Goal: Information Seeking & Learning: Learn about a topic

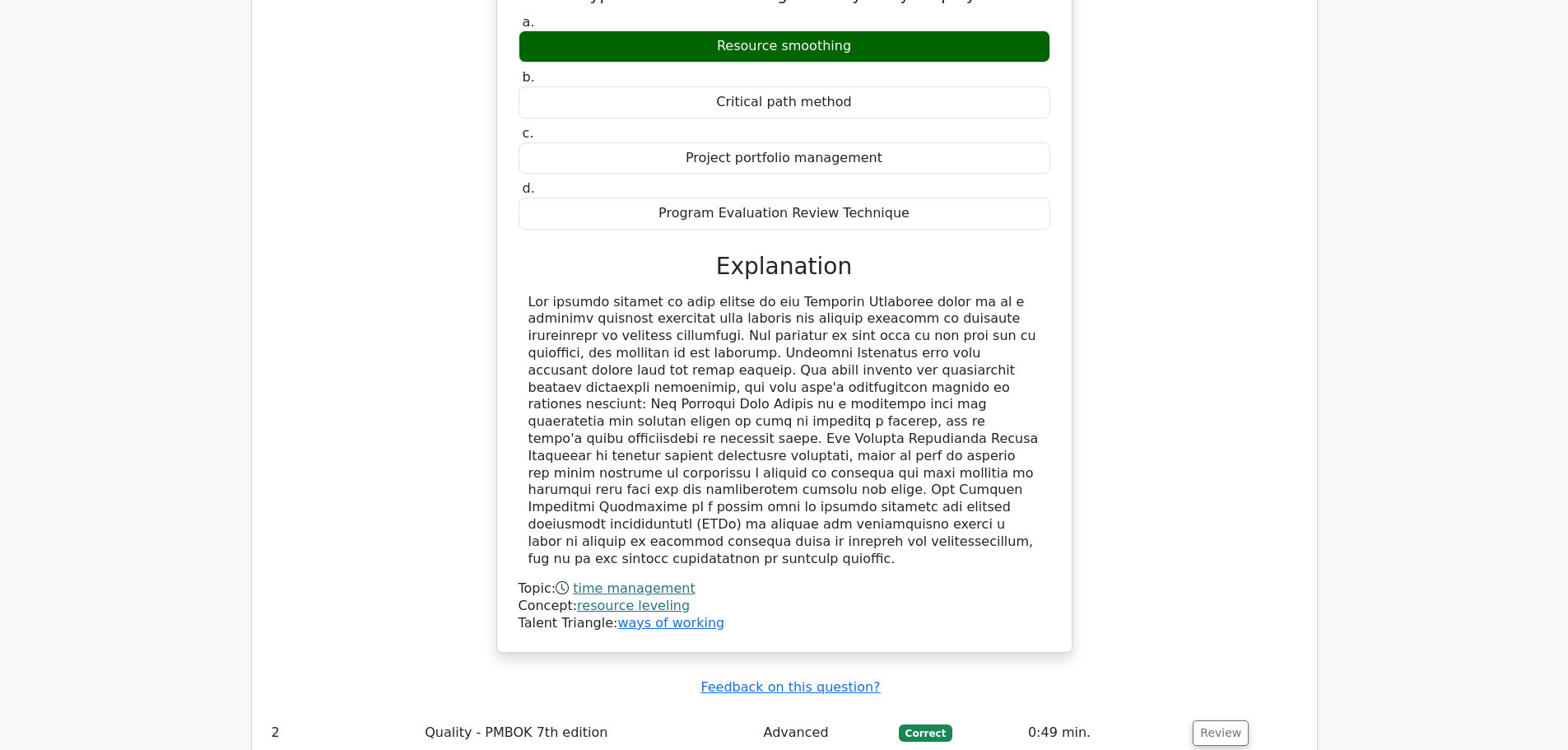
scroll to position [2744, 0]
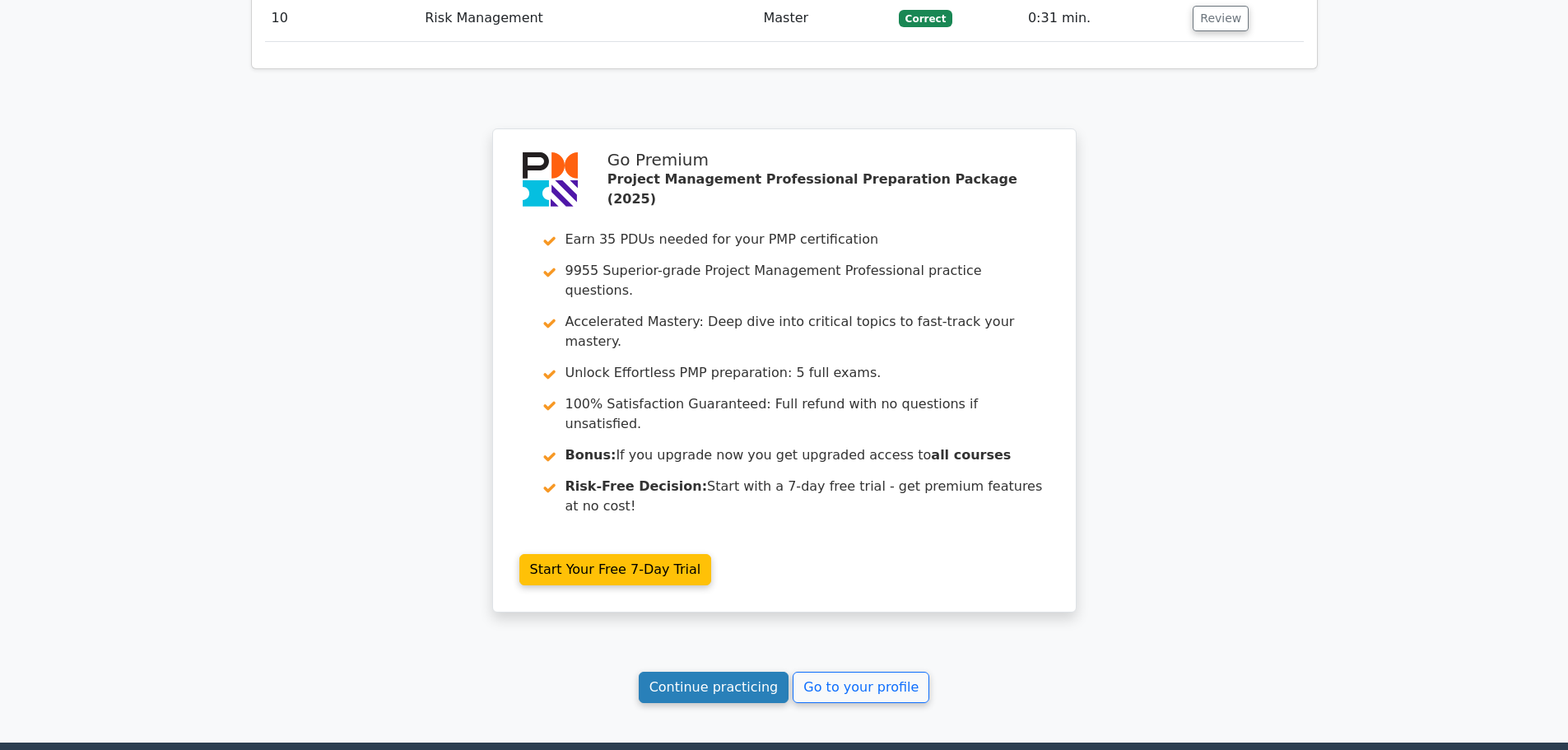
click at [723, 672] on link "Continue practicing" at bounding box center [714, 687] width 151 height 31
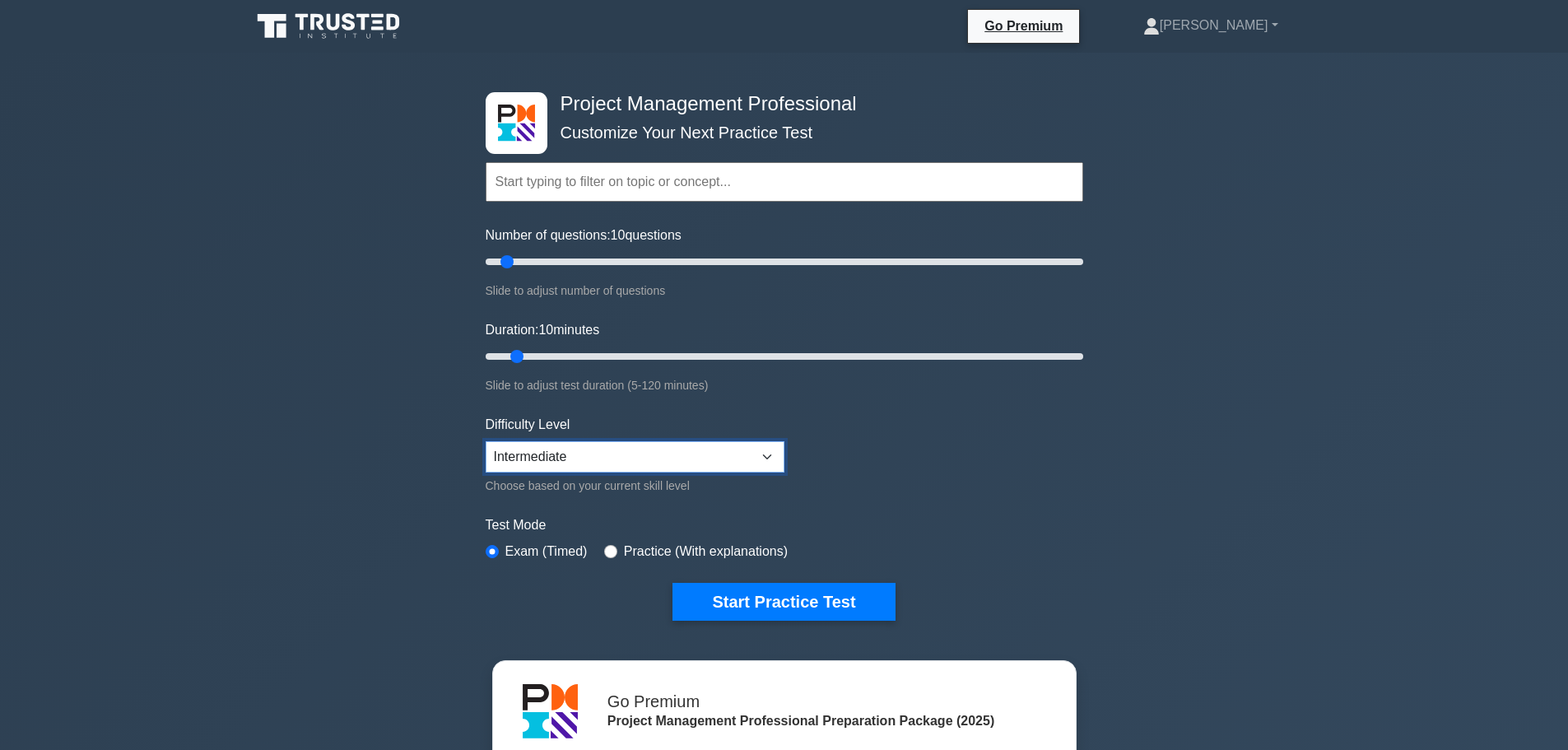
click at [610, 456] on select "Beginner Intermediate Expert" at bounding box center [635, 456] width 299 height 31
select select "expert"
click at [485, 441] on select "Beginner Intermediate Expert" at bounding box center [635, 456] width 299 height 31
click at [612, 557] on div "Practice (With explanations)" at bounding box center [696, 552] width 183 height 20
click at [610, 553] on input "radio" at bounding box center [610, 551] width 13 height 13
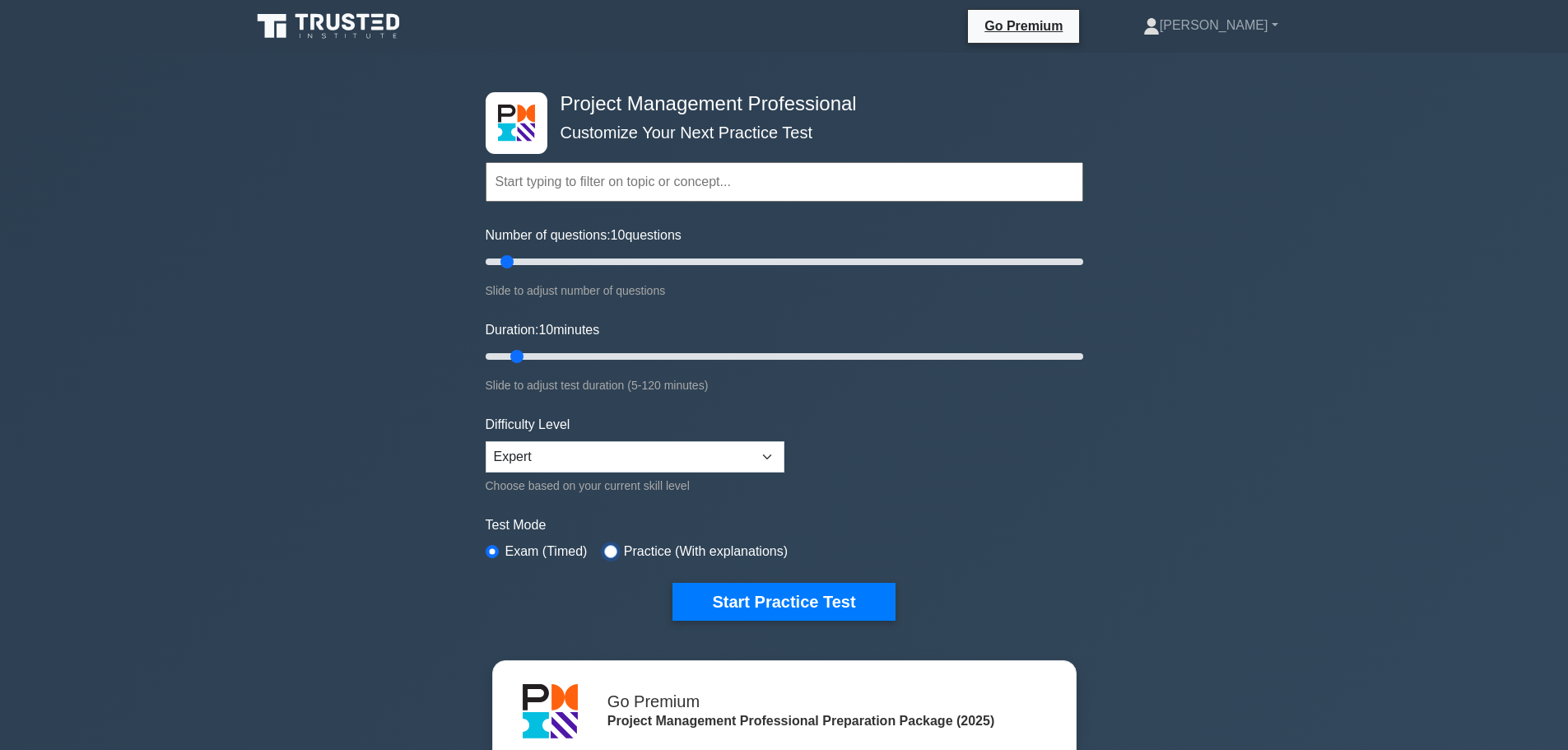
radio input "true"
click at [558, 257] on input "Number of questions: 10 questions" at bounding box center [784, 262] width 597 height 20
type input "30"
click at [565, 257] on input "Number of questions: 25 questions" at bounding box center [784, 262] width 597 height 20
click at [596, 353] on input "Duration: 25 minutes" at bounding box center [784, 357] width 597 height 20
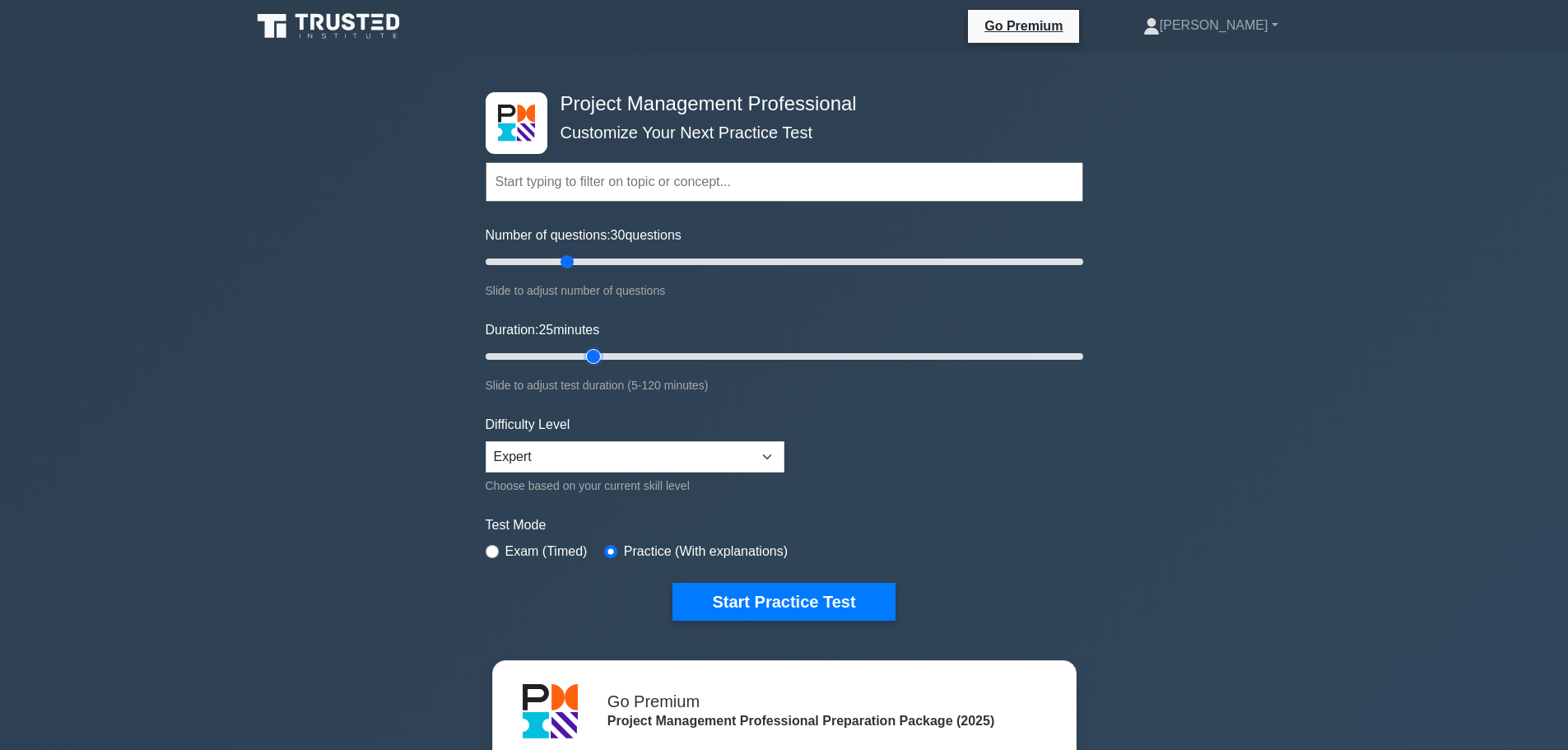
click at [601, 354] on input "Duration: 25 minutes" at bounding box center [784, 357] width 597 height 20
type input "30"
click at [609, 353] on input "Duration: 25 minutes" at bounding box center [784, 357] width 597 height 20
click at [787, 596] on button "Start Practice Test" at bounding box center [783, 601] width 222 height 38
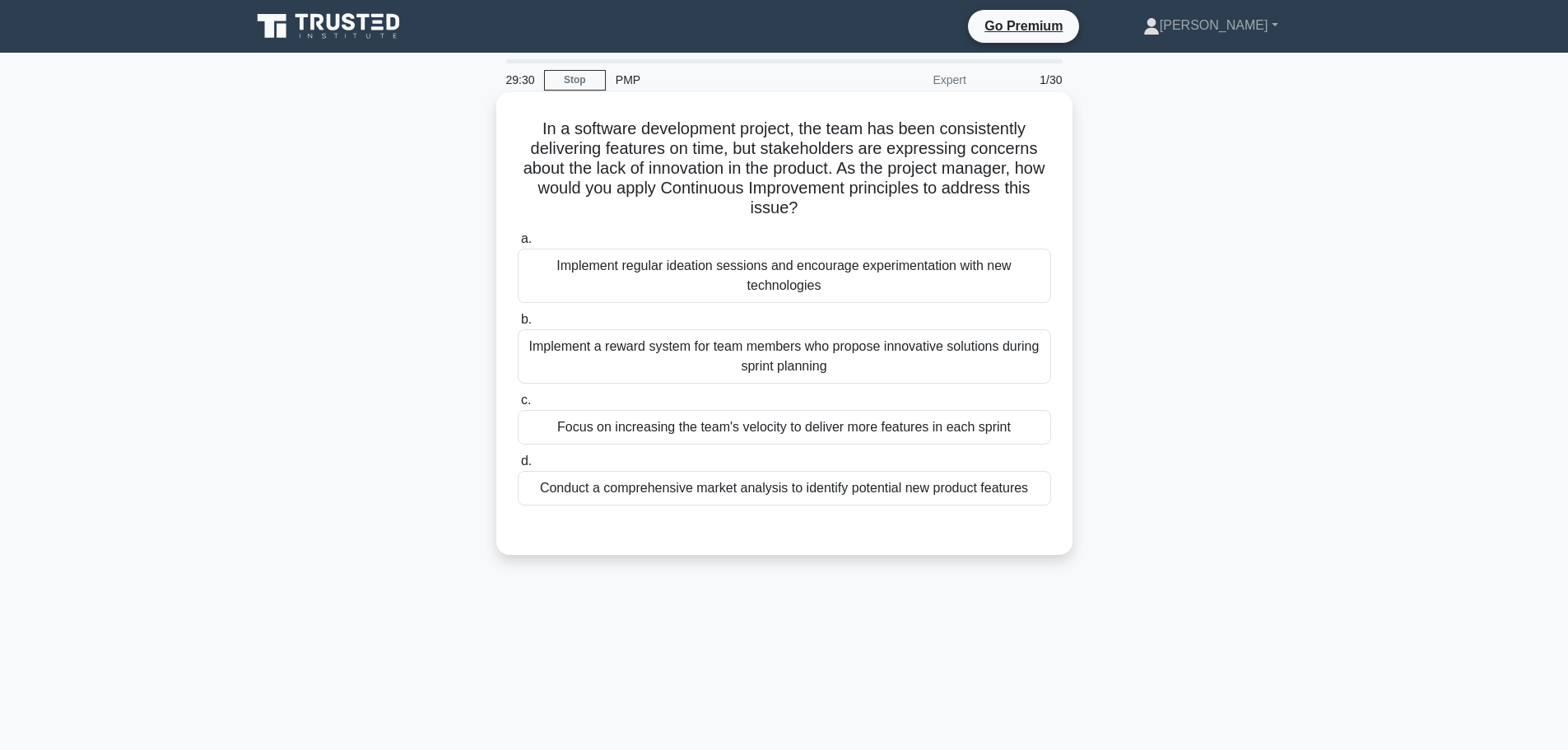
click at [650, 352] on div "Implement a reward system for team members who propose innovative solutions dur…" at bounding box center [784, 356] width 533 height 54
click at [517, 325] on input "b. Implement a reward system for team members who propose innovative solutions …" at bounding box center [517, 319] width 0 height 11
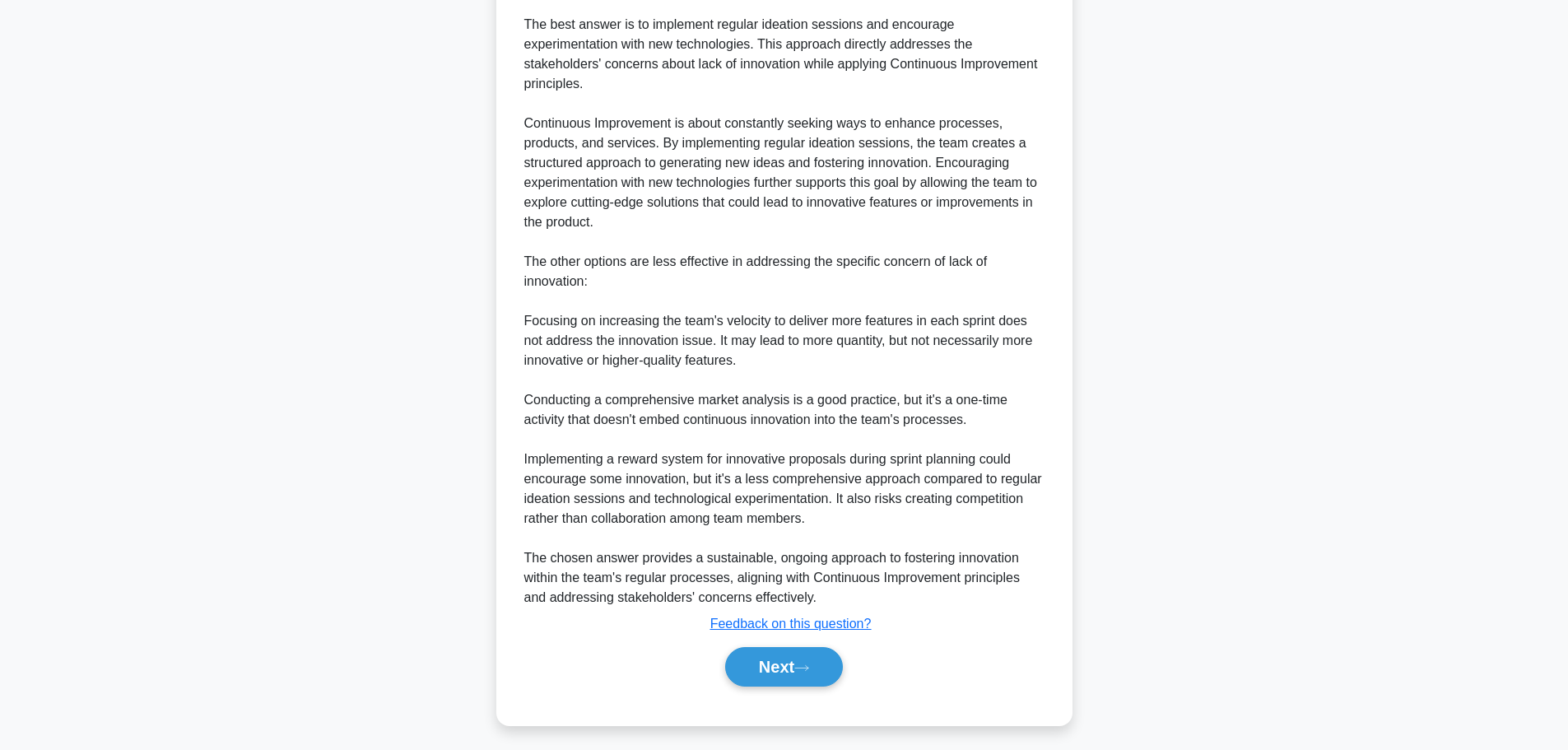
scroll to position [563, 0]
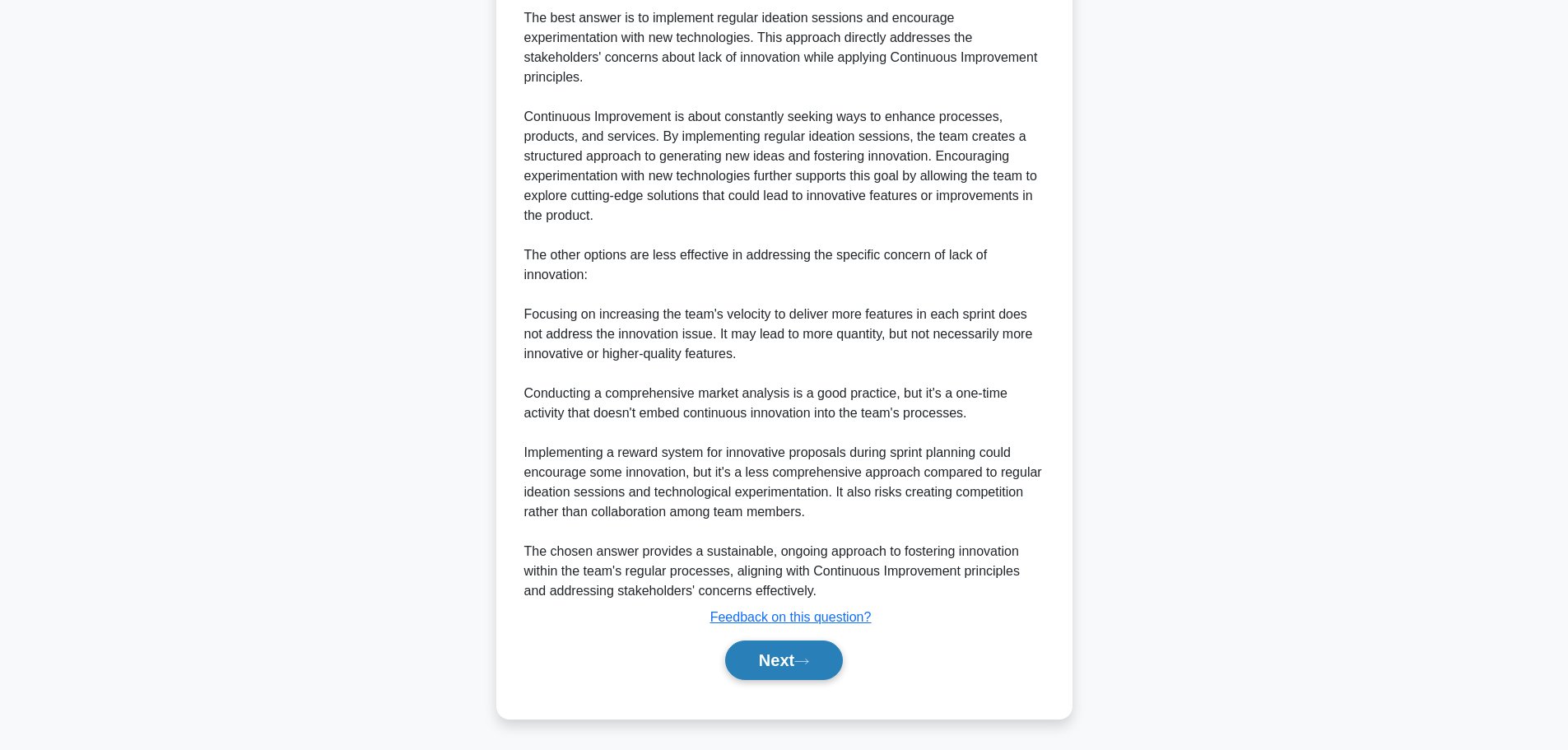
click at [777, 656] on button "Next" at bounding box center [784, 660] width 118 height 40
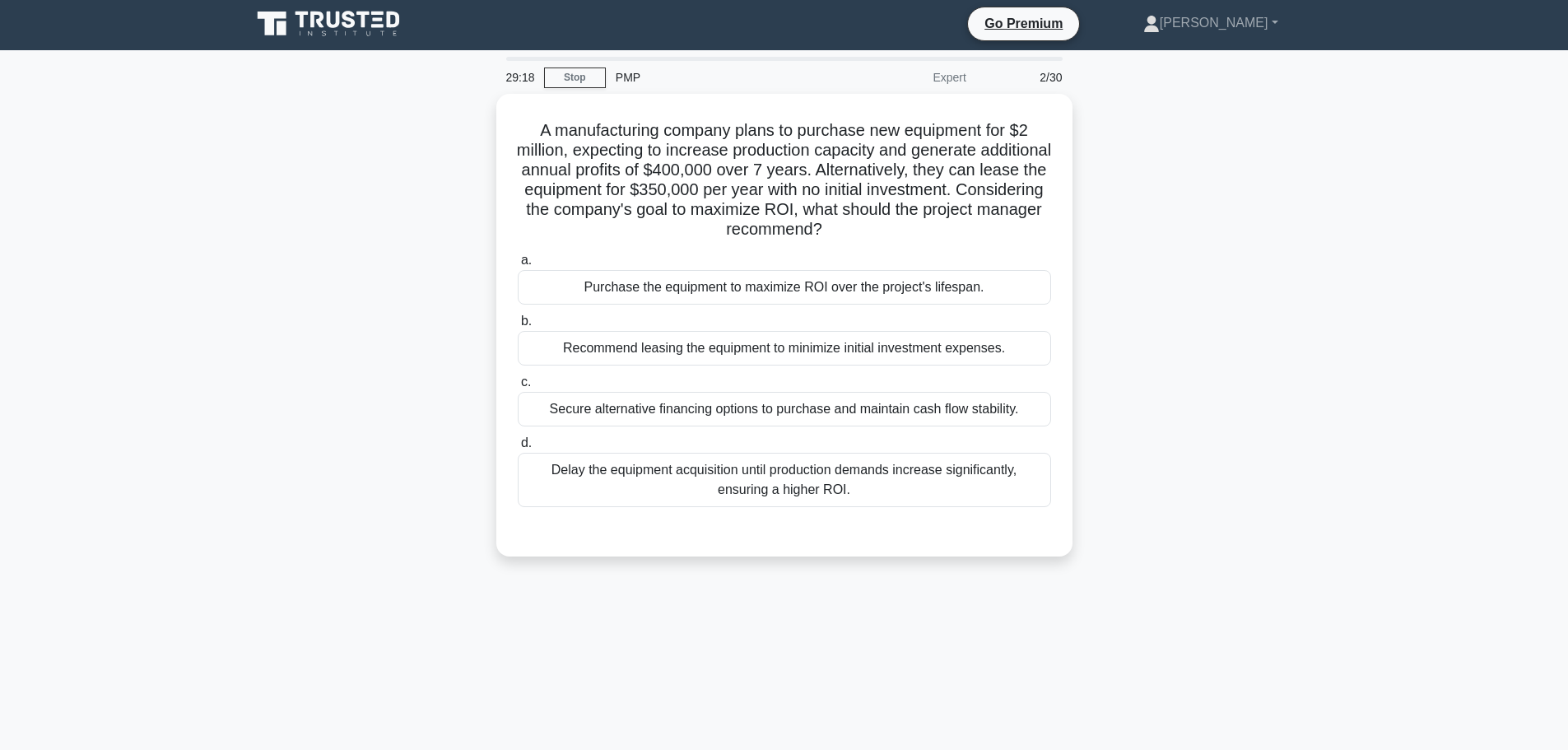
scroll to position [0, 0]
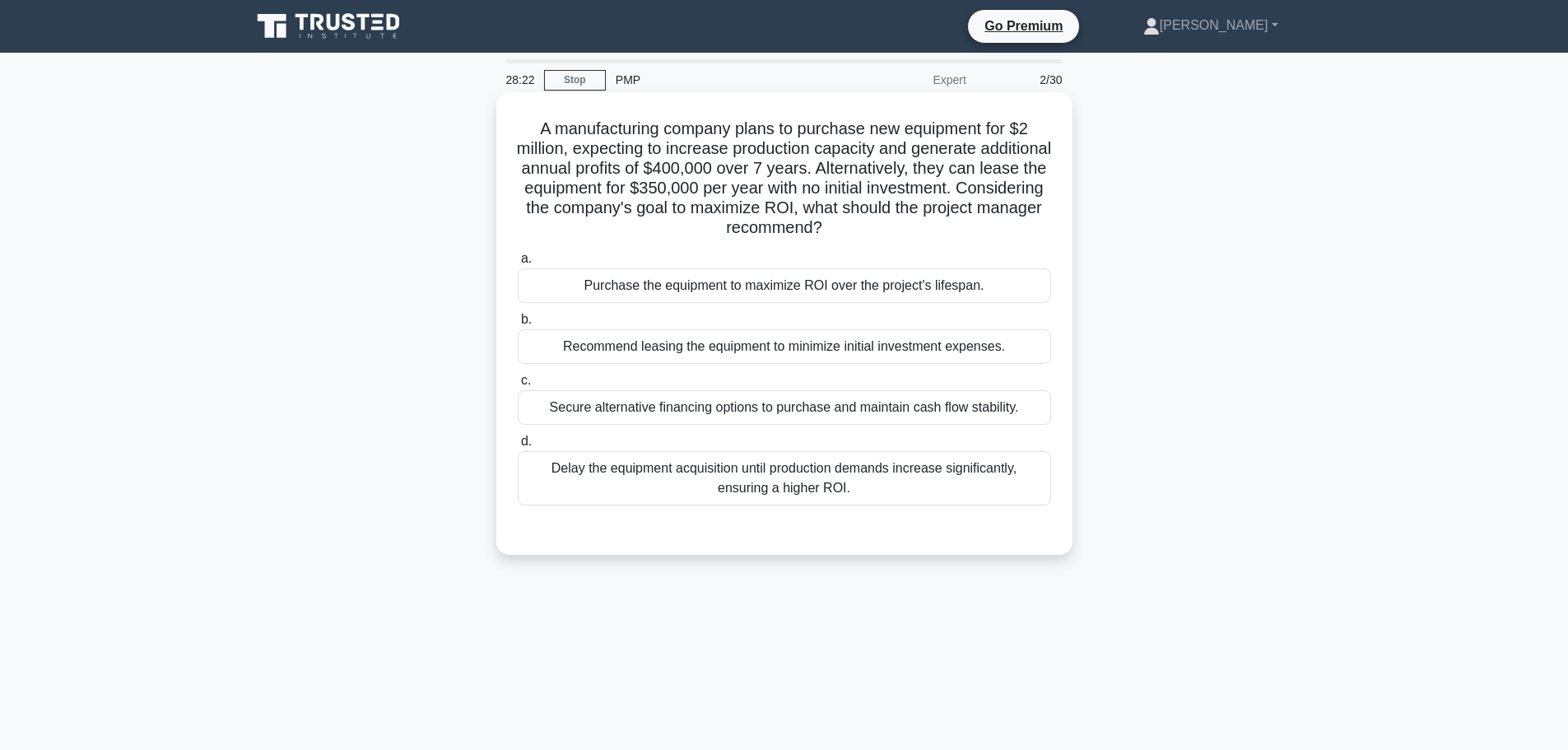
click at [752, 290] on div "Purchase the equipment to maximize ROI over the project's lifespan." at bounding box center [784, 285] width 533 height 35
click at [517, 264] on input "a. Purchase the equipment to maximize ROI over the project's lifespan." at bounding box center [517, 258] width 0 height 11
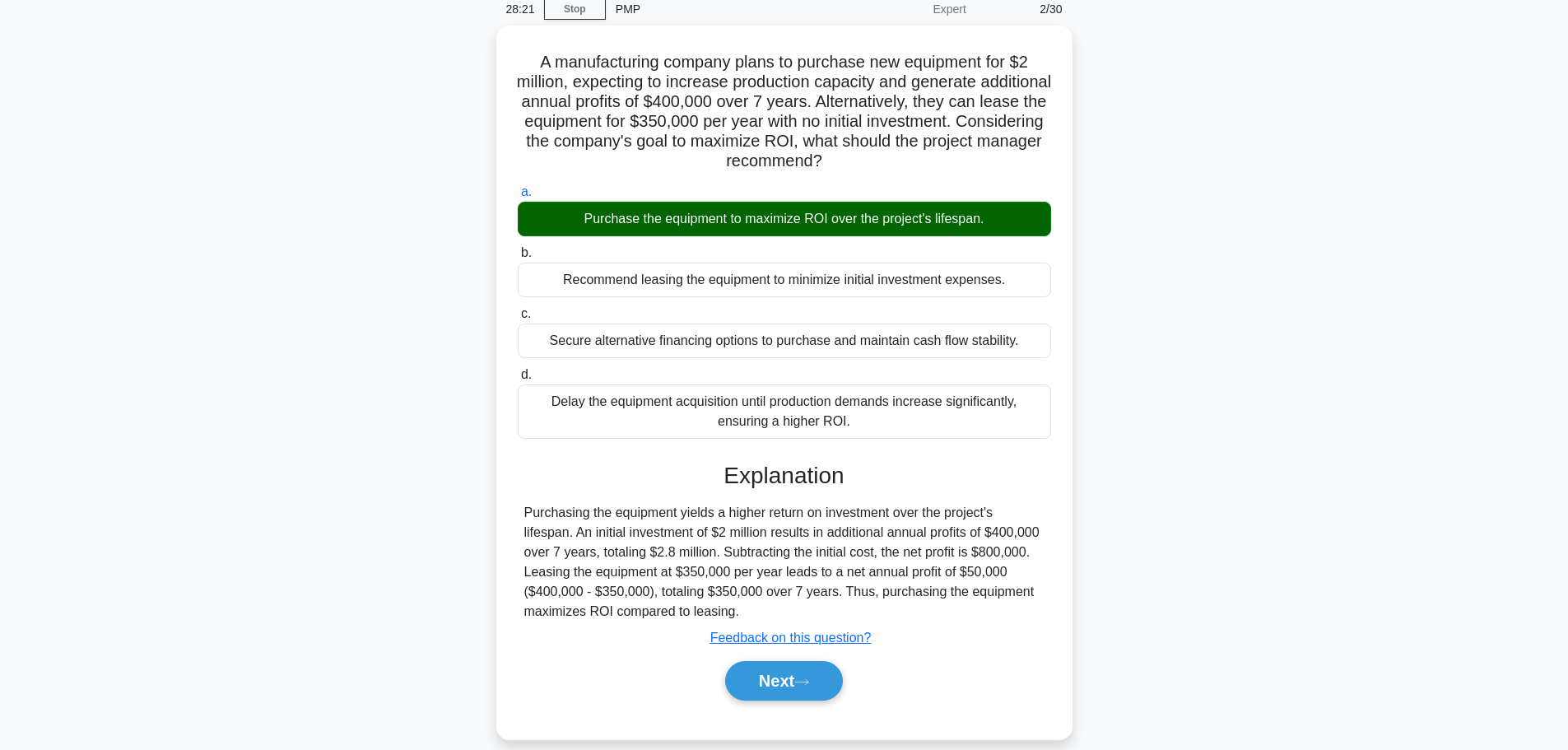
scroll to position [140, 0]
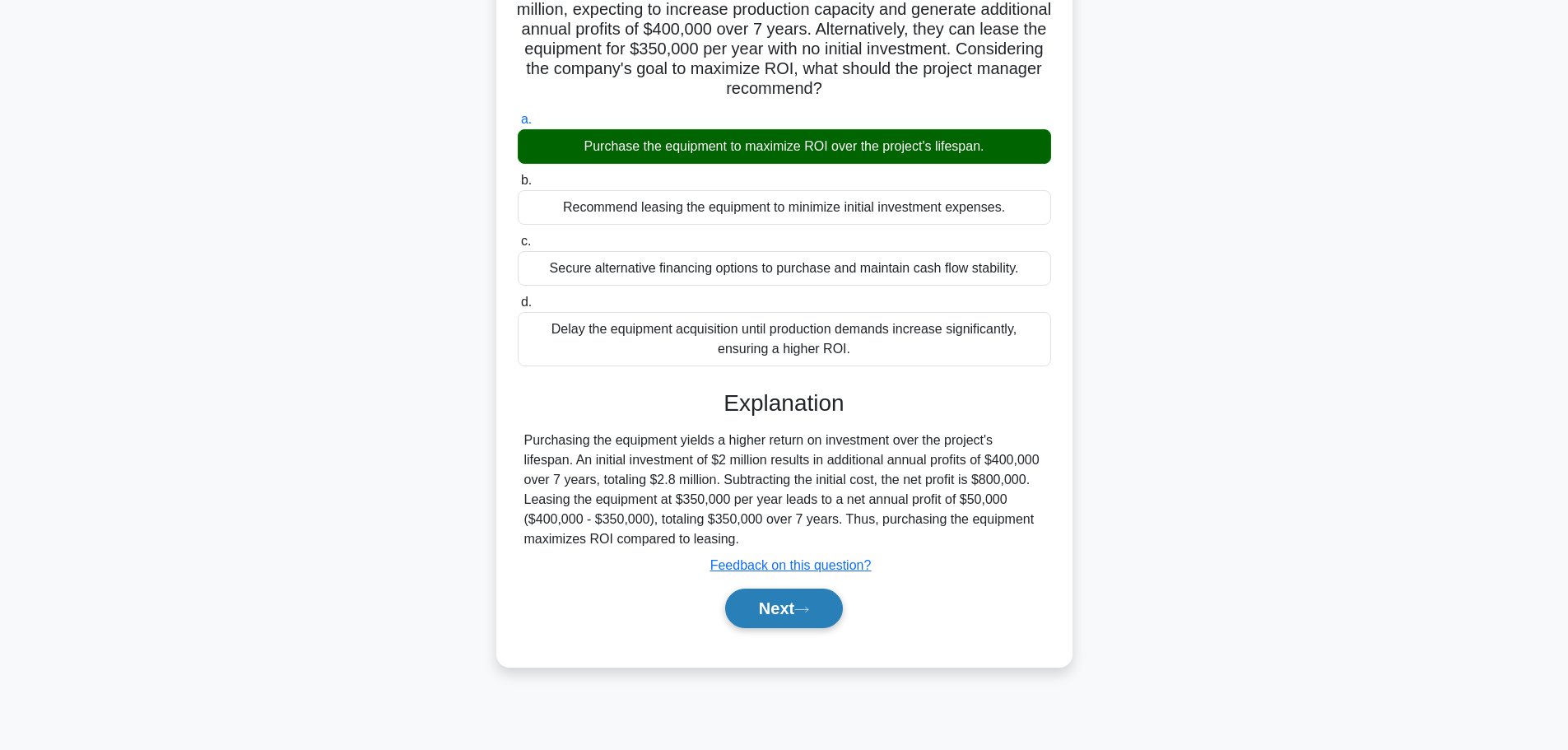
click at [773, 606] on button "Next" at bounding box center [784, 608] width 118 height 40
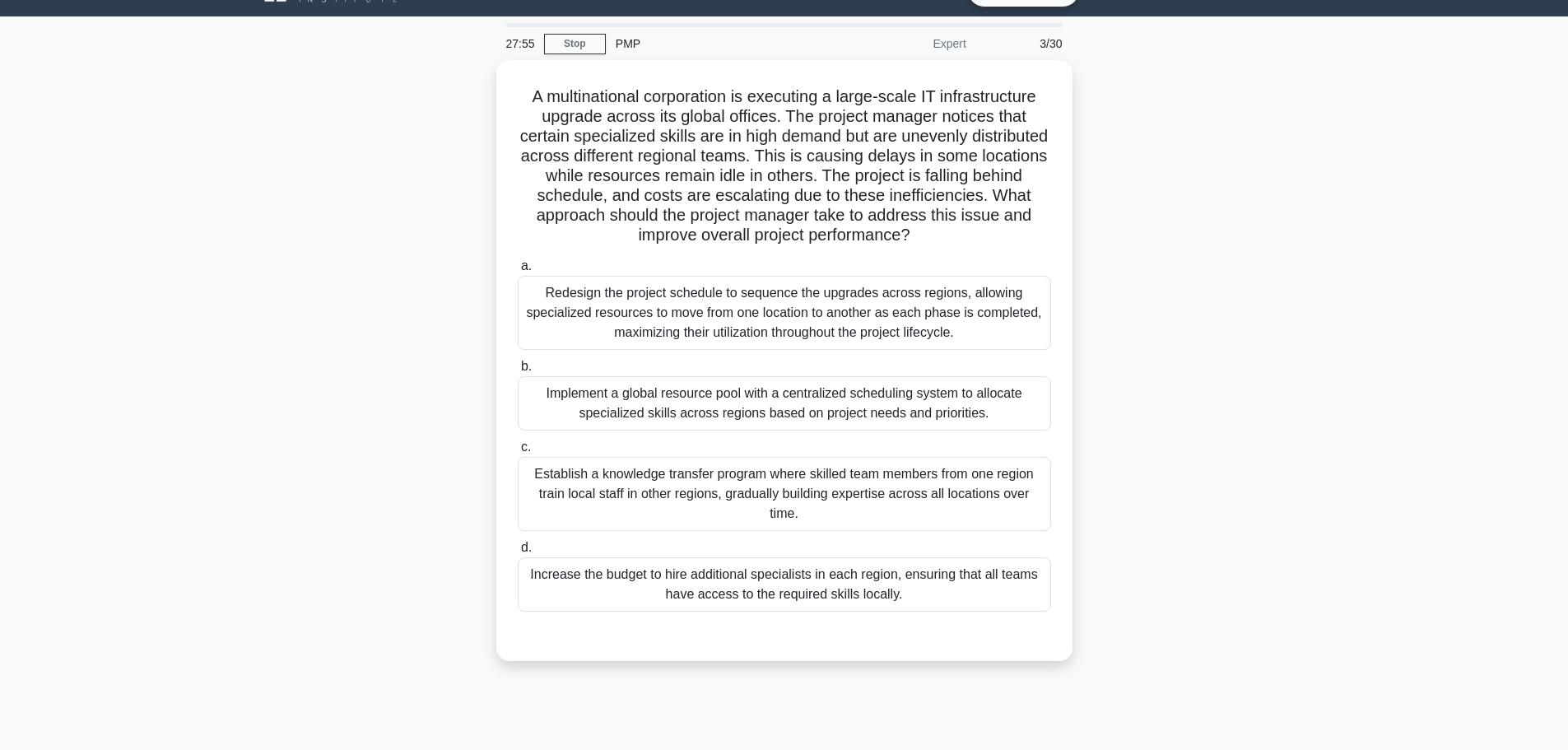
scroll to position [0, 0]
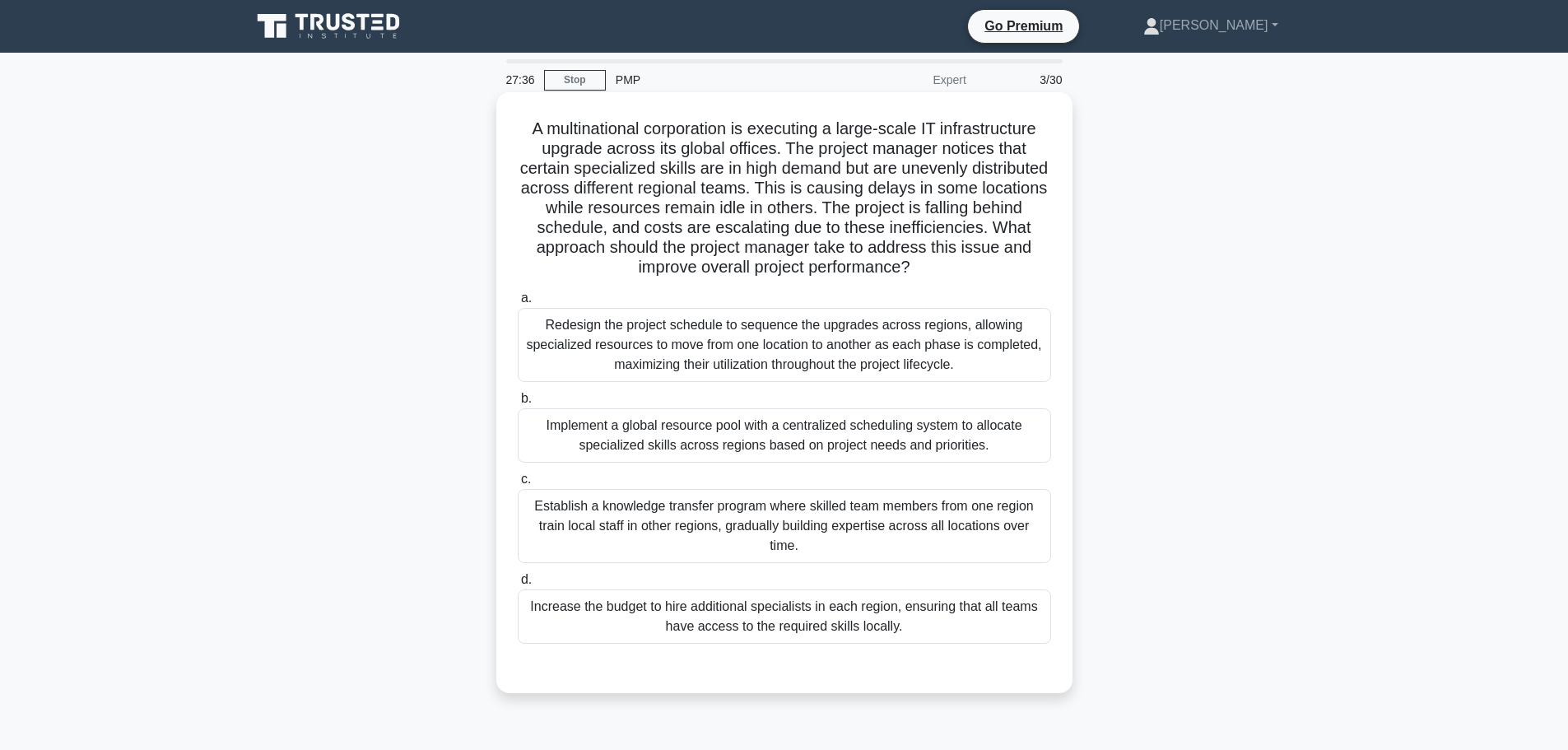
click at [707, 428] on div "Implement a global resource pool with a centralized scheduling system to alloca…" at bounding box center [784, 435] width 533 height 54
click at [517, 404] on input "b. Implement a global resource pool with a centralized scheduling system to all…" at bounding box center [517, 399] width 0 height 11
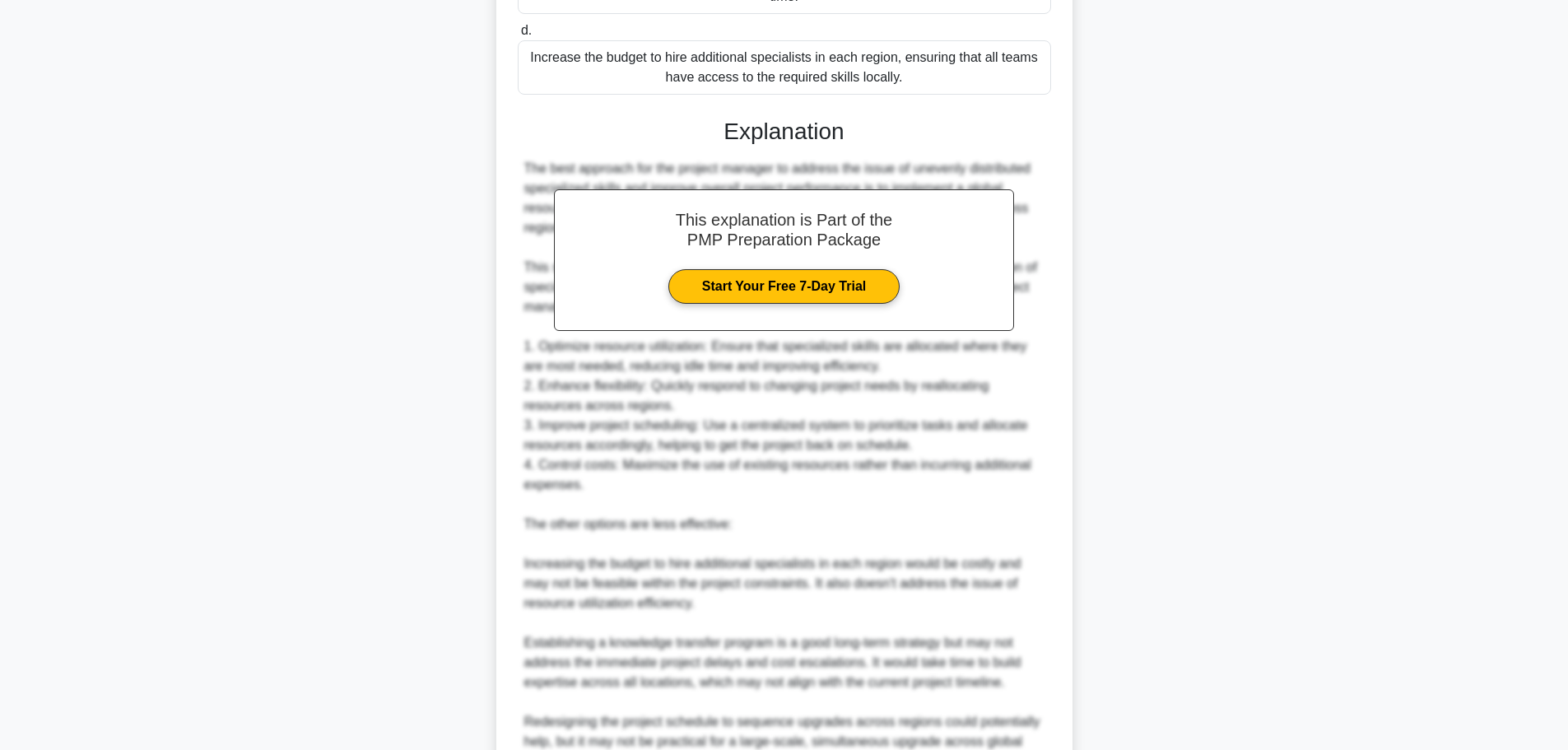
scroll to position [740, 0]
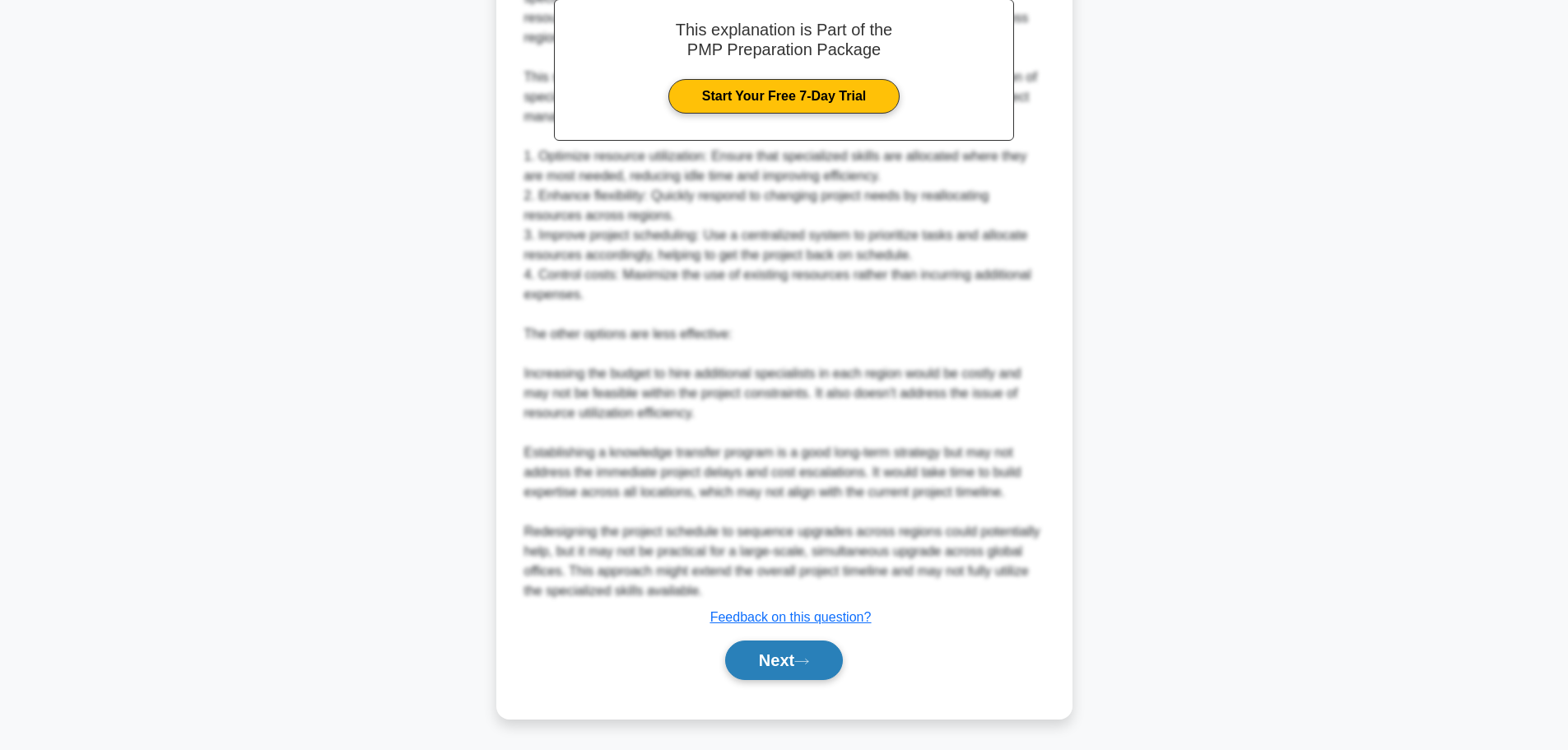
drag, startPoint x: 799, startPoint y: 663, endPoint x: 784, endPoint y: 660, distance: 15.3
click at [799, 663] on button "Next" at bounding box center [784, 660] width 118 height 40
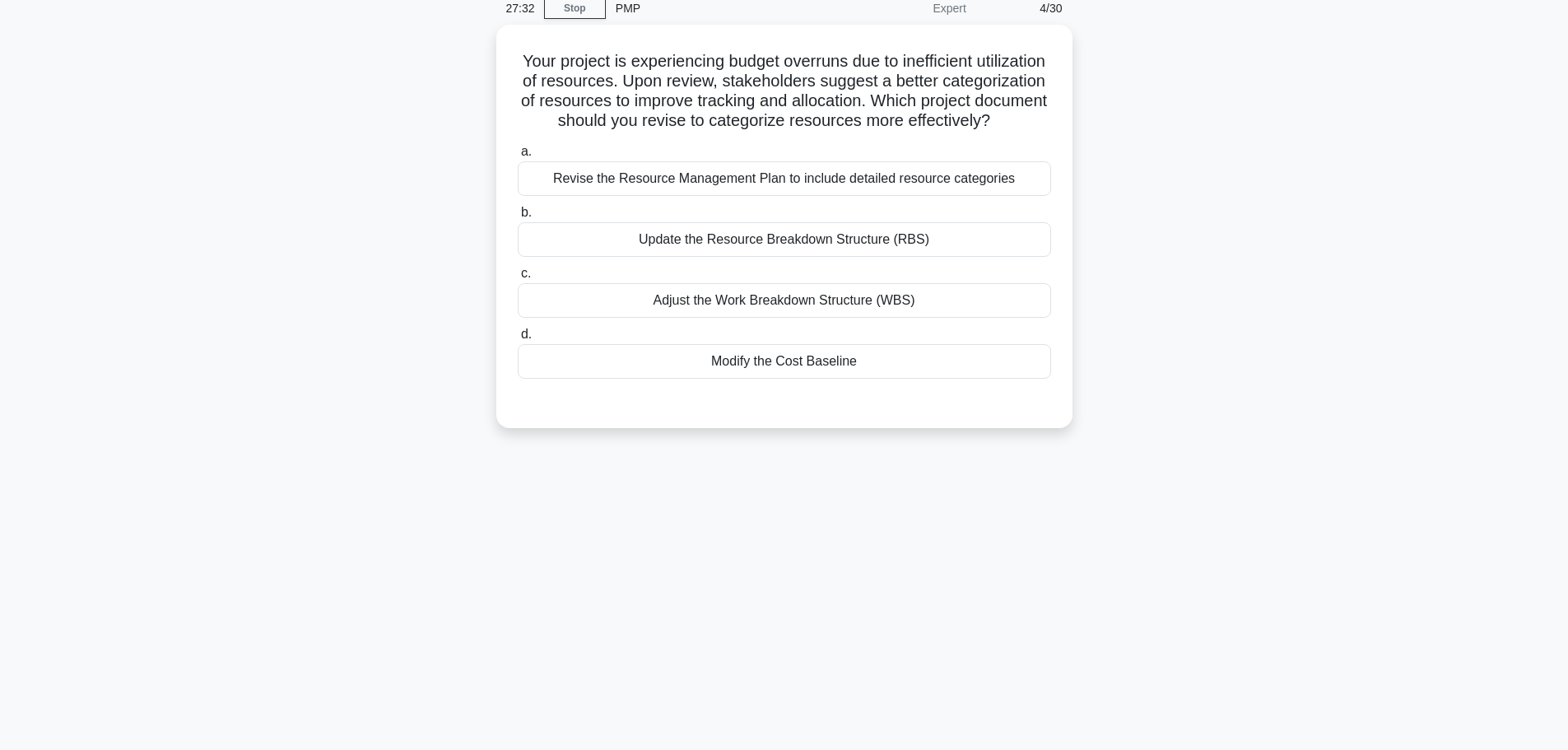
scroll to position [0, 0]
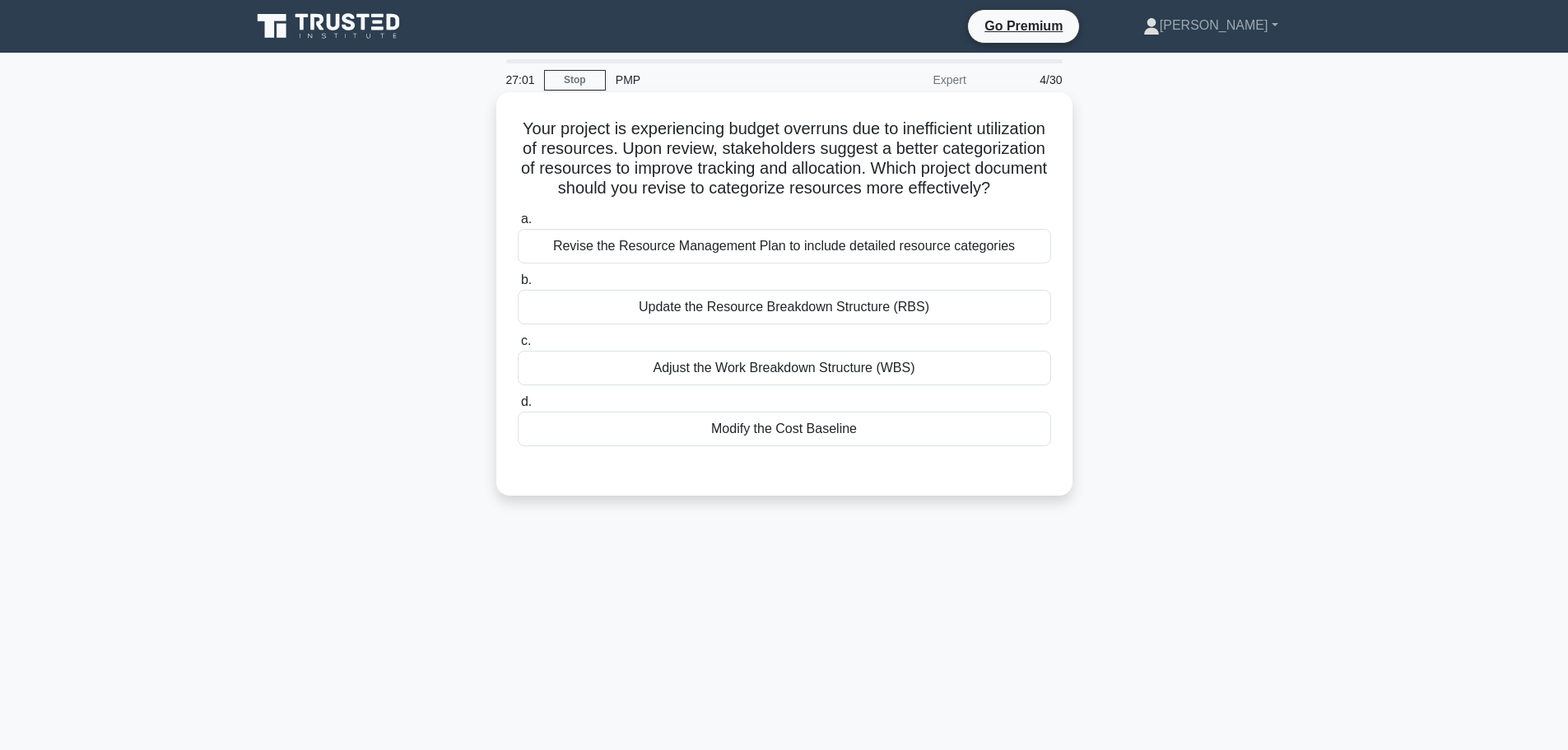
click at [664, 320] on div "Update the Resource Breakdown Structure (RBS)" at bounding box center [784, 307] width 533 height 35
click at [517, 285] on input "b. Update the Resource Breakdown Structure (RBS)" at bounding box center [517, 280] width 0 height 11
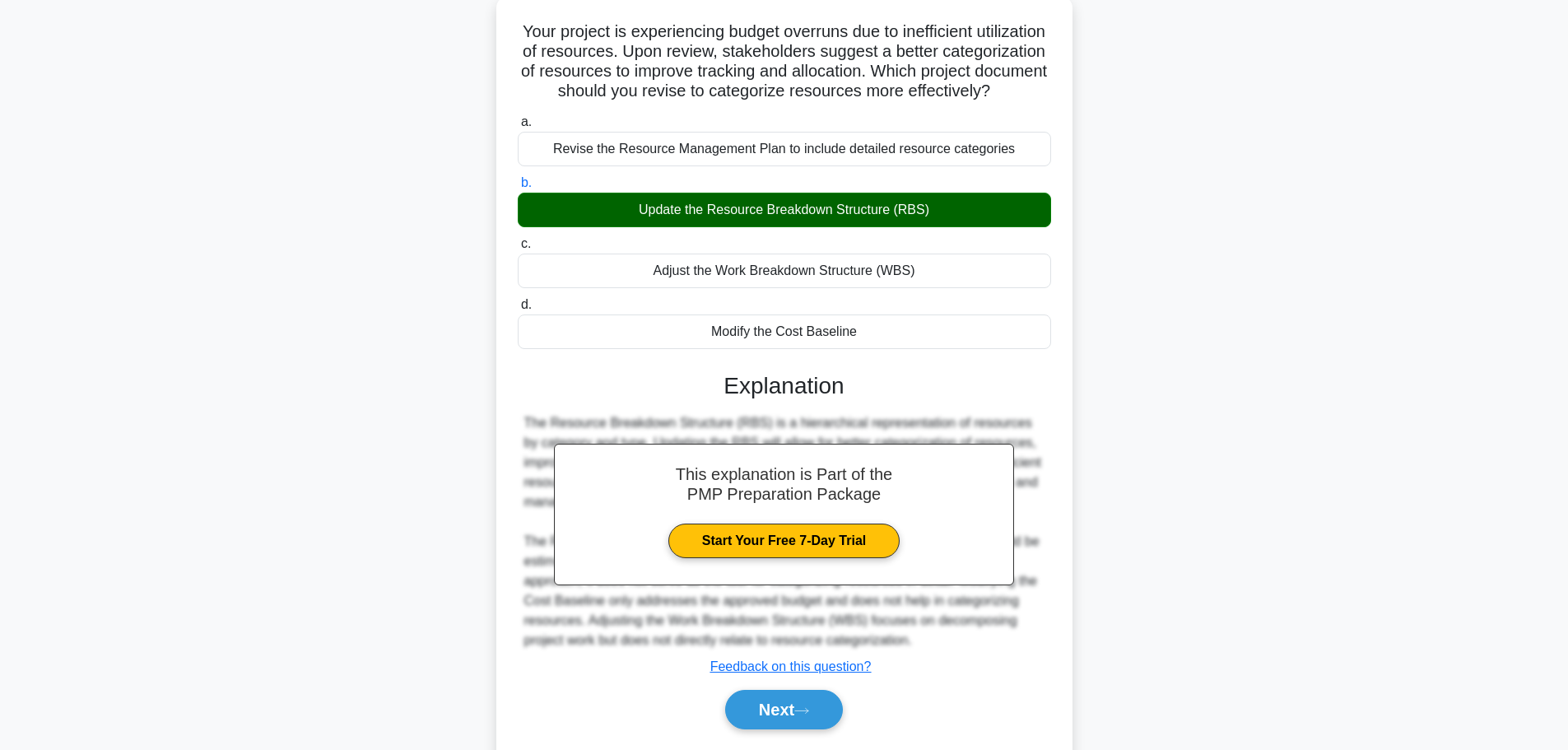
scroll to position [168, 0]
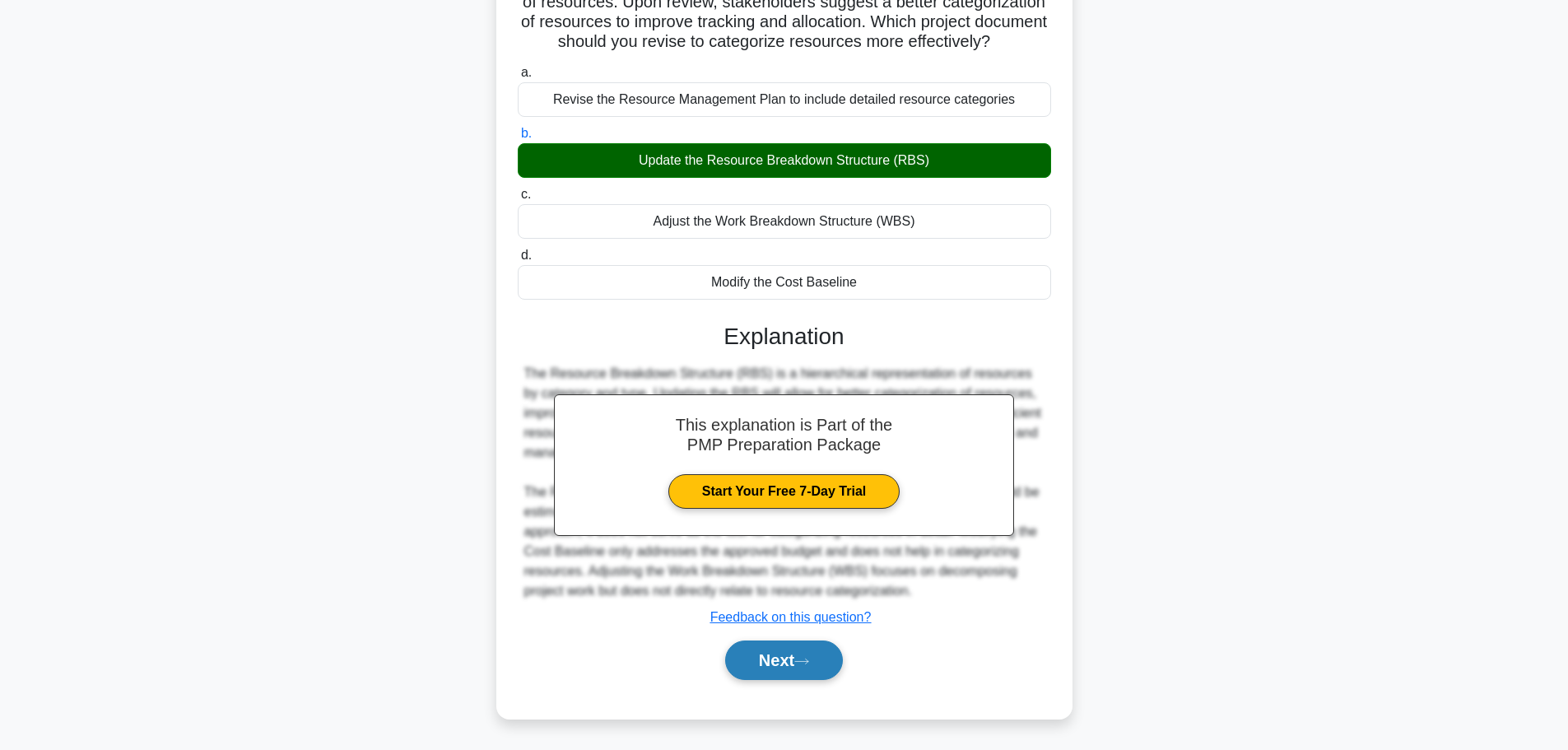
click at [769, 651] on button "Next" at bounding box center [784, 660] width 118 height 40
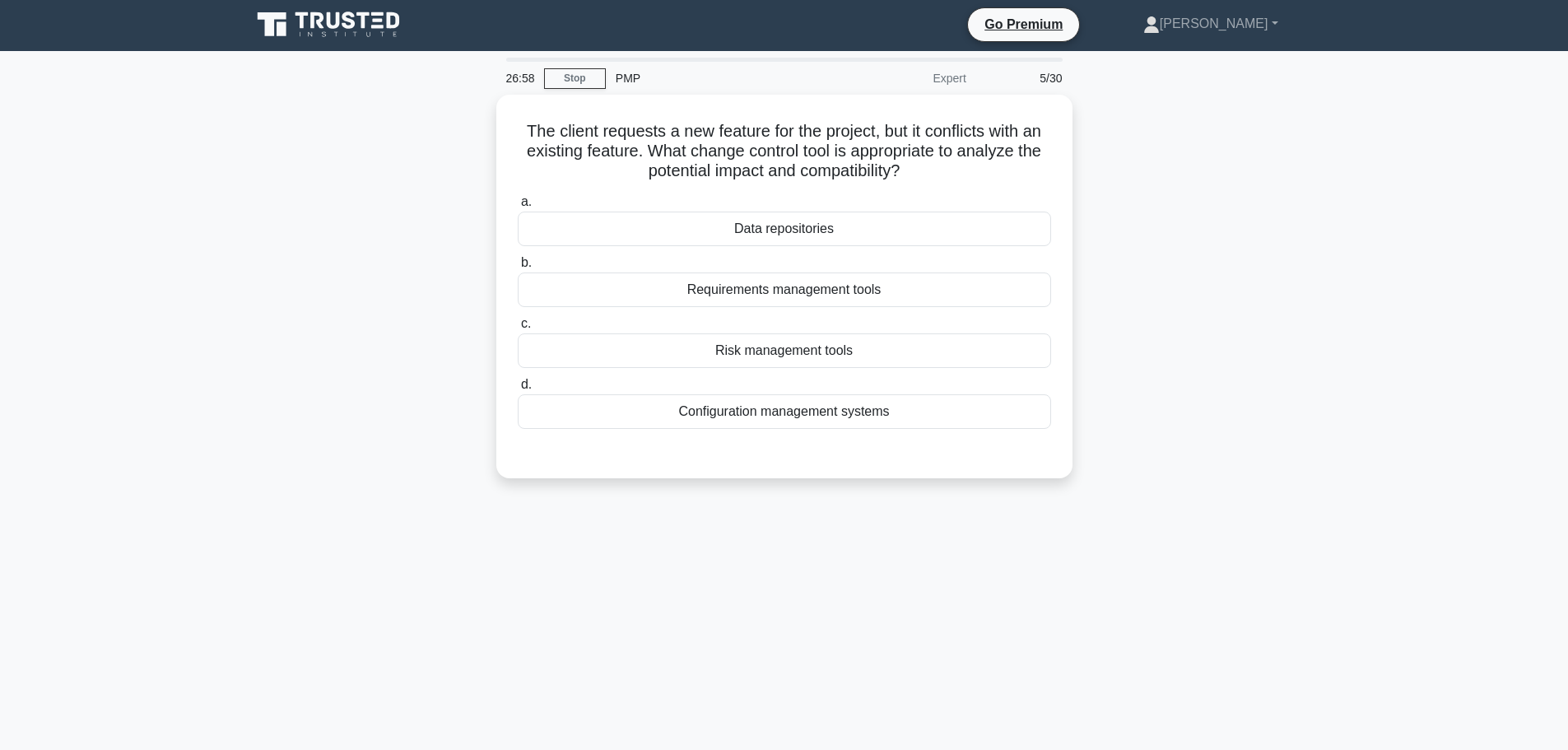
scroll to position [0, 0]
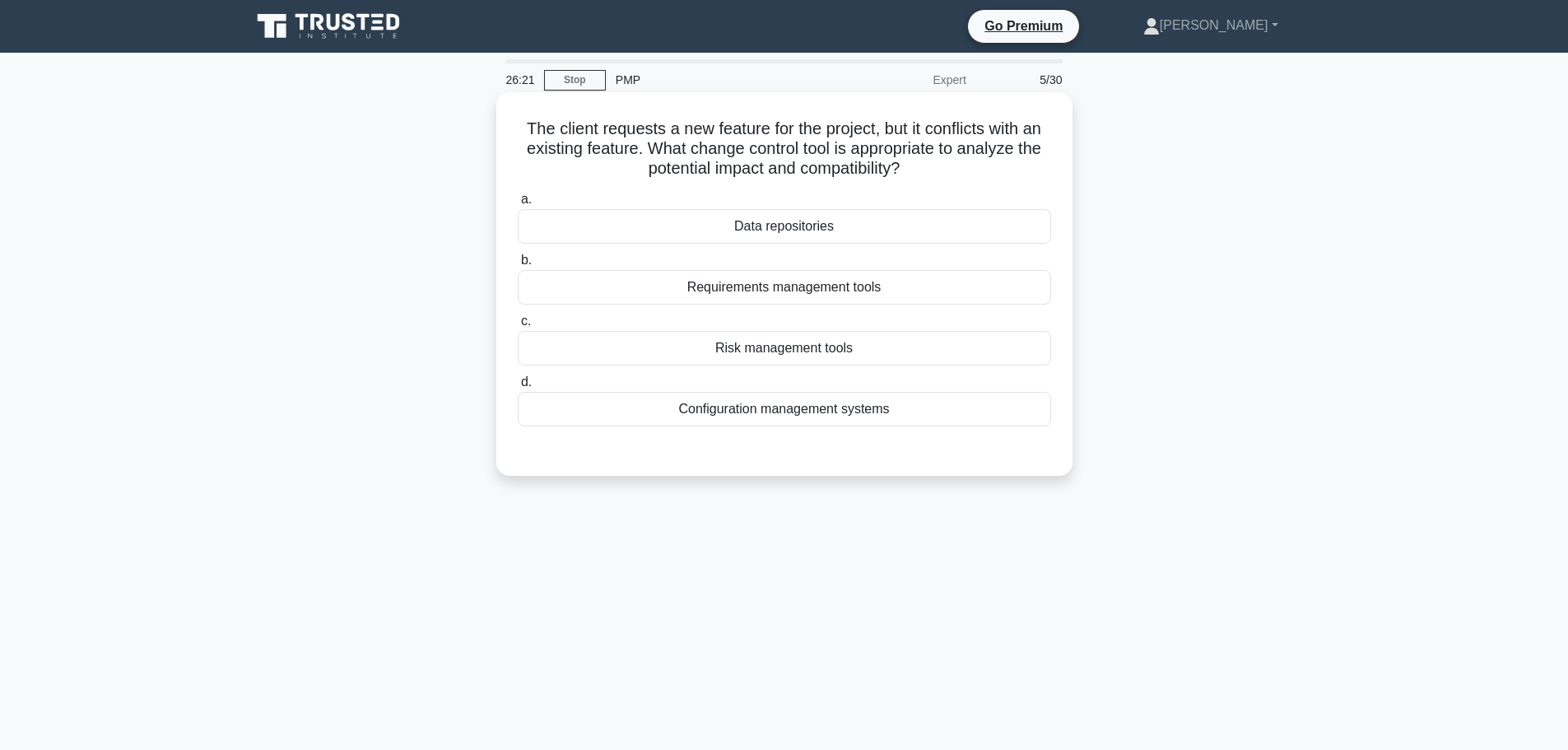
click at [630, 415] on div "Configuration management systems" at bounding box center [784, 409] width 533 height 35
click at [517, 388] on input "d. Configuration management systems" at bounding box center [517, 382] width 0 height 11
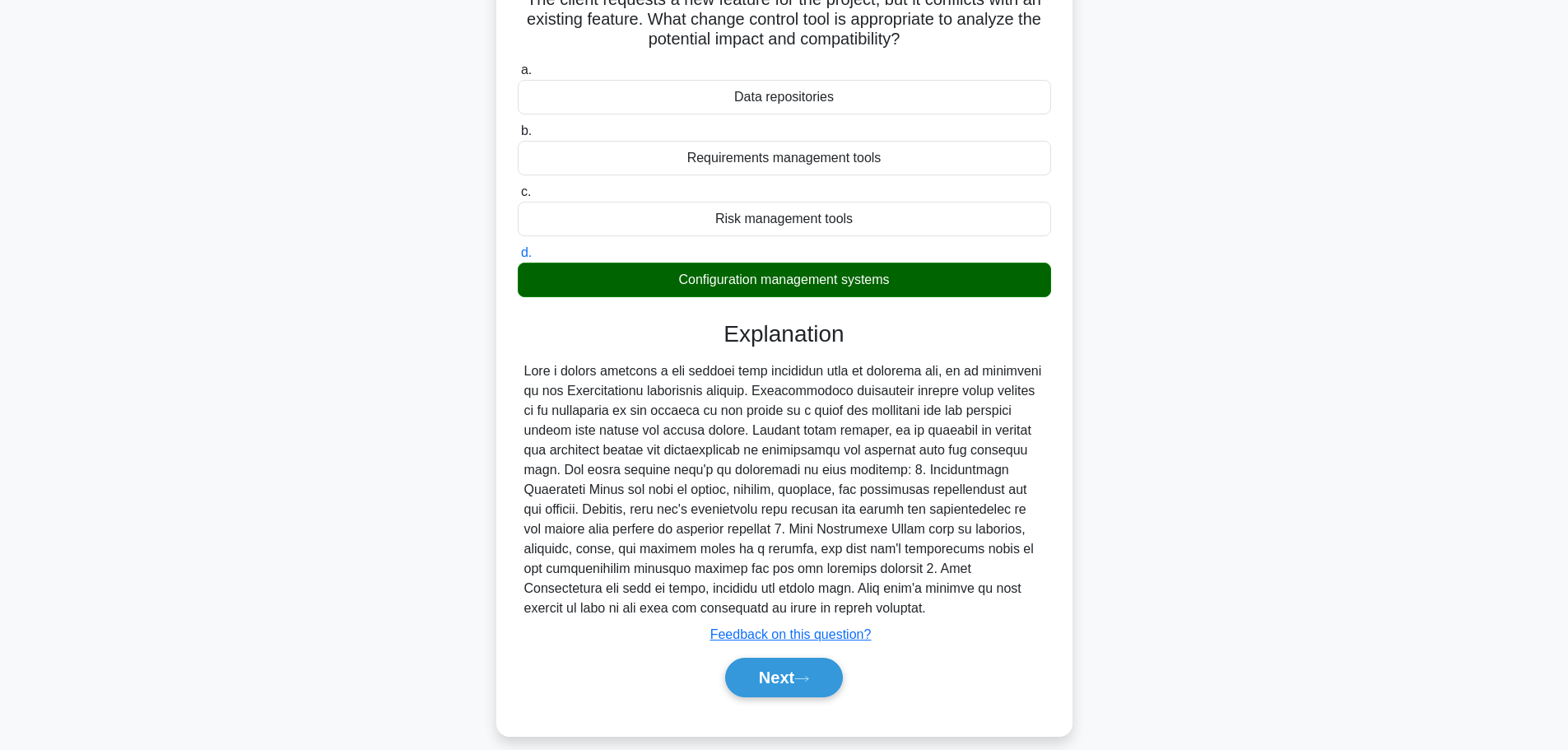
scroll to position [148, 0]
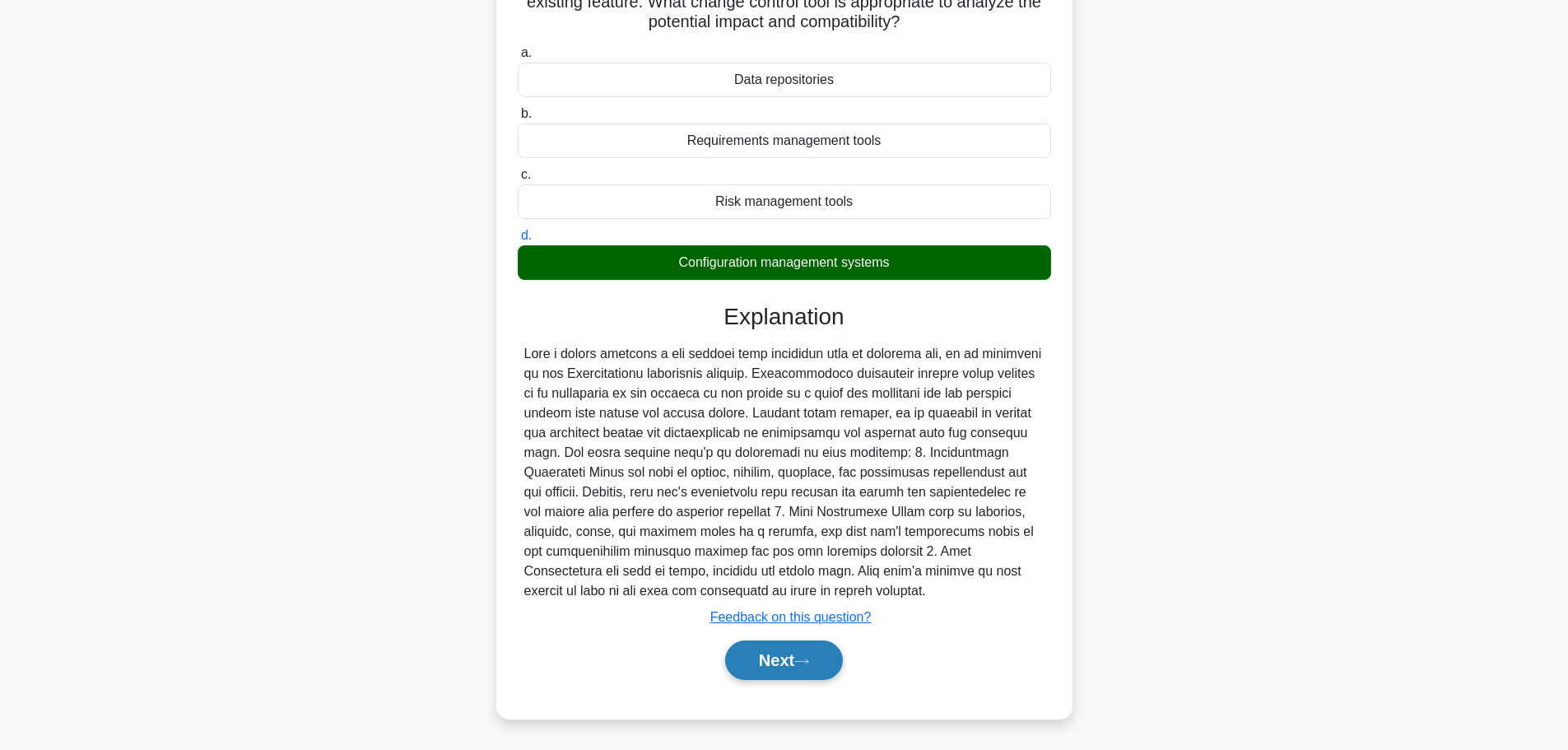
click at [782, 652] on button "Next" at bounding box center [784, 660] width 118 height 40
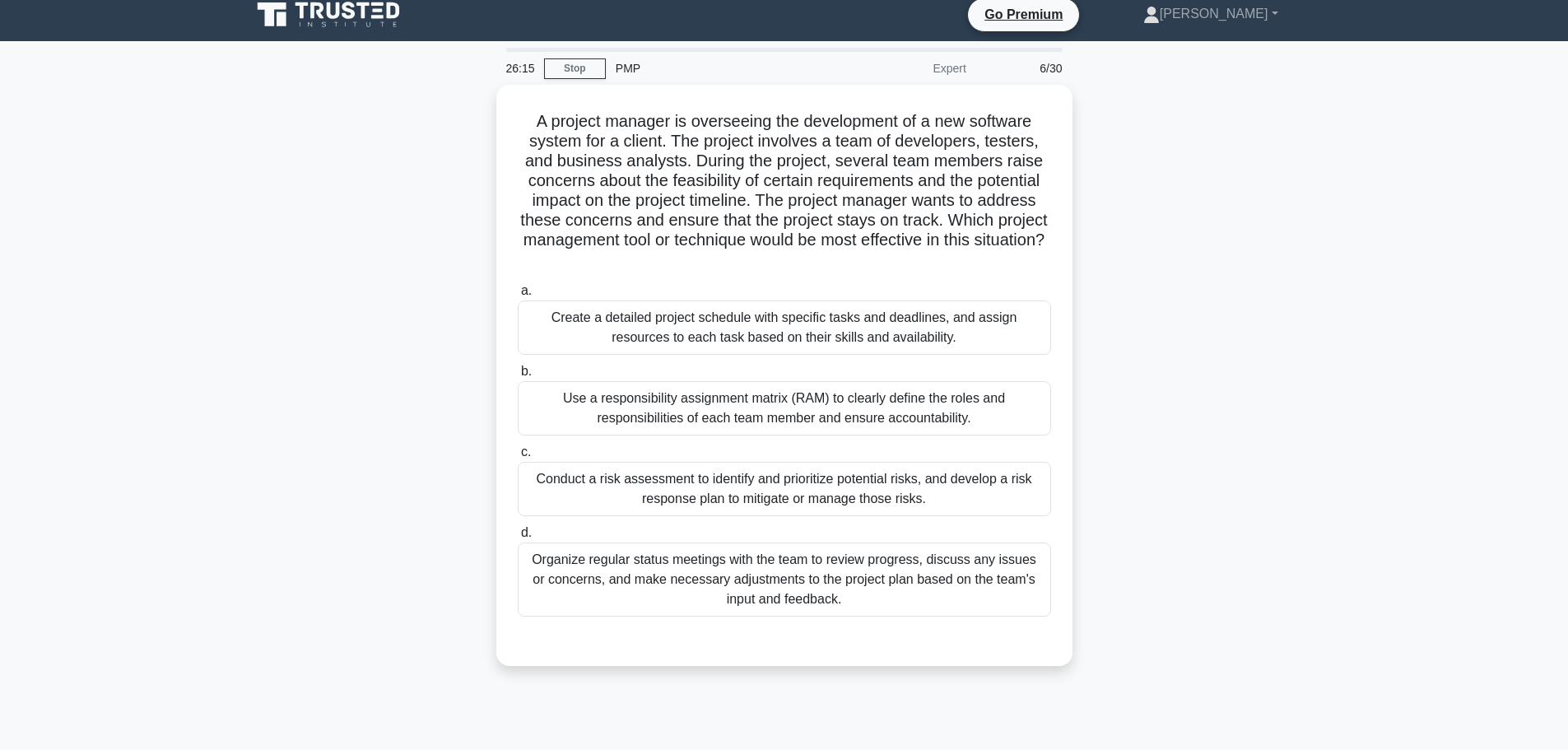
scroll to position [0, 0]
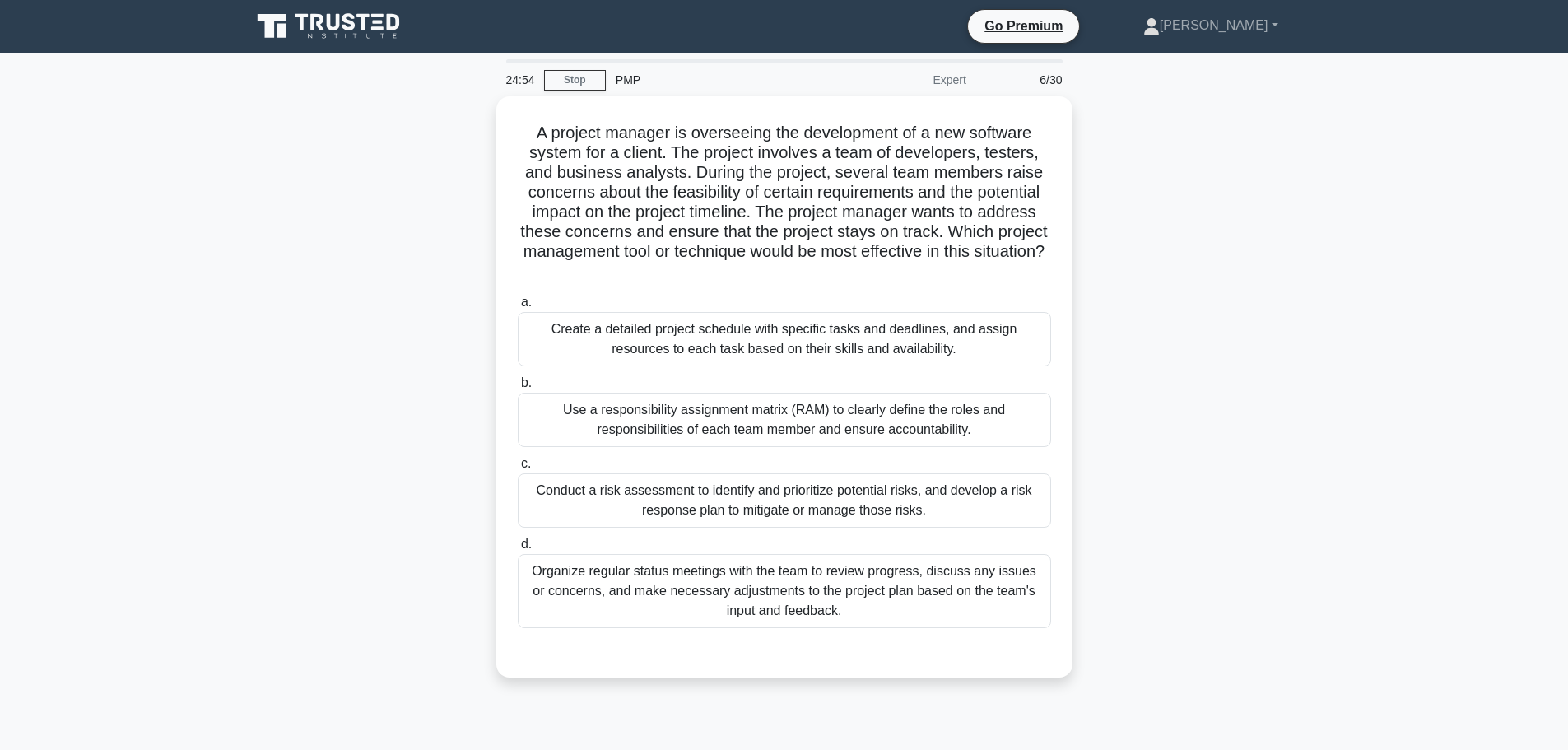
click at [443, 413] on div "A project manager is overseeing the development of a new software system for a …" at bounding box center [784, 397] width 1087 height 601
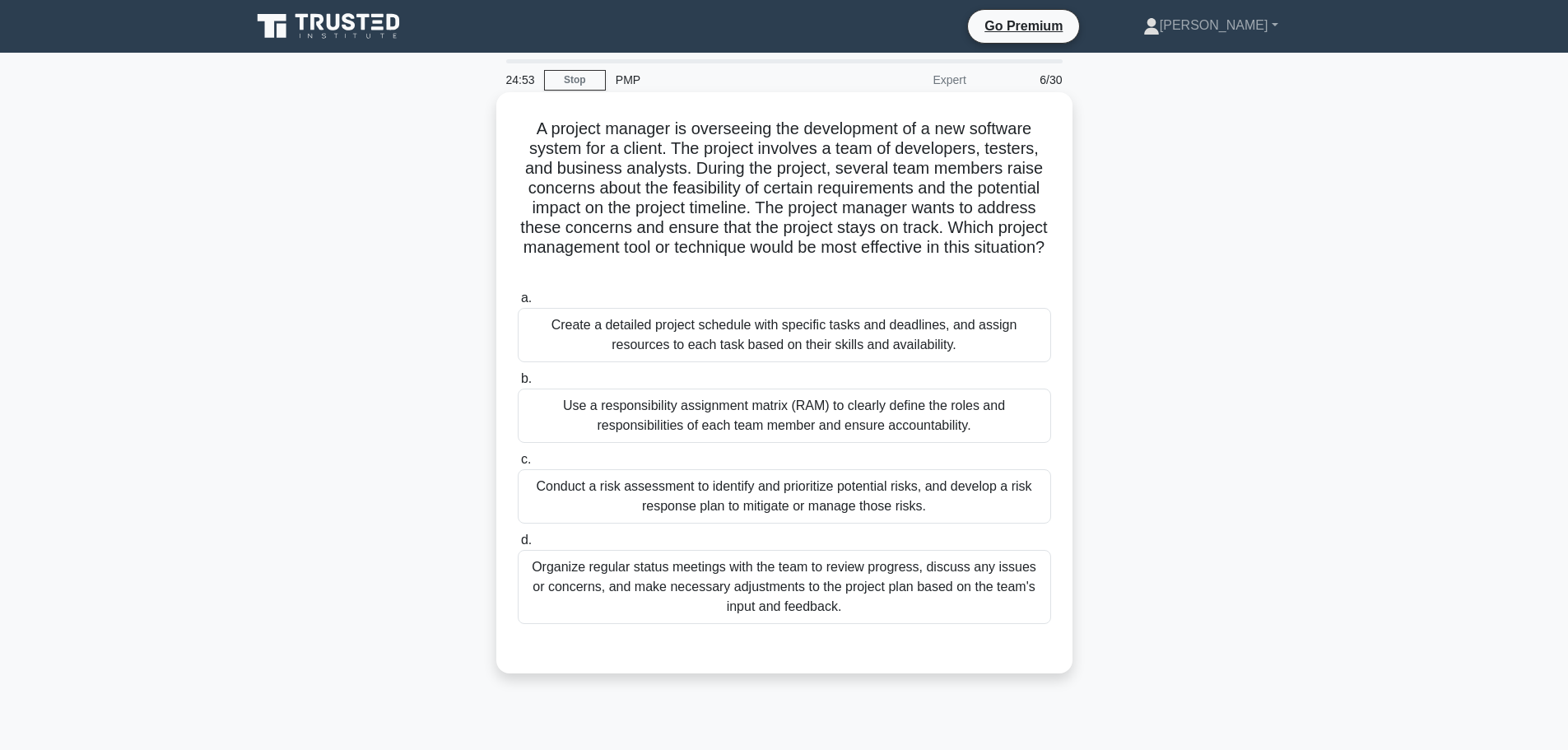
click at [648, 502] on div "Conduct a risk assessment to identify and prioritize potential risks, and devel…" at bounding box center [784, 497] width 533 height 54
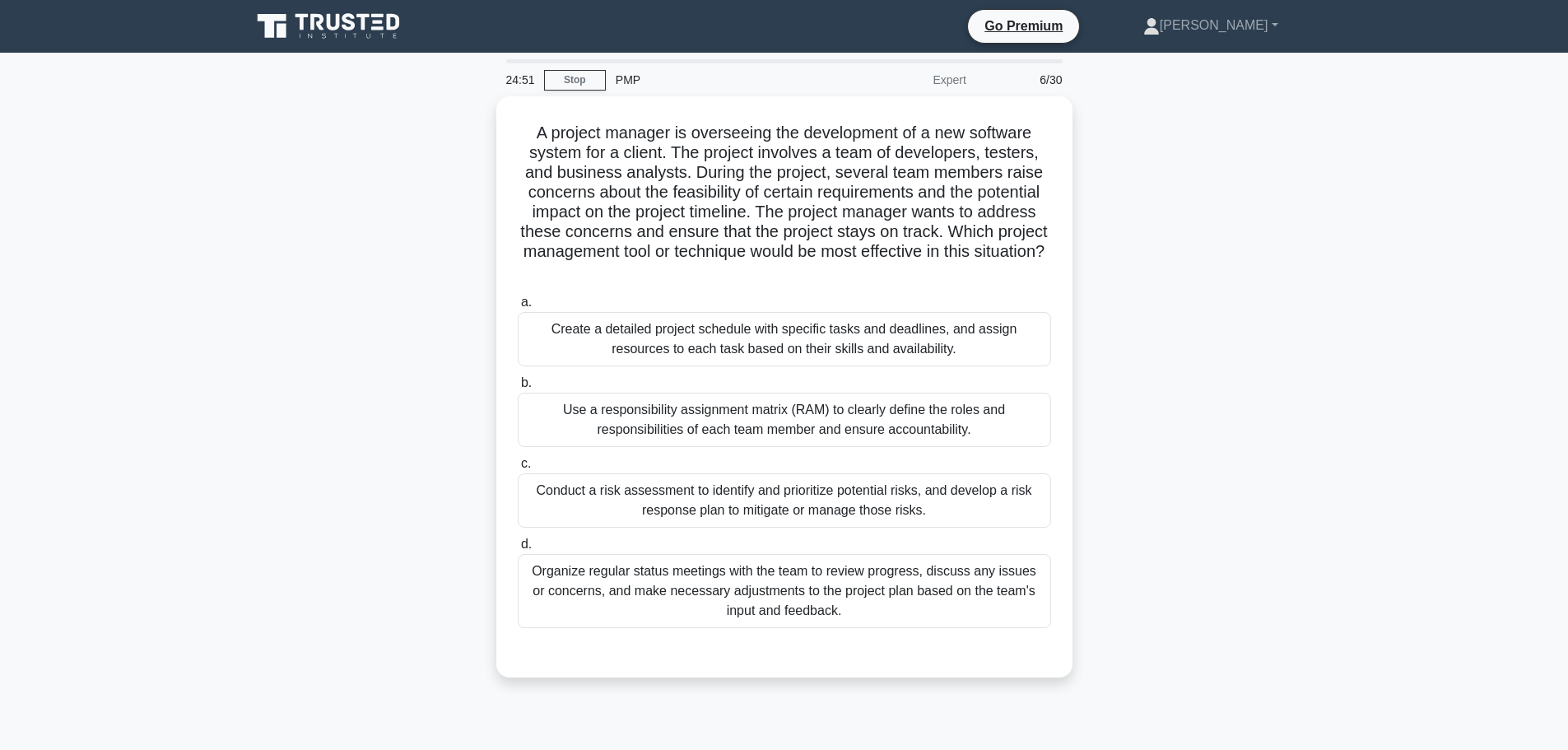
click at [397, 497] on div "A project manager is overseeing the development of a new software system for a …" at bounding box center [784, 397] width 1087 height 601
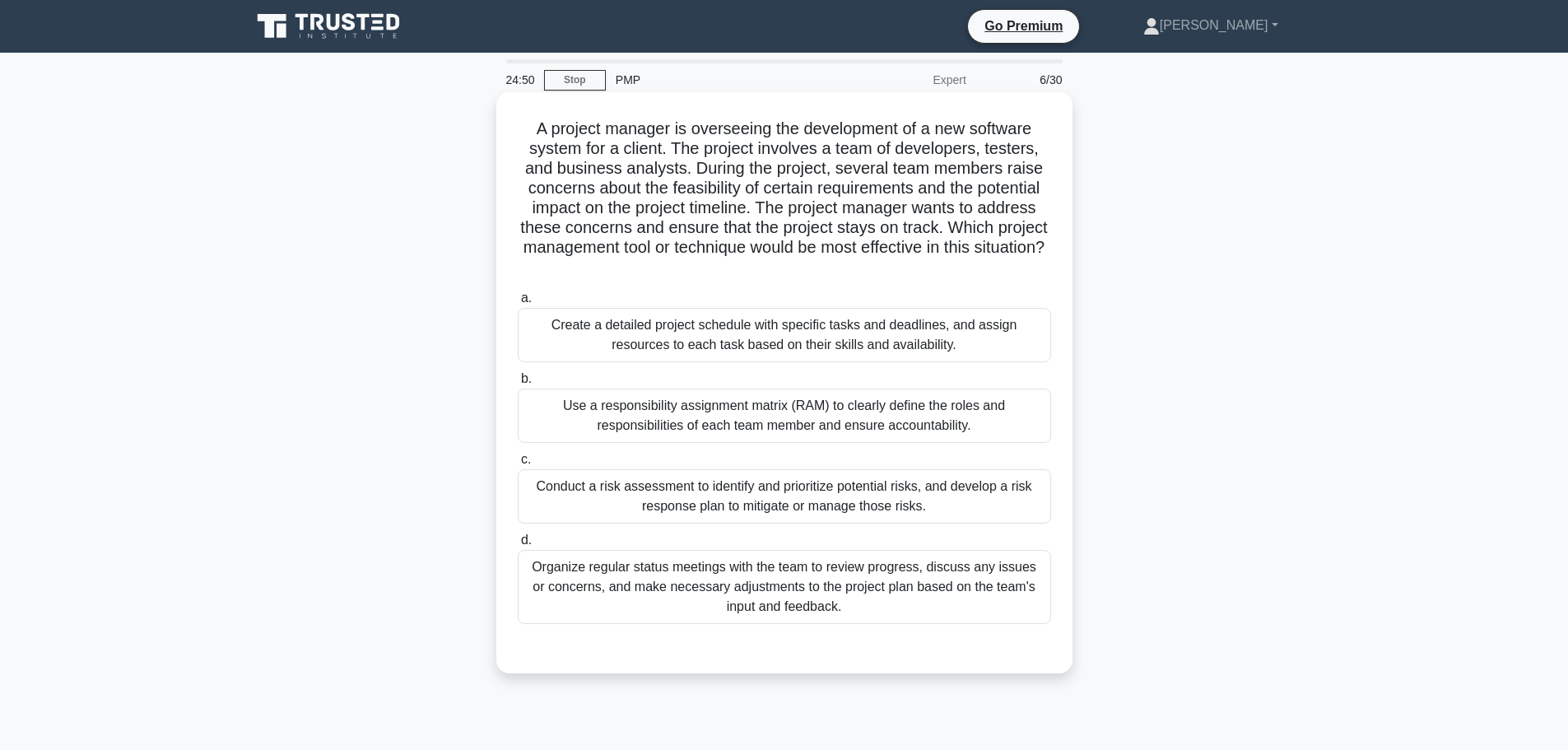
click at [565, 493] on div "Conduct a risk assessment to identify and prioritize potential risks, and devel…" at bounding box center [784, 497] width 533 height 54
click at [517, 465] on input "c. Conduct a risk assessment to identify and prioritize potential risks, and de…" at bounding box center [517, 460] width 0 height 11
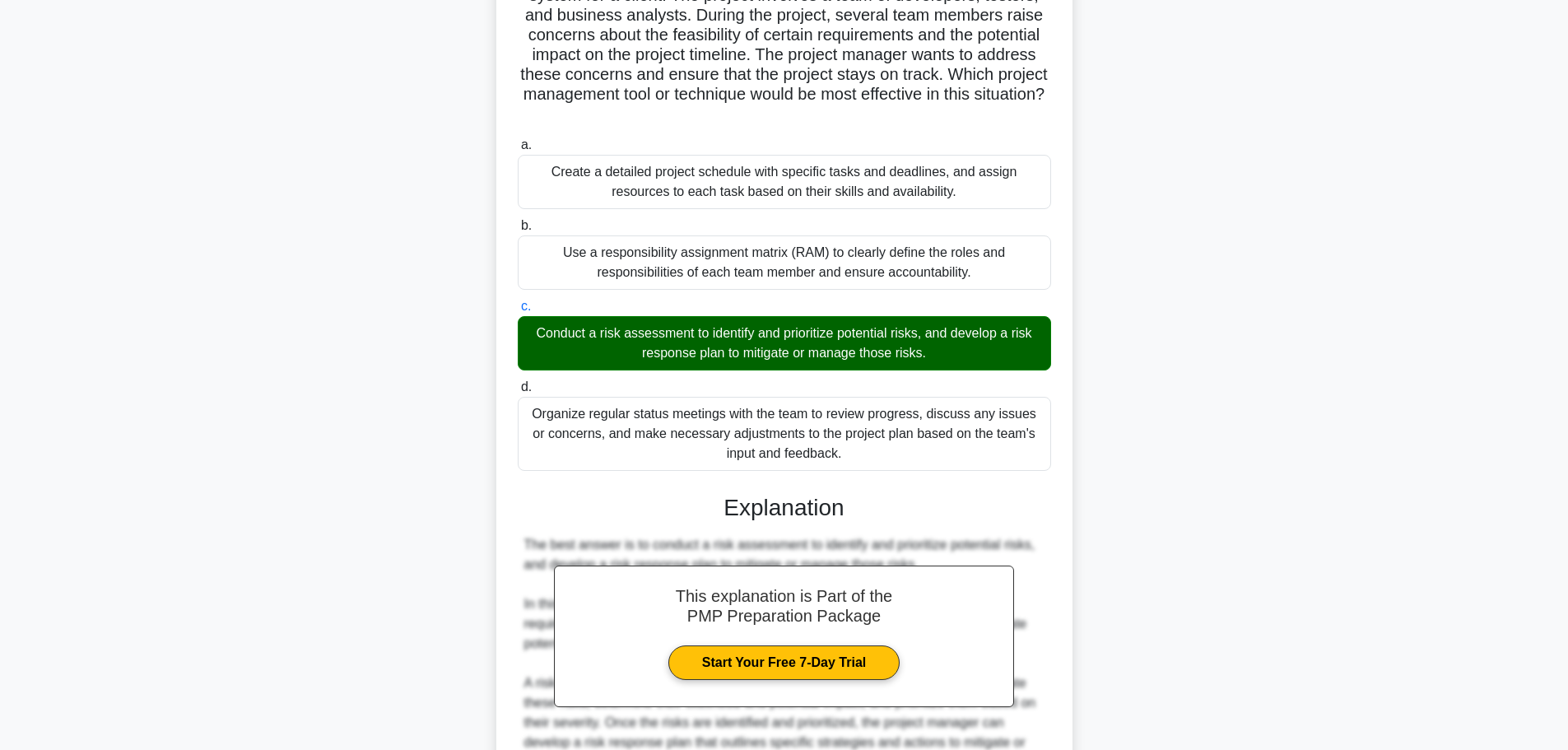
scroll to position [464, 0]
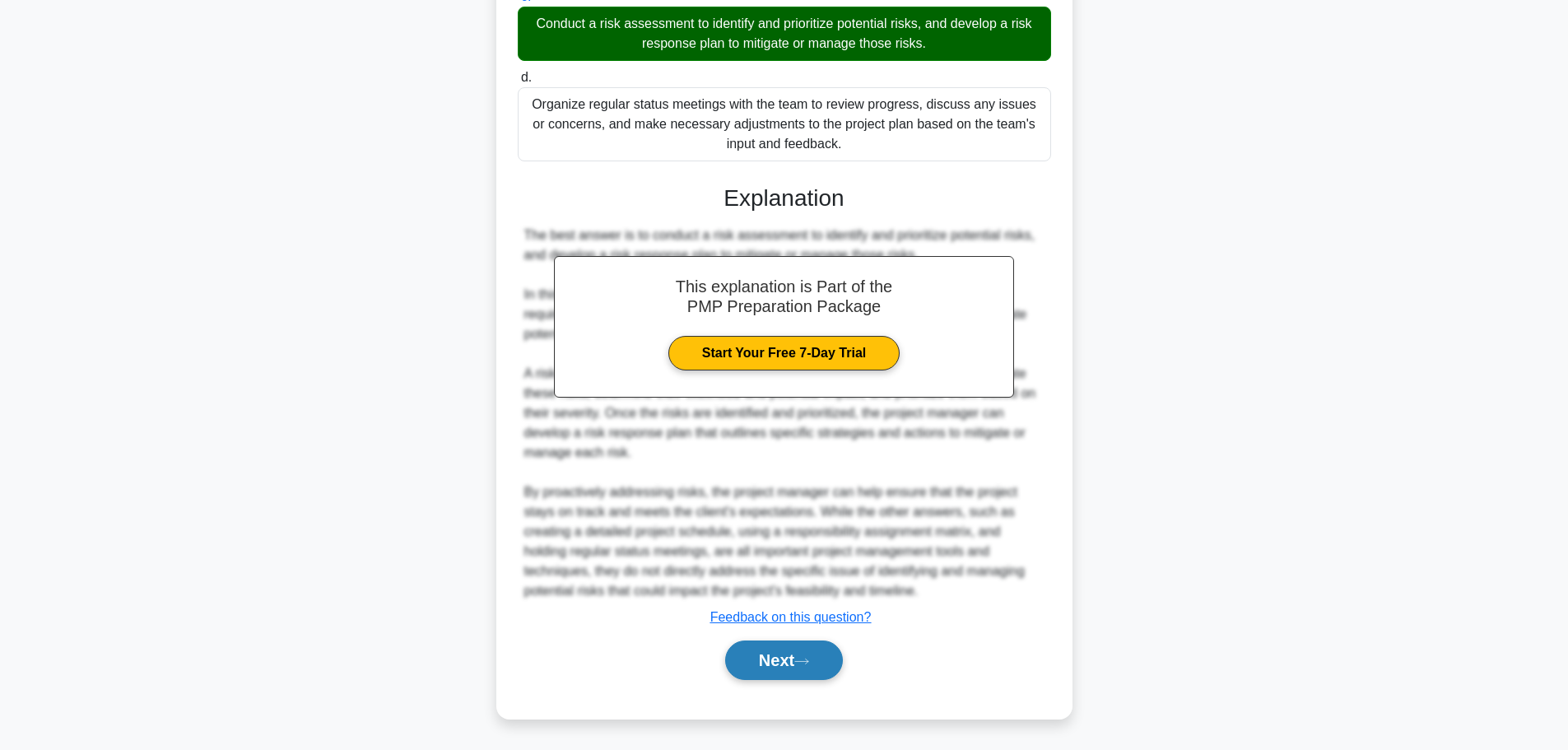
drag, startPoint x: 757, startPoint y: 655, endPoint x: 733, endPoint y: 651, distance: 24.3
click at [760, 656] on button "Next" at bounding box center [784, 660] width 118 height 40
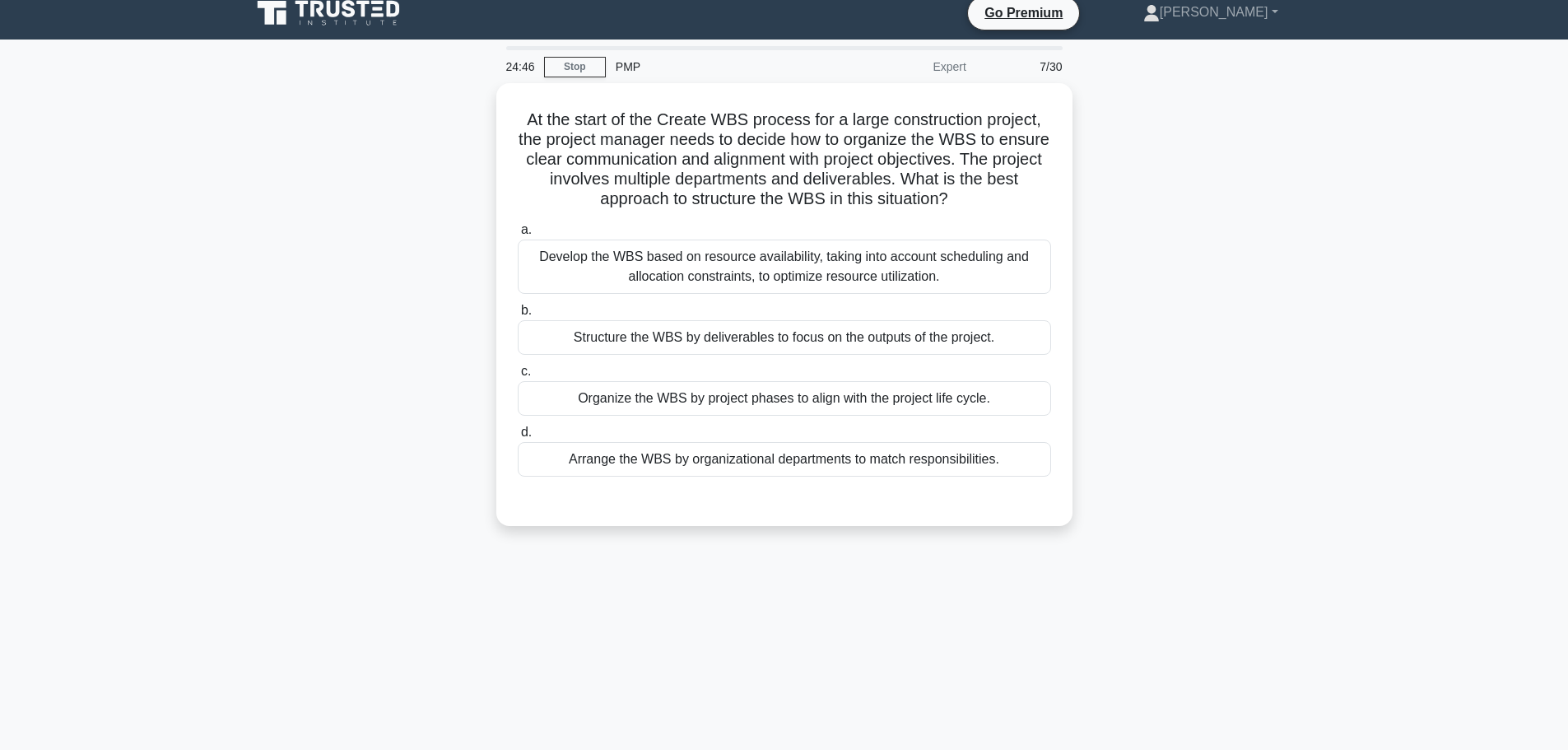
scroll to position [0, 0]
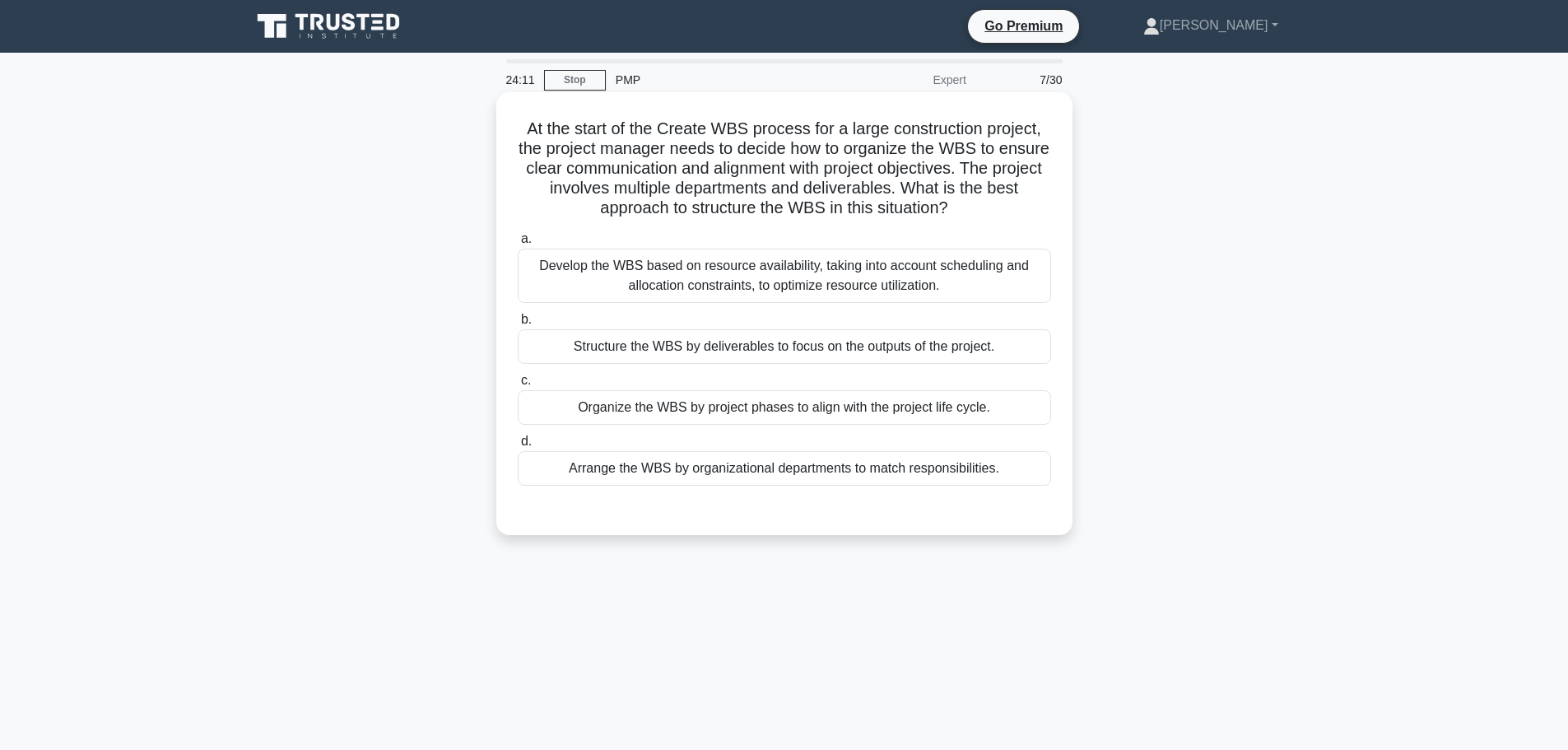
click at [653, 344] on div "Structure the WBS by deliverables to focus on the outputs of the project." at bounding box center [784, 346] width 533 height 35
click at [517, 325] on input "b. Structure the WBS by deliverables to focus on the outputs of the project." at bounding box center [517, 319] width 0 height 11
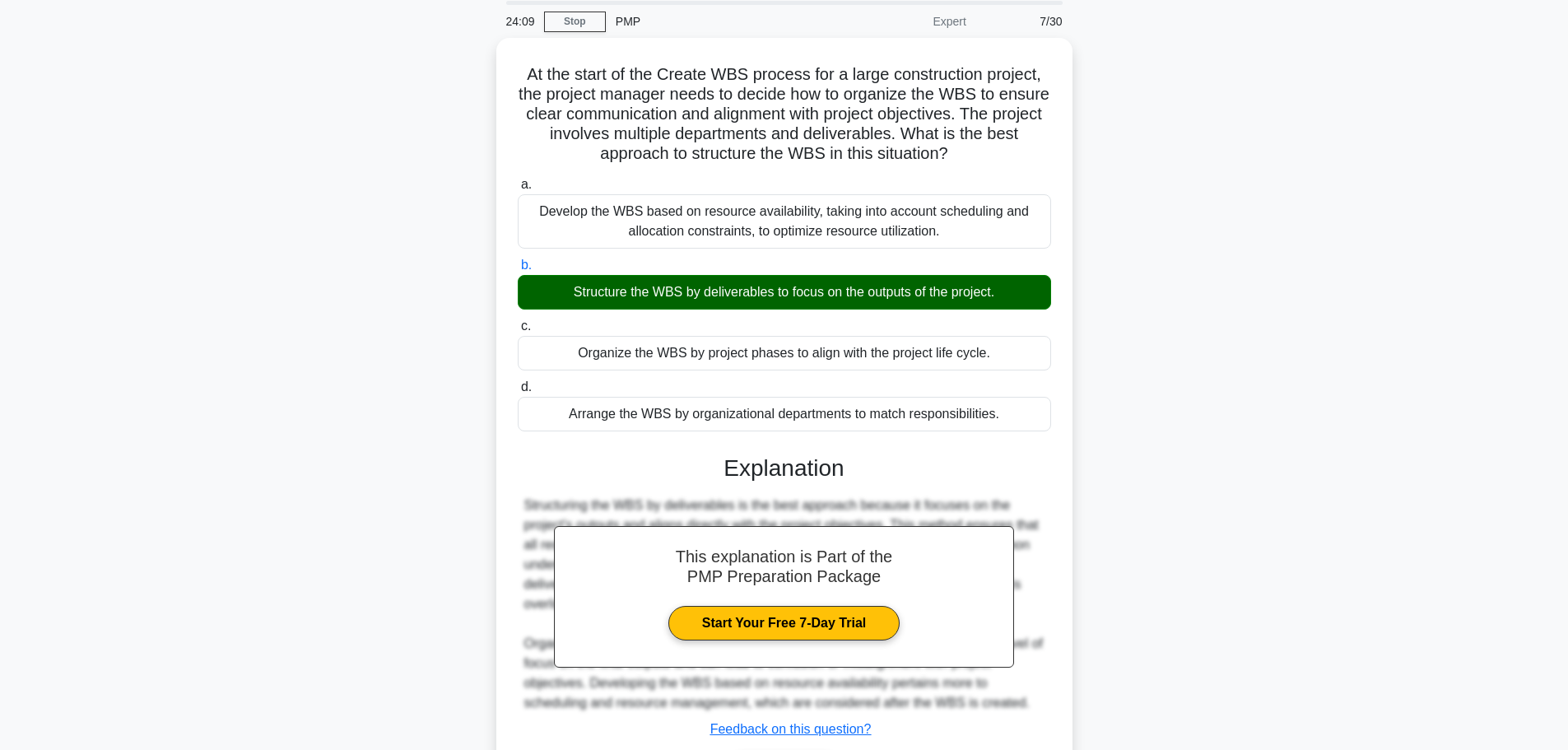
scroll to position [168, 0]
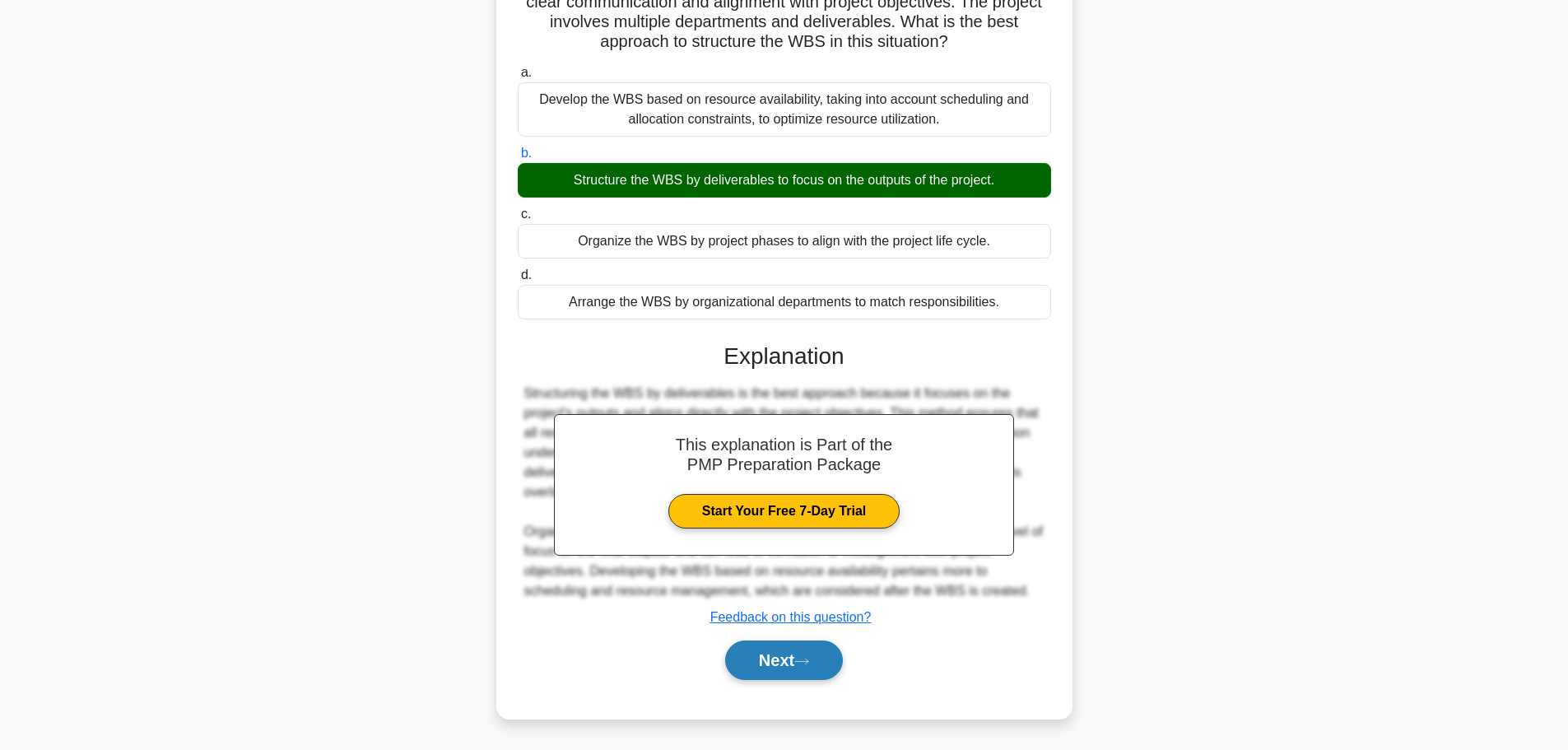
click at [774, 665] on button "Next" at bounding box center [784, 660] width 118 height 40
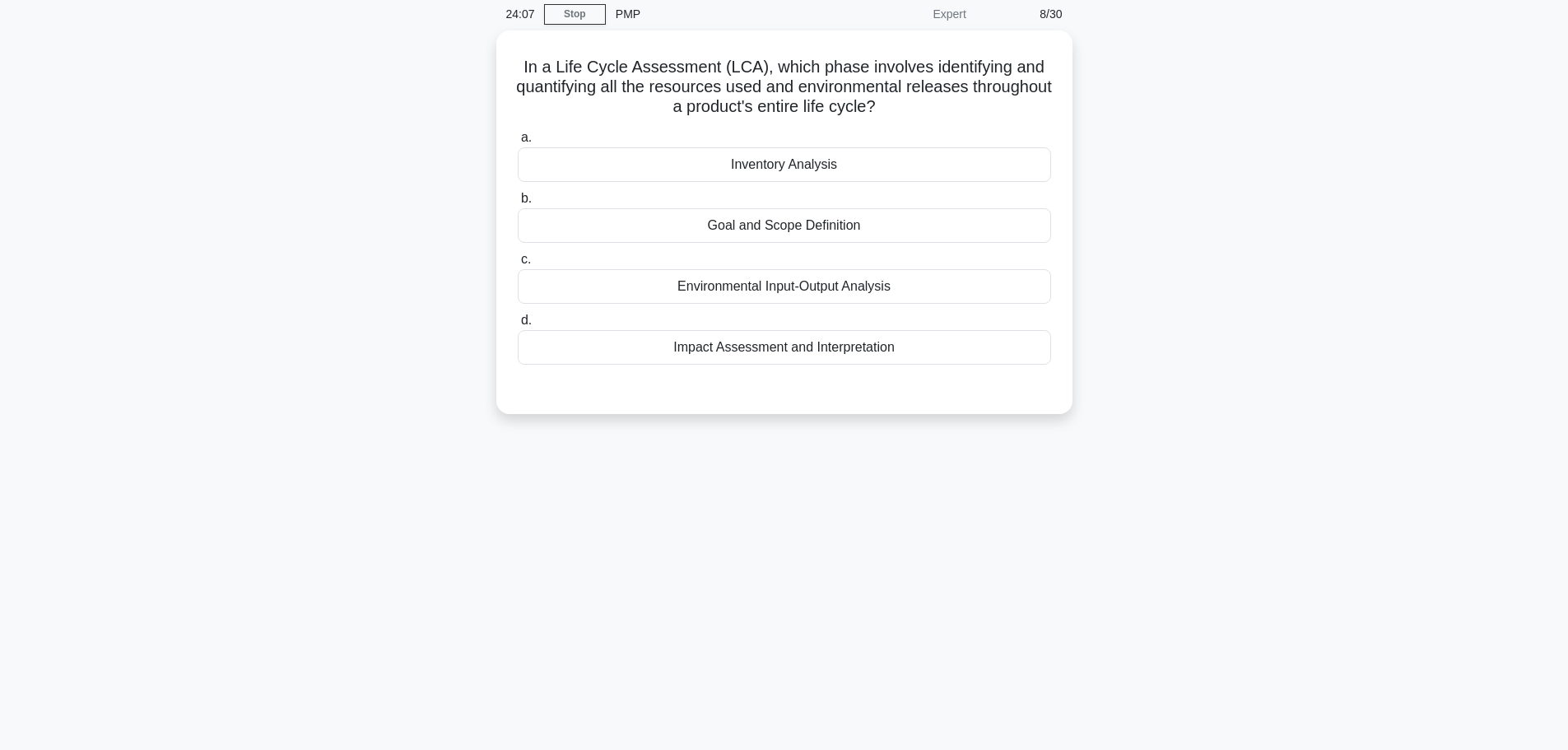
scroll to position [0, 0]
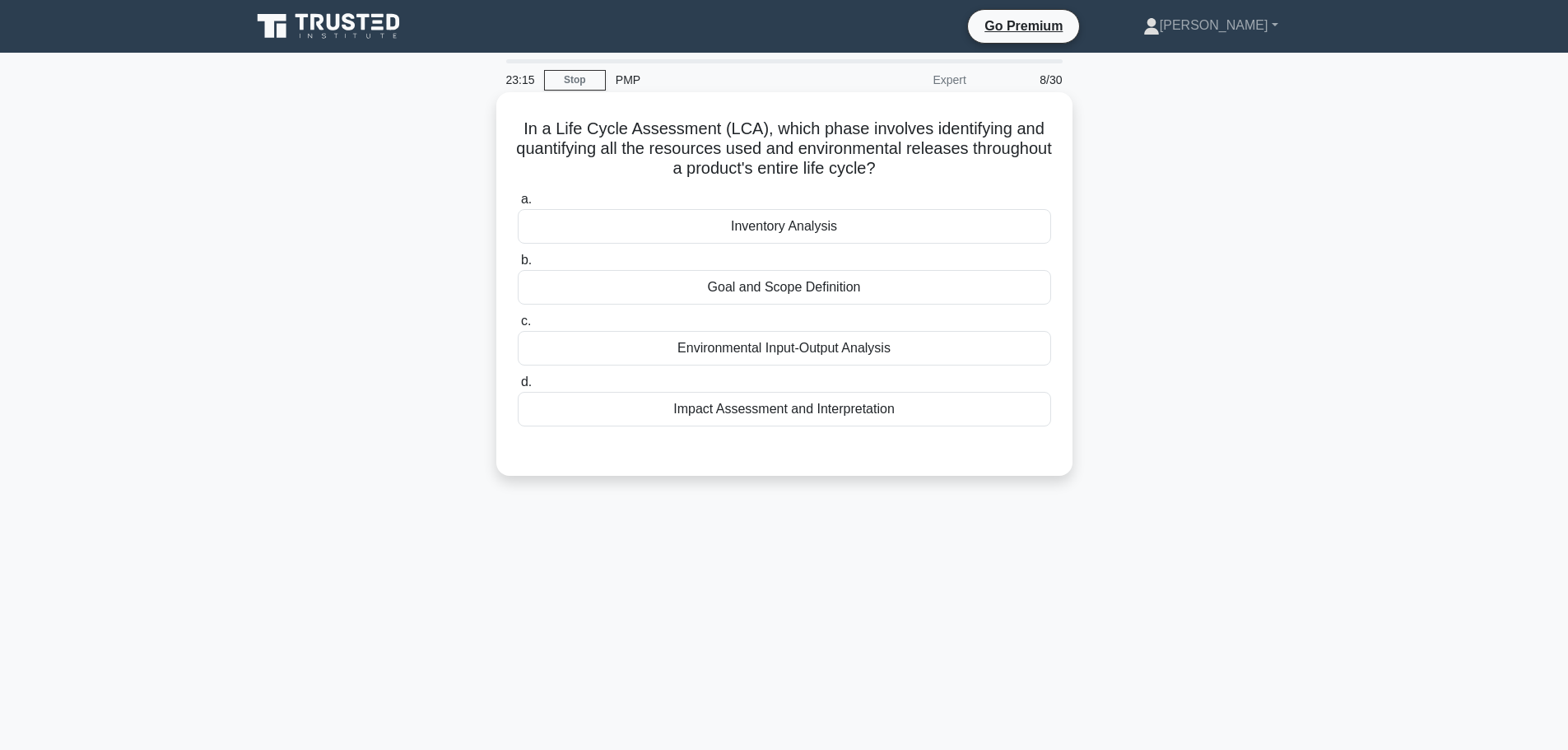
click at [652, 415] on div "Impact Assessment and Interpretation" at bounding box center [784, 409] width 533 height 35
click at [517, 388] on input "d. Impact Assessment and Interpretation" at bounding box center [517, 382] width 0 height 11
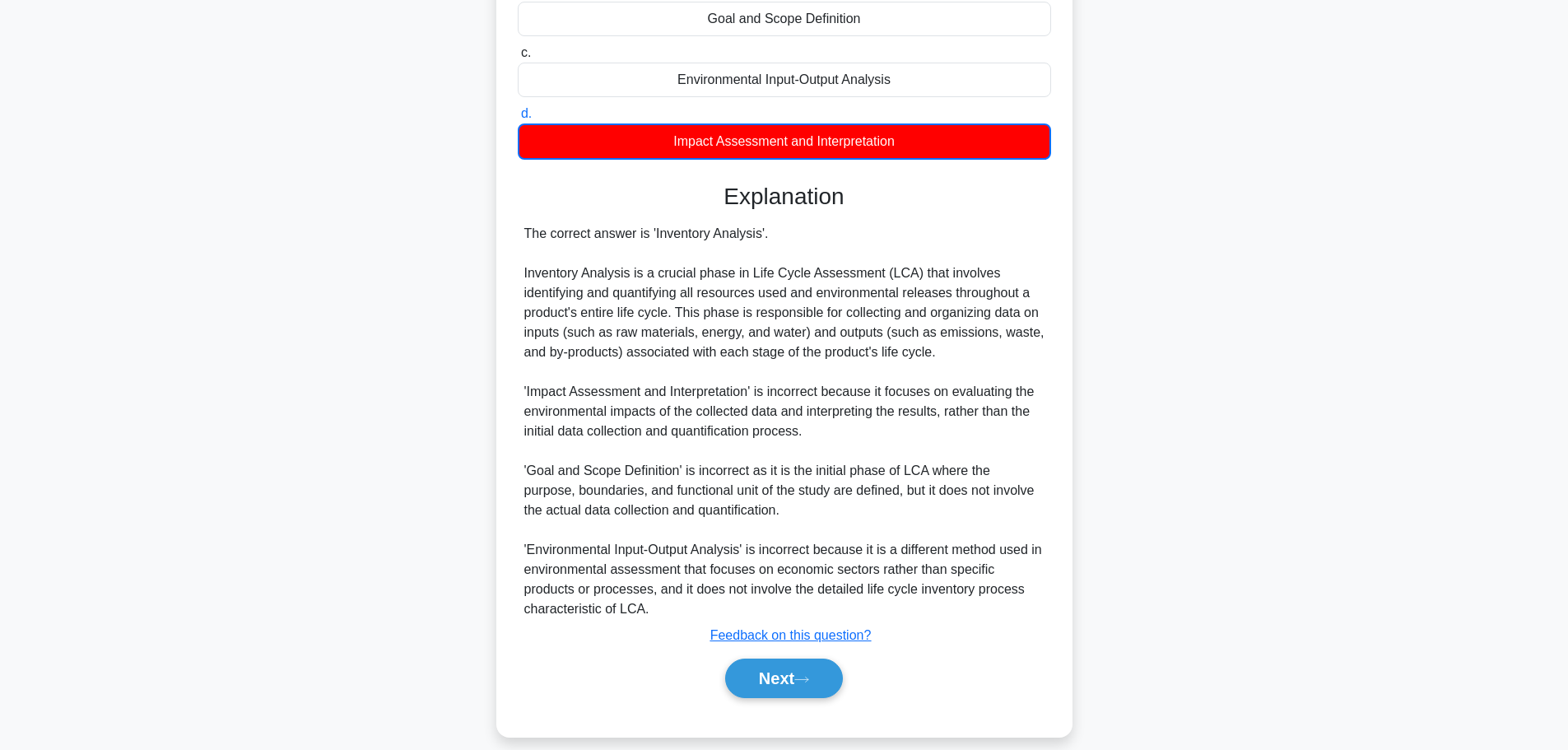
scroll to position [287, 0]
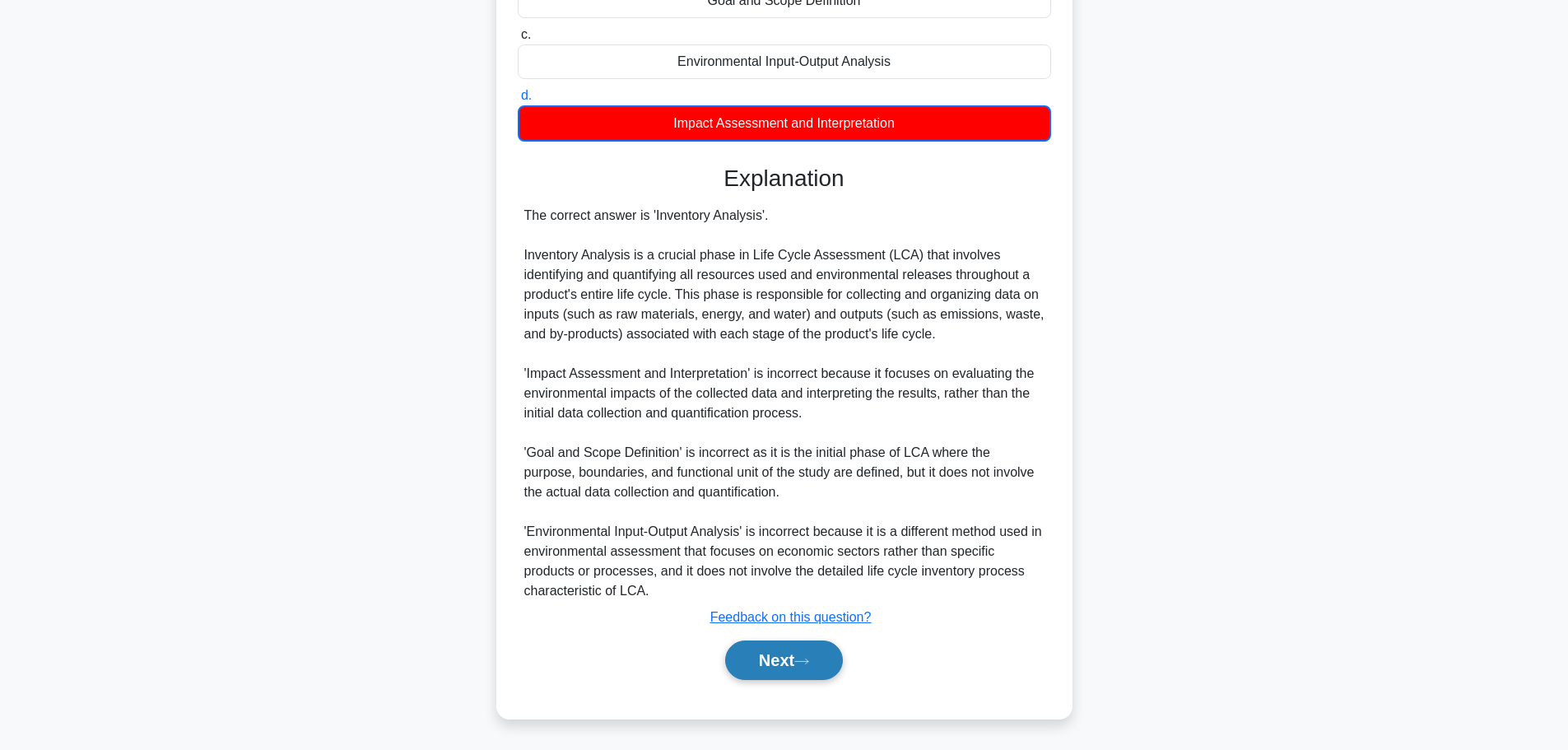
click at [784, 653] on button "Next" at bounding box center [784, 660] width 118 height 40
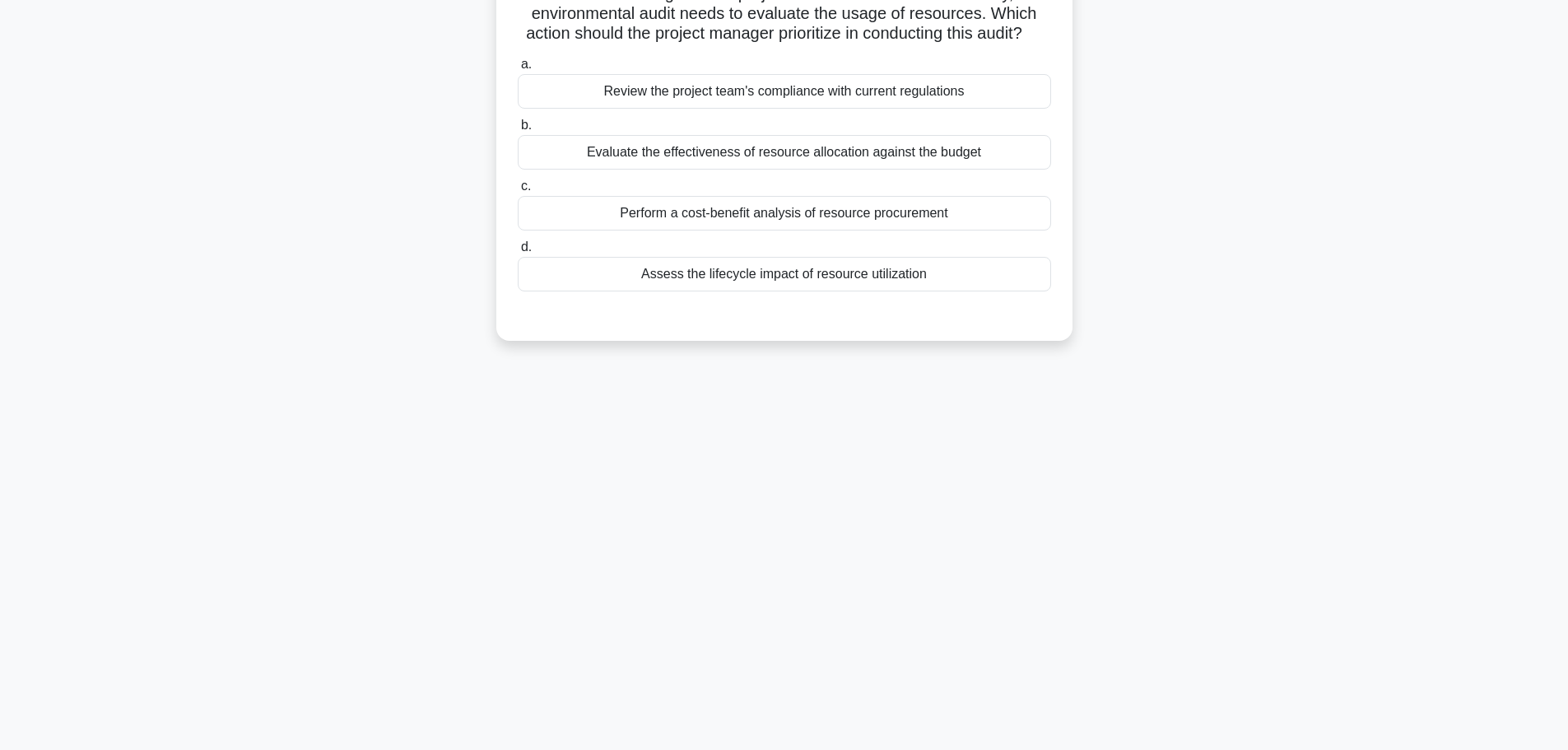
scroll to position [0, 0]
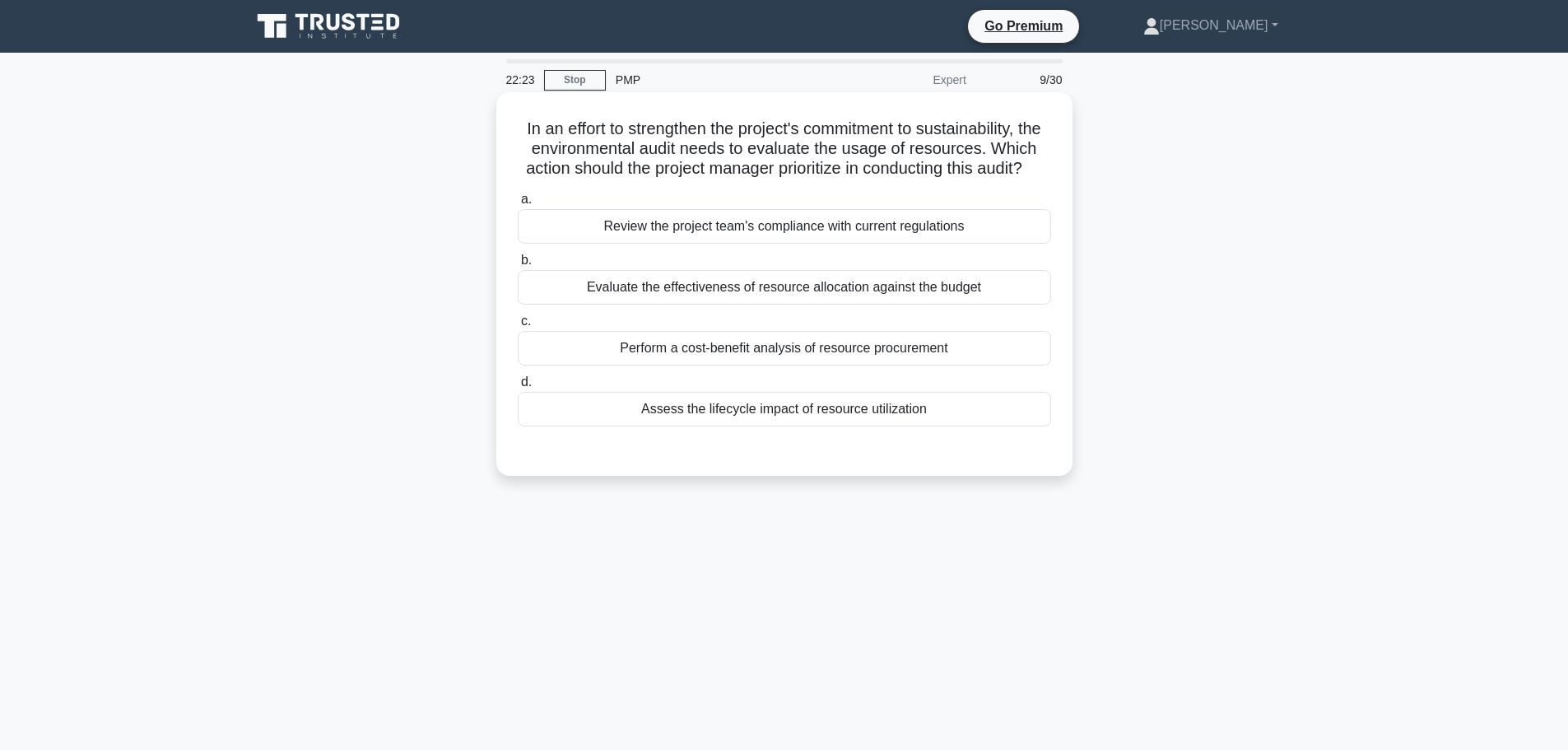
click at [653, 427] on div "Assess the lifecycle impact of resource utilization" at bounding box center [784, 409] width 533 height 35
click at [517, 388] on input "d. Assess the lifecycle impact of resource utilization" at bounding box center [517, 382] width 0 height 11
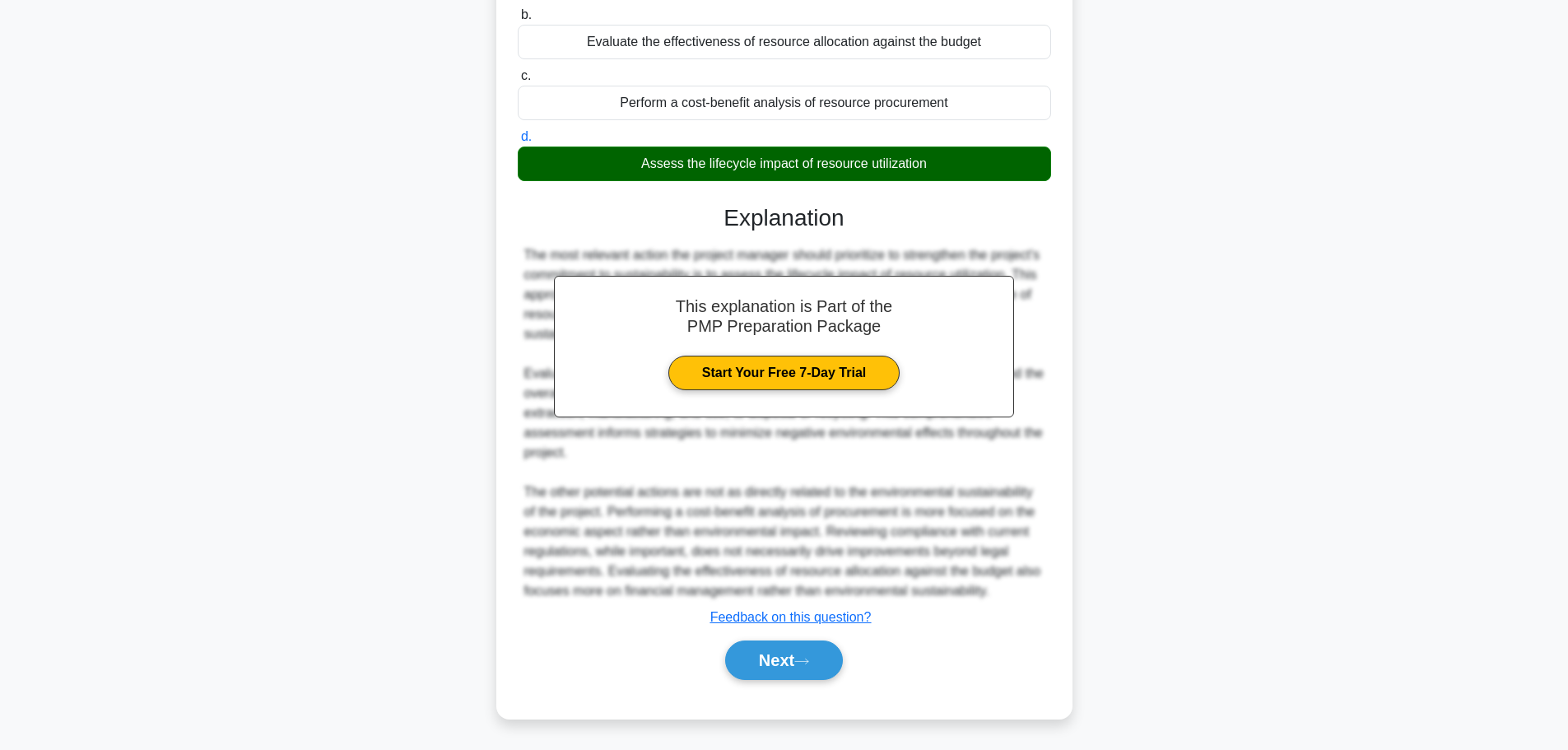
scroll to position [266, 0]
click at [771, 652] on button "Next" at bounding box center [784, 660] width 118 height 40
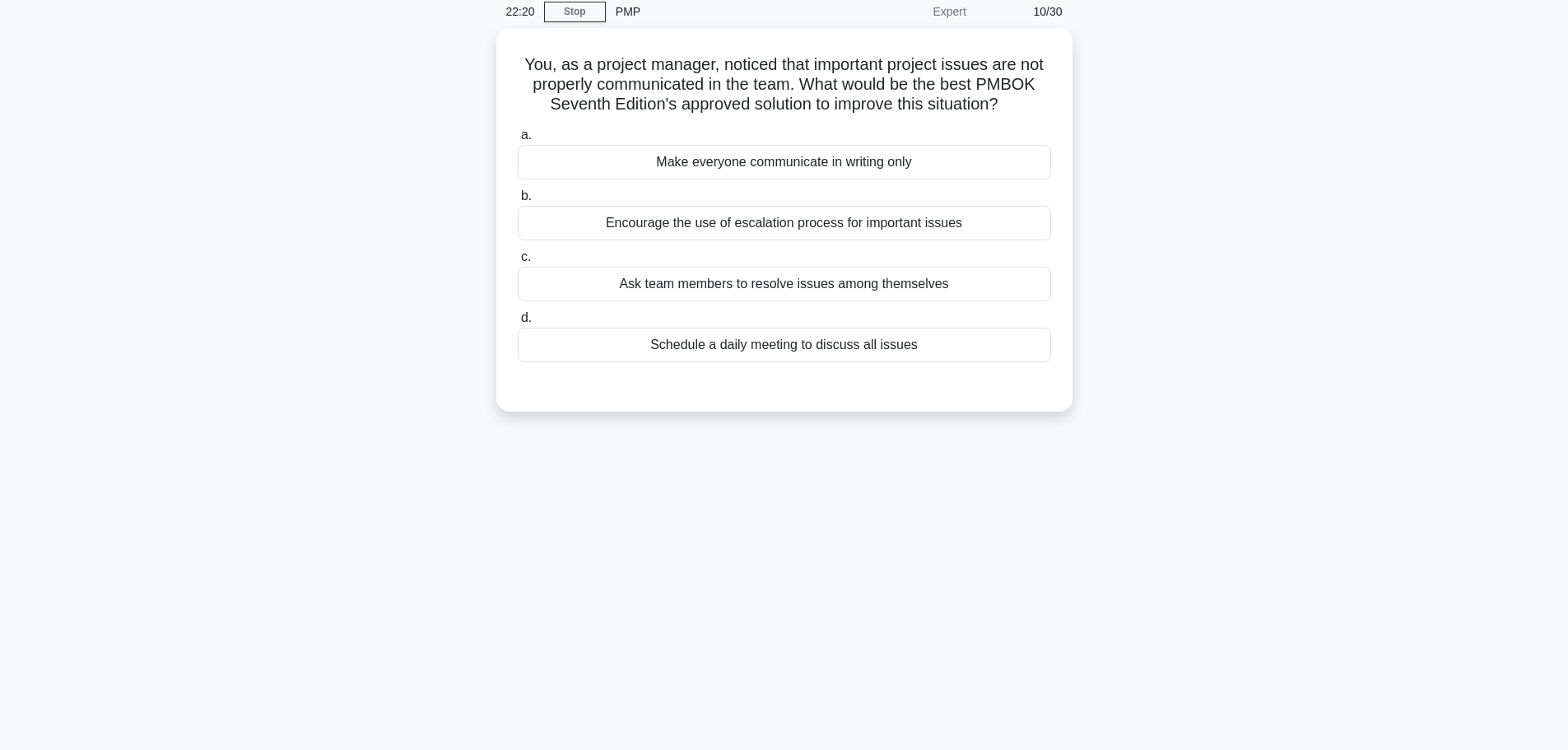
scroll to position [0, 0]
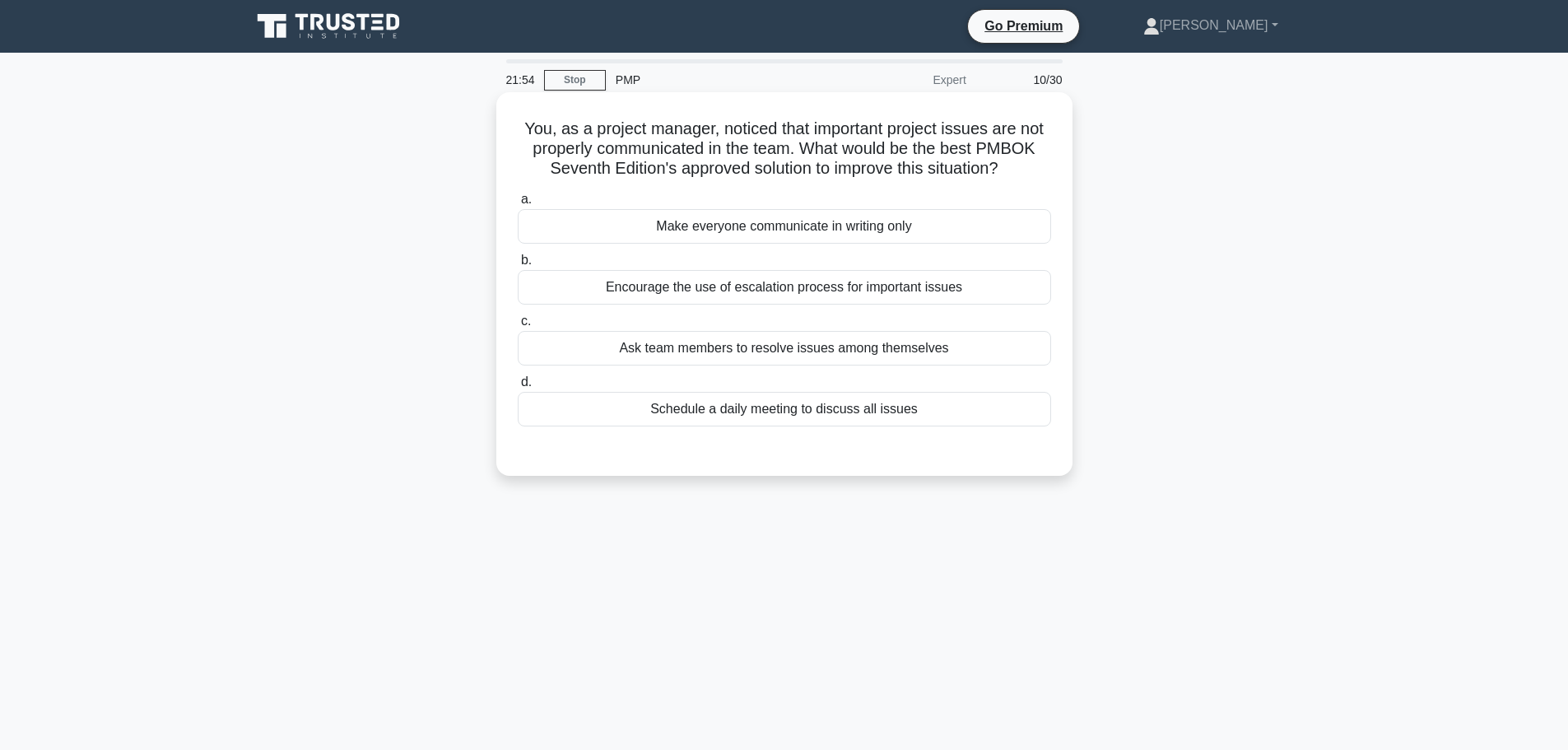
click at [660, 280] on div "Encourage the use of escalation process for important issues" at bounding box center [784, 287] width 533 height 35
click at [517, 266] on input "b. Encourage the use of escalation process for important issues" at bounding box center [517, 260] width 0 height 11
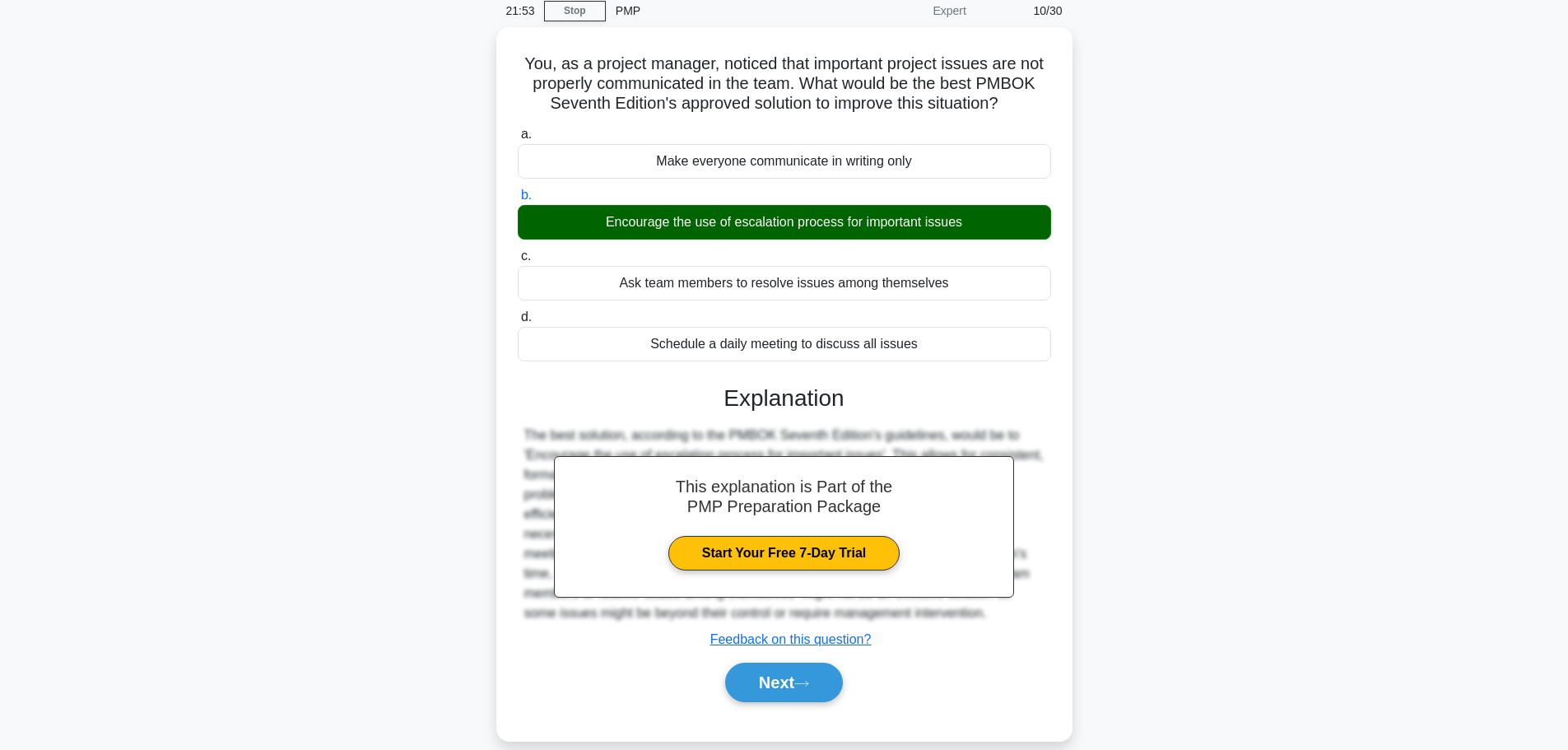
scroll to position [140, 0]
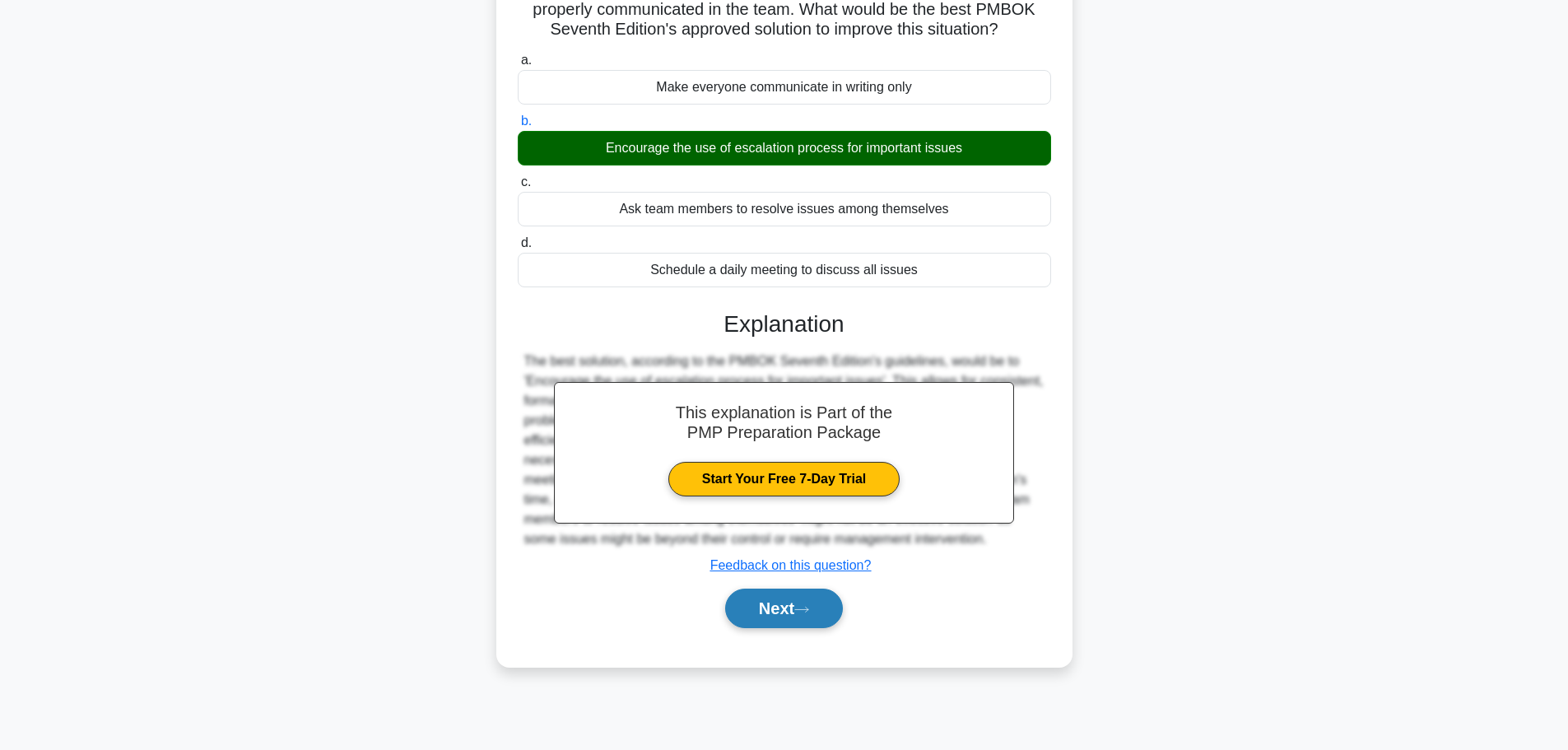
click at [760, 612] on button "Next" at bounding box center [784, 608] width 118 height 40
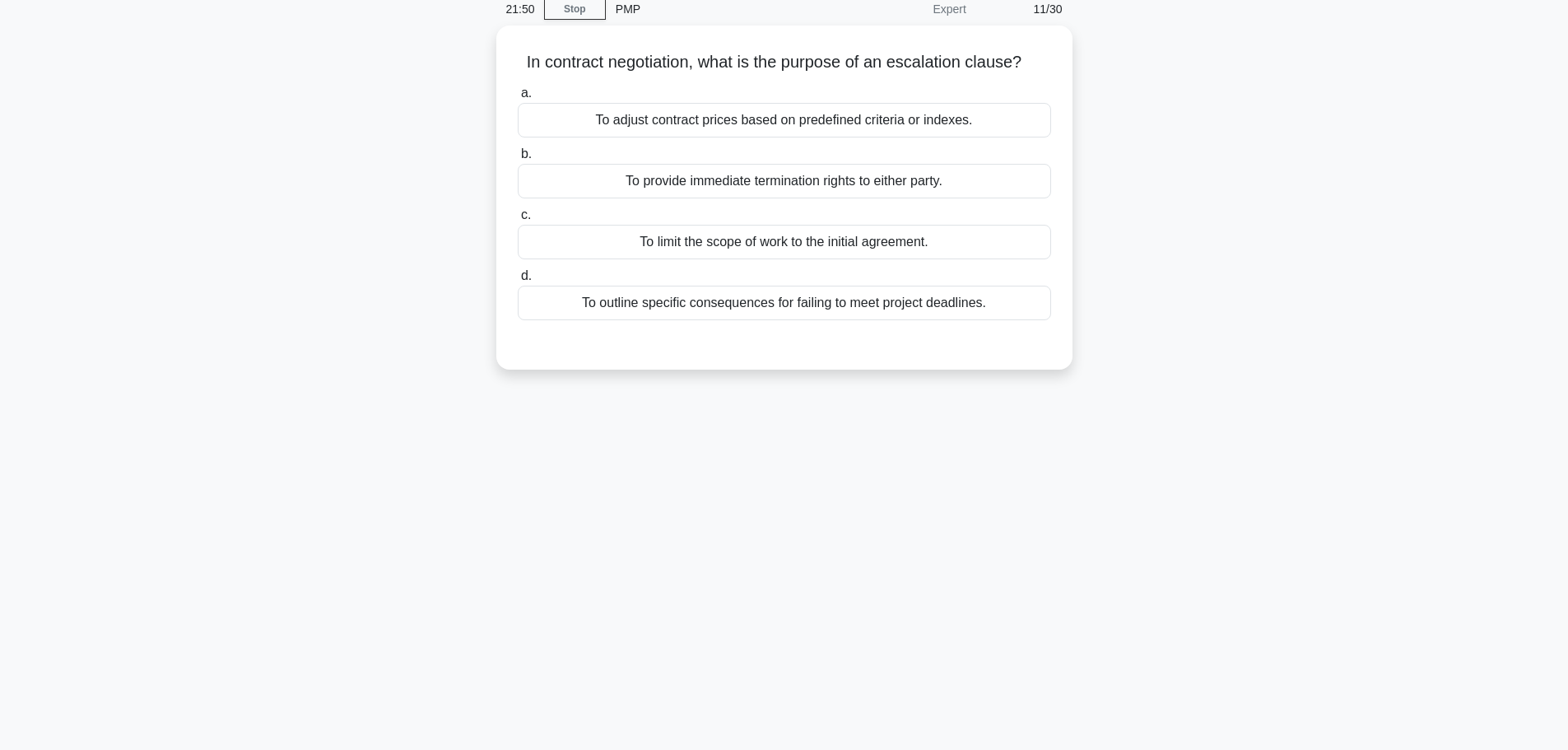
scroll to position [0, 0]
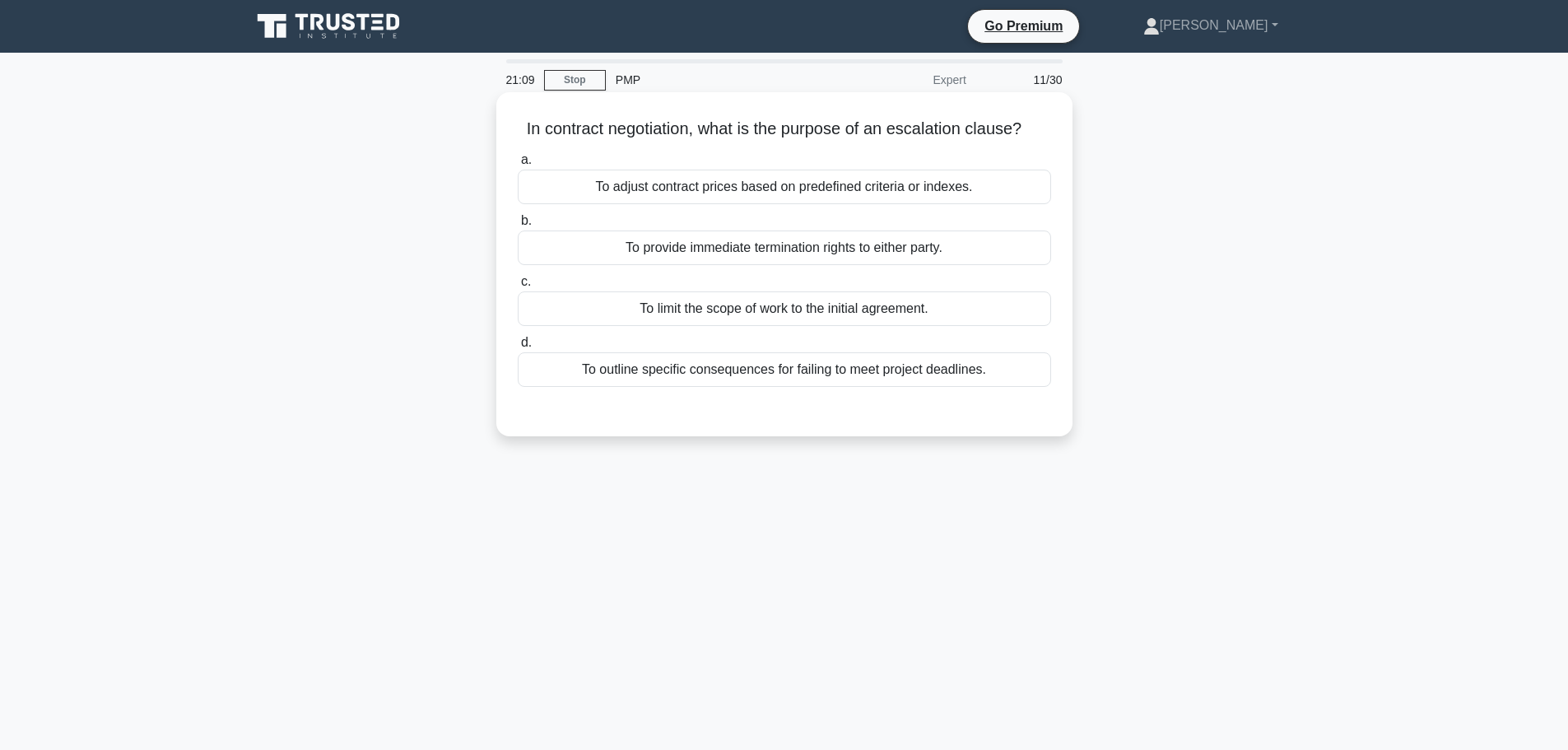
click at [614, 244] on div "To provide immediate termination rights to either party." at bounding box center [784, 247] width 533 height 35
click at [517, 226] on input "b. To provide immediate termination rights to either party." at bounding box center [517, 220] width 0 height 11
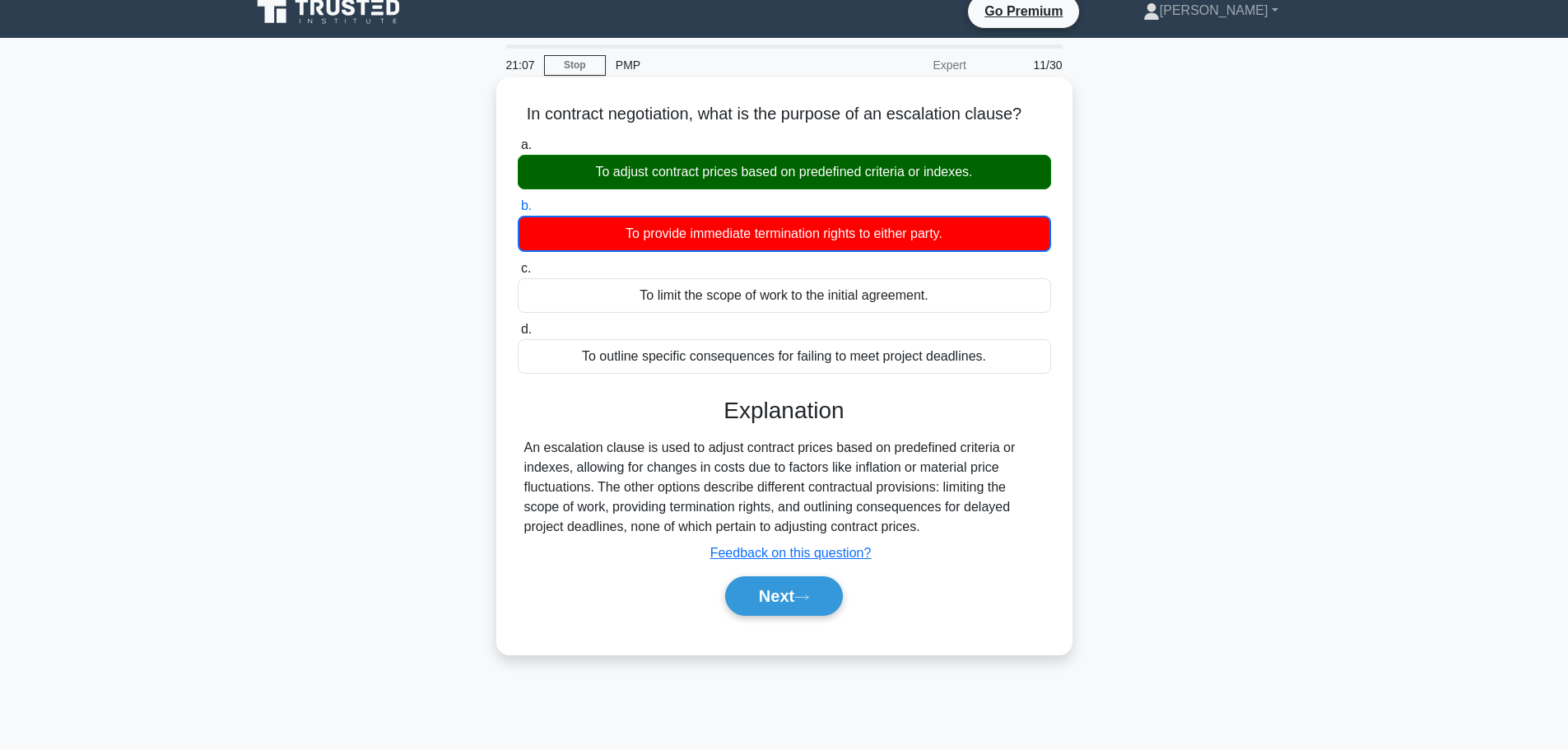
scroll to position [110, 0]
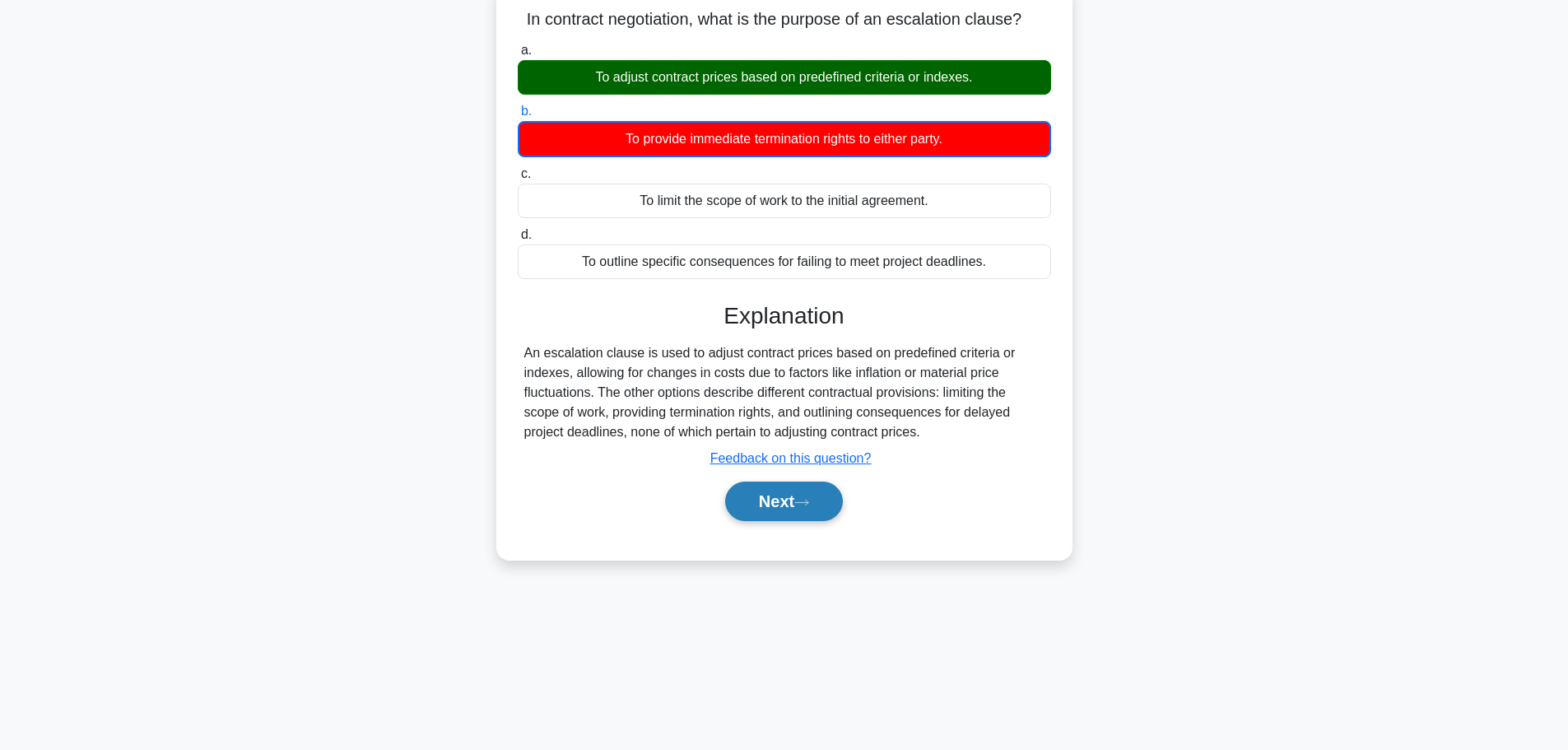
click at [761, 506] on button "Next" at bounding box center [784, 502] width 118 height 40
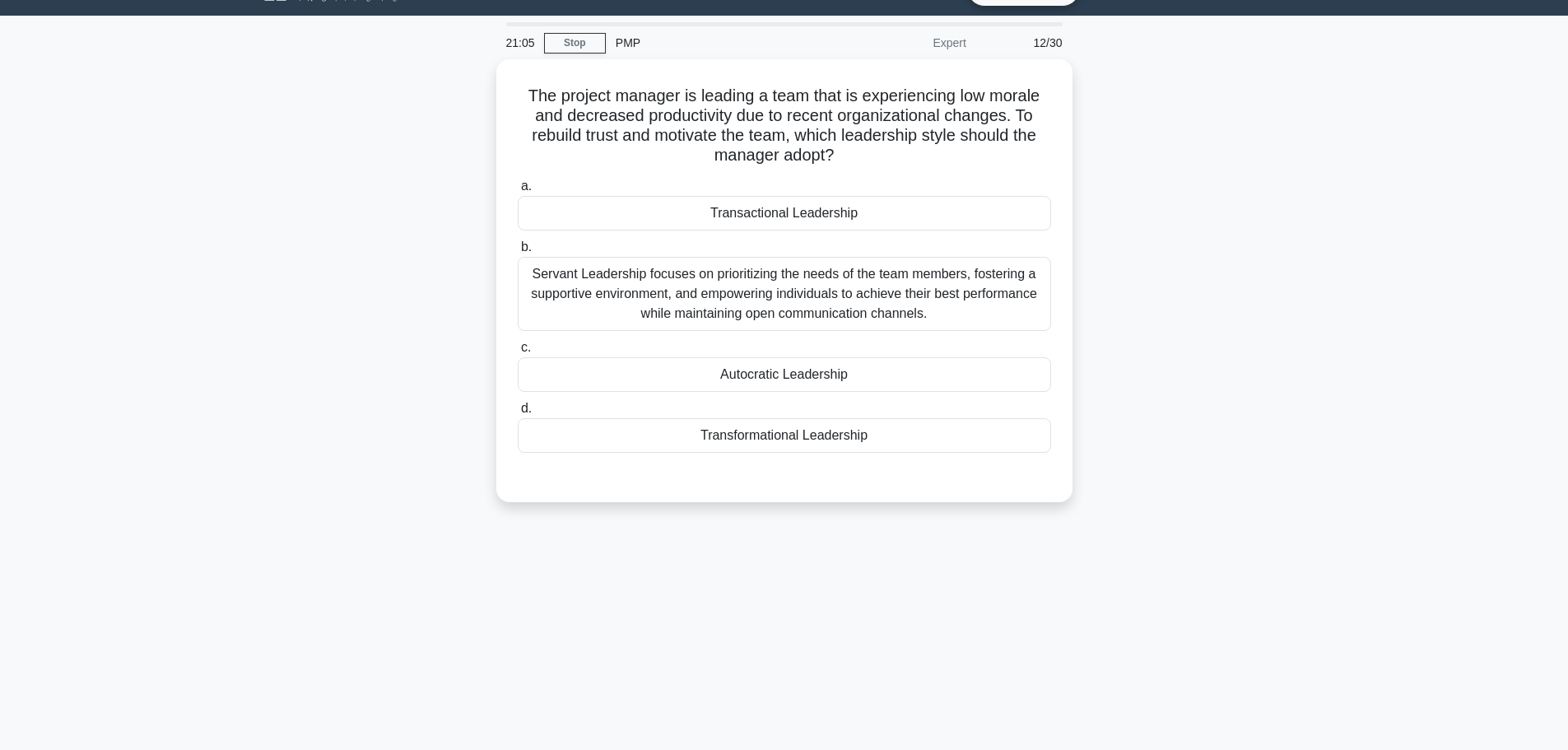
scroll to position [0, 0]
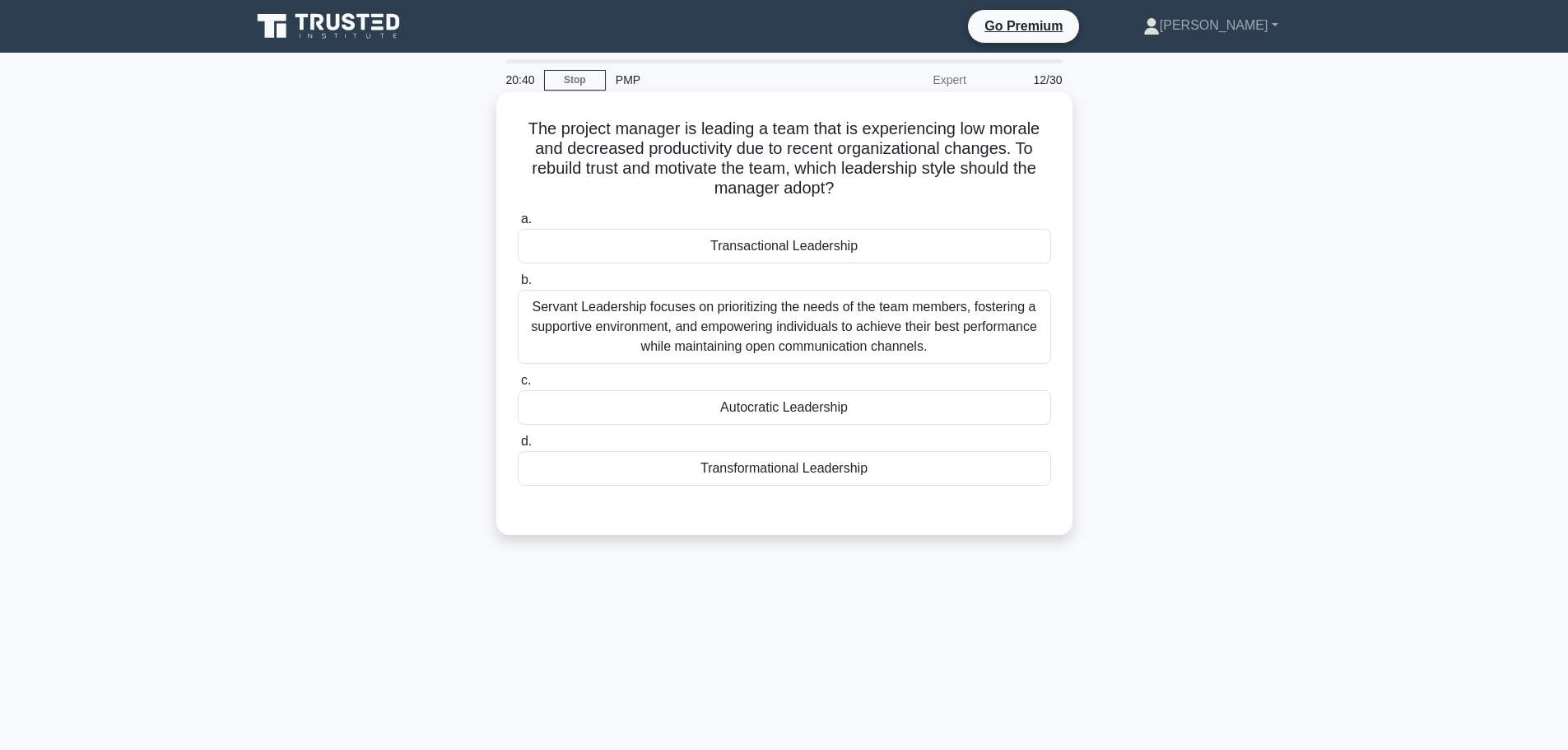
click at [658, 312] on div "Servant Leadership focuses on prioritizing the needs of the team members, foste…" at bounding box center [784, 327] width 533 height 74
click at [517, 285] on input "b. Servant Leadership focuses on prioritizing the needs of the team members, fo…" at bounding box center [517, 280] width 0 height 11
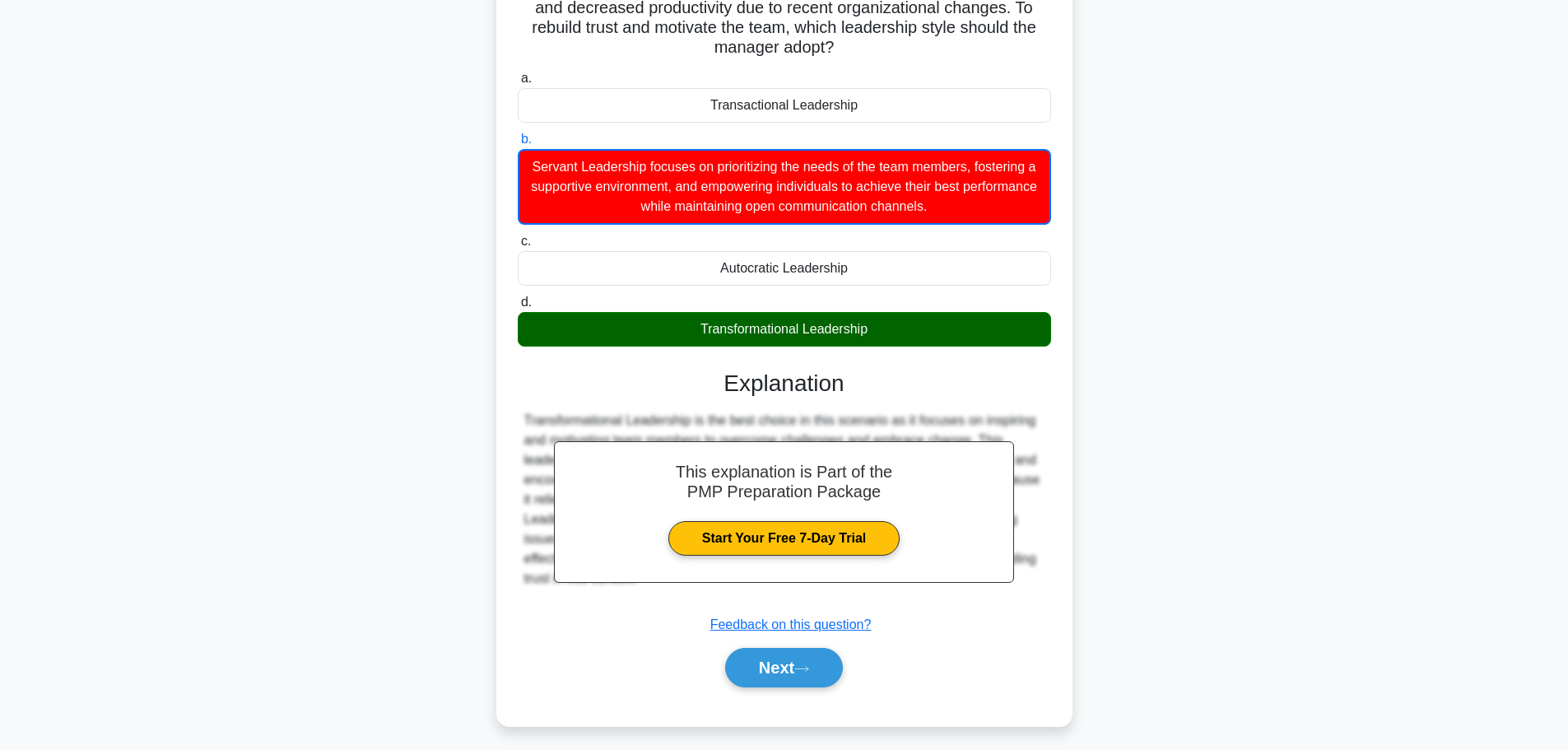
scroll to position [149, 0]
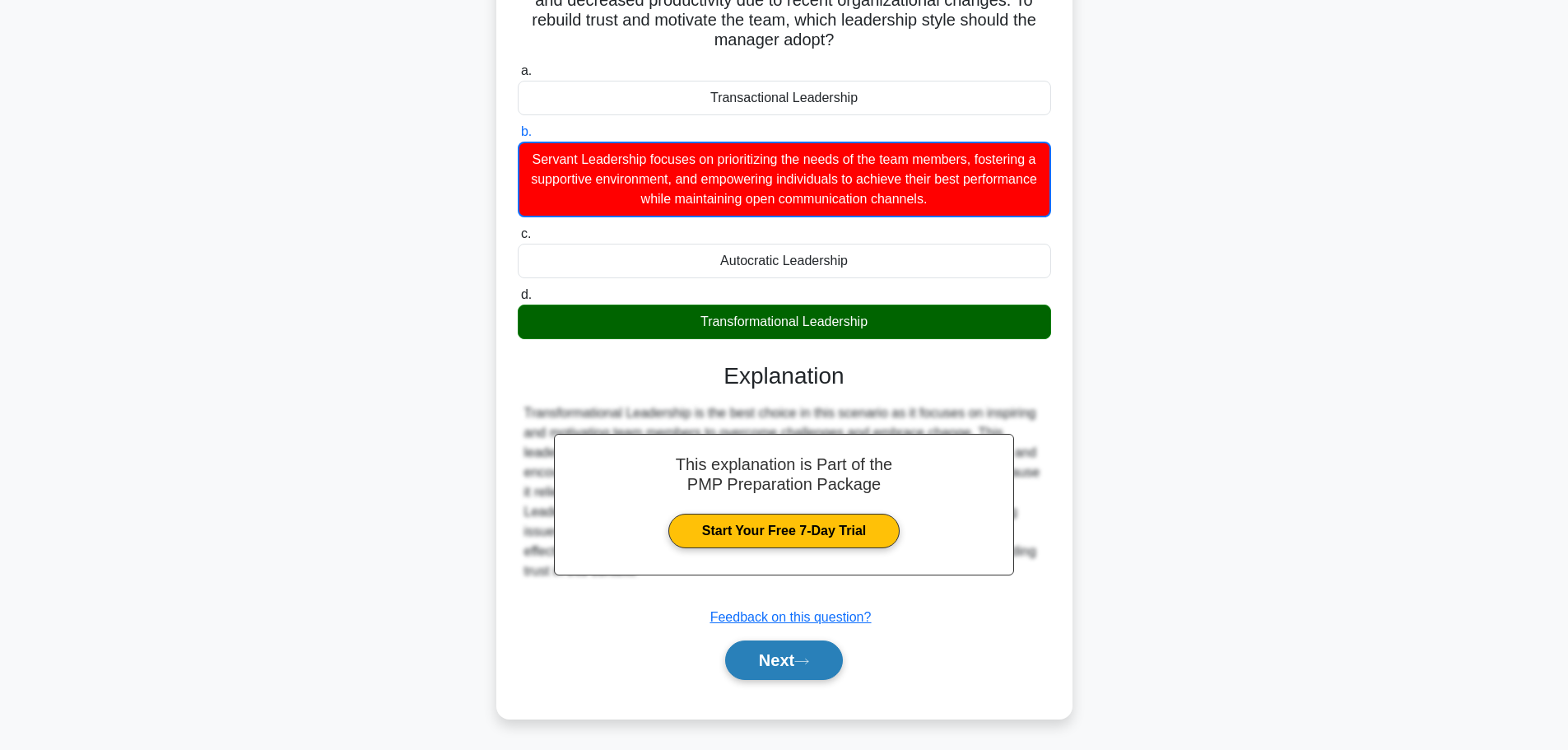
click at [761, 659] on button "Next" at bounding box center [784, 660] width 118 height 40
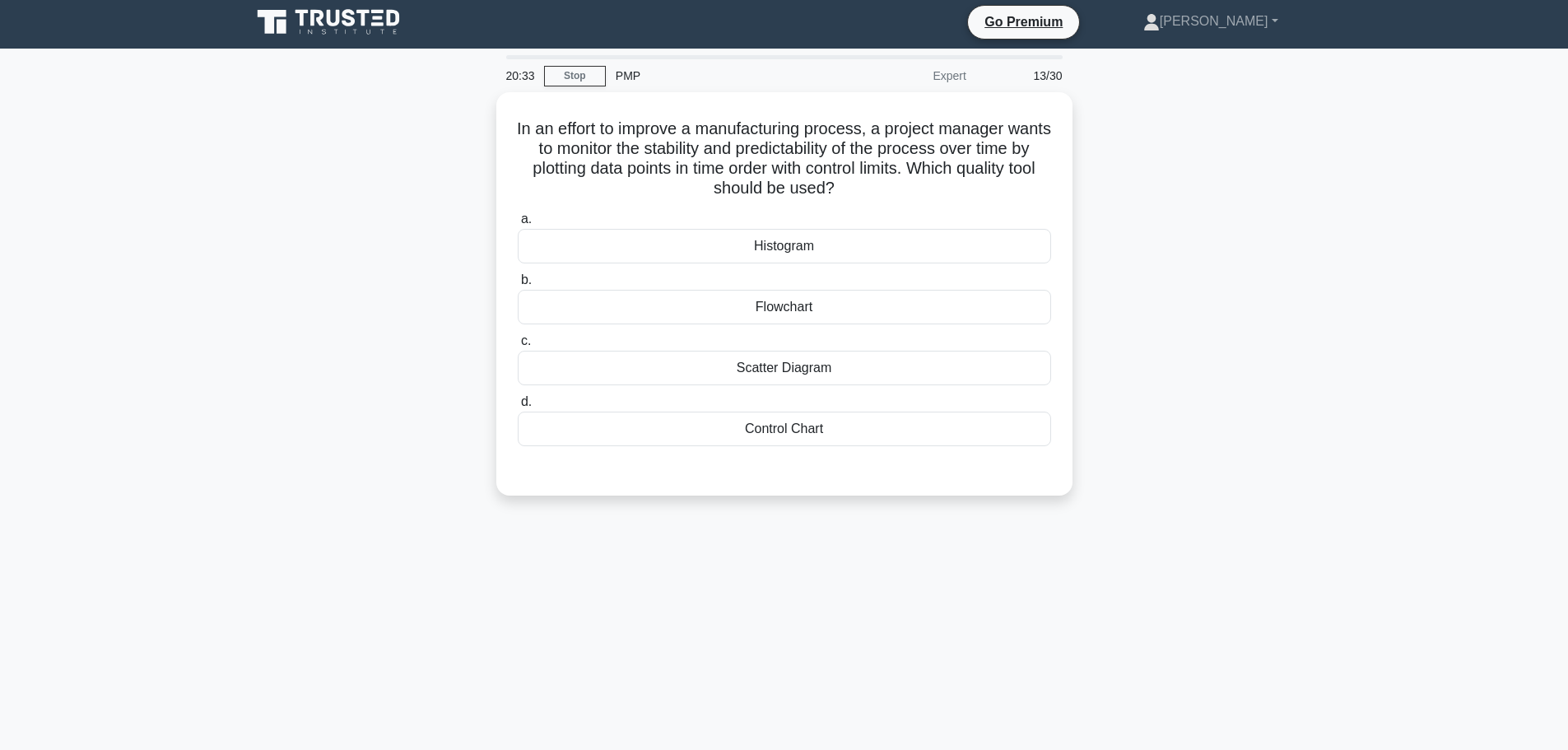
scroll to position [0, 0]
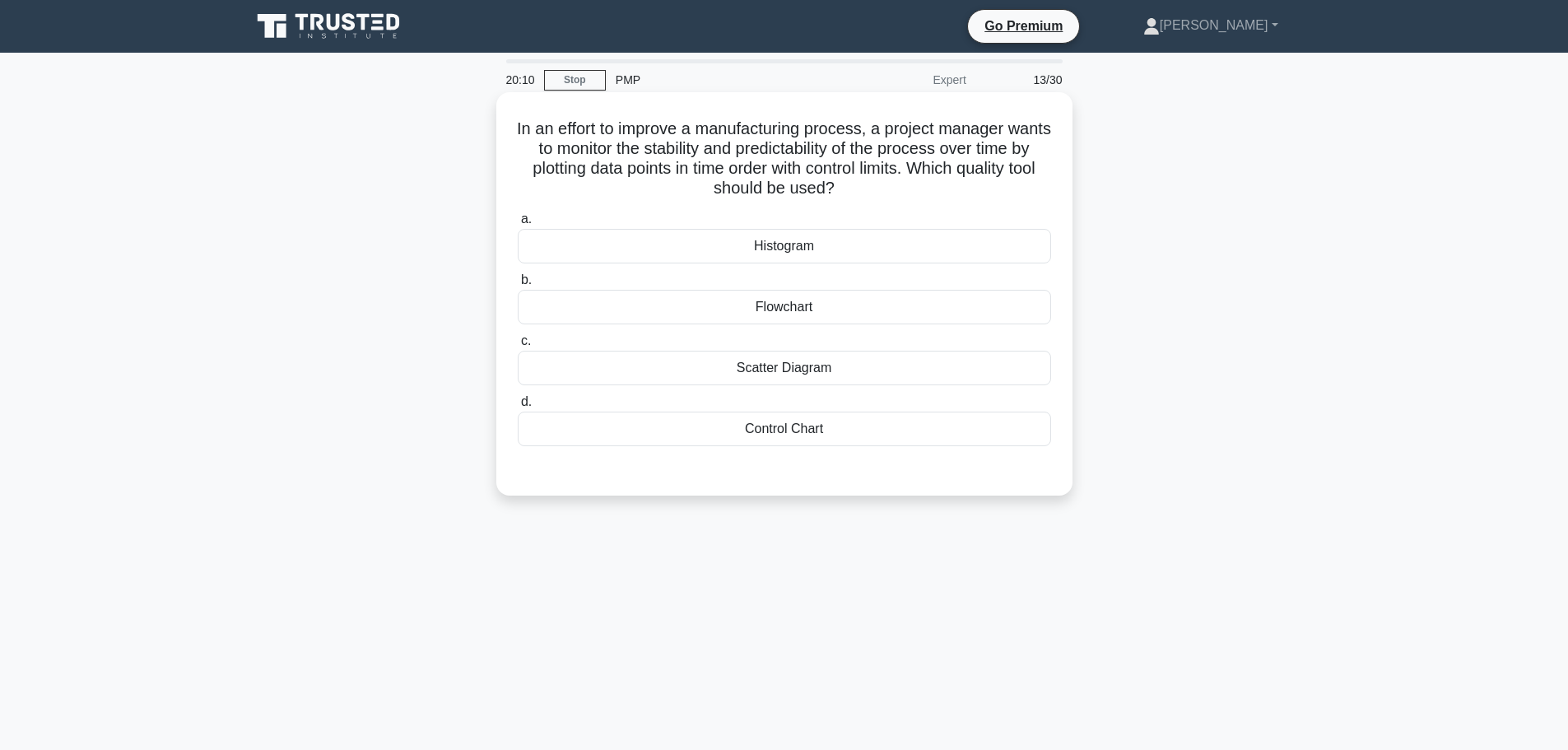
click at [788, 418] on div "Control Chart" at bounding box center [784, 429] width 533 height 35
click at [517, 408] on input "d. Control Chart" at bounding box center [517, 402] width 0 height 11
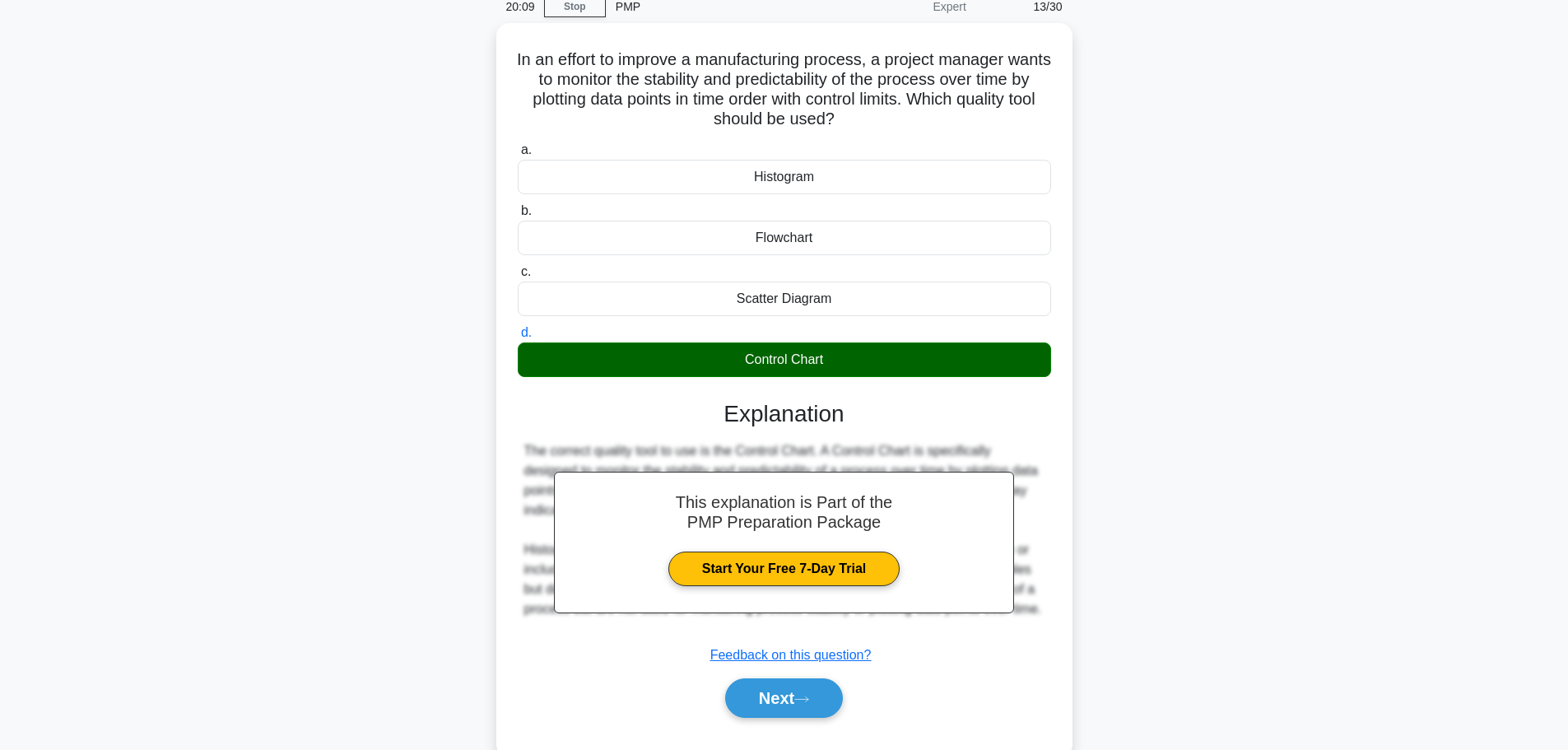
scroll to position [140, 0]
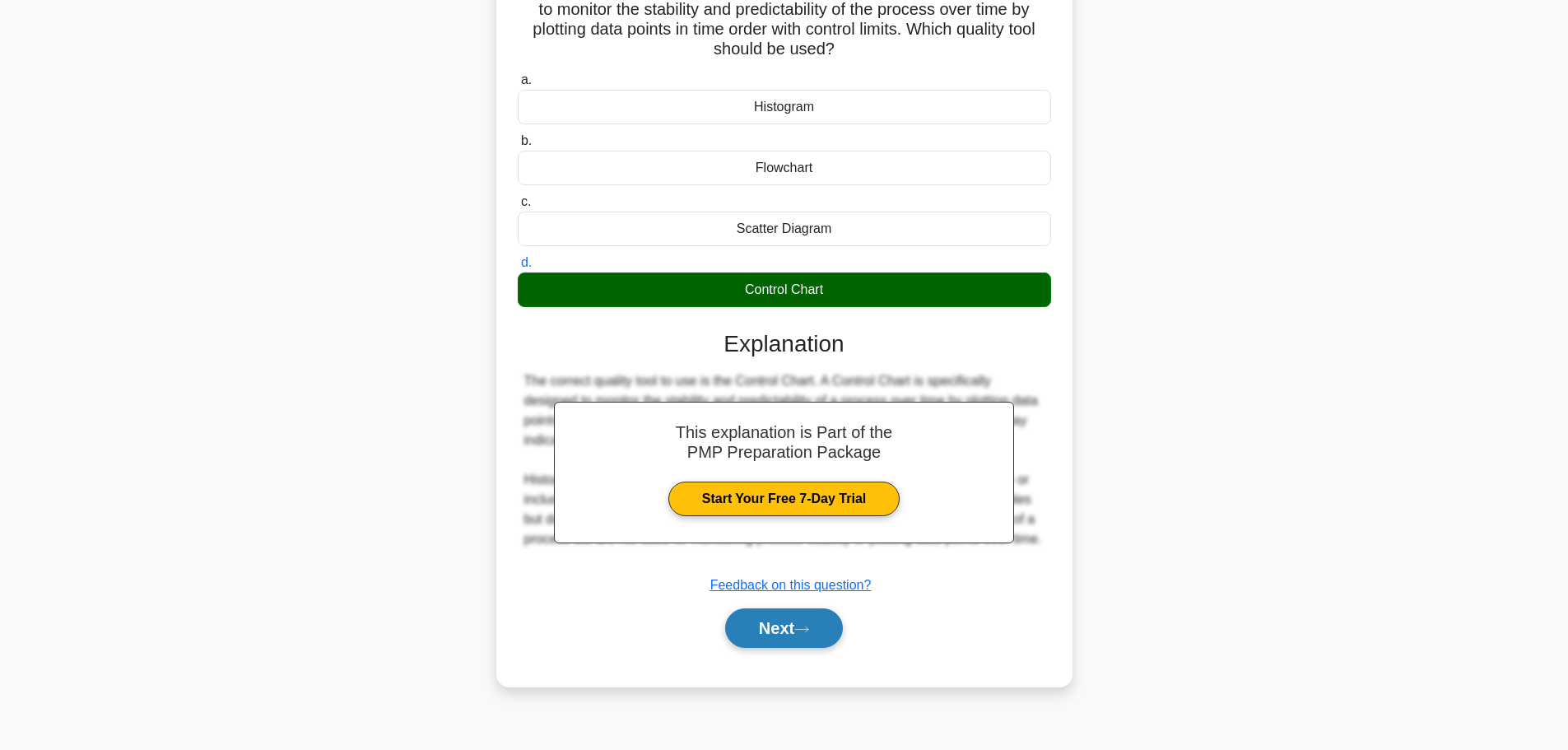
click at [781, 623] on button "Next" at bounding box center [784, 628] width 118 height 40
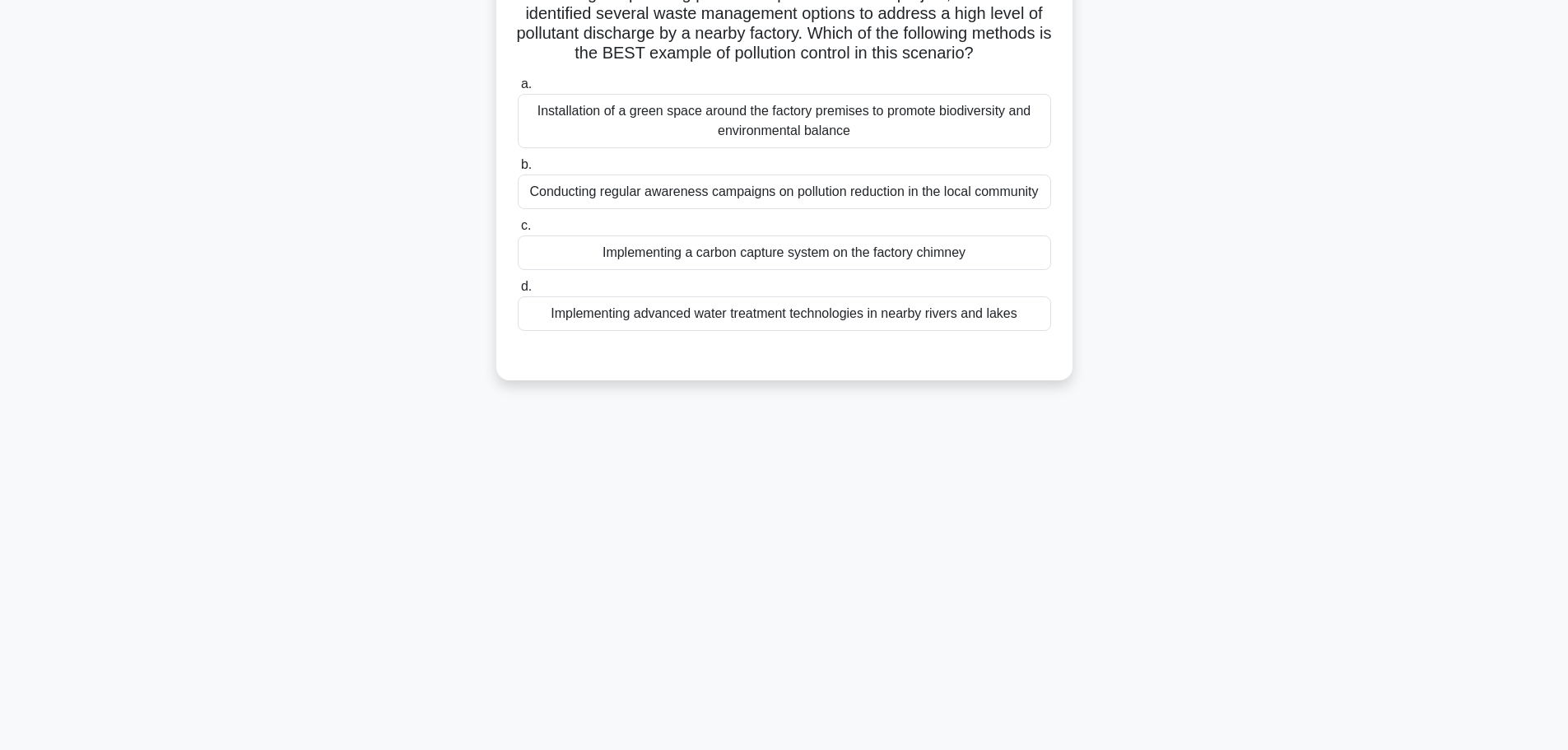
scroll to position [0, 0]
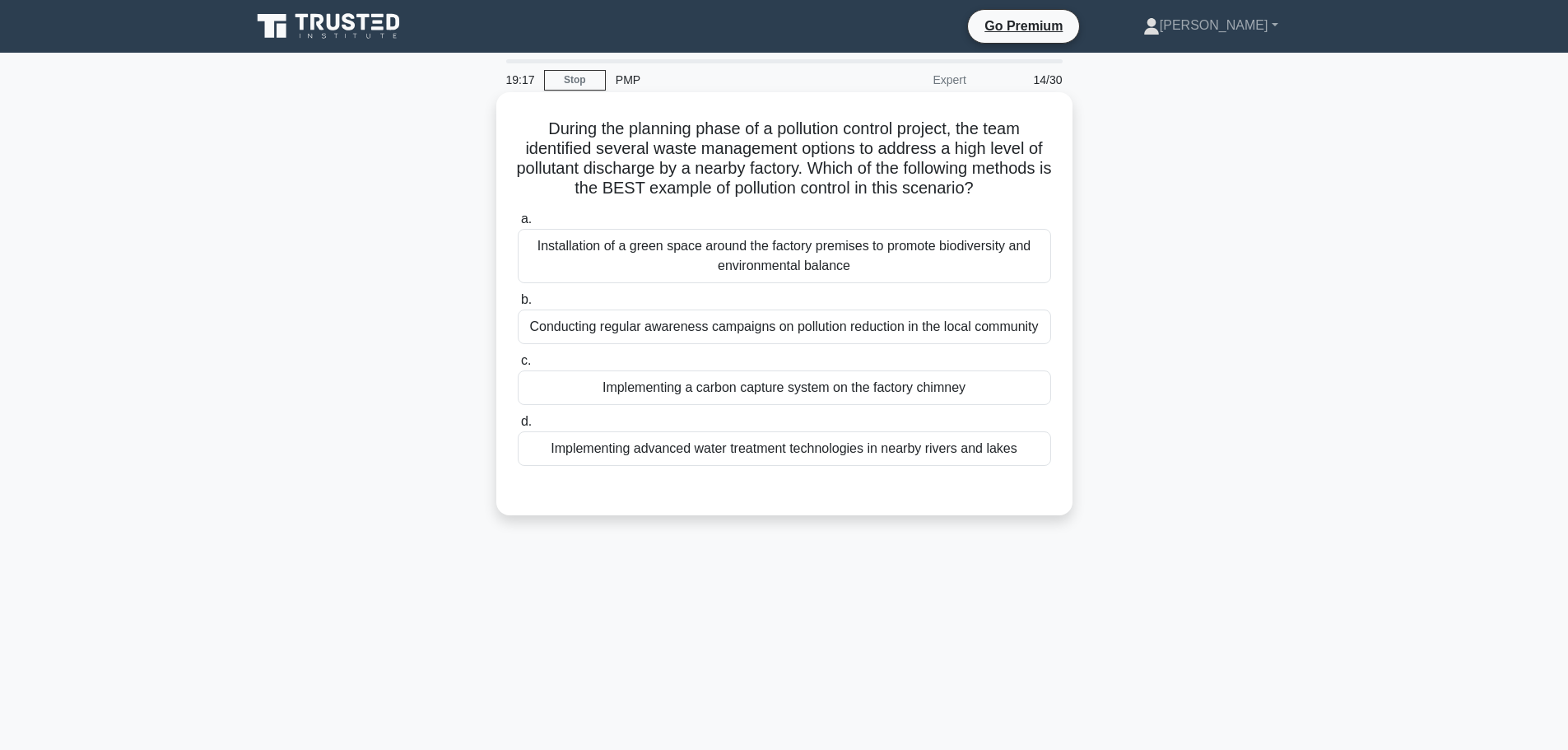
click at [652, 258] on div "Installation of a green space around the factory premises to promote biodiversi…" at bounding box center [784, 255] width 533 height 54
click at [517, 224] on input "a. Installation of a green space around the factory premises to promote biodive…" at bounding box center [517, 219] width 0 height 11
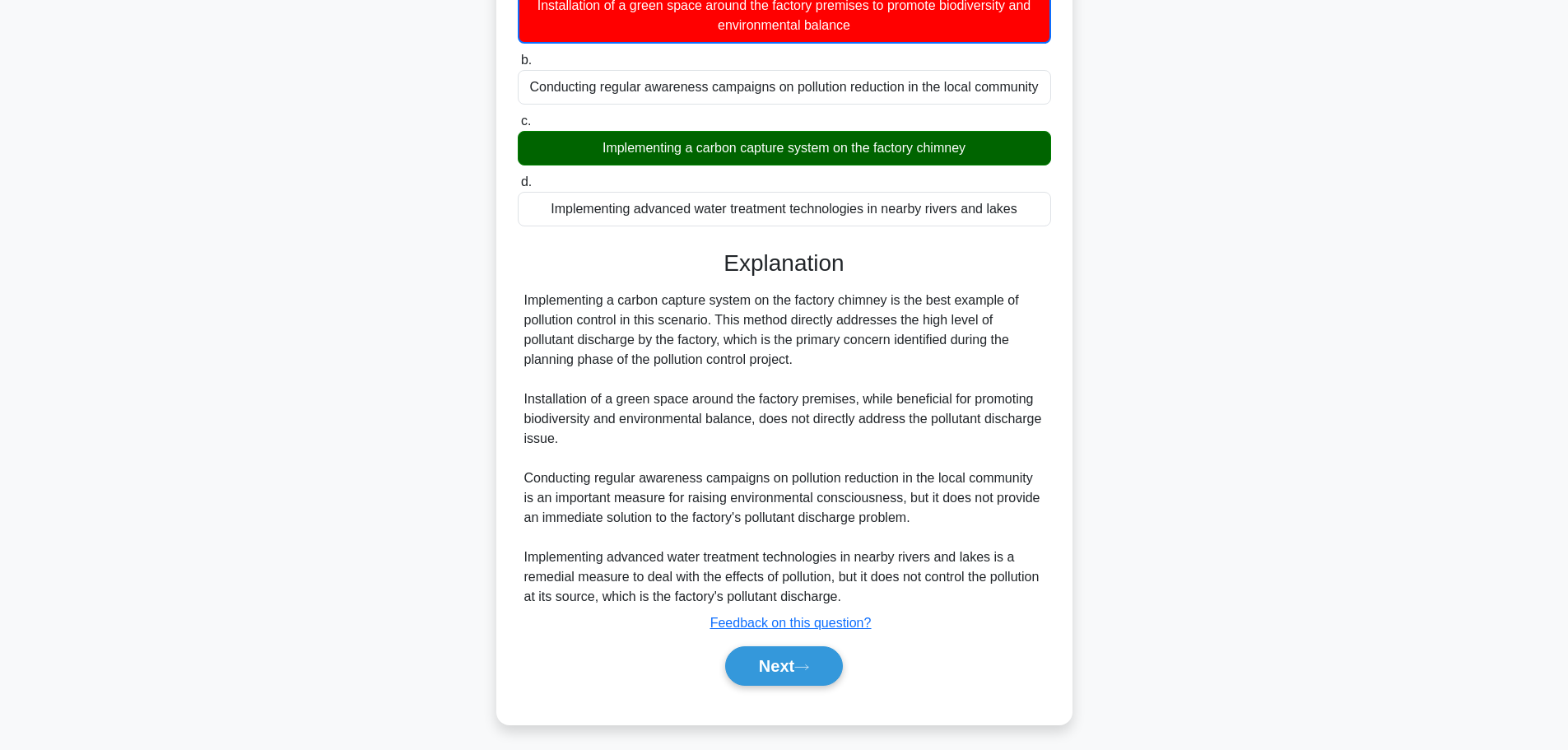
scroll to position [247, 0]
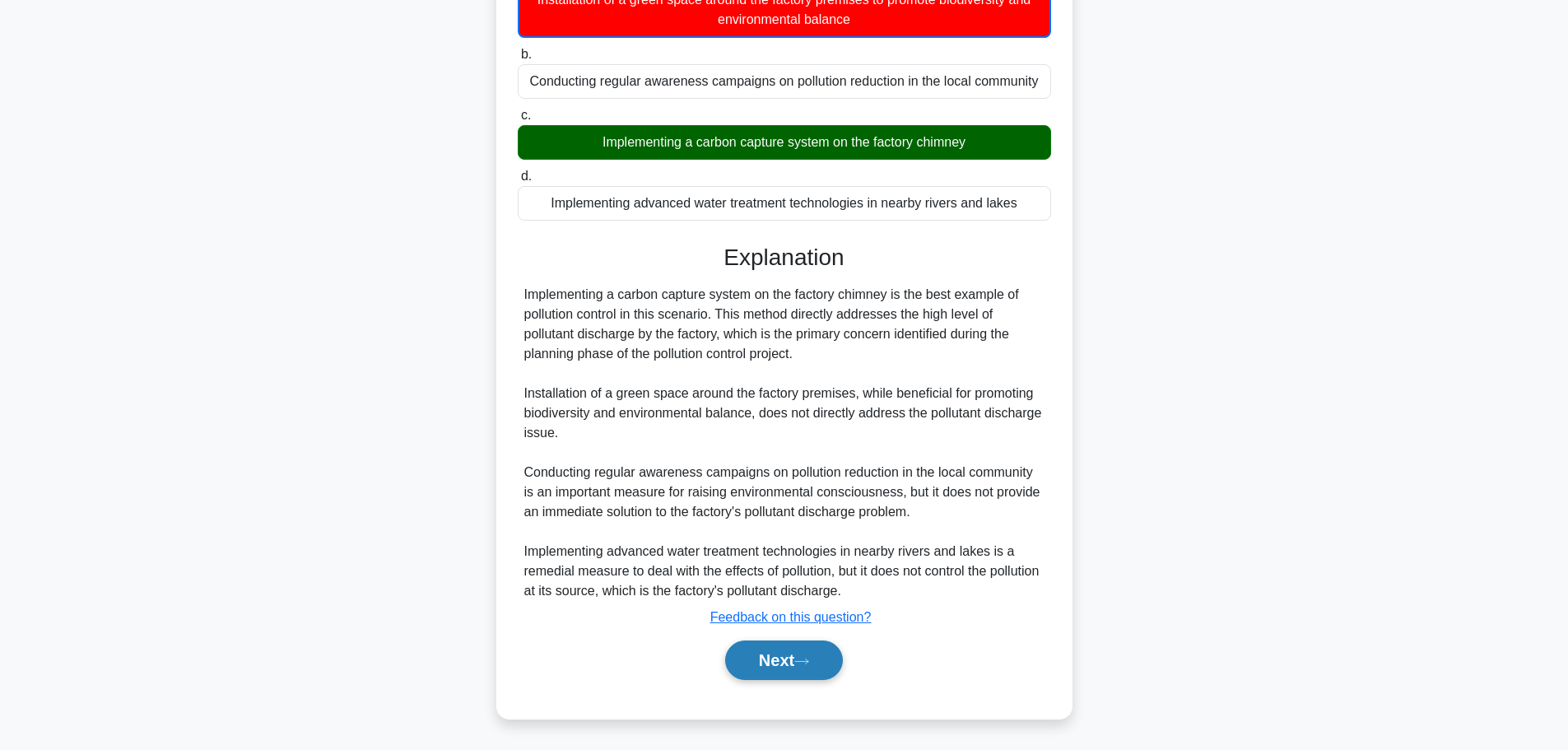
click at [758, 655] on button "Next" at bounding box center [784, 660] width 118 height 40
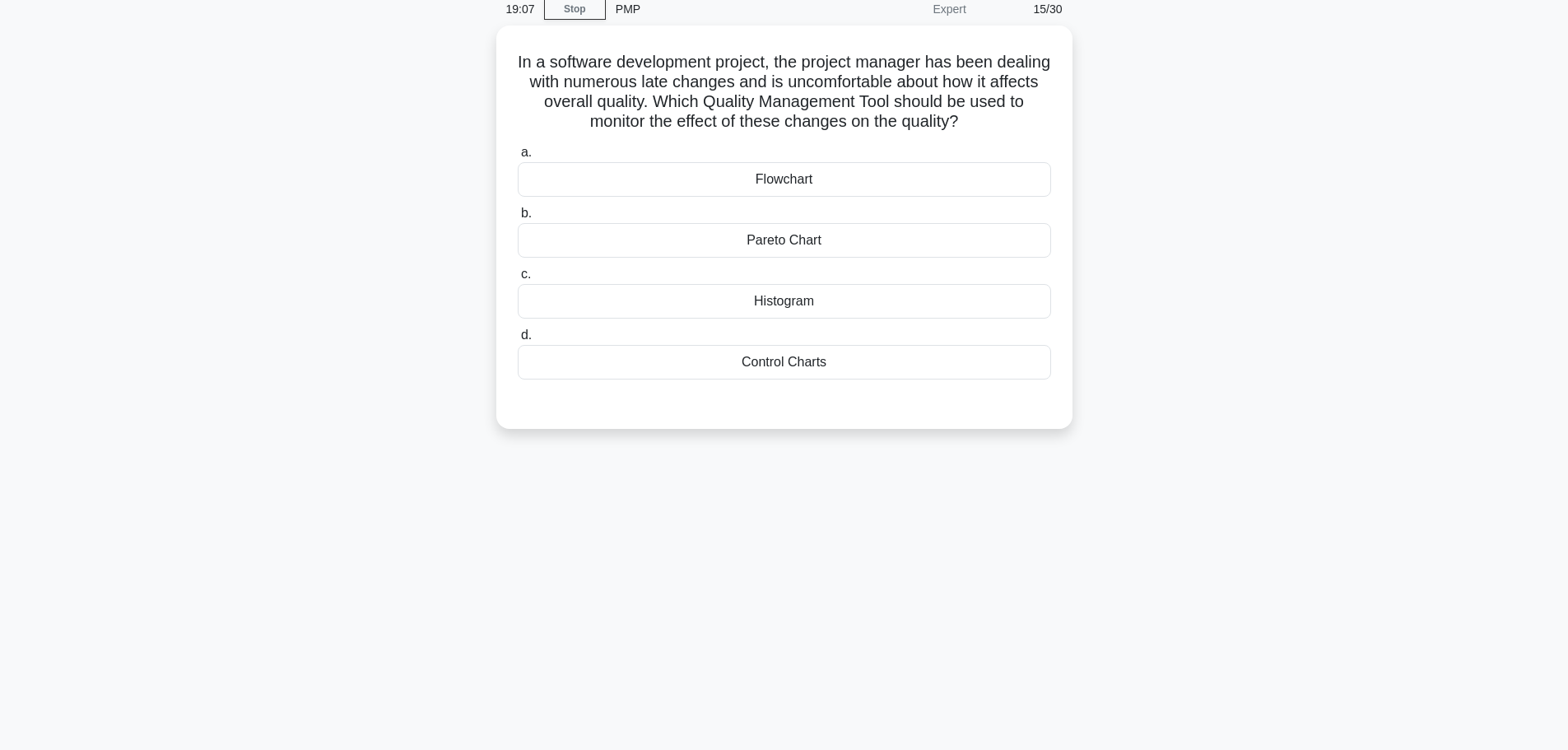
scroll to position [0, 0]
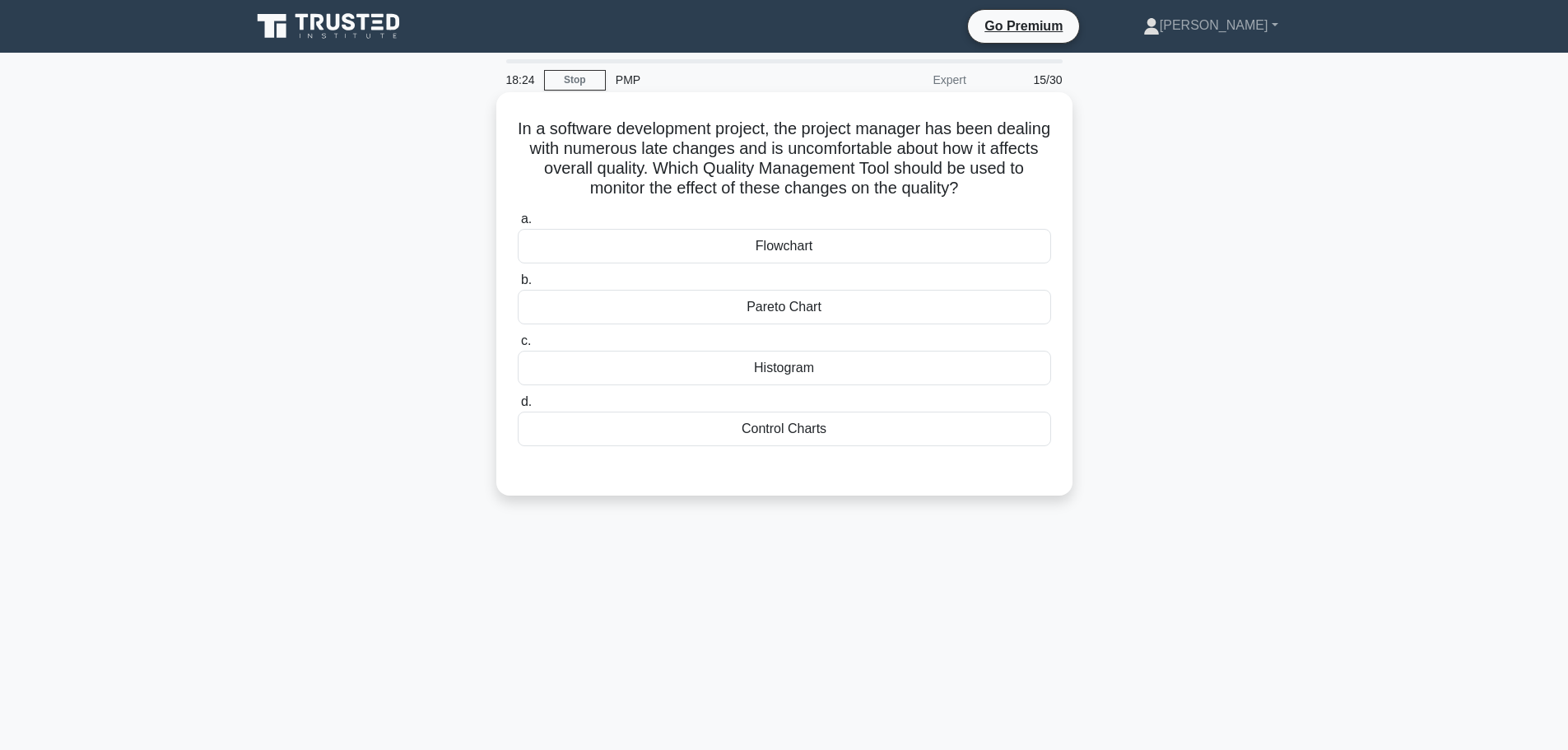
click at [704, 371] on div "Histogram" at bounding box center [784, 368] width 533 height 35
click at [517, 347] on input "c. Histogram" at bounding box center [517, 341] width 0 height 11
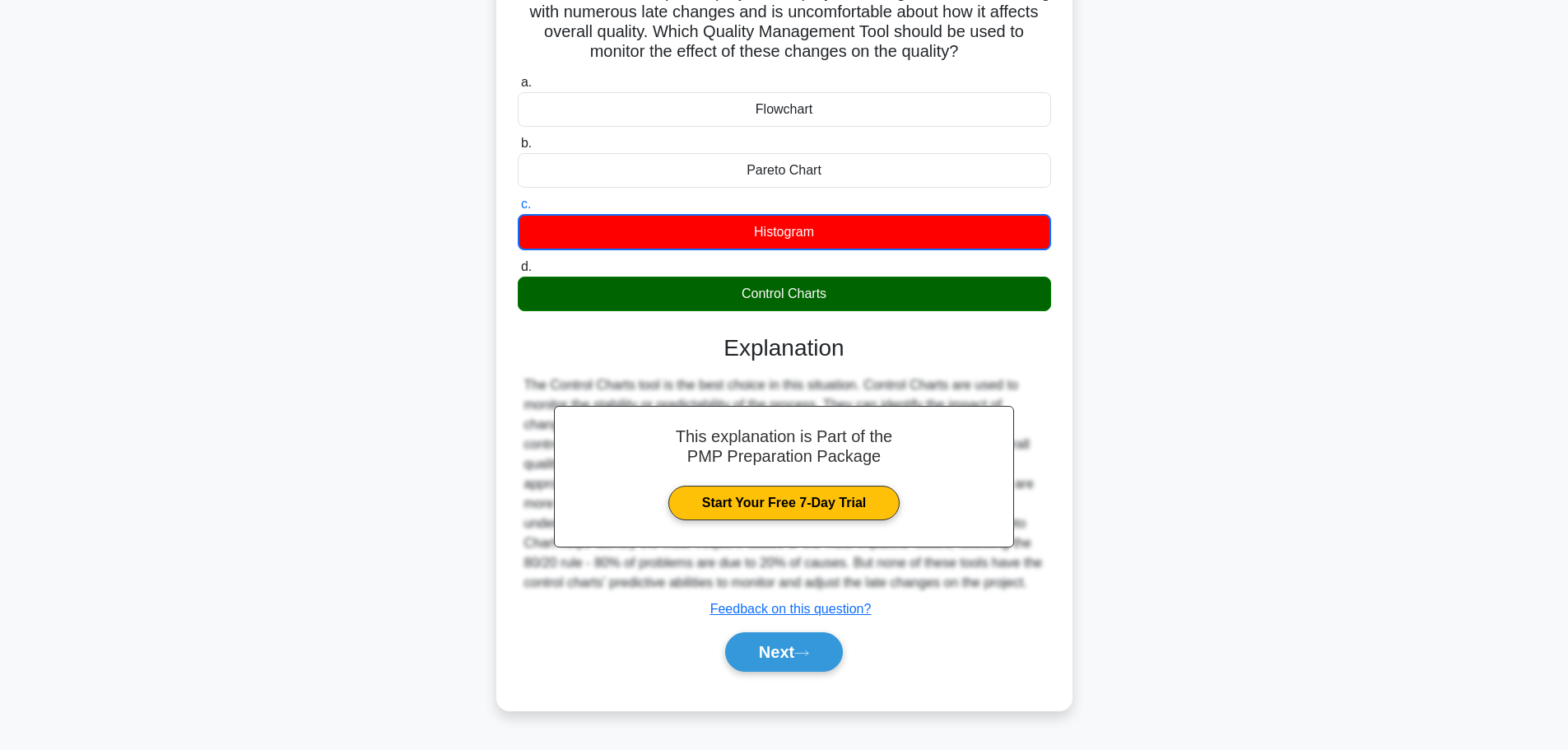
scroll to position [140, 0]
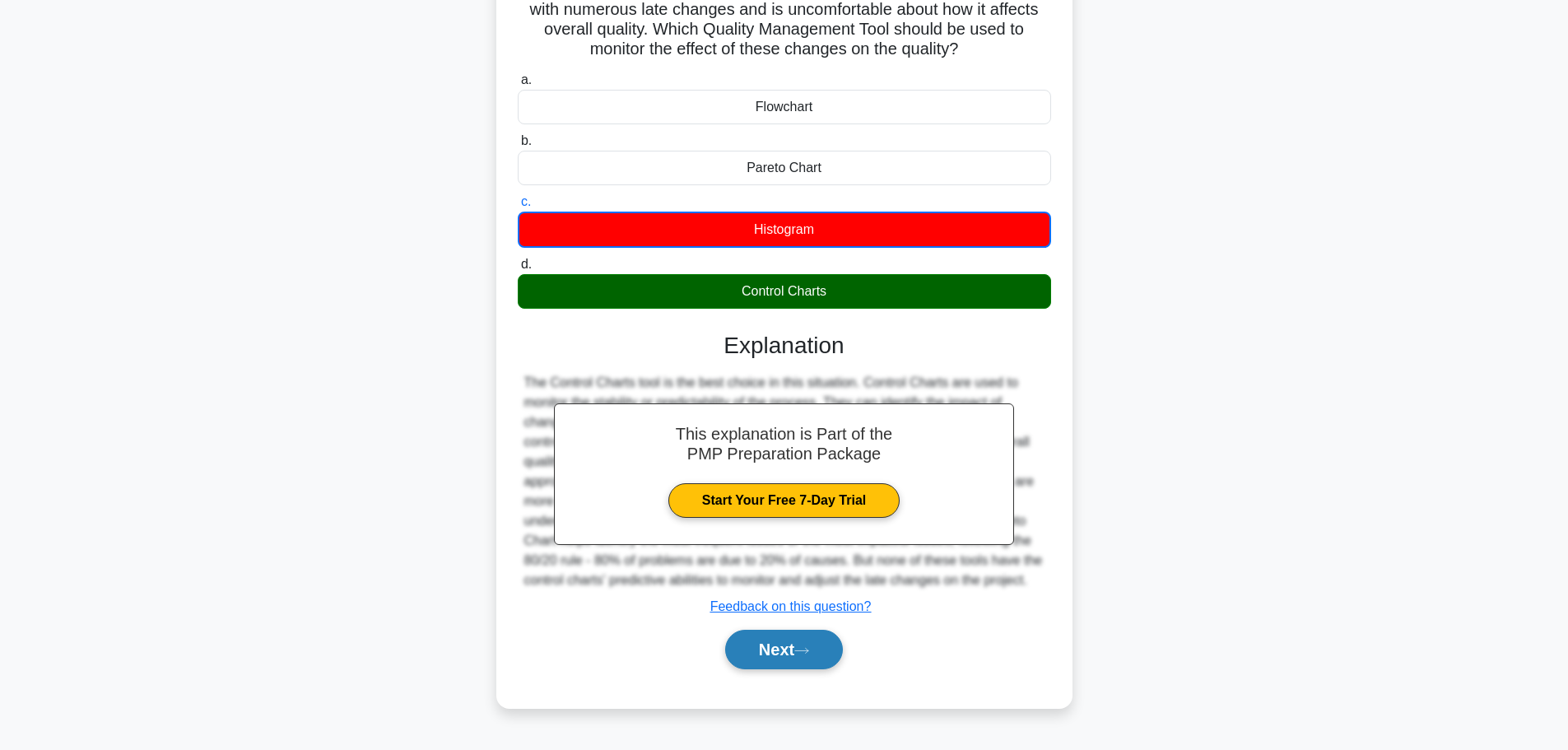
click at [785, 644] on button "Next" at bounding box center [784, 649] width 118 height 40
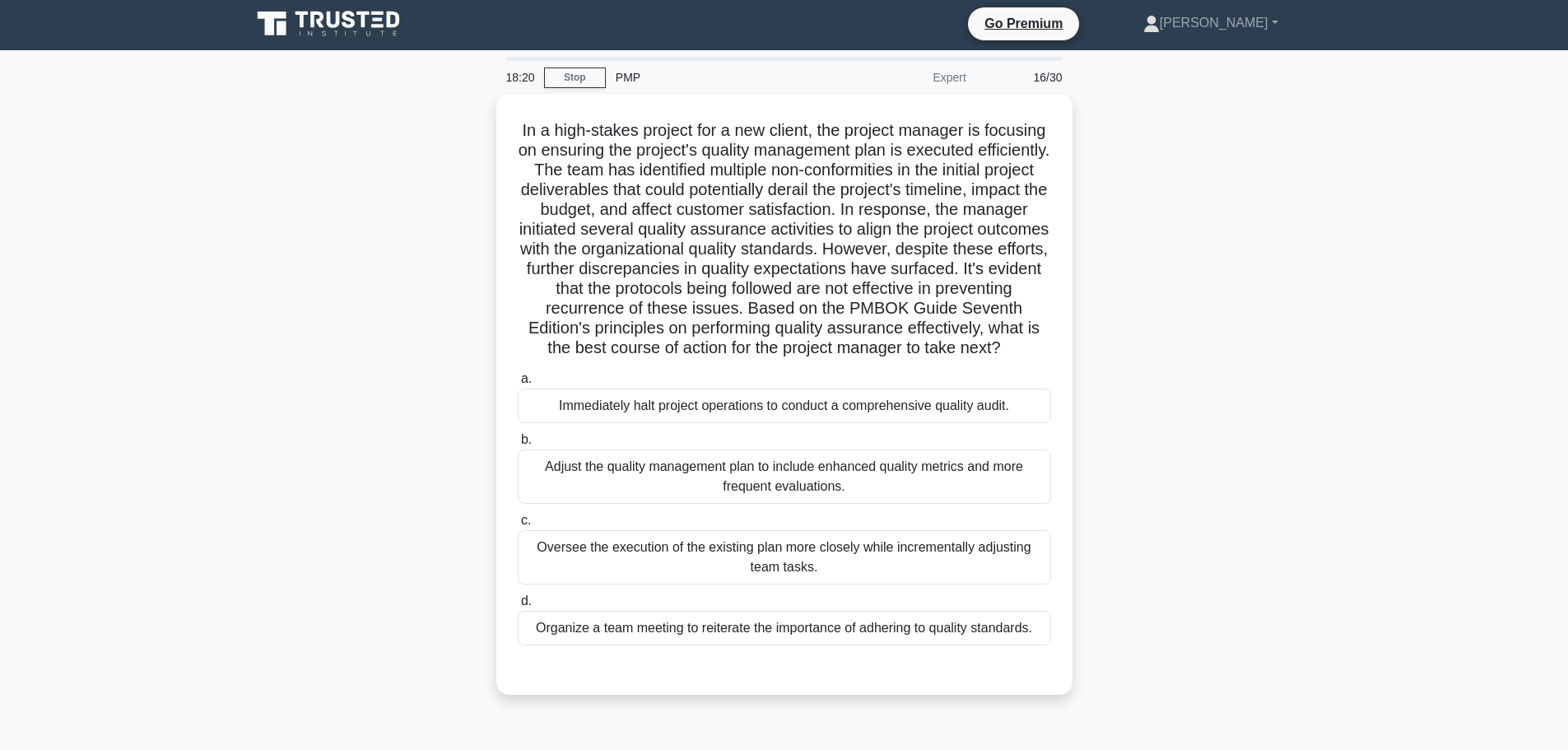
scroll to position [0, 0]
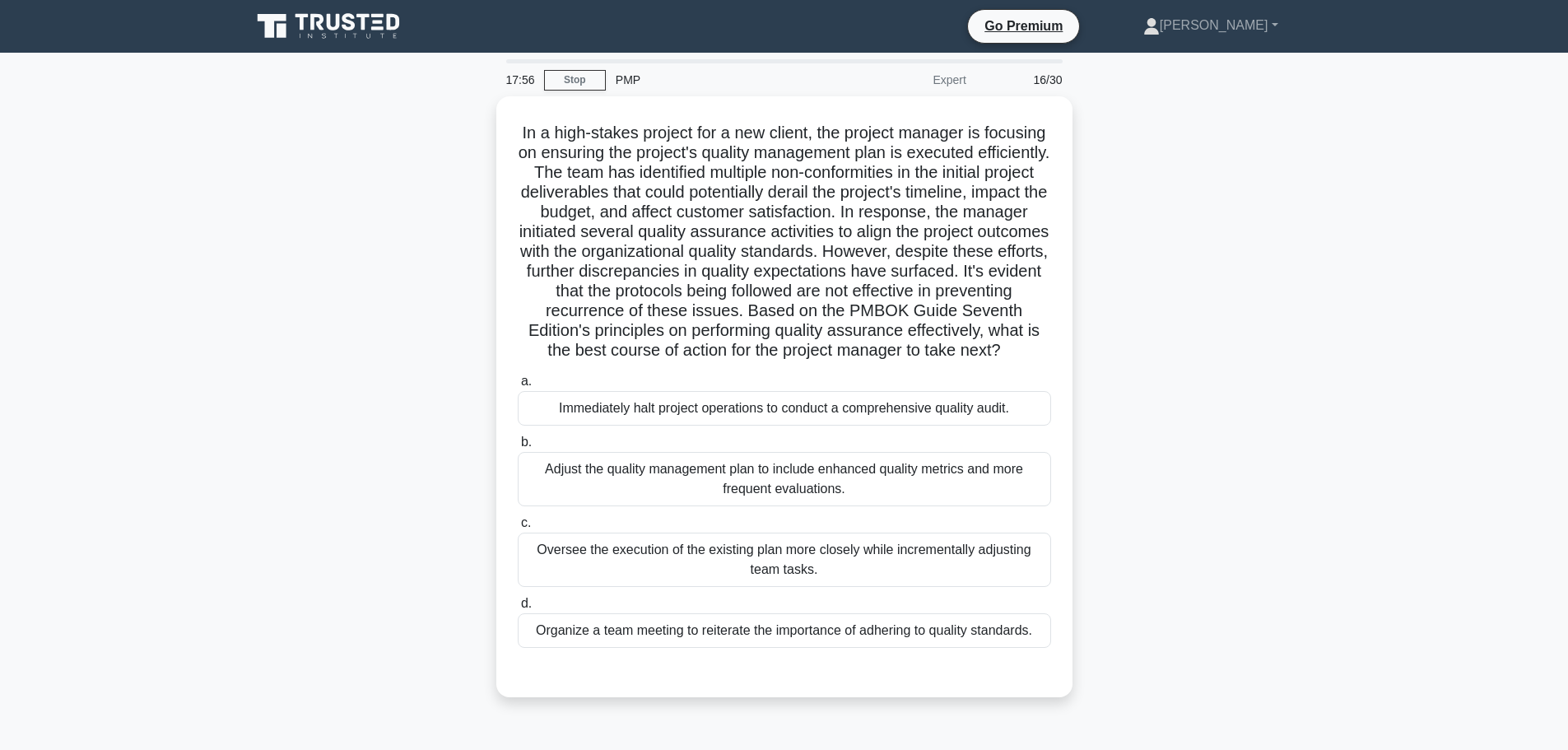
click at [447, 332] on div "In a high-stakes project for a new client, the project manager is focusing on e…" at bounding box center [784, 407] width 1087 height 620
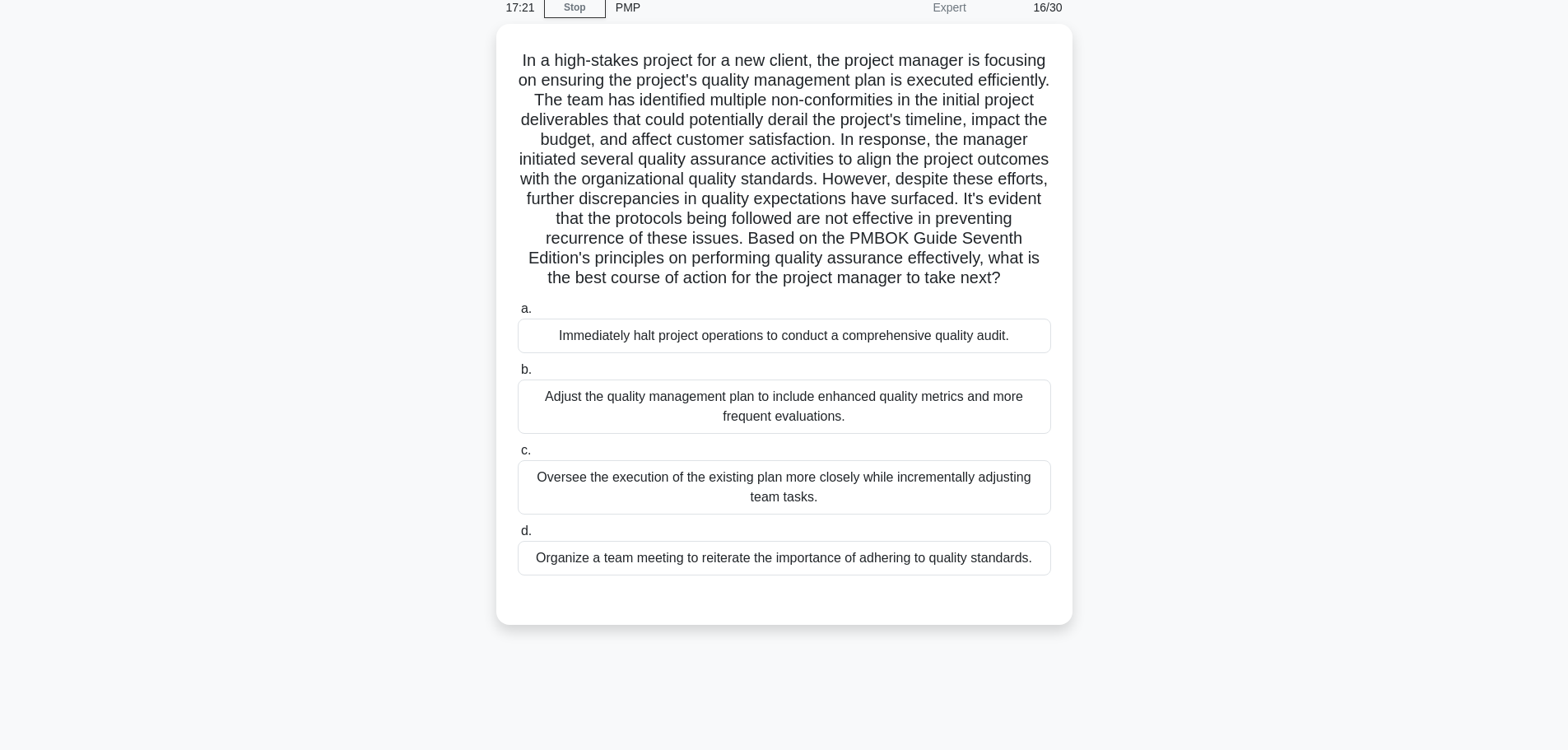
scroll to position [110, 0]
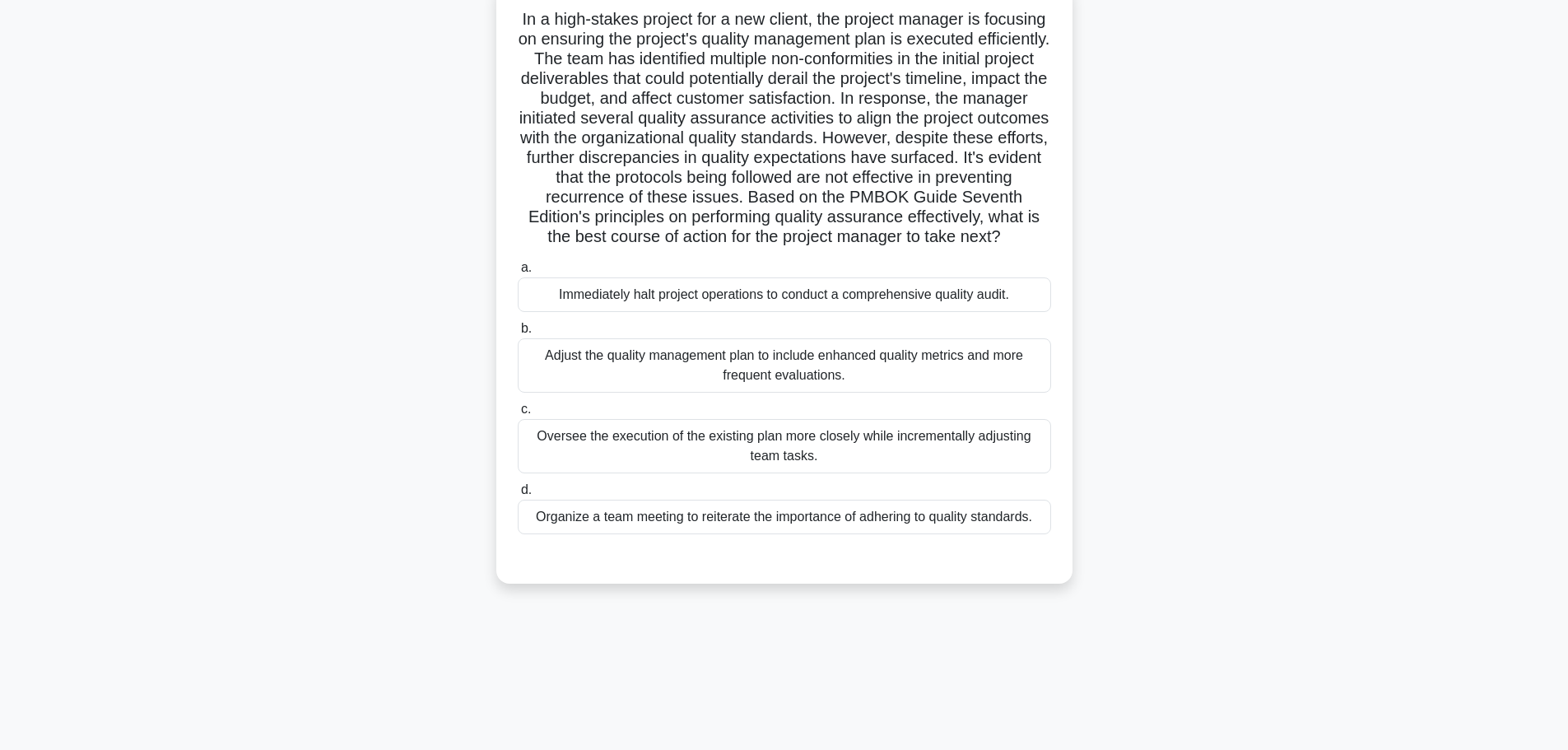
click at [611, 378] on div "Adjust the quality management plan to include enhanced quality metrics and more…" at bounding box center [784, 365] width 533 height 54
click at [517, 334] on input "b. Adjust the quality management plan to include enhanced quality metrics and m…" at bounding box center [517, 328] width 0 height 11
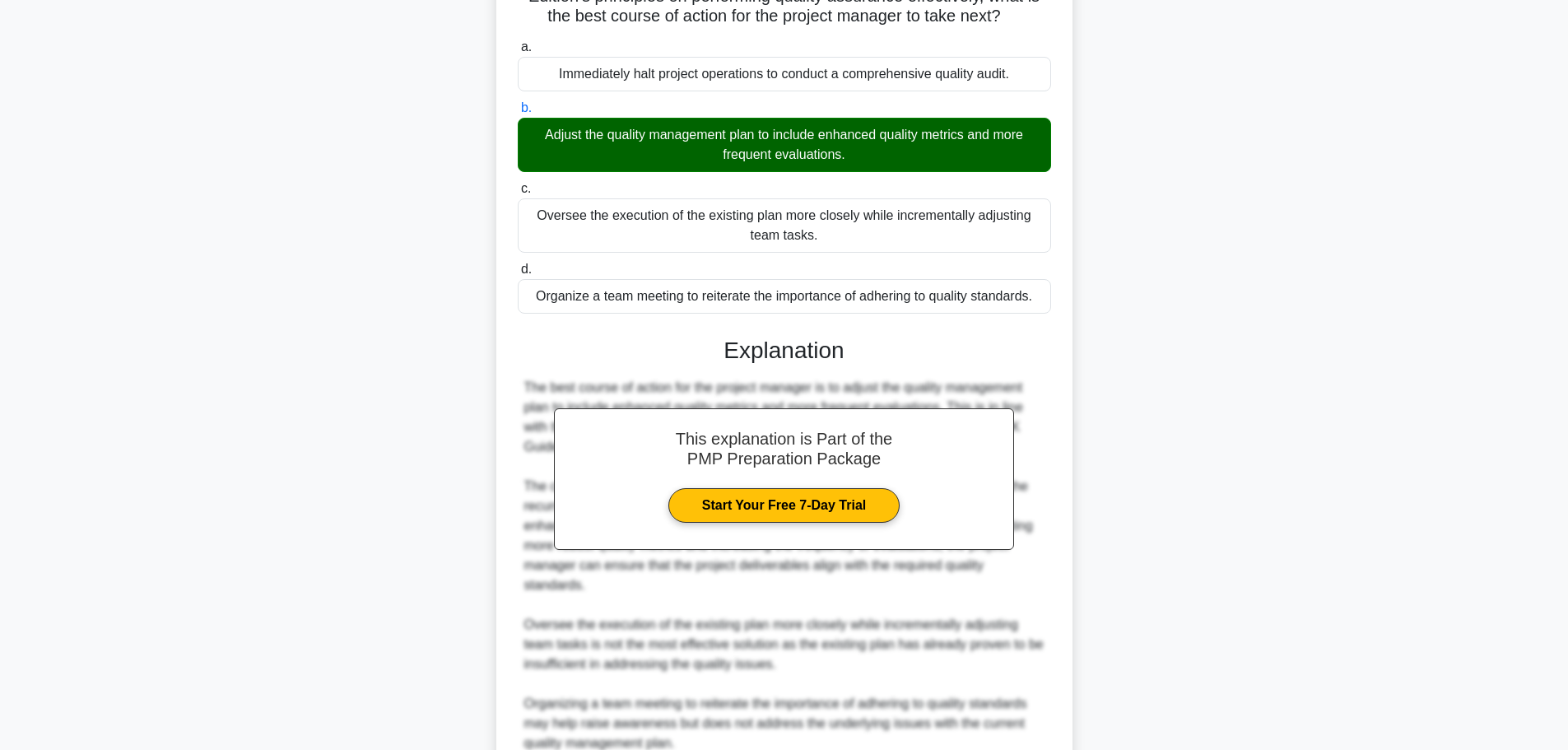
scroll to position [562, 0]
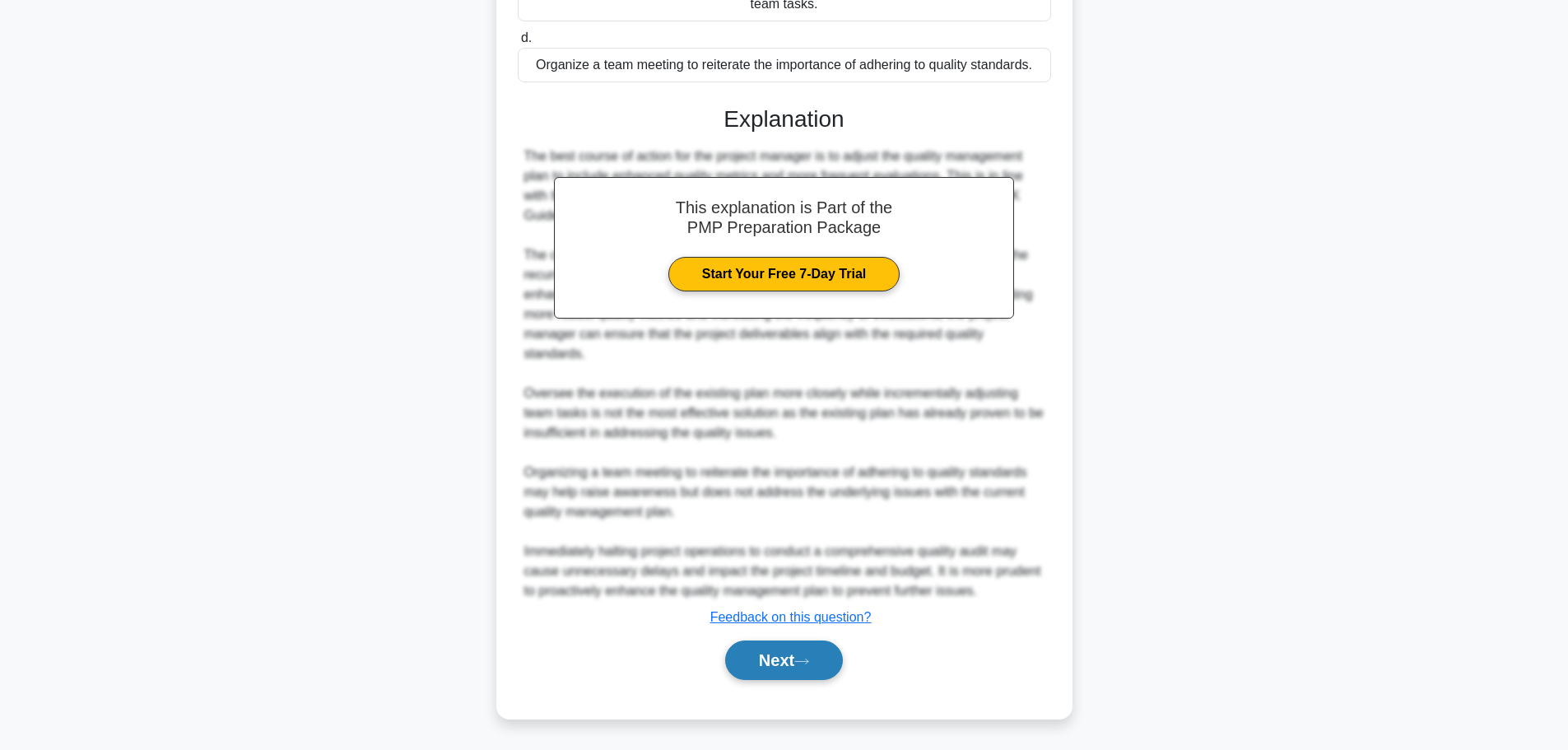
click at [784, 663] on button "Next" at bounding box center [784, 660] width 118 height 40
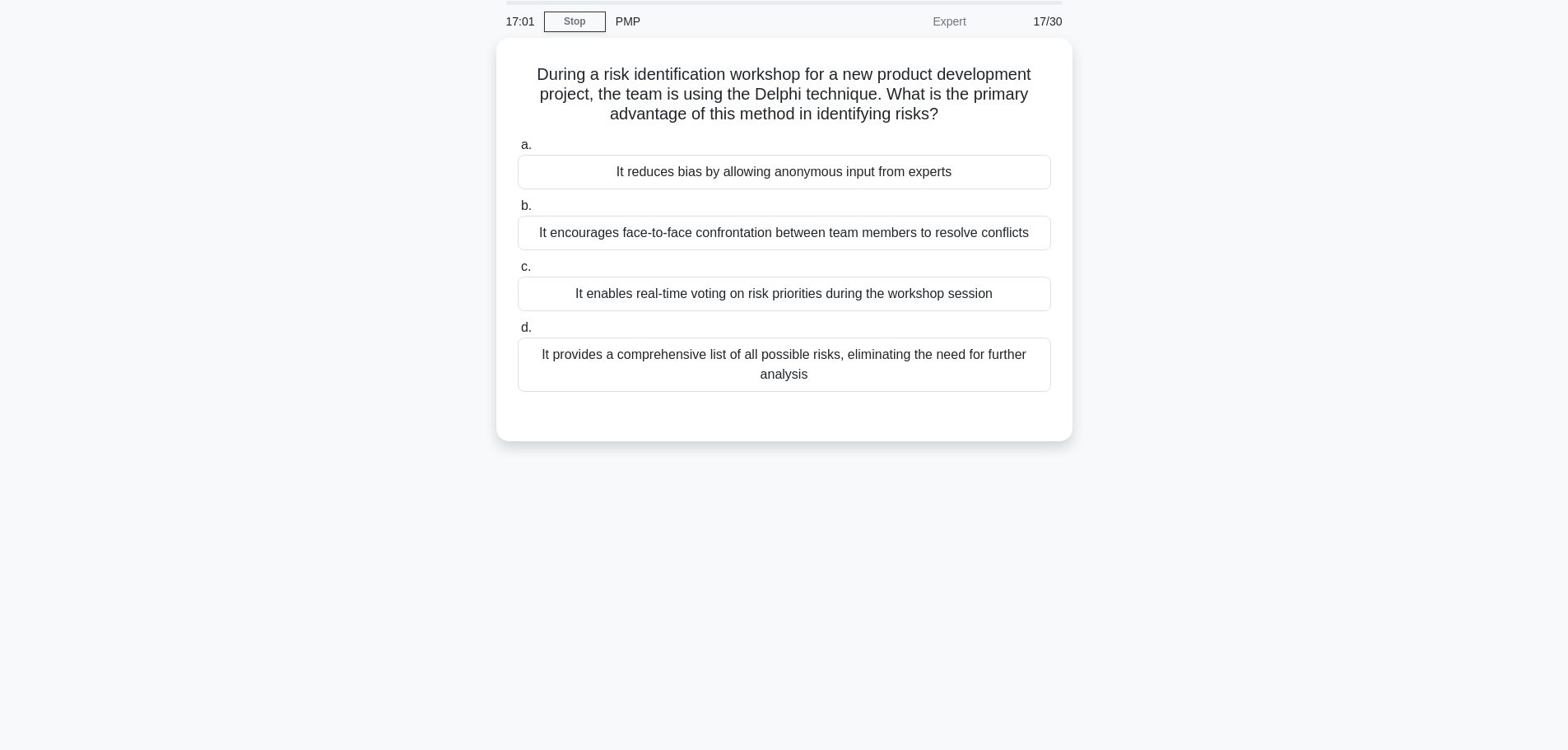
scroll to position [0, 0]
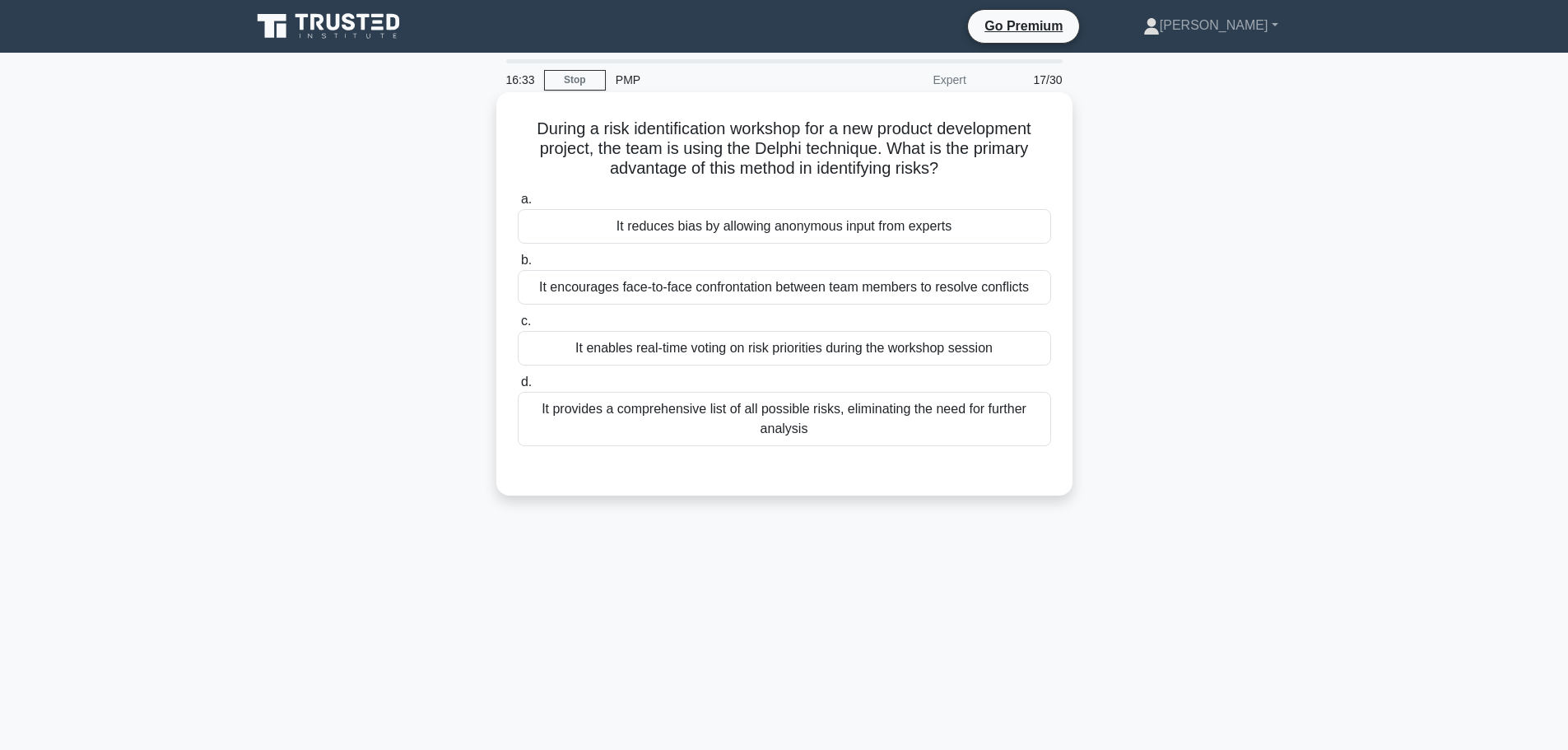
click at [721, 421] on div "It provides a comprehensive list of all possible risks, eliminating the need fo…" at bounding box center [784, 419] width 533 height 54
click at [517, 388] on input "d. It provides a comprehensive list of all possible risks, eliminating the need…" at bounding box center [517, 382] width 0 height 11
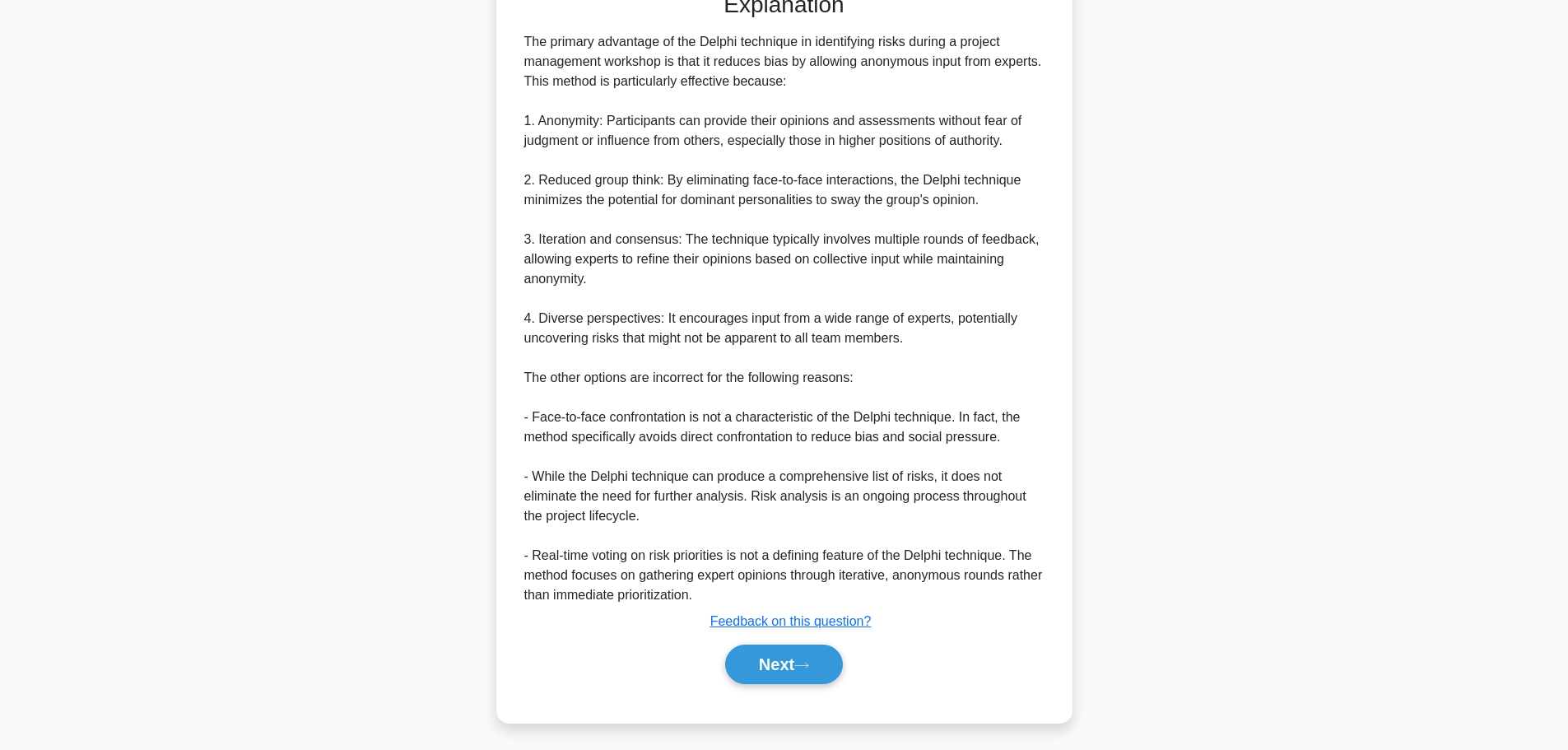
scroll to position [485, 0]
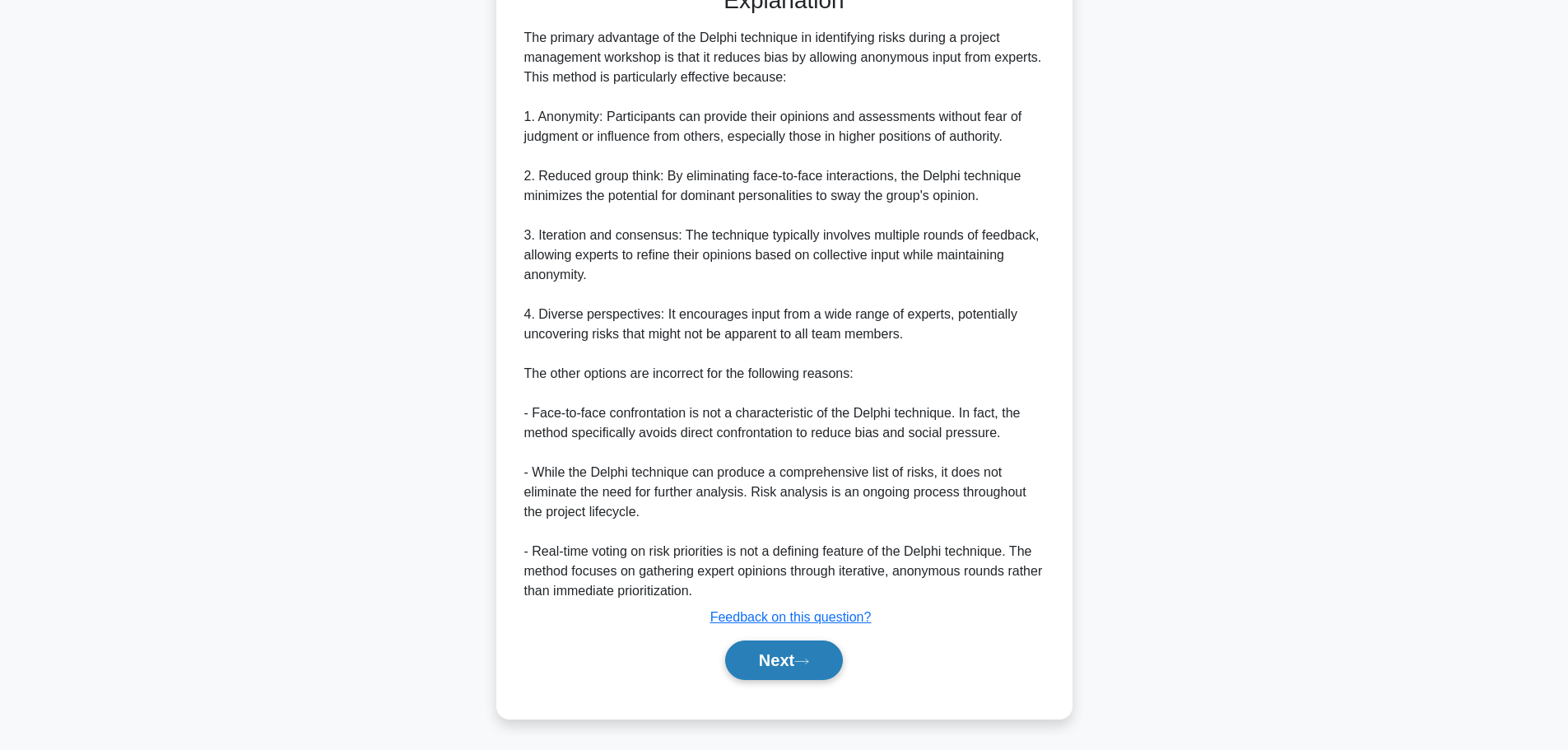
click at [758, 661] on button "Next" at bounding box center [784, 660] width 118 height 40
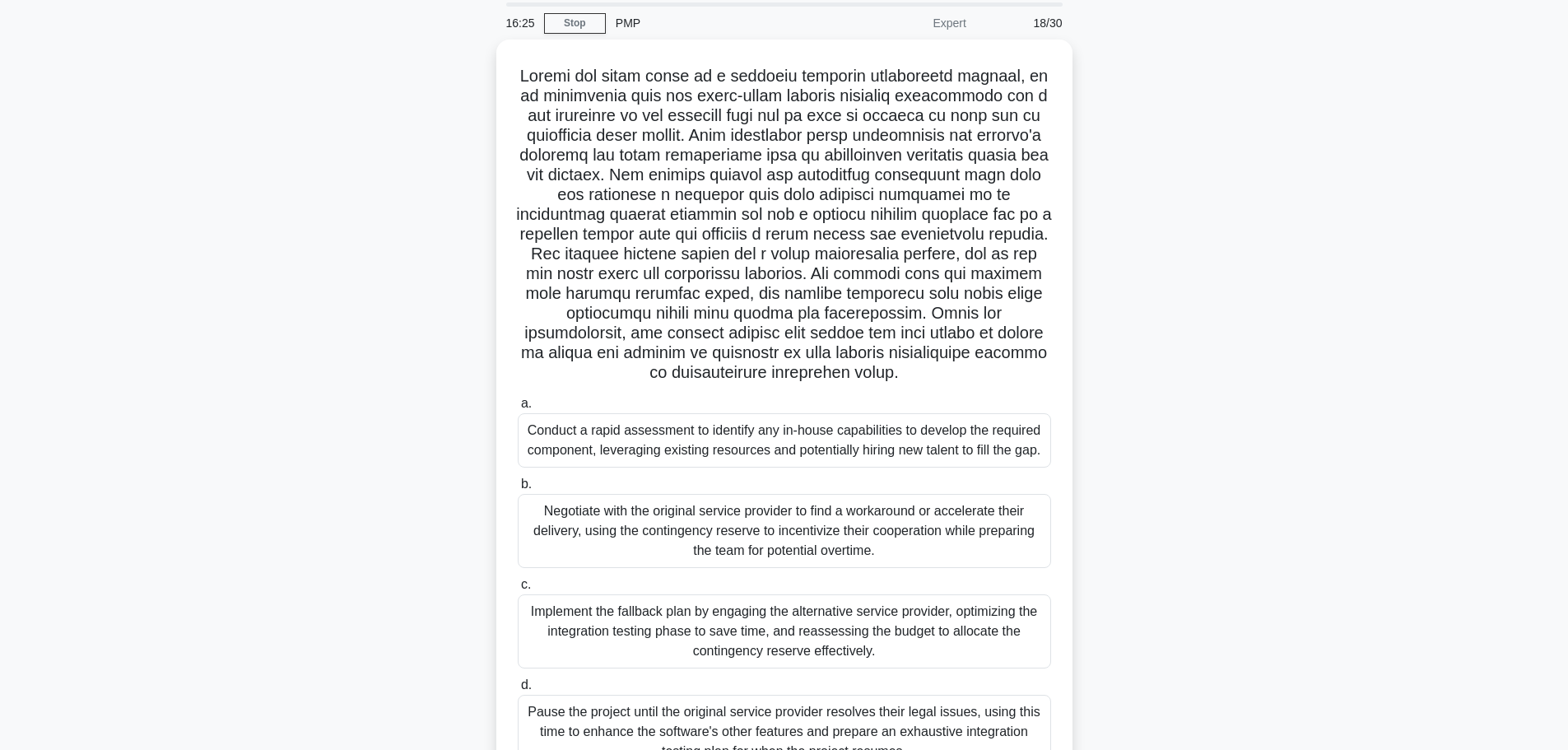
scroll to position [0, 0]
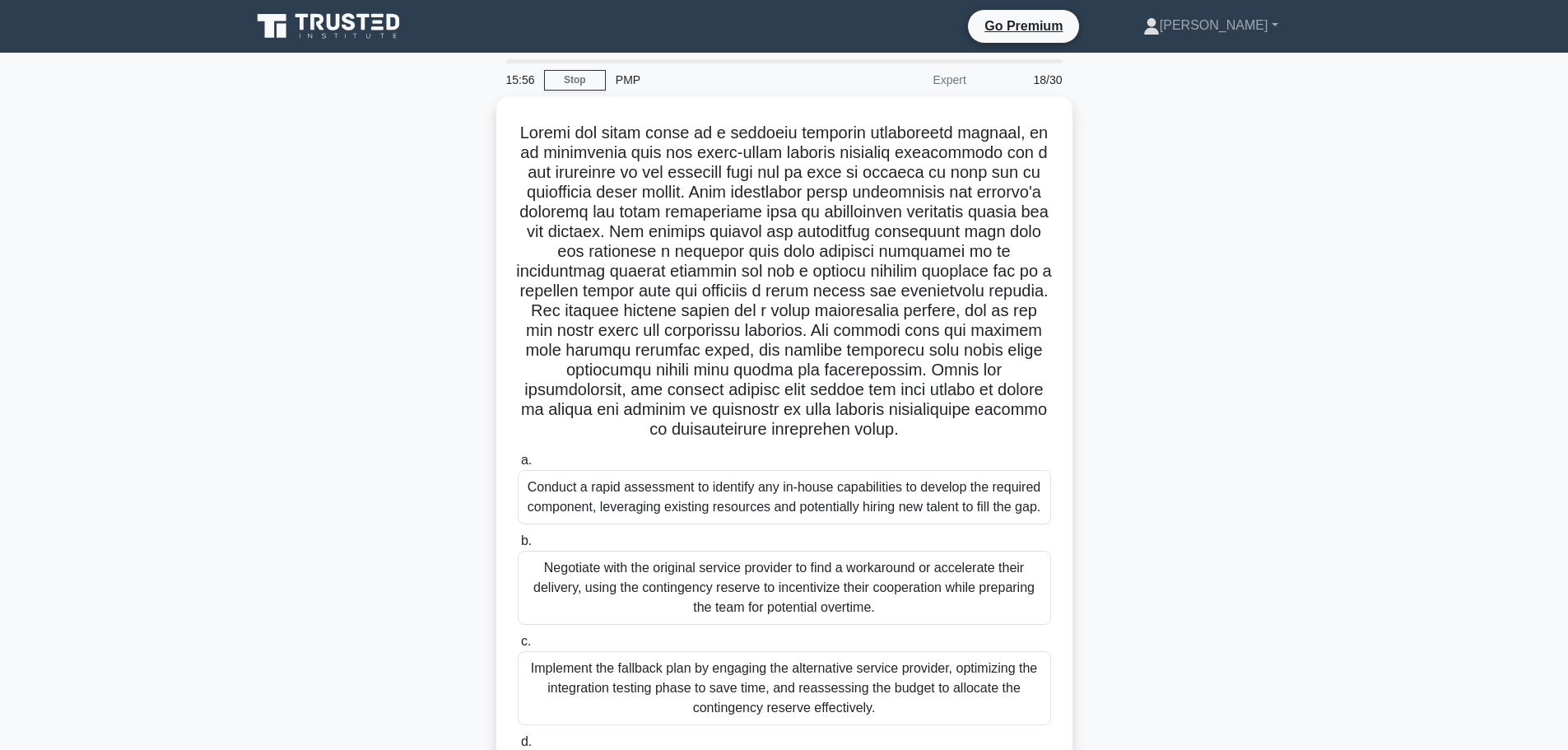
click at [382, 341] on div ".spinner_0XTQ{transform-origin:center;animation:spinner_y6GP .75s linear infini…" at bounding box center [784, 496] width 1087 height 799
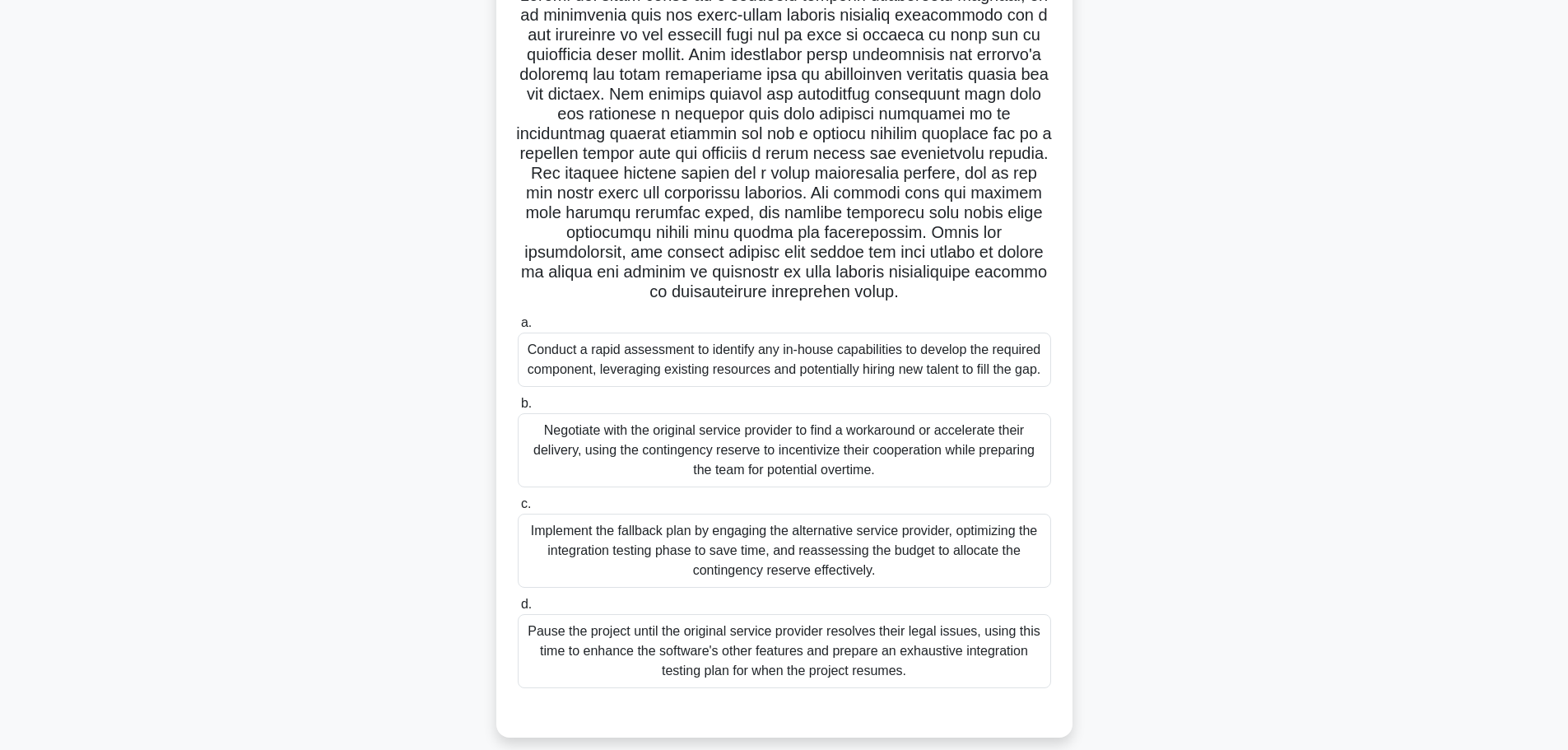
scroll to position [153, 0]
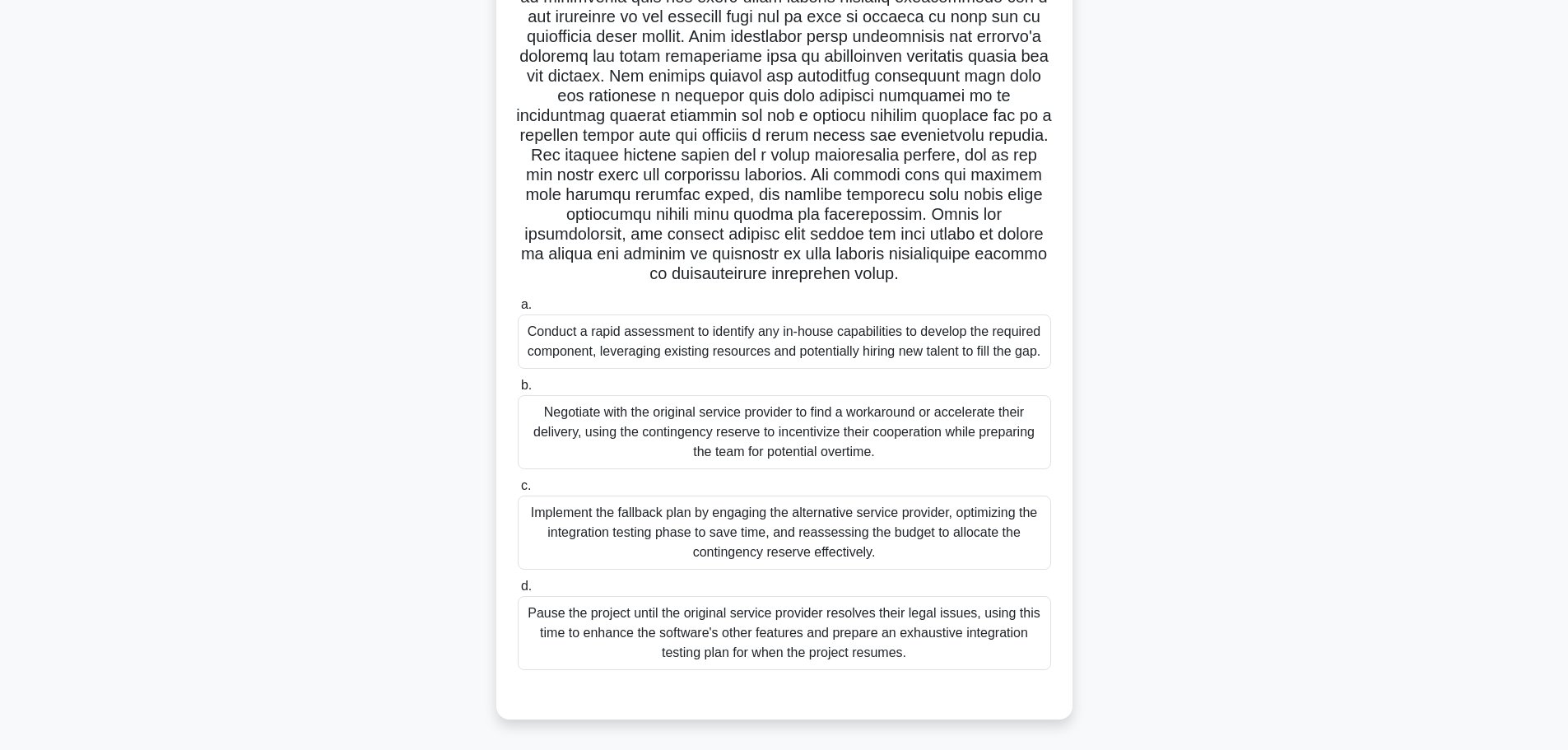
click at [640, 531] on div "Implement the fallback plan by engaging the alternative service provider, optim…" at bounding box center [784, 533] width 533 height 74
click at [517, 492] on input "c. Implement the fallback plan by engaging the alternative service provider, op…" at bounding box center [517, 486] width 0 height 11
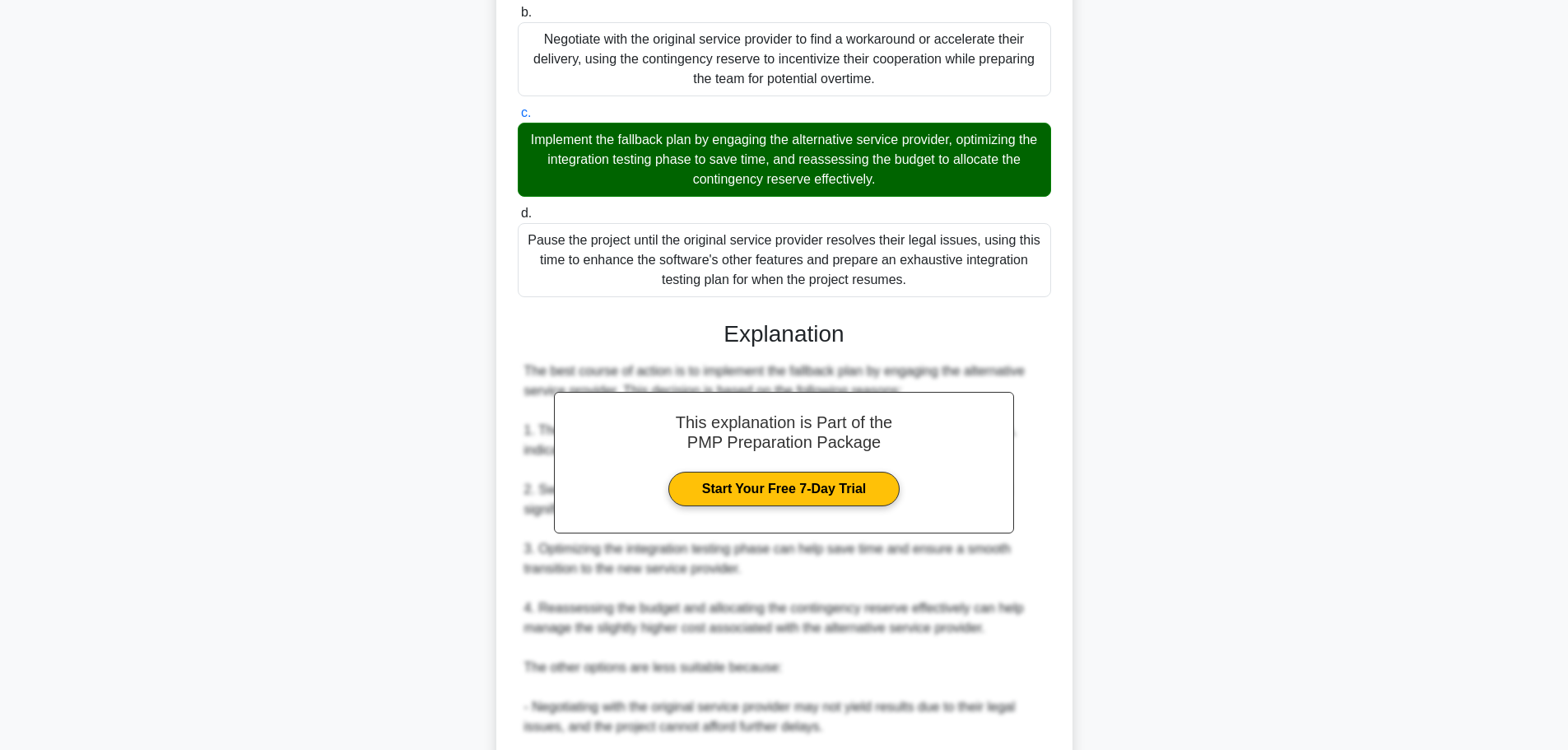
scroll to position [800, 0]
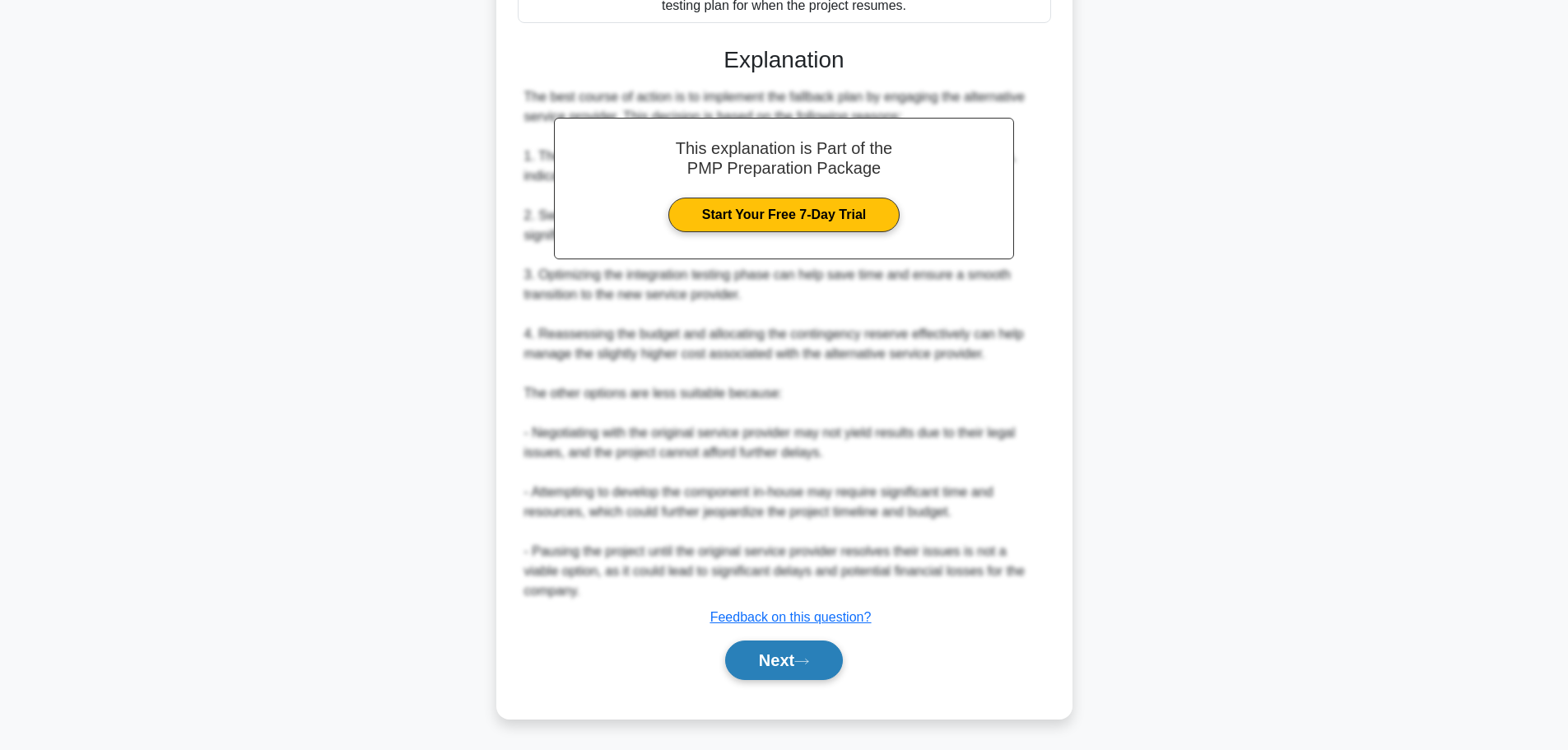
click at [763, 655] on button "Next" at bounding box center [784, 660] width 118 height 40
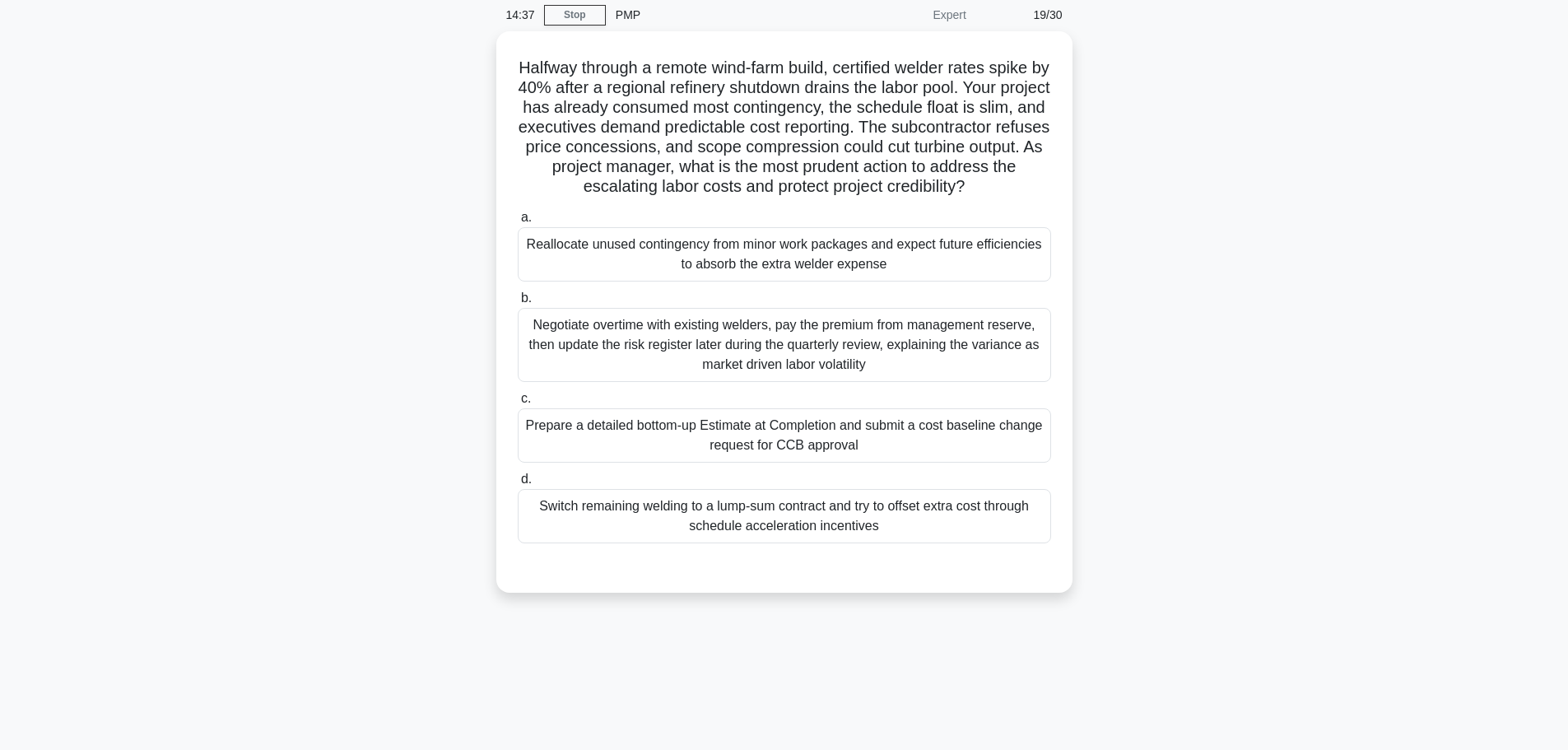
scroll to position [0, 0]
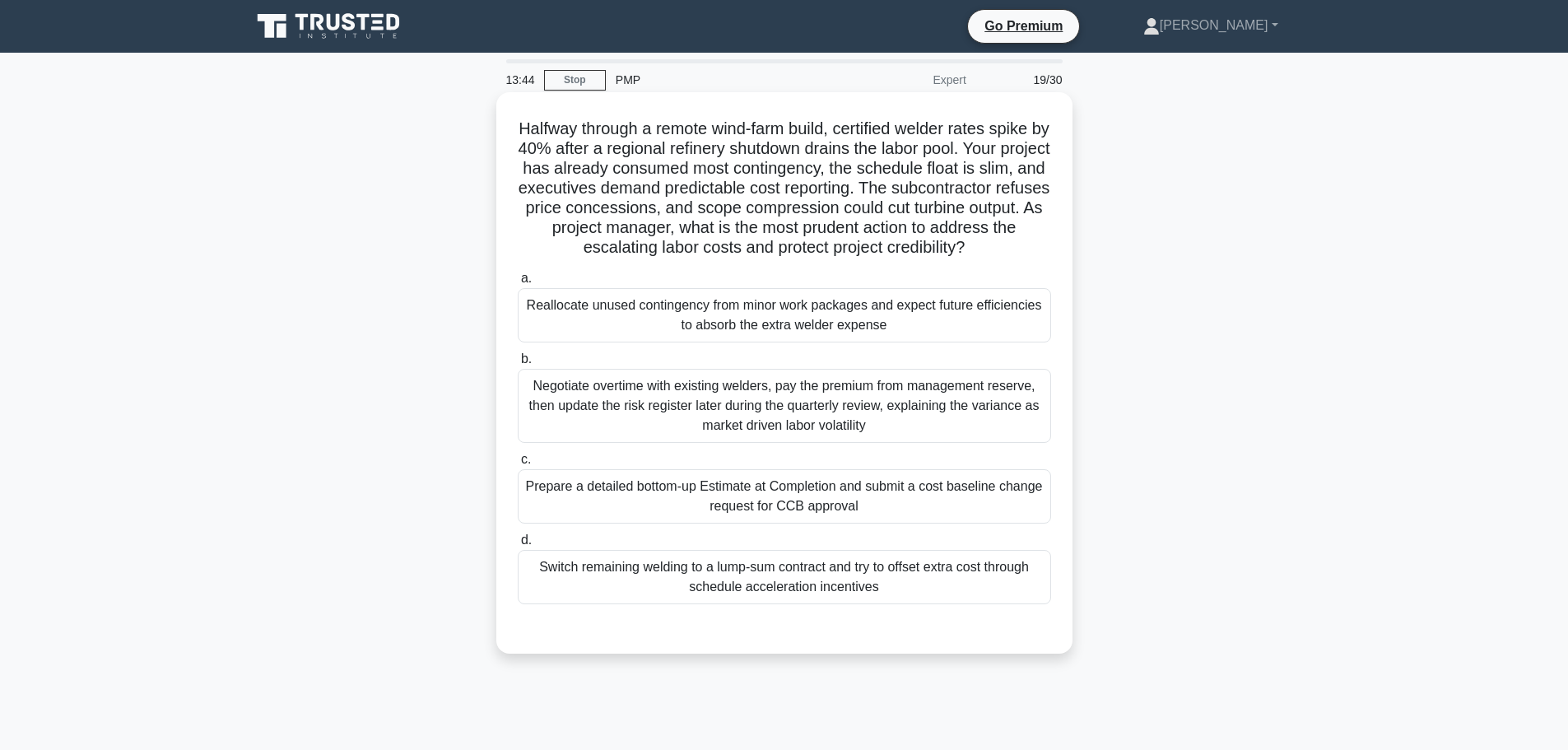
click at [626, 519] on div "Prepare a detailed bottom-up Estimate at Completion and submit a cost baseline …" at bounding box center [784, 497] width 533 height 54
click at [517, 465] on input "c. Prepare a detailed bottom-up Estimate at Completion and submit a cost baseli…" at bounding box center [517, 460] width 0 height 11
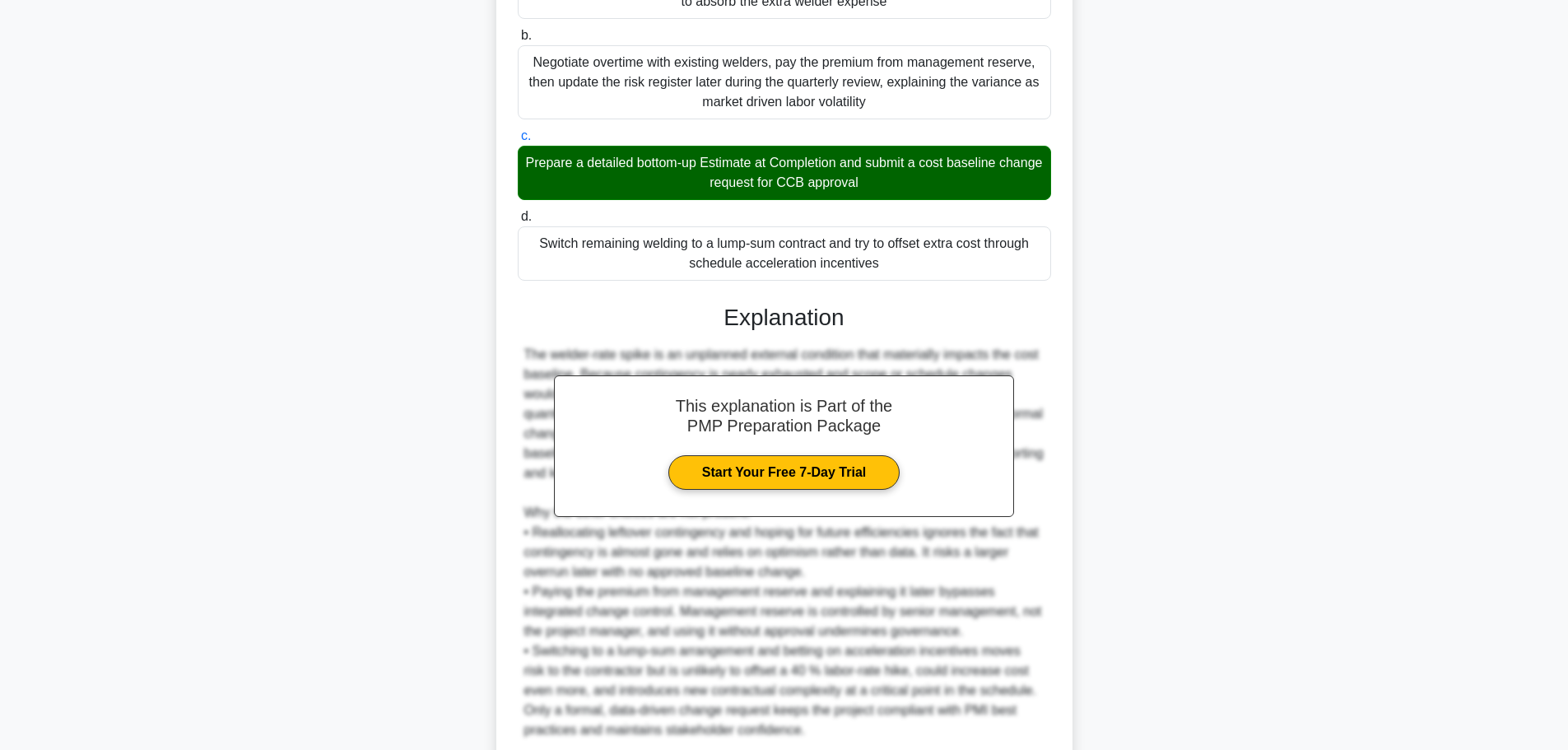
scroll to position [484, 0]
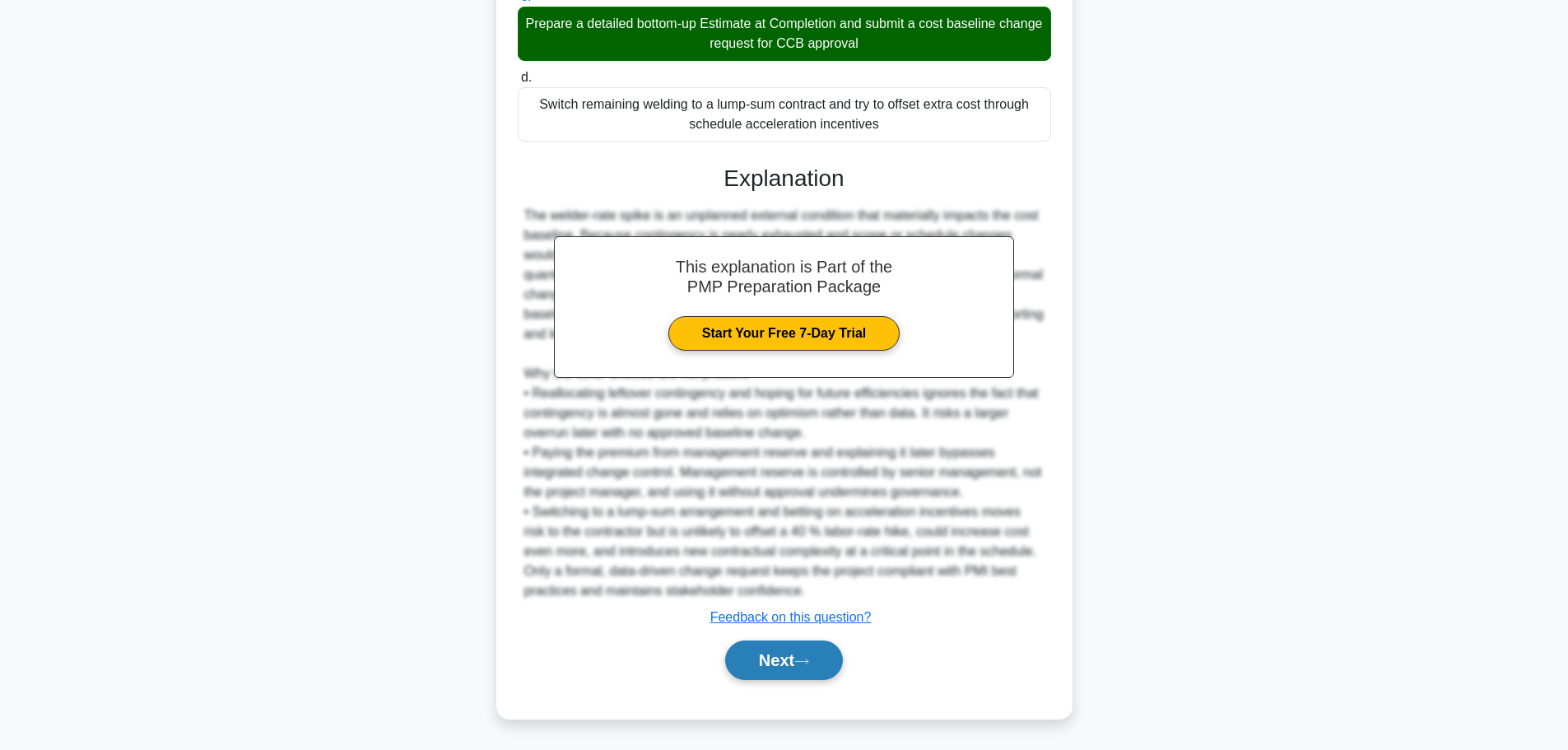
drag, startPoint x: 765, startPoint y: 666, endPoint x: 755, endPoint y: 659, distance: 12.2
click at [765, 666] on button "Next" at bounding box center [784, 660] width 118 height 40
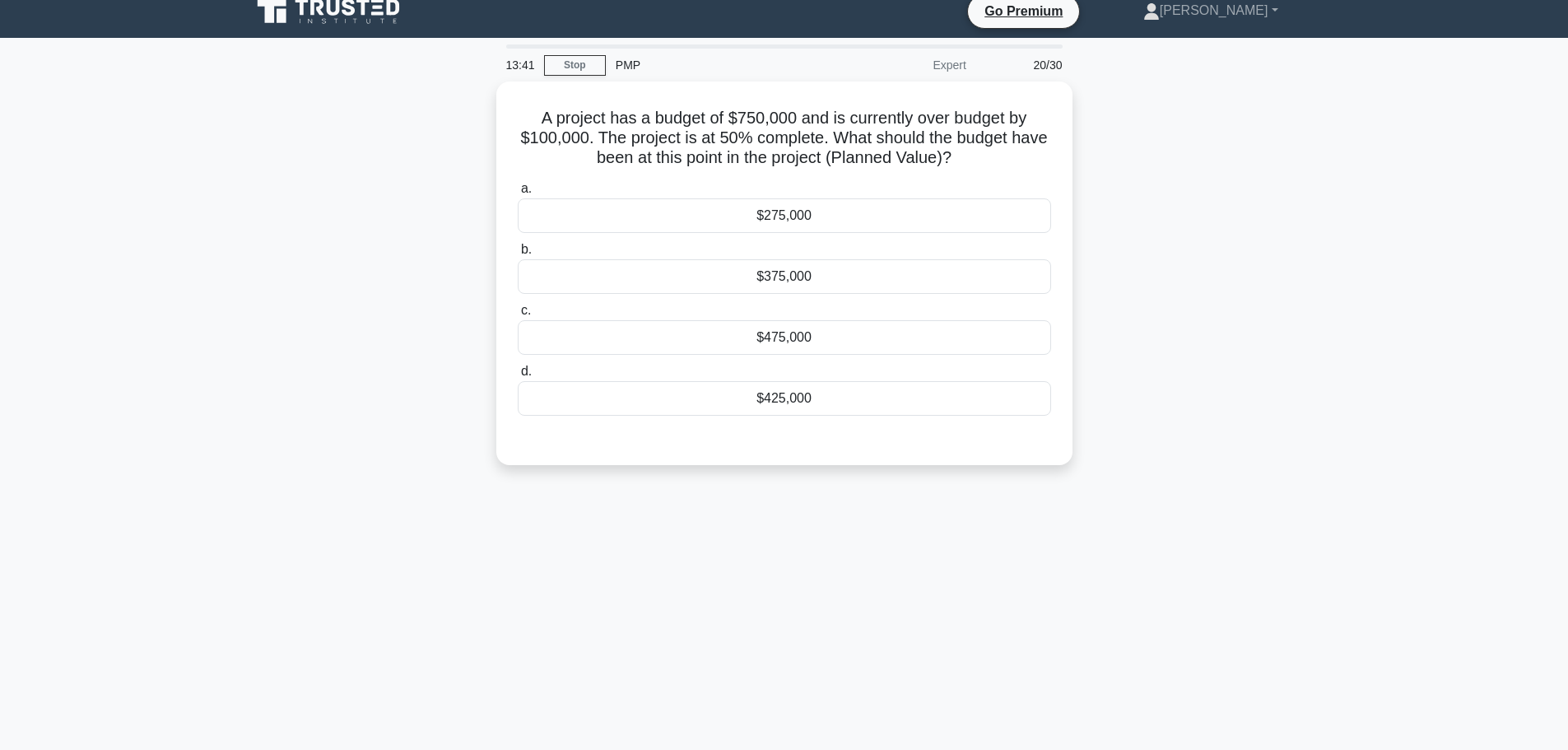
scroll to position [0, 0]
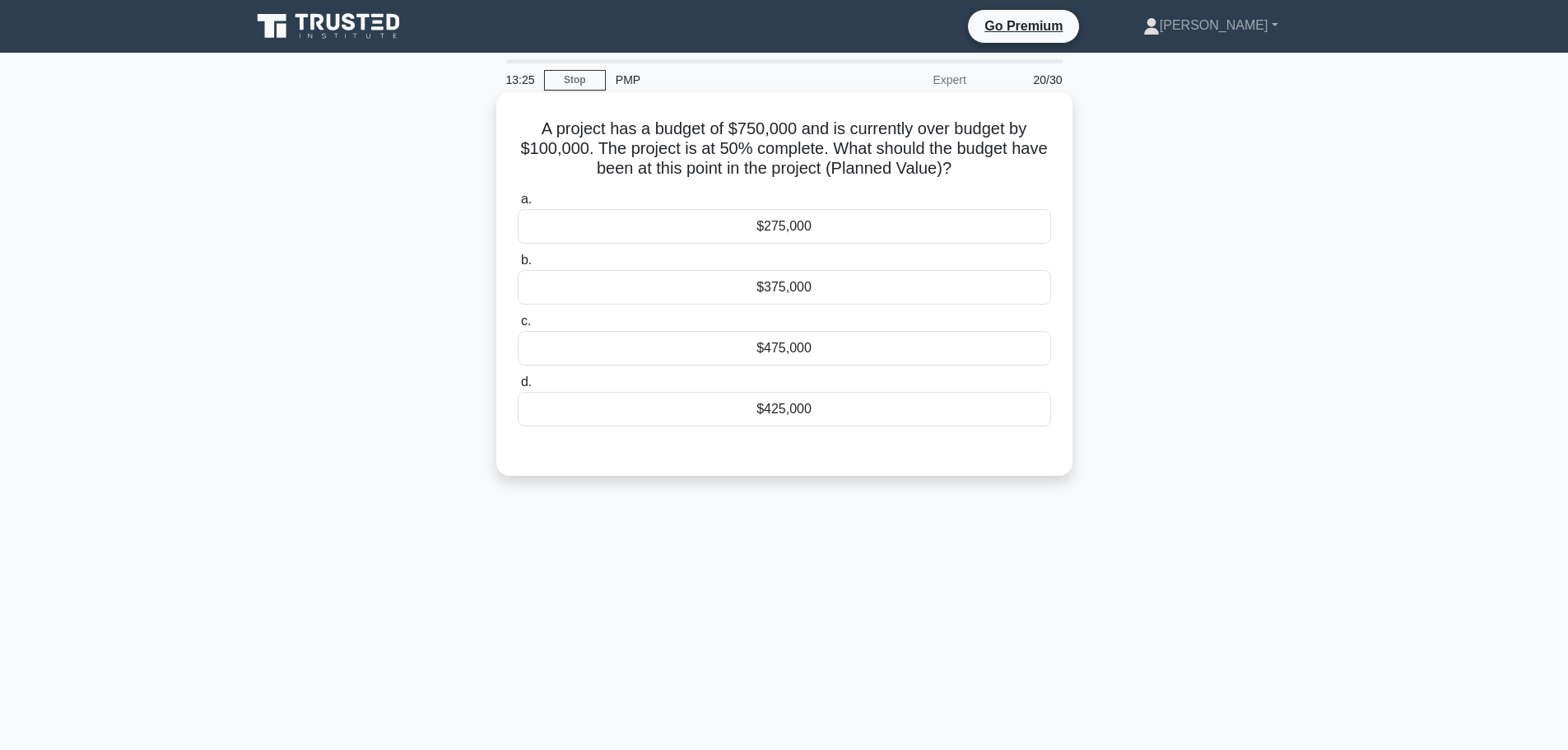
click at [700, 280] on div "$375,000" at bounding box center [784, 287] width 533 height 35
click at [517, 266] on input "b. $375,000" at bounding box center [517, 260] width 0 height 11
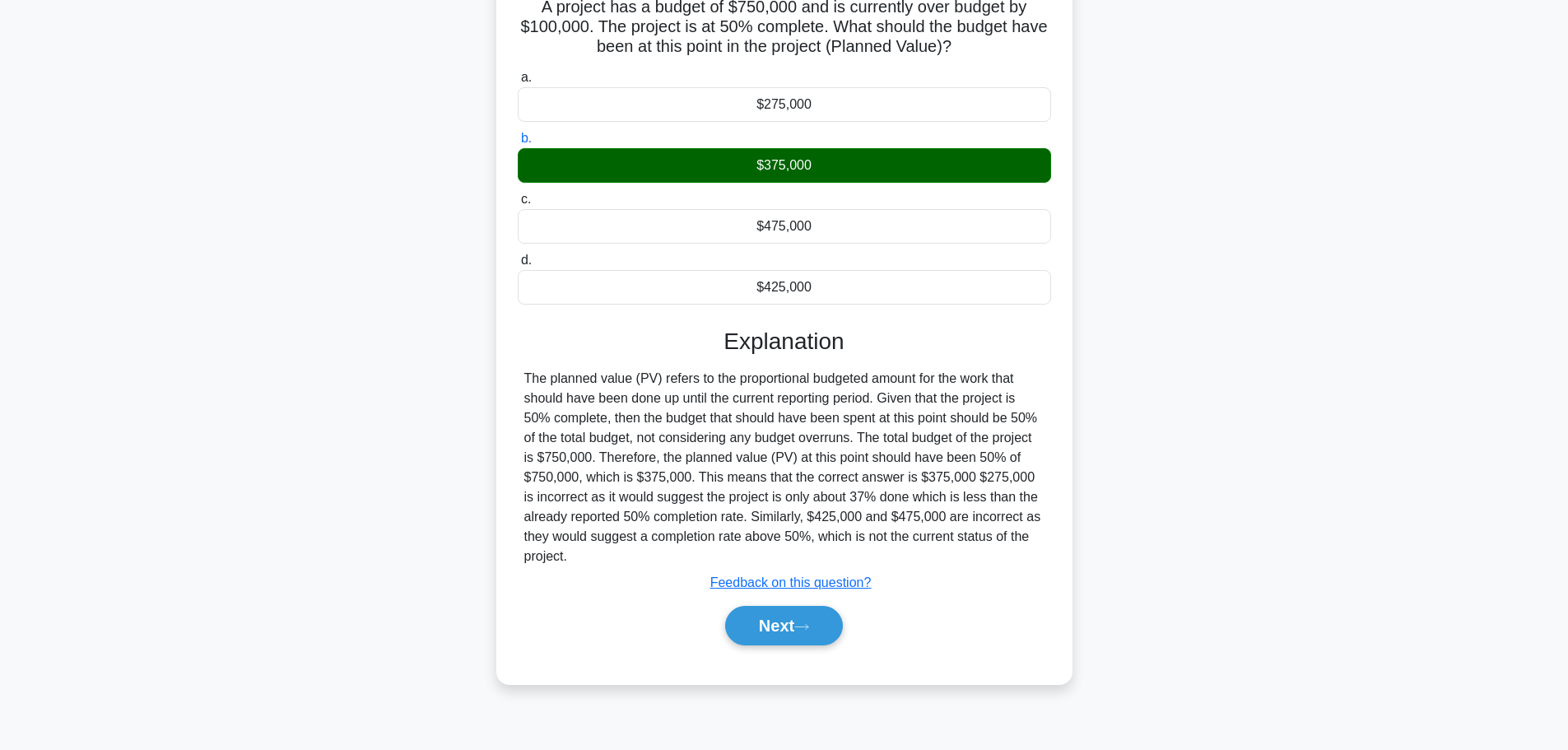
scroll to position [140, 0]
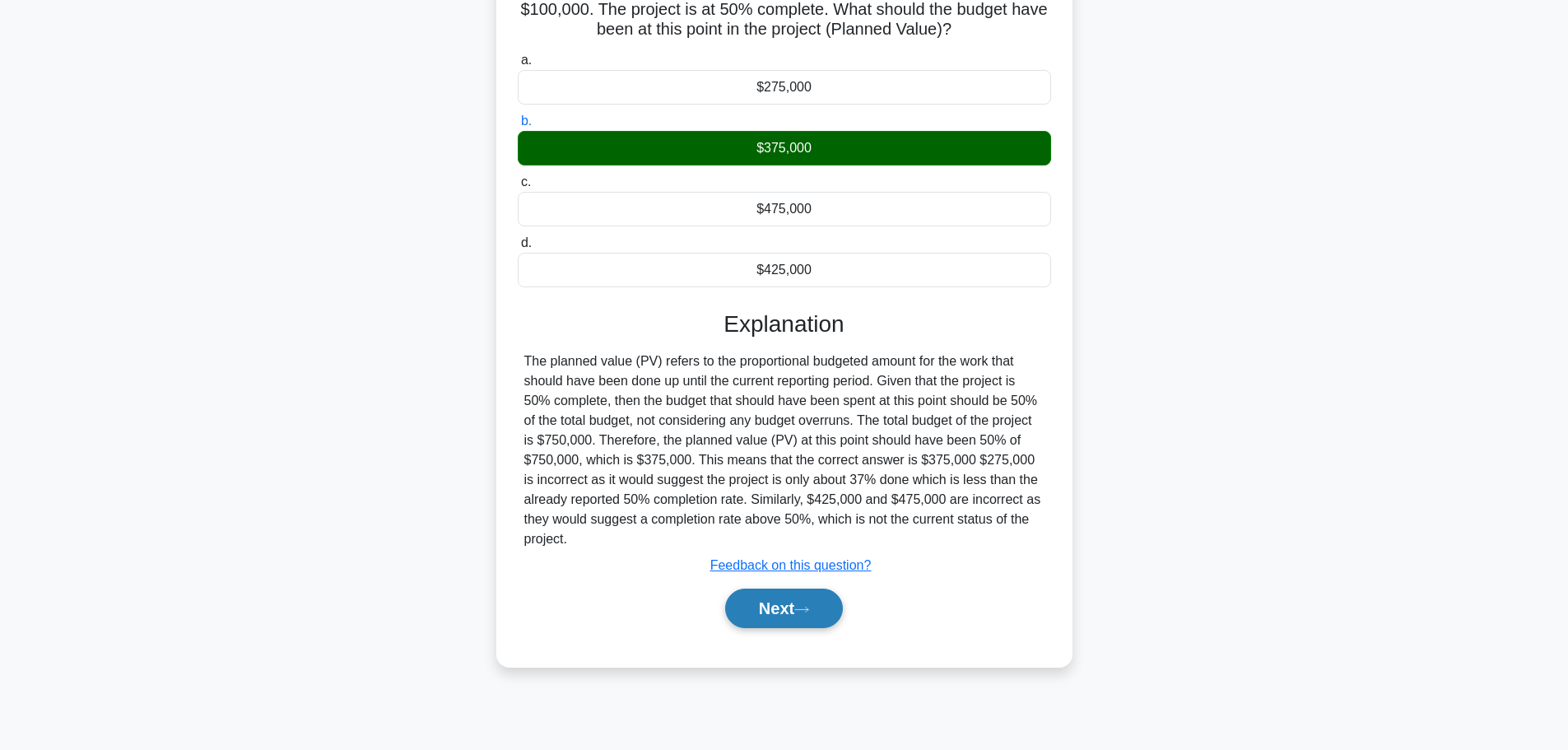
click at [779, 606] on button "Next" at bounding box center [784, 608] width 118 height 40
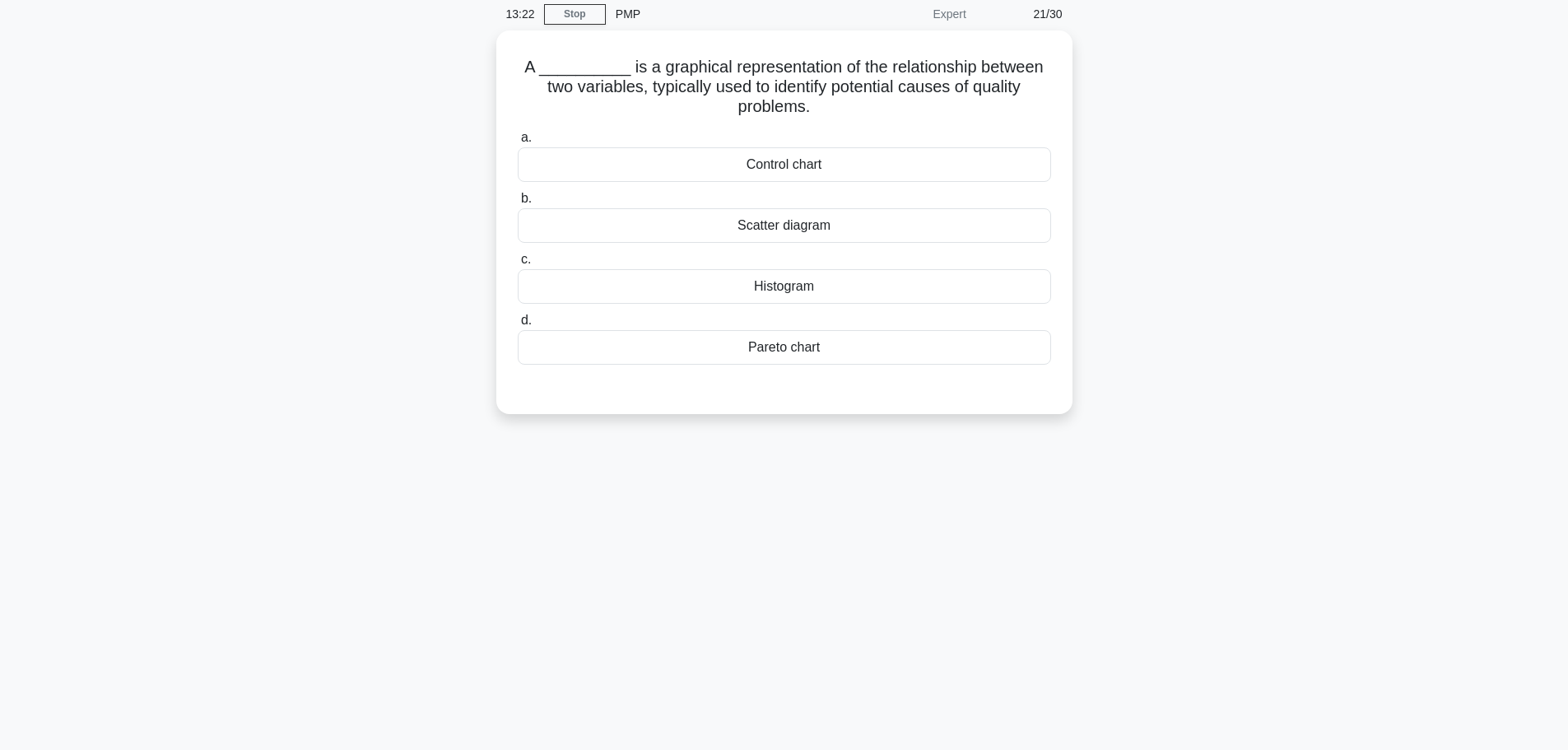
scroll to position [0, 0]
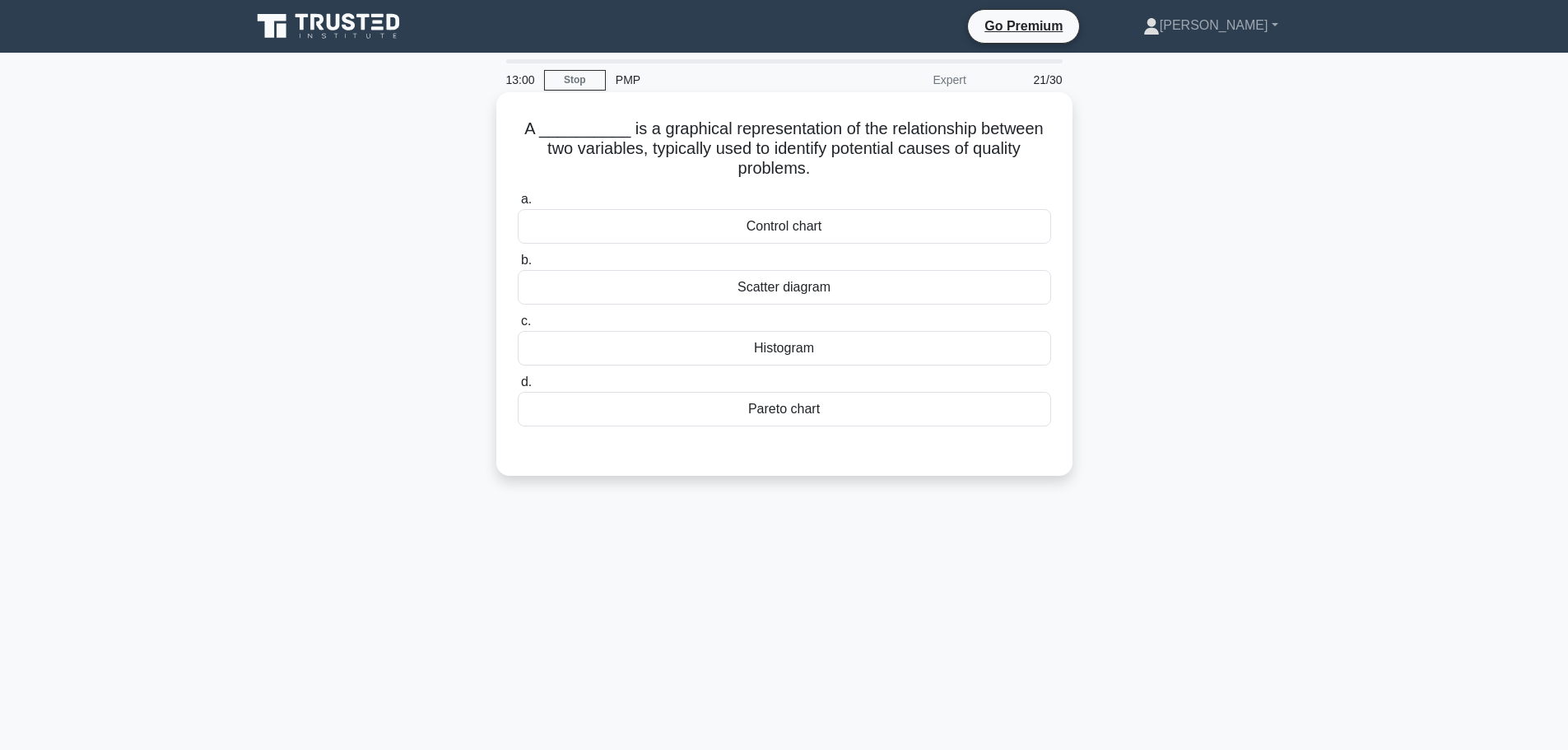
click at [589, 233] on div "Control chart" at bounding box center [784, 226] width 533 height 35
click at [517, 205] on input "a. Control chart" at bounding box center [517, 199] width 0 height 11
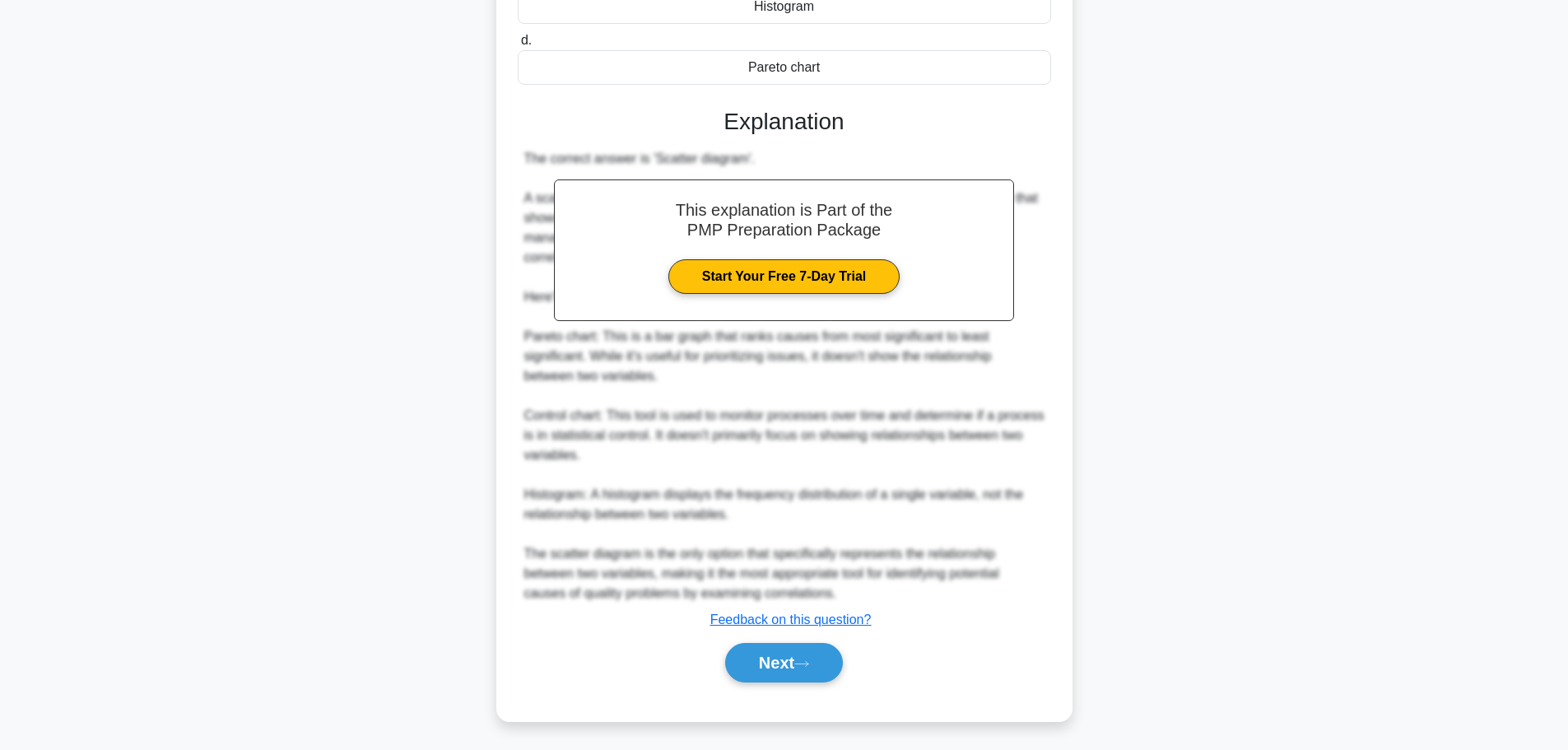
scroll to position [347, 0]
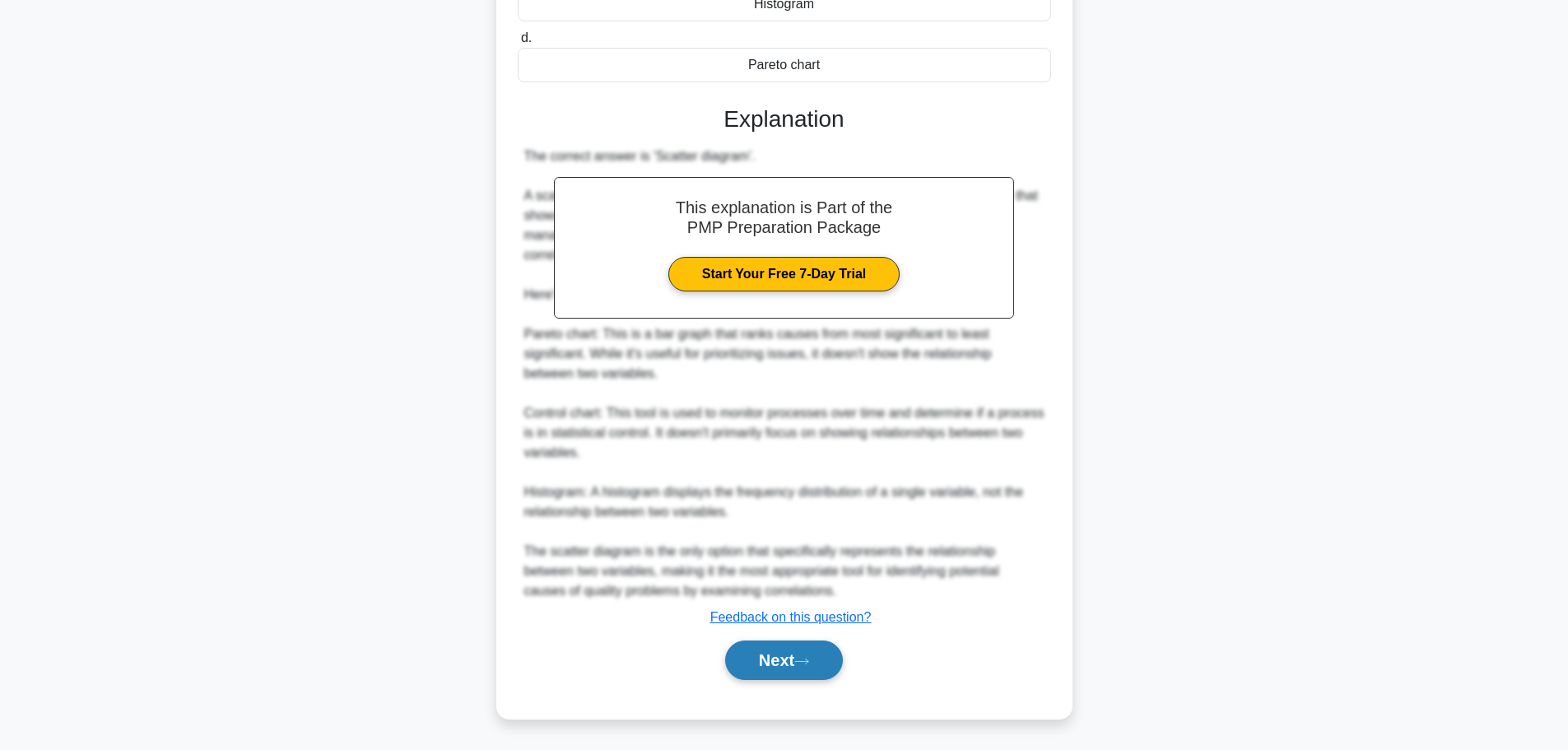
click at [742, 659] on button "Next" at bounding box center [784, 660] width 118 height 40
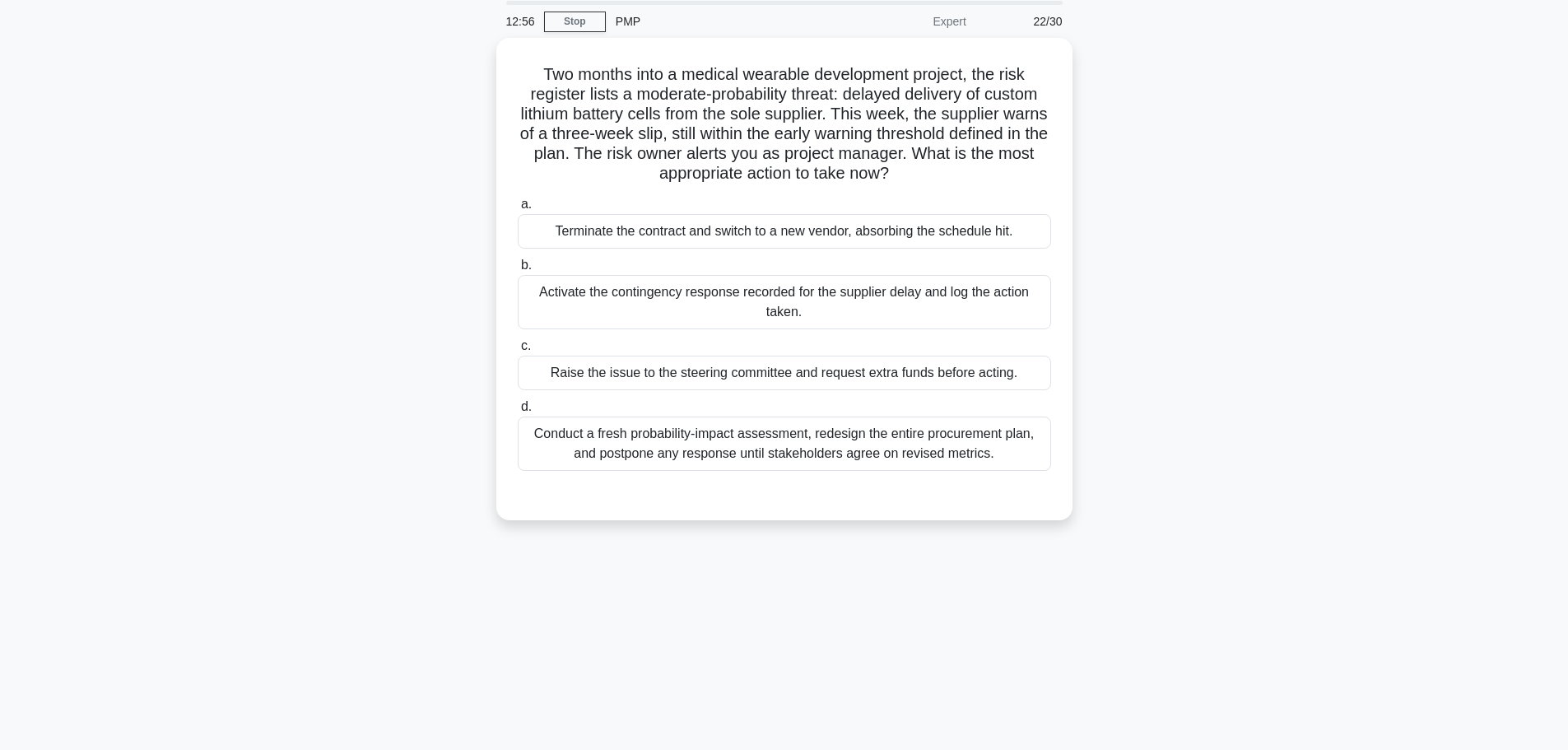
scroll to position [0, 0]
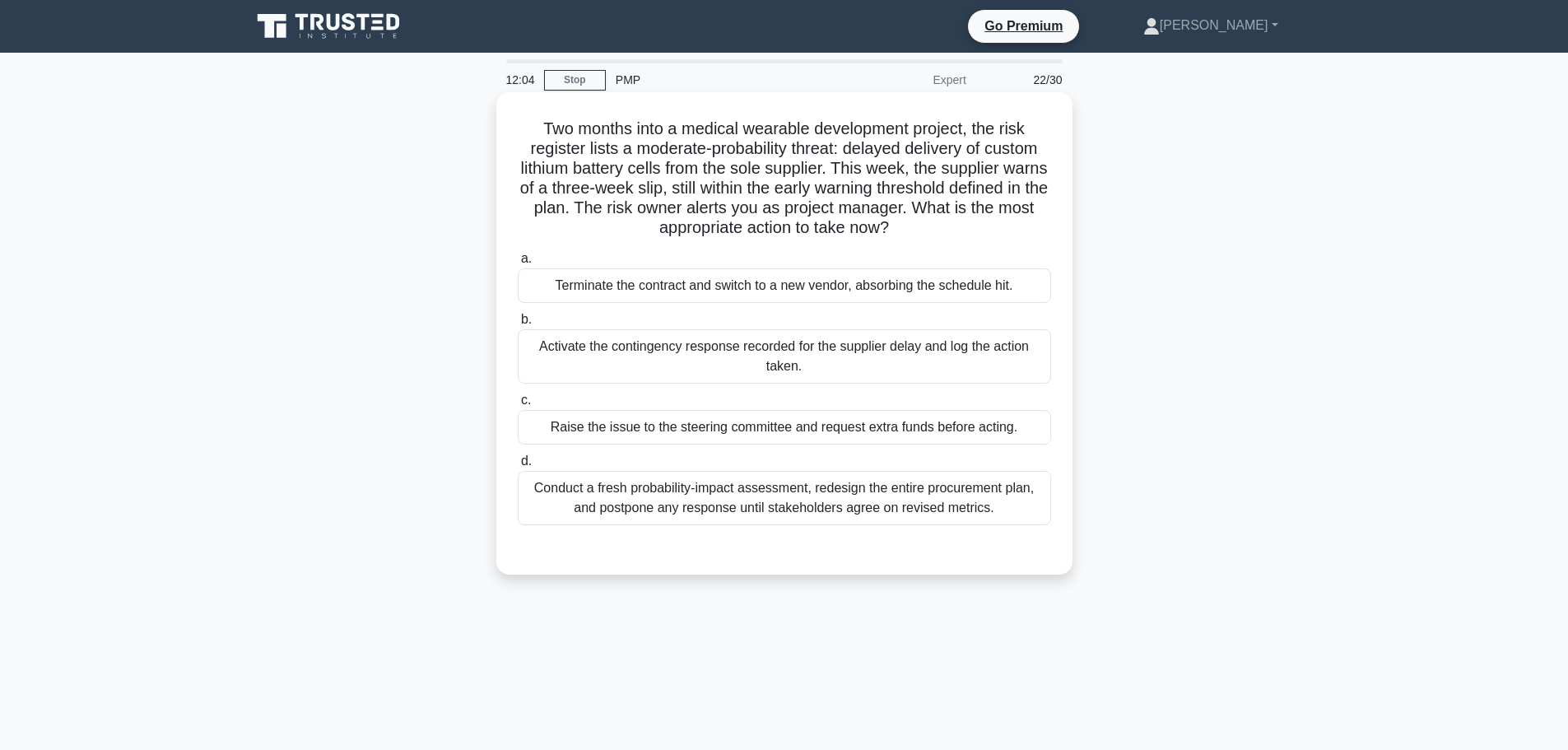
click at [677, 356] on div "Activate the contingency response recorded for the supplier delay and log the a…" at bounding box center [784, 356] width 533 height 54
click at [517, 325] on input "b. Activate the contingency response recorded for the supplier delay and log th…" at bounding box center [517, 319] width 0 height 11
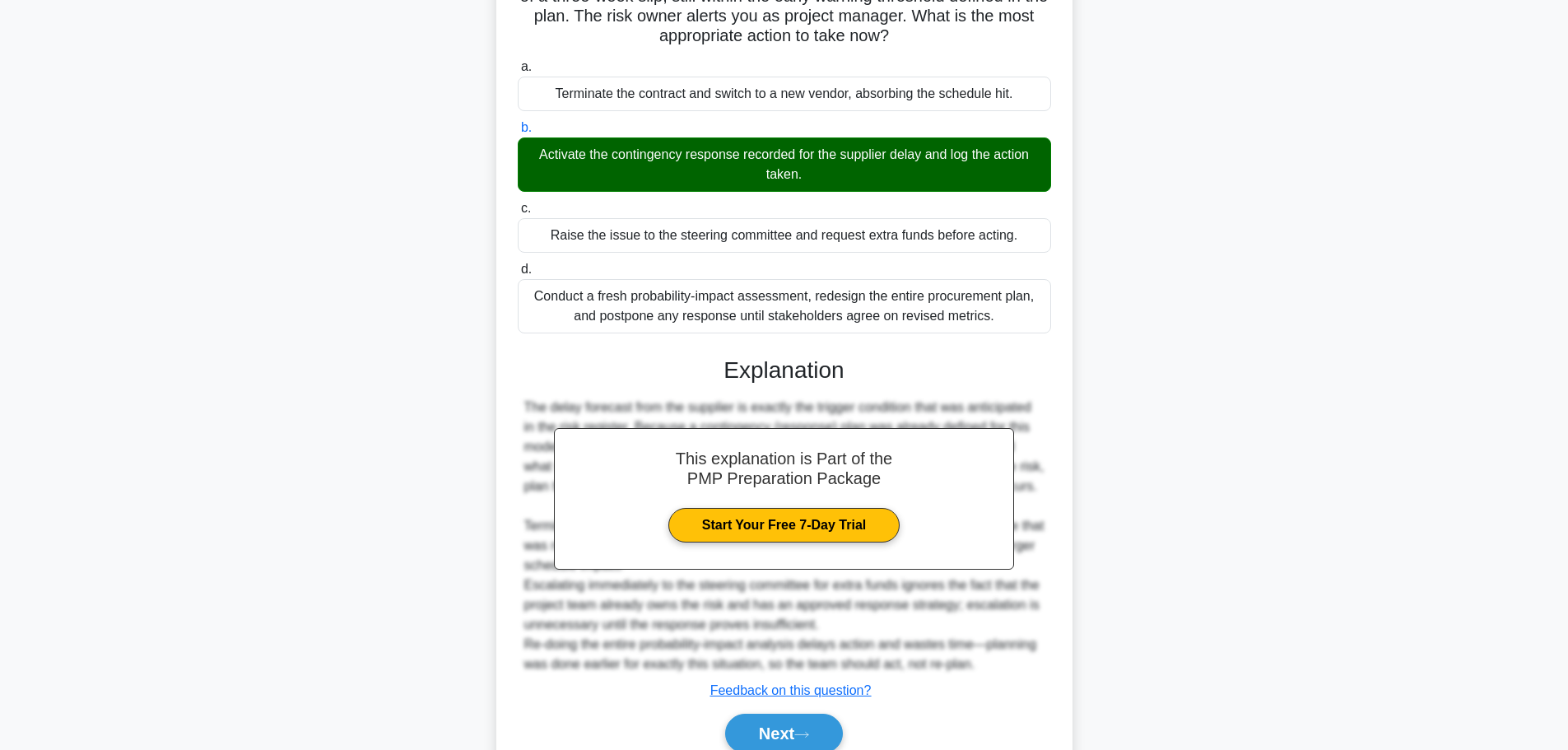
scroll to position [266, 0]
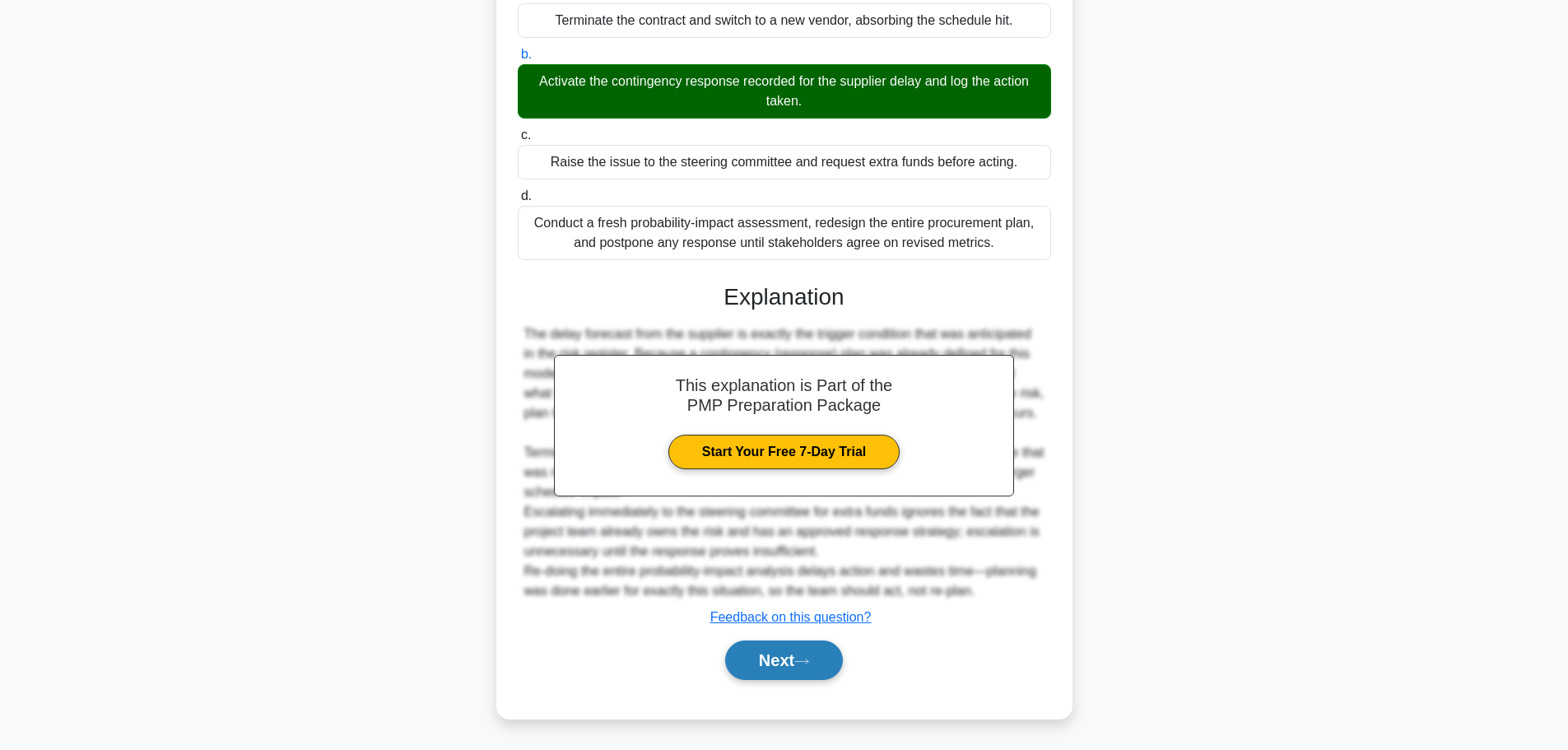
click at [799, 667] on button "Next" at bounding box center [784, 660] width 118 height 40
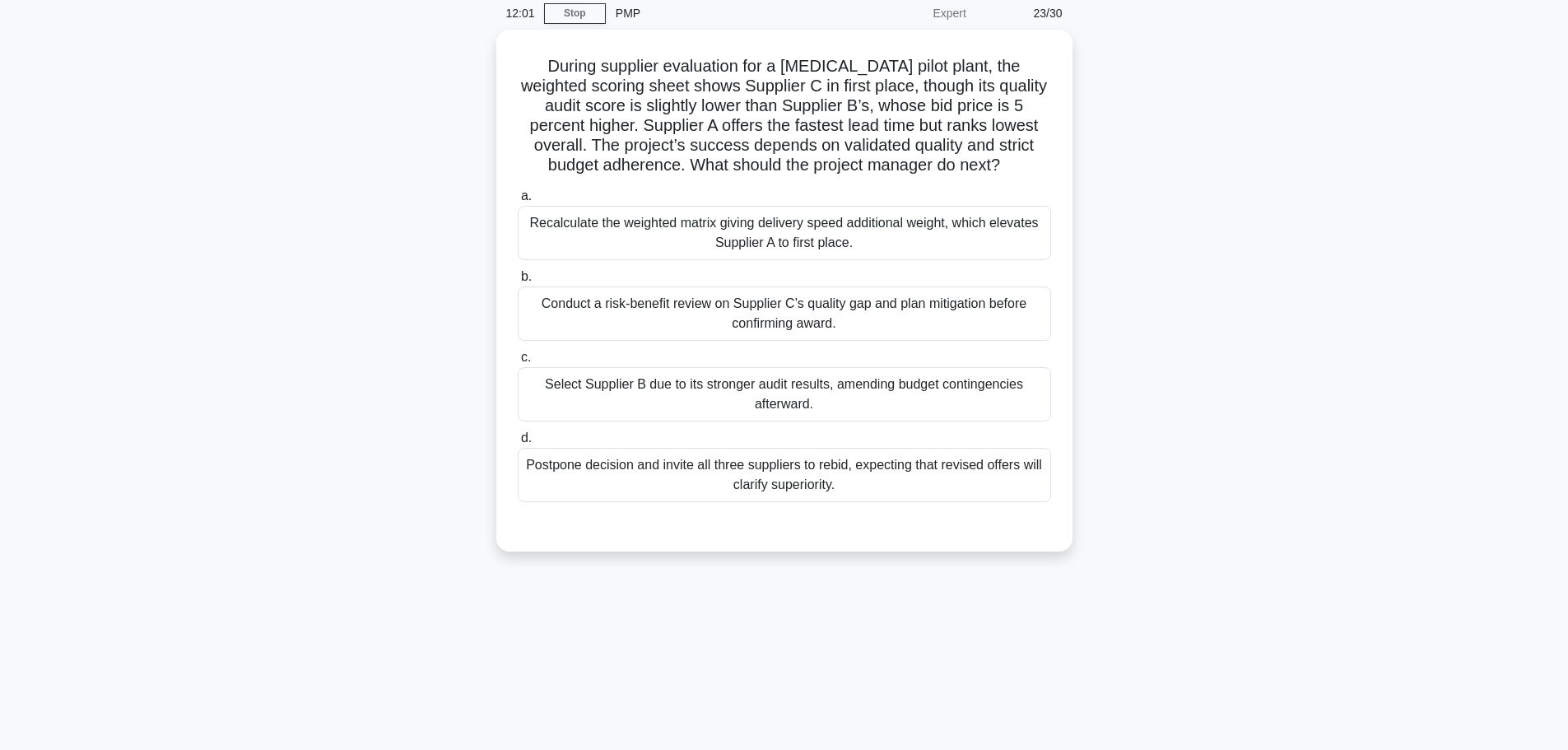
scroll to position [0, 0]
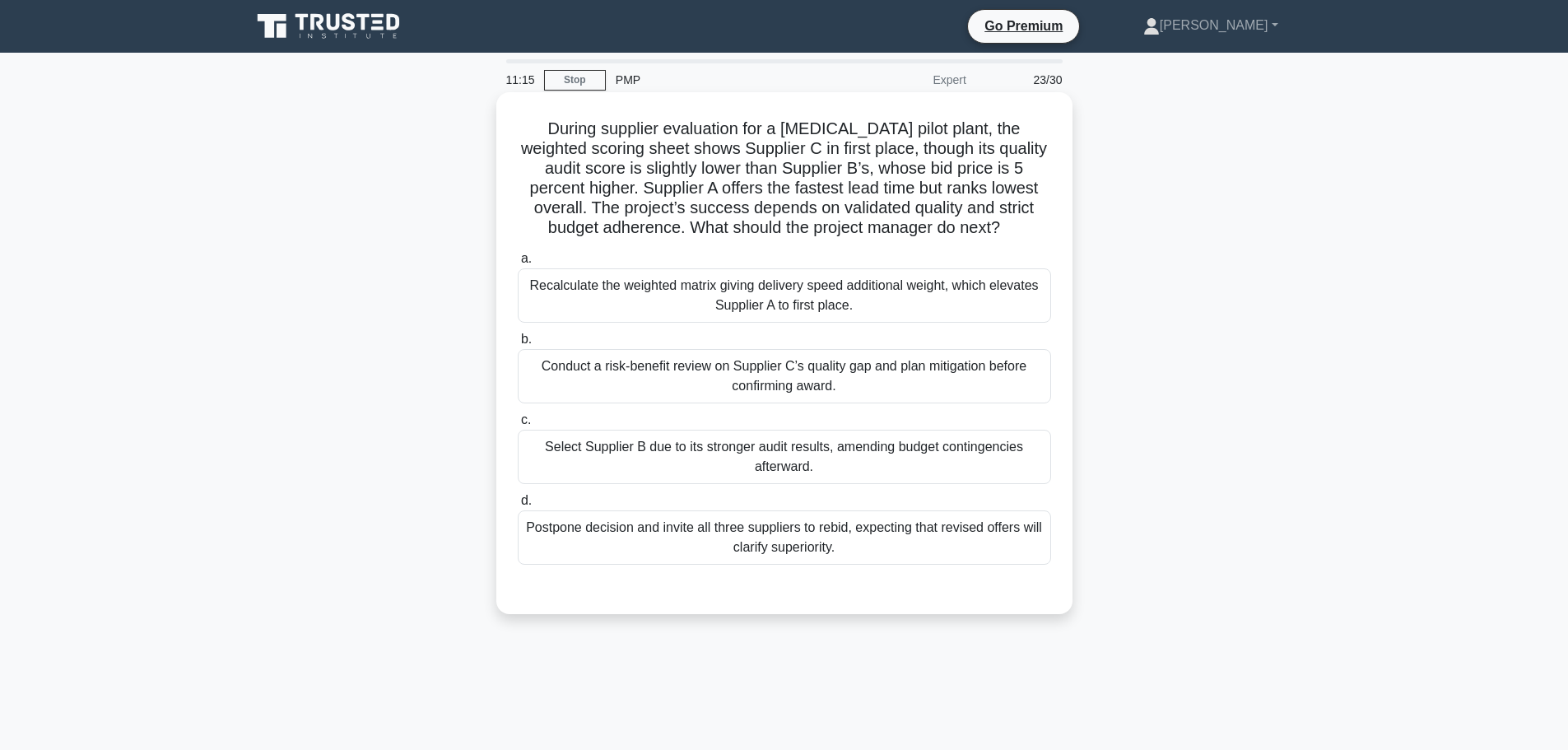
click at [602, 373] on div "Conduct a risk-benefit review on Supplier C’s quality gap and plan mitigation b…" at bounding box center [784, 376] width 533 height 54
click at [517, 345] on input "b. Conduct a risk-benefit review on Supplier C’s quality gap and plan mitigatio…" at bounding box center [517, 339] width 0 height 11
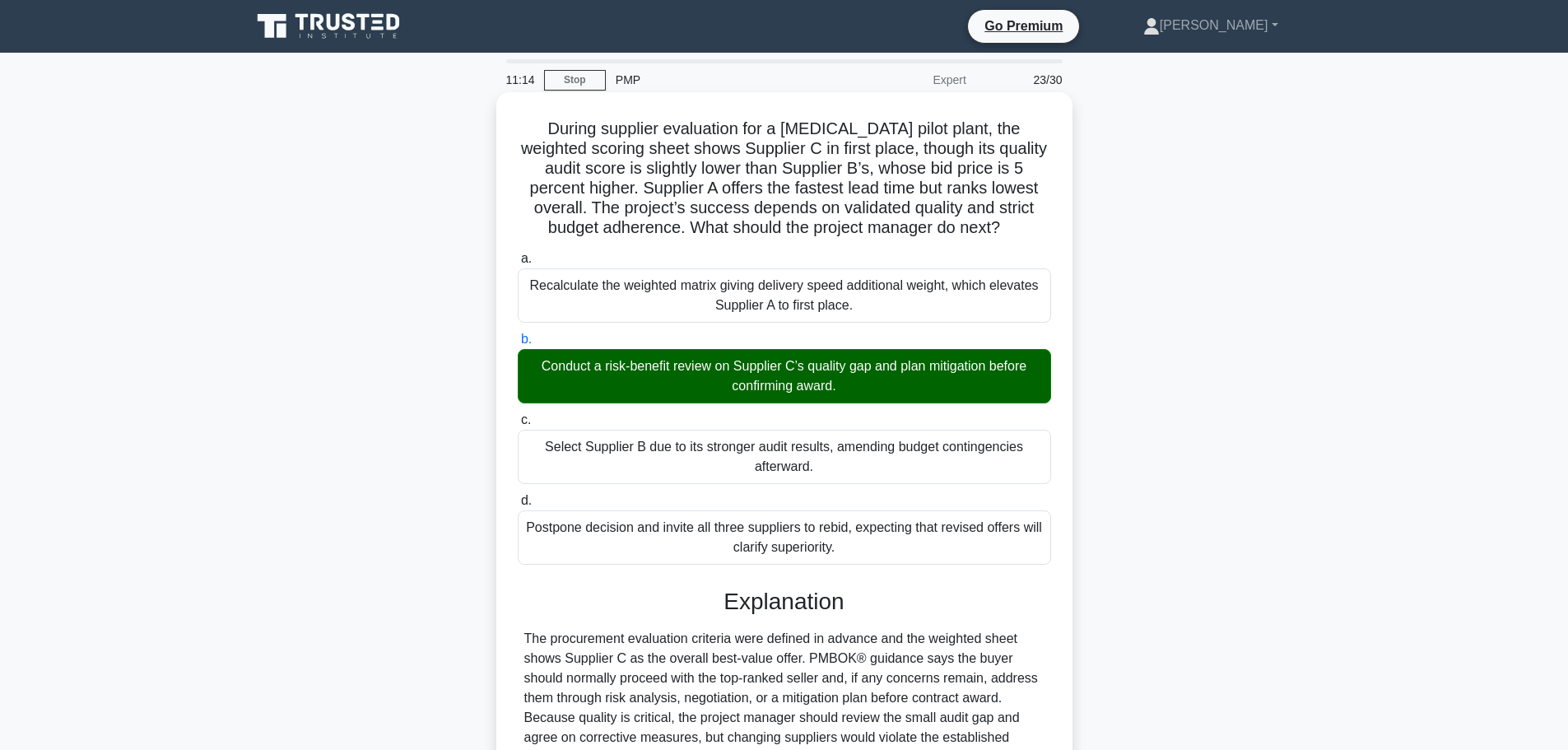
scroll to position [305, 0]
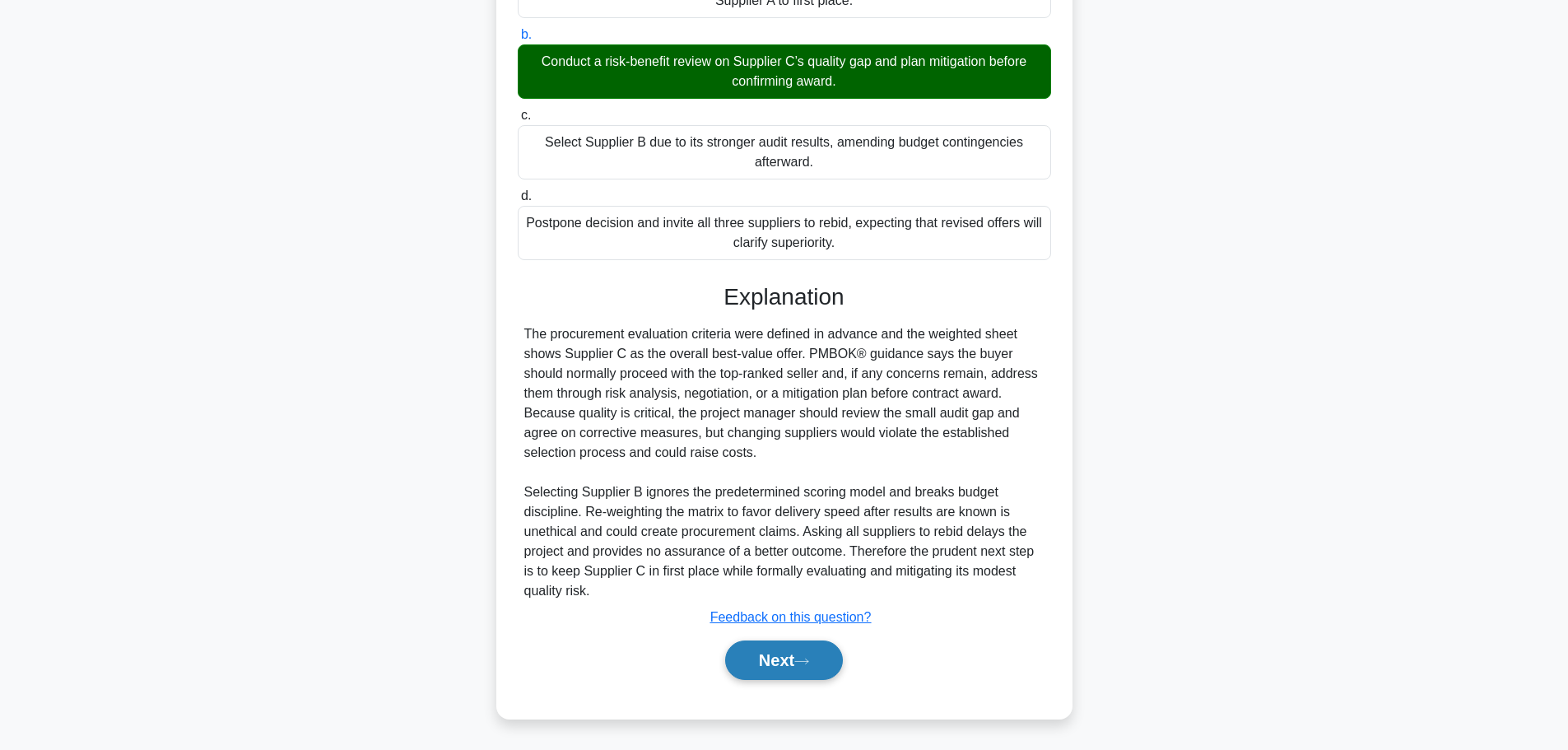
click at [794, 658] on button "Next" at bounding box center [784, 660] width 118 height 40
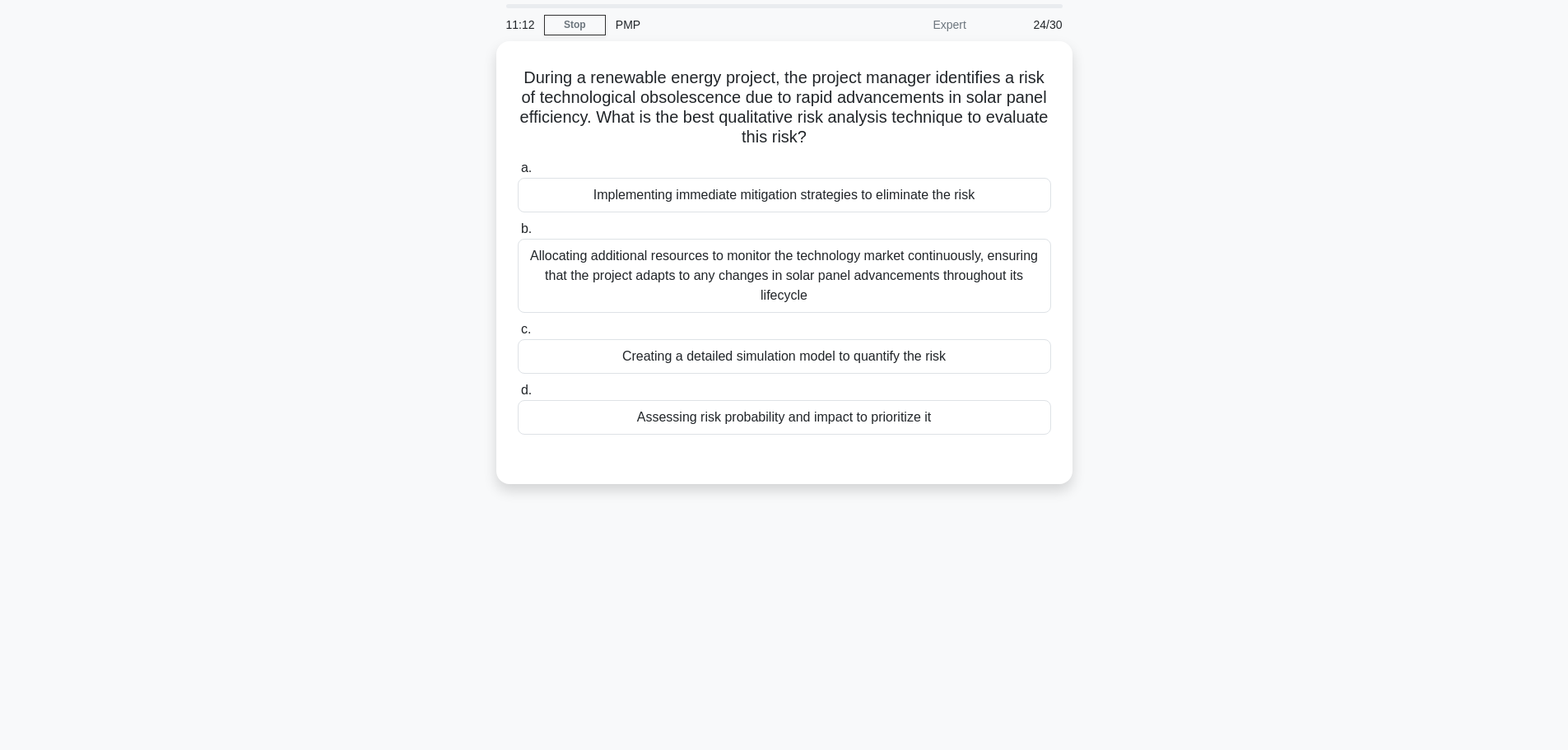
scroll to position [0, 0]
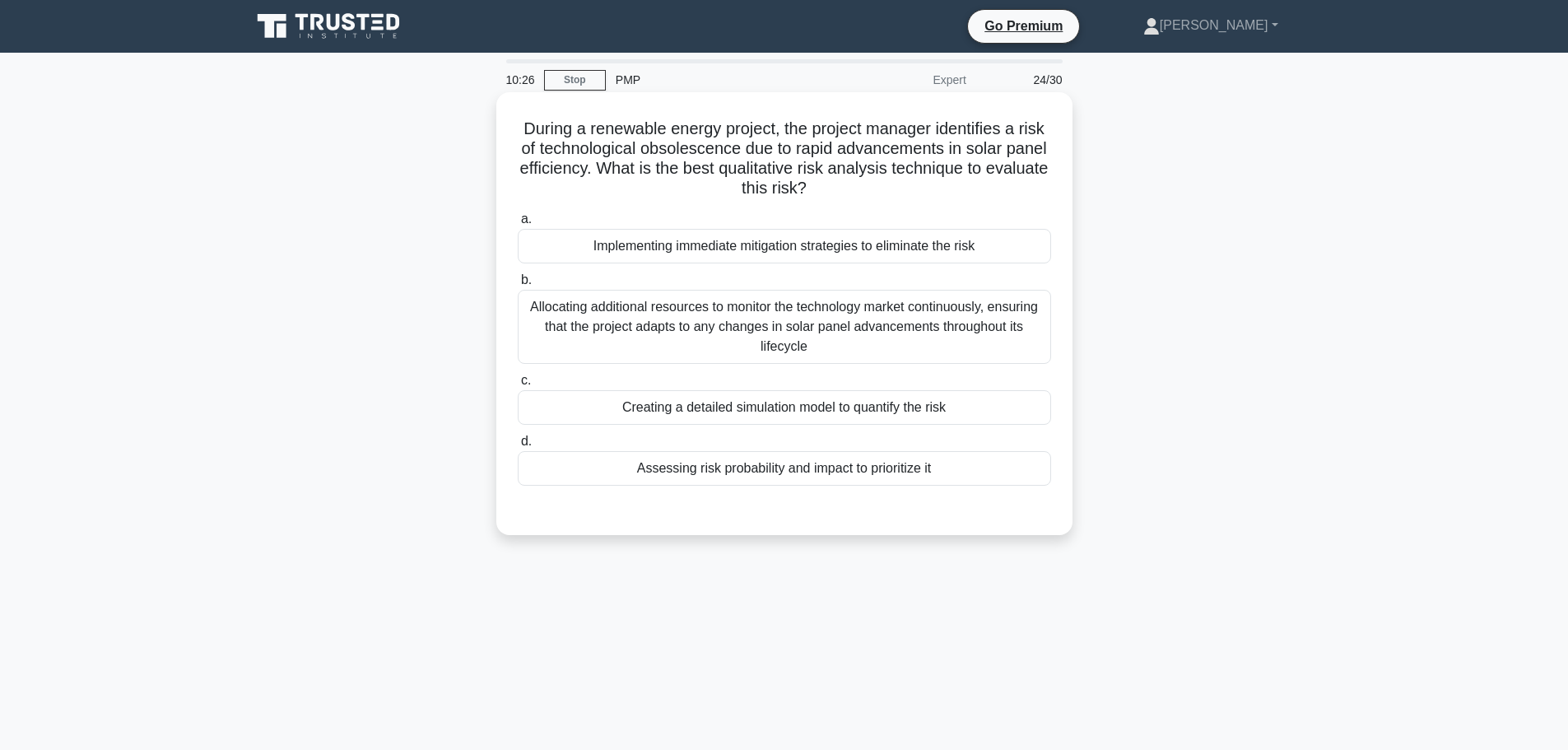
click at [646, 465] on div "Assessing risk probability and impact to prioritize it" at bounding box center [784, 468] width 533 height 35
click at [517, 447] on input "d. Assessing risk probability and impact to prioritize it" at bounding box center [517, 441] width 0 height 11
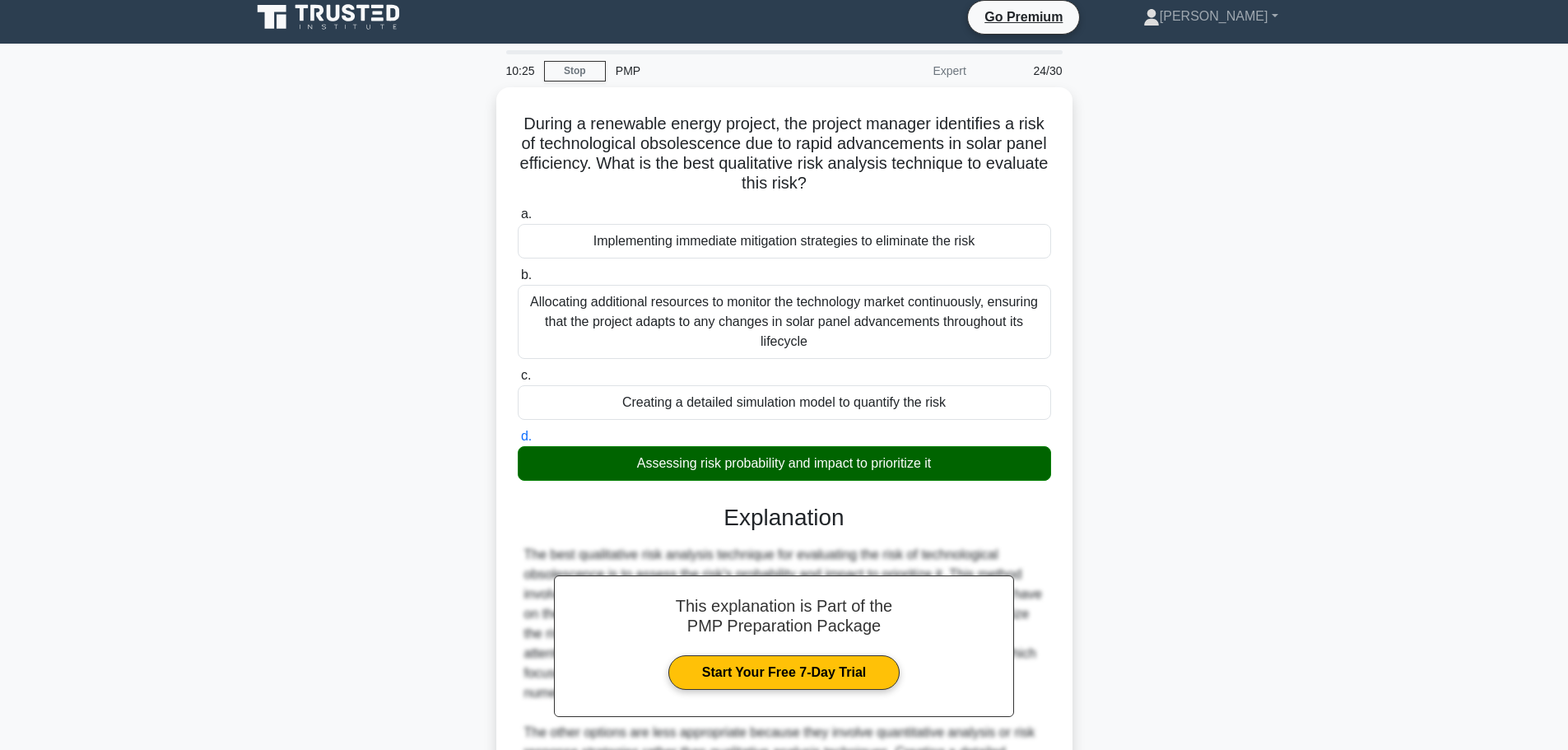
scroll to position [246, 0]
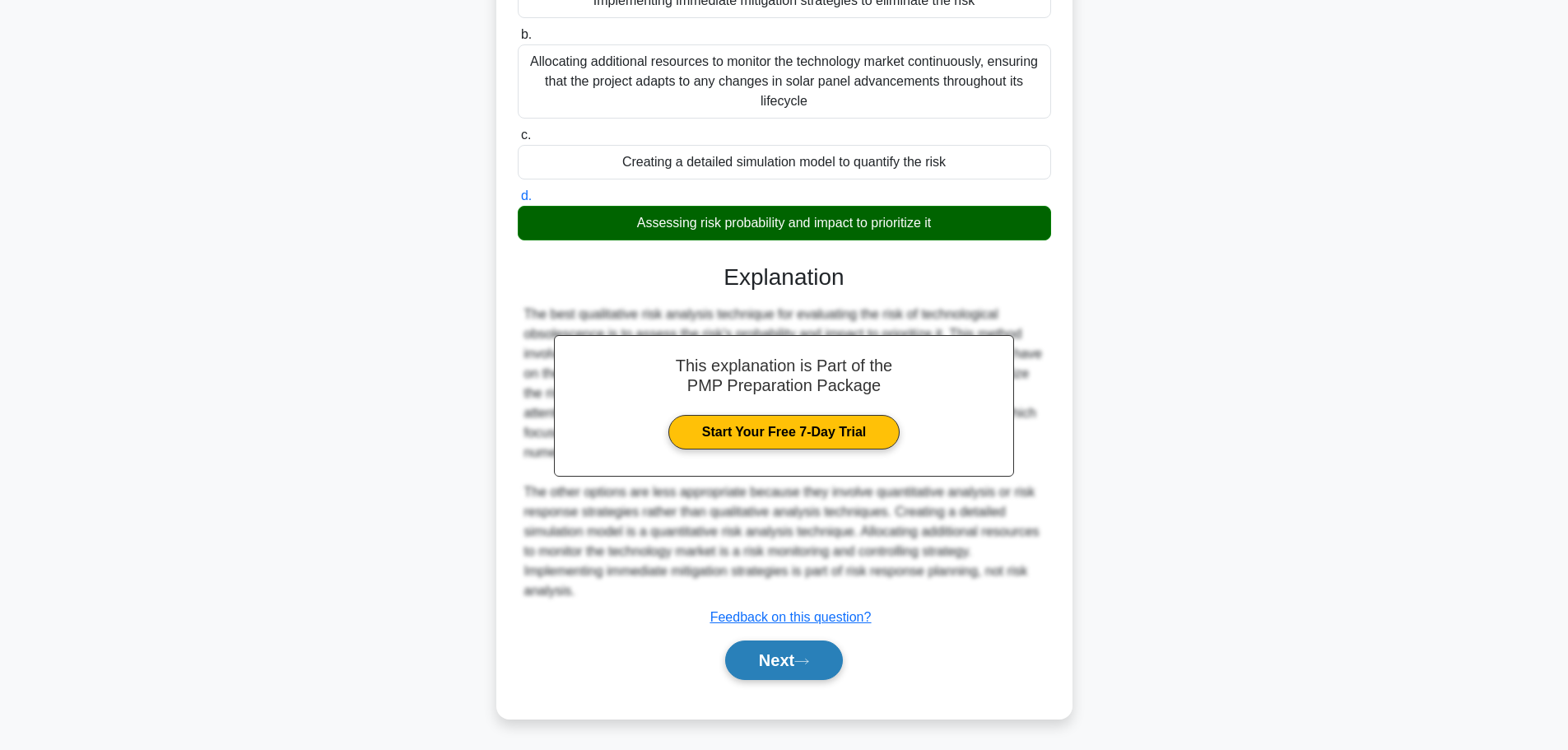
click at [791, 660] on button "Next" at bounding box center [784, 660] width 118 height 40
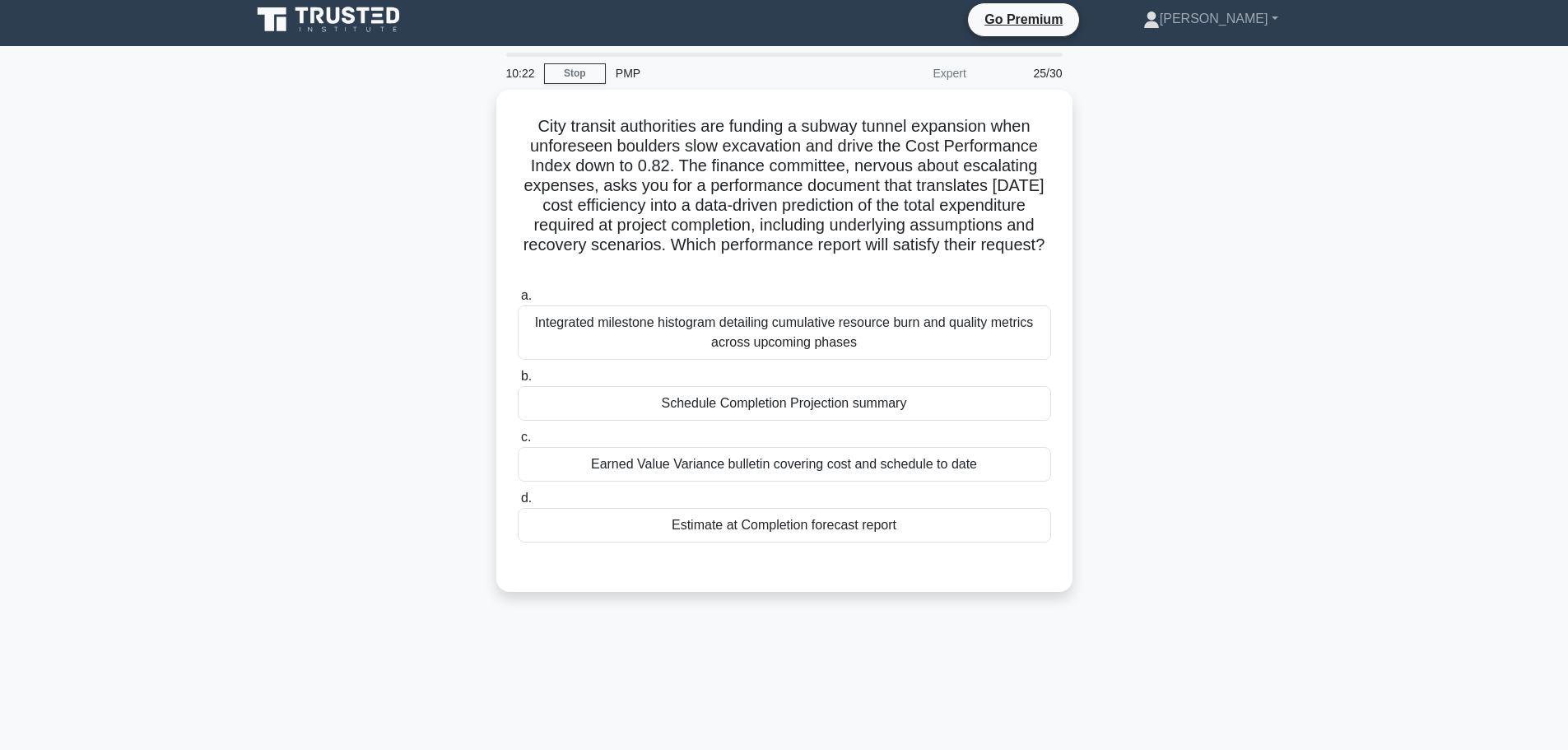
scroll to position [0, 0]
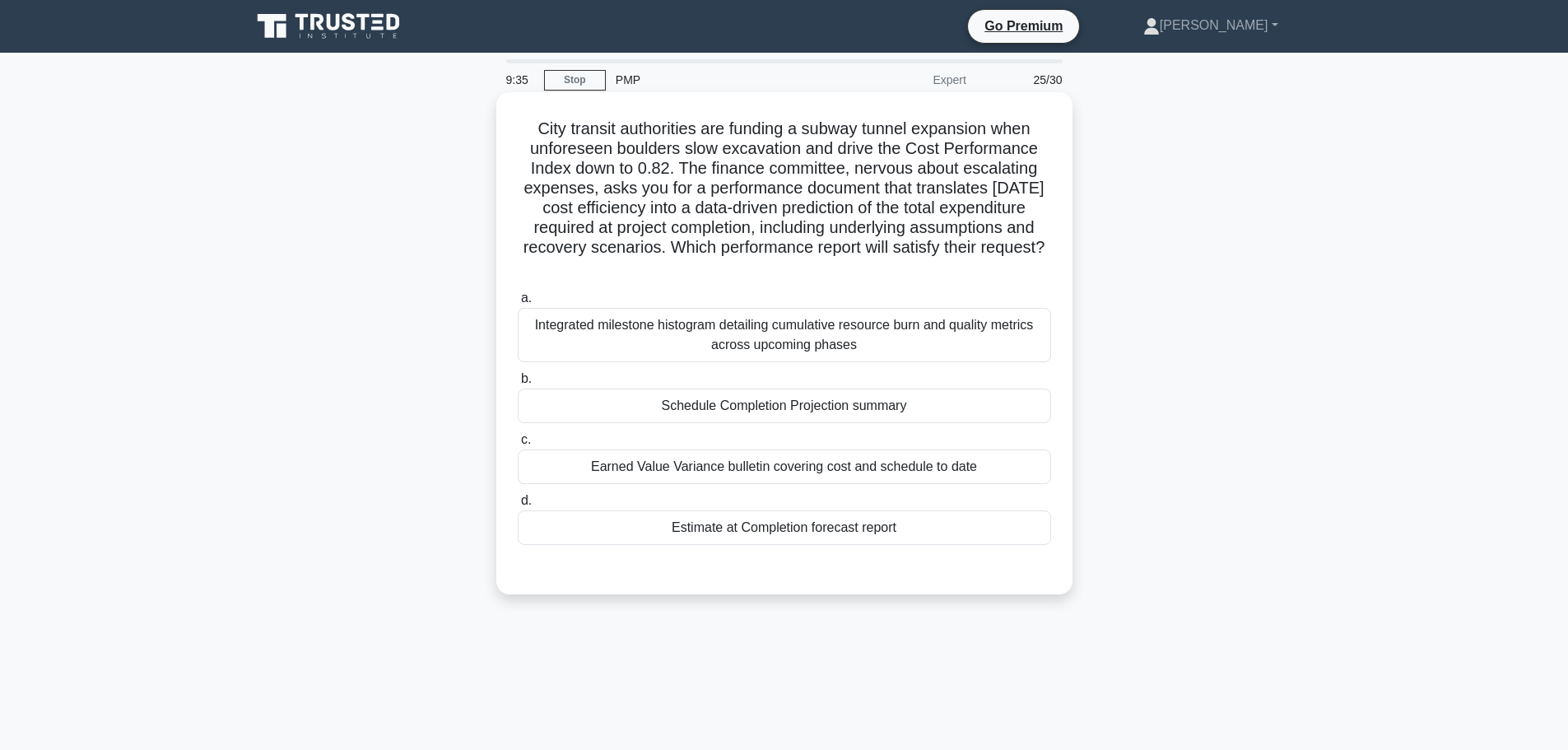
click at [673, 529] on div "Estimate at Completion forecast report" at bounding box center [784, 528] width 533 height 35
click at [517, 507] on input "d. Estimate at Completion forecast report" at bounding box center [517, 501] width 0 height 11
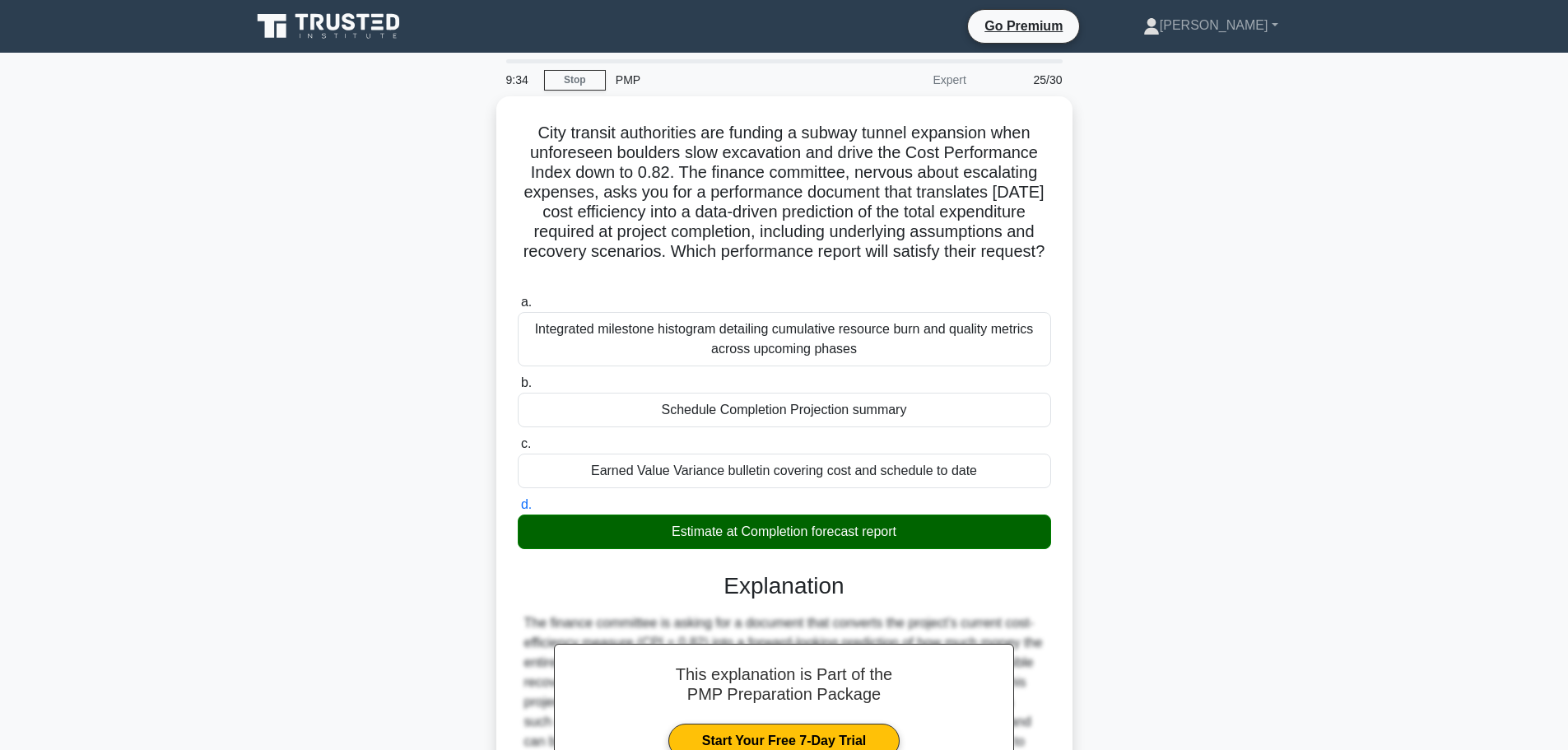
scroll to position [345, 0]
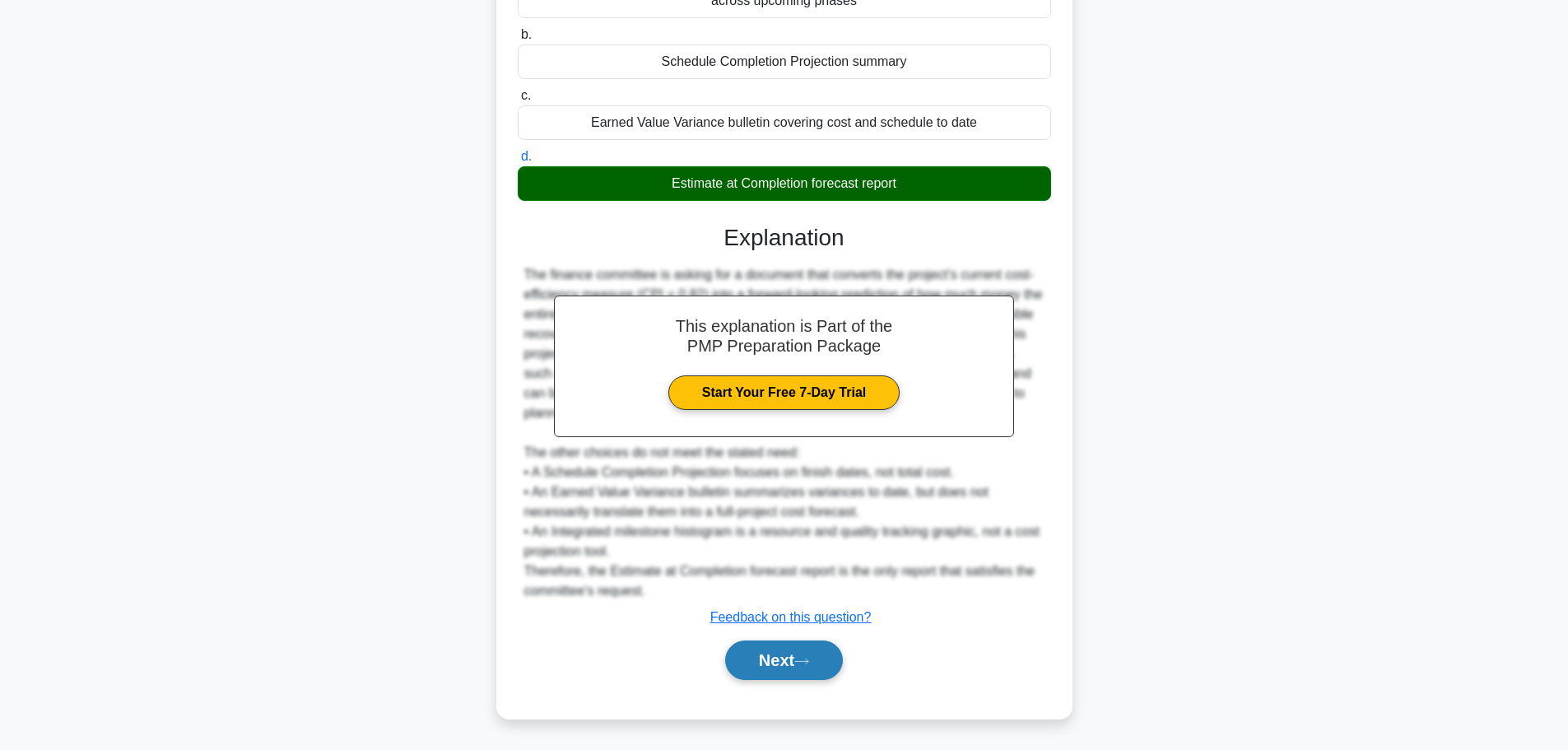
click at [779, 653] on button "Next" at bounding box center [784, 660] width 118 height 40
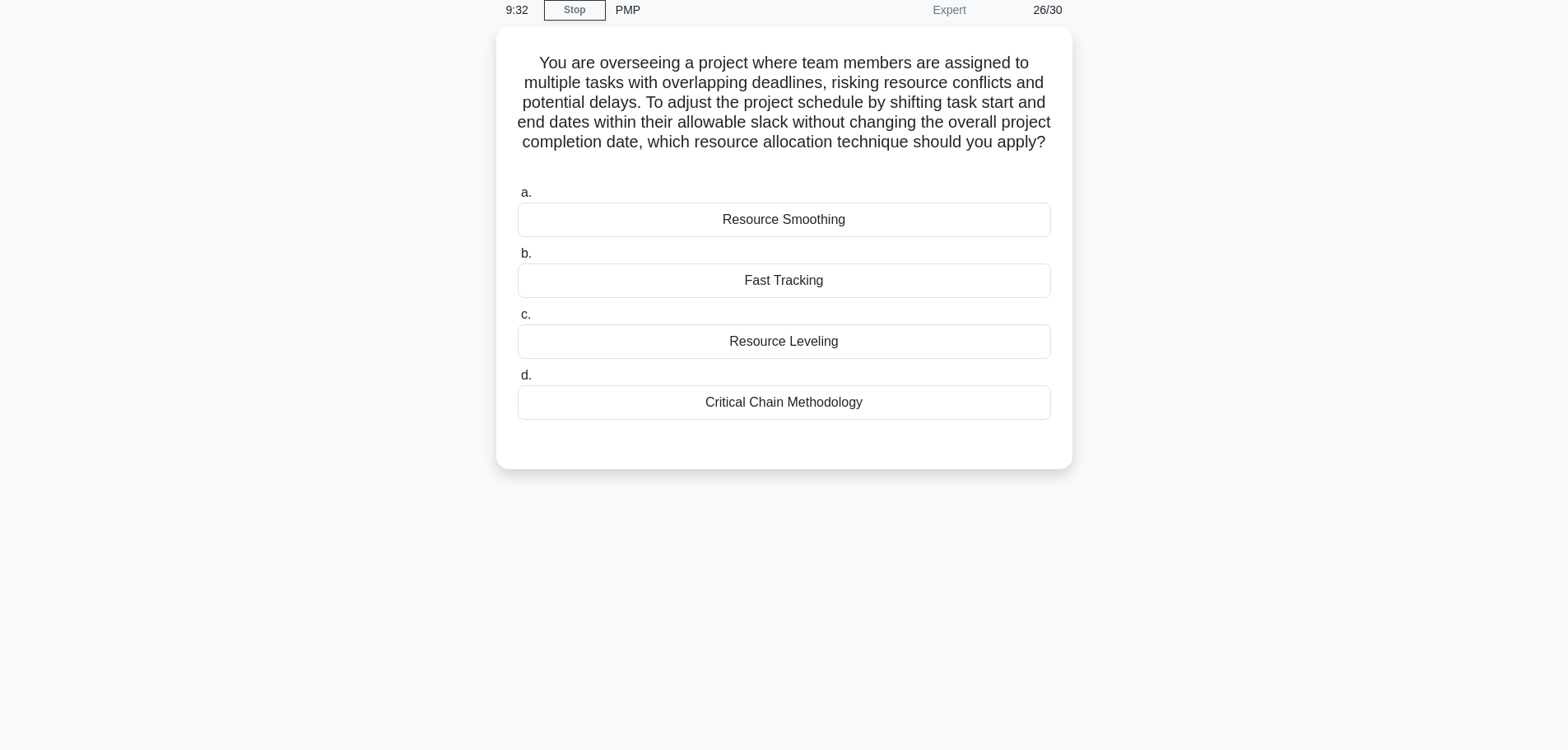
scroll to position [0, 0]
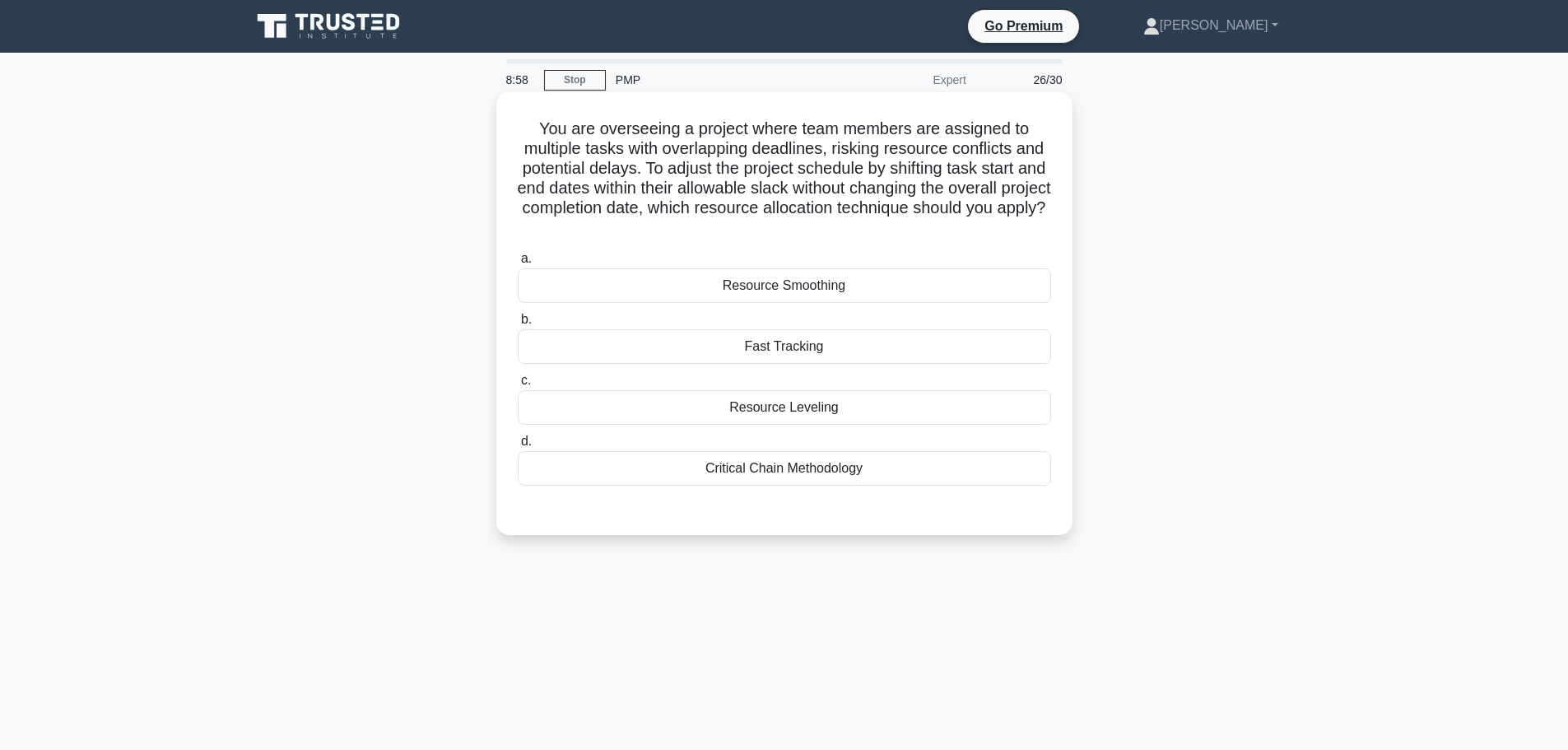
click at [693, 283] on div "Resource Smoothing" at bounding box center [784, 285] width 533 height 35
click at [517, 264] on input "a. Resource Smoothing" at bounding box center [517, 258] width 0 height 11
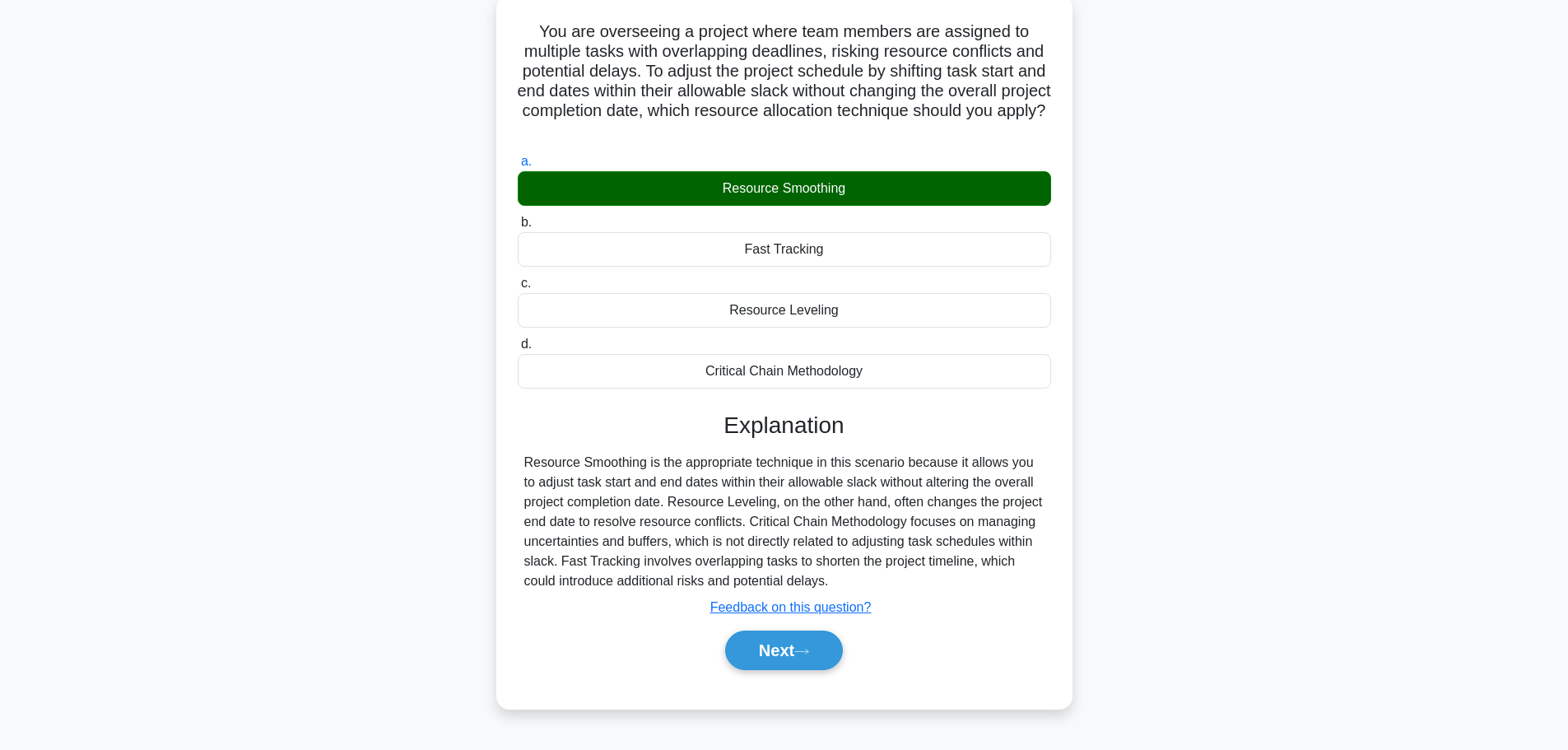
scroll to position [140, 0]
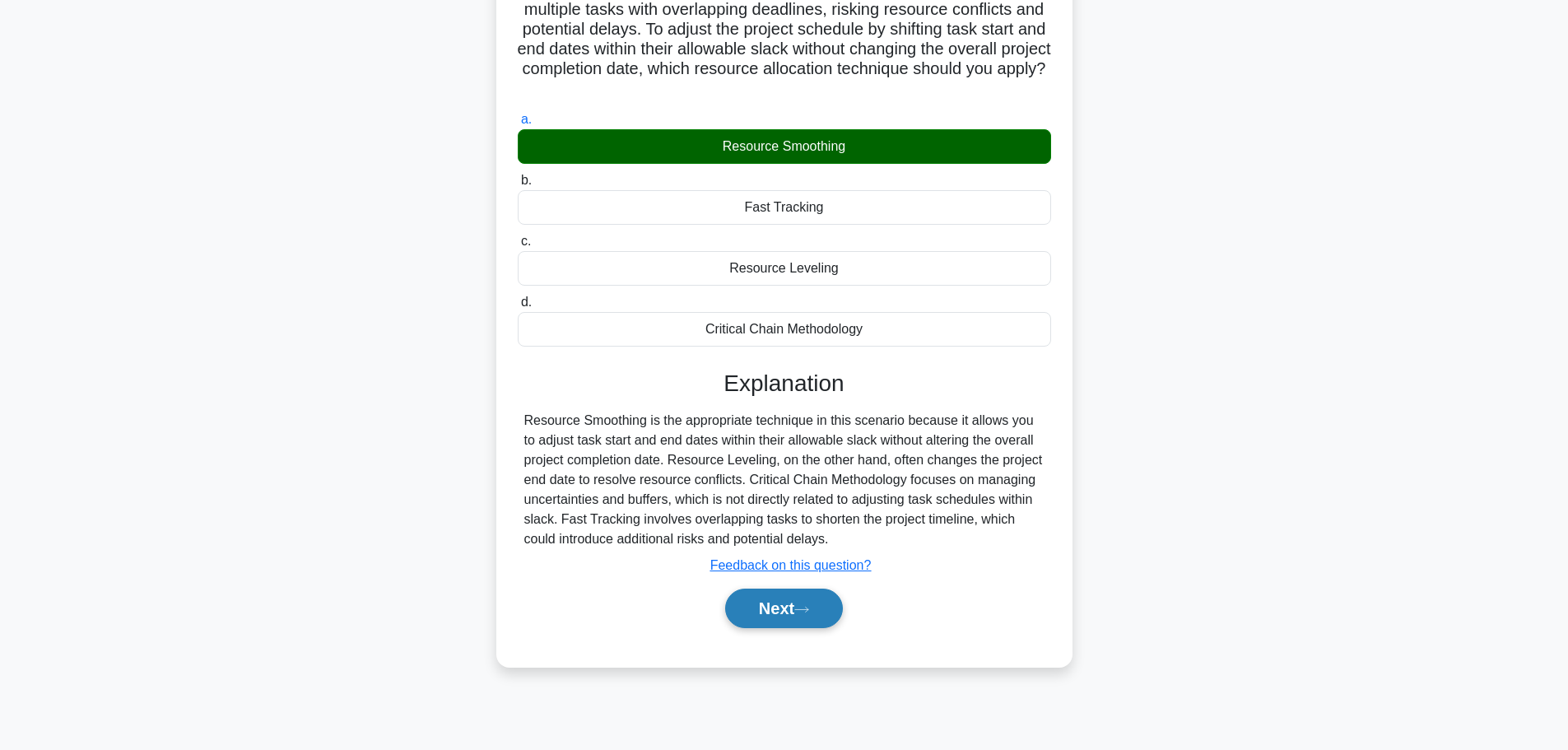
click at [779, 619] on button "Next" at bounding box center [784, 608] width 118 height 40
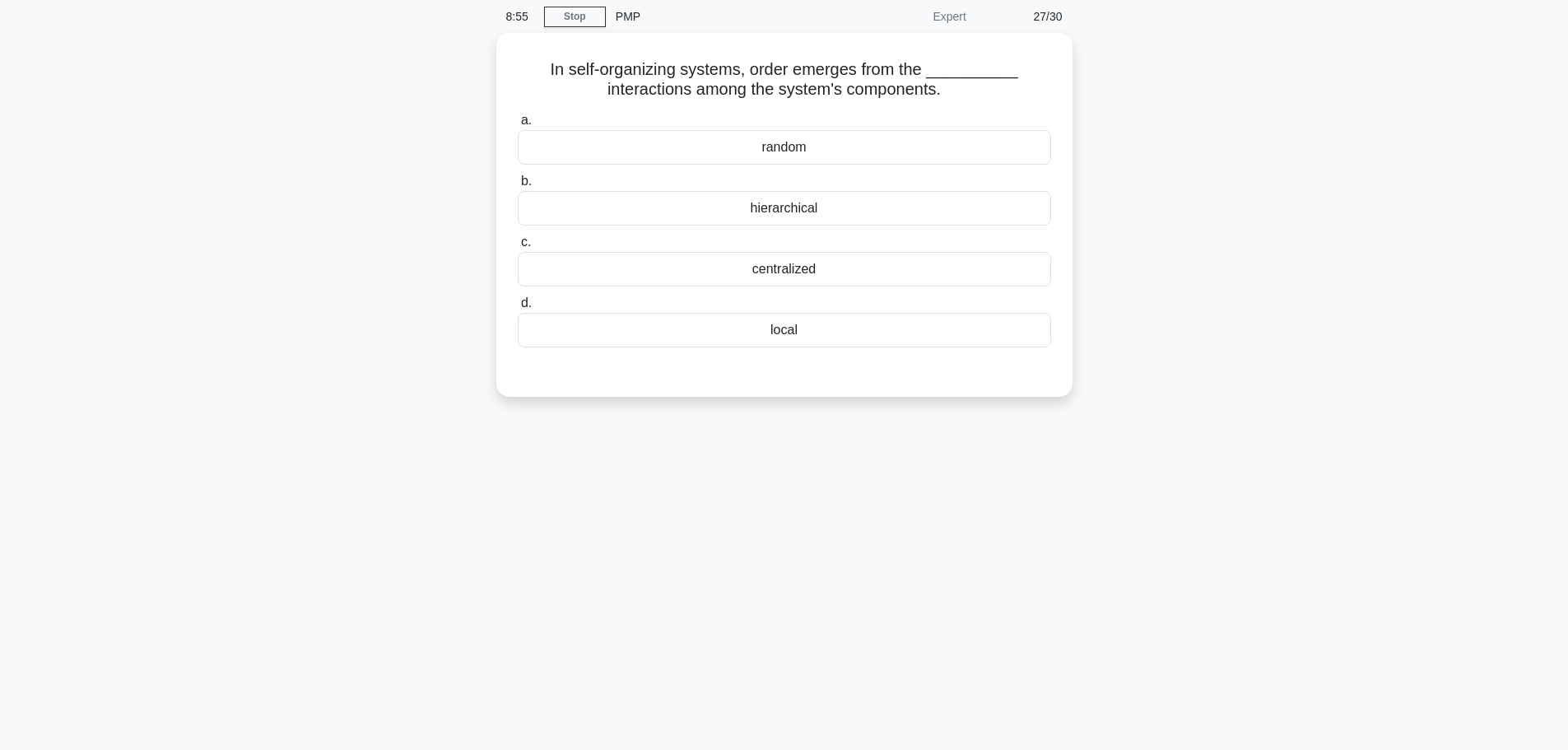
scroll to position [0, 0]
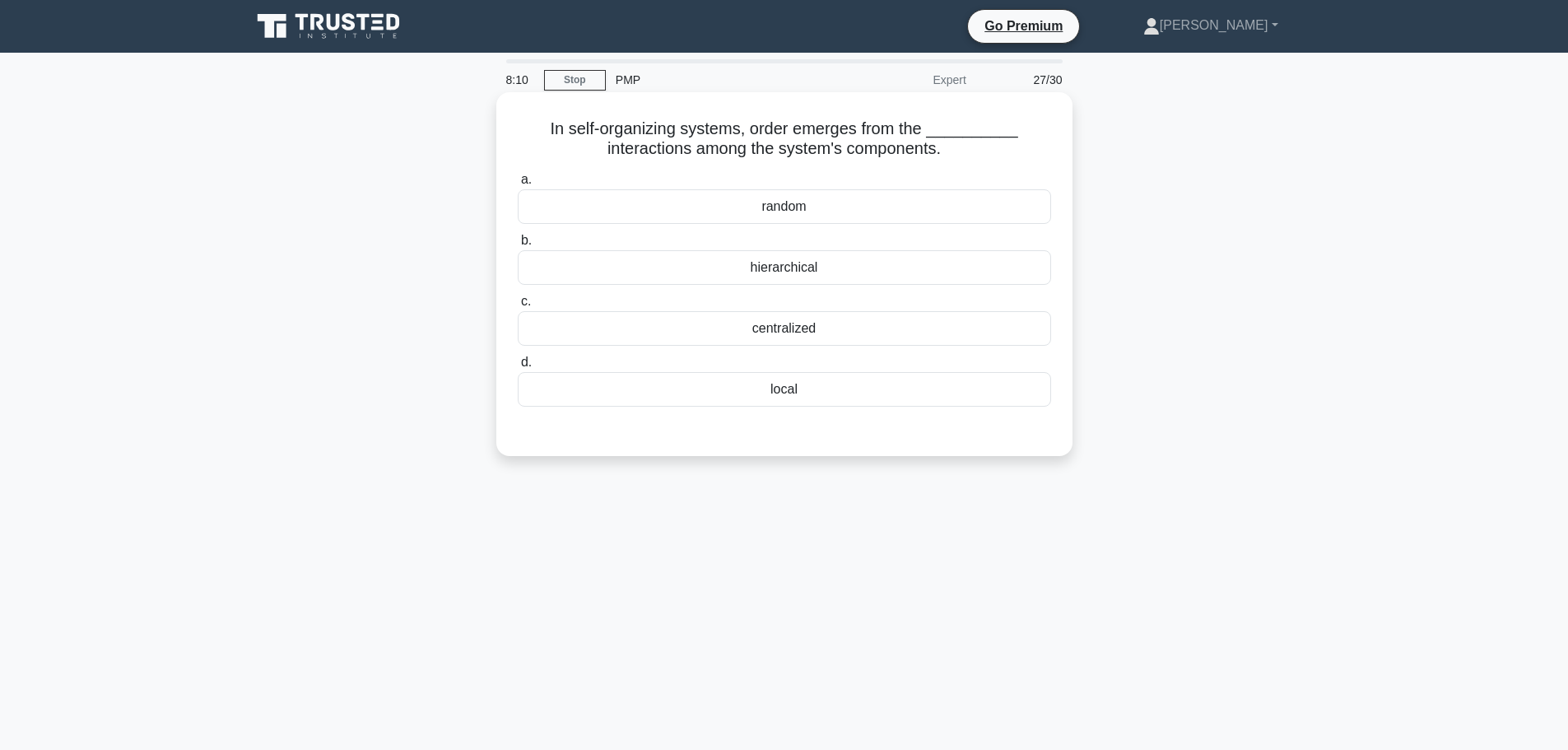
click at [790, 331] on div "centralized" at bounding box center [784, 328] width 533 height 35
click at [517, 307] on input "c. centralized" at bounding box center [517, 301] width 0 height 11
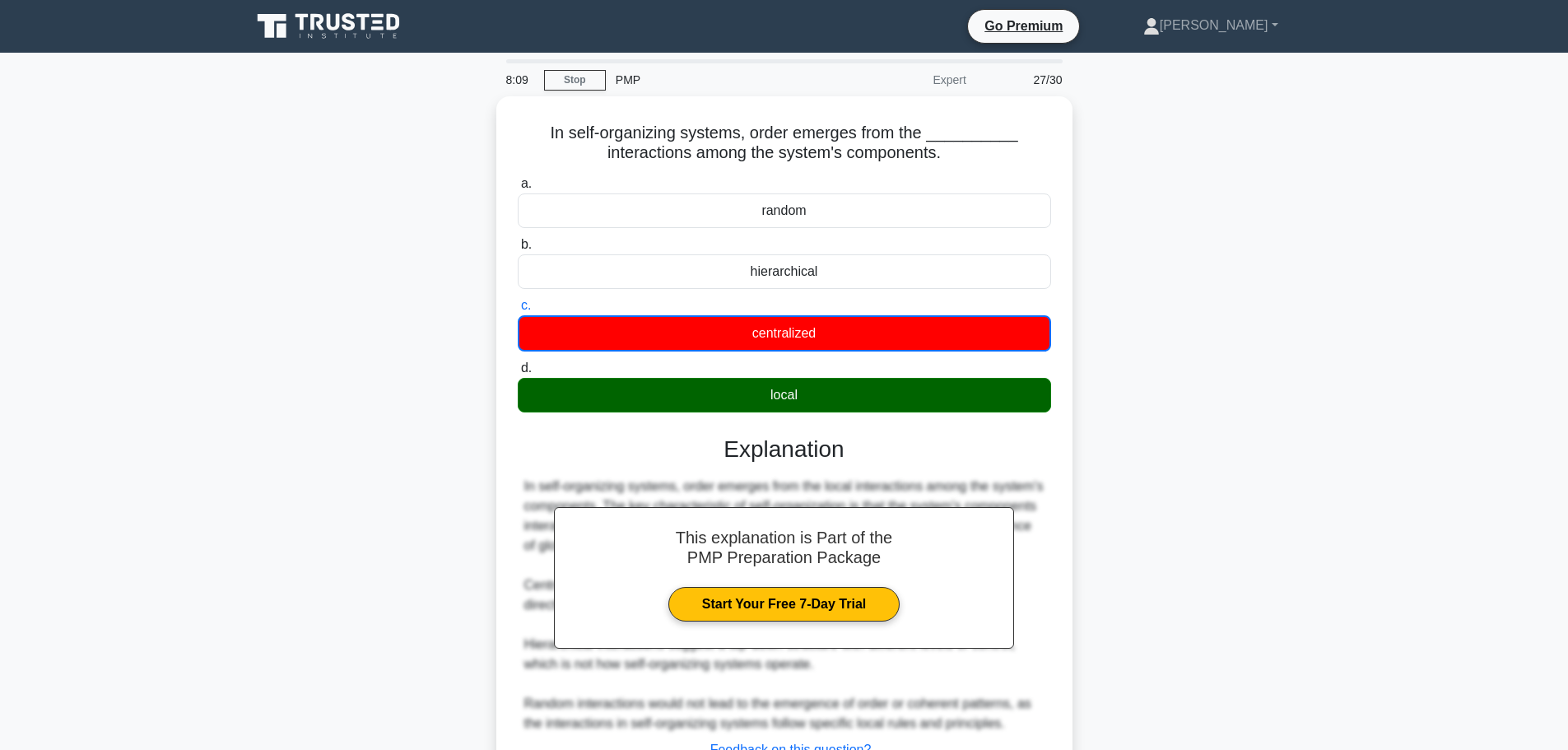
scroll to position [140, 0]
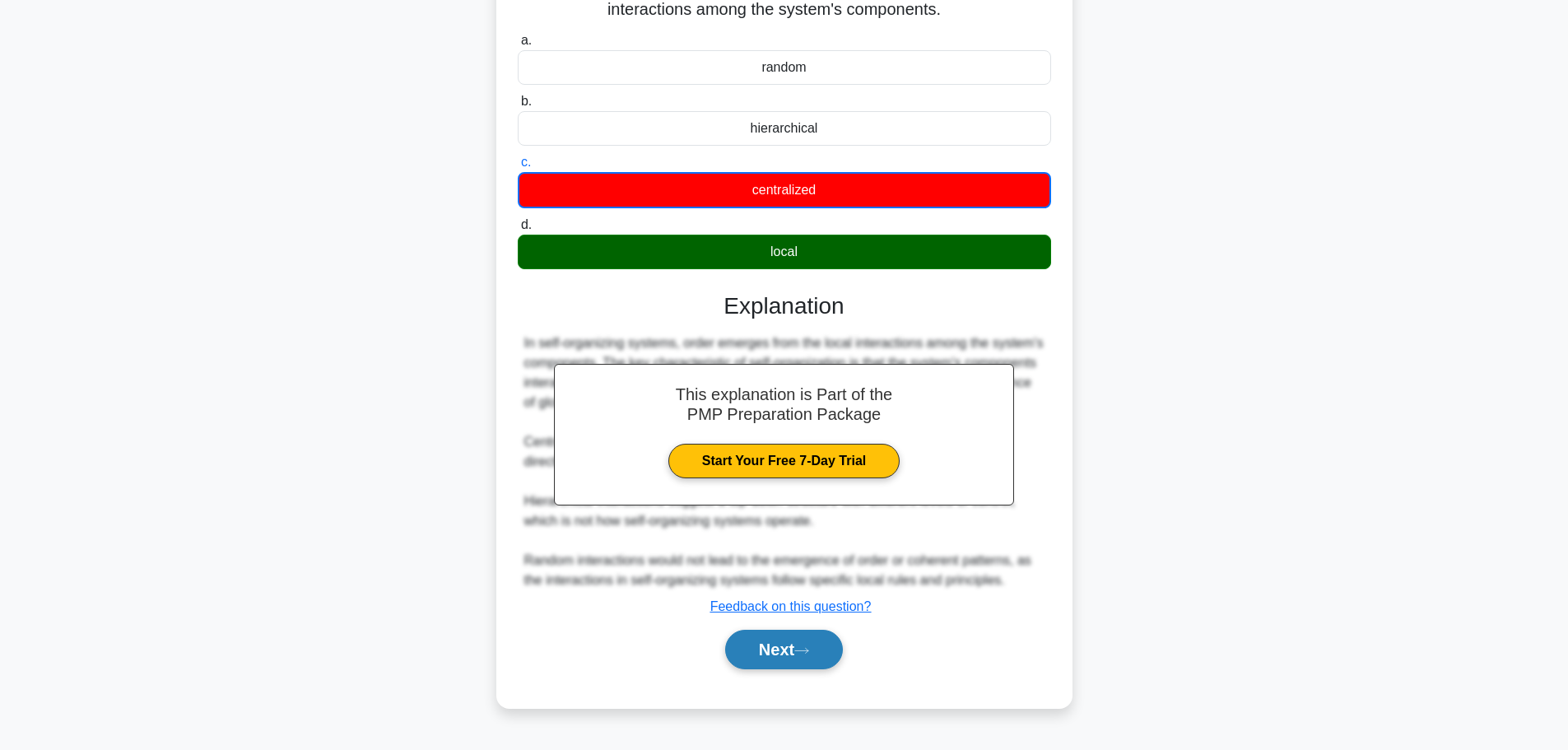
click at [770, 654] on button "Next" at bounding box center [784, 649] width 118 height 40
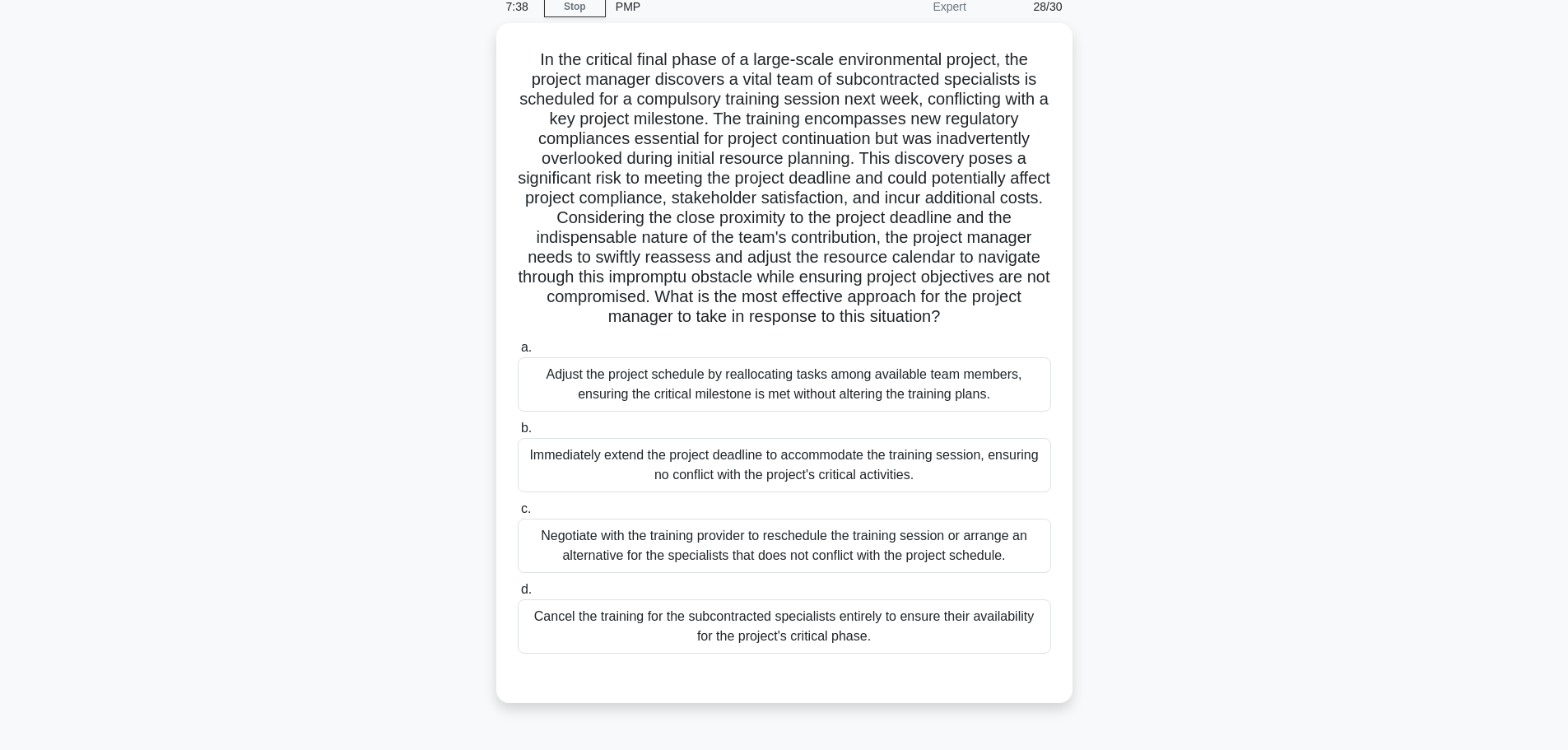
scroll to position [110, 0]
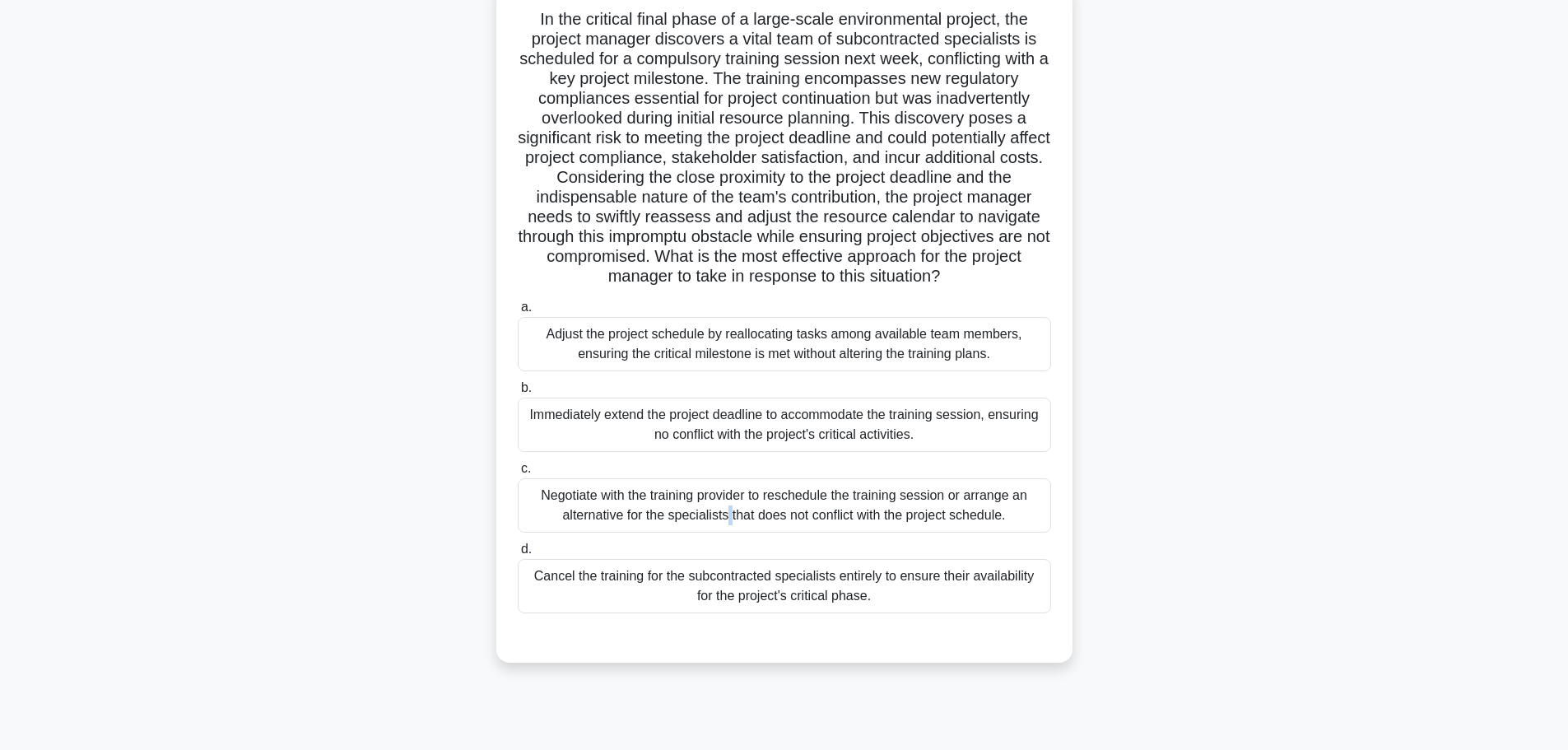
click at [582, 498] on div "Negotiate with the training provider to reschedule the training session or arra…" at bounding box center [784, 506] width 533 height 54
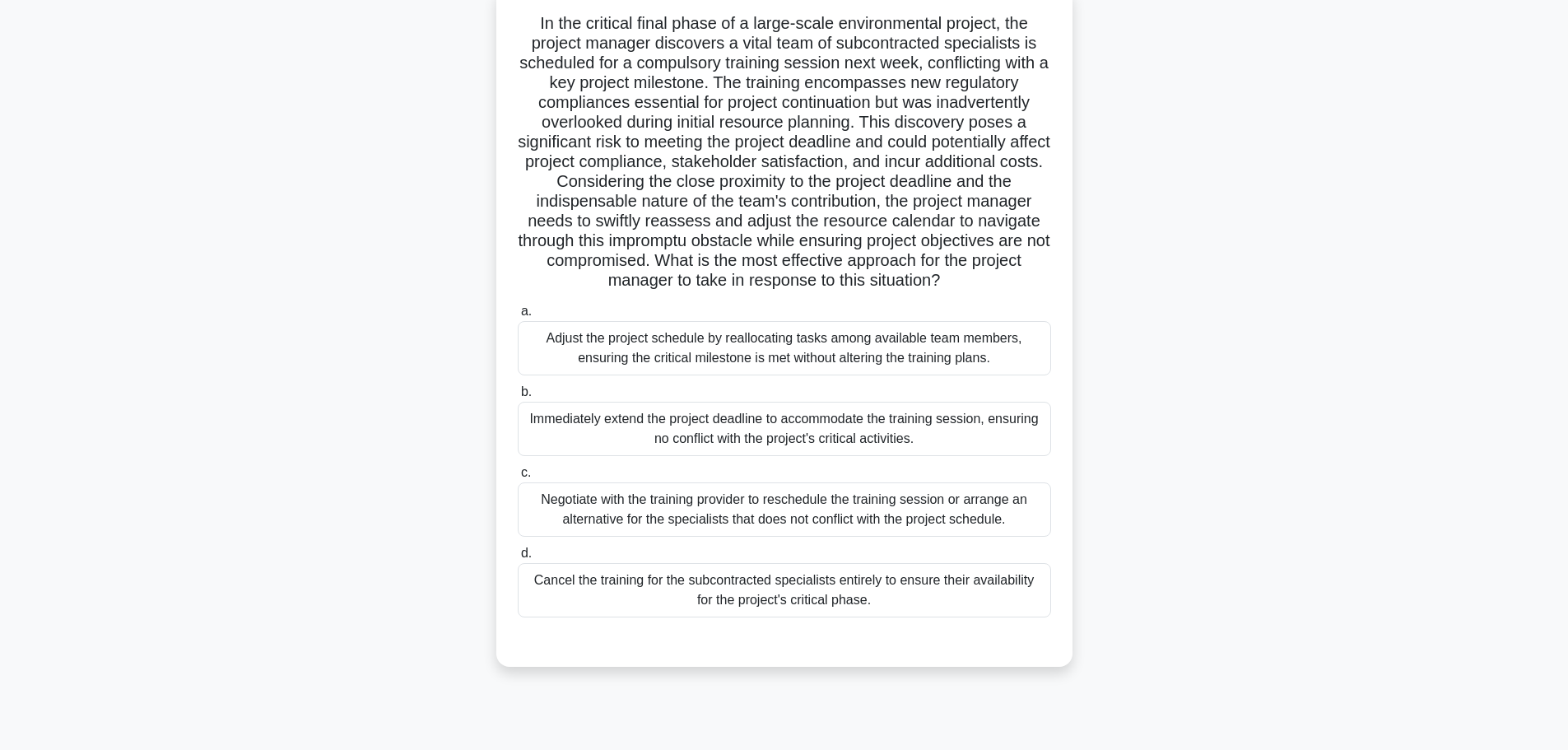
click at [371, 465] on div ".spinner_0XTQ{transform-origin:center;animation:spinner_y6GP .75s linear infini…" at bounding box center [784, 337] width 1087 height 700
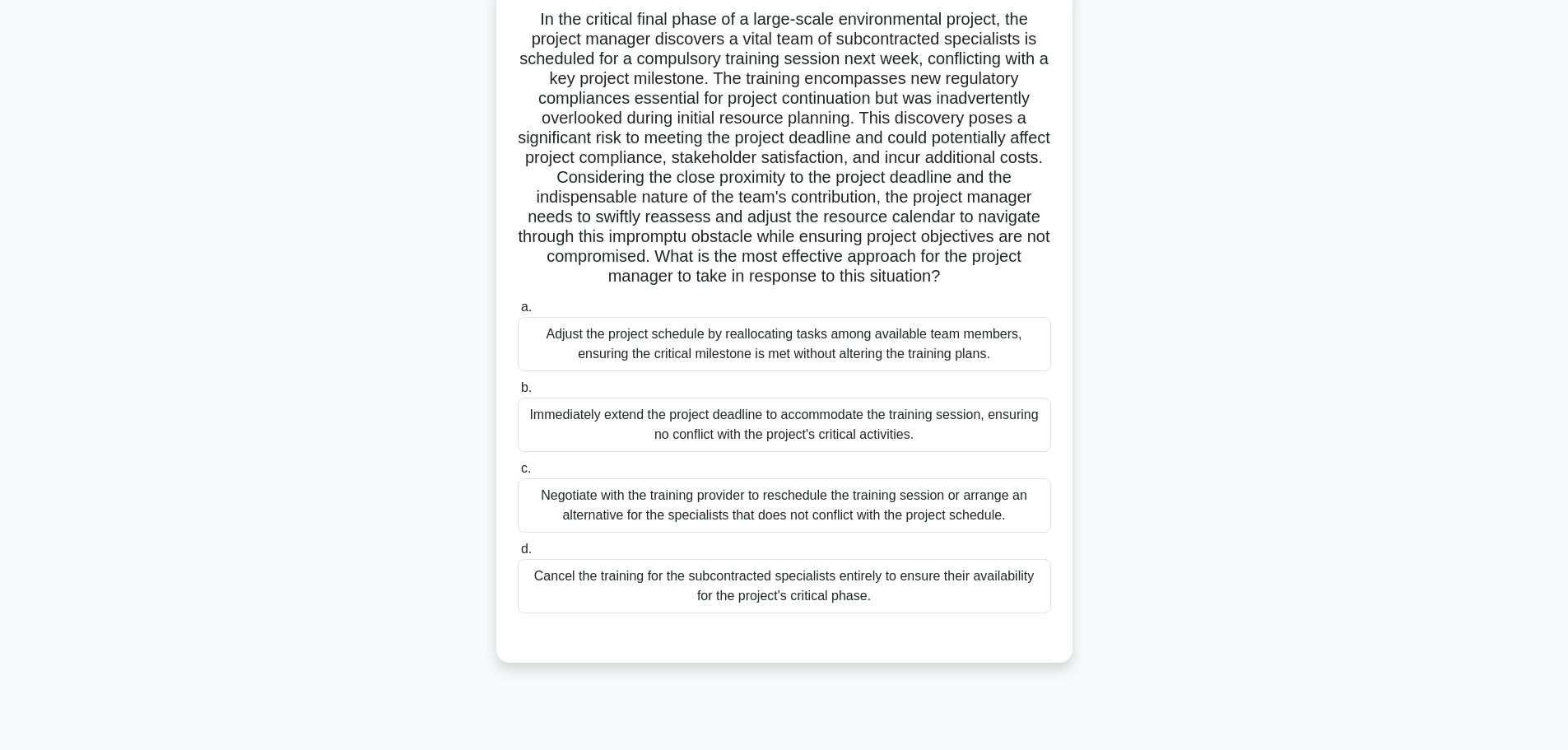
click at [612, 509] on div "Negotiate with the training provider to reschedule the training session or arra…" at bounding box center [784, 506] width 533 height 54
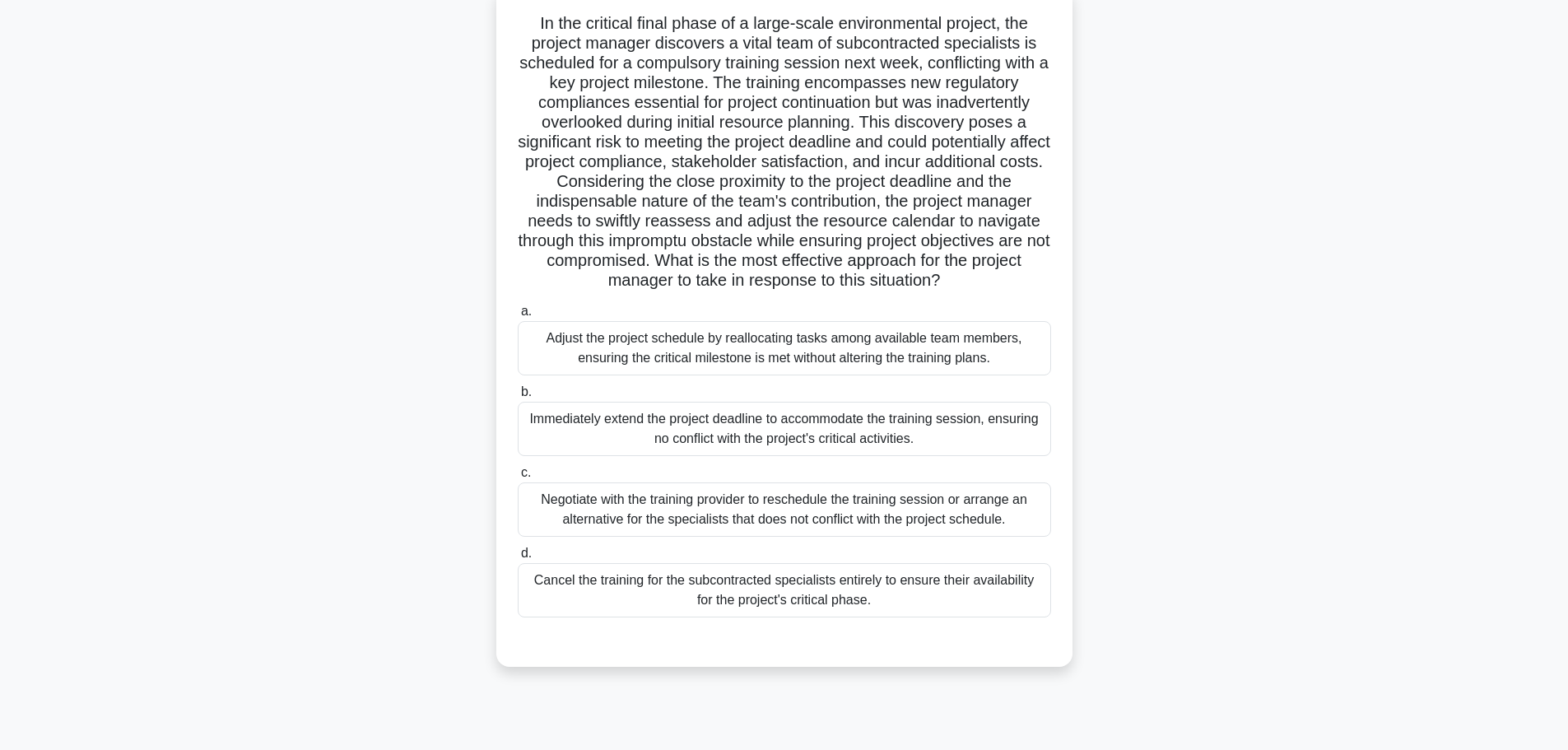
click at [354, 536] on div ".spinner_0XTQ{transform-origin:center;animation:spinner_y6GP .75s linear infini…" at bounding box center [784, 337] width 1087 height 700
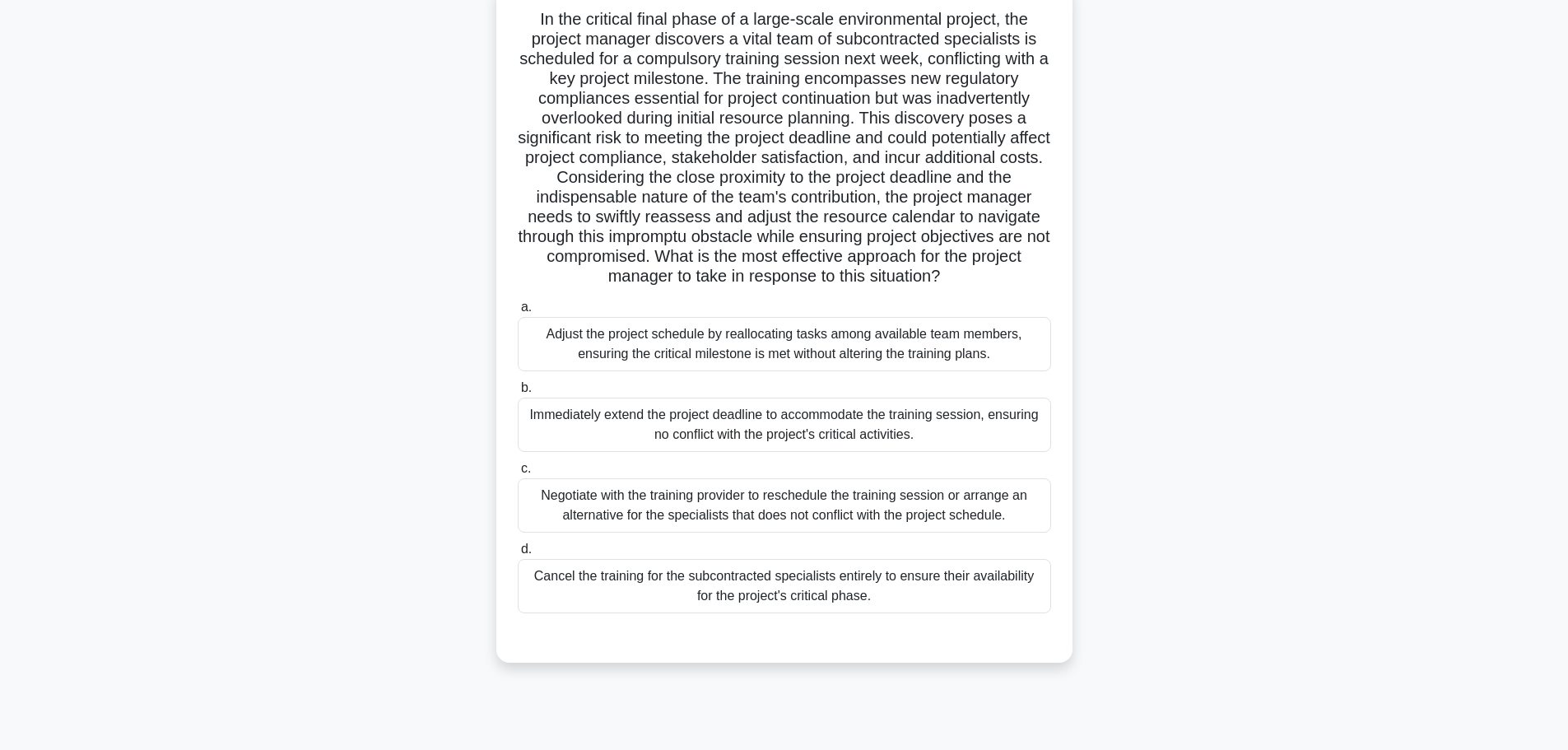
click at [602, 522] on div "Negotiate with the training provider to reschedule the training session or arra…" at bounding box center [784, 506] width 533 height 54
click at [517, 474] on input "c. Negotiate with the training provider to reschedule the training session or a…" at bounding box center [517, 469] width 0 height 11
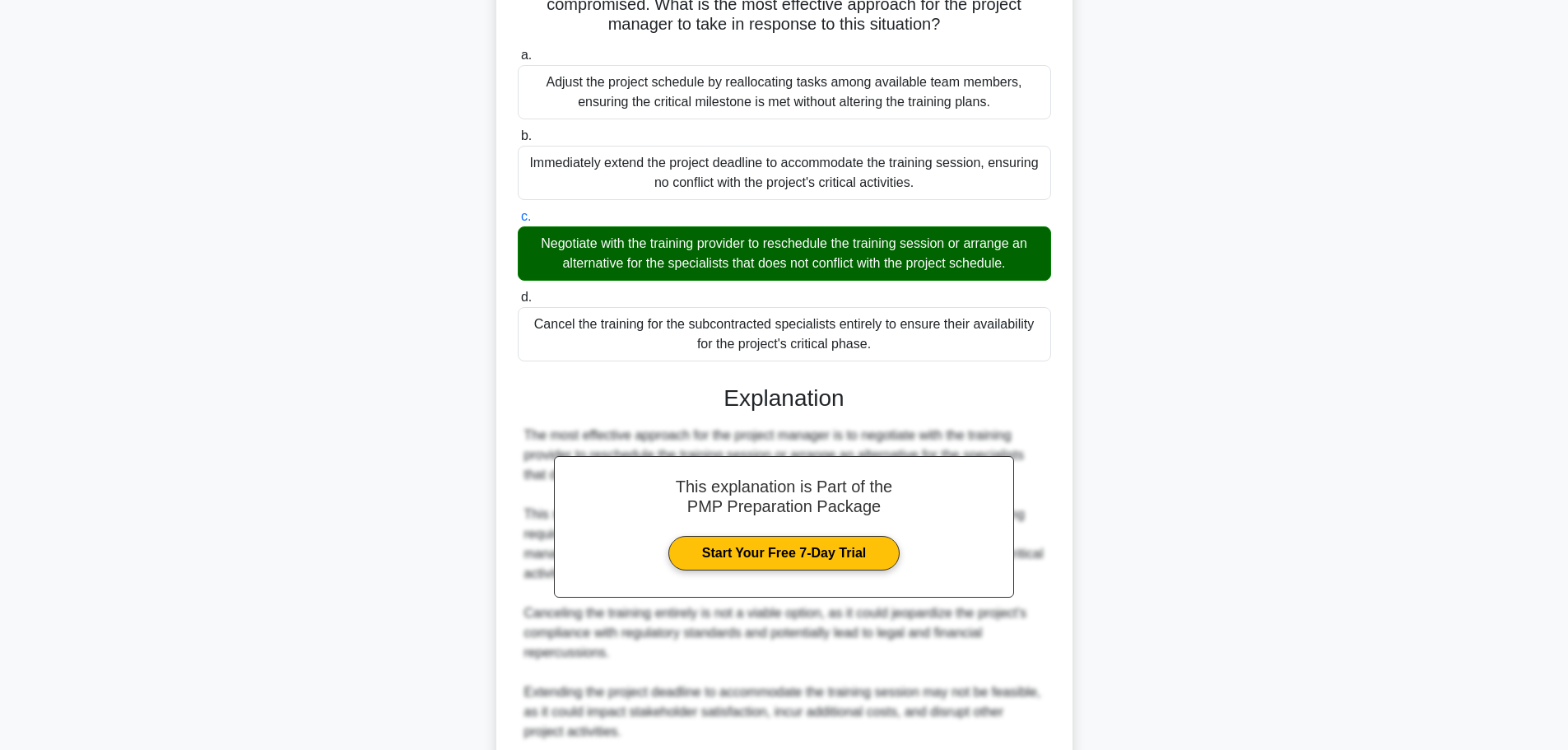
scroll to position [601, 0]
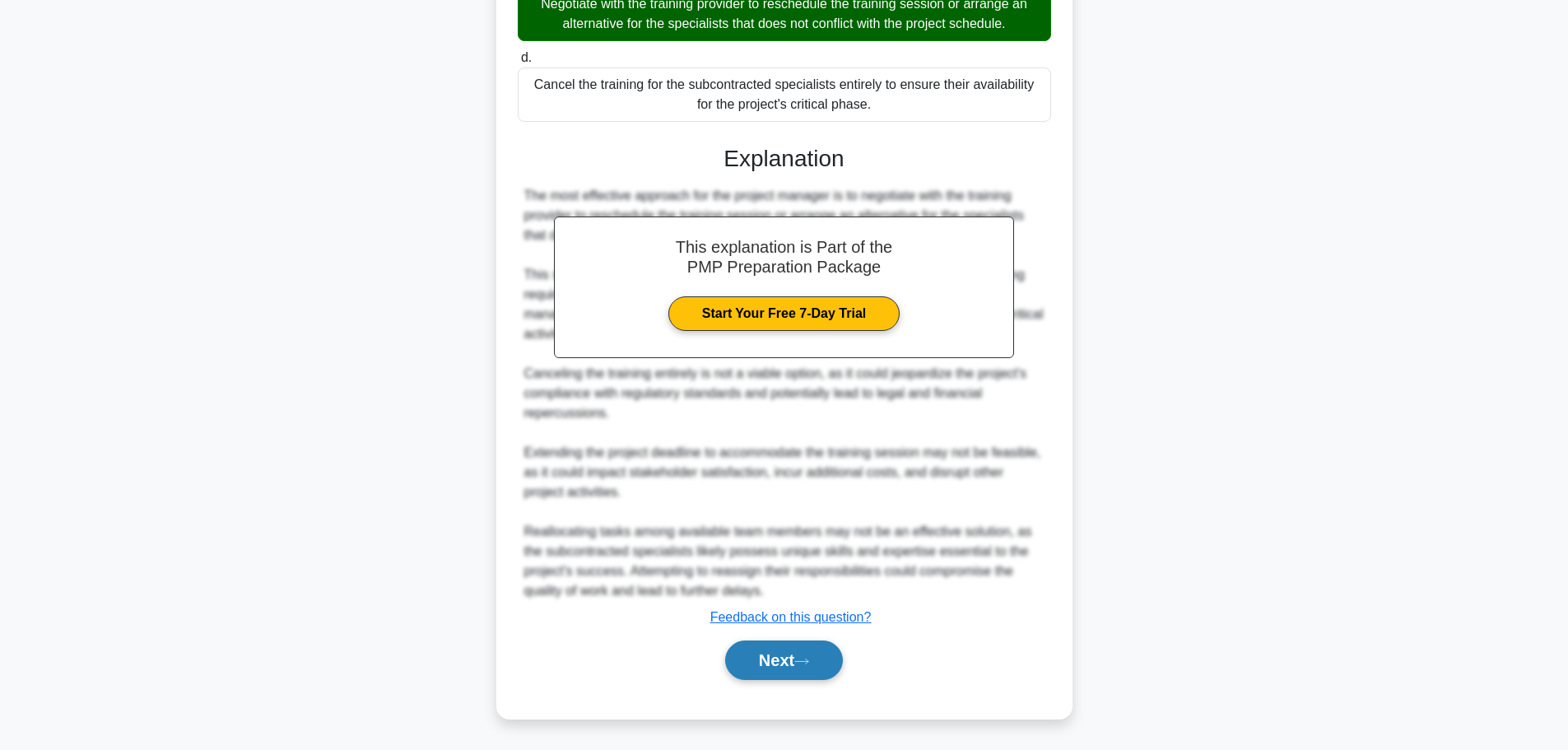
click at [770, 652] on button "Next" at bounding box center [784, 660] width 118 height 40
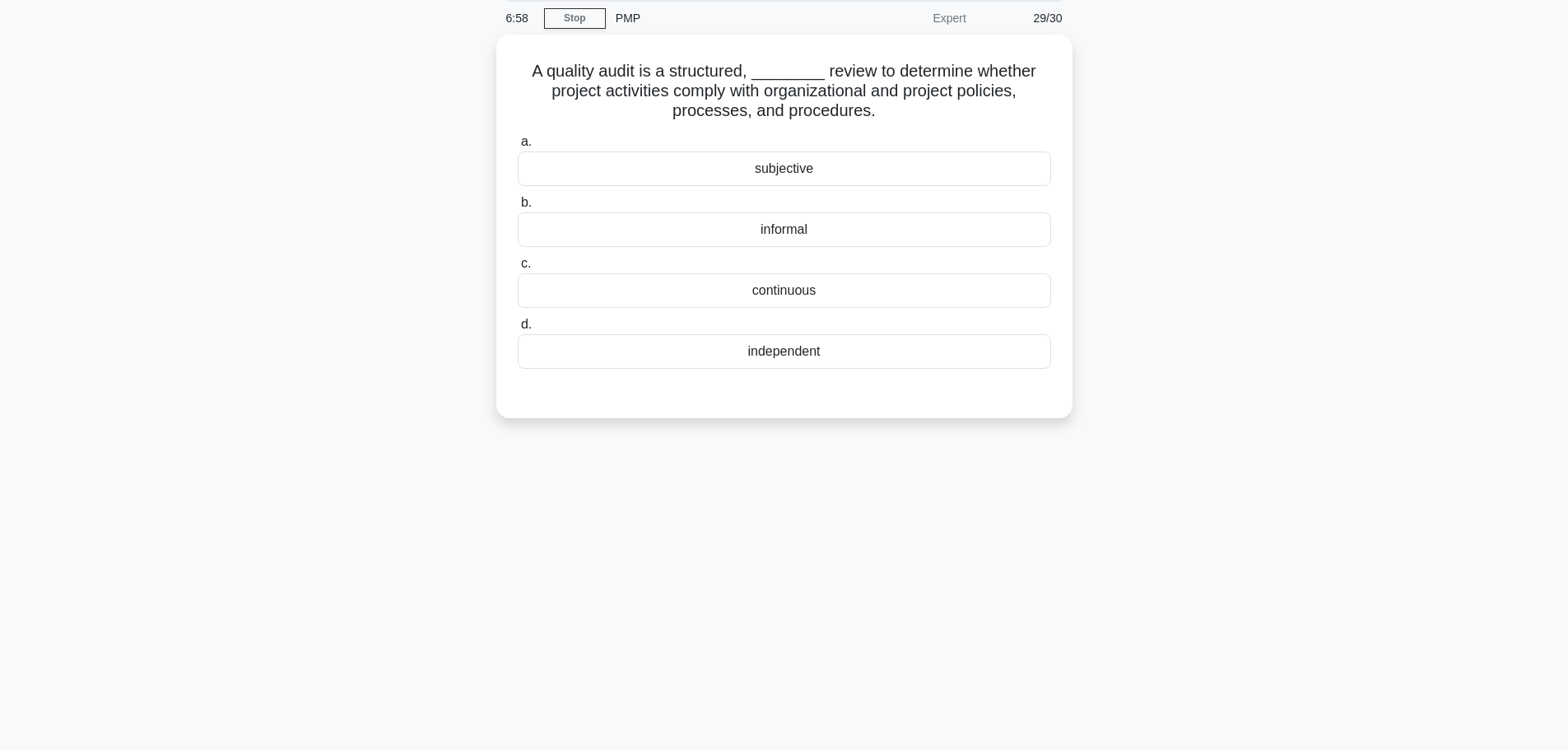
scroll to position [0, 0]
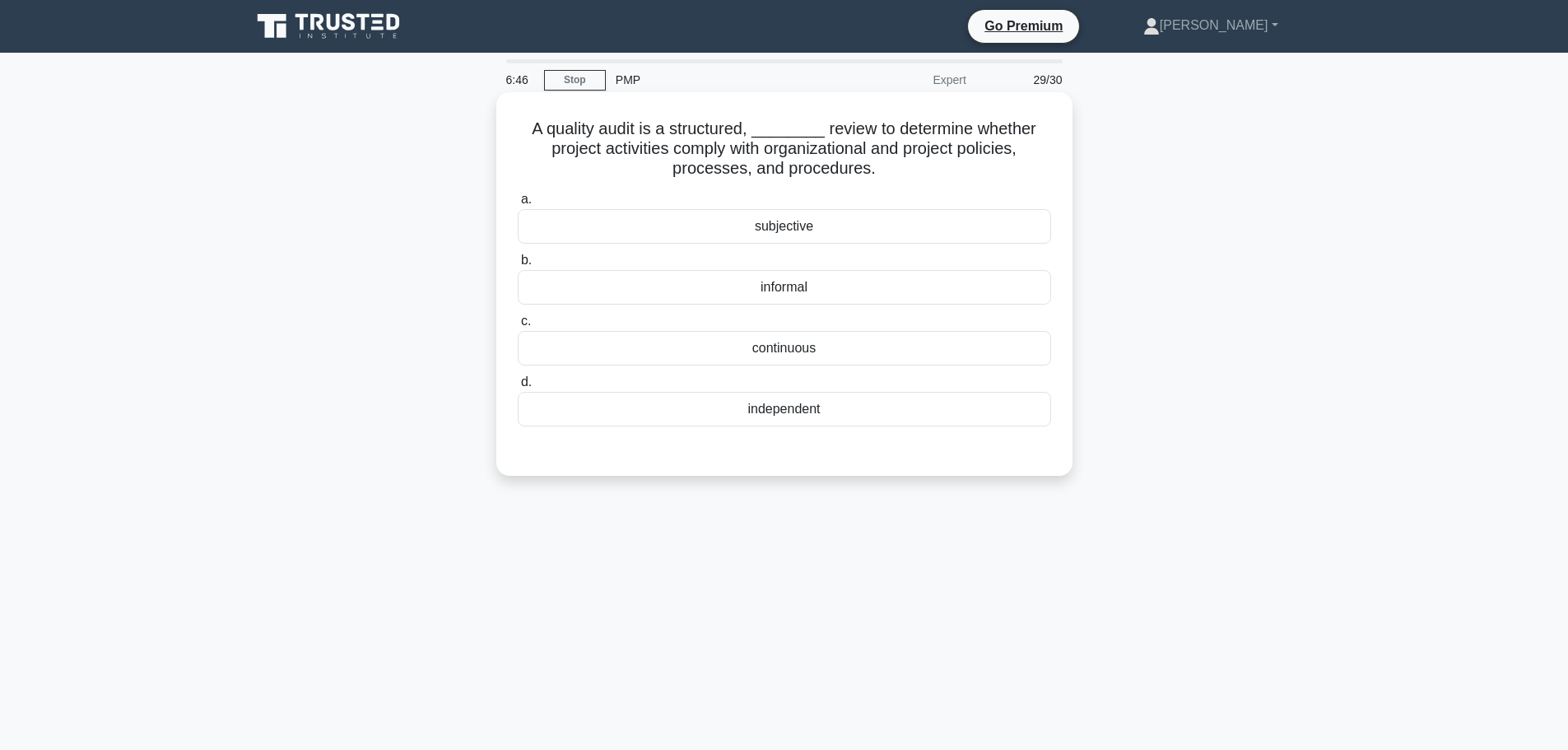
click at [726, 411] on div "independent" at bounding box center [784, 409] width 533 height 35
click at [517, 388] on input "d. independent" at bounding box center [517, 382] width 0 height 11
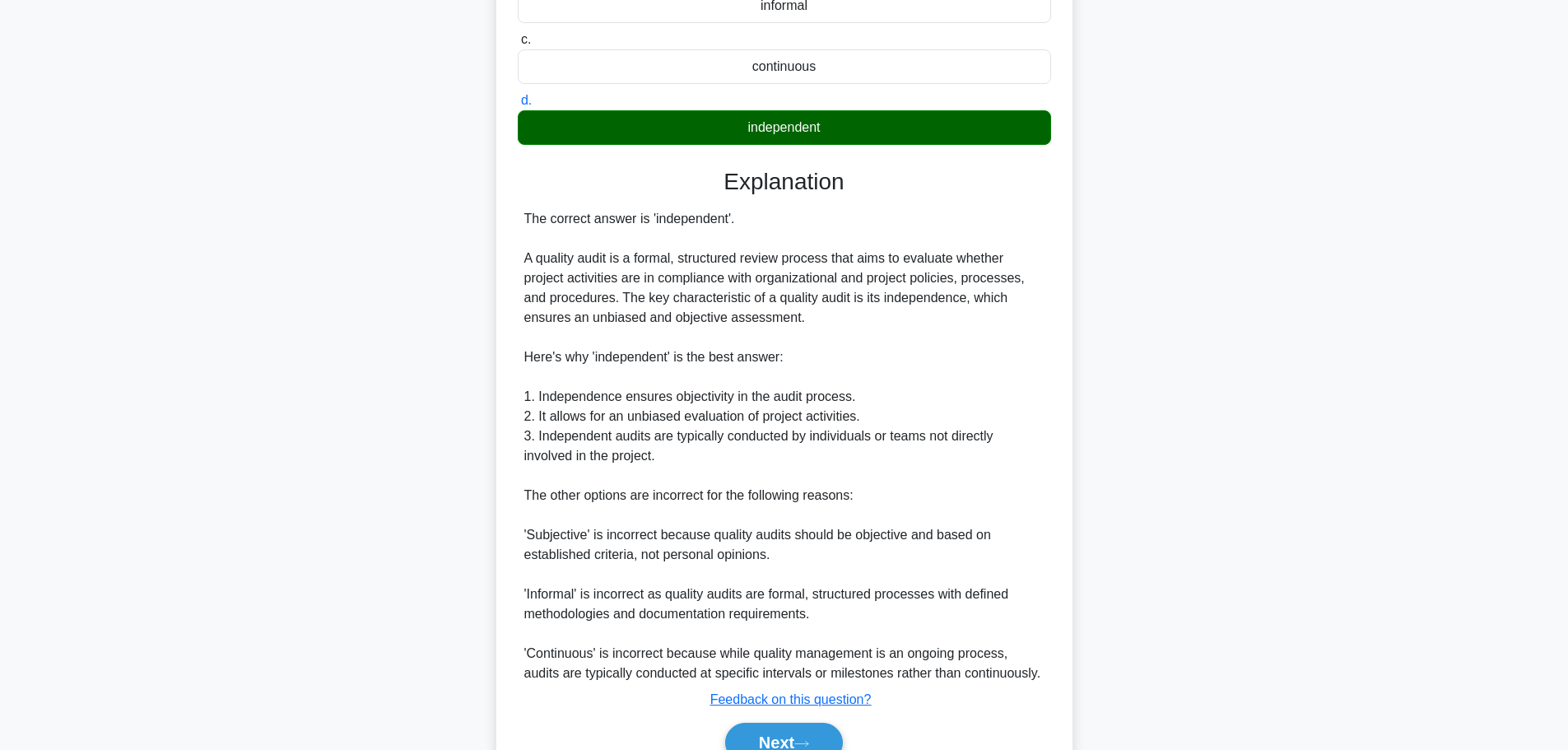
scroll to position [365, 0]
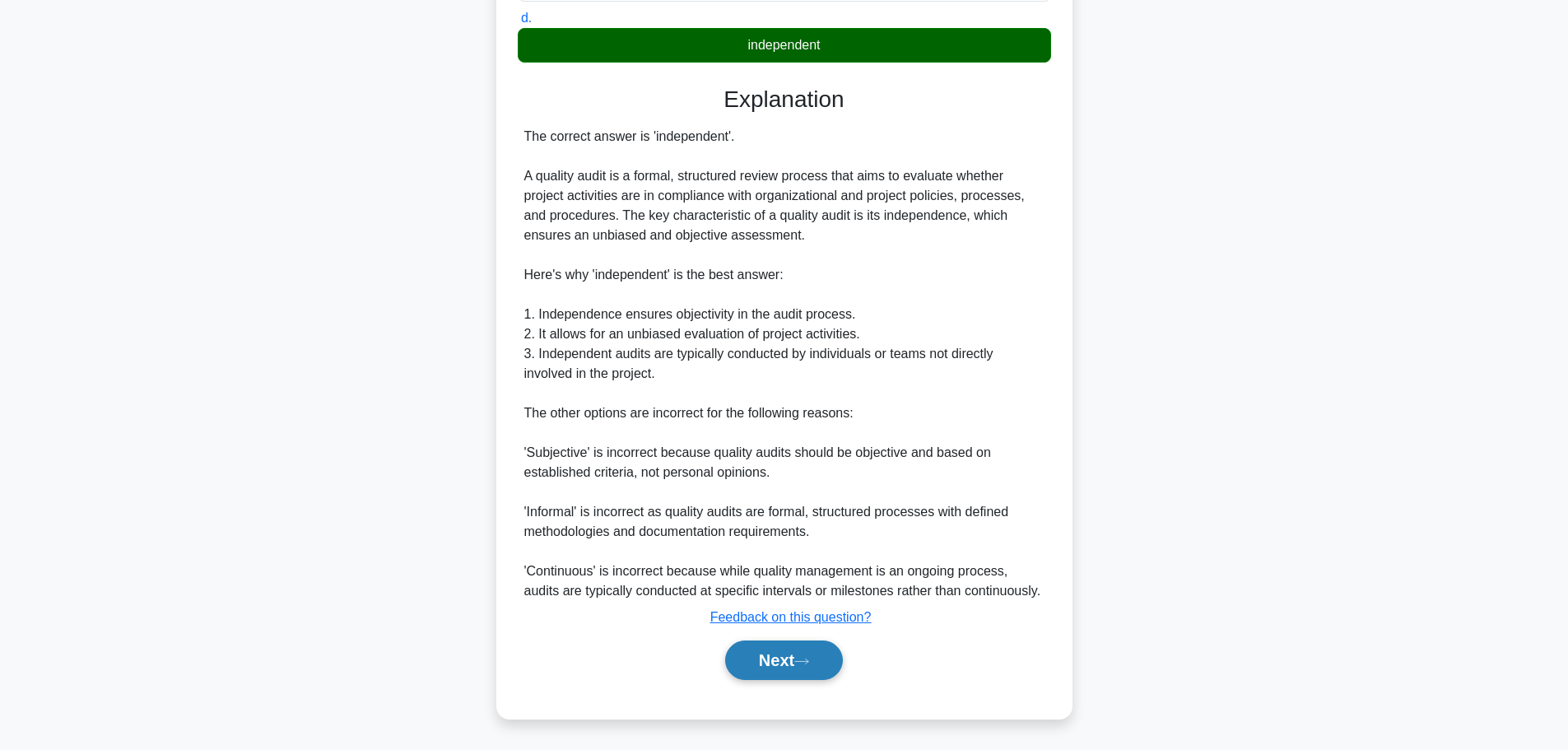
click at [761, 660] on button "Next" at bounding box center [784, 660] width 118 height 40
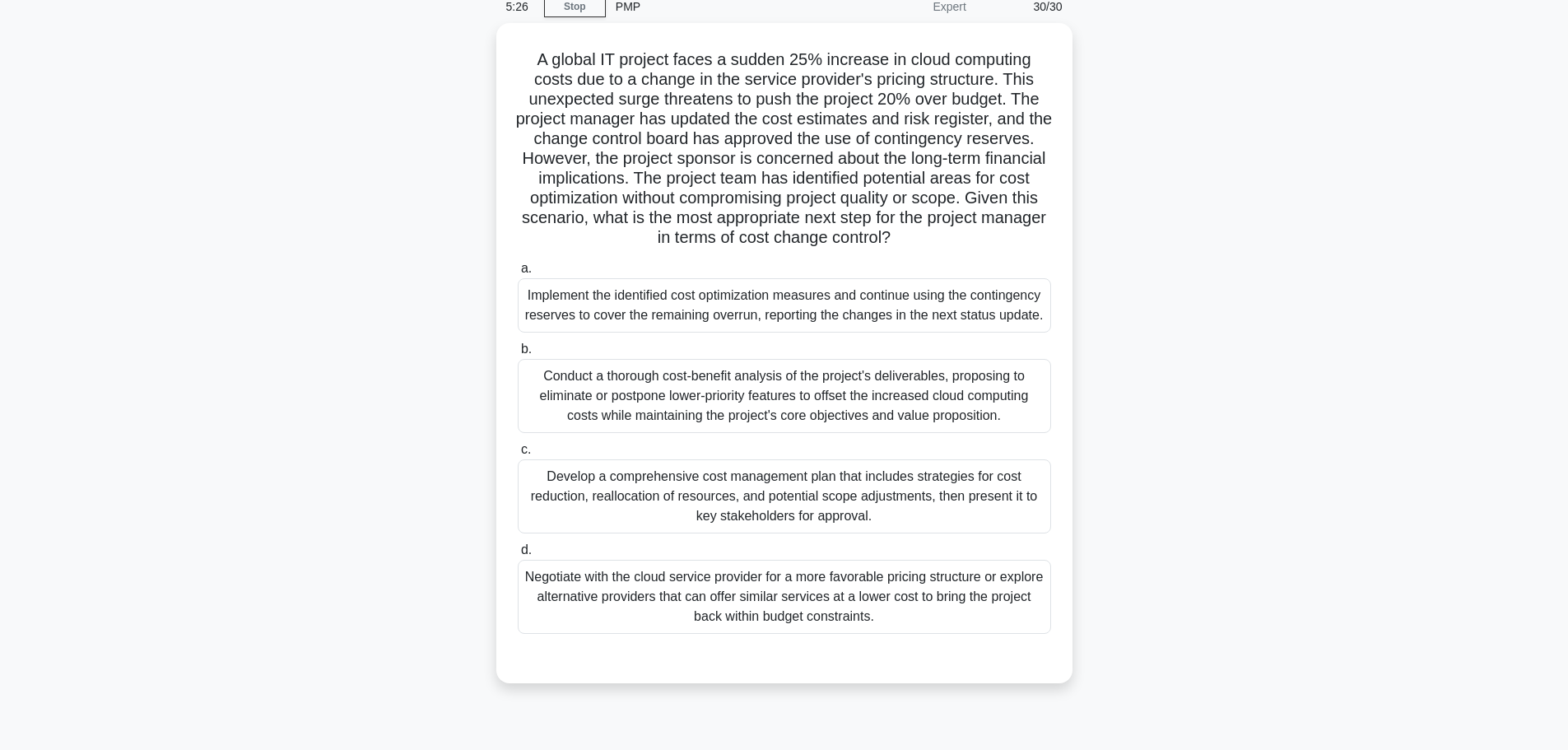
scroll to position [110, 0]
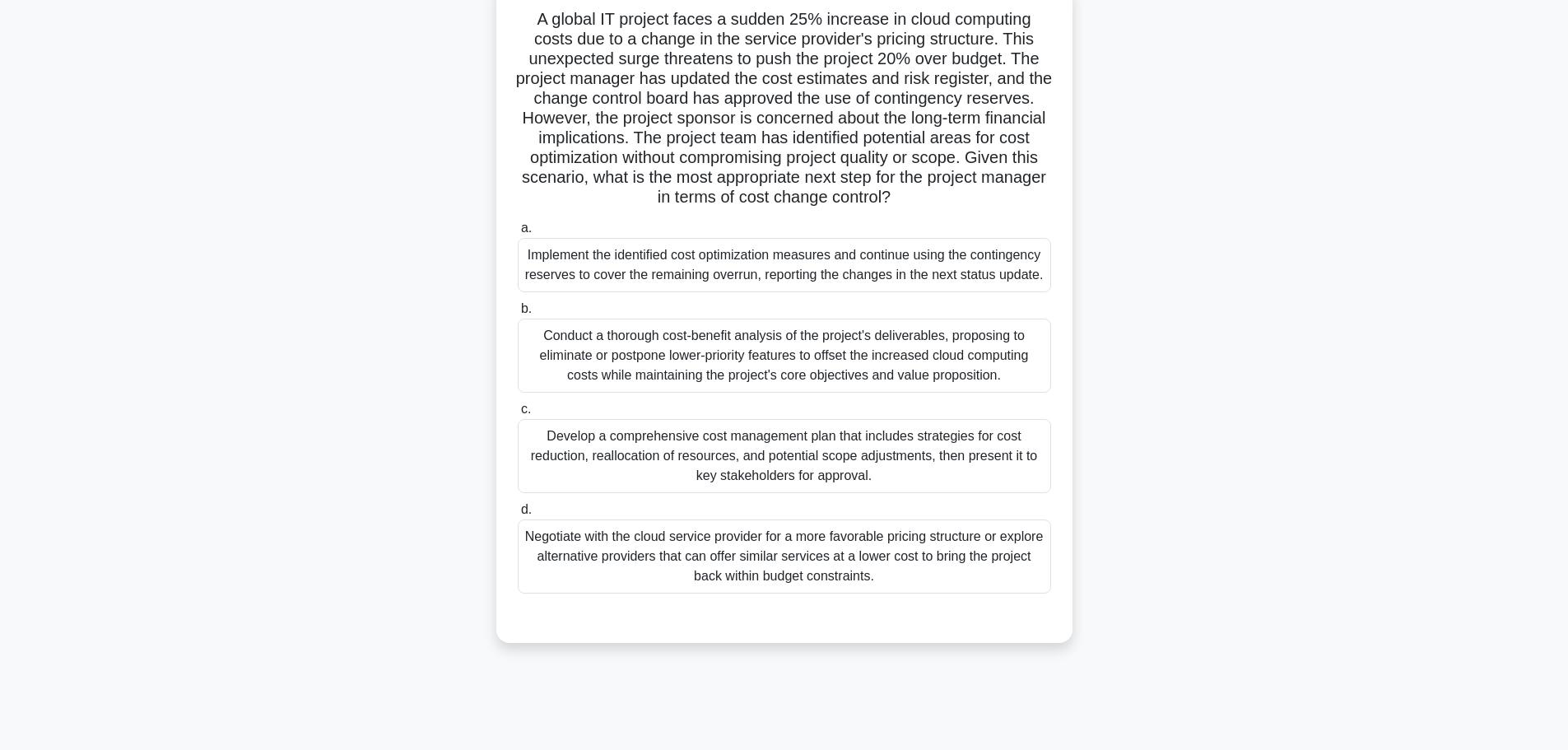
click at [692, 449] on div "Develop a comprehensive cost management plan that includes strategies for cost …" at bounding box center [784, 456] width 533 height 74
click at [517, 415] on input "c. Develop a comprehensive cost management plan that includes strategies for co…" at bounding box center [517, 409] width 0 height 11
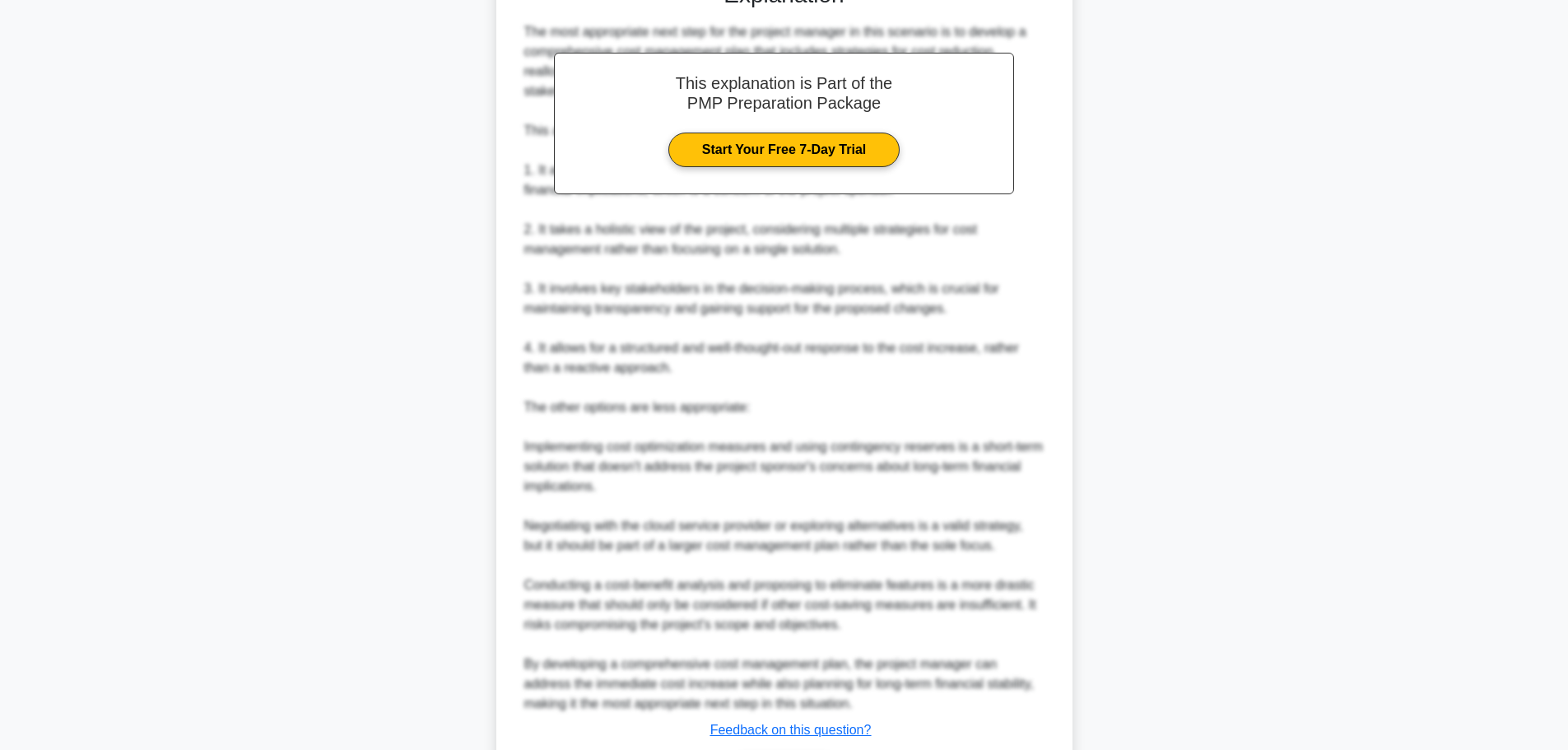
scroll to position [859, 0]
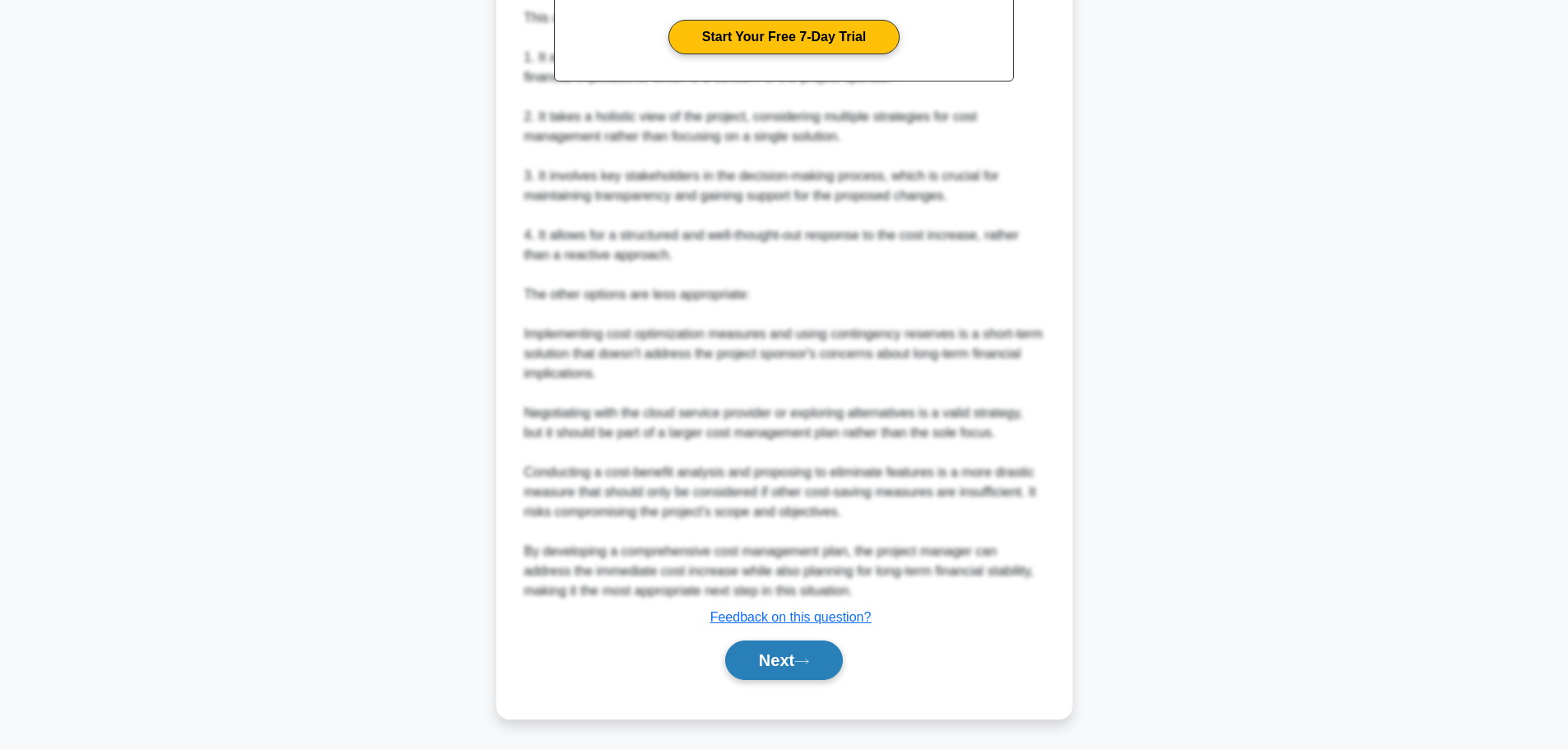
click at [799, 653] on button "Next" at bounding box center [784, 660] width 118 height 40
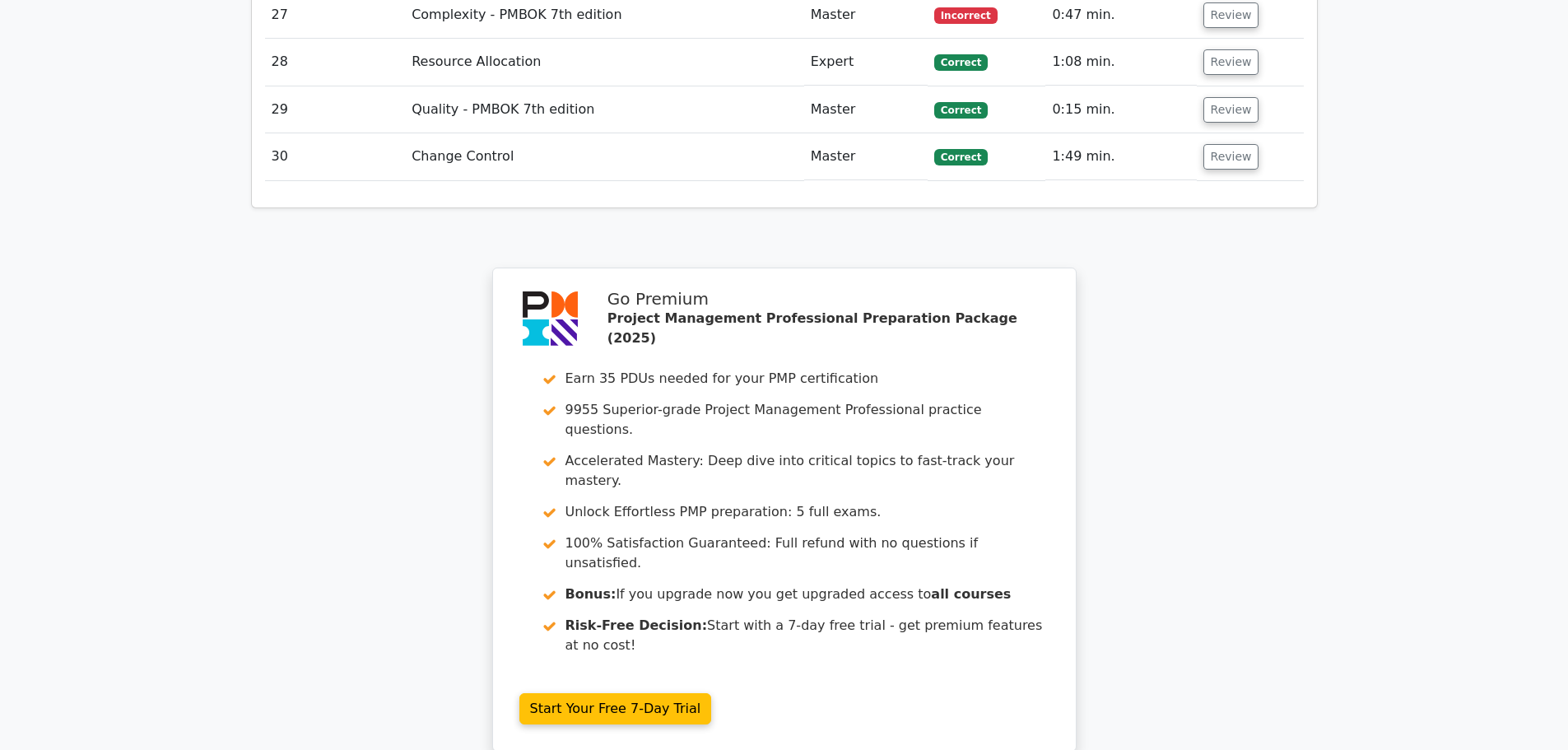
scroll to position [4611, 0]
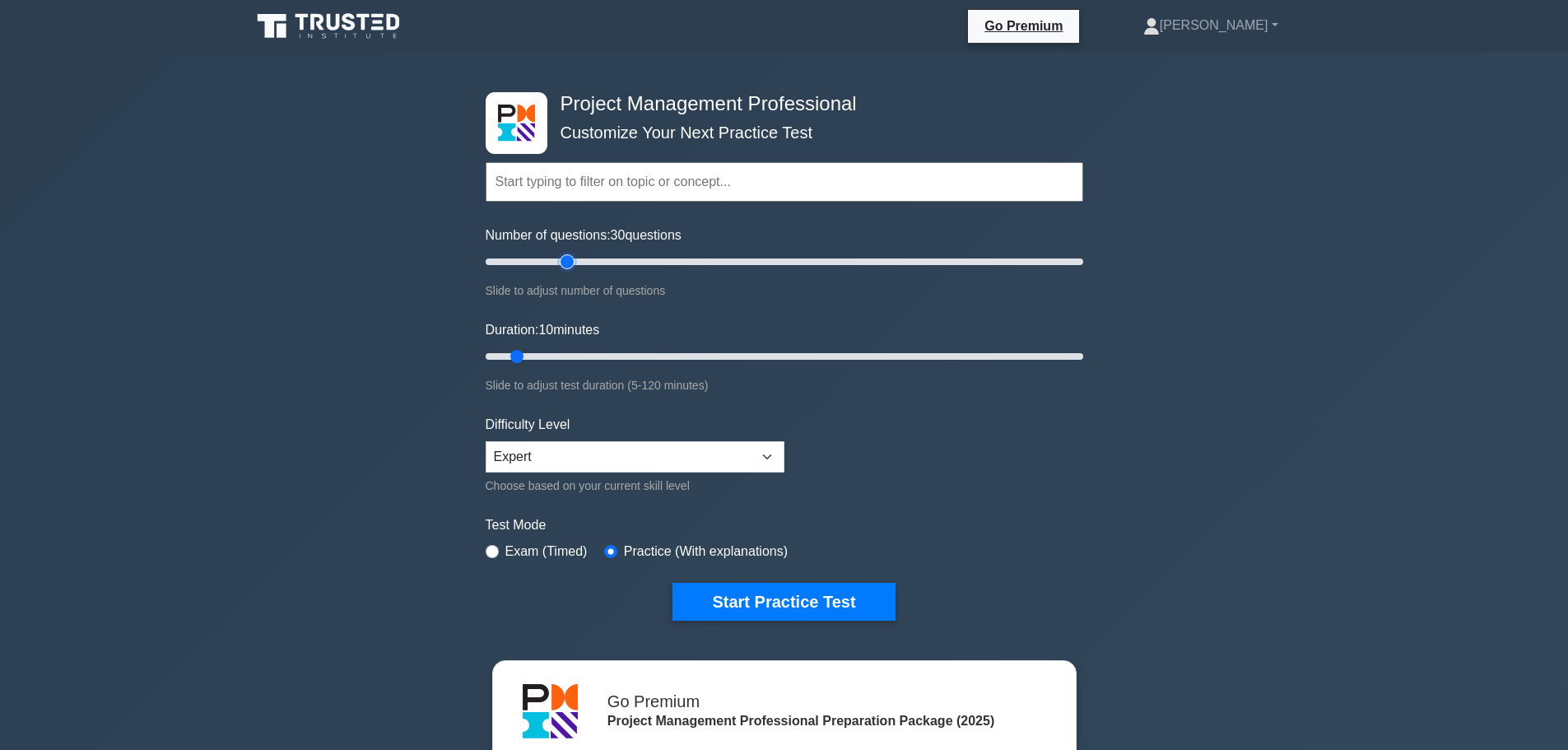
type input "30"
click at [573, 262] on input "Number of questions: 30 questions" at bounding box center [784, 262] width 597 height 20
click at [582, 356] on input "Duration: 25 minutes" at bounding box center [784, 357] width 597 height 20
click at [605, 356] on input "Duration: 25 minutes" at bounding box center [784, 357] width 597 height 20
type input "30"
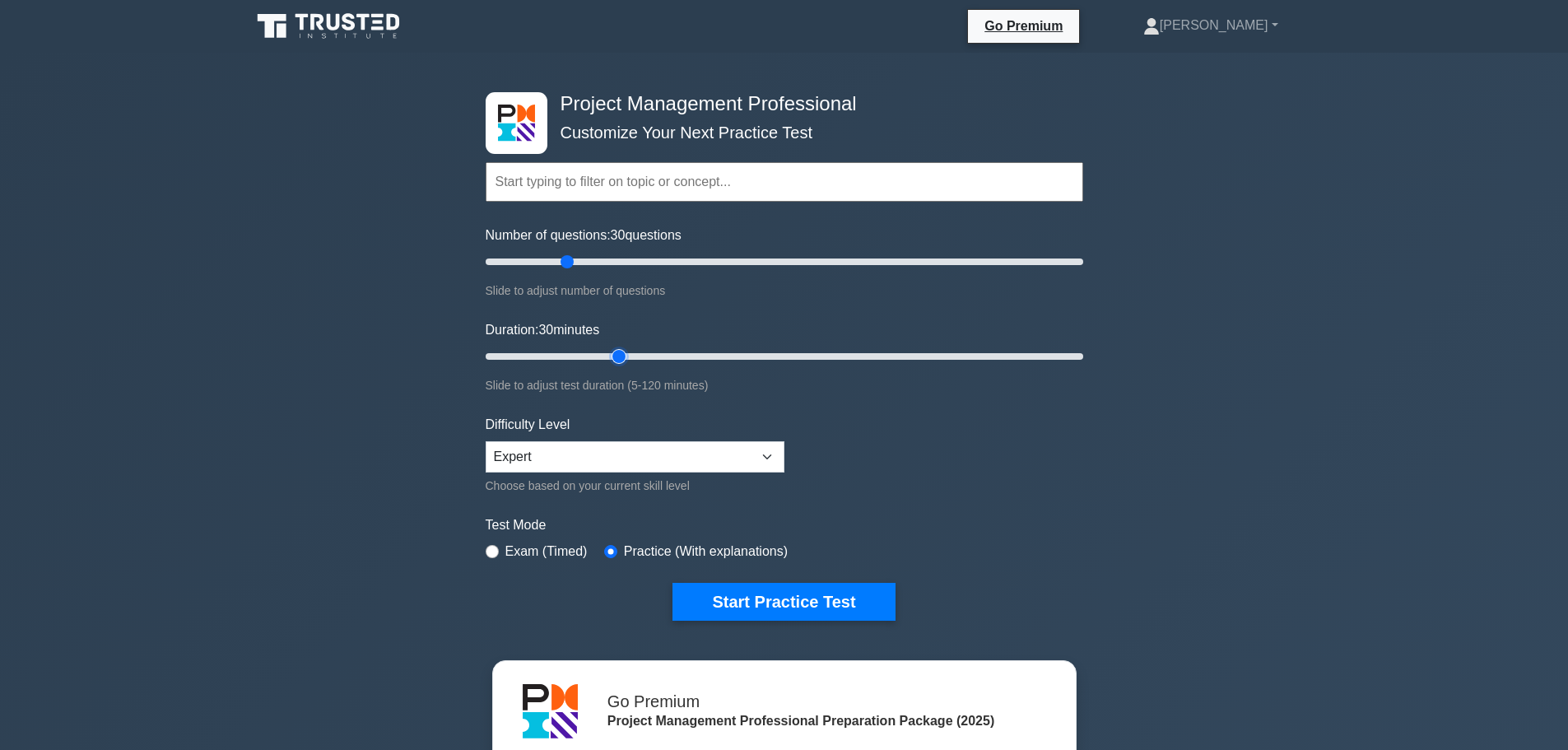
click at [611, 356] on input "Duration: 30 minutes" at bounding box center [784, 357] width 597 height 20
click at [771, 596] on button "Start Practice Test" at bounding box center [783, 601] width 222 height 38
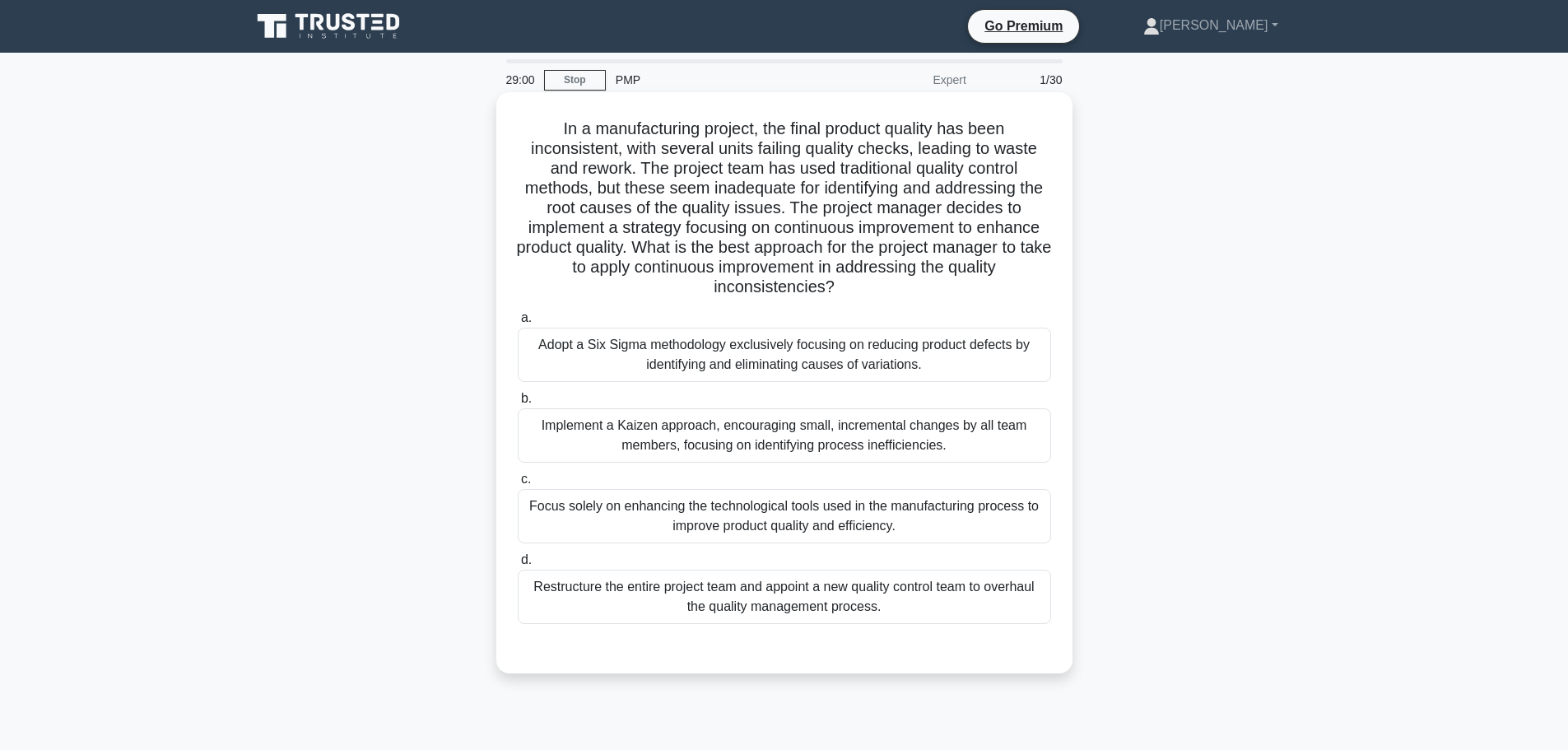
click at [573, 364] on div "Adopt a Six Sigma methodology exclusively focusing on reducing product defects …" at bounding box center [784, 355] width 533 height 54
click at [517, 323] on input "a. Adopt a Six Sigma methodology exclusively focusing on reducing product defec…" at bounding box center [517, 318] width 0 height 11
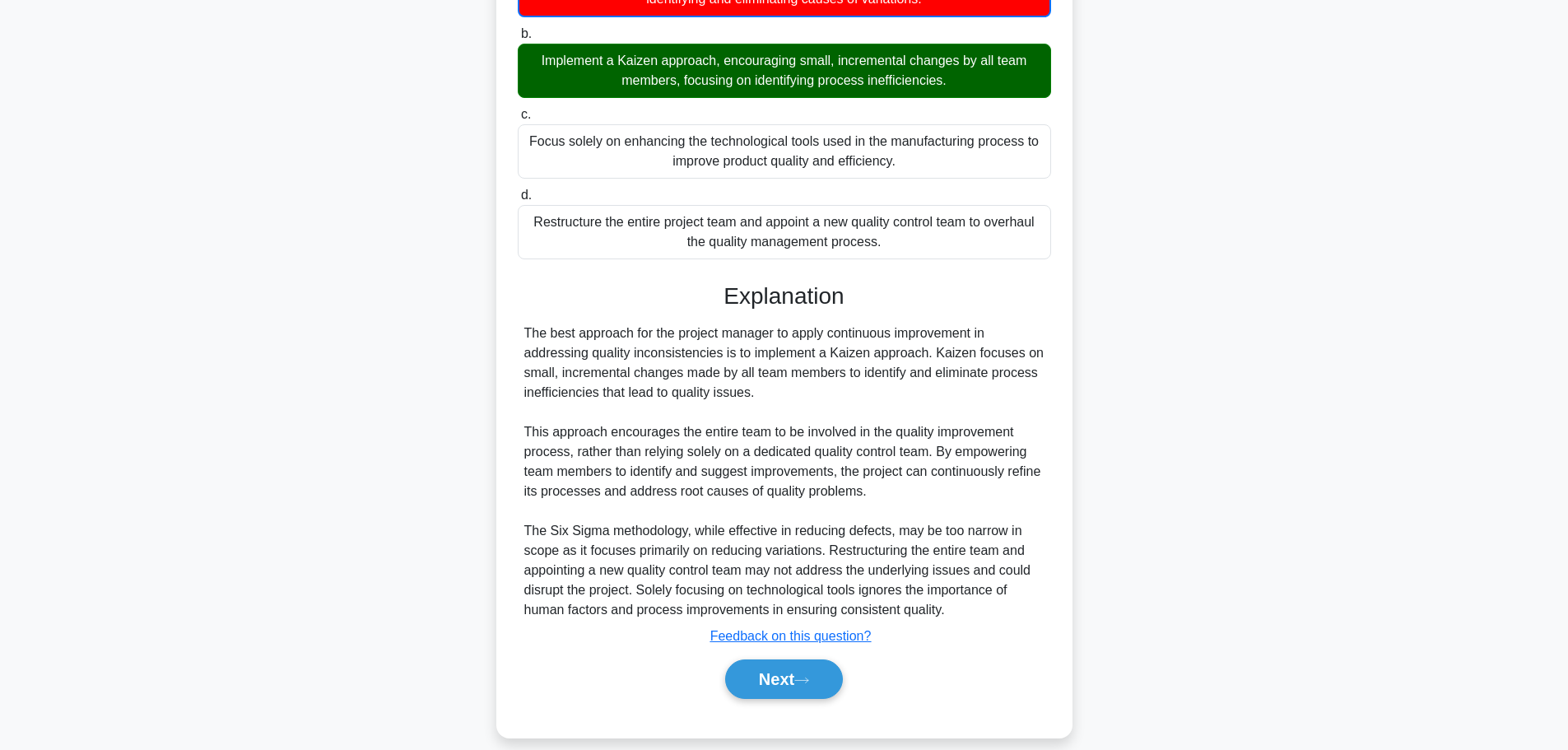
scroll to position [386, 0]
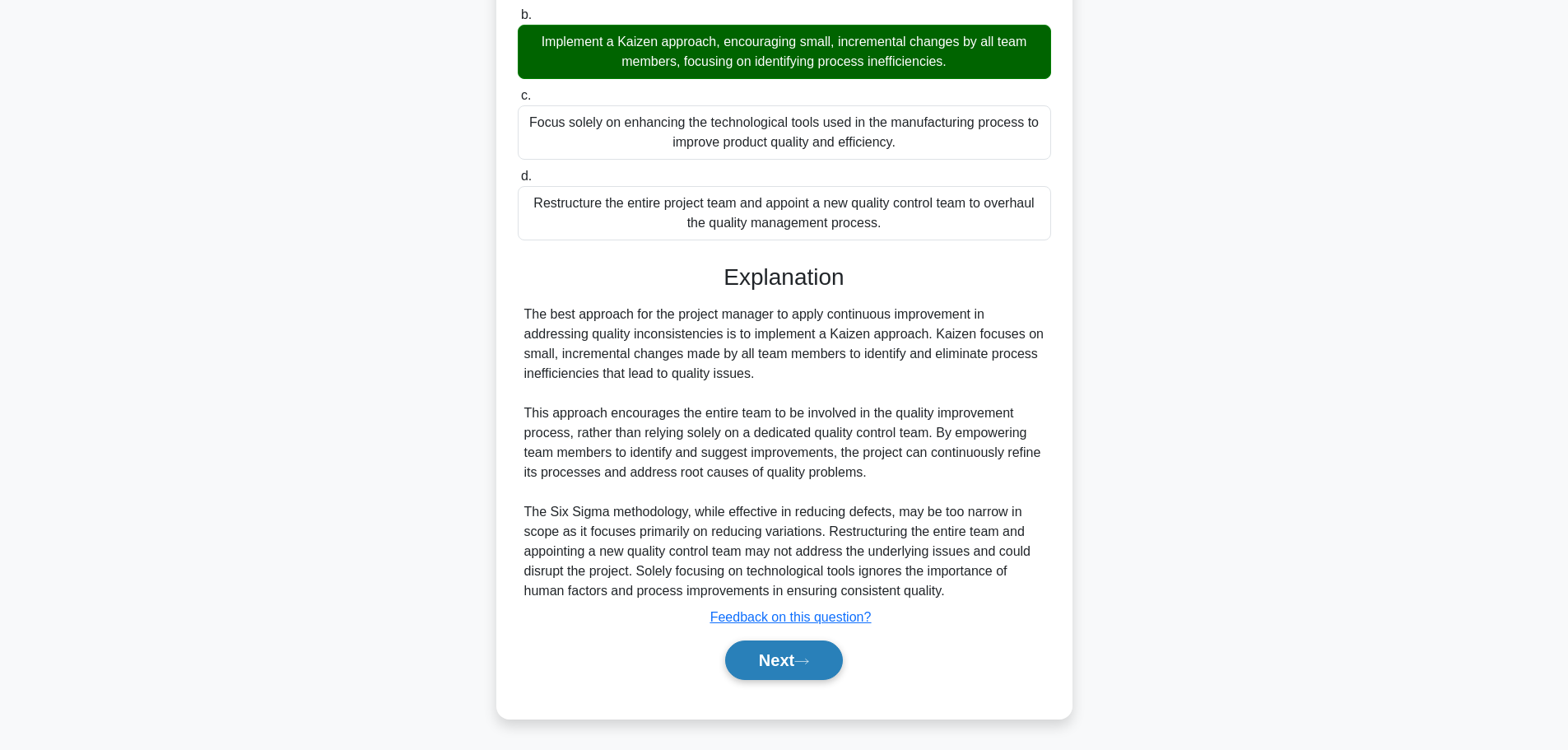
click at [773, 662] on button "Next" at bounding box center [784, 660] width 118 height 40
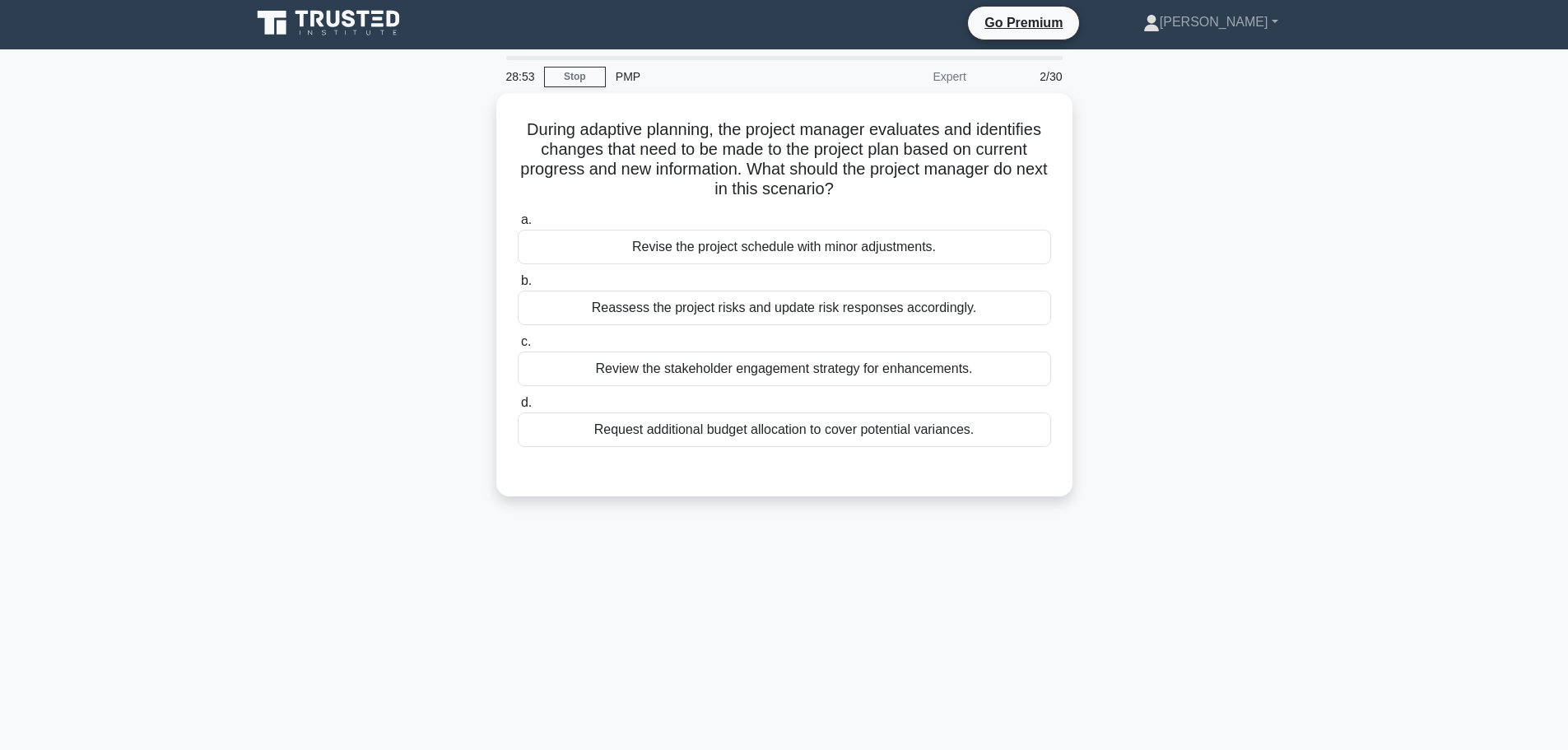
scroll to position [0, 0]
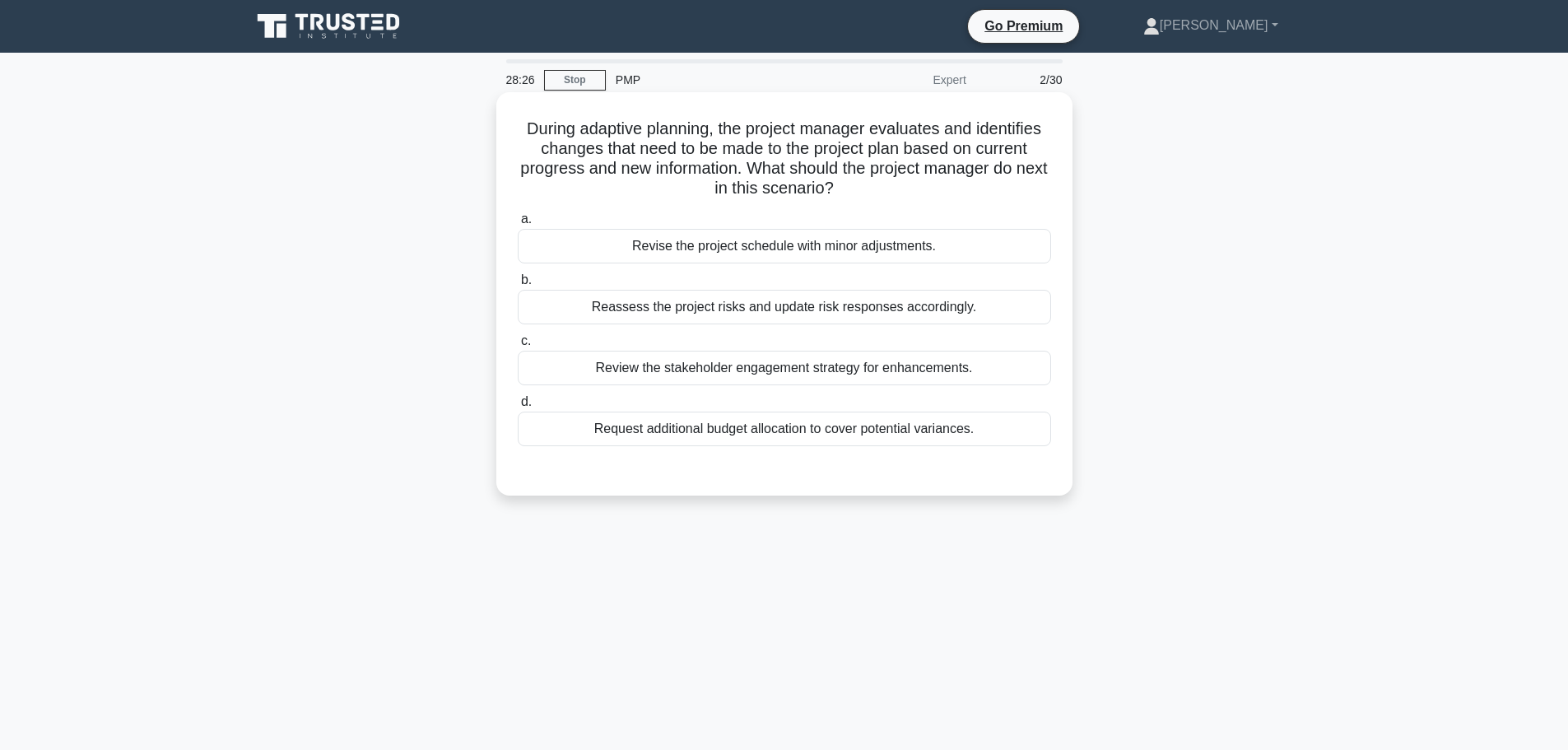
click at [639, 306] on div "Reassess the project risks and update risk responses accordingly." at bounding box center [784, 307] width 533 height 35
click at [517, 285] on input "b. Reassess the project risks and update risk responses accordingly." at bounding box center [517, 280] width 0 height 11
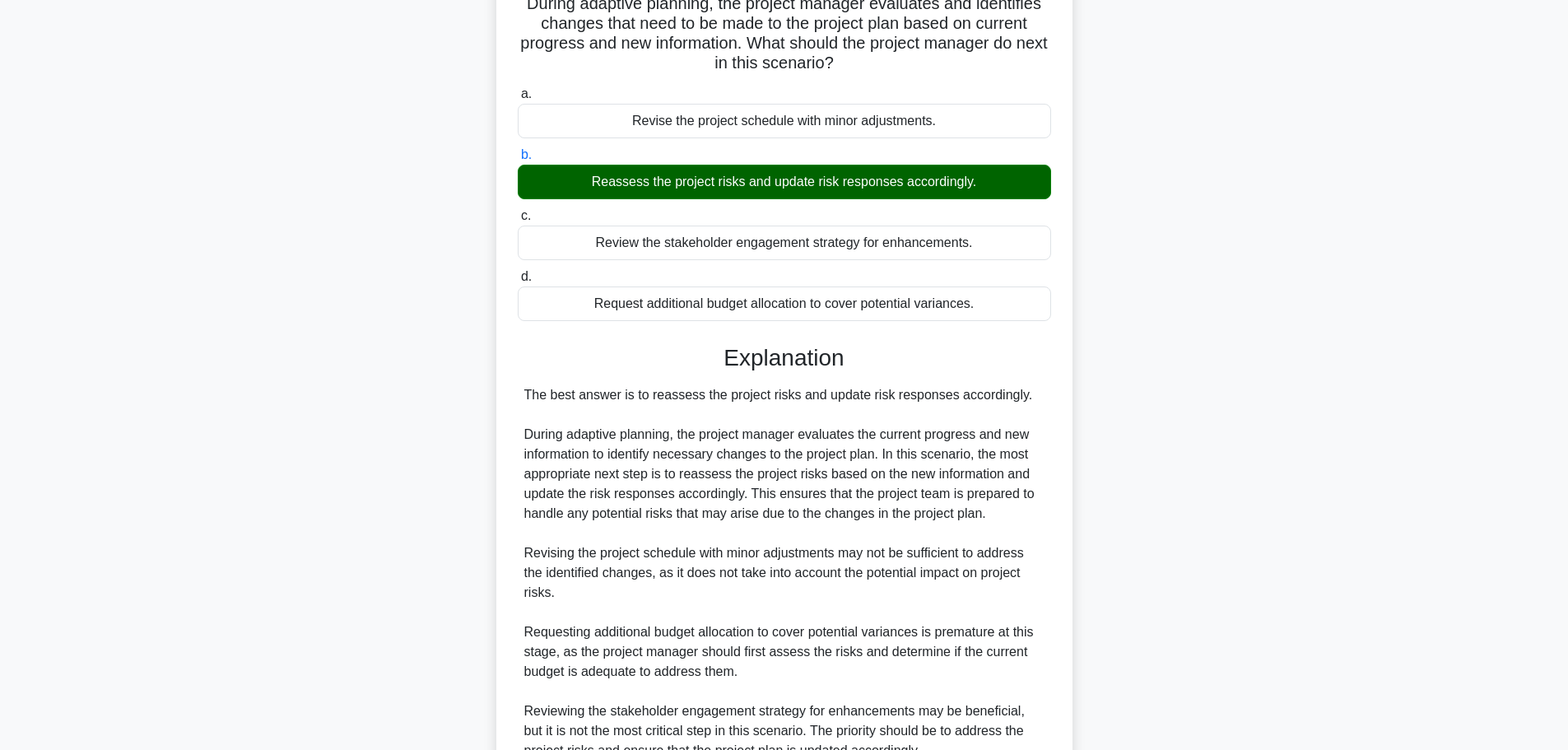
scroll to position [285, 0]
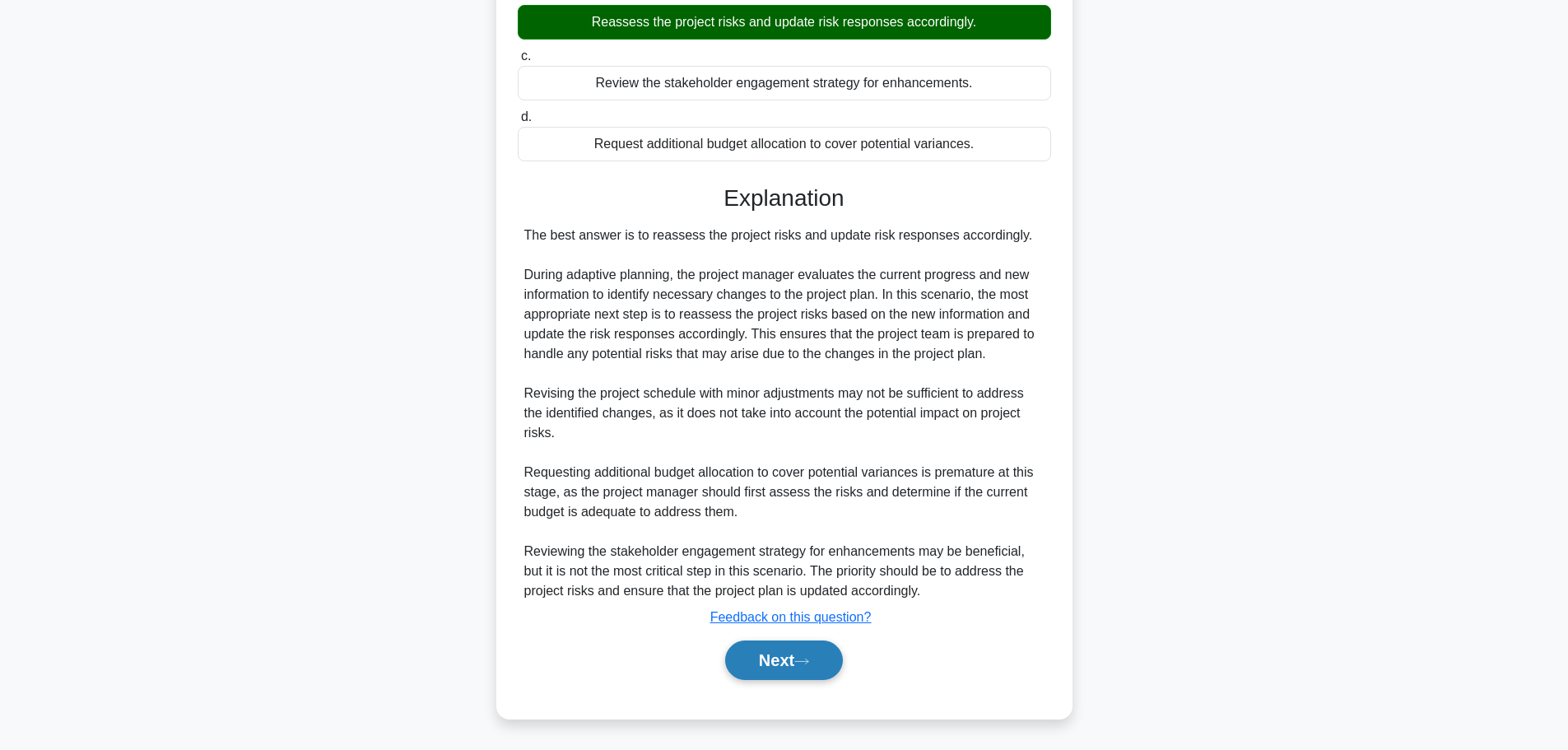
click at [774, 654] on button "Next" at bounding box center [784, 660] width 118 height 40
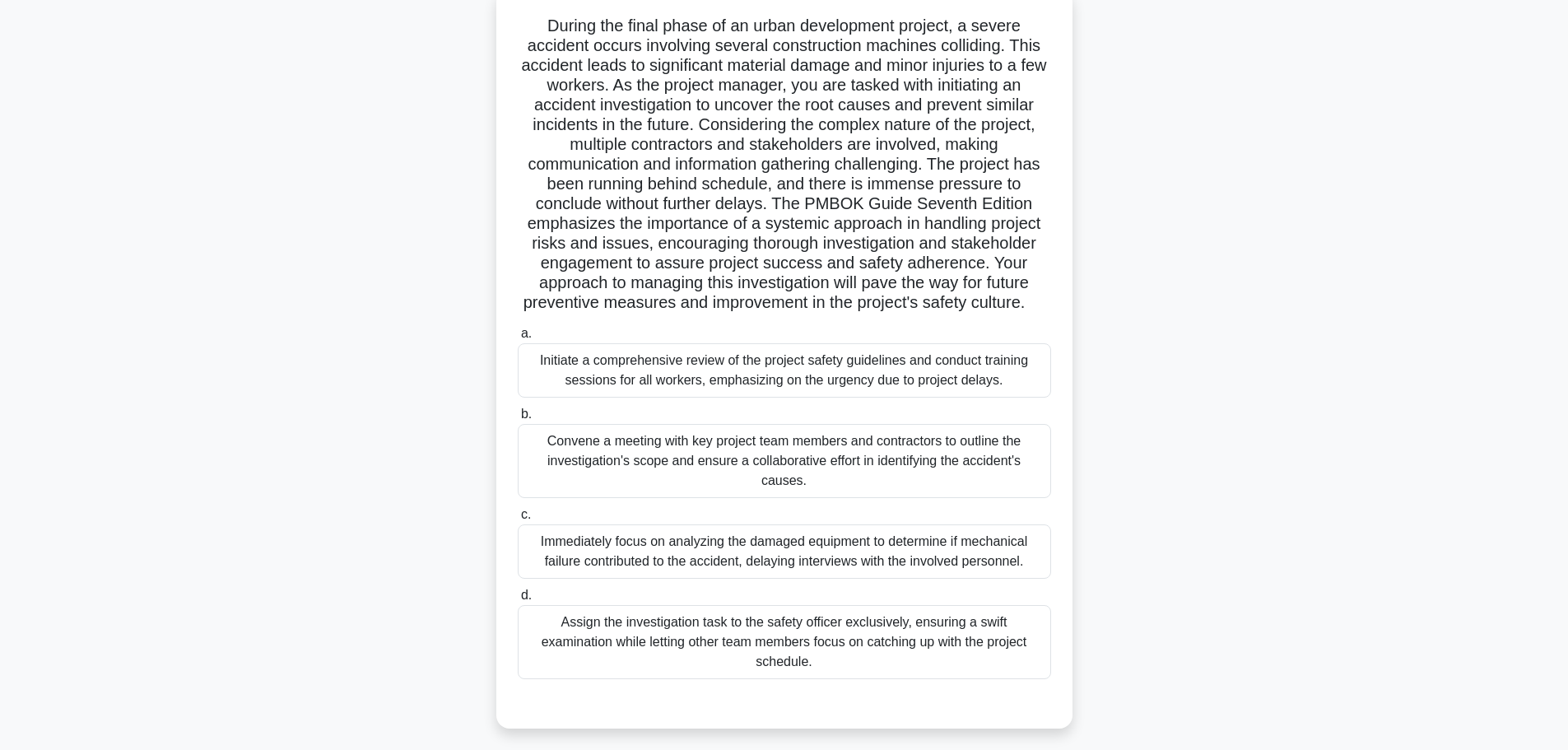
scroll to position [140, 0]
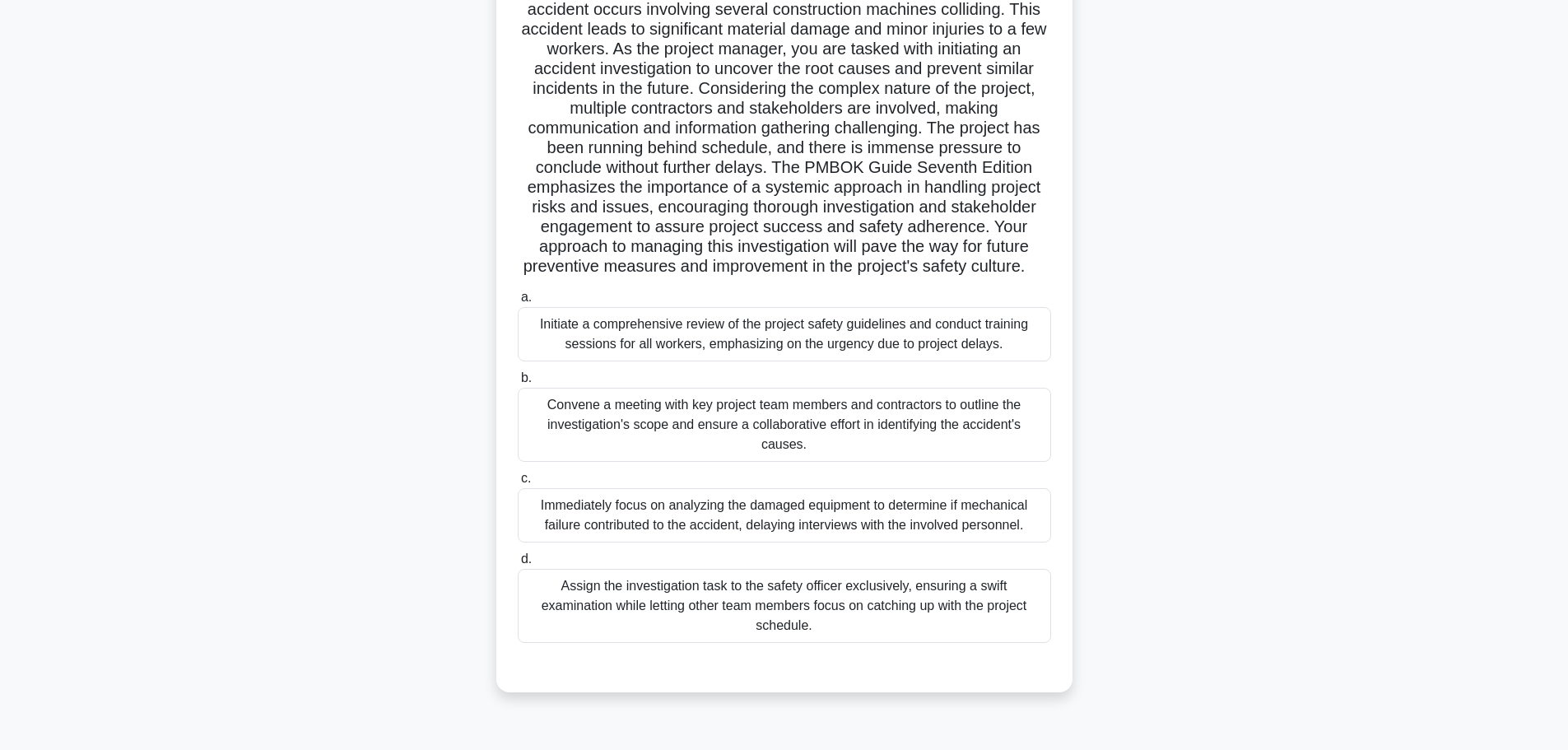
click at [635, 436] on div "Convene a meeting with key project team members and contractors to outline the …" at bounding box center [784, 425] width 533 height 74
click at [517, 384] on input "b. Convene a meeting with key project team members and contractors to outline t…" at bounding box center [517, 378] width 0 height 11
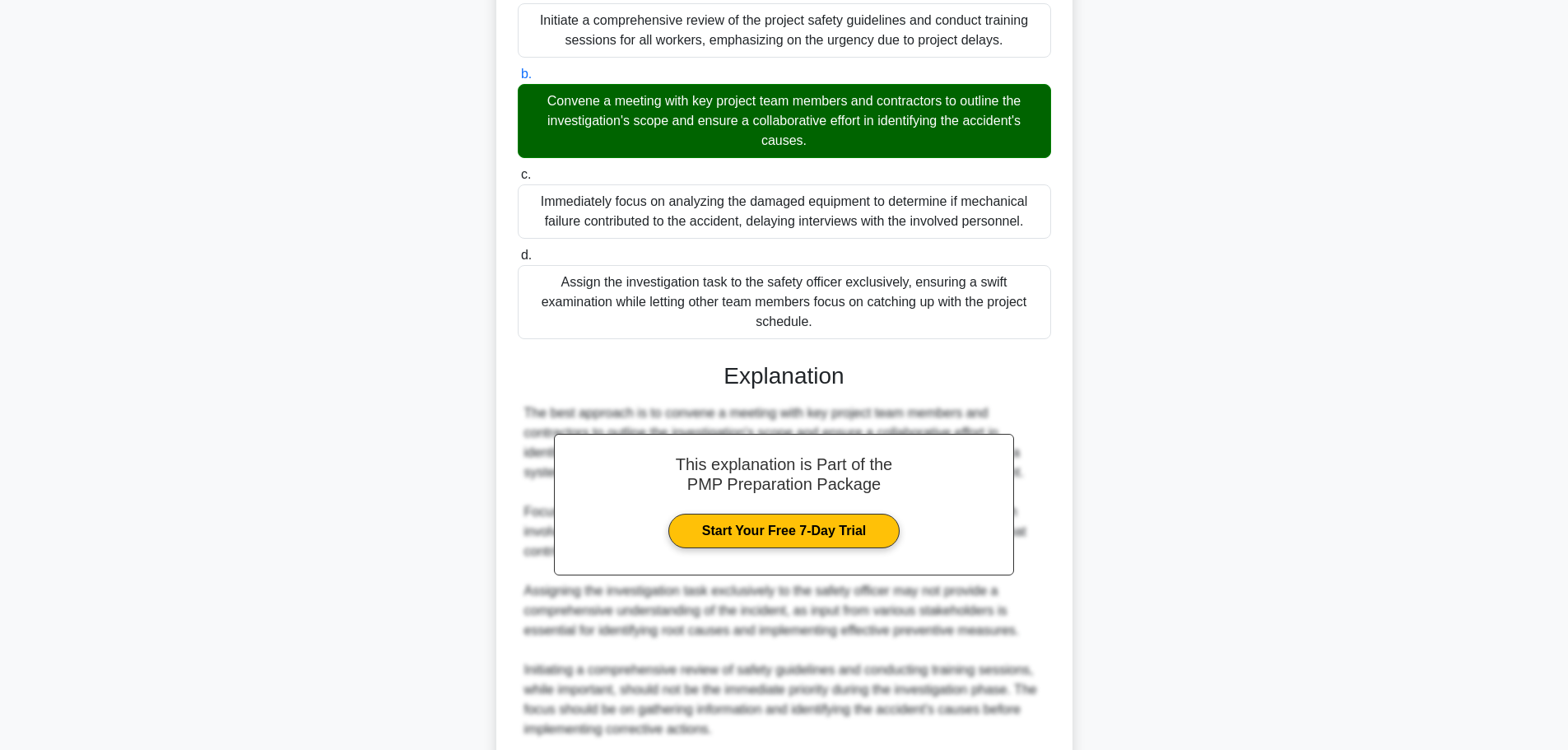
scroll to position [601, 0]
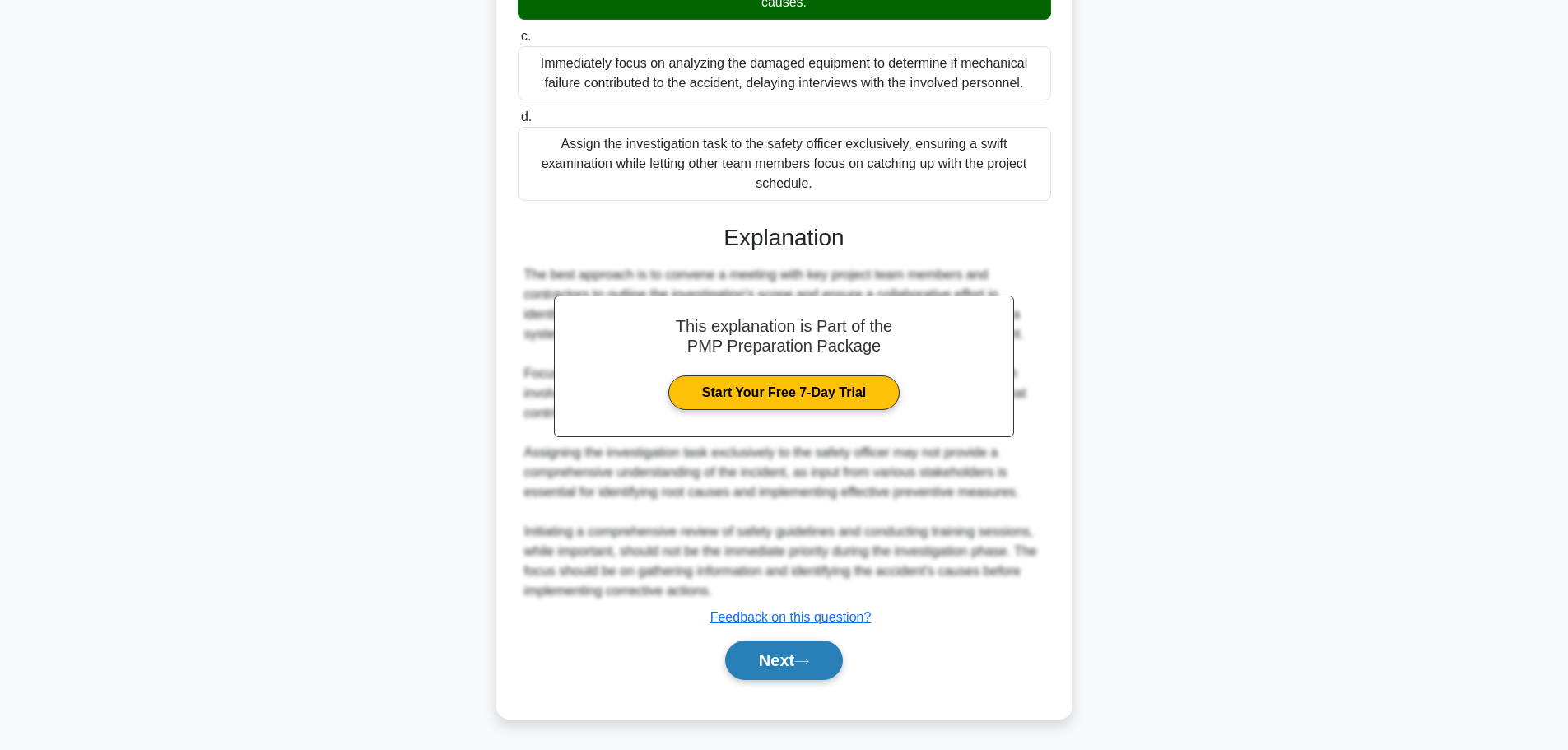
click at [802, 664] on icon at bounding box center [801, 661] width 15 height 9
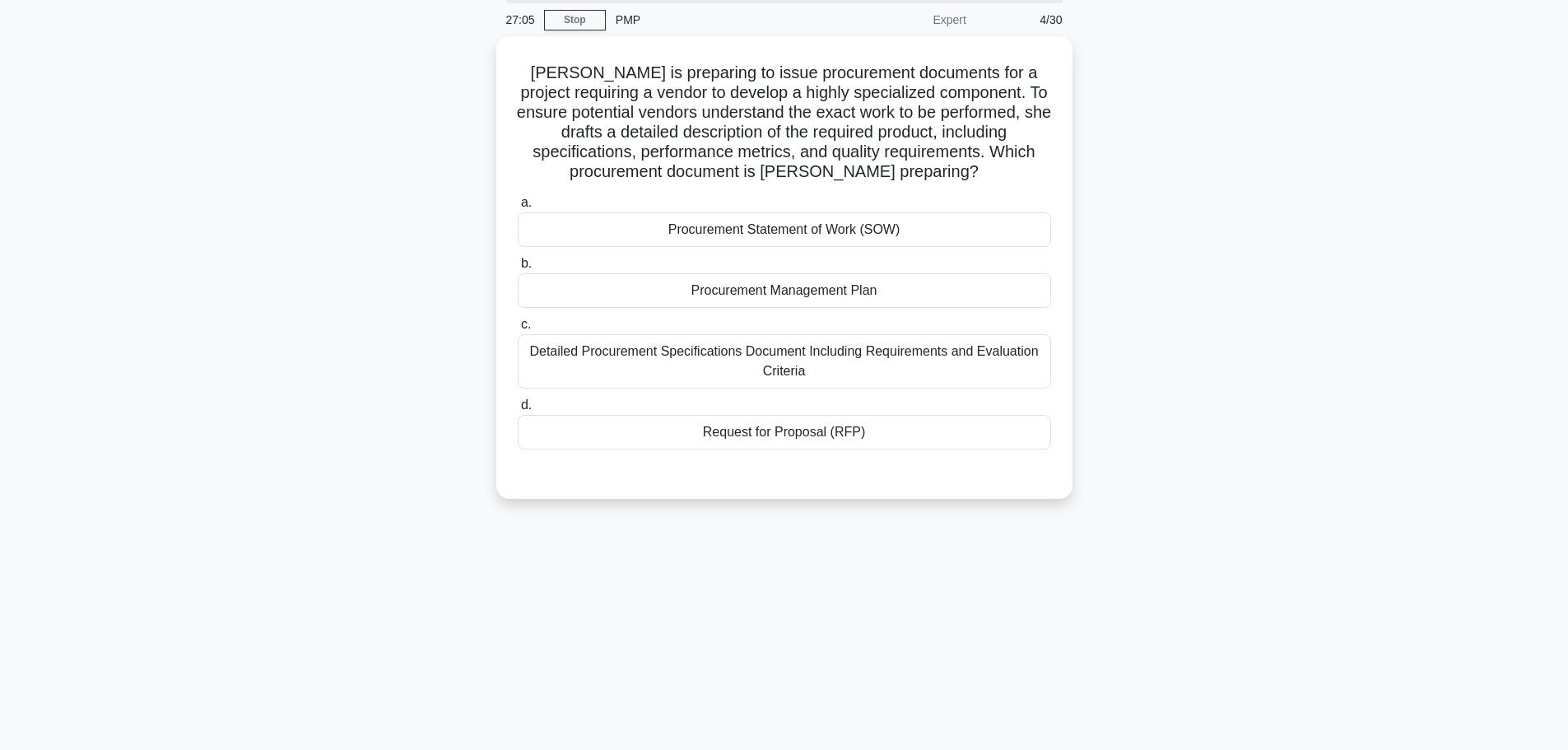
scroll to position [0, 0]
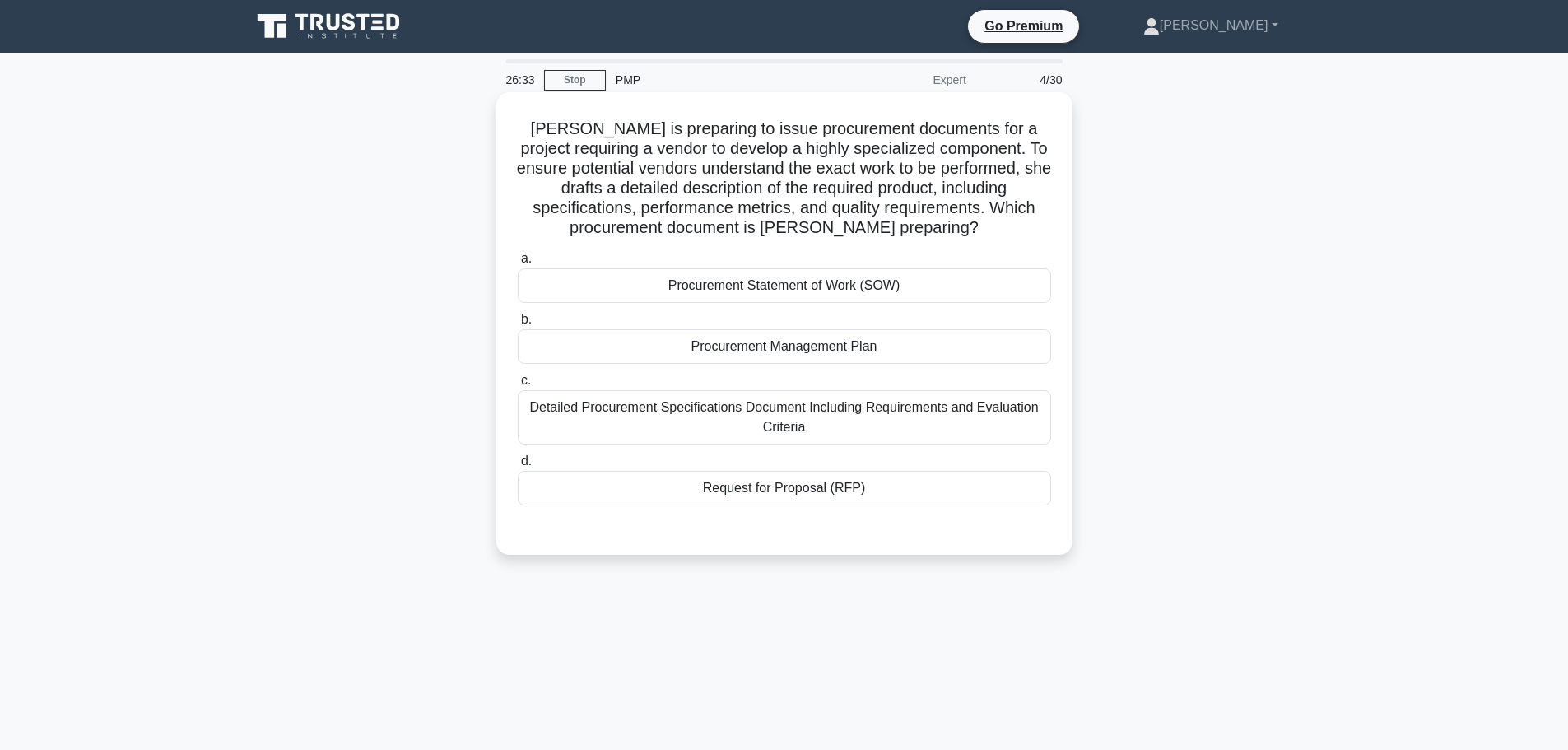
click at [598, 416] on div "Detailed Procurement Specifications Document Including Requirements and Evaluat…" at bounding box center [784, 417] width 533 height 54
click at [517, 386] on input "c. Detailed Procurement Specifications Document Including Requirements and Eval…" at bounding box center [517, 380] width 0 height 11
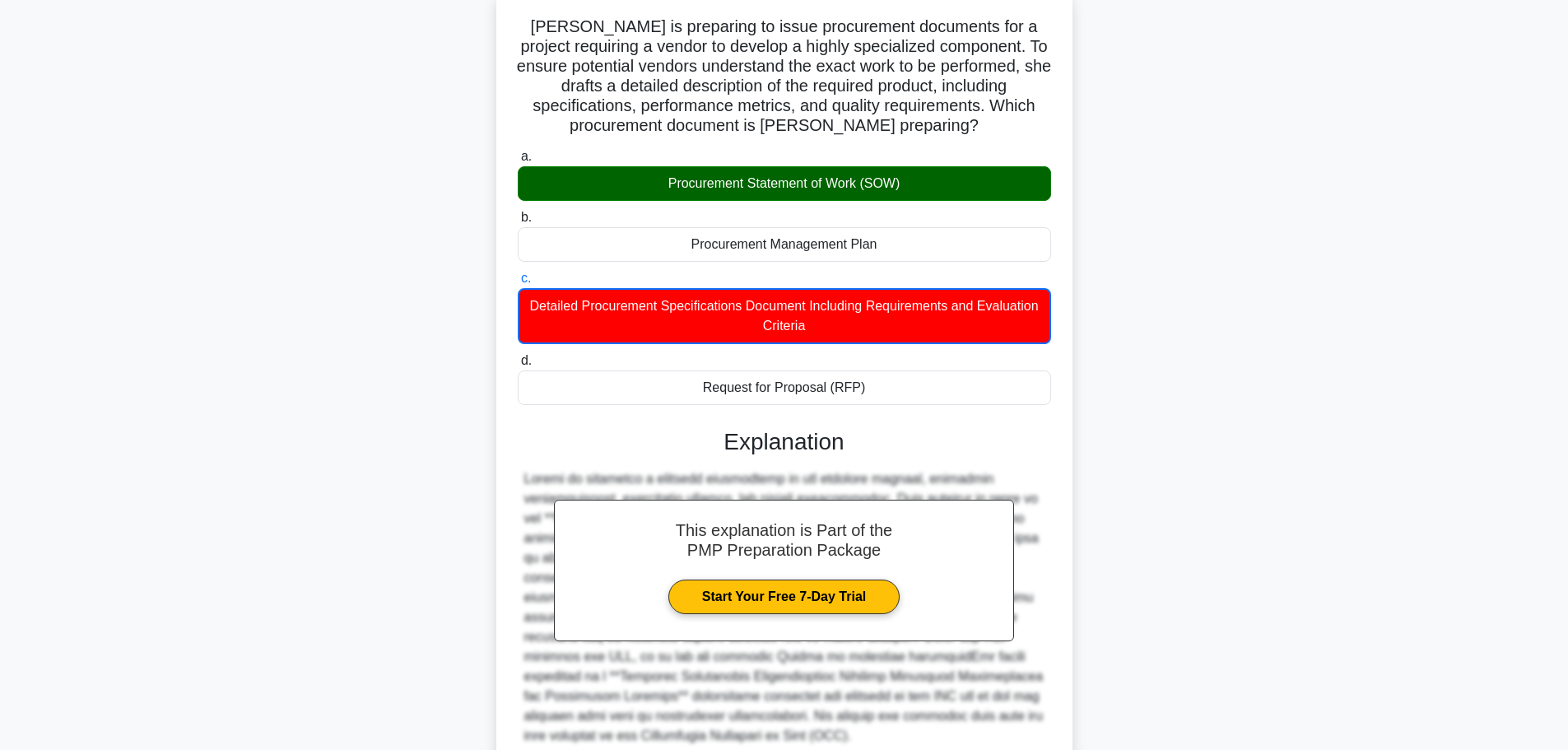
scroll to position [247, 0]
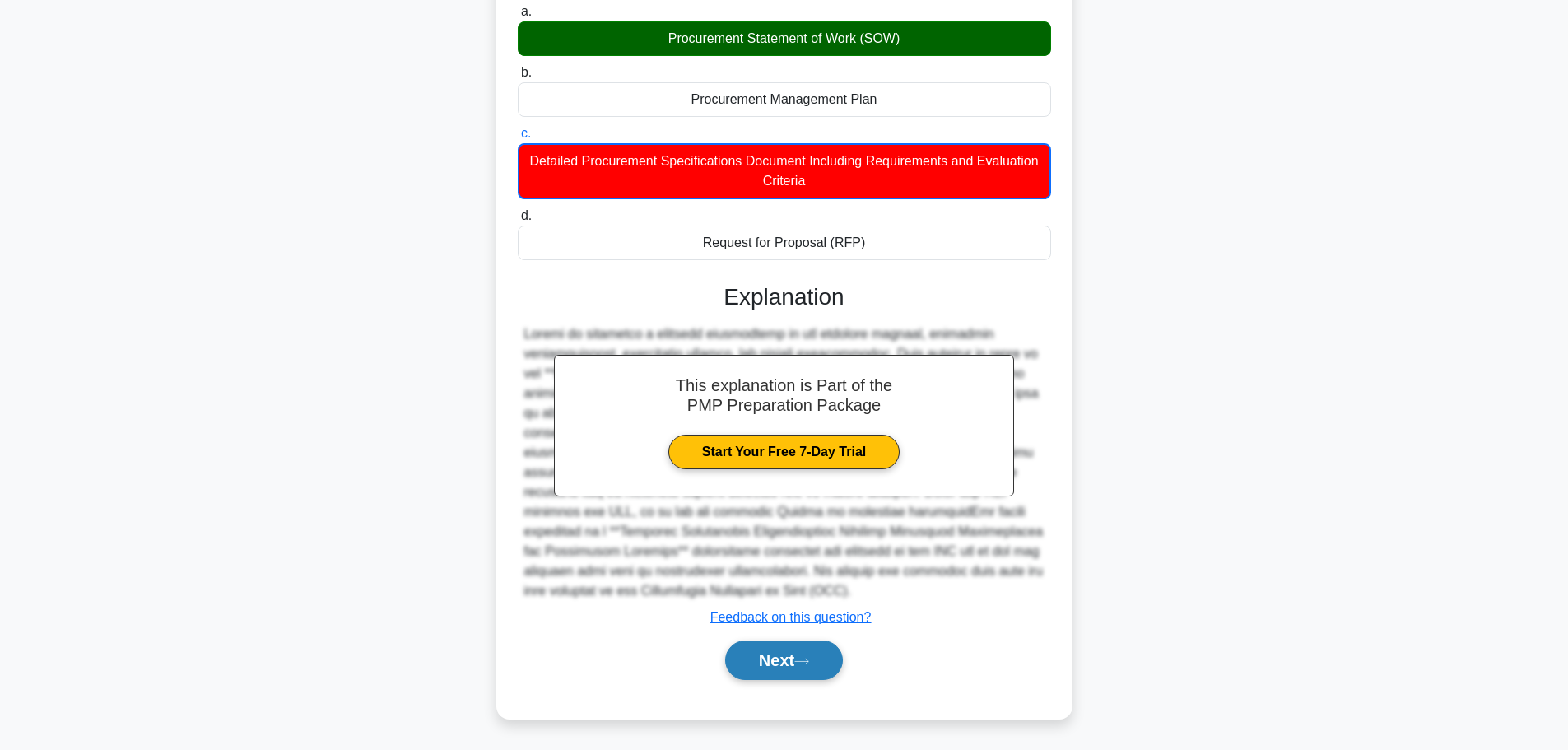
click at [769, 664] on button "Next" at bounding box center [784, 660] width 118 height 40
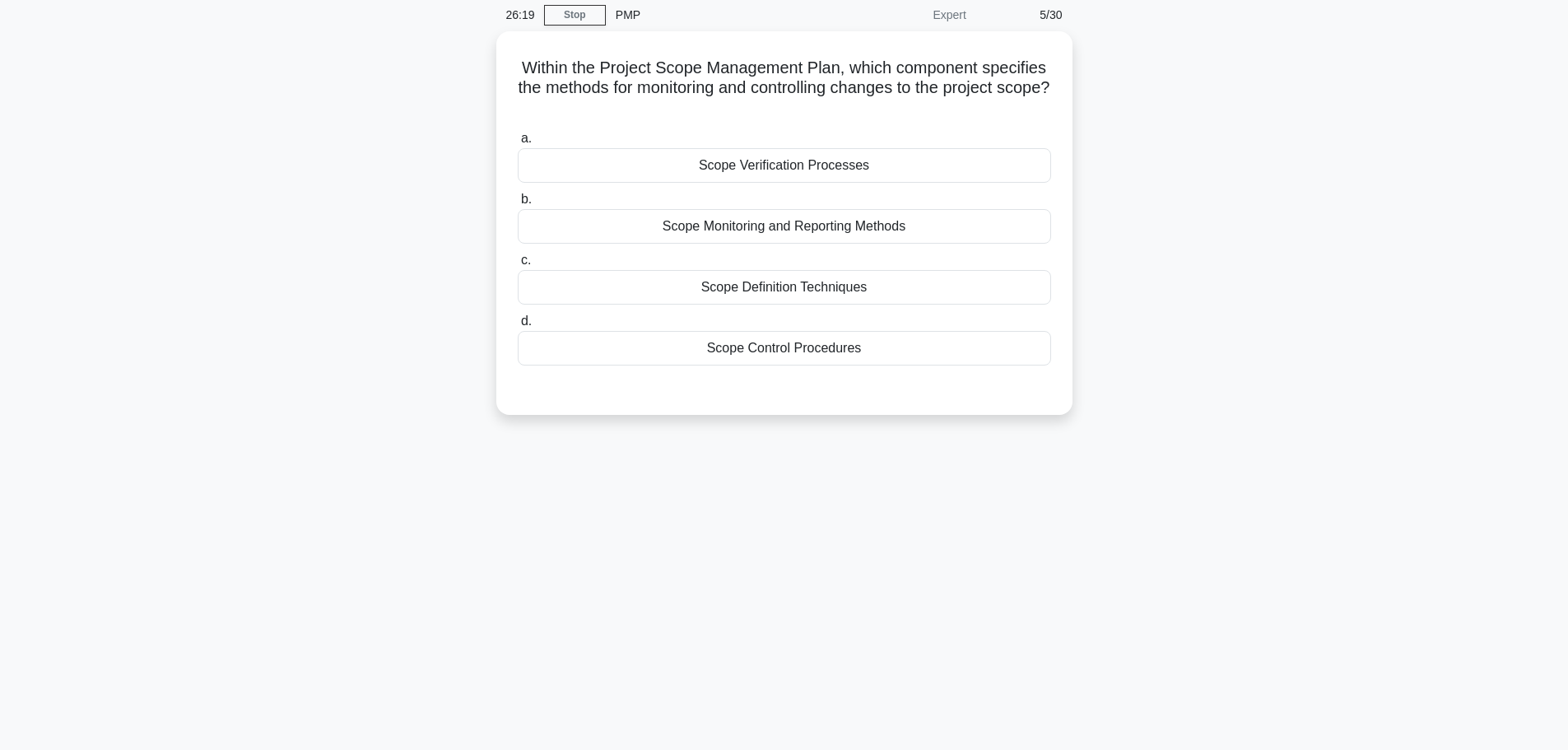
scroll to position [0, 0]
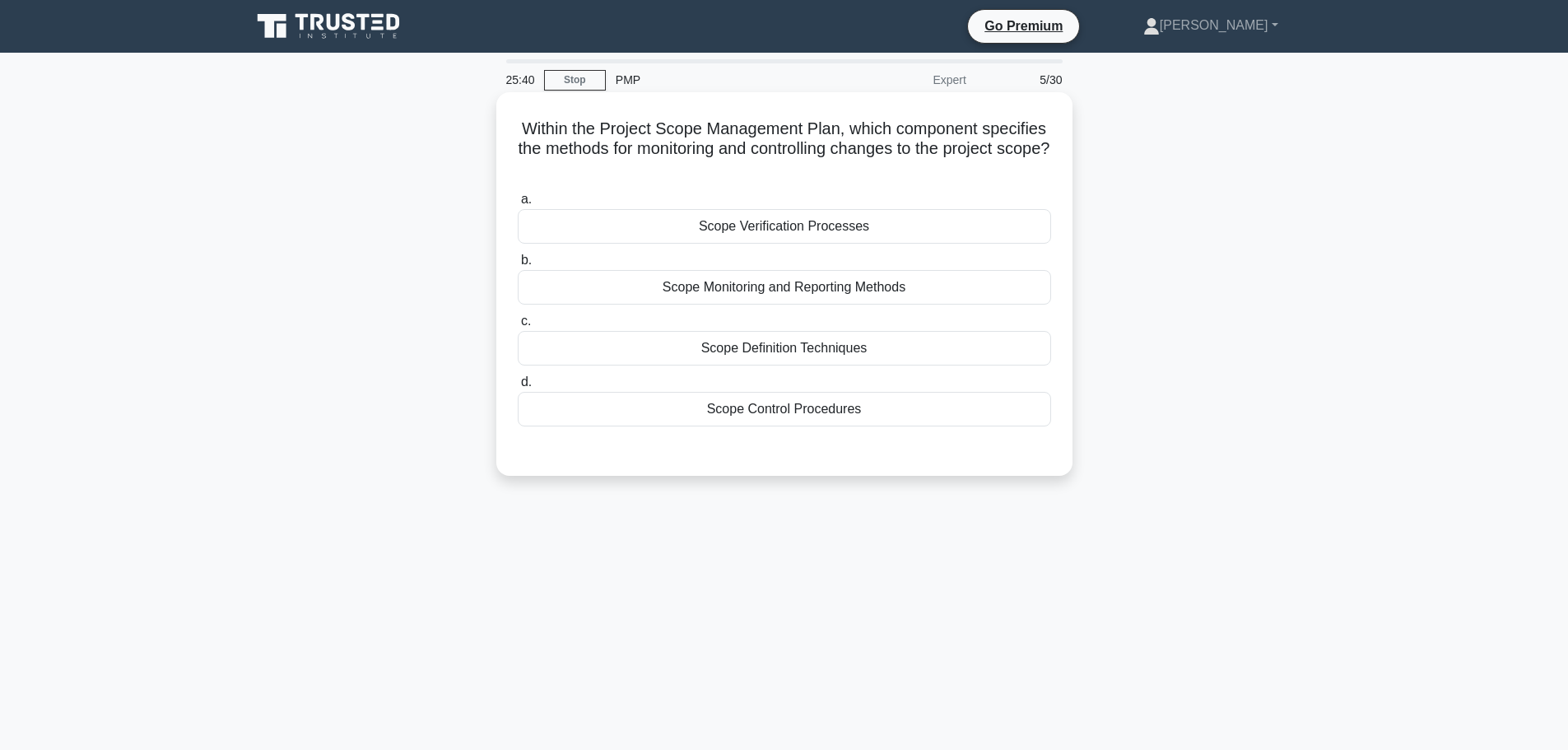
click at [776, 411] on div "Scope Control Procedures" at bounding box center [784, 409] width 533 height 35
click at [517, 388] on input "d. Scope Control Procedures" at bounding box center [517, 382] width 0 height 11
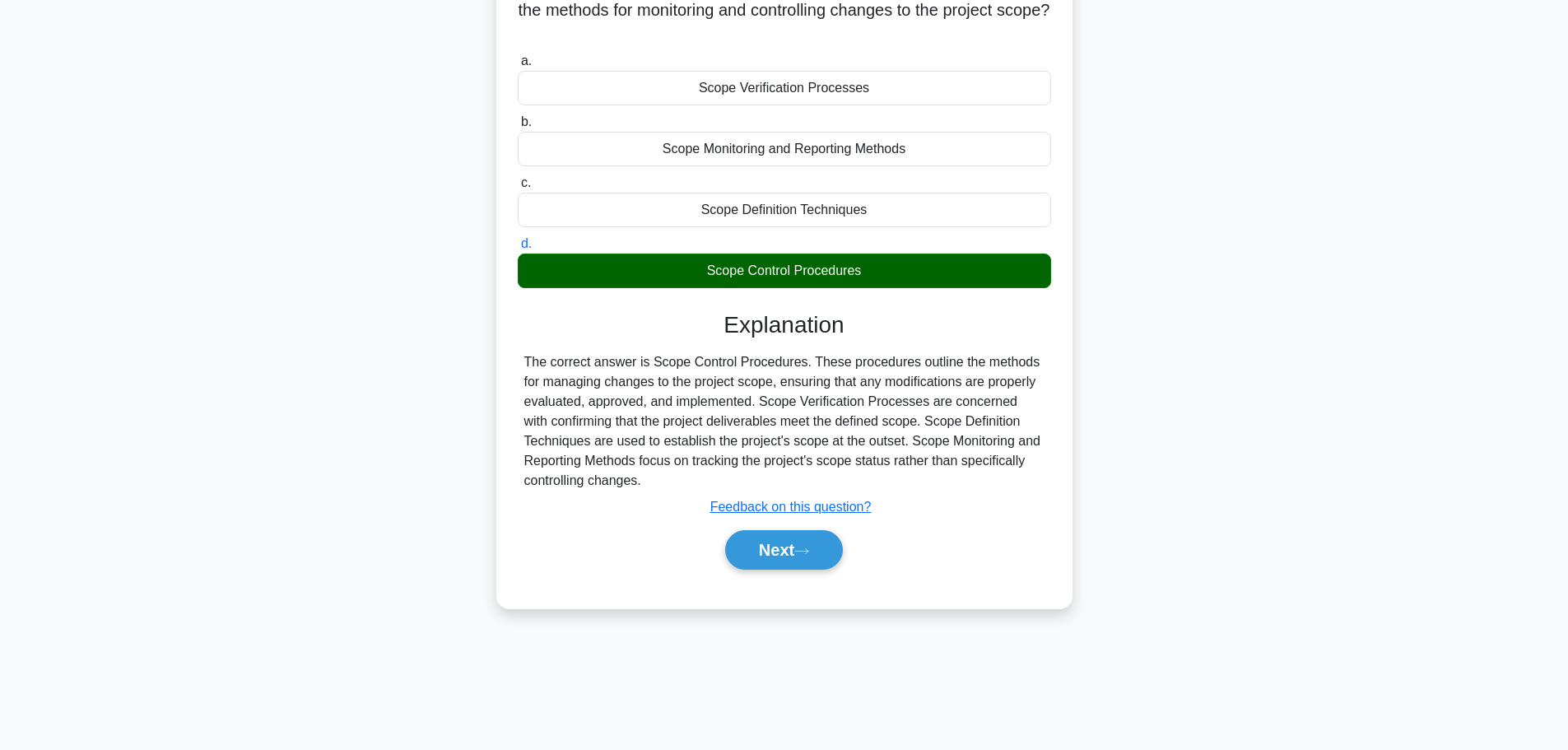
scroll to position [140, 0]
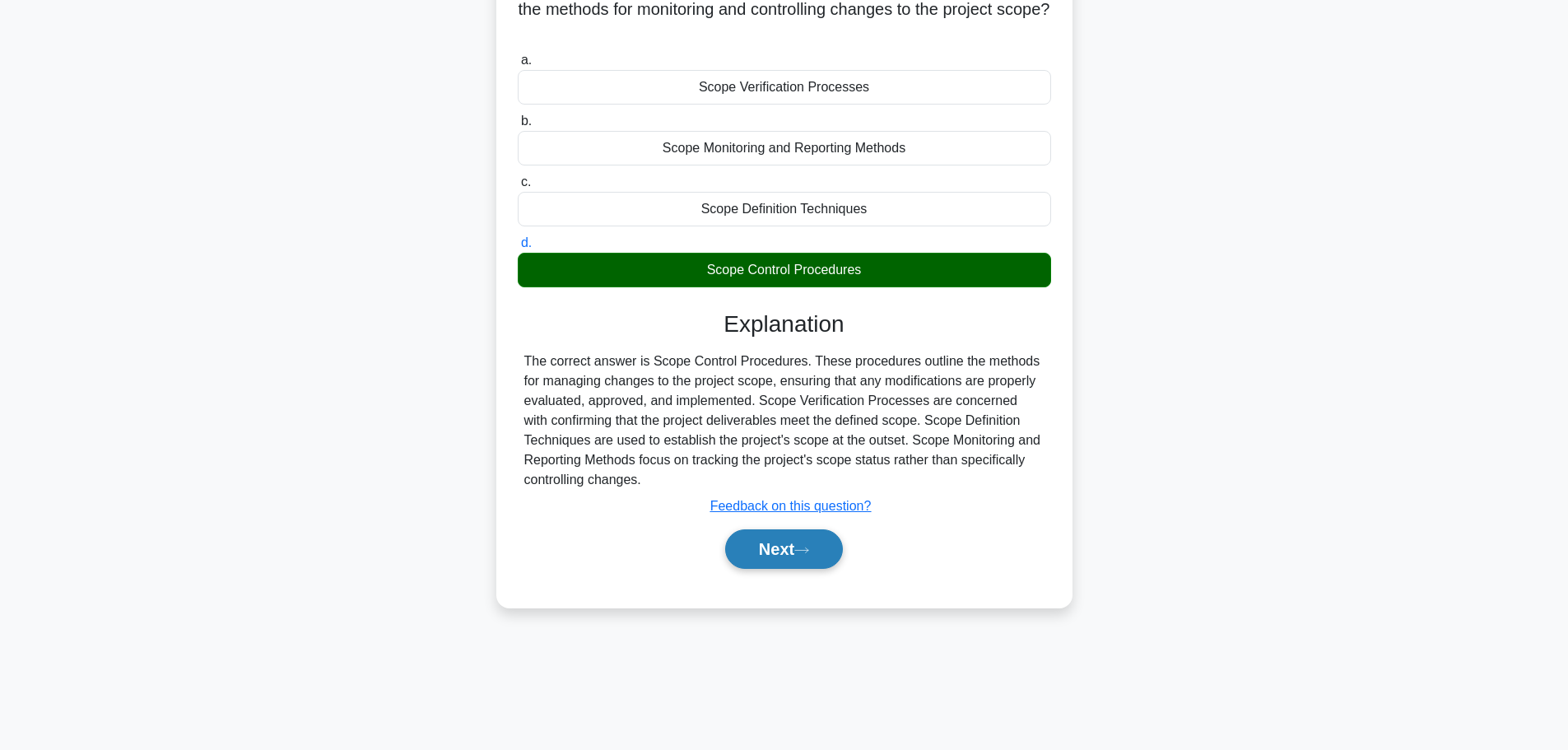
click at [771, 551] on button "Next" at bounding box center [784, 550] width 118 height 40
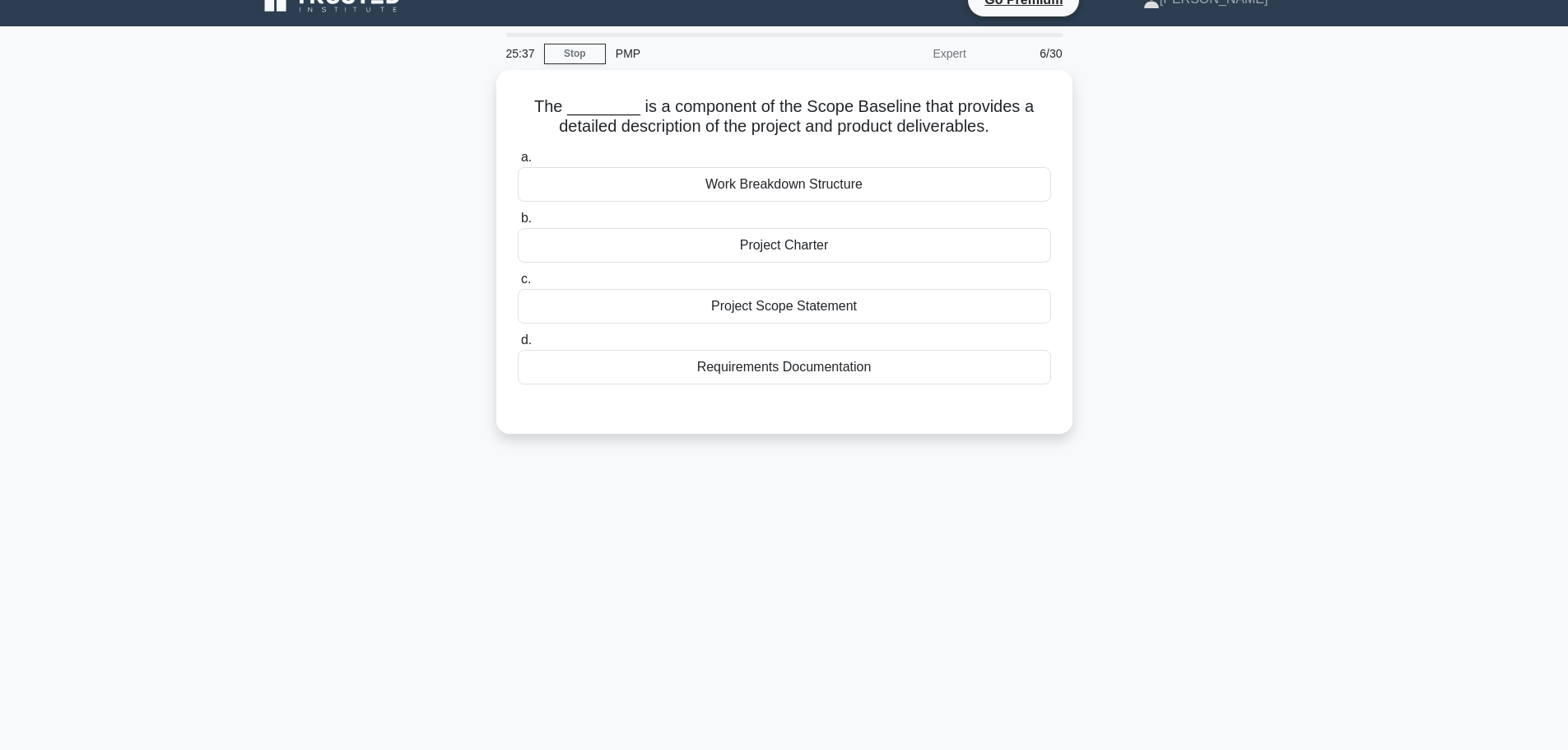
scroll to position [0, 0]
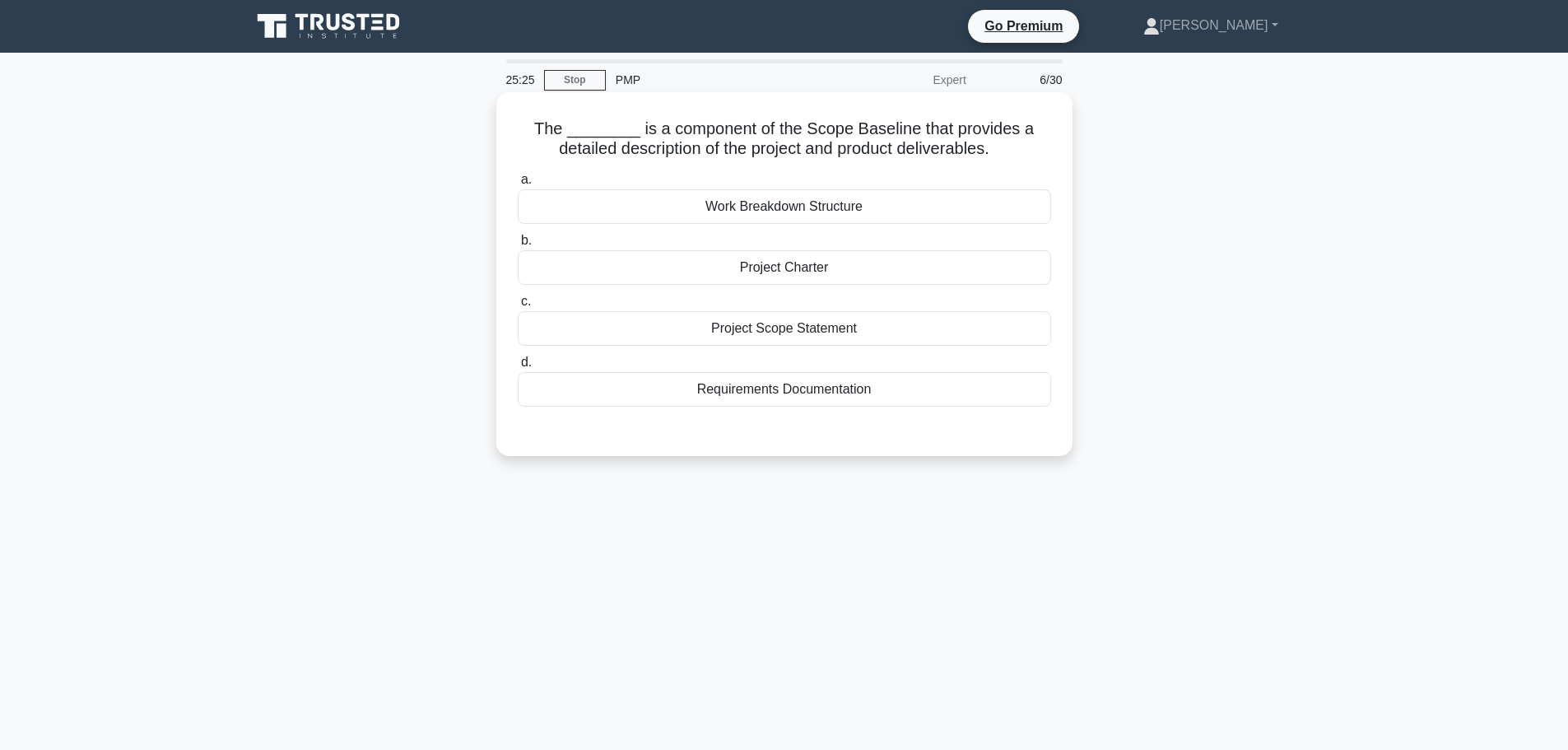
click at [851, 336] on div "Project Scope Statement" at bounding box center [784, 328] width 533 height 35
click at [517, 307] on input "c. Project Scope Statement" at bounding box center [517, 301] width 0 height 11
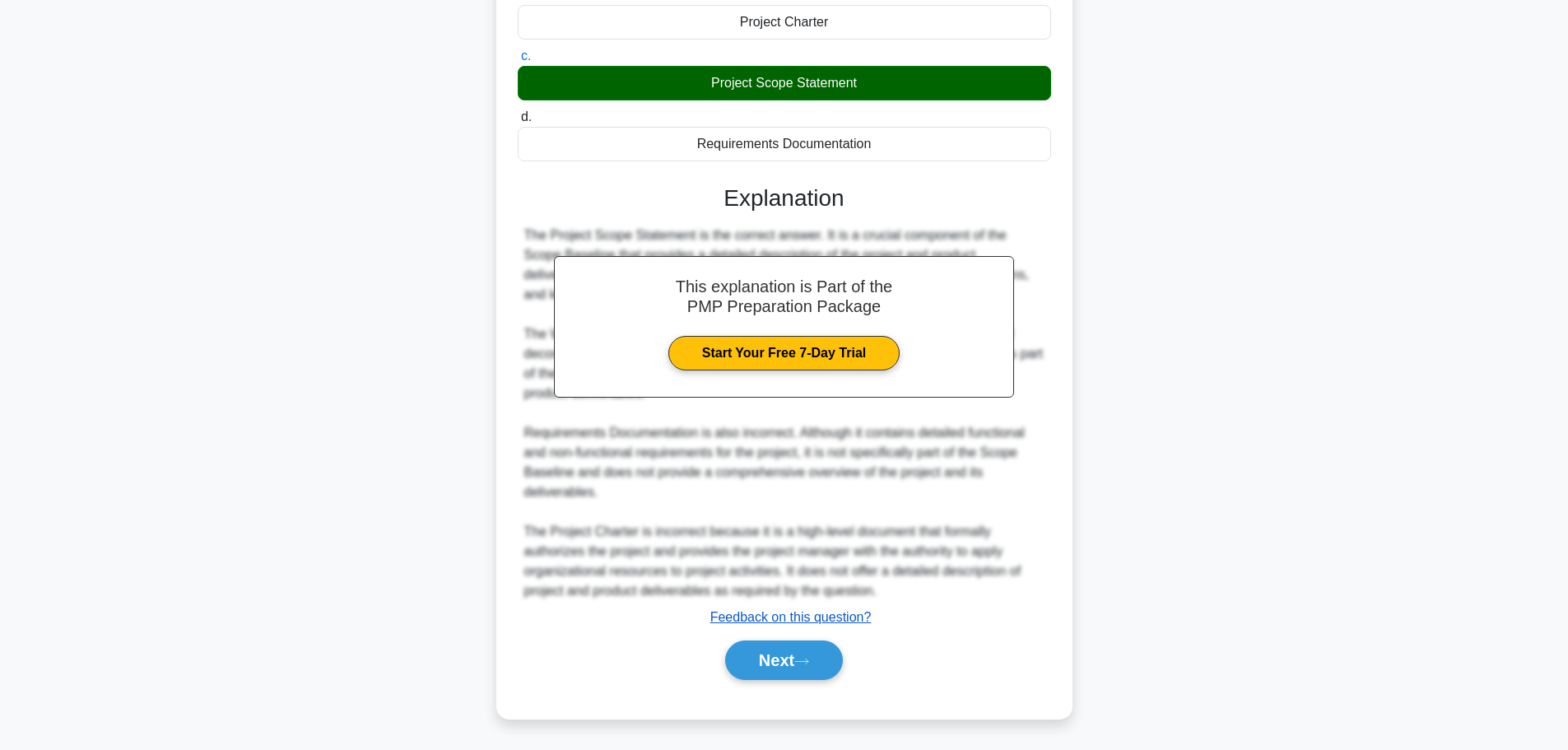
scroll to position [246, 0]
click at [784, 660] on button "Next" at bounding box center [784, 660] width 118 height 40
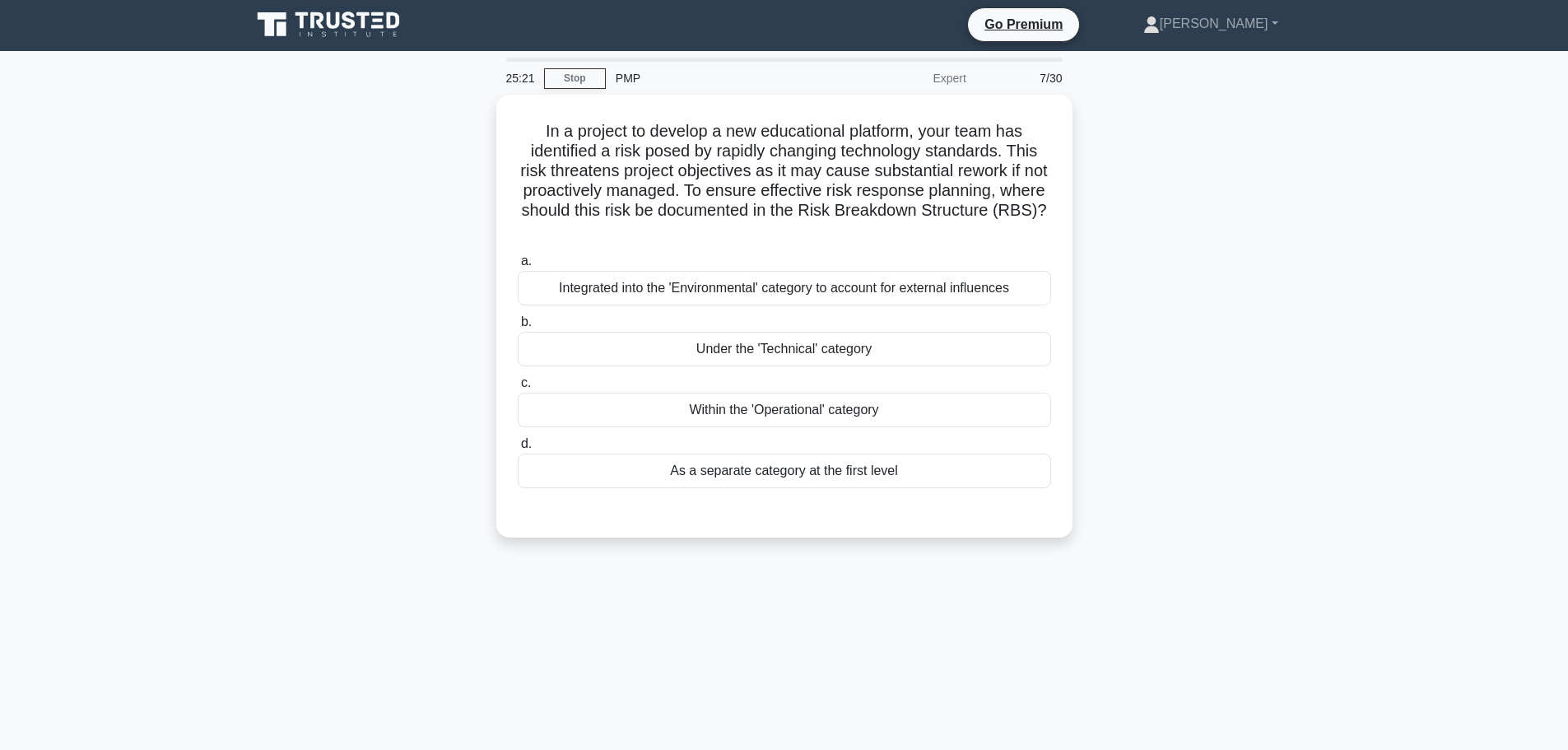
scroll to position [0, 0]
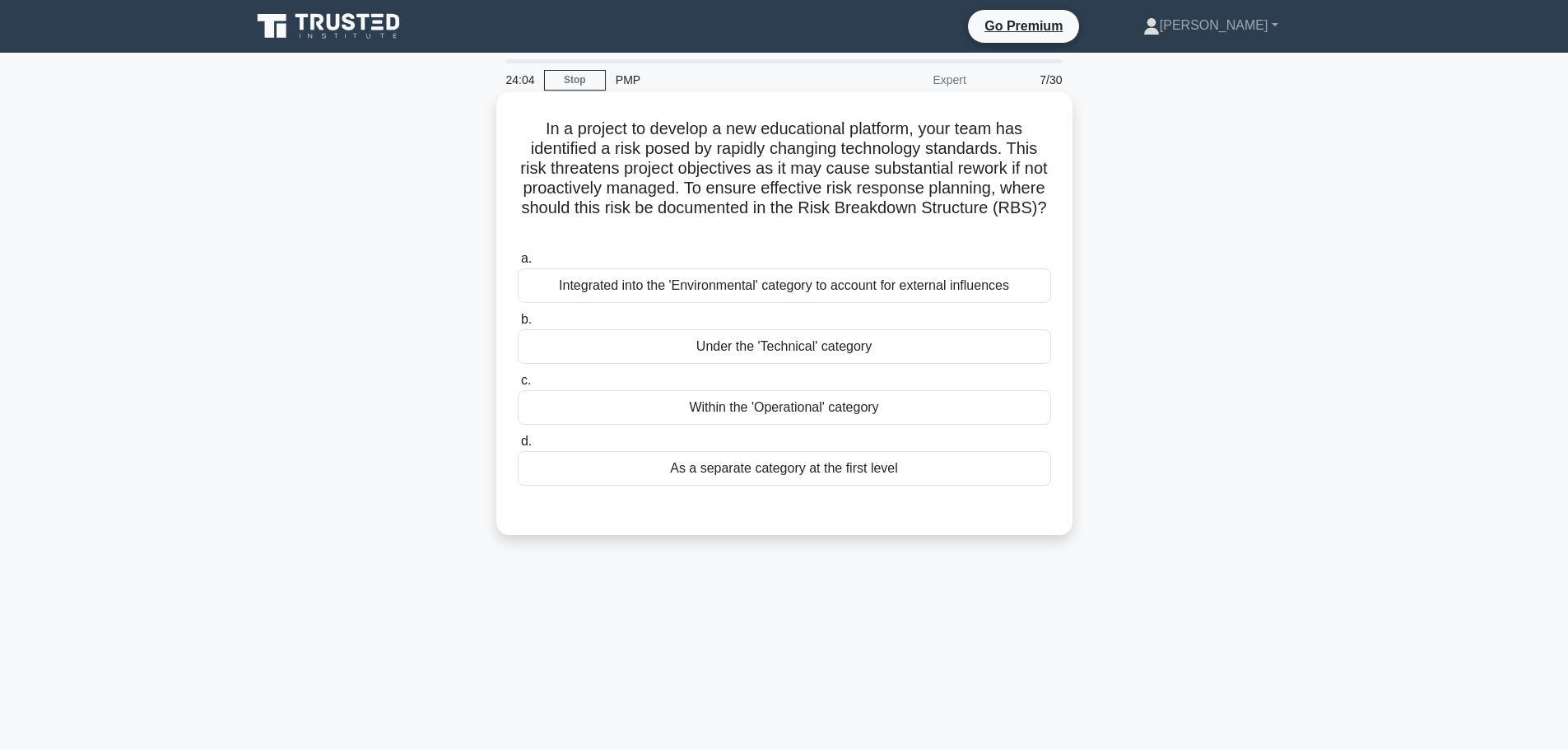
click at [578, 348] on div "Under the 'Technical' category" at bounding box center [784, 346] width 533 height 35
click at [517, 325] on input "b. Under the 'Technical' category" at bounding box center [517, 319] width 0 height 11
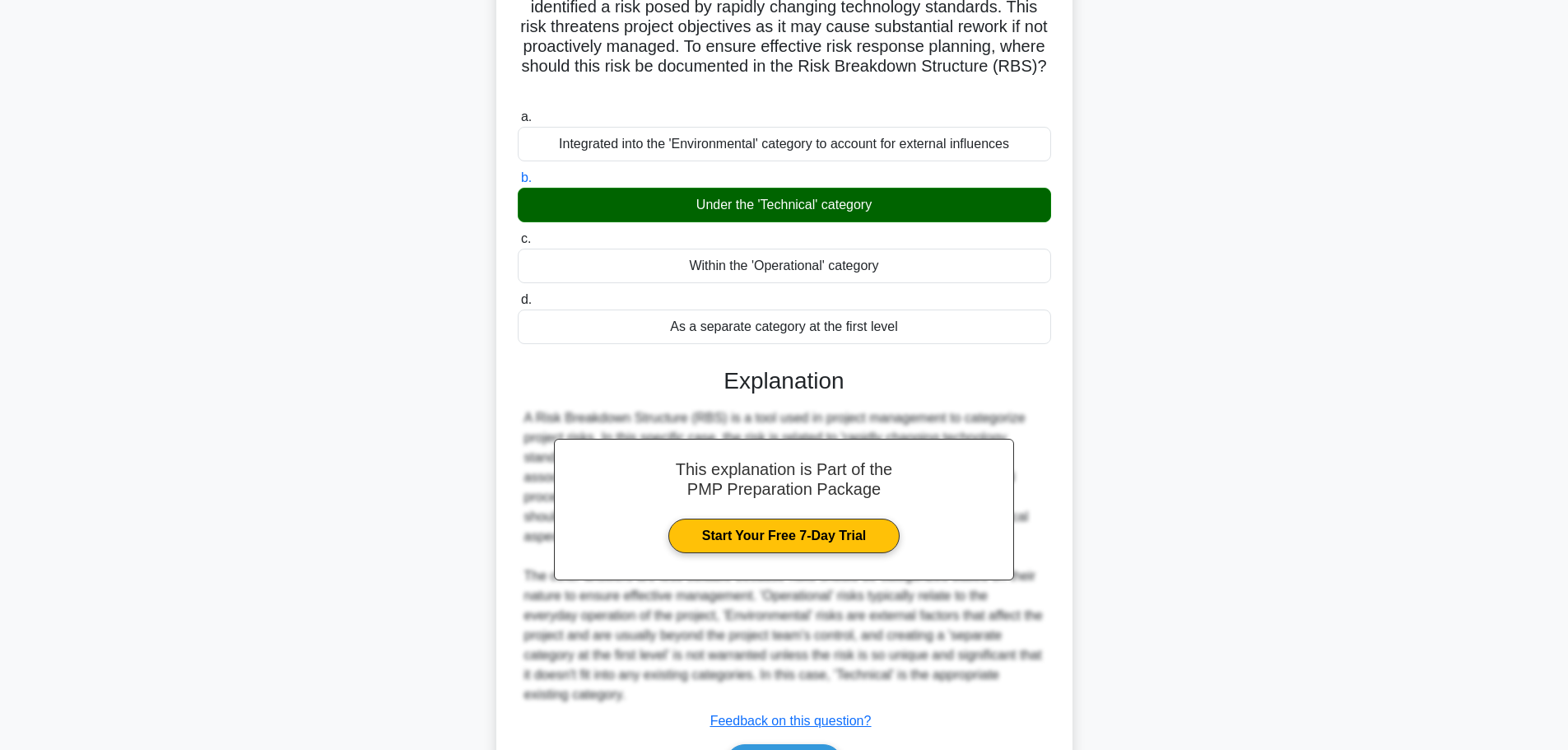
scroll to position [246, 0]
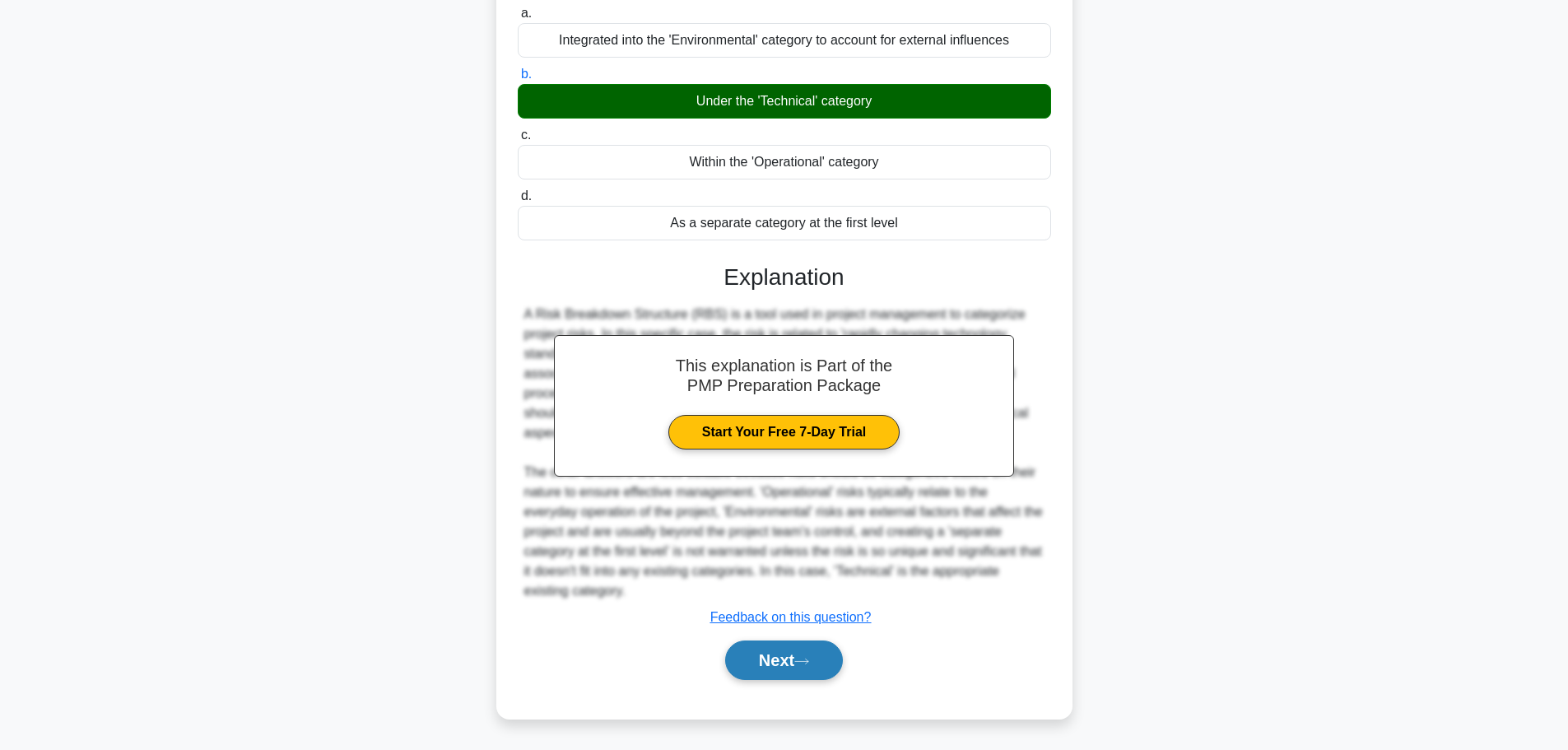
click at [775, 652] on button "Next" at bounding box center [784, 660] width 118 height 40
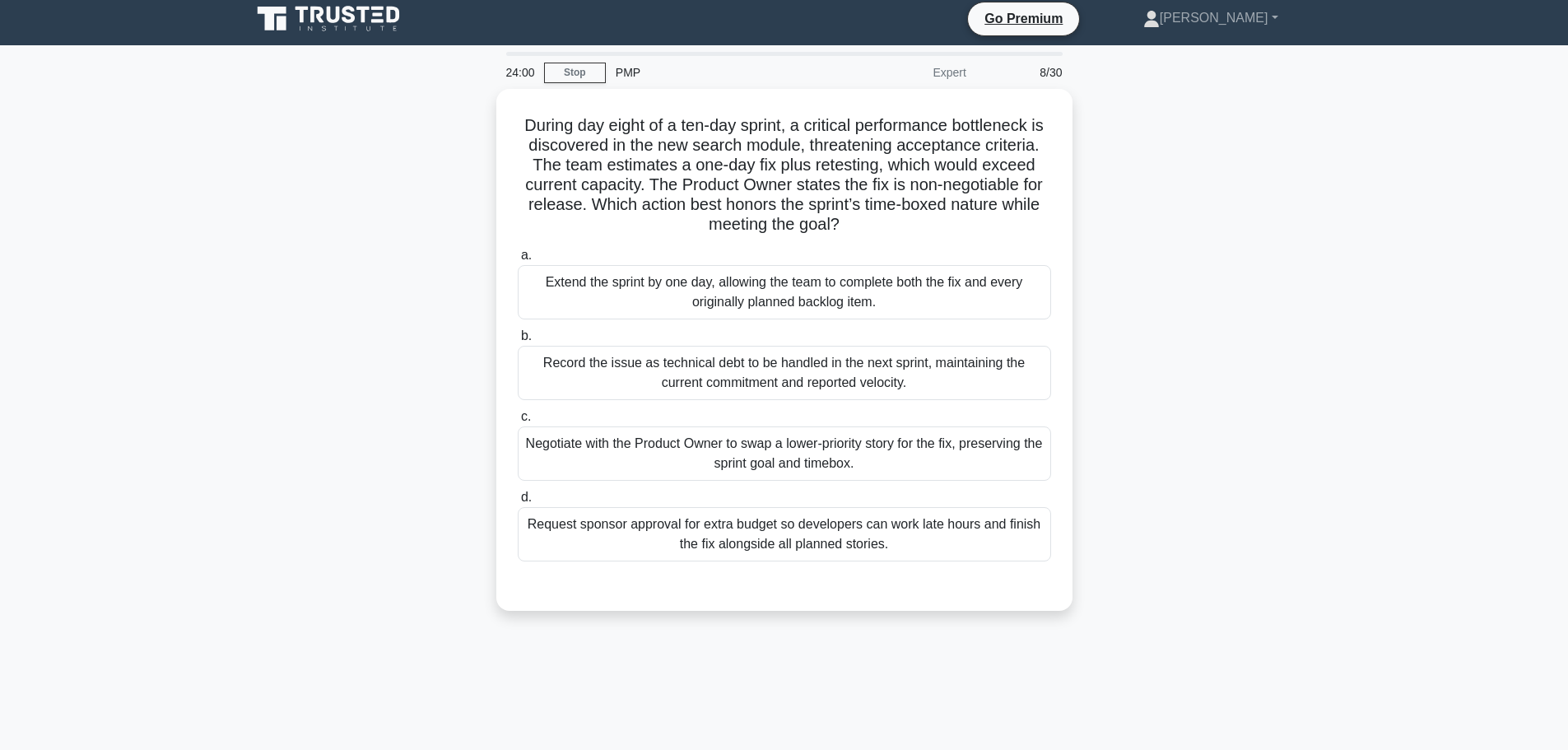
scroll to position [0, 0]
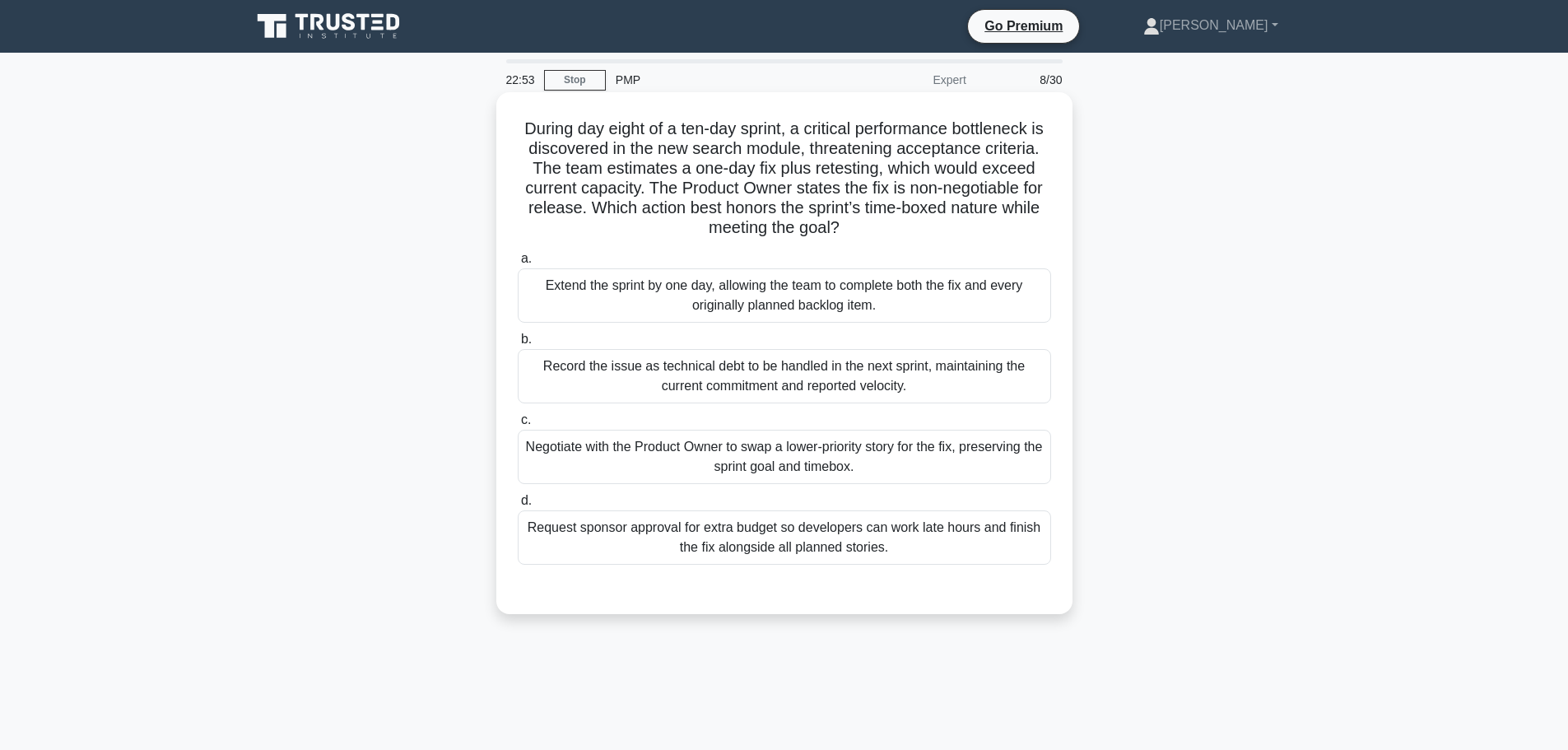
click at [738, 452] on div "Negotiate with the Product Owner to swap a lower-priority story for the fix, pr…" at bounding box center [784, 457] width 533 height 54
click at [517, 426] on input "c. Negotiate with the Product Owner to swap a lower-priority story for the fix,…" at bounding box center [517, 420] width 0 height 11
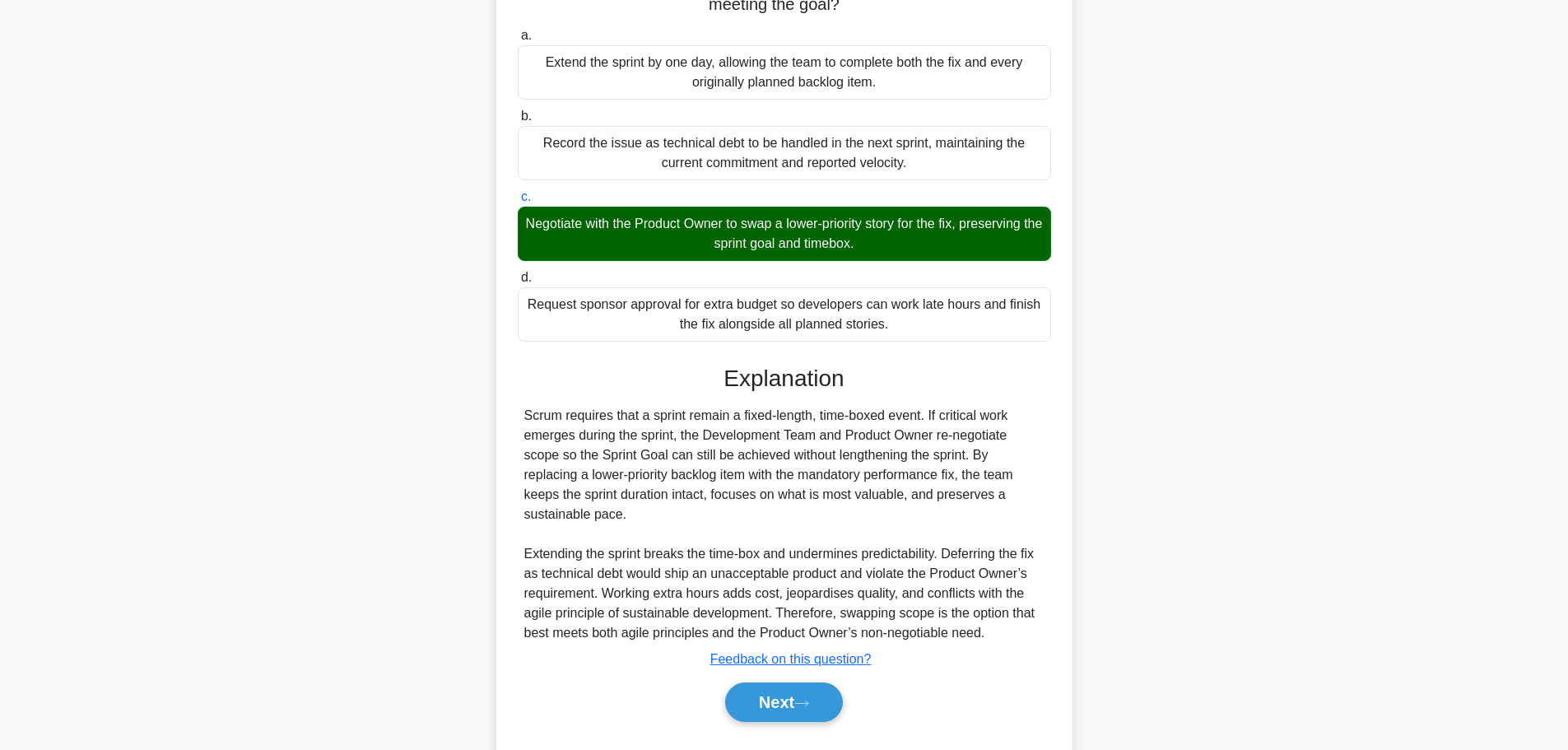
scroll to position [246, 0]
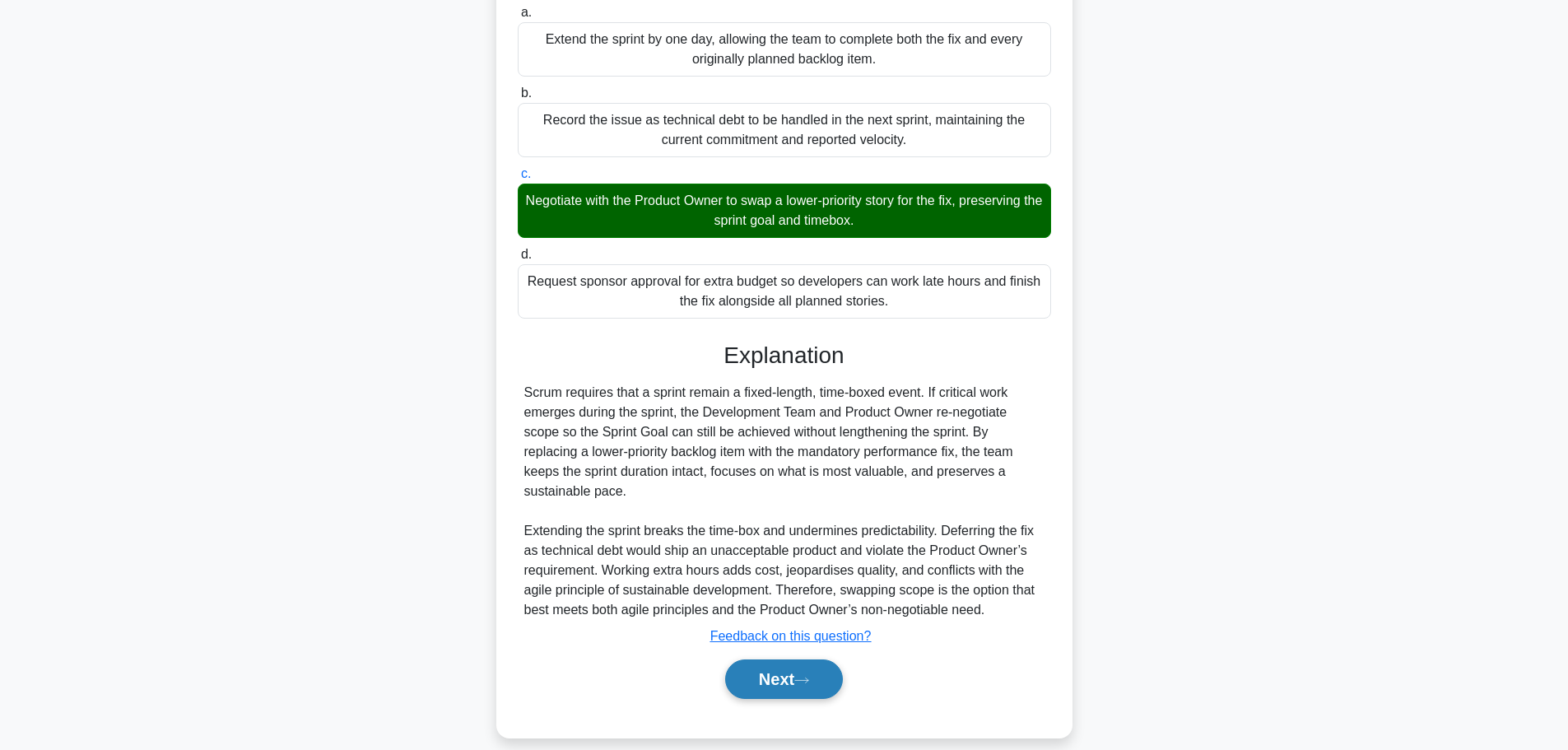
click at [755, 661] on button "Next" at bounding box center [784, 679] width 118 height 40
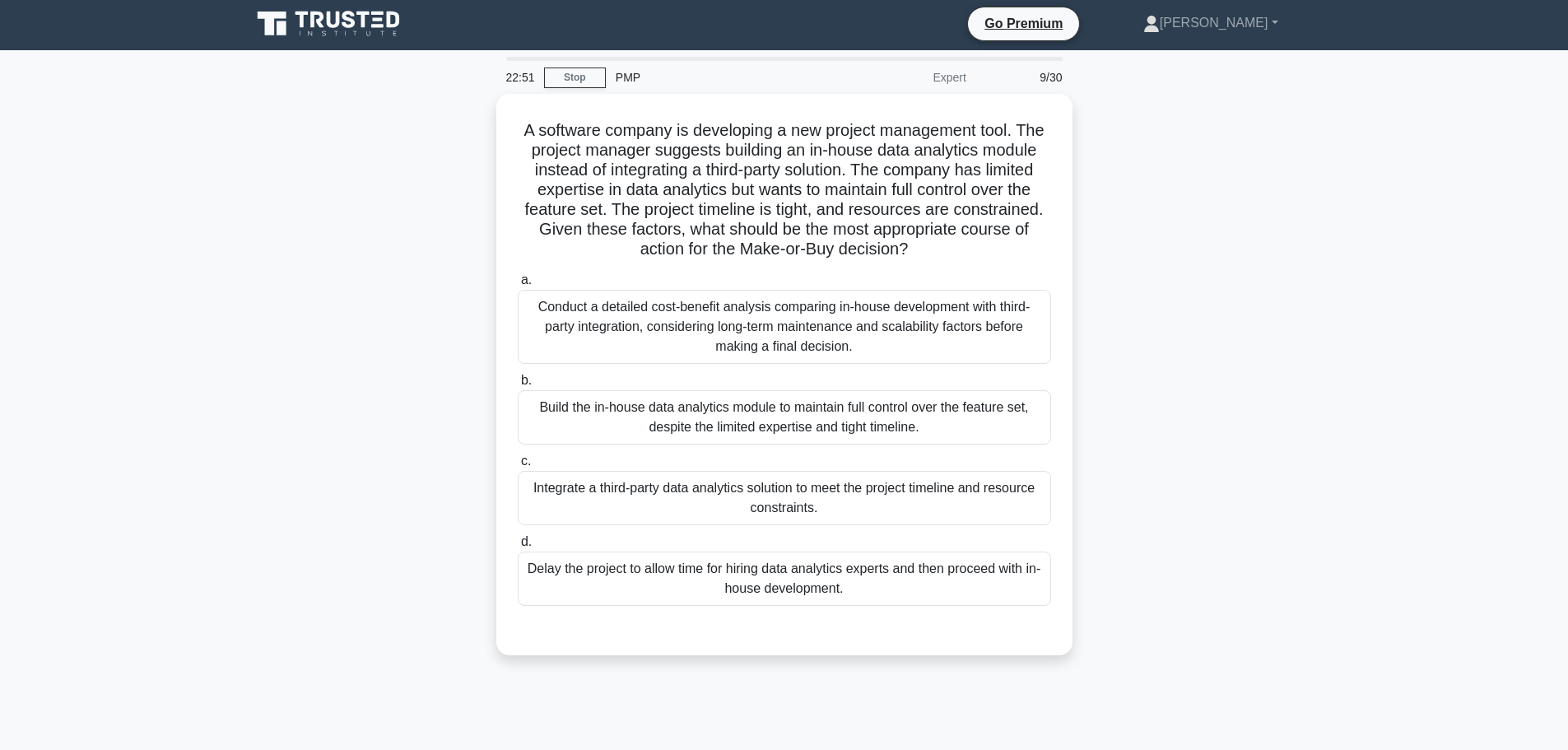
scroll to position [0, 0]
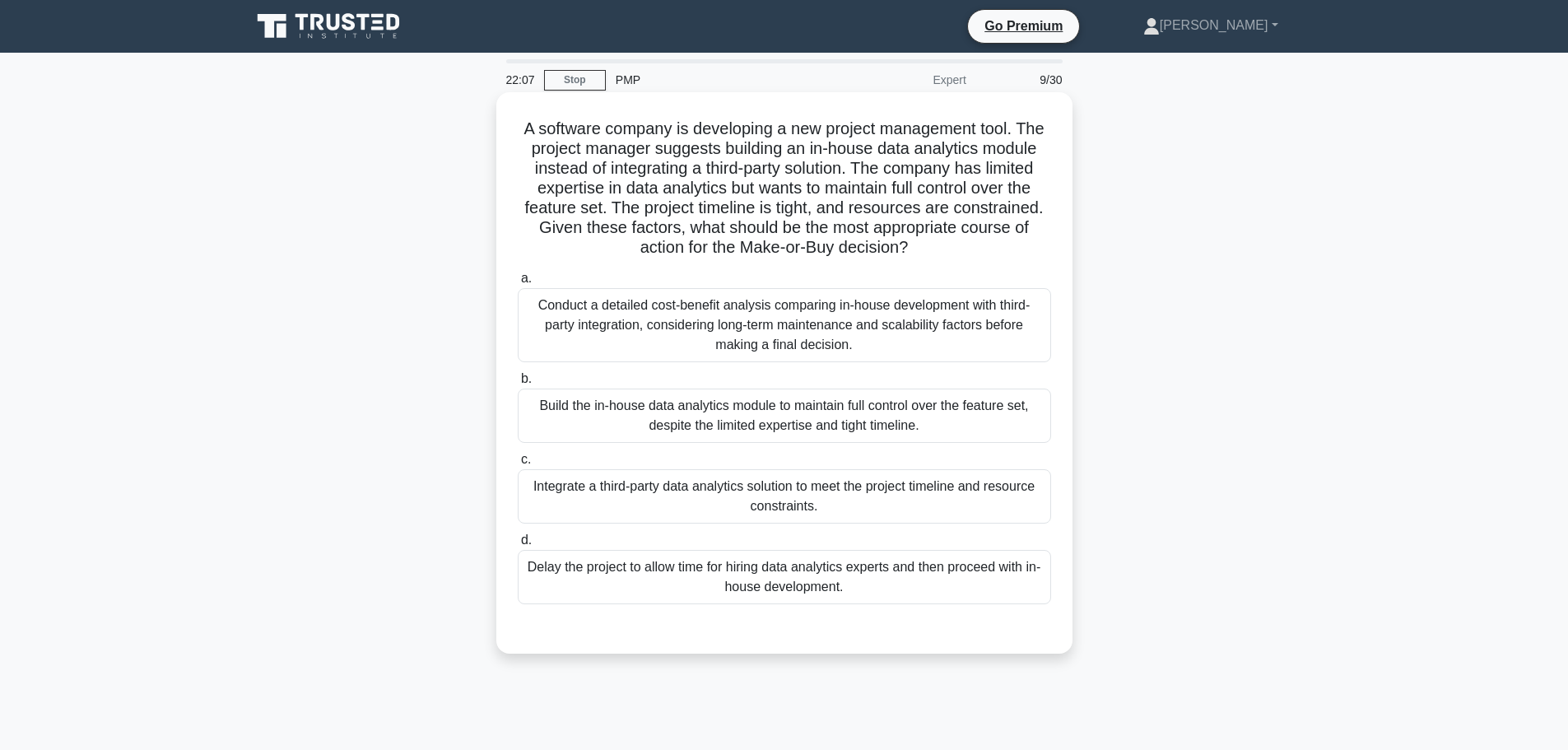
click at [647, 327] on div "Conduct a detailed cost-benefit analysis comparing in-house development with th…" at bounding box center [784, 325] width 533 height 74
click at [517, 284] on input "a. Conduct a detailed cost-benefit analysis comparing in-house development with…" at bounding box center [517, 278] width 0 height 11
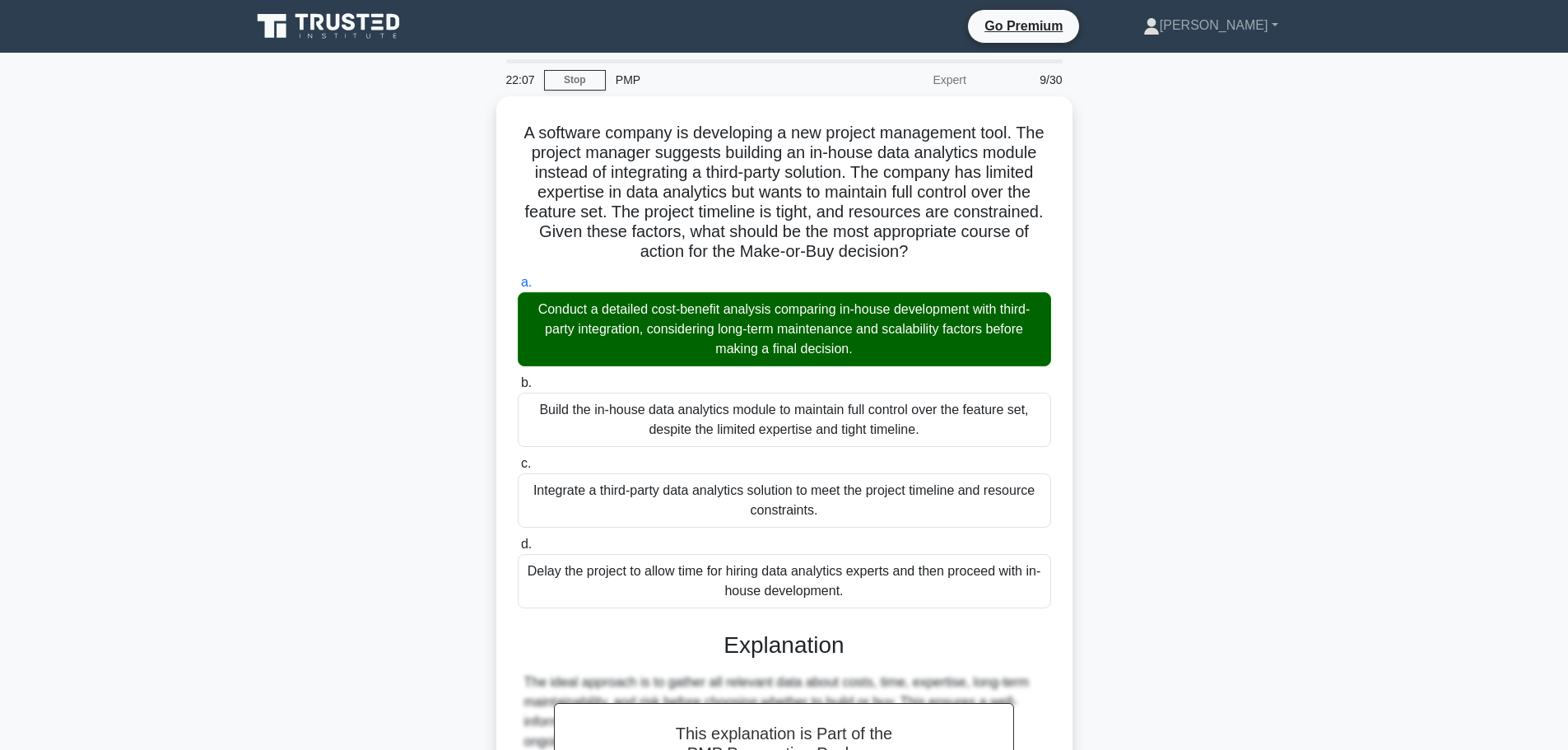
scroll to position [266, 0]
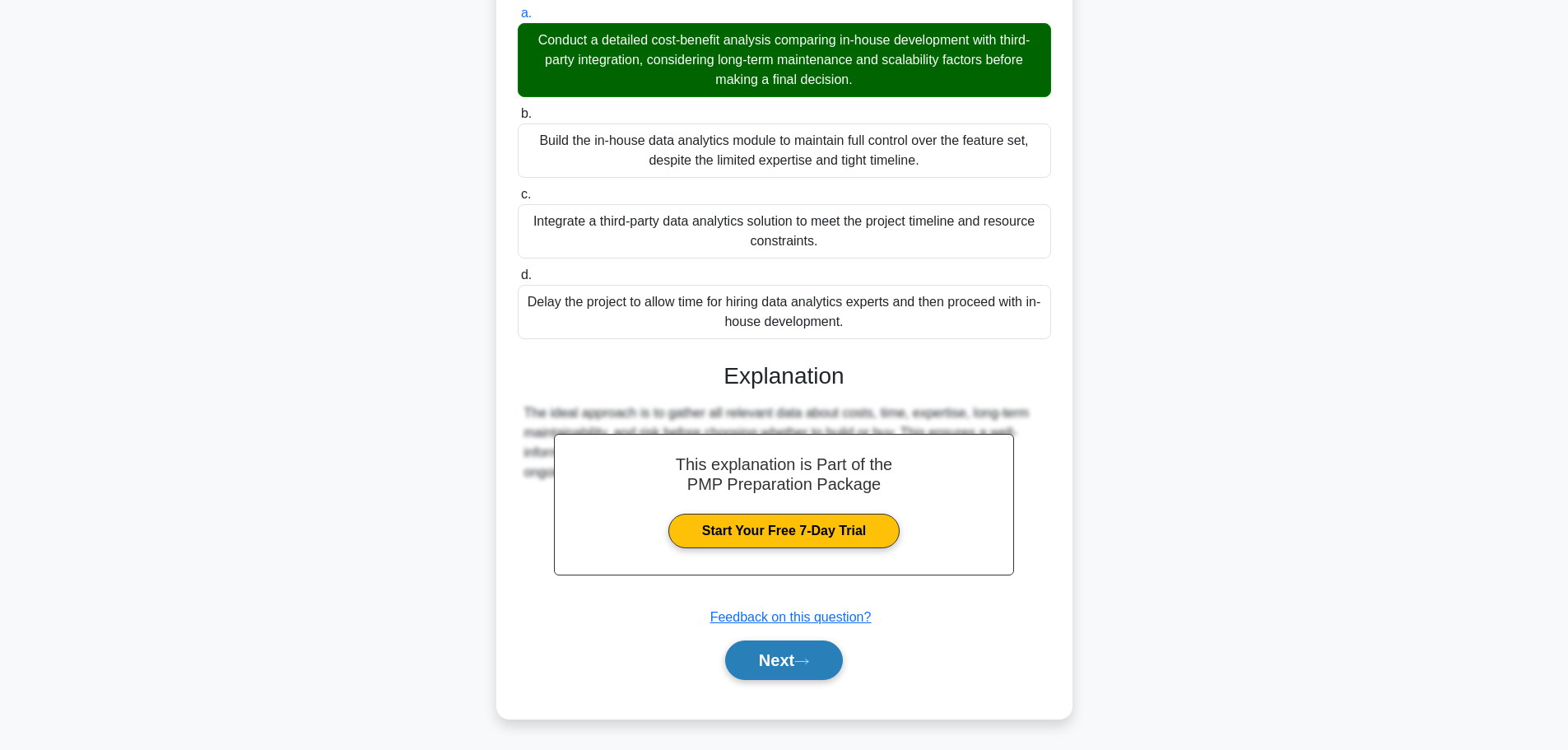
click at [799, 668] on button "Next" at bounding box center [784, 660] width 118 height 40
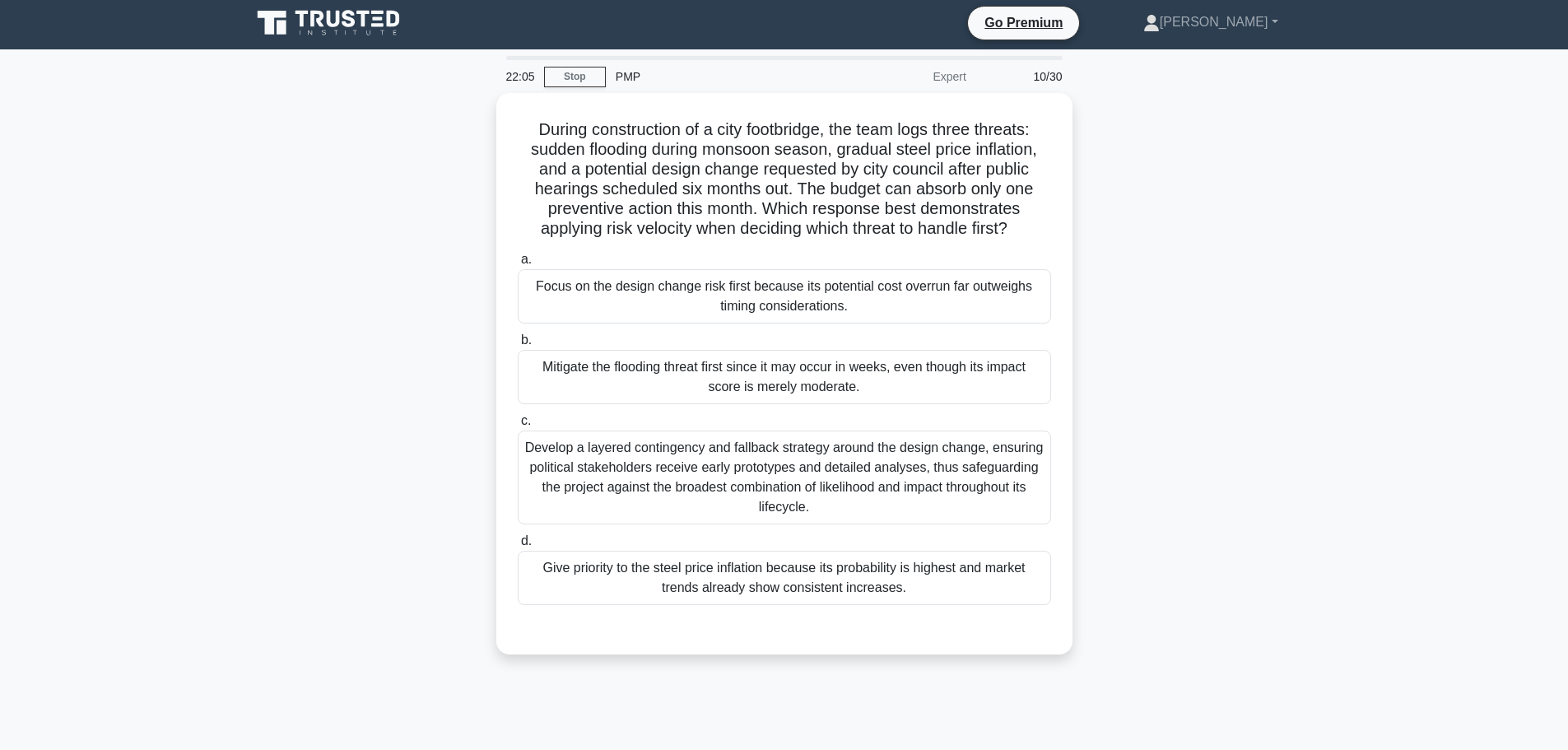
scroll to position [0, 0]
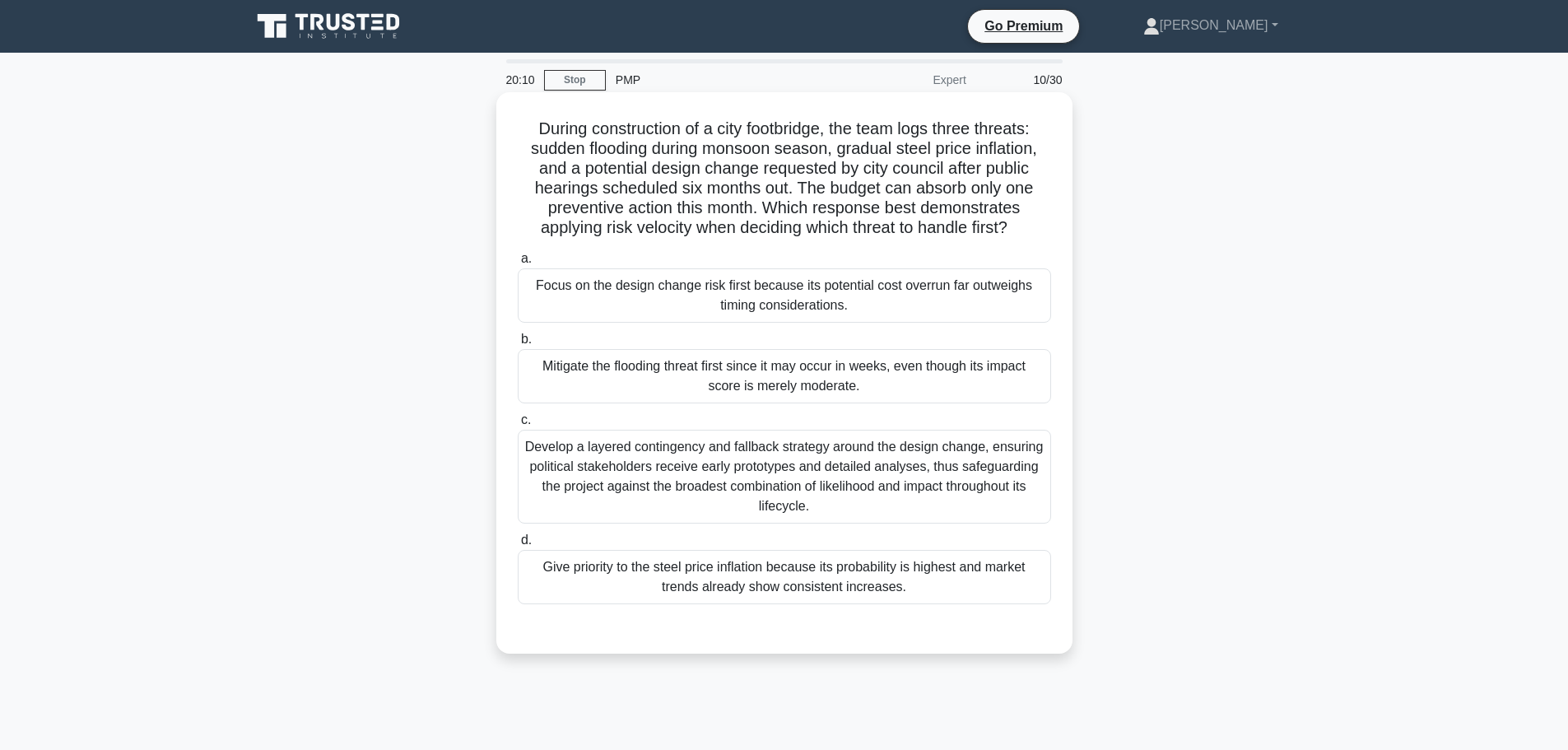
click at [686, 479] on div "Develop a layered contingency and fallback strategy around the design change, e…" at bounding box center [784, 477] width 533 height 94
click at [517, 426] on input "c. Develop a layered contingency and fallback strategy around the design change…" at bounding box center [517, 420] width 0 height 11
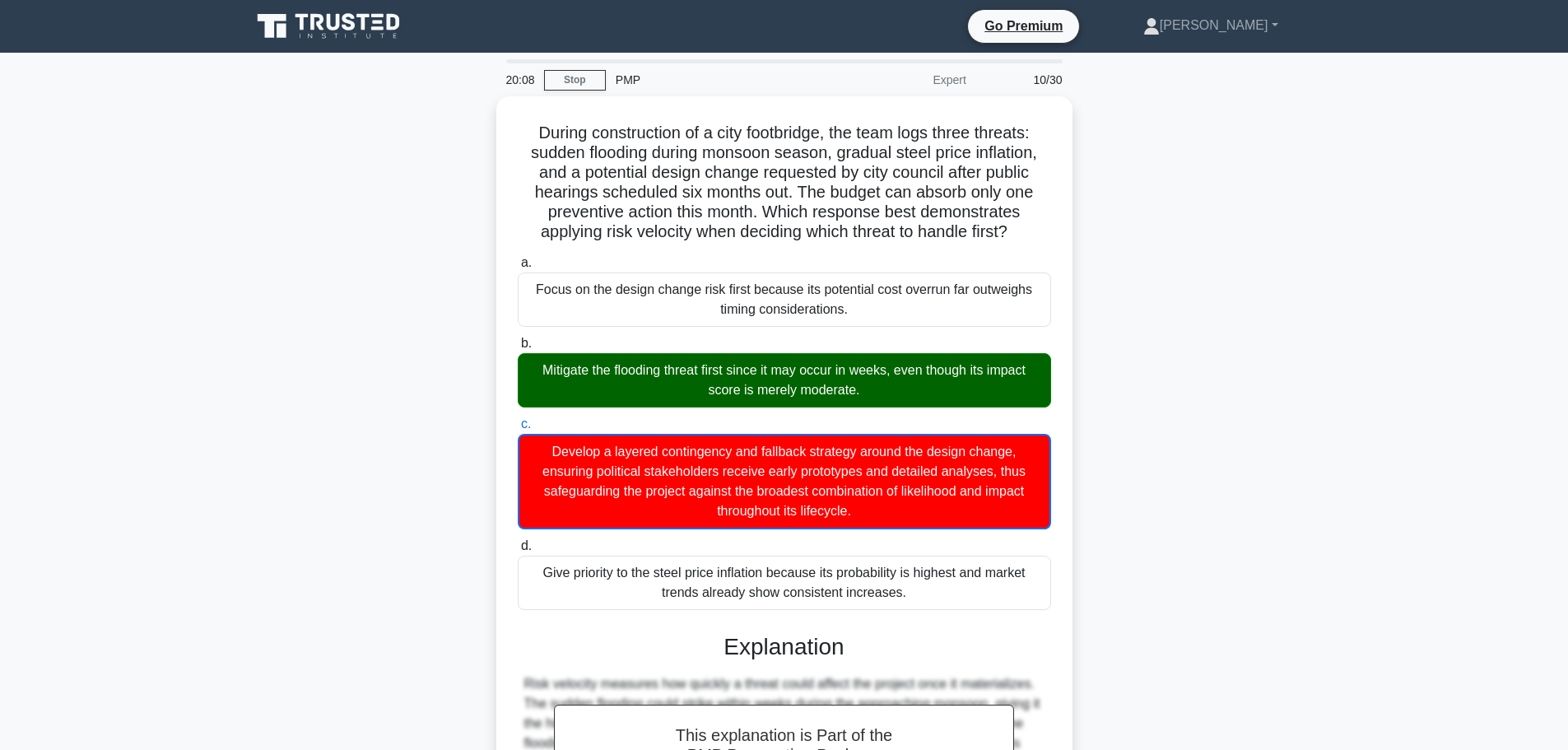
scroll to position [267, 0]
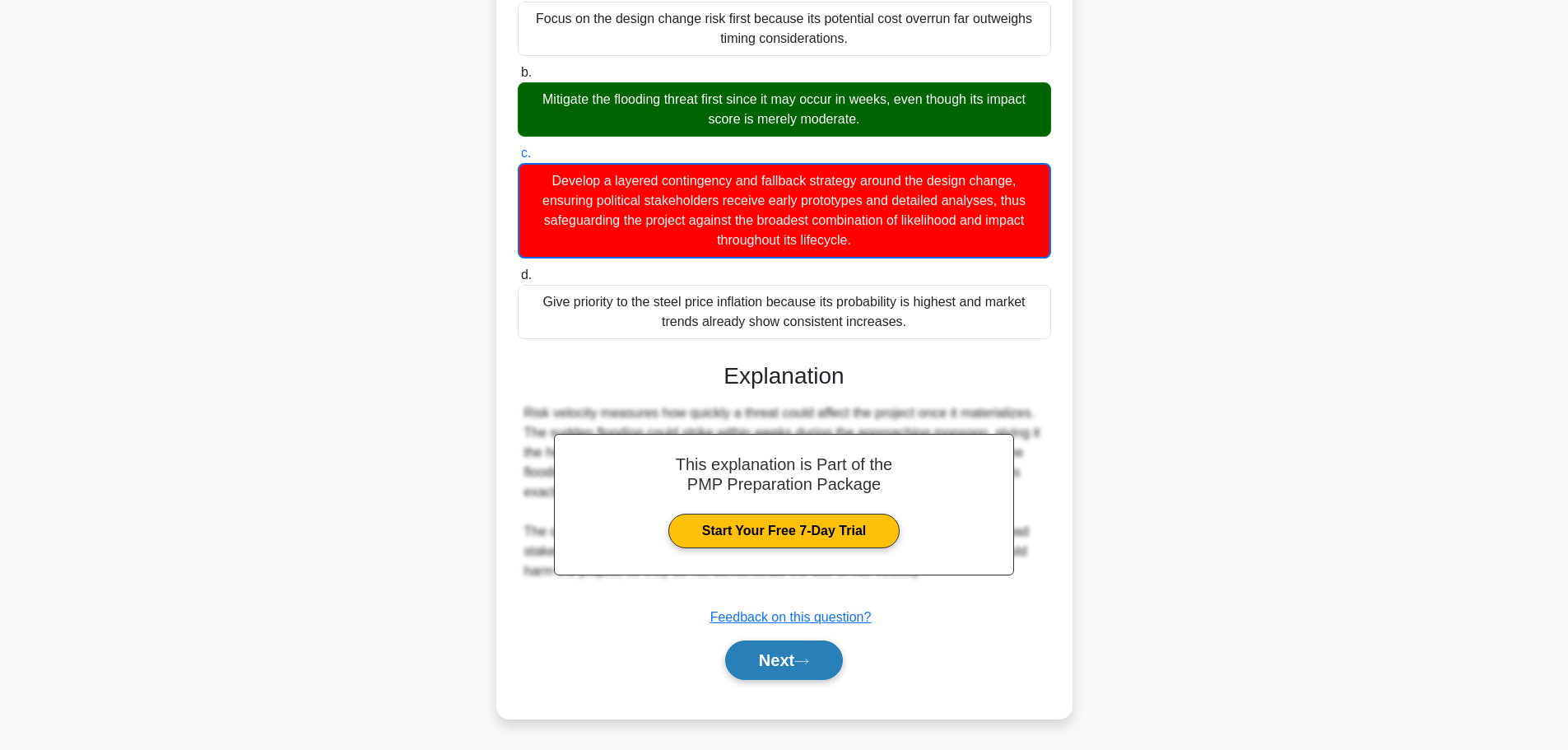
click at [769, 660] on button "Next" at bounding box center [784, 660] width 118 height 40
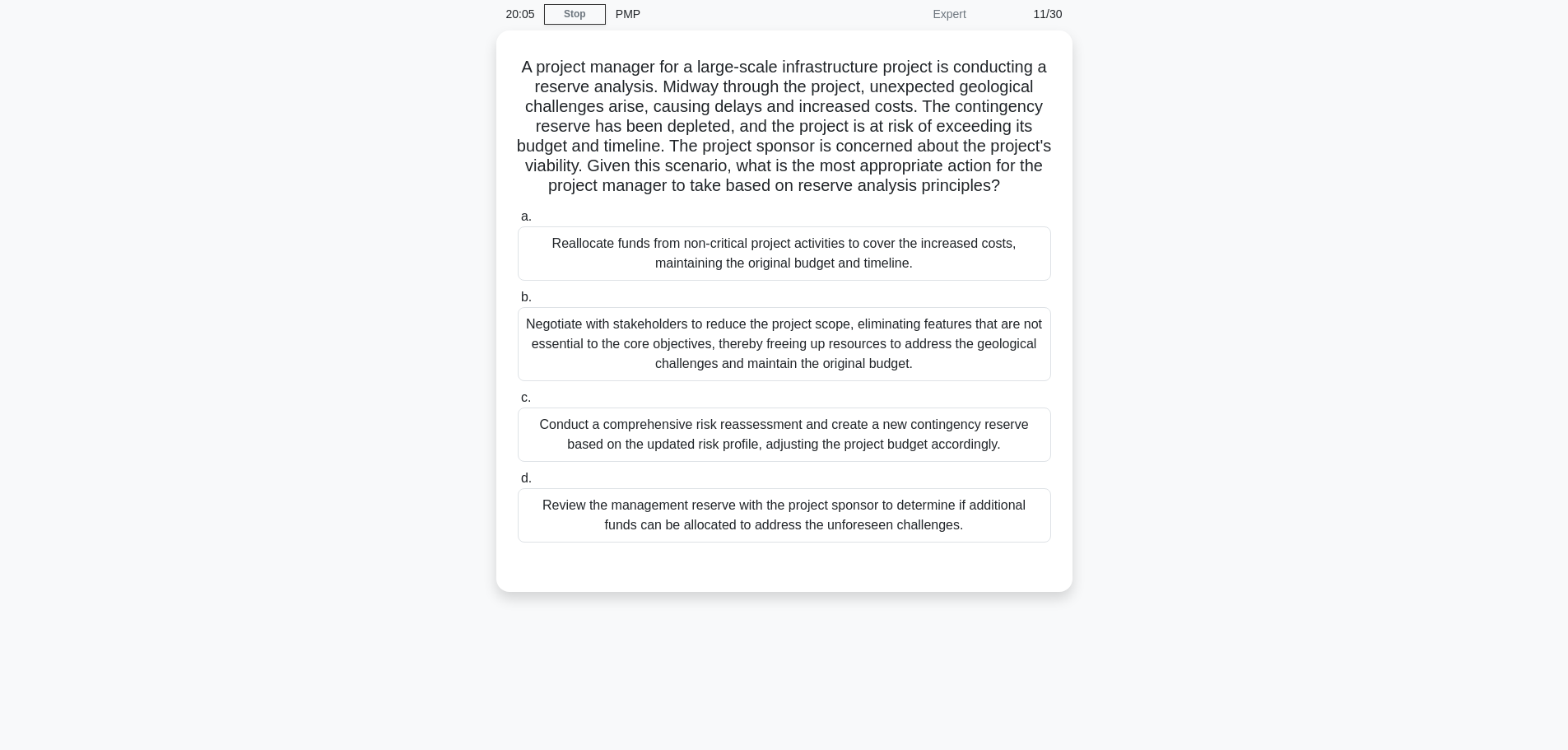
scroll to position [30, 0]
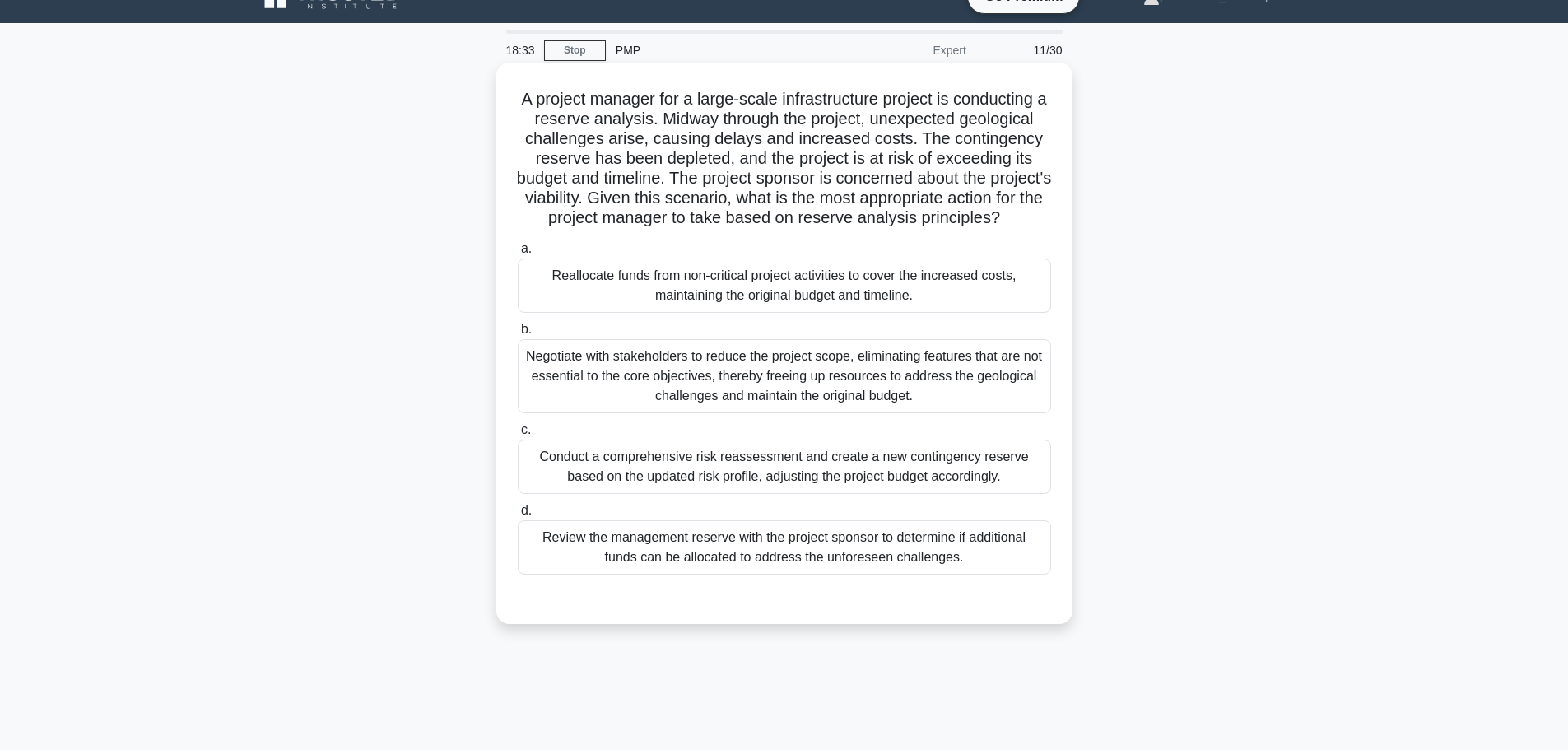
click at [845, 484] on div "Conduct a comprehensive risk reassessment and create a new contingency reserve …" at bounding box center [784, 467] width 533 height 54
click at [517, 436] on input "c. Conduct a comprehensive risk reassessment and create a new contingency reser…" at bounding box center [517, 430] width 0 height 11
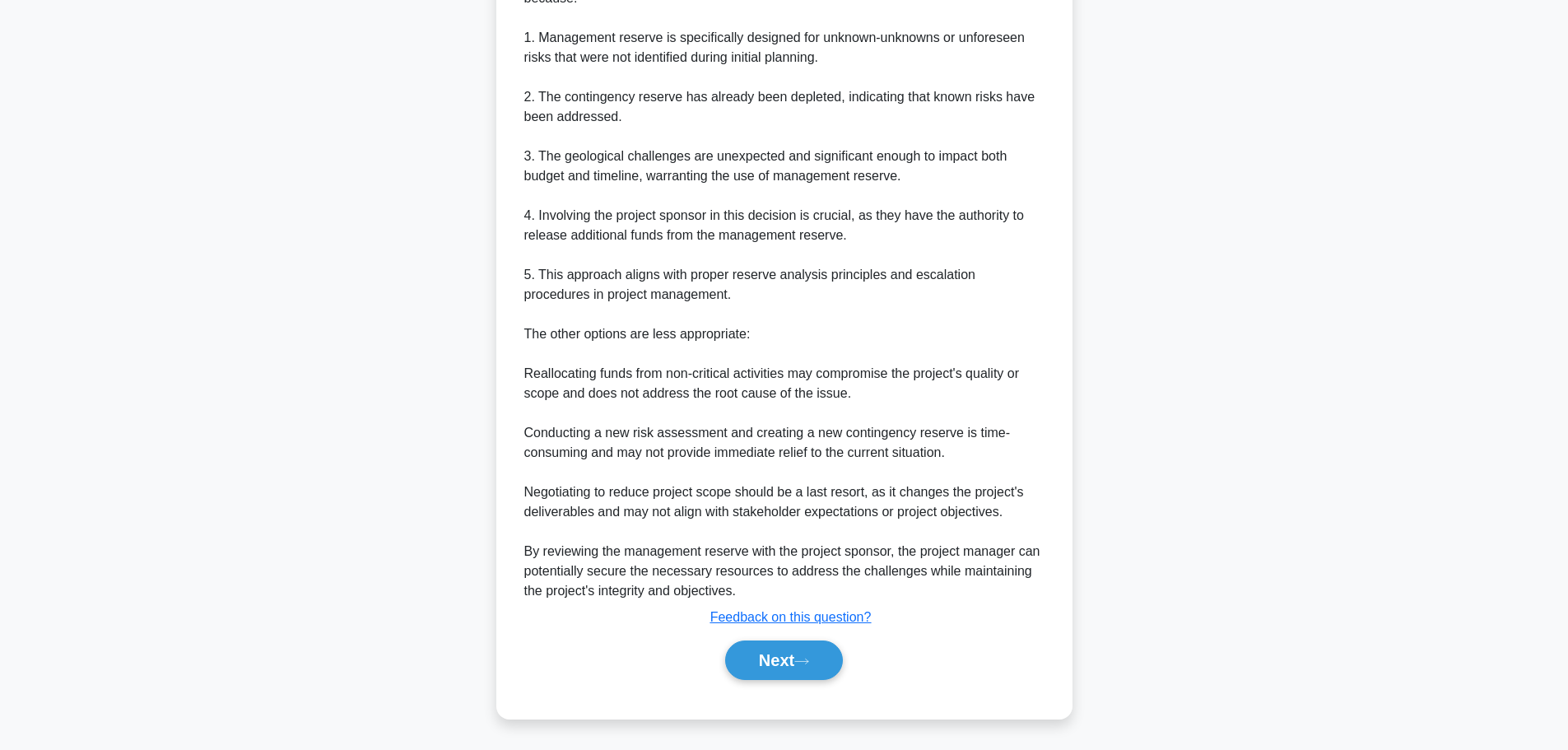
scroll to position [742, 0]
click at [768, 662] on button "Next" at bounding box center [784, 660] width 118 height 40
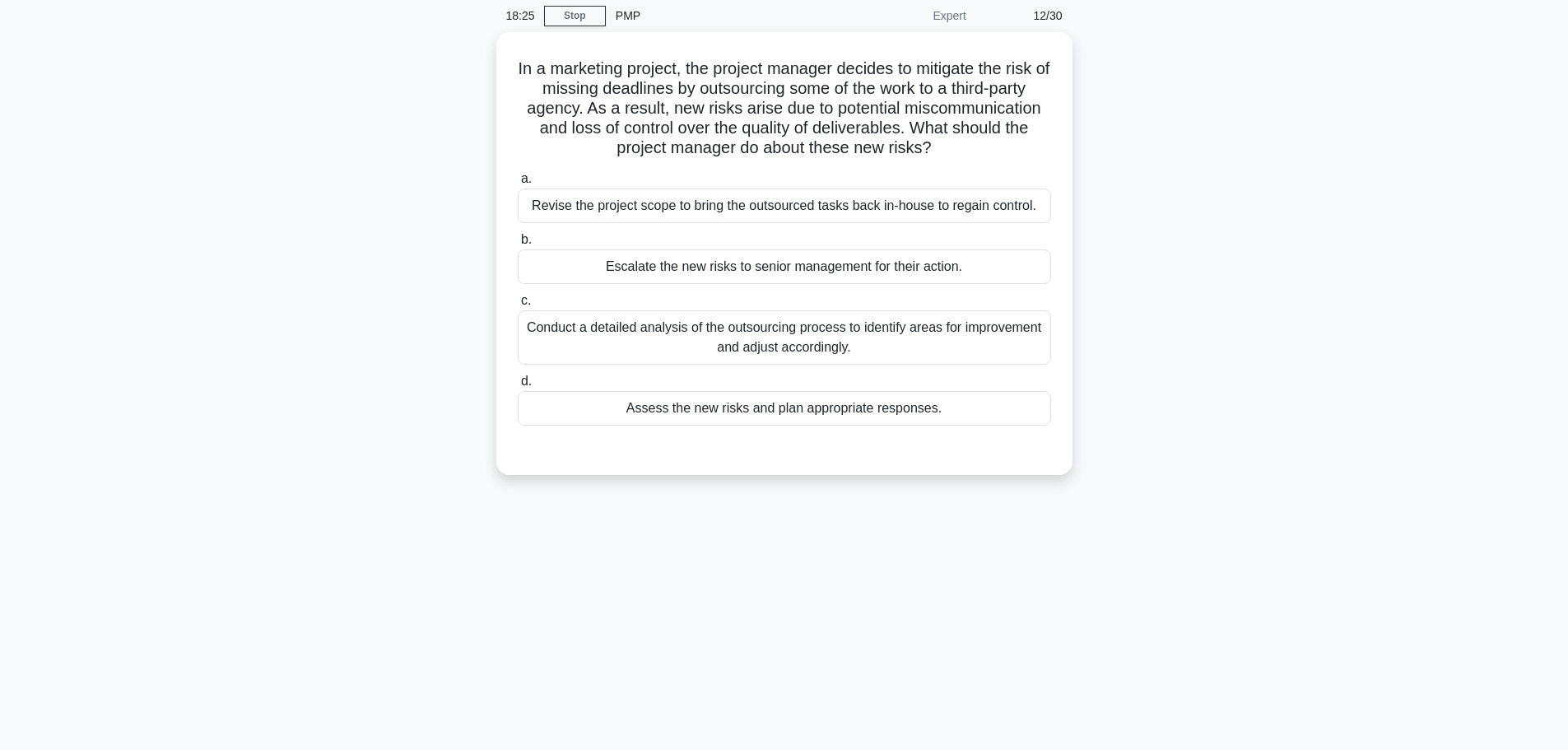
scroll to position [0, 0]
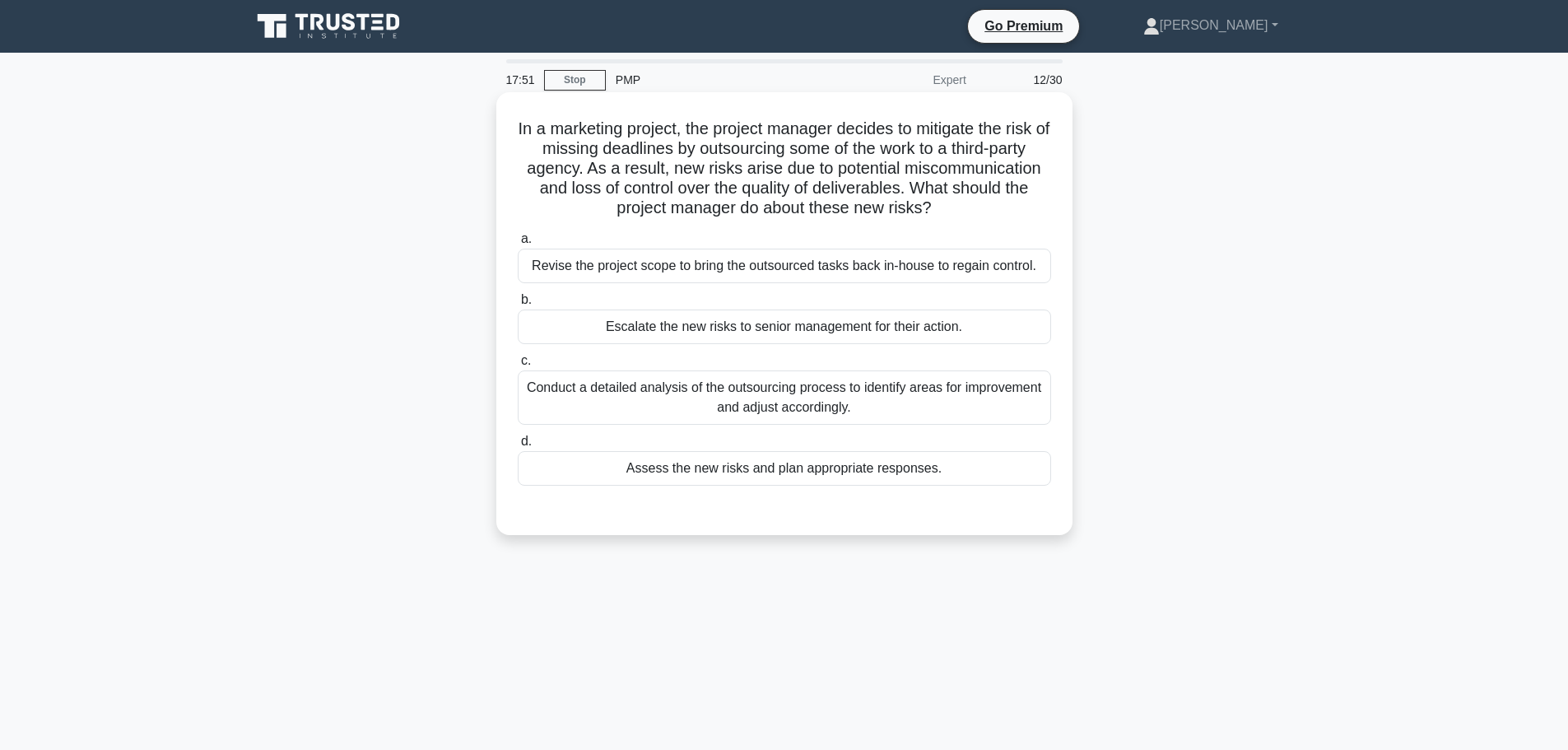
click at [649, 471] on div "Assess the new risks and plan appropriate responses." at bounding box center [784, 468] width 533 height 35
click at [517, 447] on input "d. Assess the new risks and plan appropriate responses." at bounding box center [517, 441] width 0 height 11
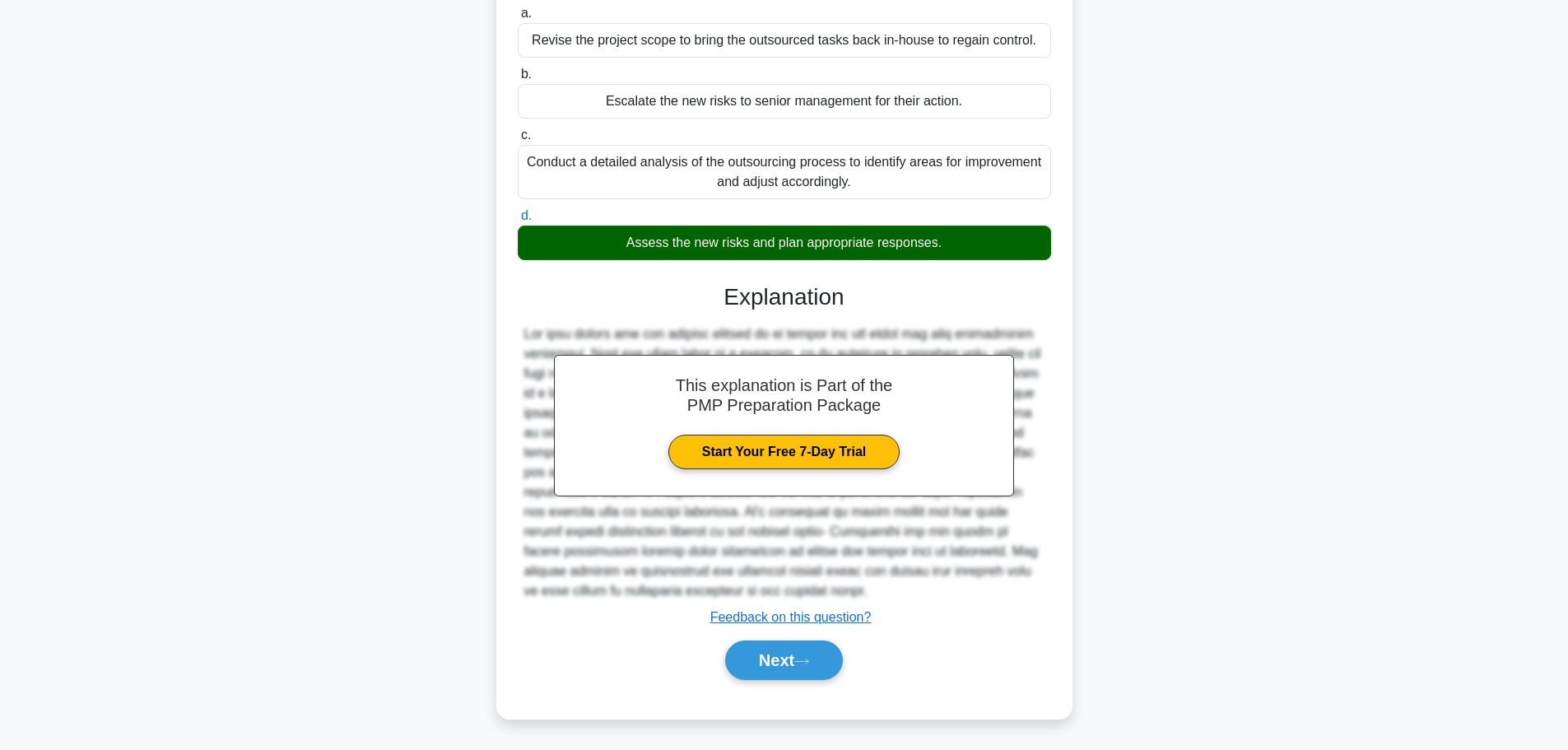
scroll to position [226, 0]
click at [762, 662] on button "Next" at bounding box center [784, 660] width 118 height 40
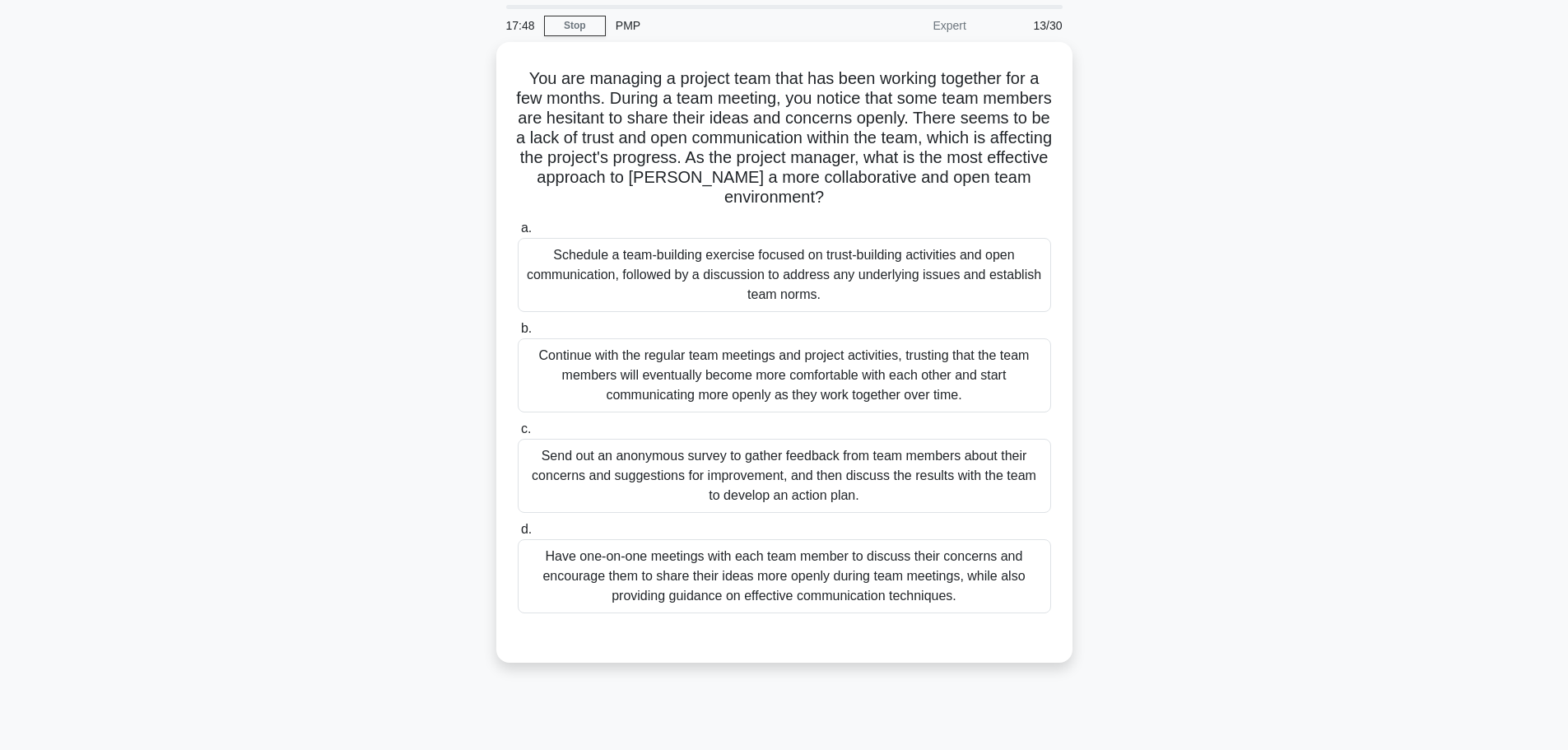
scroll to position [0, 0]
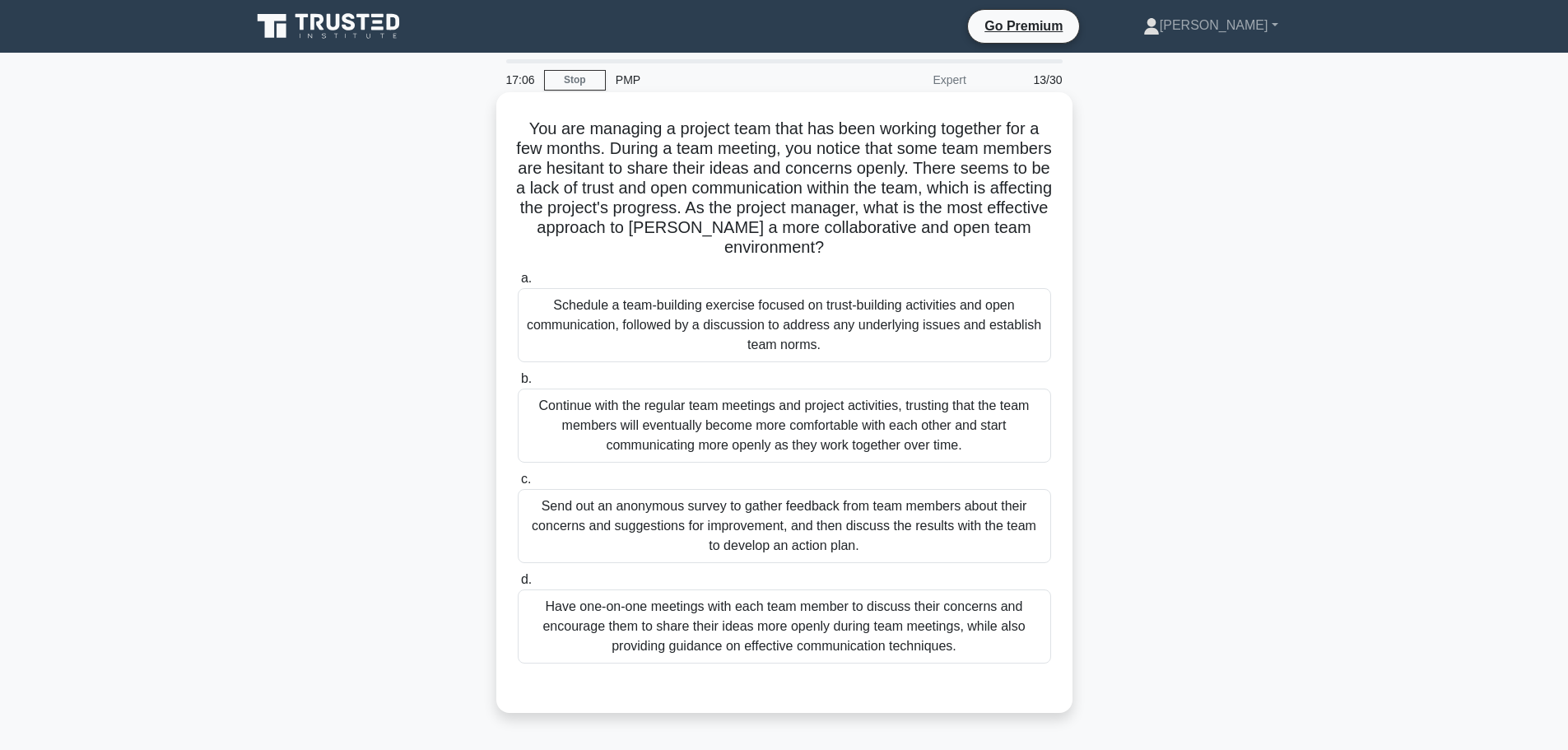
click at [646, 318] on div "Schedule a team-building exercise focused on trust-building activities and open…" at bounding box center [784, 325] width 533 height 74
click at [517, 284] on input "a. Schedule a team-building exercise focused on trust-building activities and o…" at bounding box center [517, 278] width 0 height 11
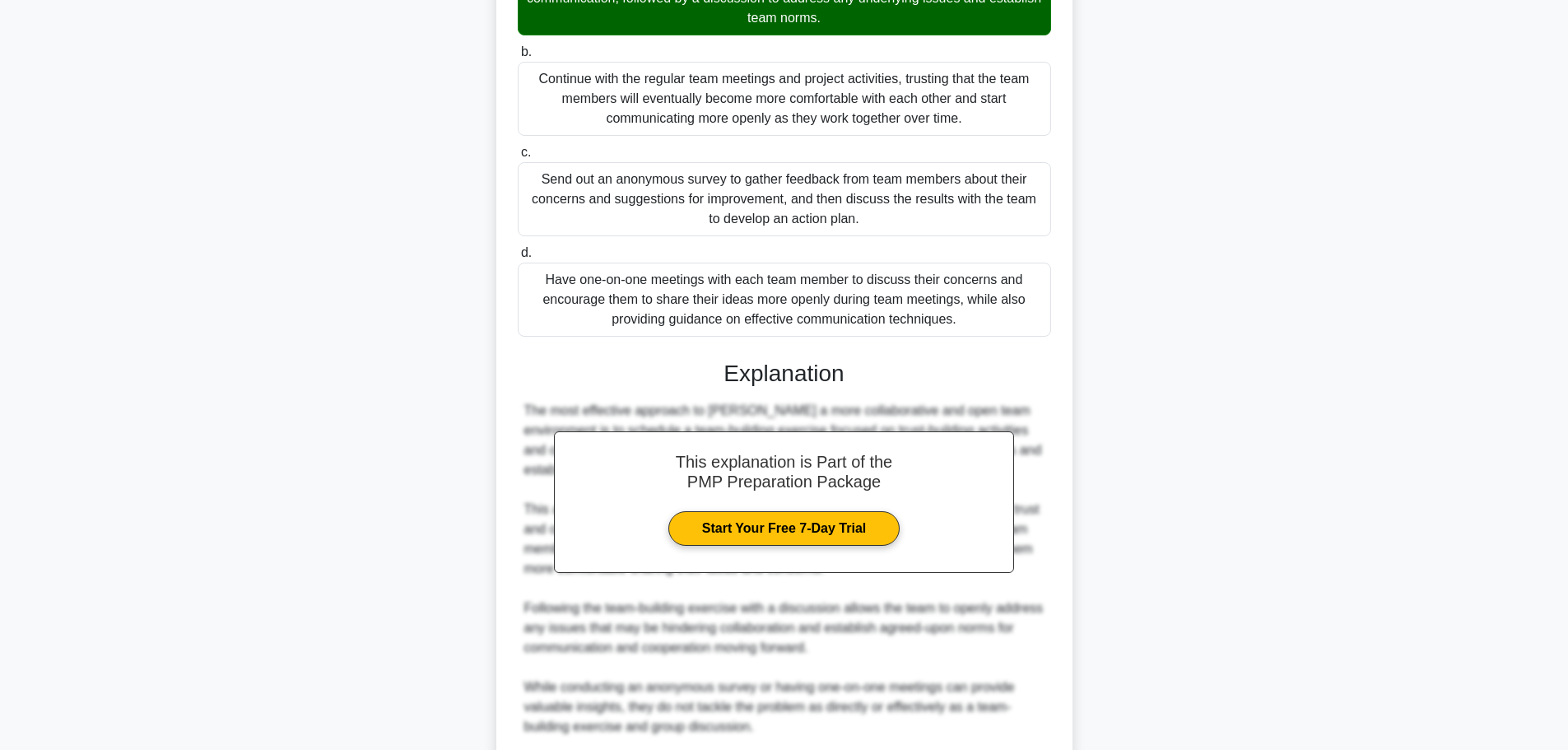
scroll to position [543, 0]
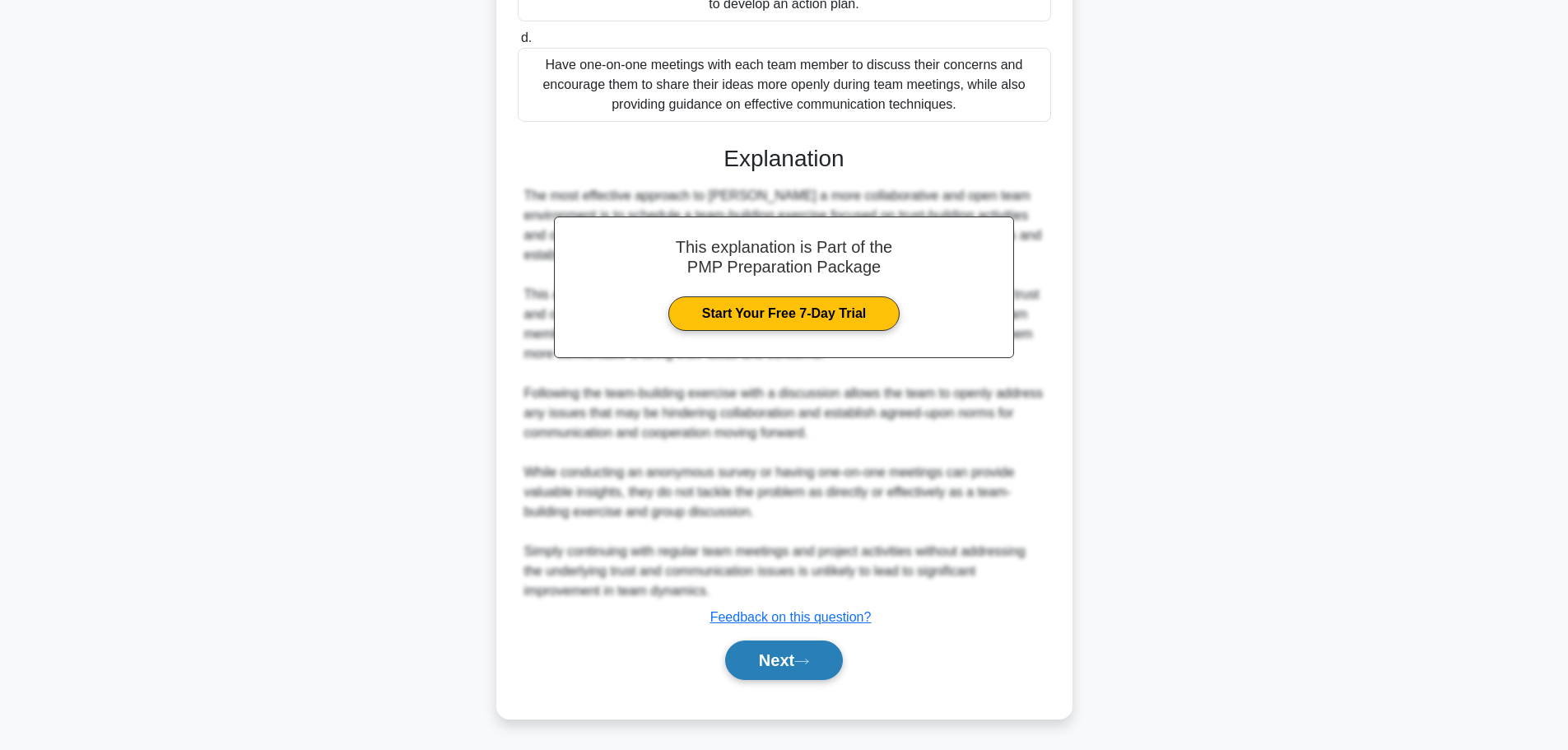
click at [787, 666] on button "Next" at bounding box center [784, 660] width 118 height 40
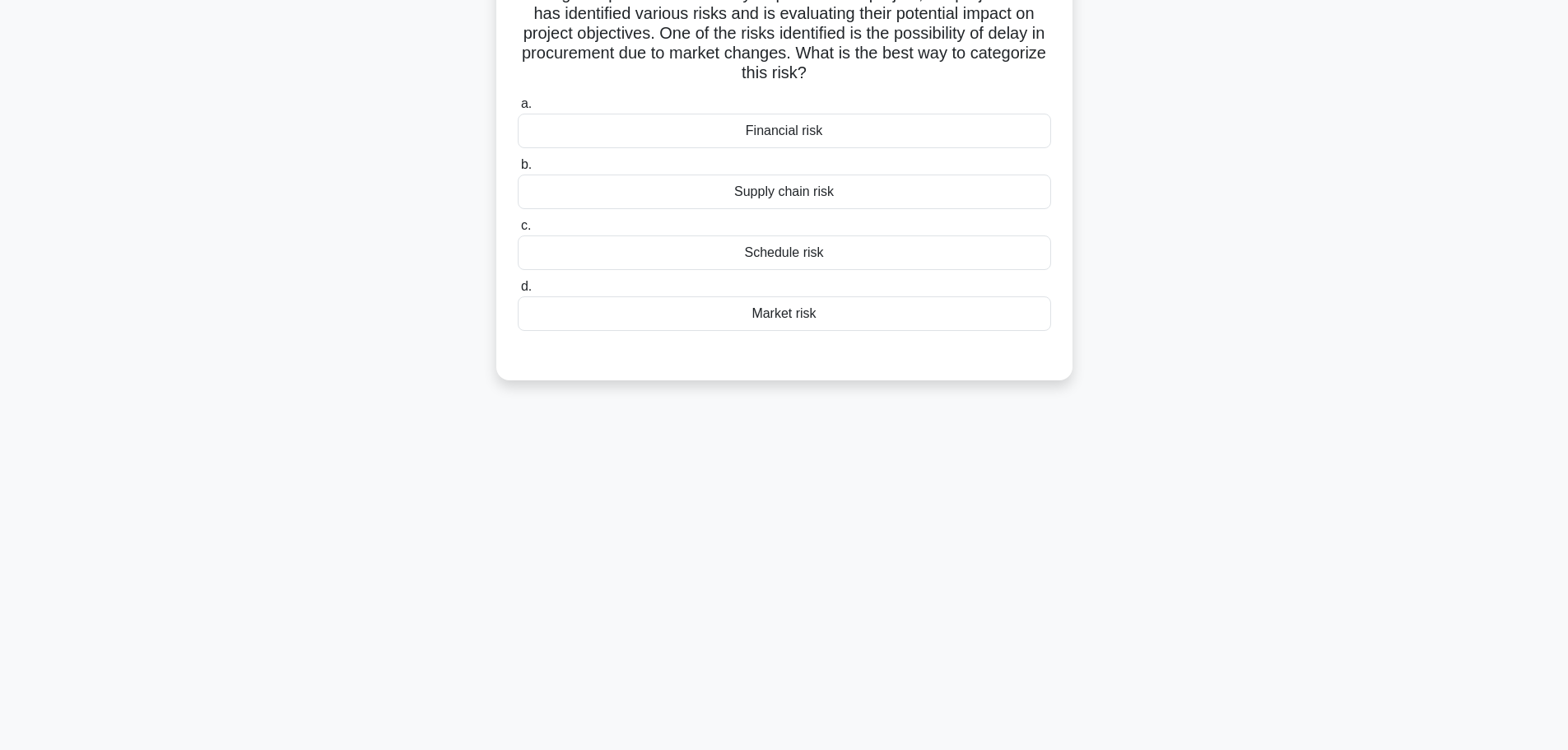
scroll to position [0, 0]
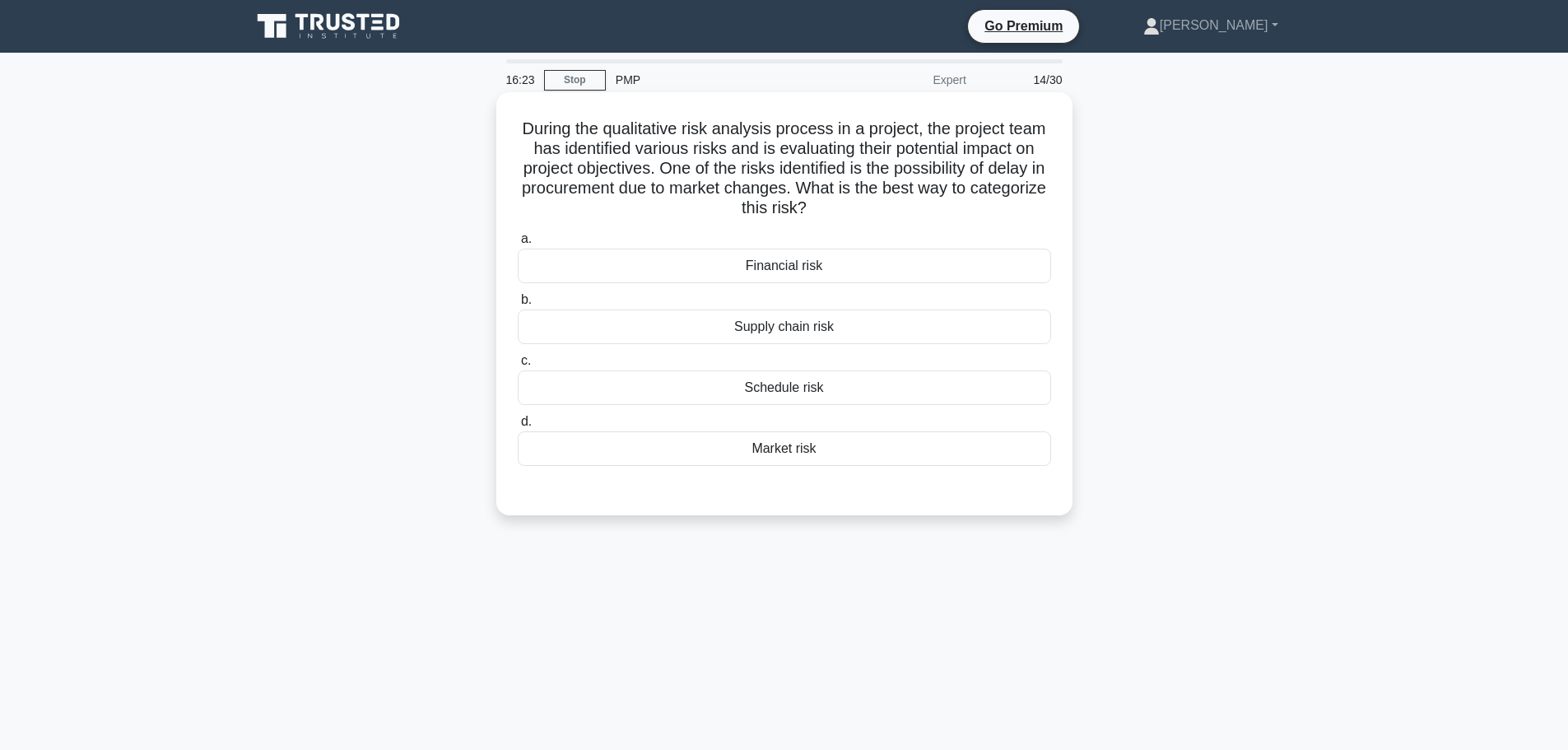
click at [721, 382] on div "Schedule risk" at bounding box center [784, 387] width 533 height 35
click at [517, 366] on input "c. Schedule risk" at bounding box center [517, 361] width 0 height 11
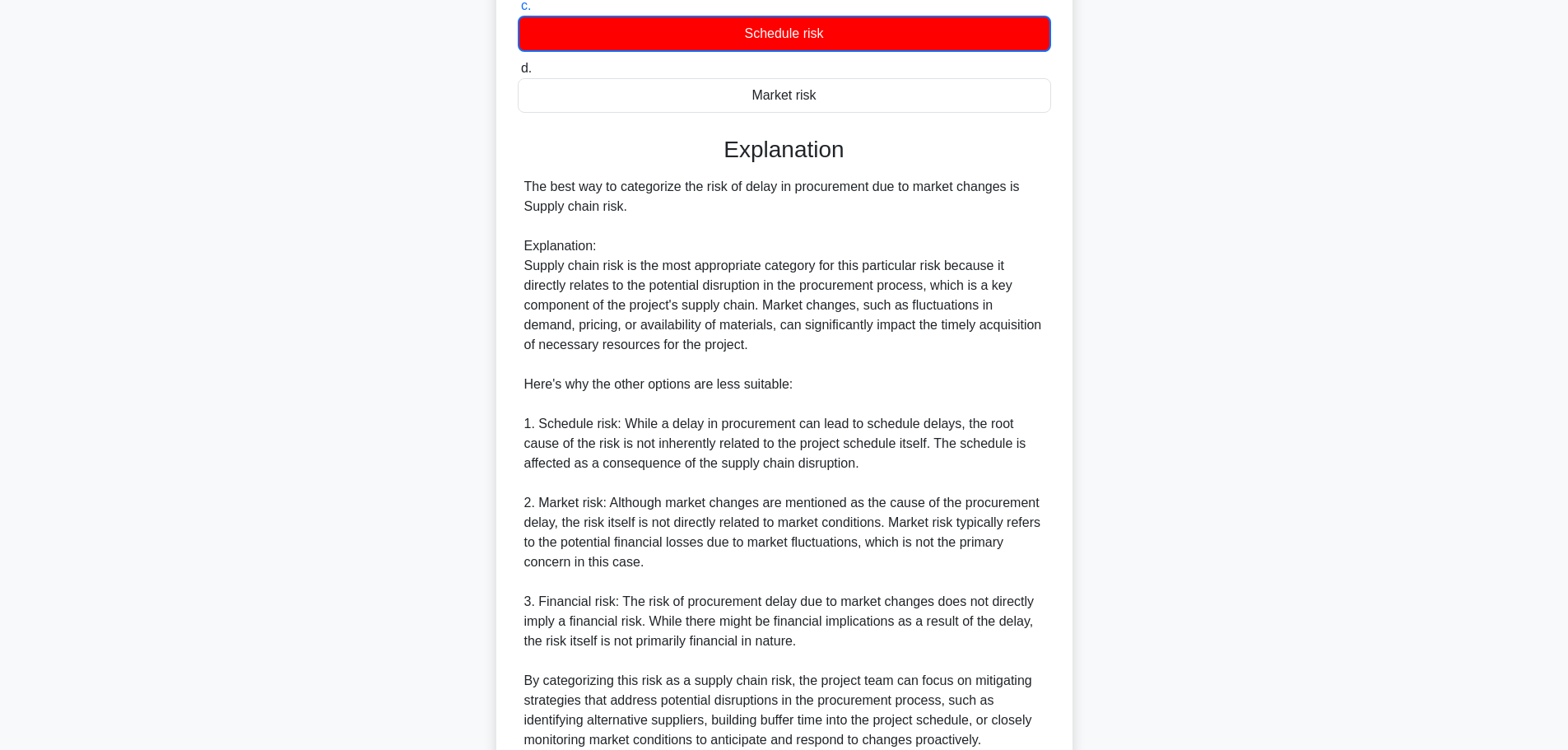
scroll to position [505, 0]
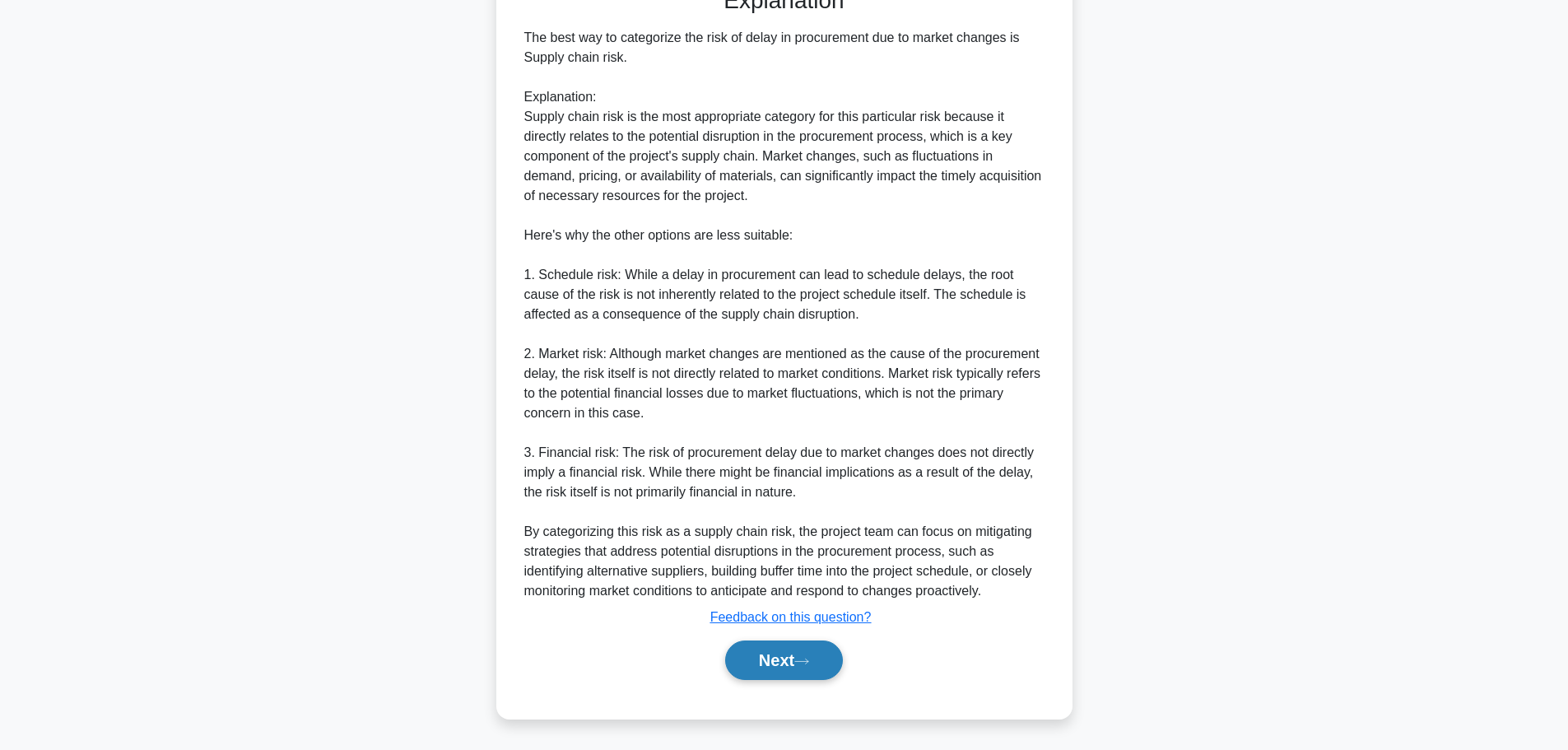
click at [794, 652] on button "Next" at bounding box center [784, 660] width 118 height 40
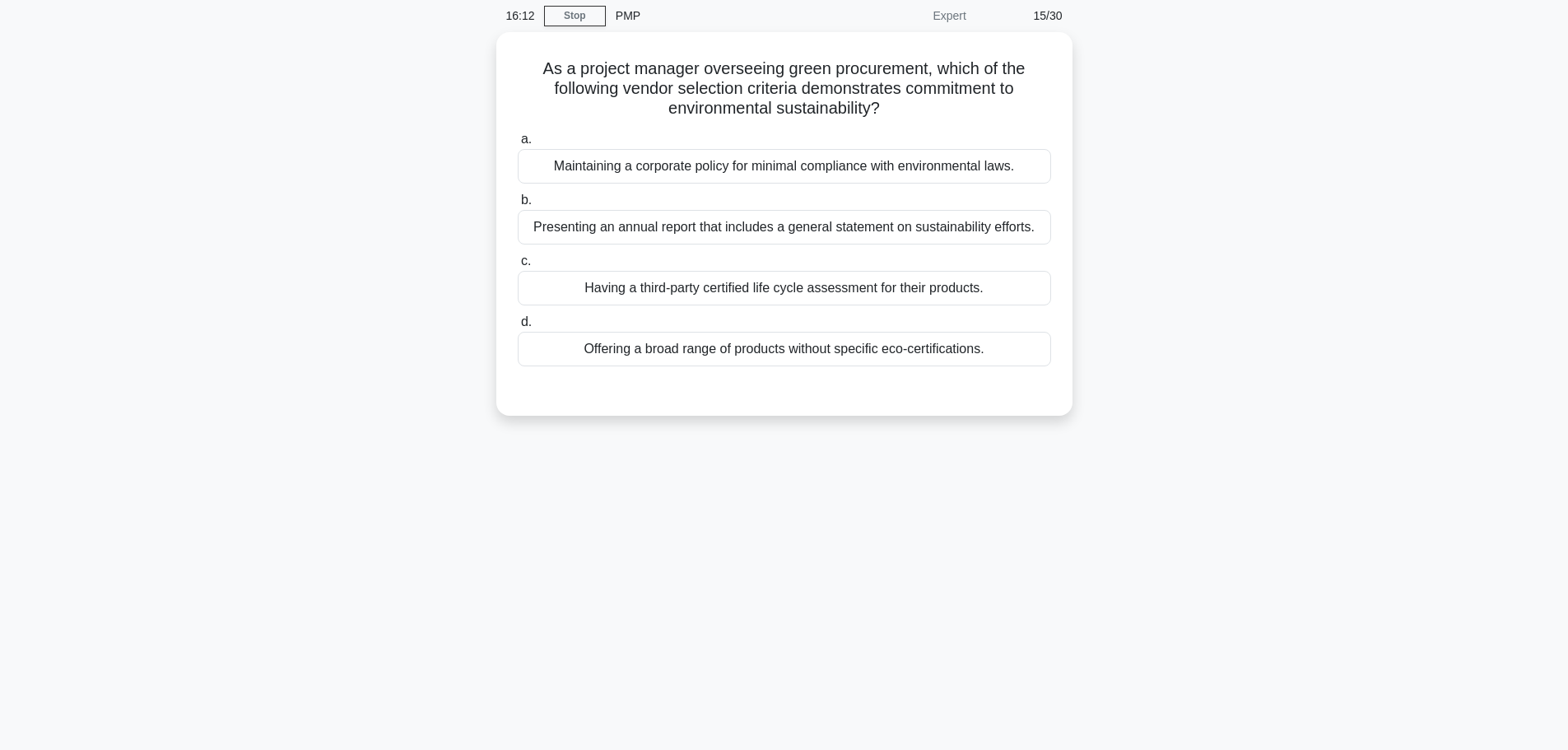
scroll to position [0, 0]
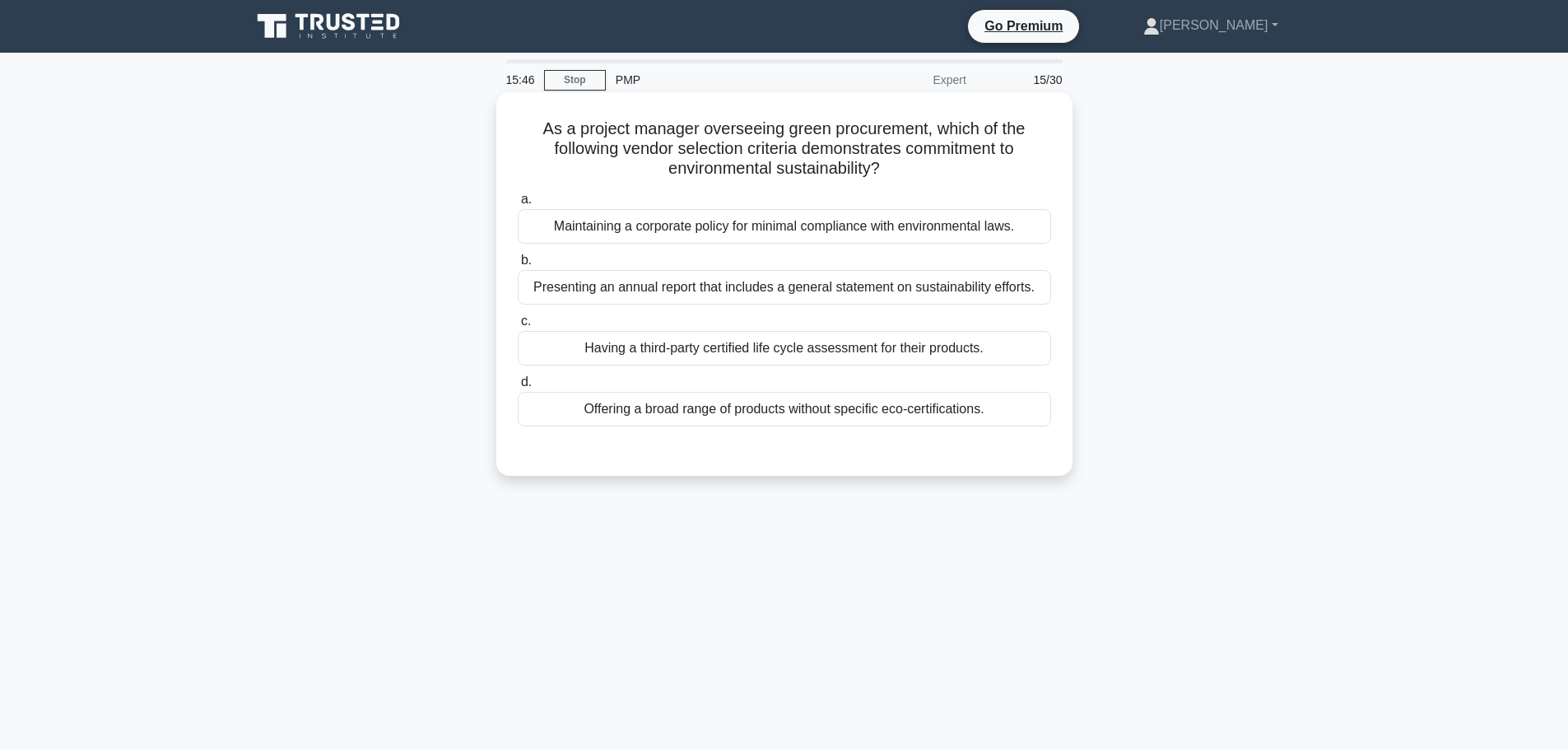
click at [653, 347] on div "Having a third-party certified life cycle assessment for their products." at bounding box center [784, 348] width 533 height 35
click at [517, 327] on input "c. Having a third-party certified life cycle assessment for their products." at bounding box center [517, 321] width 0 height 11
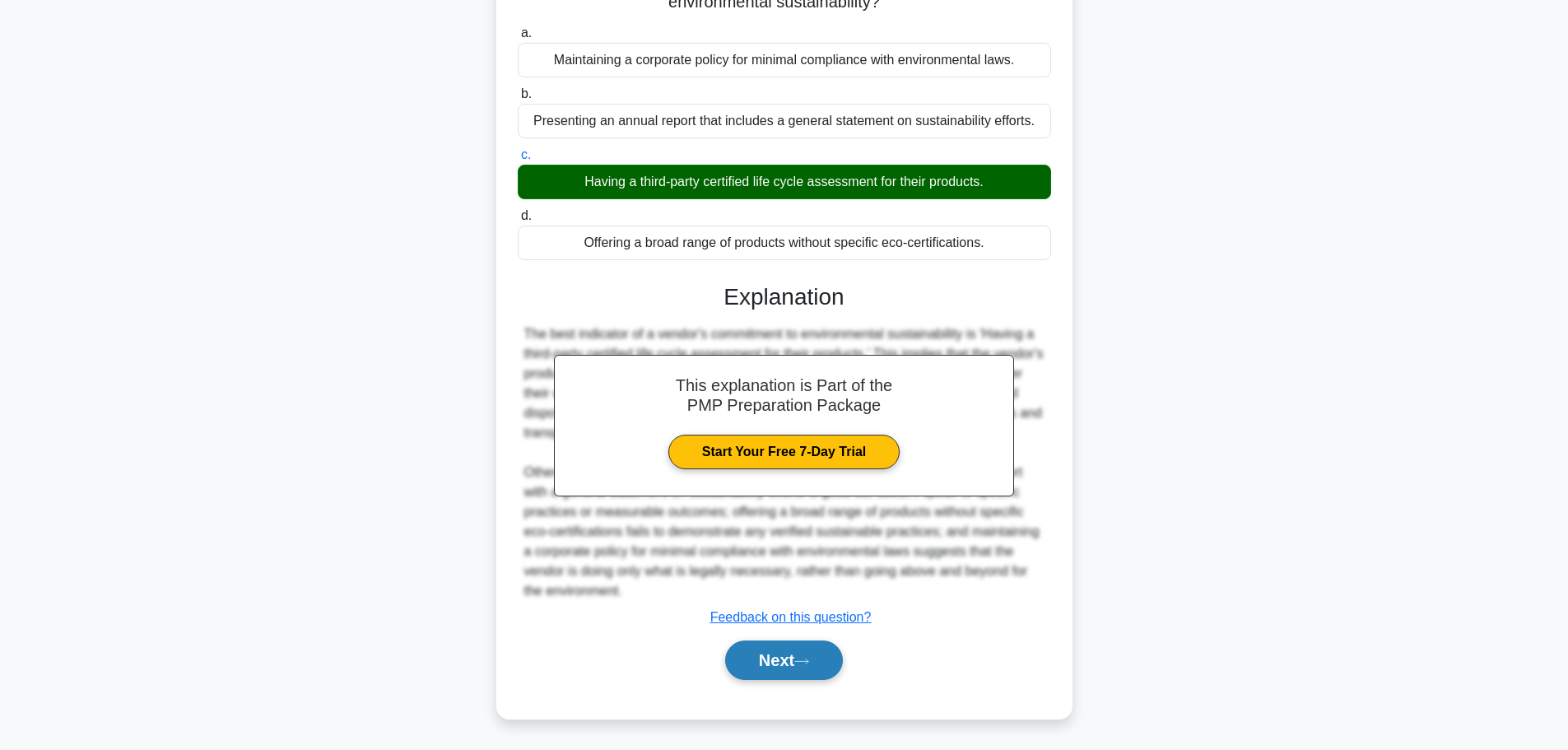
click at [774, 667] on button "Next" at bounding box center [784, 660] width 118 height 40
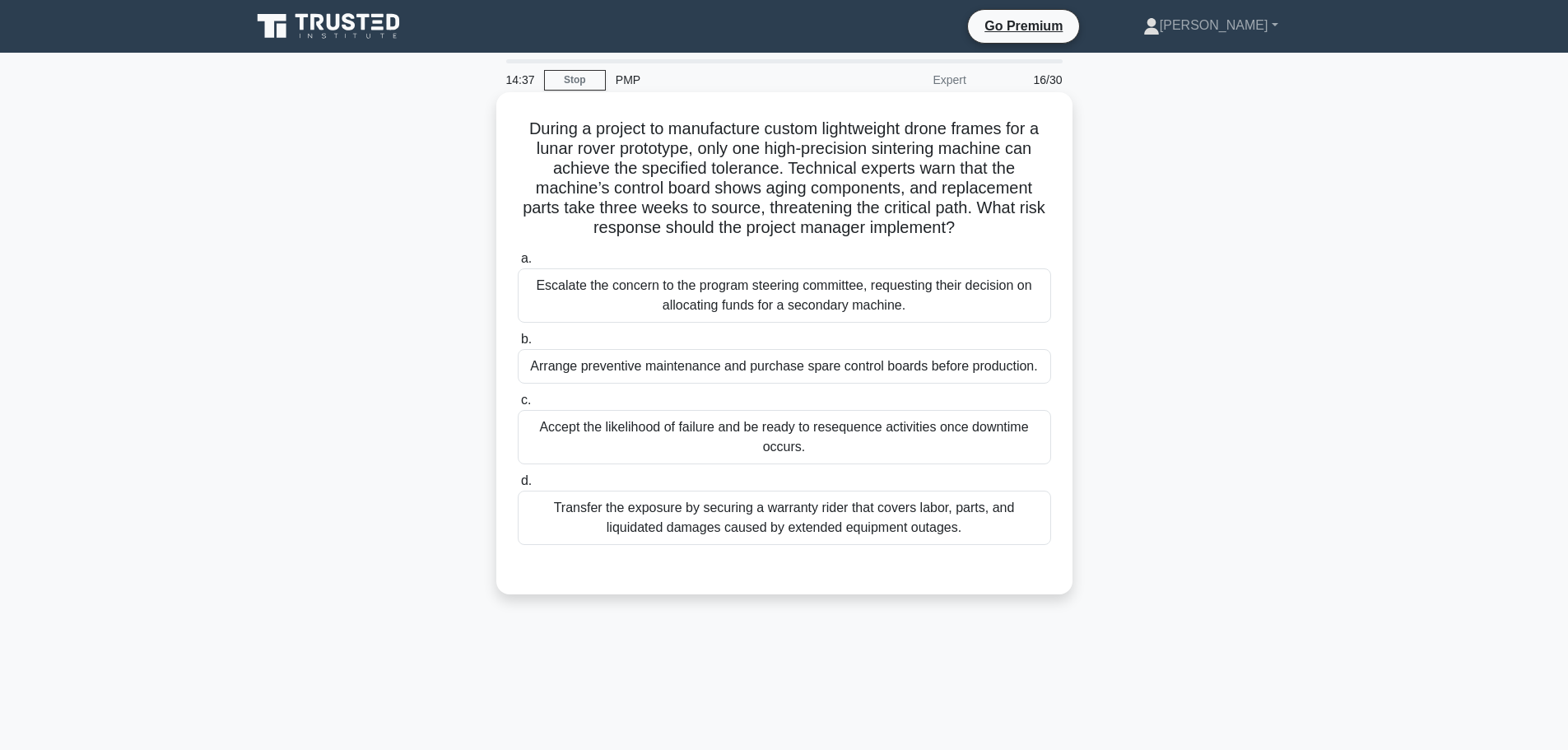
click at [658, 362] on div "Arrange preventive maintenance and purchase spare control boards before product…" at bounding box center [784, 366] width 533 height 35
click at [517, 345] on input "b. Arrange preventive maintenance and purchase spare control boards before prod…" at bounding box center [517, 339] width 0 height 11
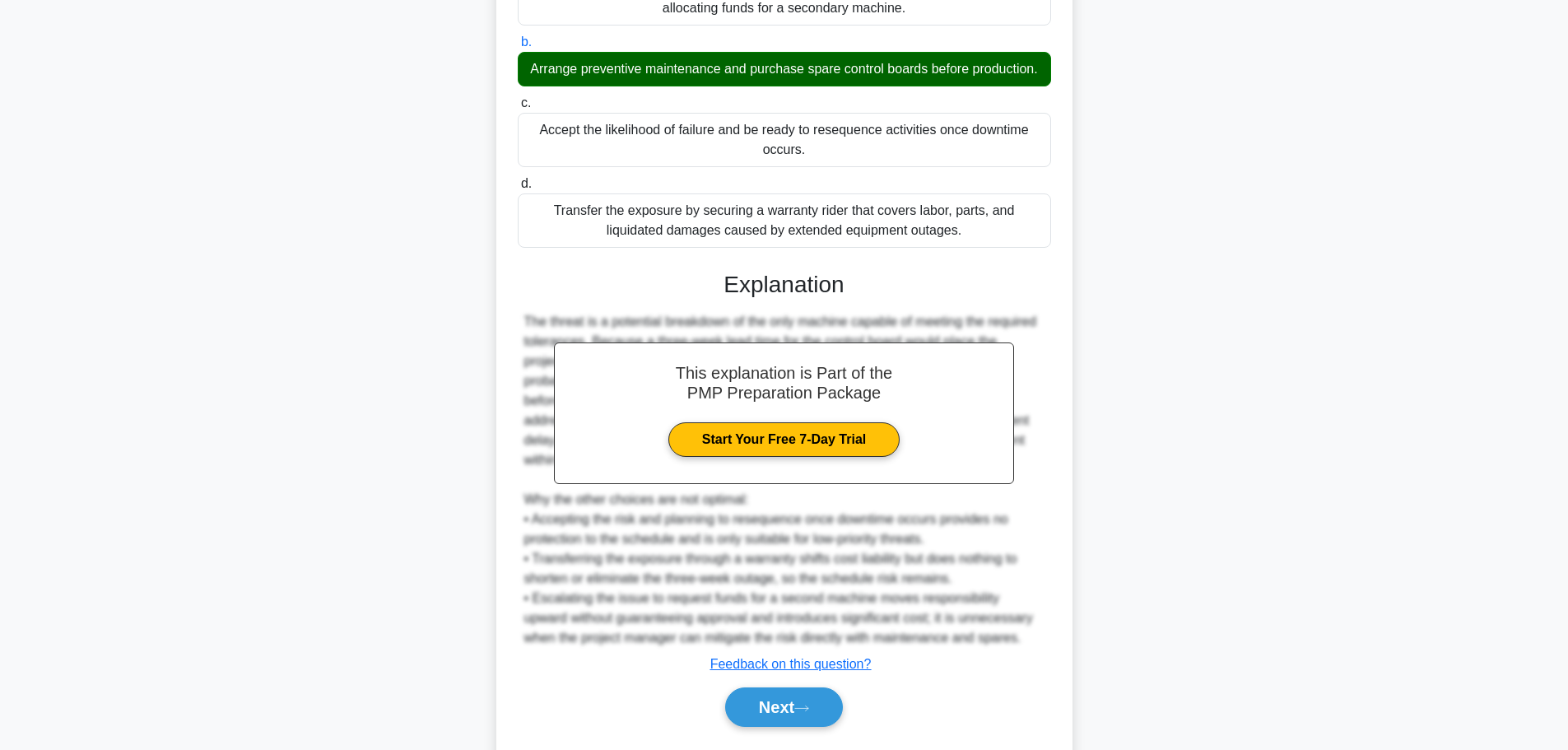
scroll to position [365, 0]
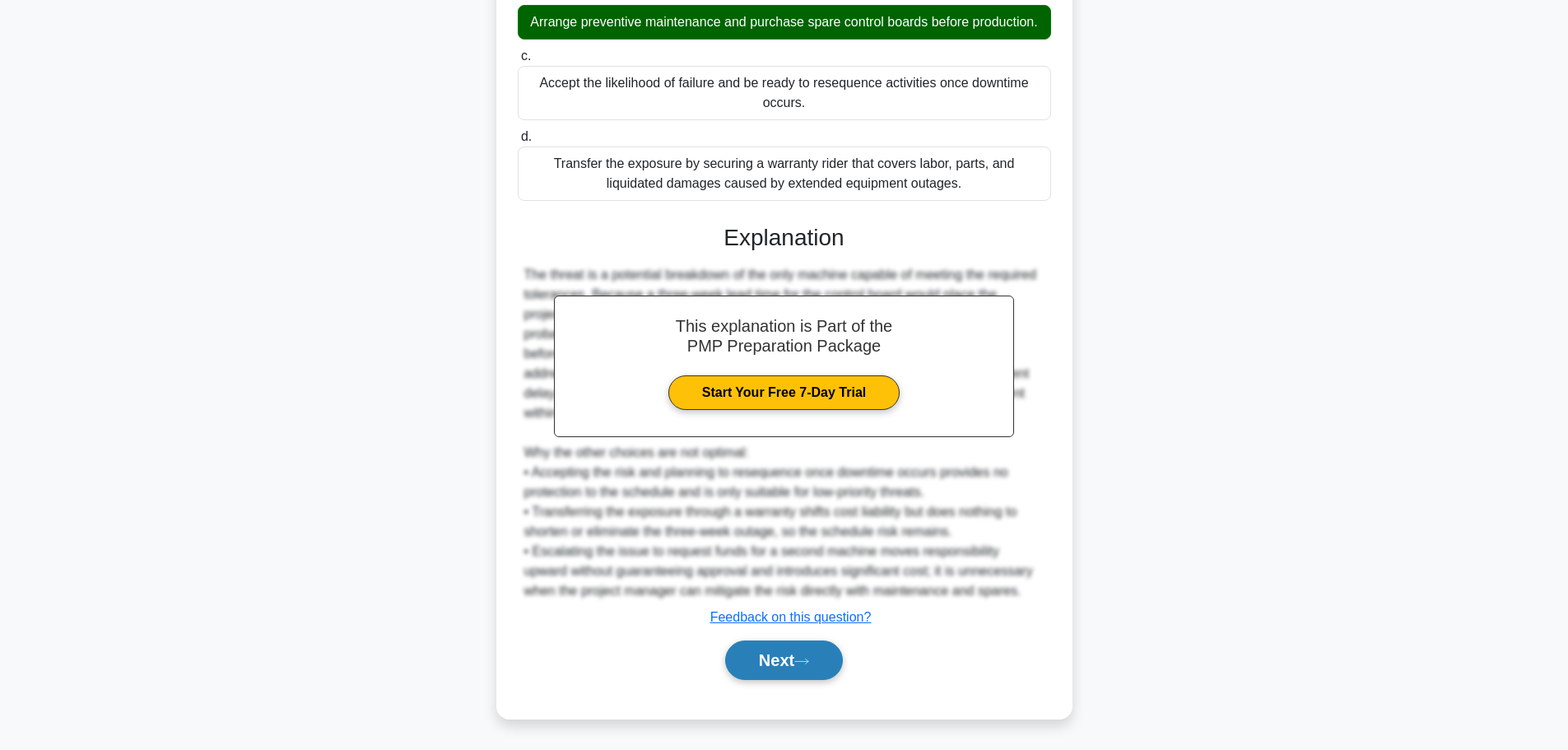
click at [774, 651] on button "Next" at bounding box center [784, 660] width 118 height 40
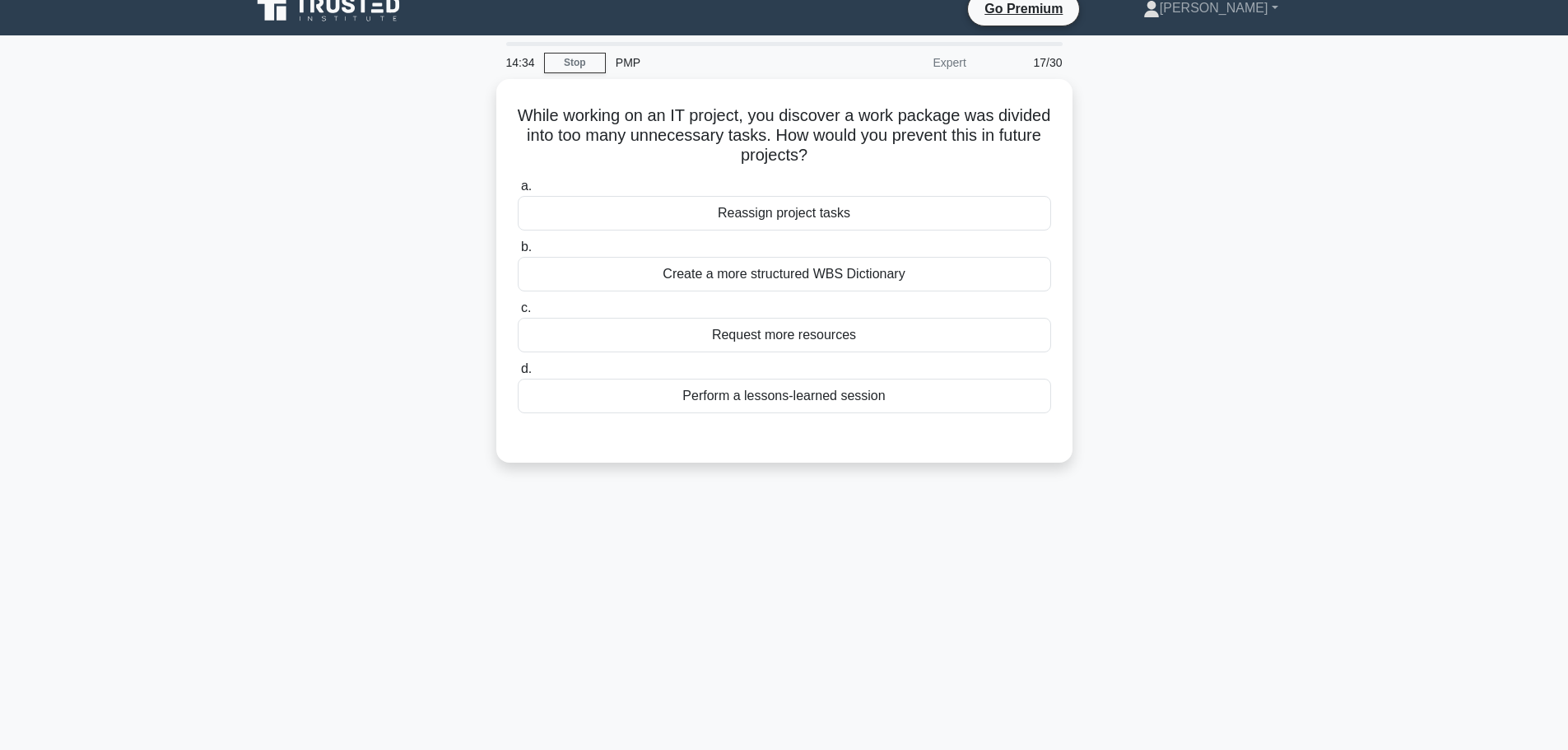
scroll to position [0, 0]
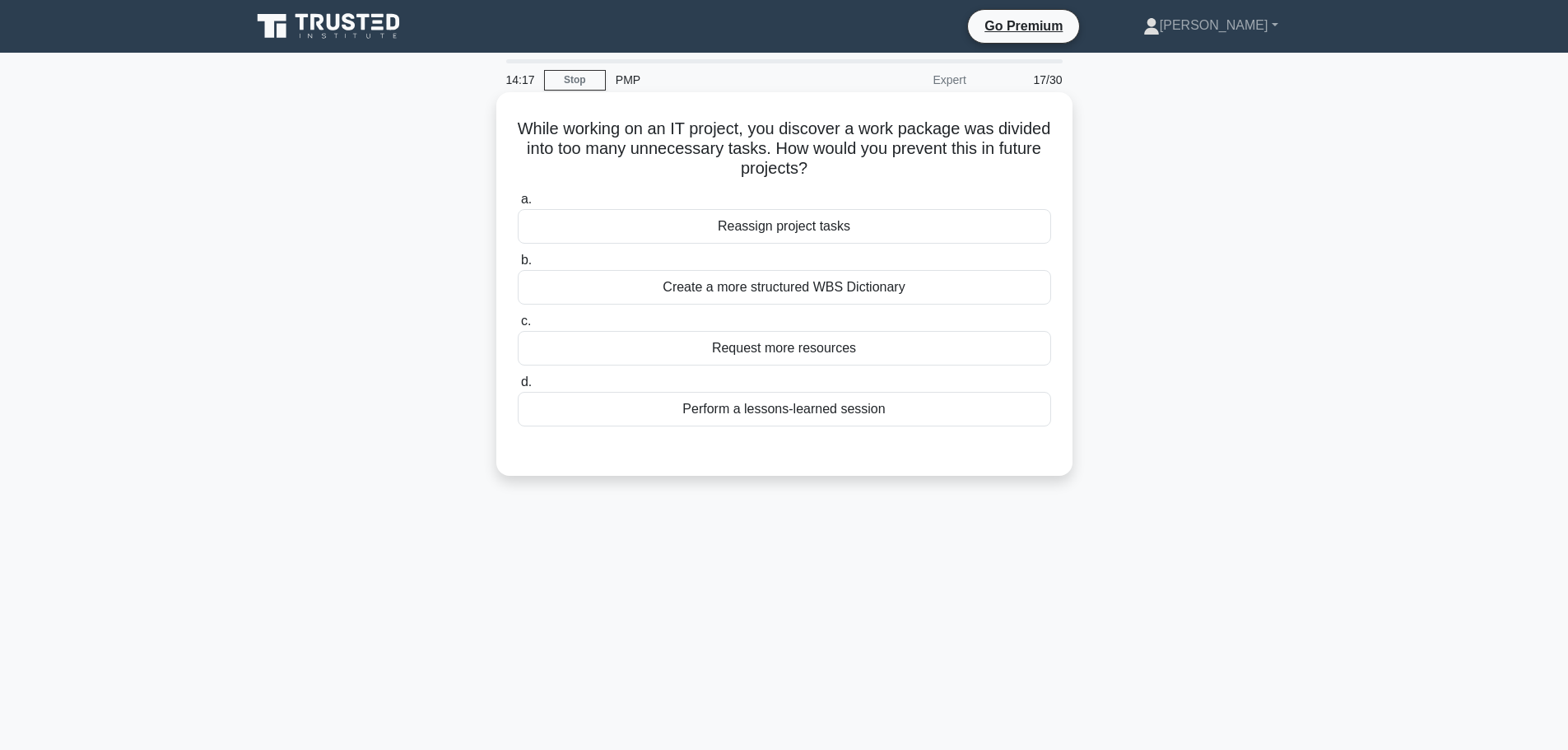
click at [813, 410] on div "Perform a lessons-learned session" at bounding box center [784, 409] width 533 height 35
click at [517, 388] on input "d. Perform a lessons-learned session" at bounding box center [517, 382] width 0 height 11
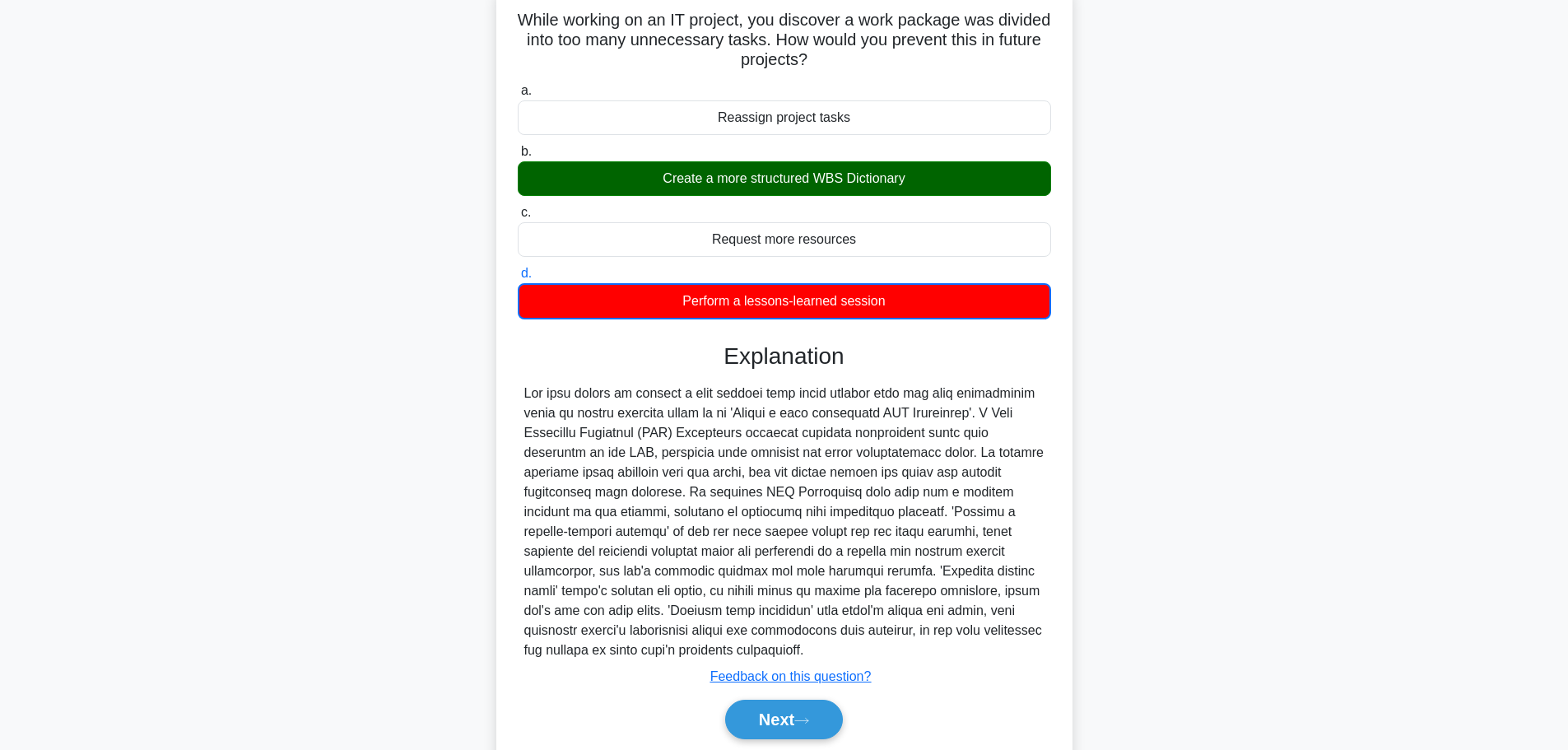
scroll to position [169, 0]
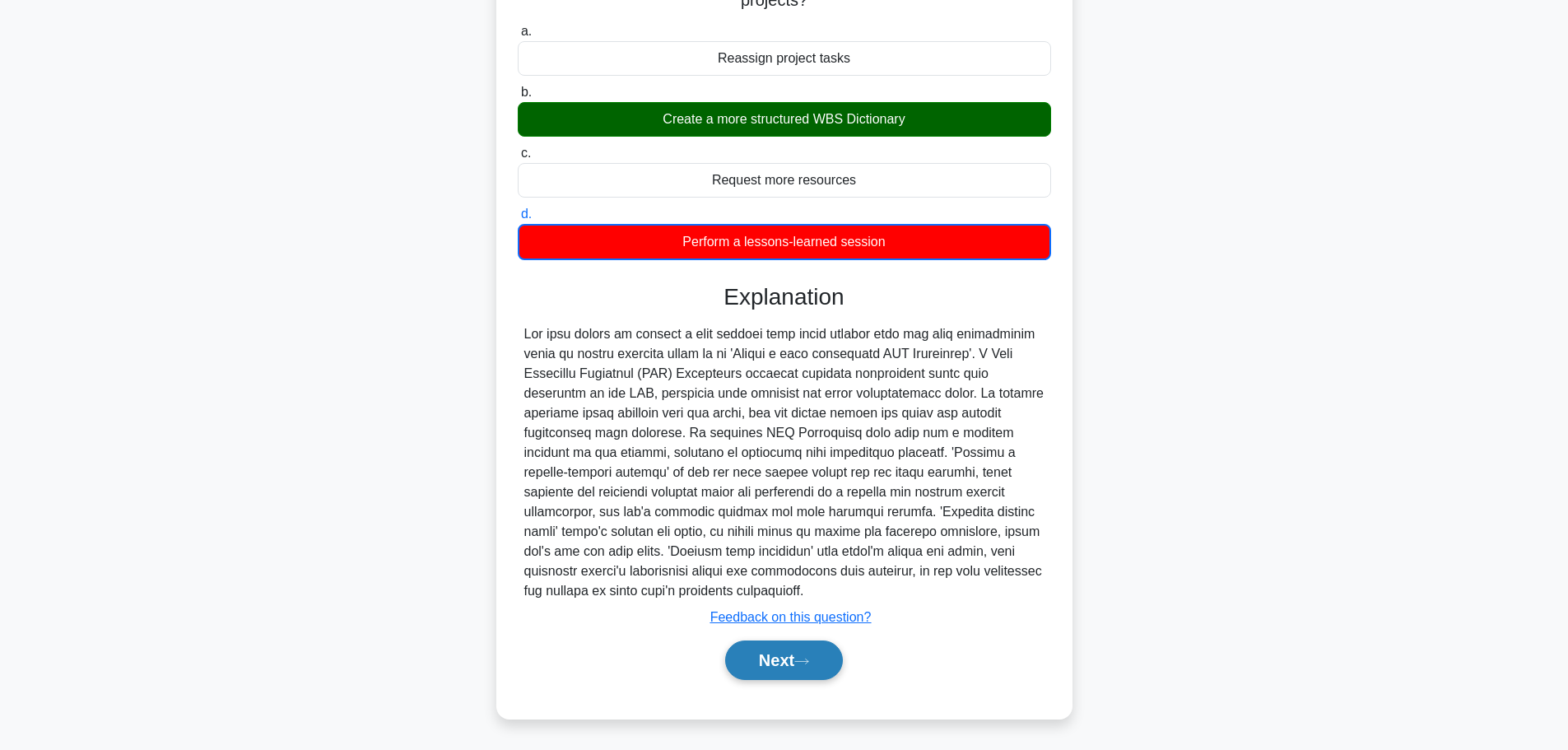
click at [768, 668] on button "Next" at bounding box center [784, 660] width 118 height 40
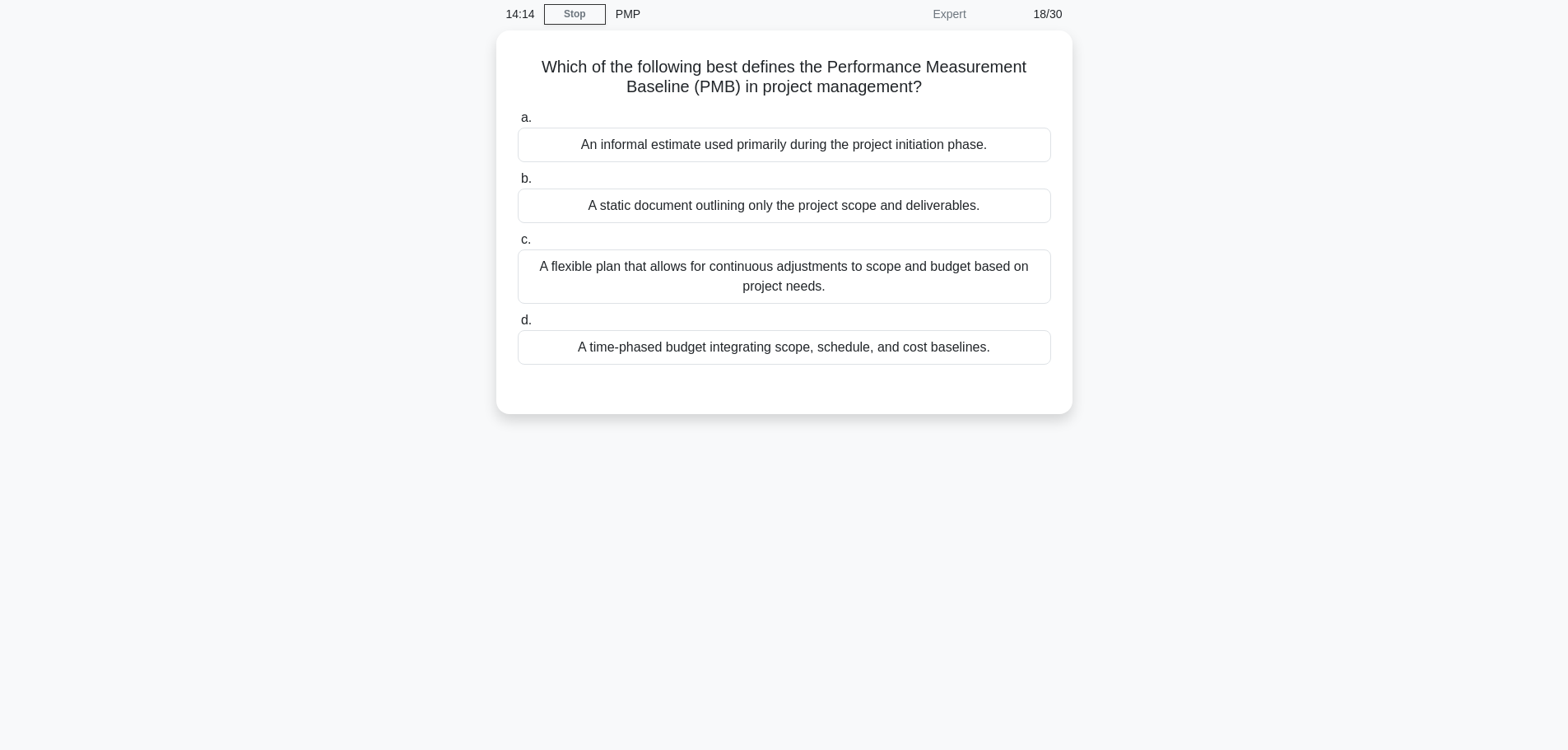
scroll to position [0, 0]
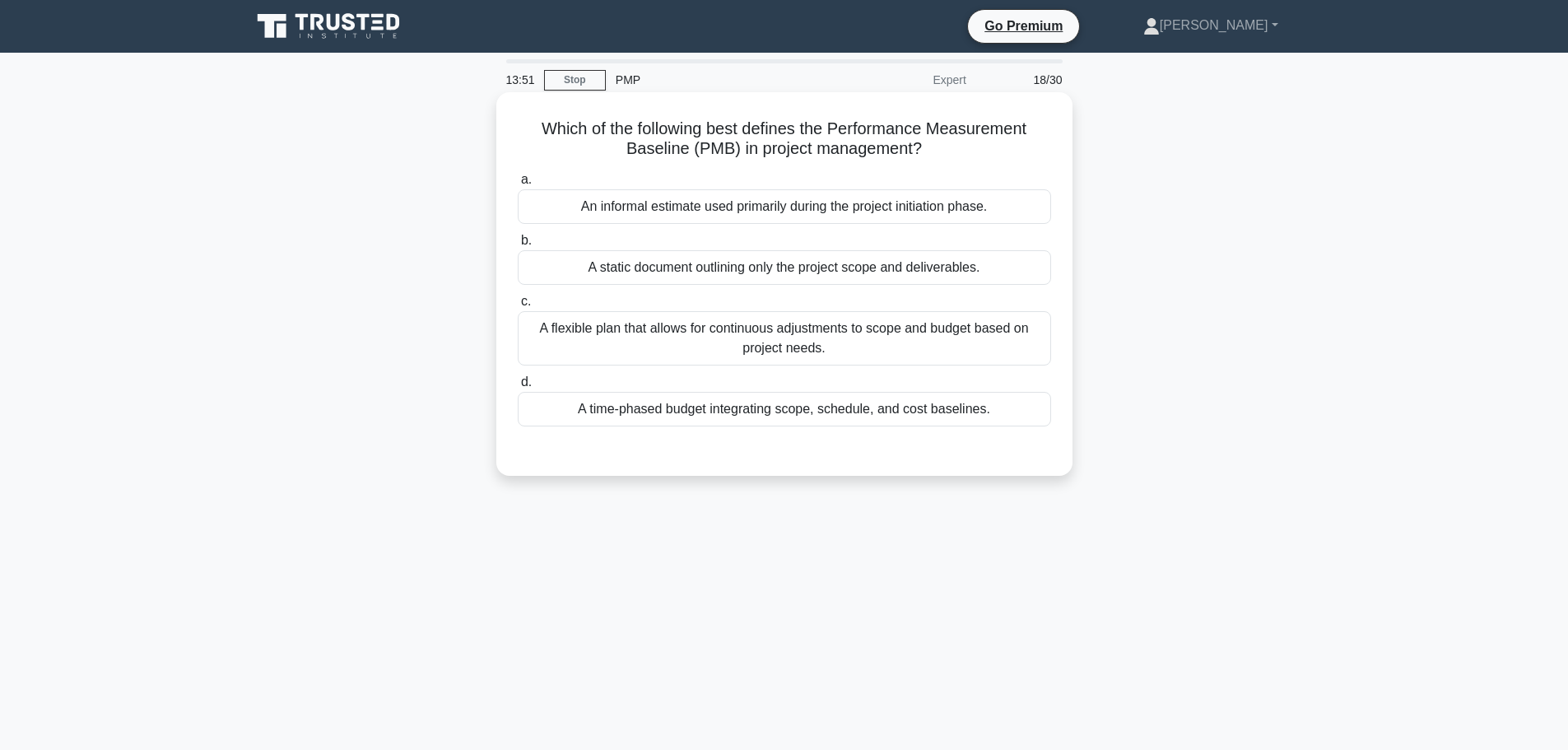
click at [639, 411] on div "A time-phased budget integrating scope, schedule, and cost baselines." at bounding box center [784, 409] width 533 height 35
click at [517, 388] on input "d. A time-phased budget integrating scope, schedule, and cost baselines." at bounding box center [517, 382] width 0 height 11
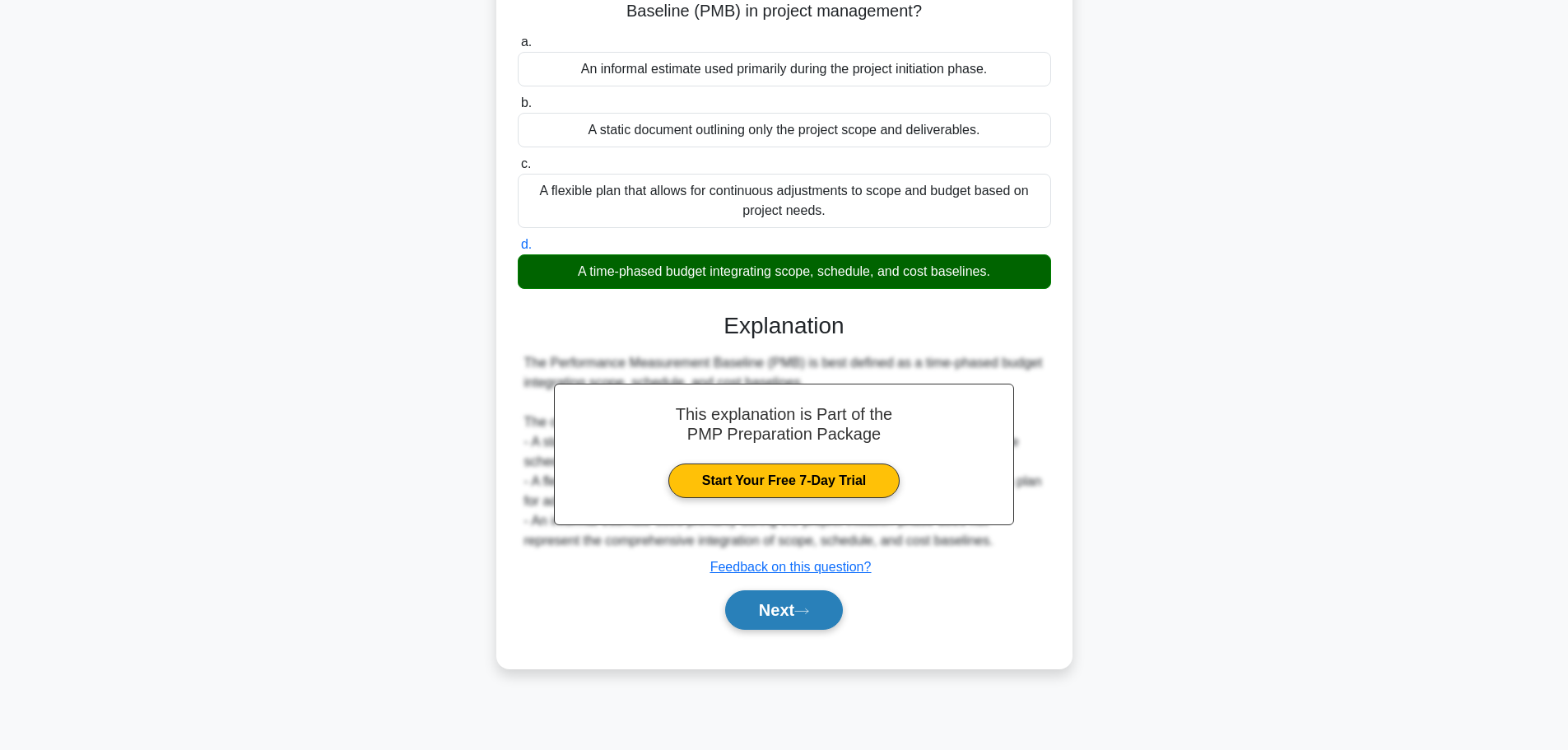
scroll to position [140, 0]
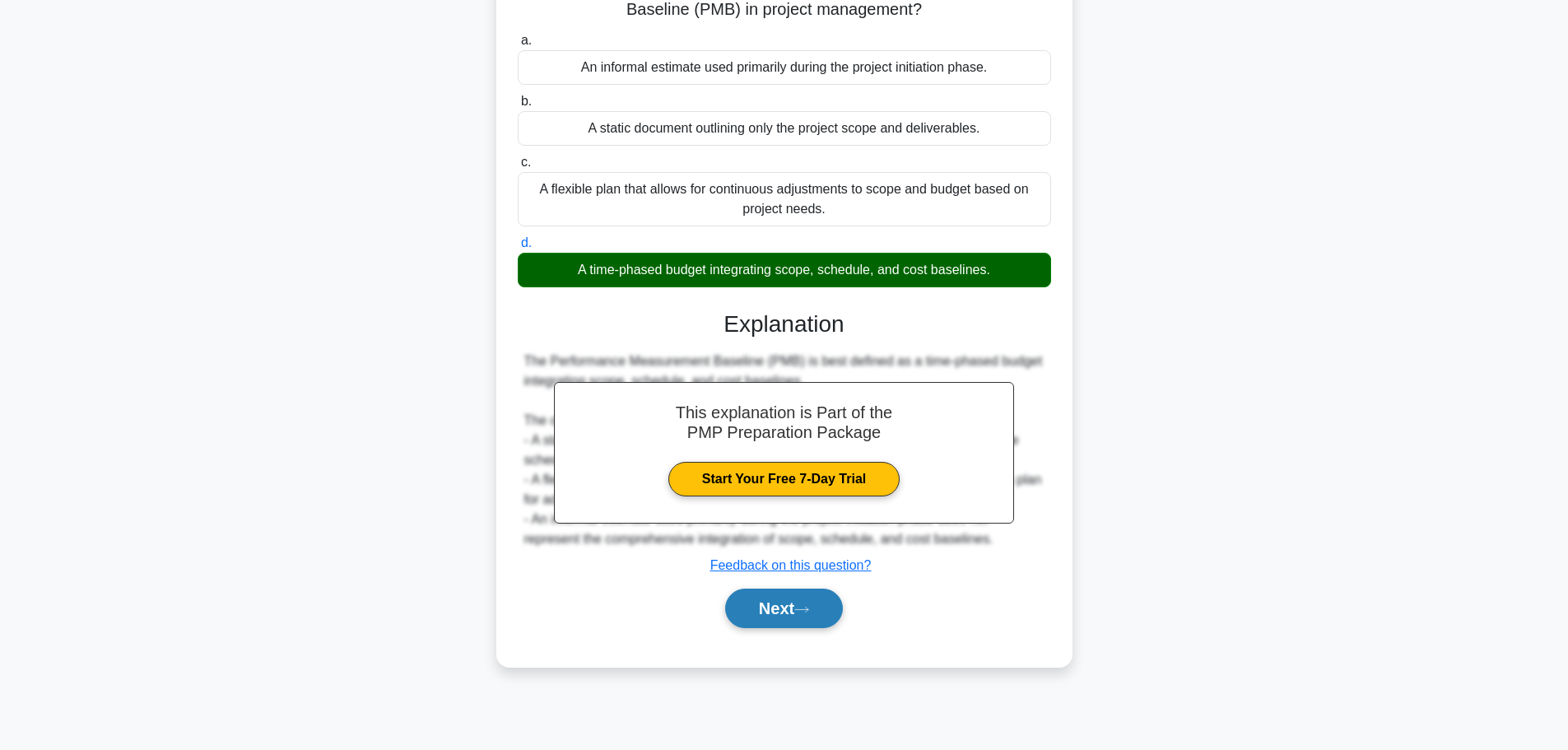
click at [734, 615] on button "Next" at bounding box center [784, 608] width 118 height 40
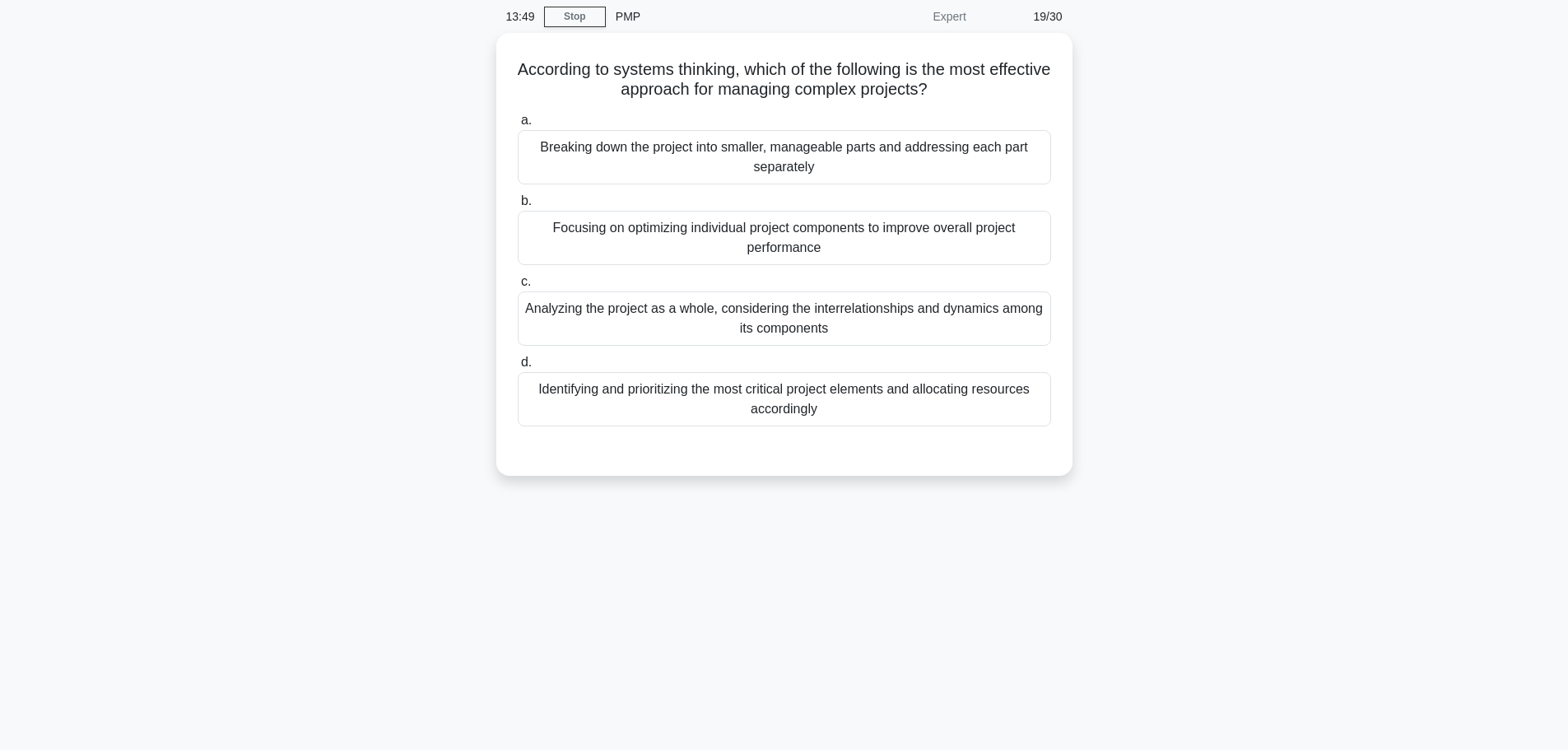
scroll to position [0, 0]
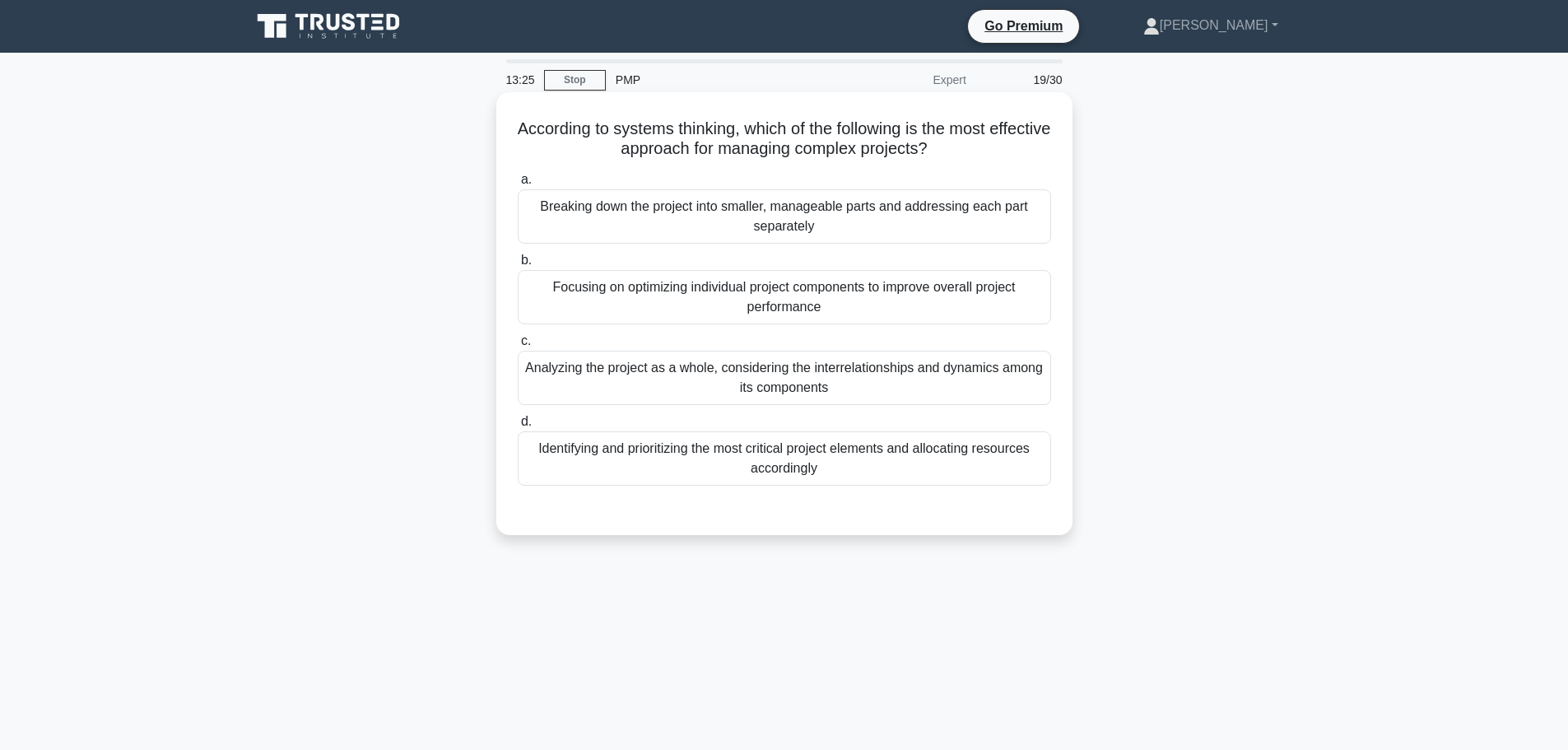
click at [558, 387] on div "Analyzing the project as a whole, considering the interrelationships and dynami…" at bounding box center [784, 378] width 533 height 54
click at [517, 347] on input "c. Analyzing the project as a whole, considering the interrelationships and dyn…" at bounding box center [517, 341] width 0 height 11
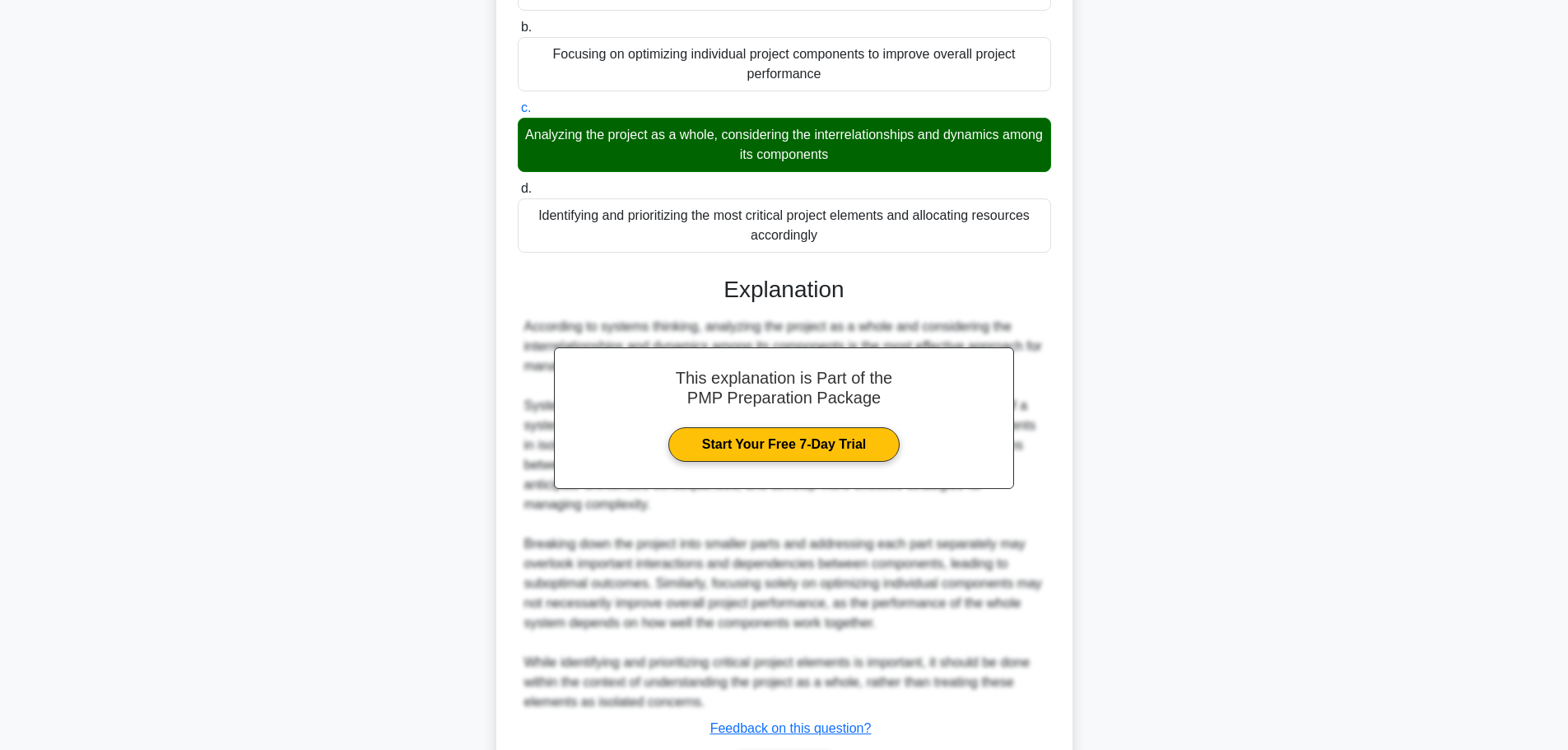
scroll to position [345, 0]
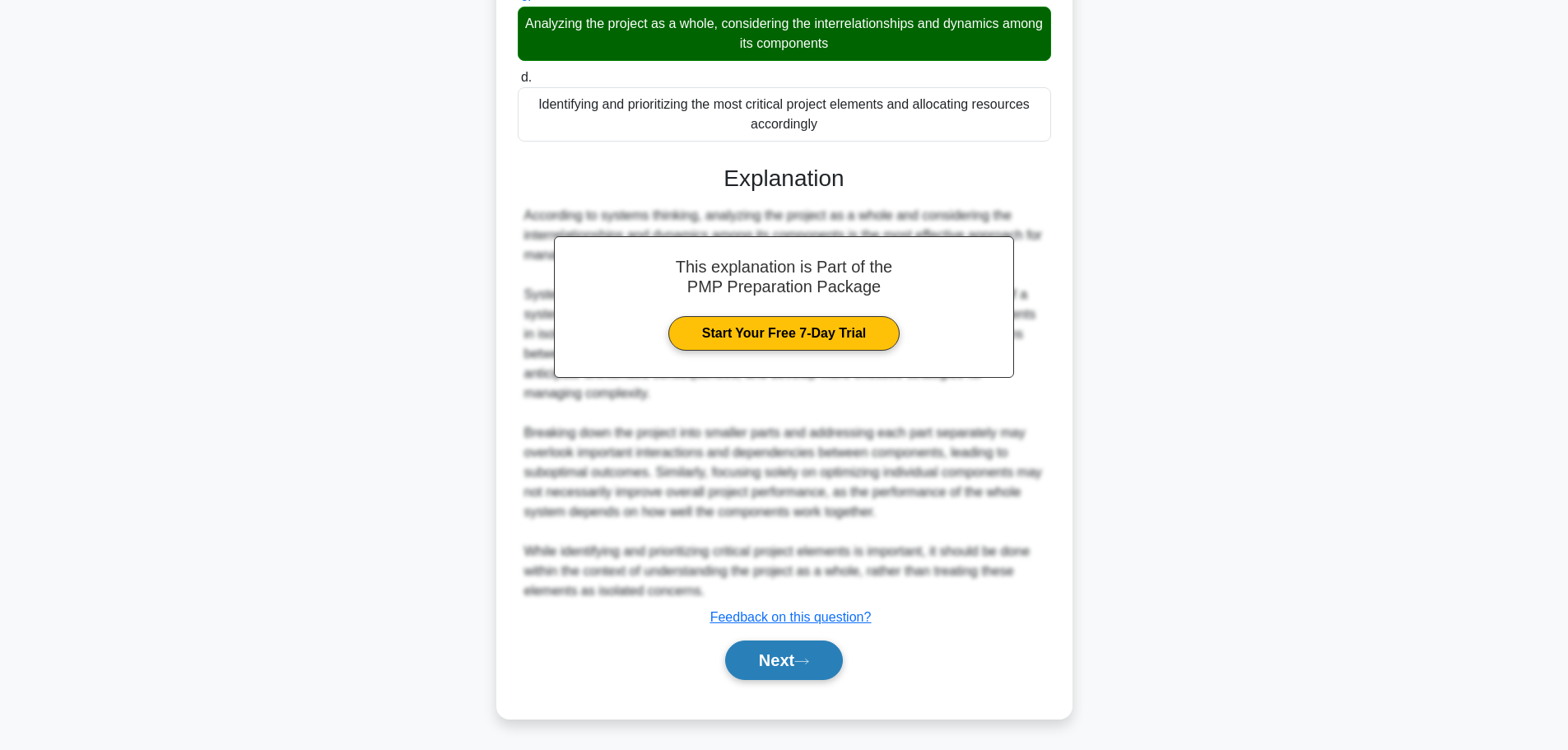
click at [748, 644] on button "Next" at bounding box center [784, 660] width 118 height 40
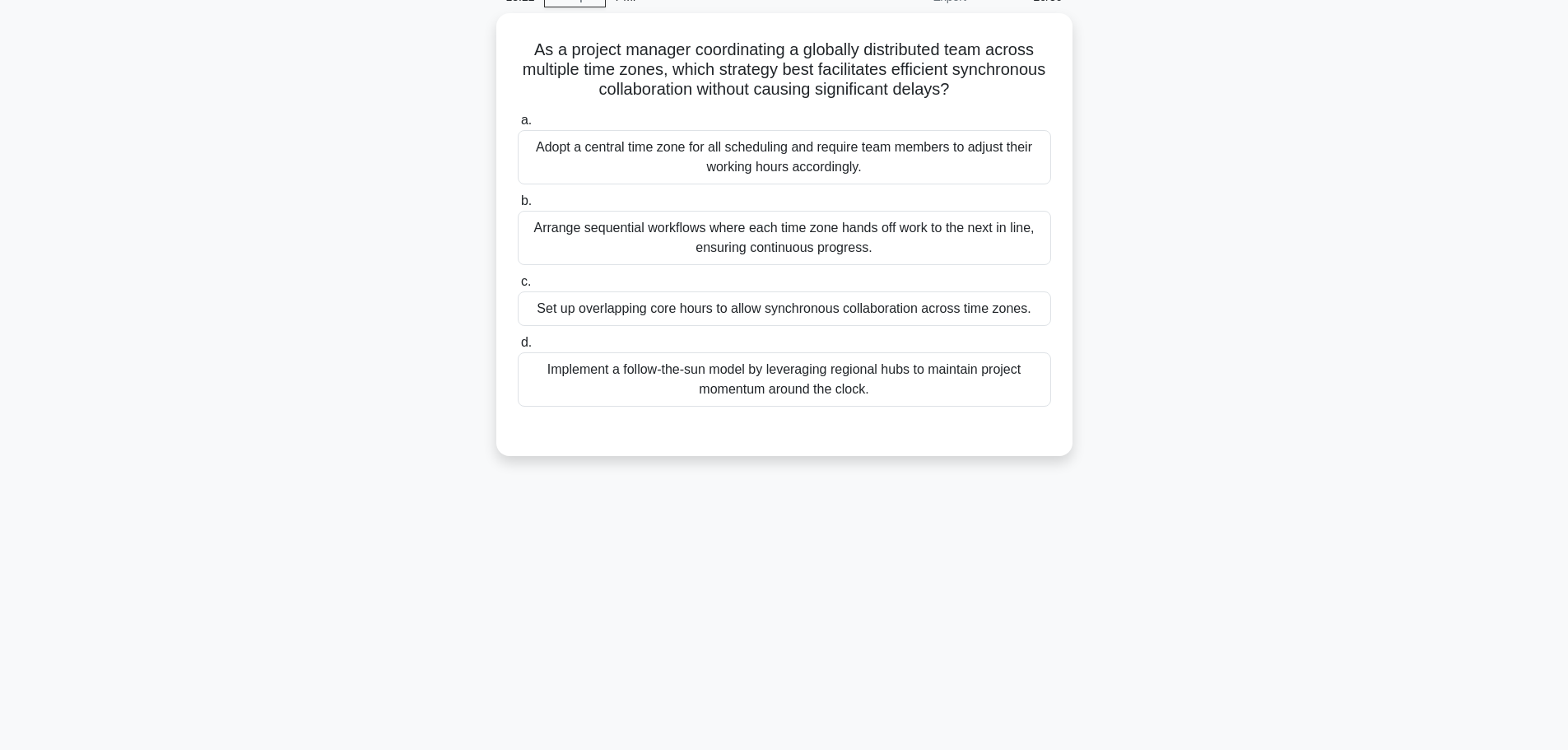
scroll to position [0, 0]
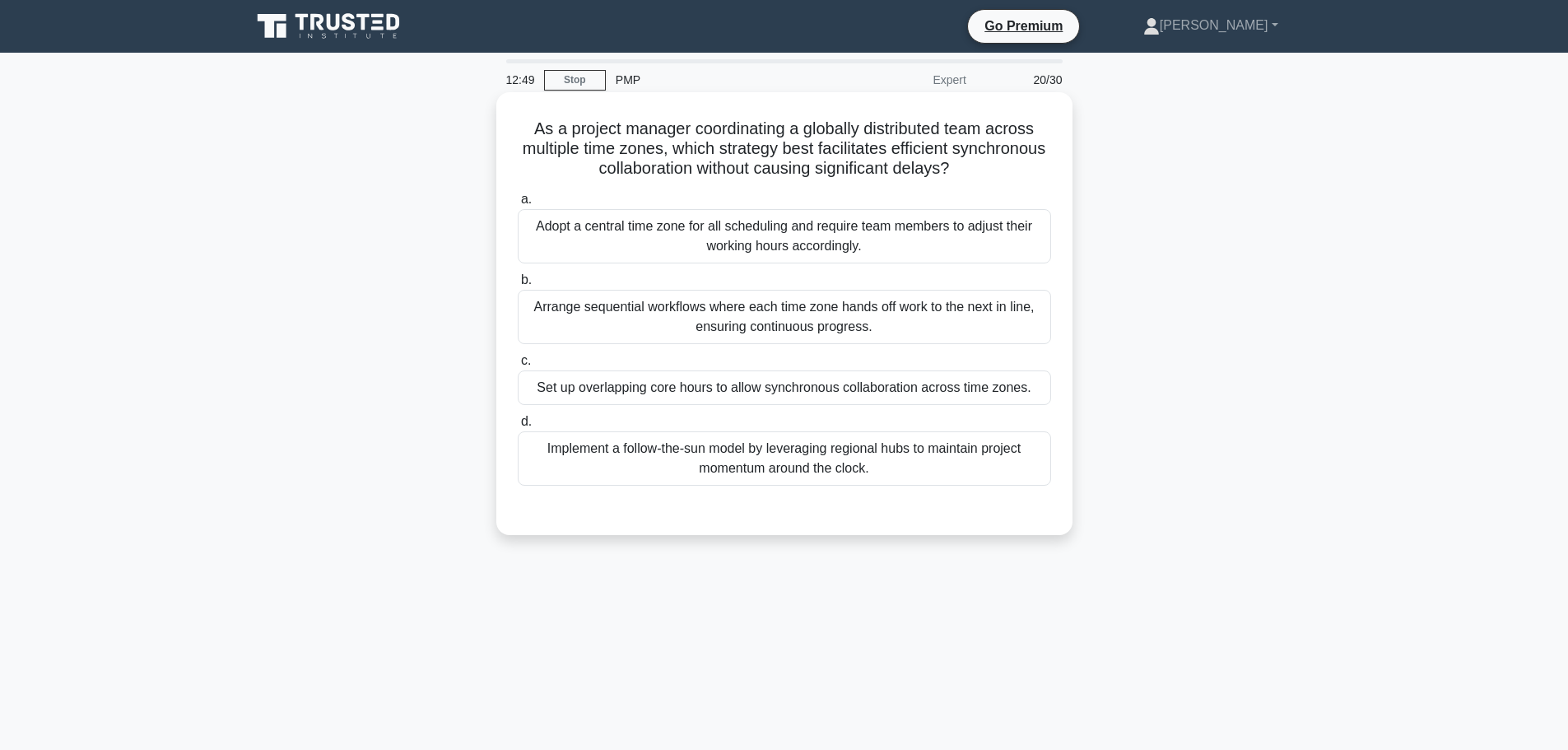
click at [648, 381] on div "Set up overlapping core hours to allow synchronous collaboration across time zo…" at bounding box center [784, 387] width 533 height 35
click at [517, 366] on input "c. Set up overlapping core hours to allow synchronous collaboration across time…" at bounding box center [517, 361] width 0 height 11
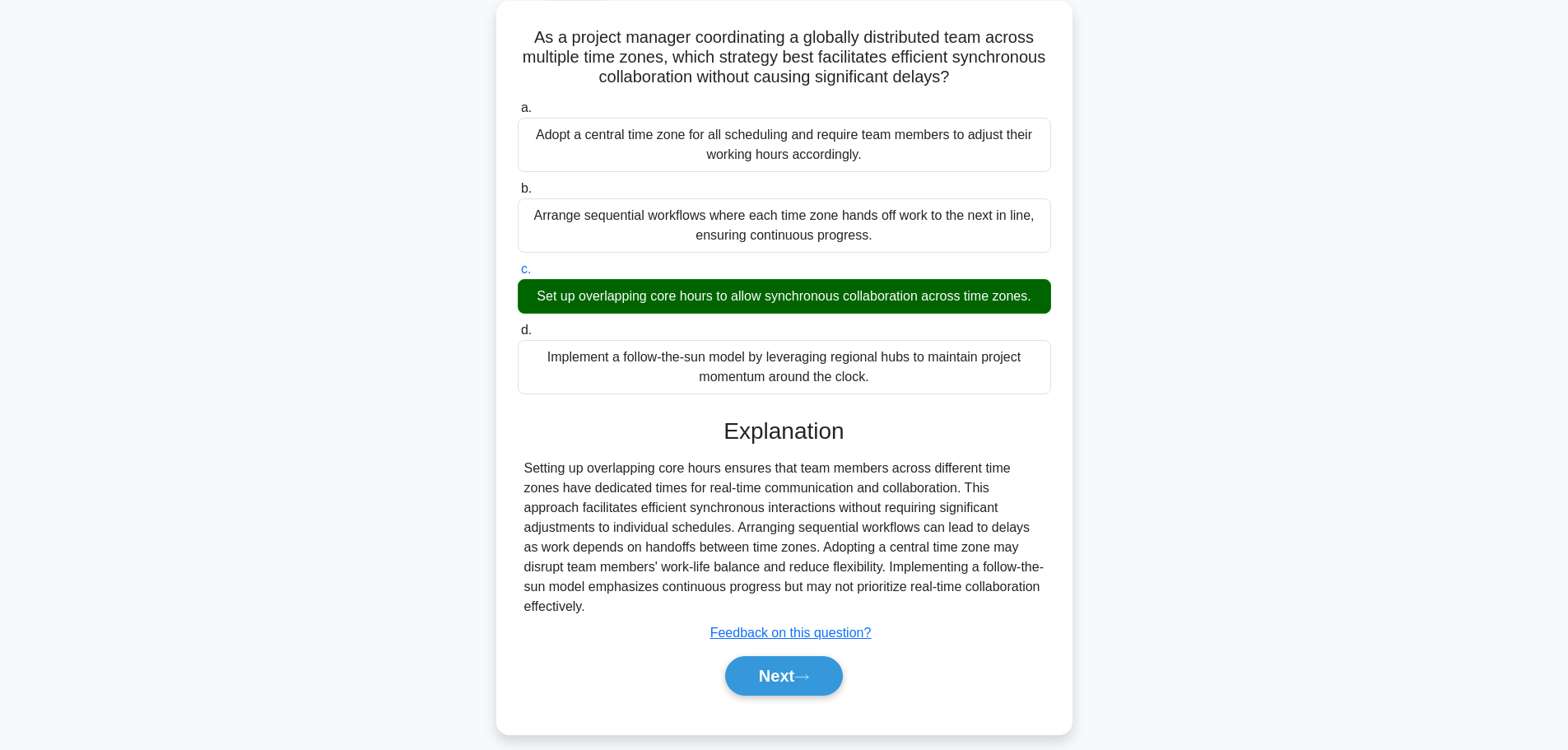
scroll to position [140, 0]
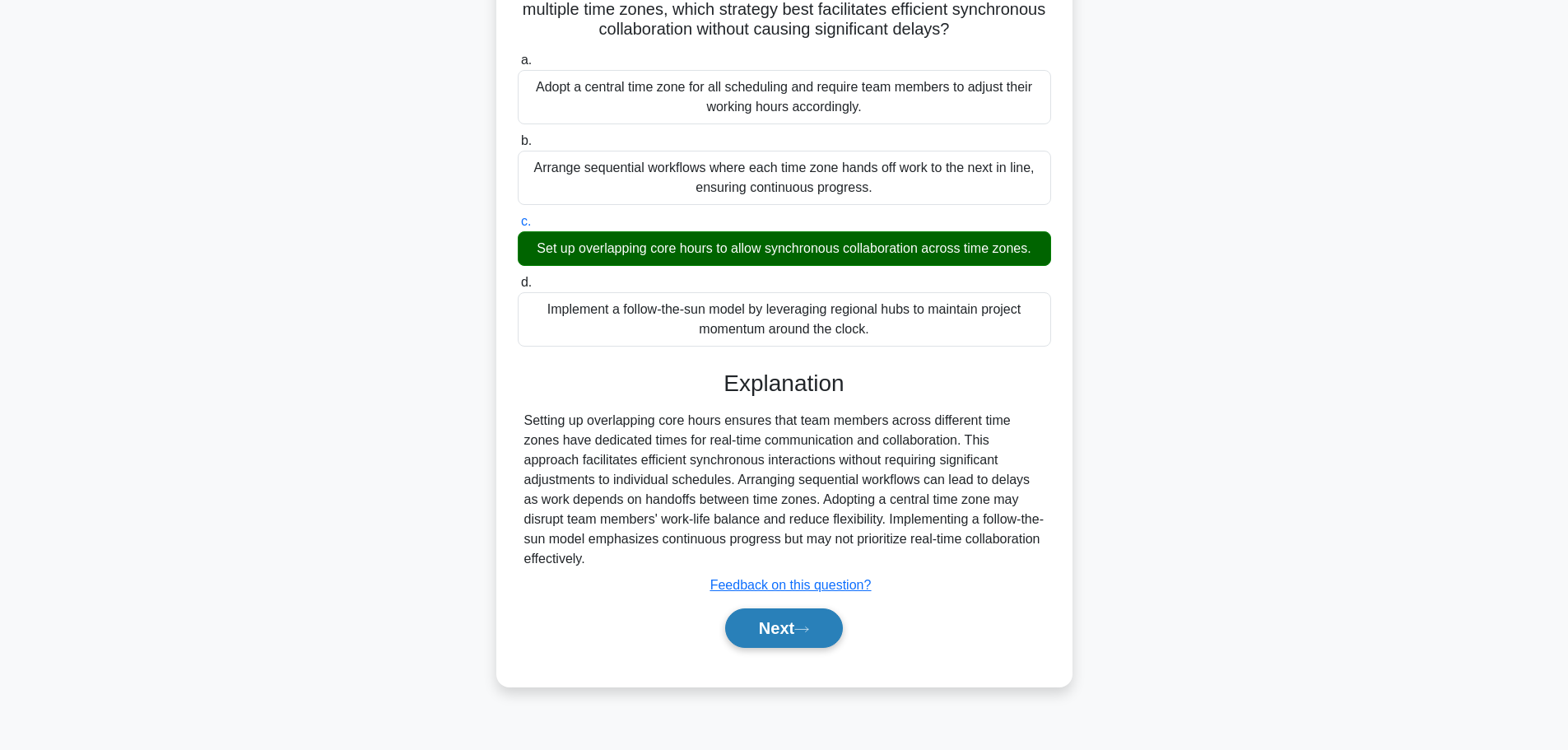
click at [804, 629] on icon at bounding box center [801, 629] width 15 height 9
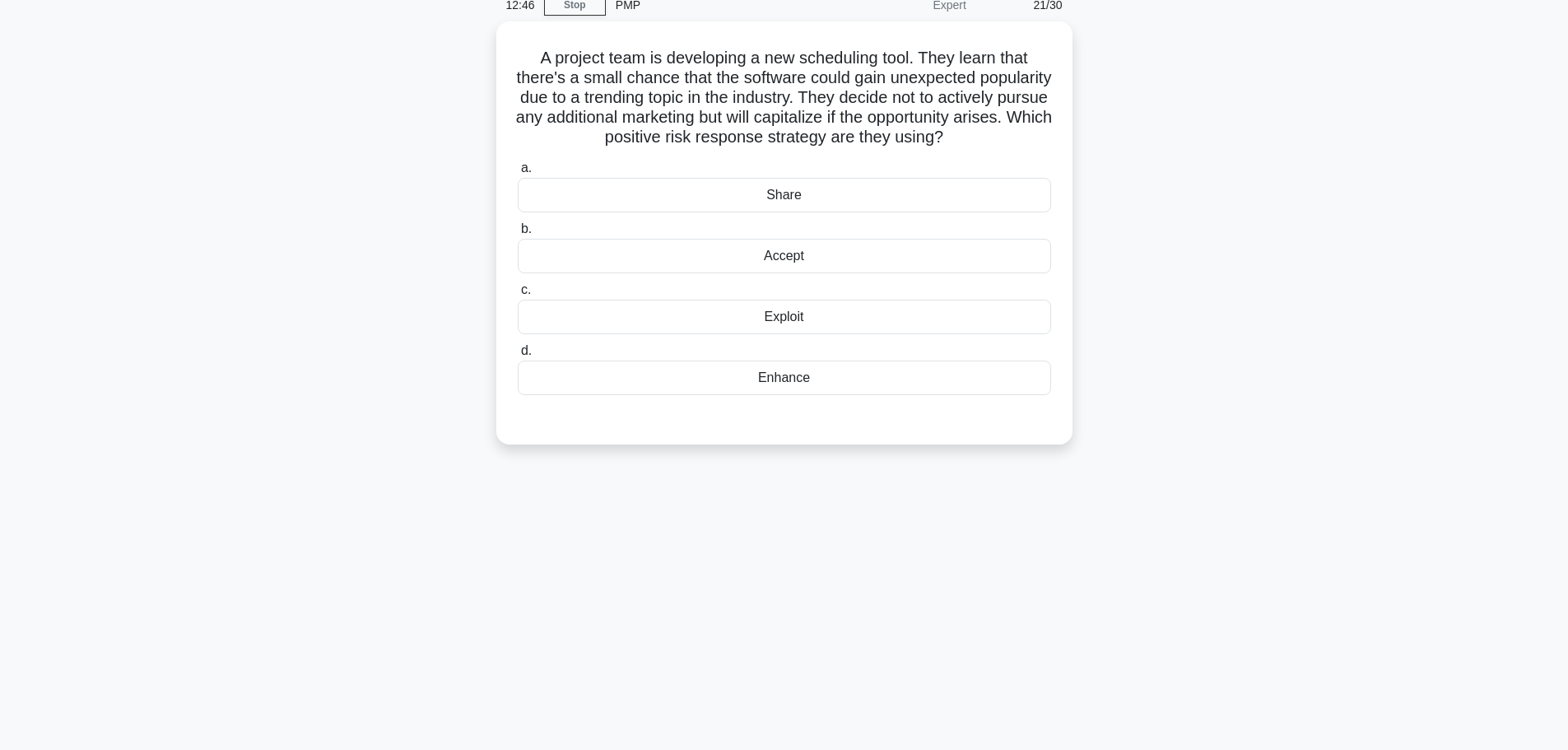
scroll to position [0, 0]
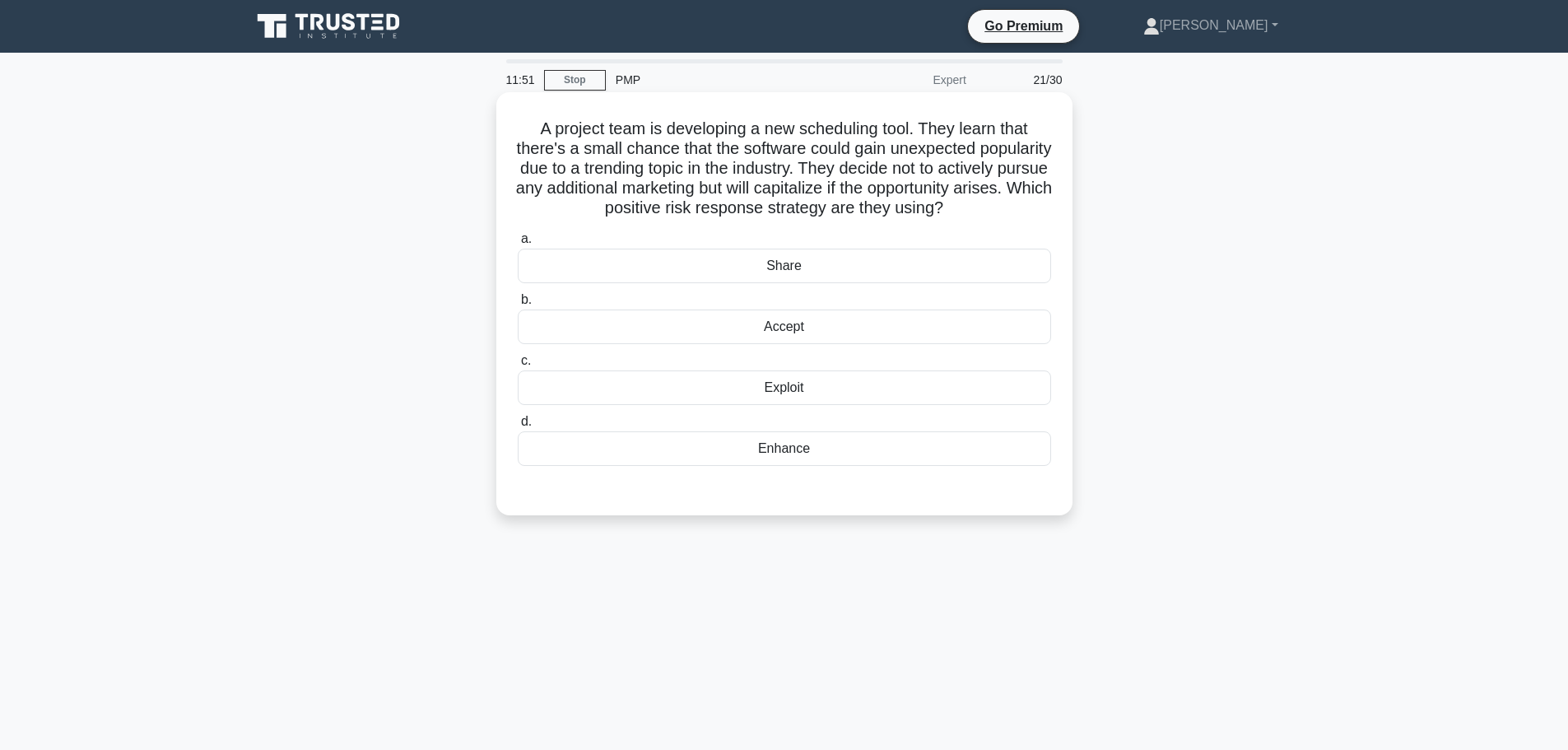
click at [772, 282] on div "Share" at bounding box center [784, 265] width 533 height 35
click at [517, 244] on input "a. Share" at bounding box center [517, 238] width 0 height 11
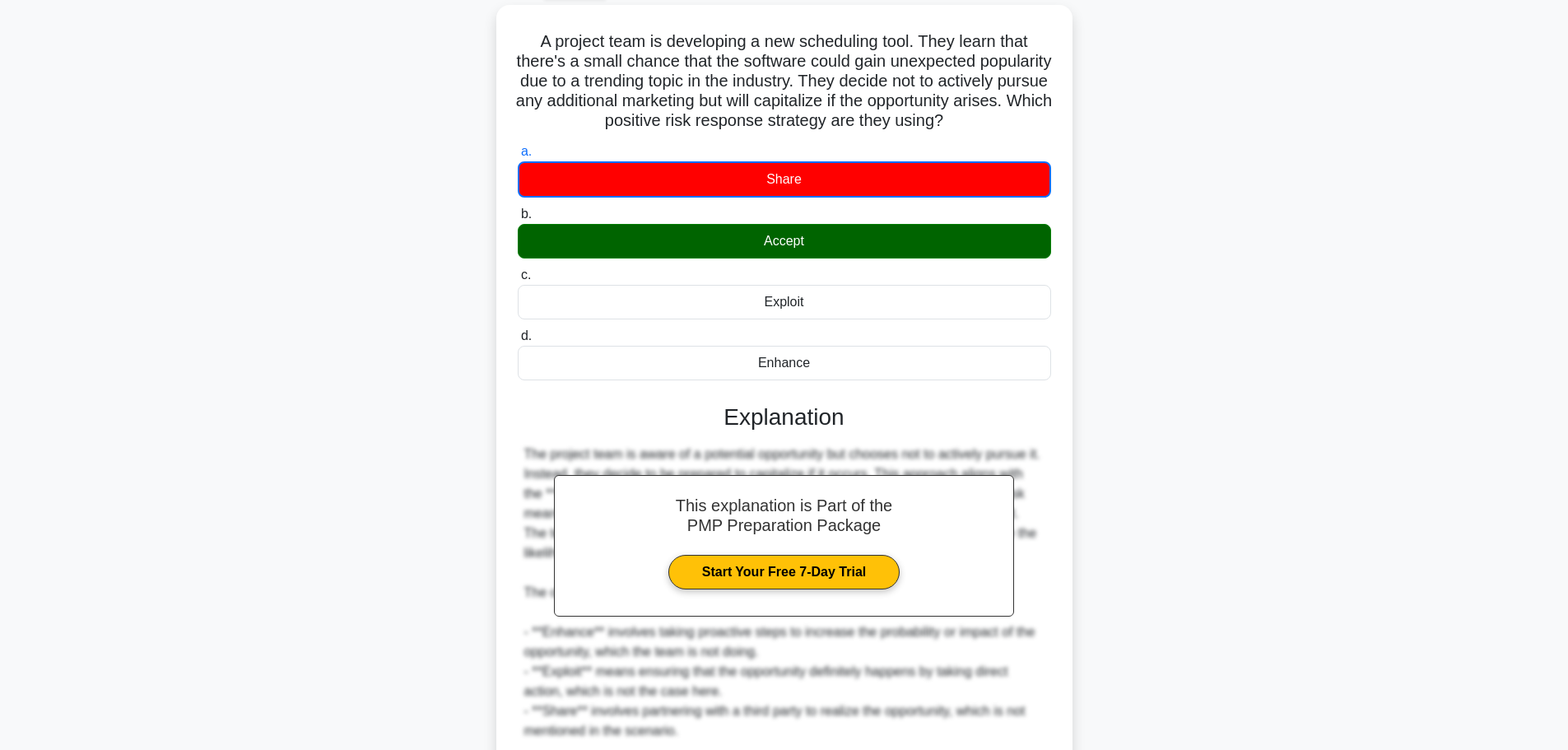
scroll to position [247, 0]
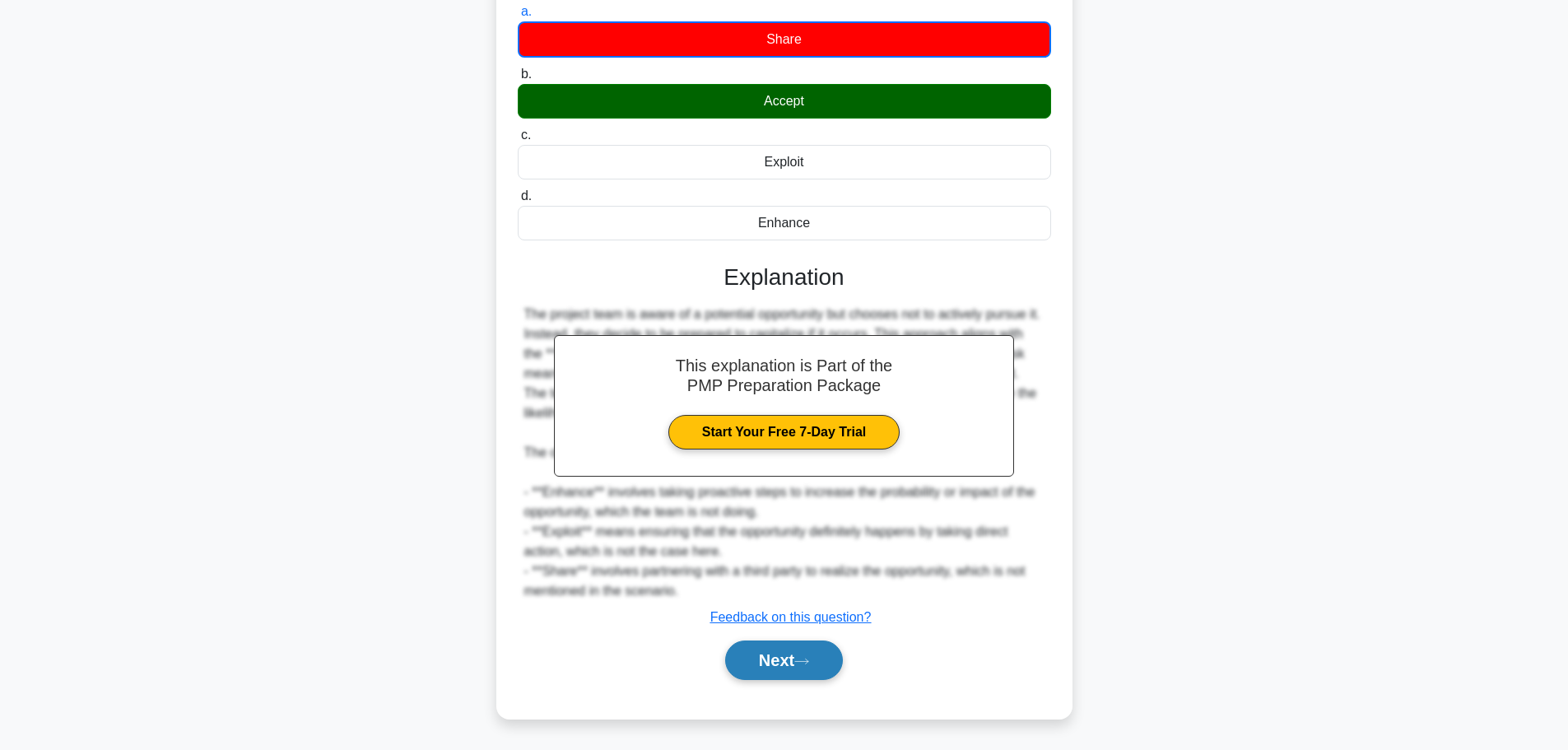
click at [750, 658] on button "Next" at bounding box center [784, 660] width 118 height 40
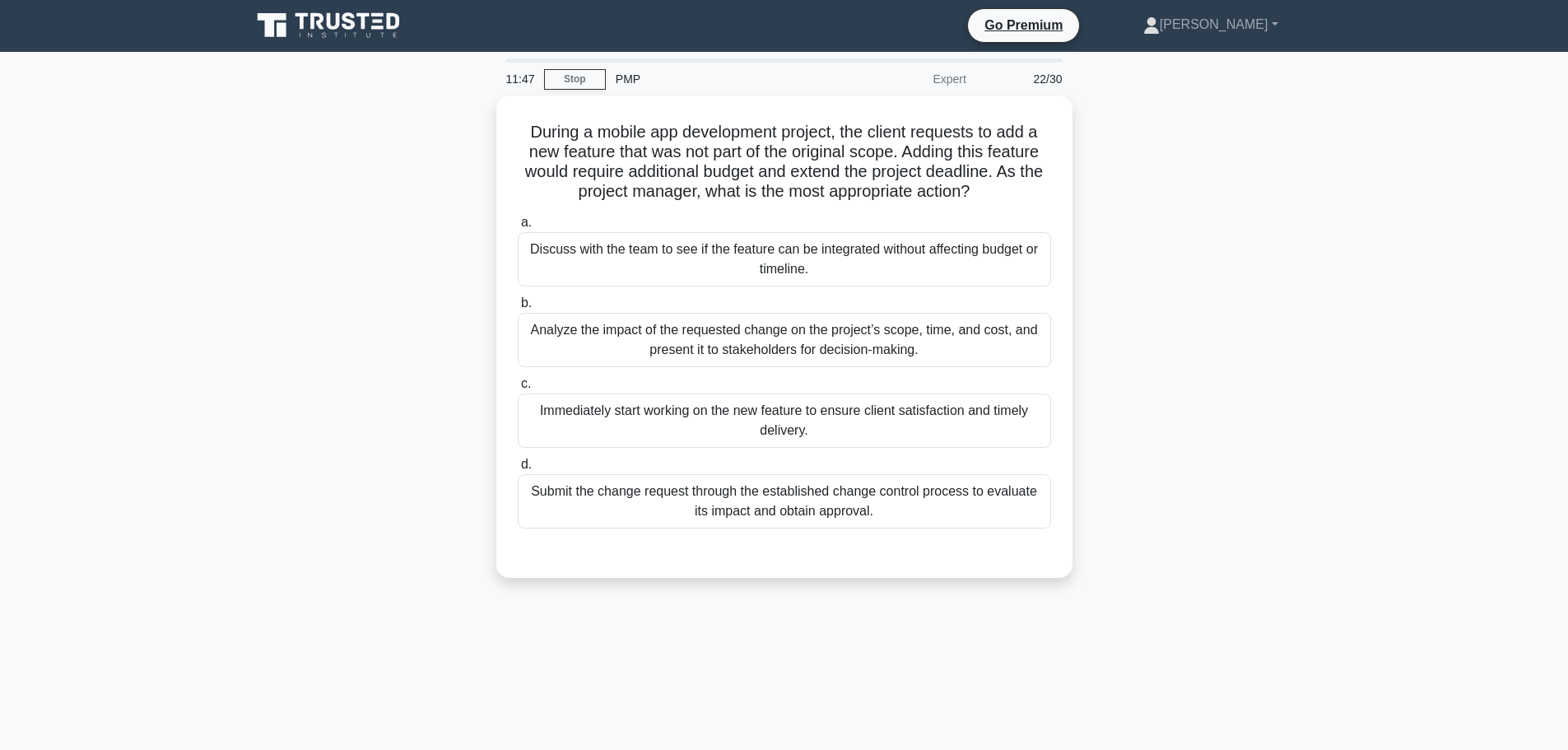
scroll to position [0, 0]
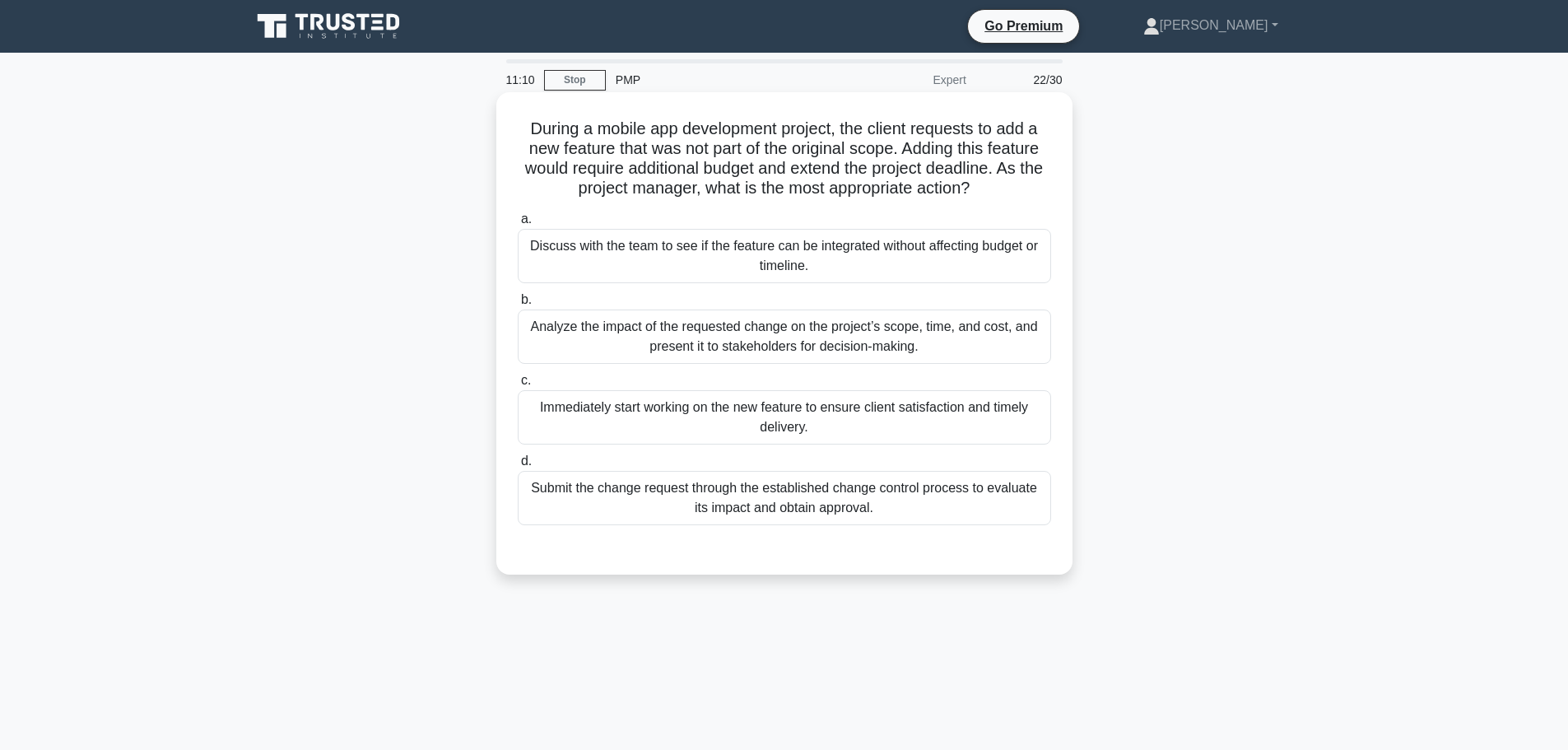
click at [687, 498] on div "Submit the change request through the established change control process to eva…" at bounding box center [784, 498] width 533 height 54
click at [517, 467] on input "d. Submit the change request through the established change control process to …" at bounding box center [517, 461] width 0 height 11
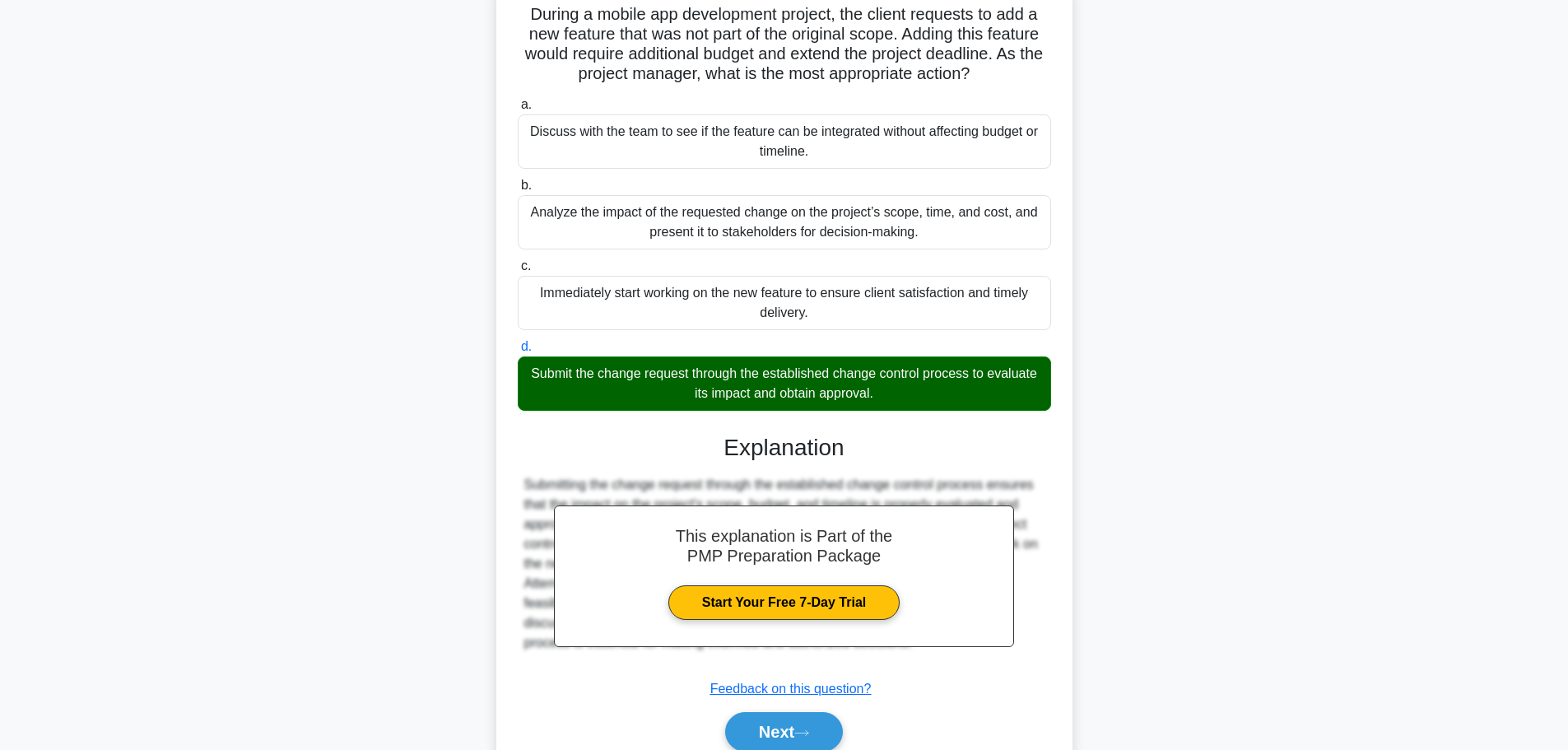
scroll to position [187, 0]
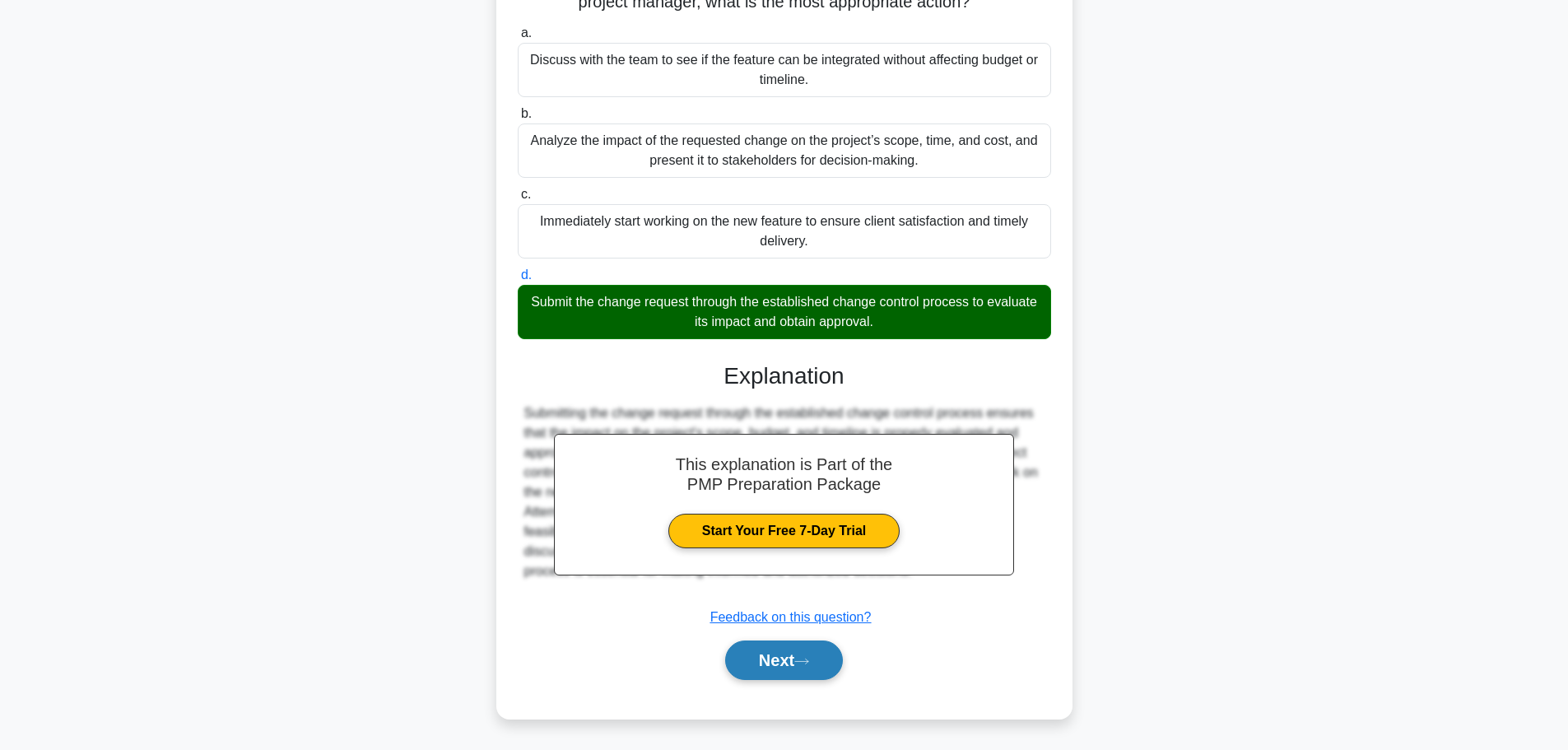
click at [757, 659] on button "Next" at bounding box center [784, 660] width 118 height 40
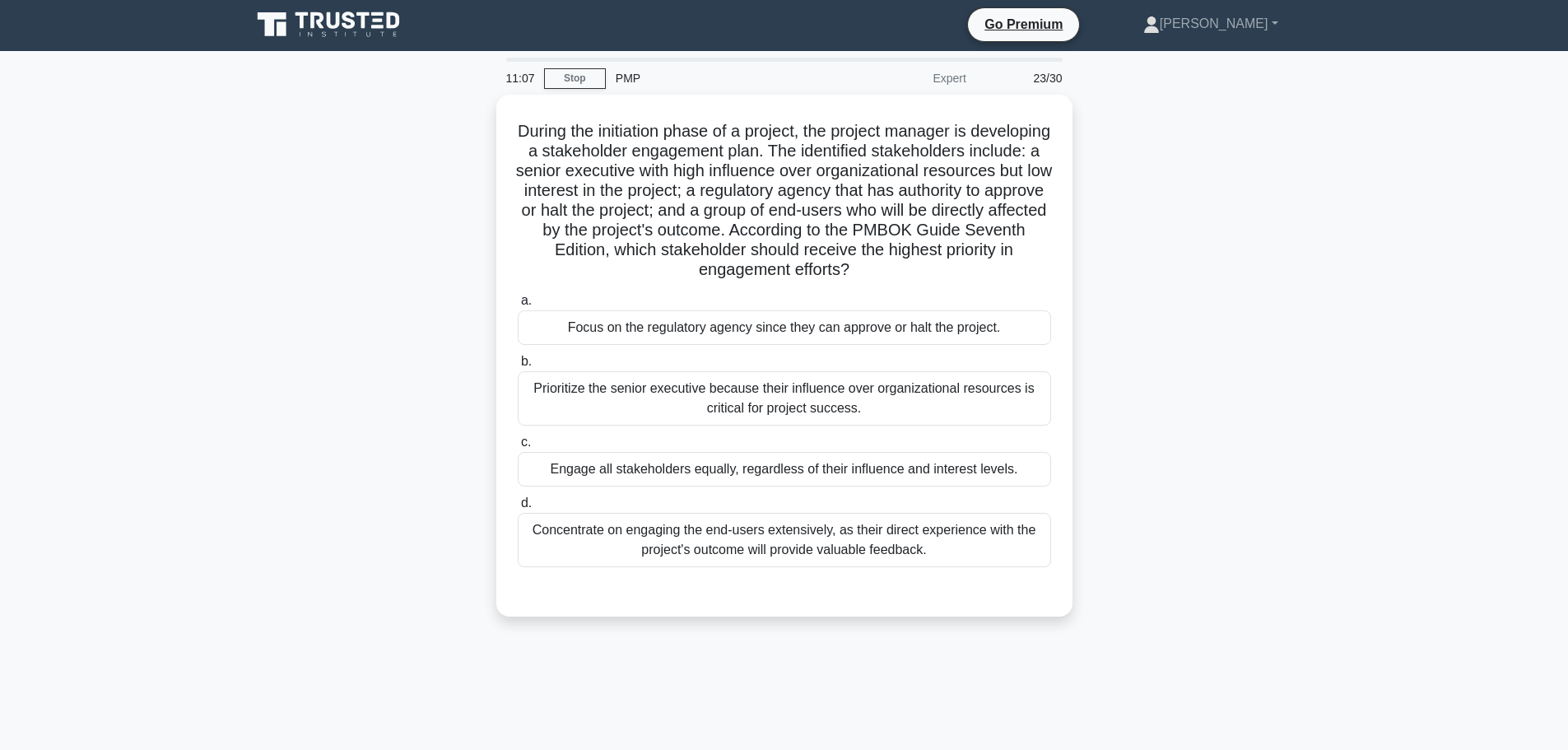
scroll to position [0, 0]
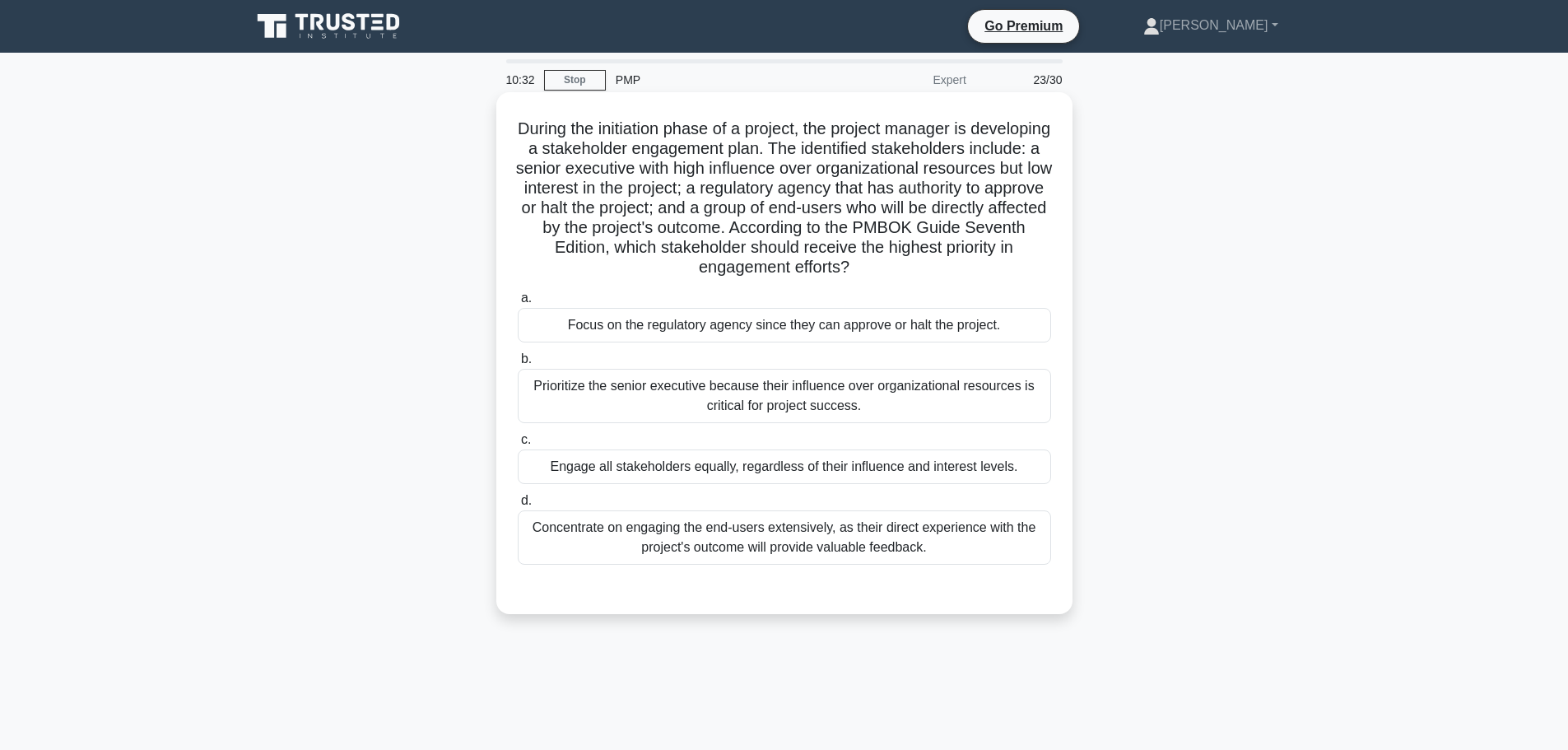
click at [596, 323] on div "Focus on the regulatory agency since they can approve or halt the project." at bounding box center [784, 325] width 533 height 35
click at [517, 304] on input "a. Focus on the regulatory agency since they can approve or halt the project." at bounding box center [517, 298] width 0 height 11
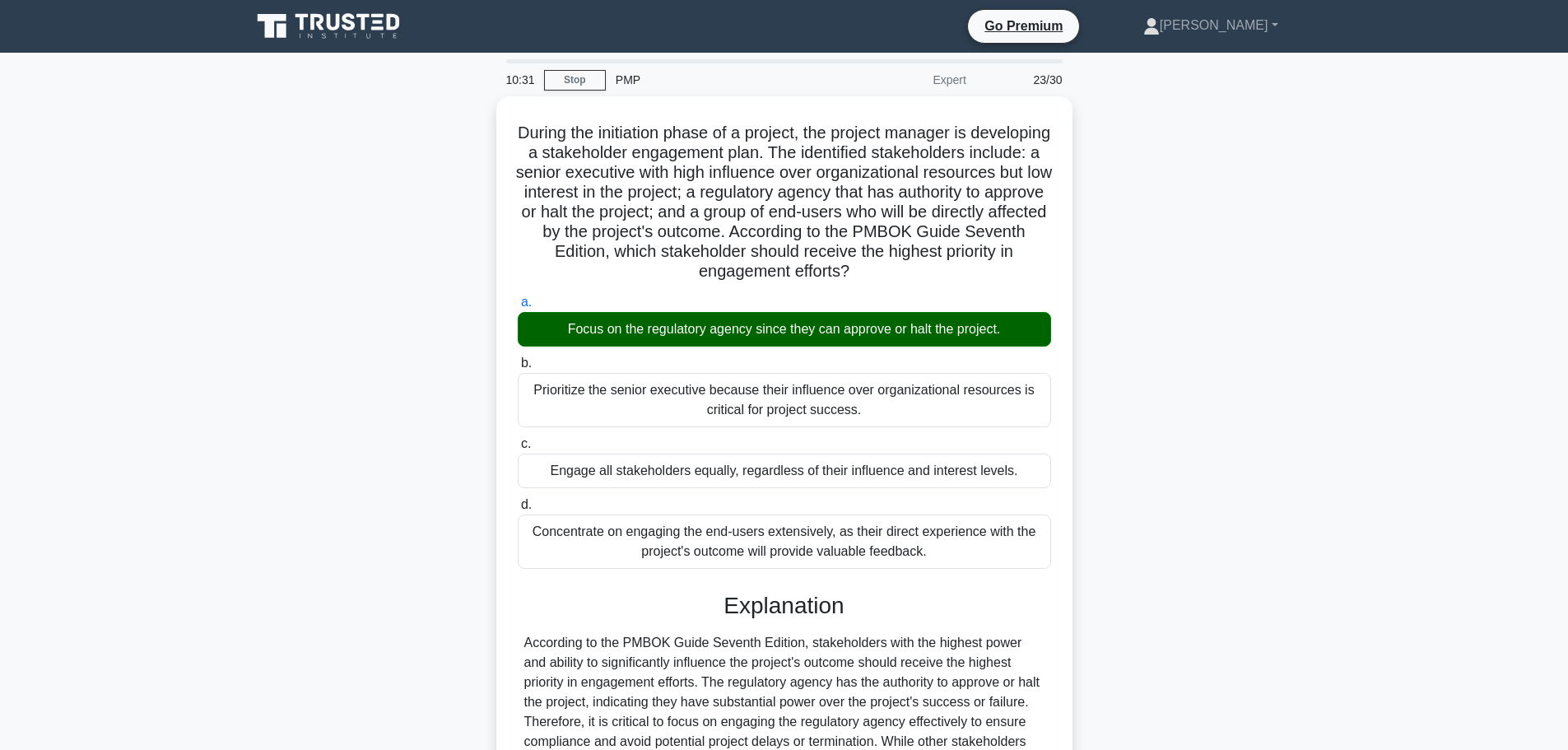
scroll to position [168, 0]
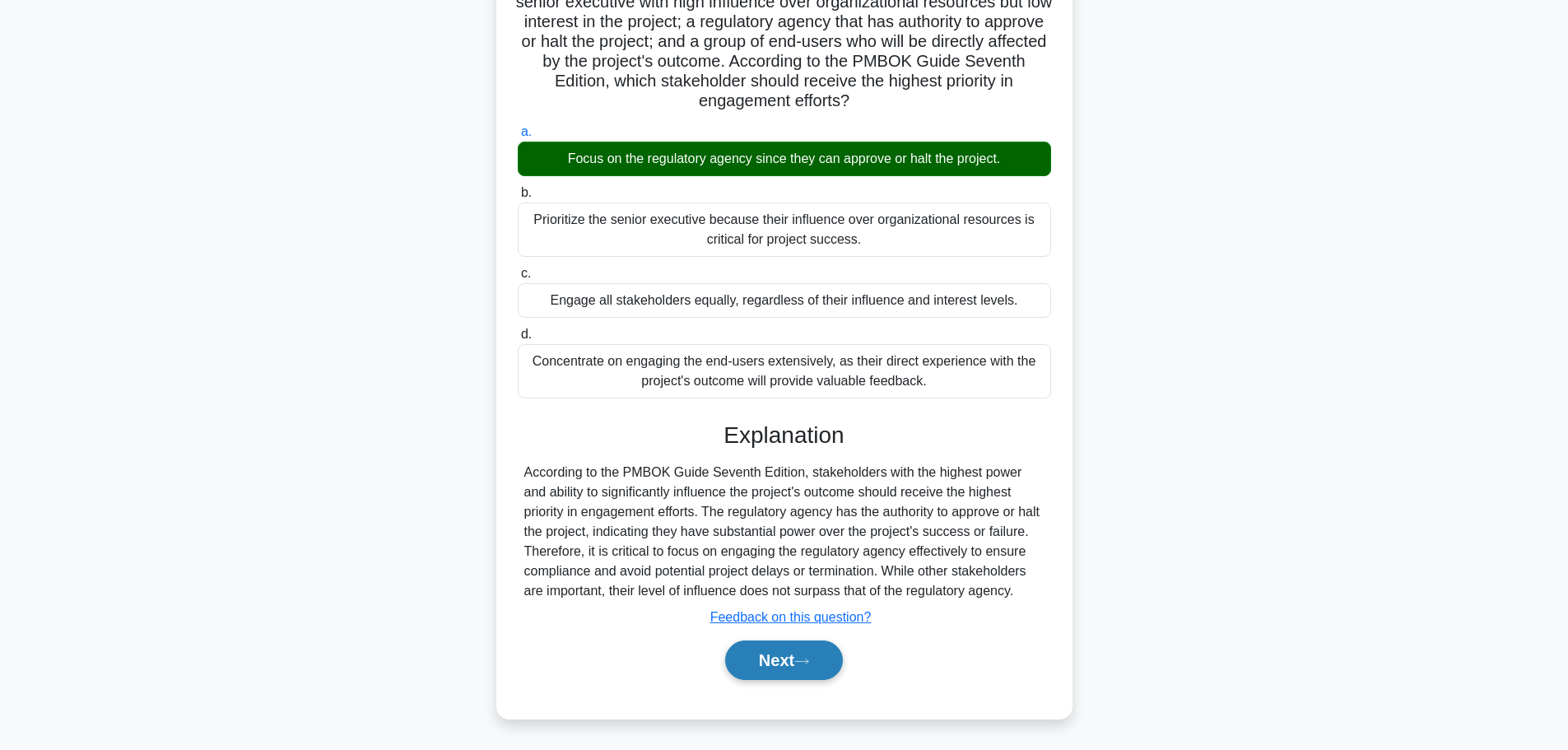
click at [759, 662] on button "Next" at bounding box center [784, 660] width 118 height 40
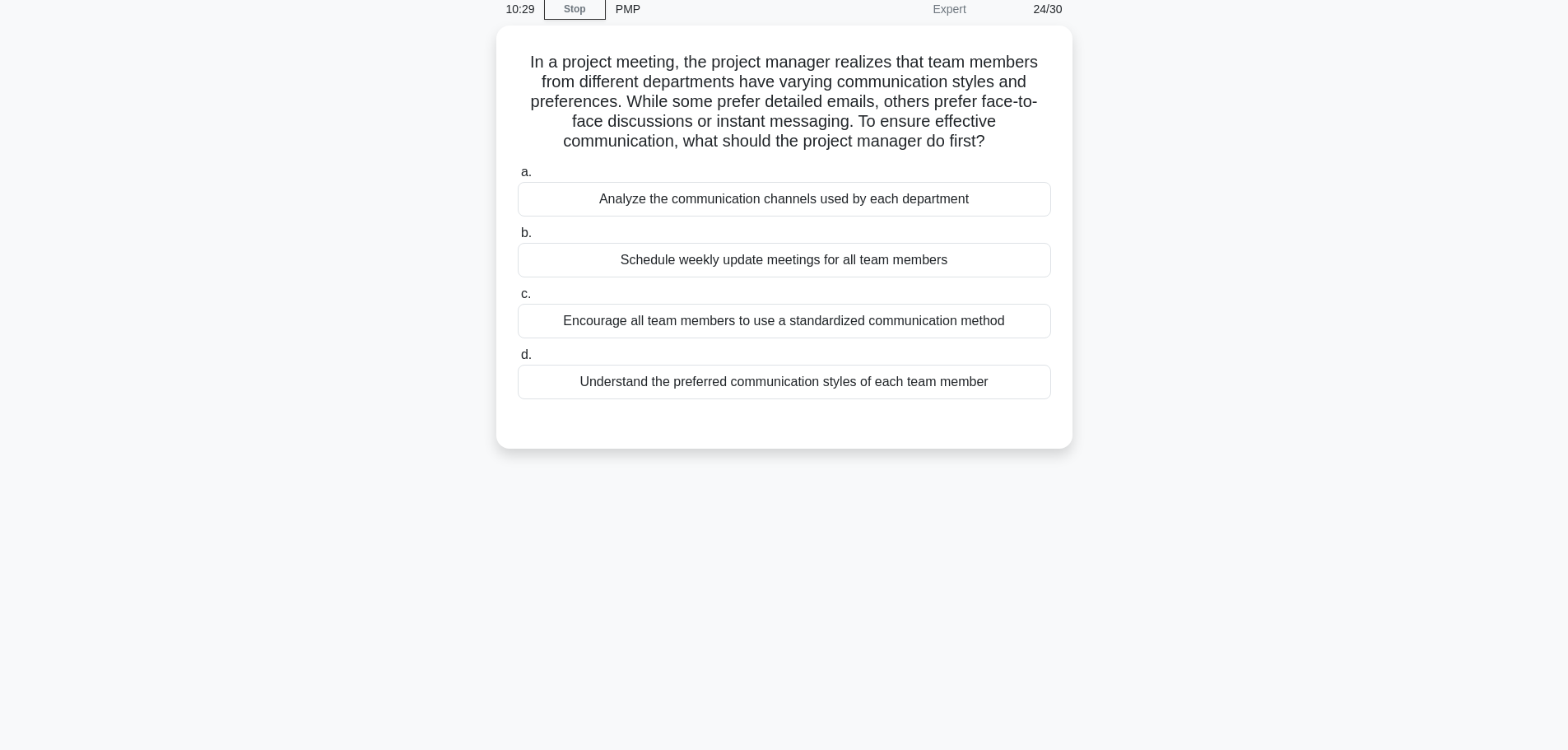
scroll to position [0, 0]
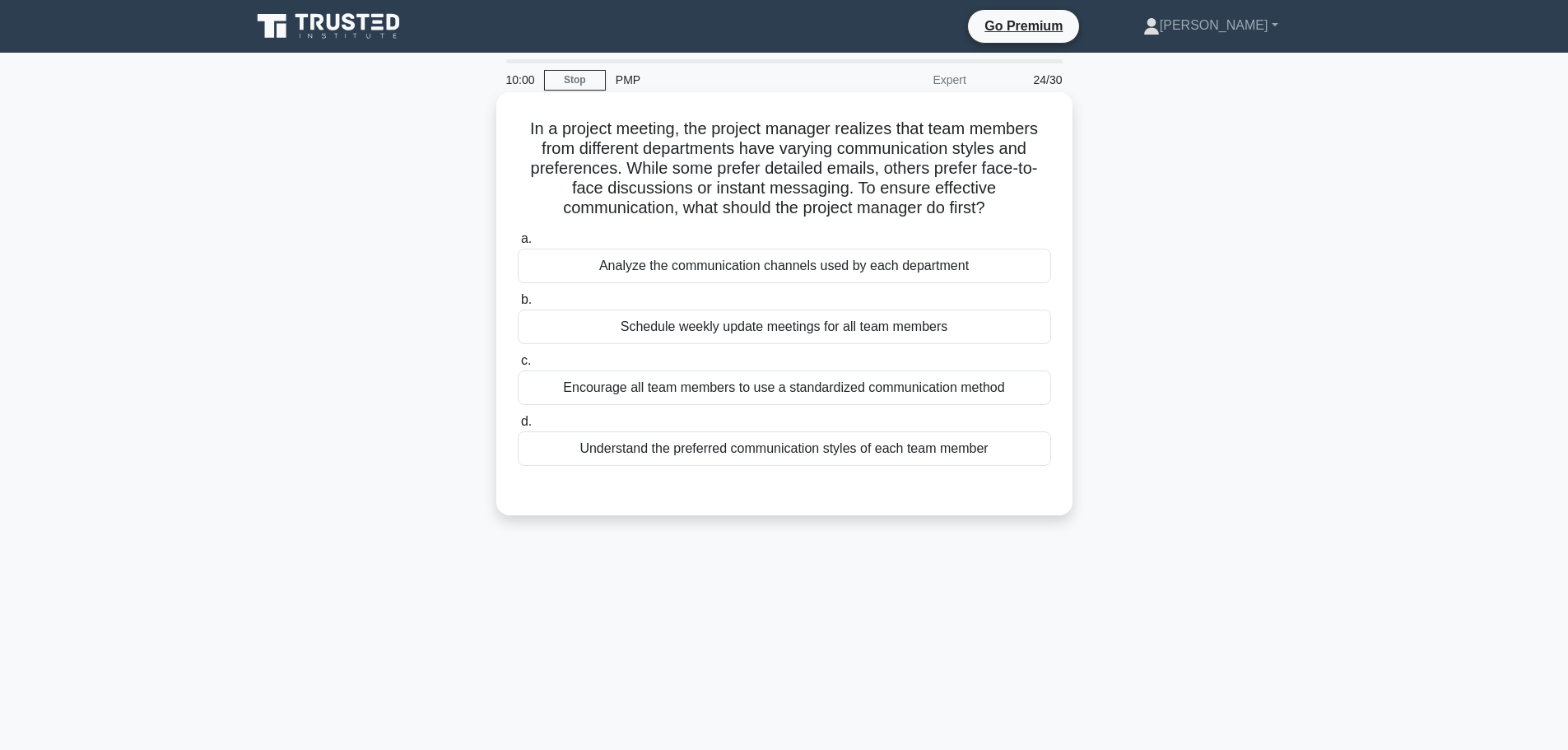
click at [793, 451] on div "Understand the preferred communication styles of each team member" at bounding box center [784, 449] width 533 height 35
click at [517, 427] on input "d. Understand the preferred communication styles of each team member" at bounding box center [517, 422] width 0 height 11
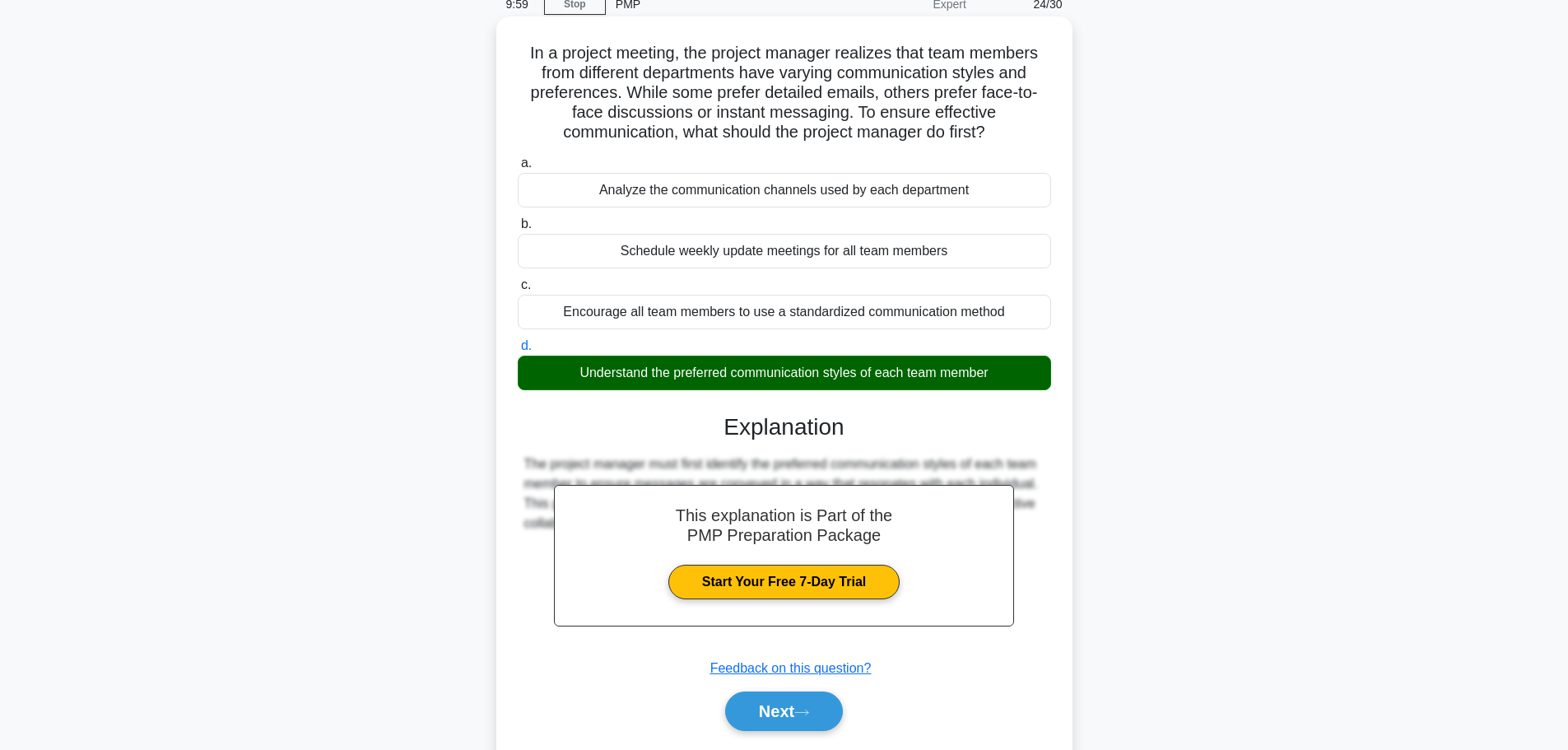
scroll to position [140, 0]
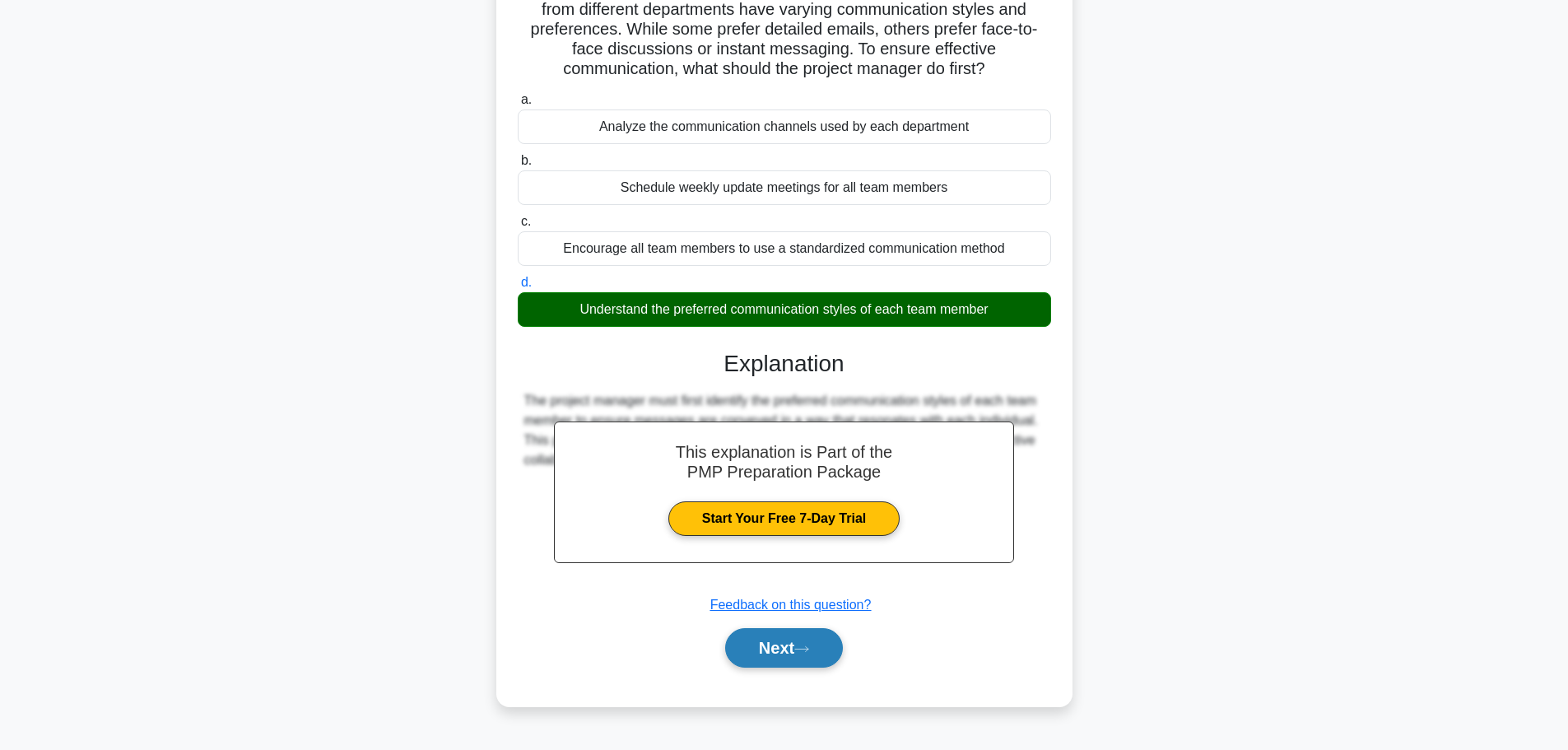
click at [785, 639] on button "Next" at bounding box center [784, 648] width 118 height 40
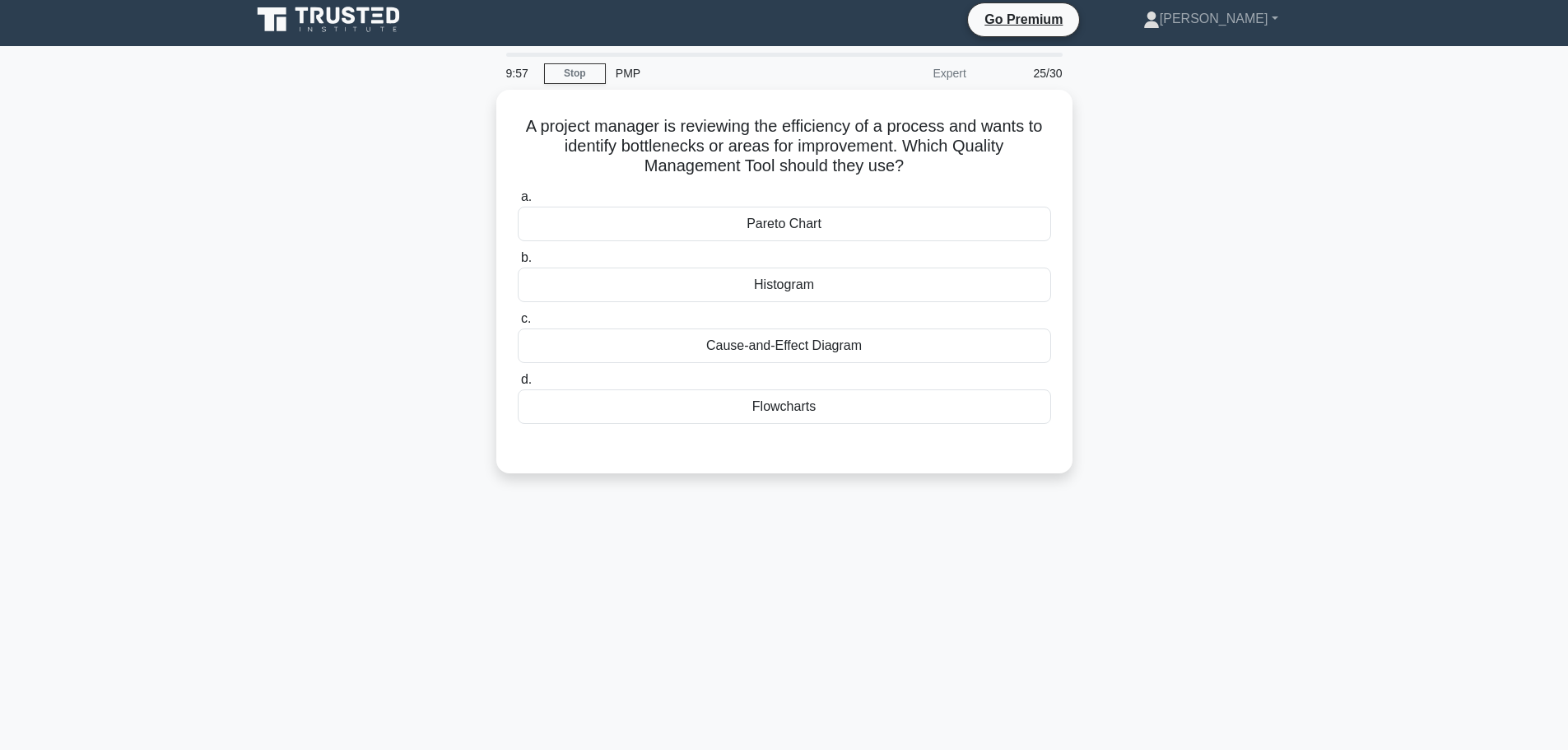
scroll to position [0, 0]
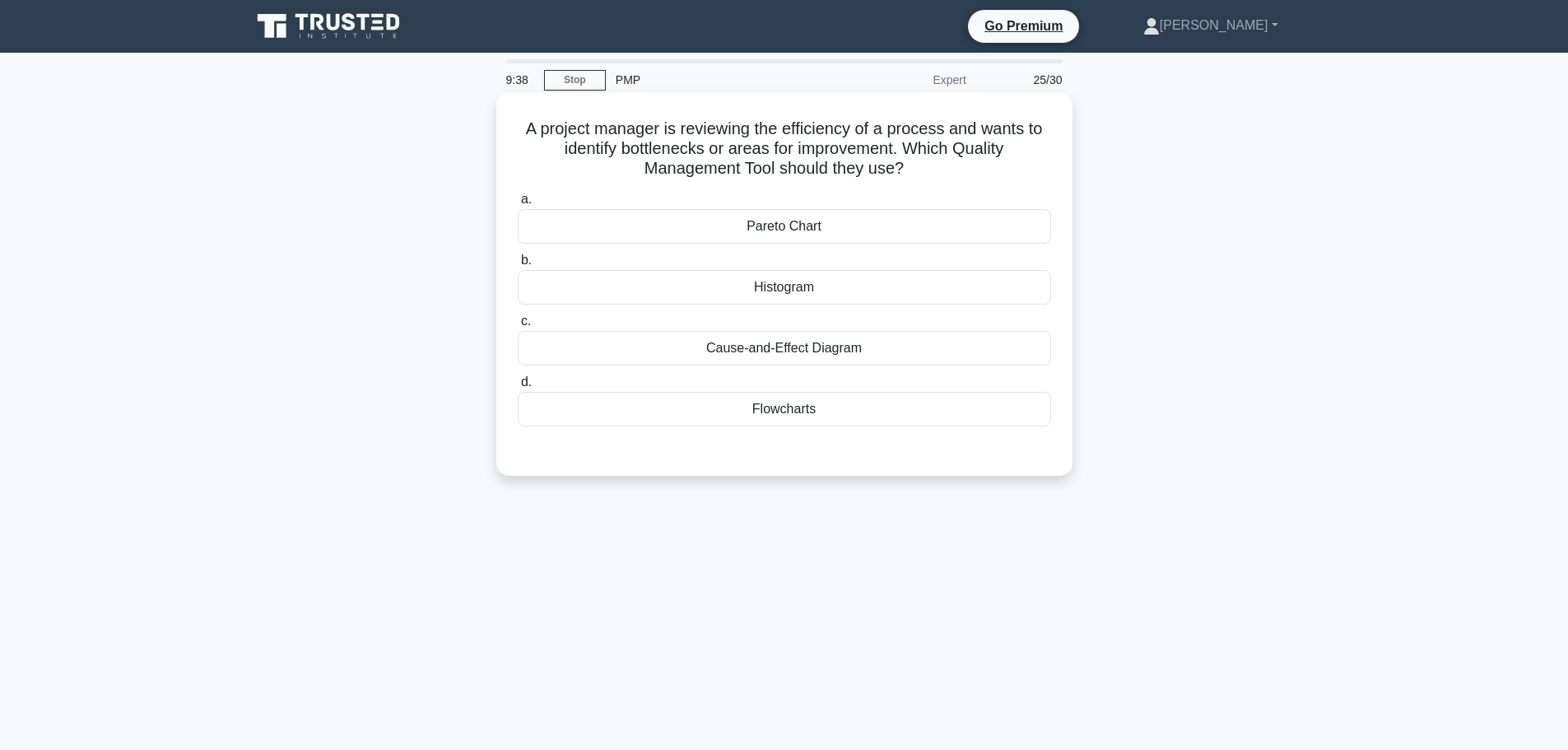
click at [760, 349] on div "Cause-and-Effect Diagram" at bounding box center [784, 348] width 533 height 35
click at [517, 327] on input "c. Cause-and-Effect Diagram" at bounding box center [517, 321] width 0 height 11
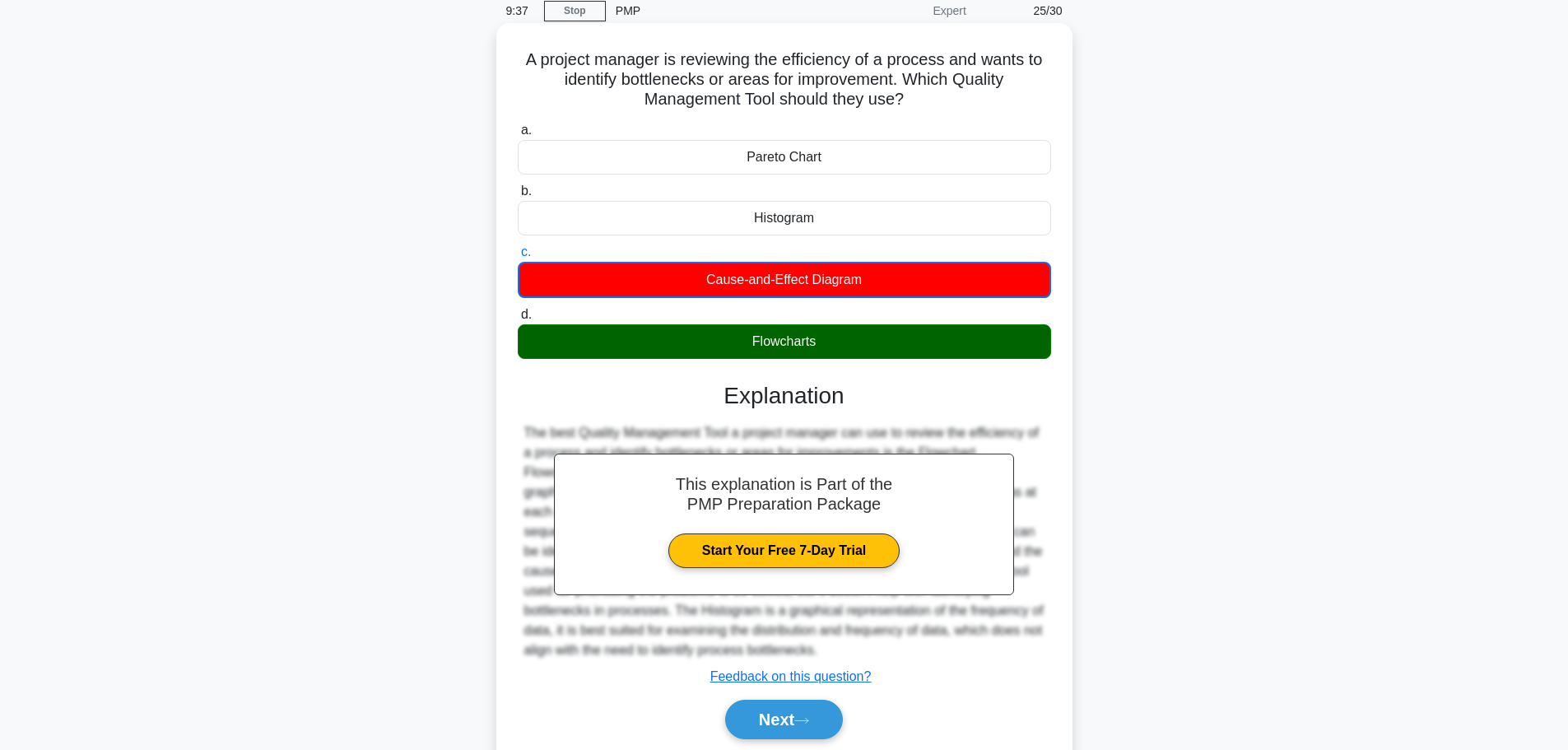
scroll to position [140, 0]
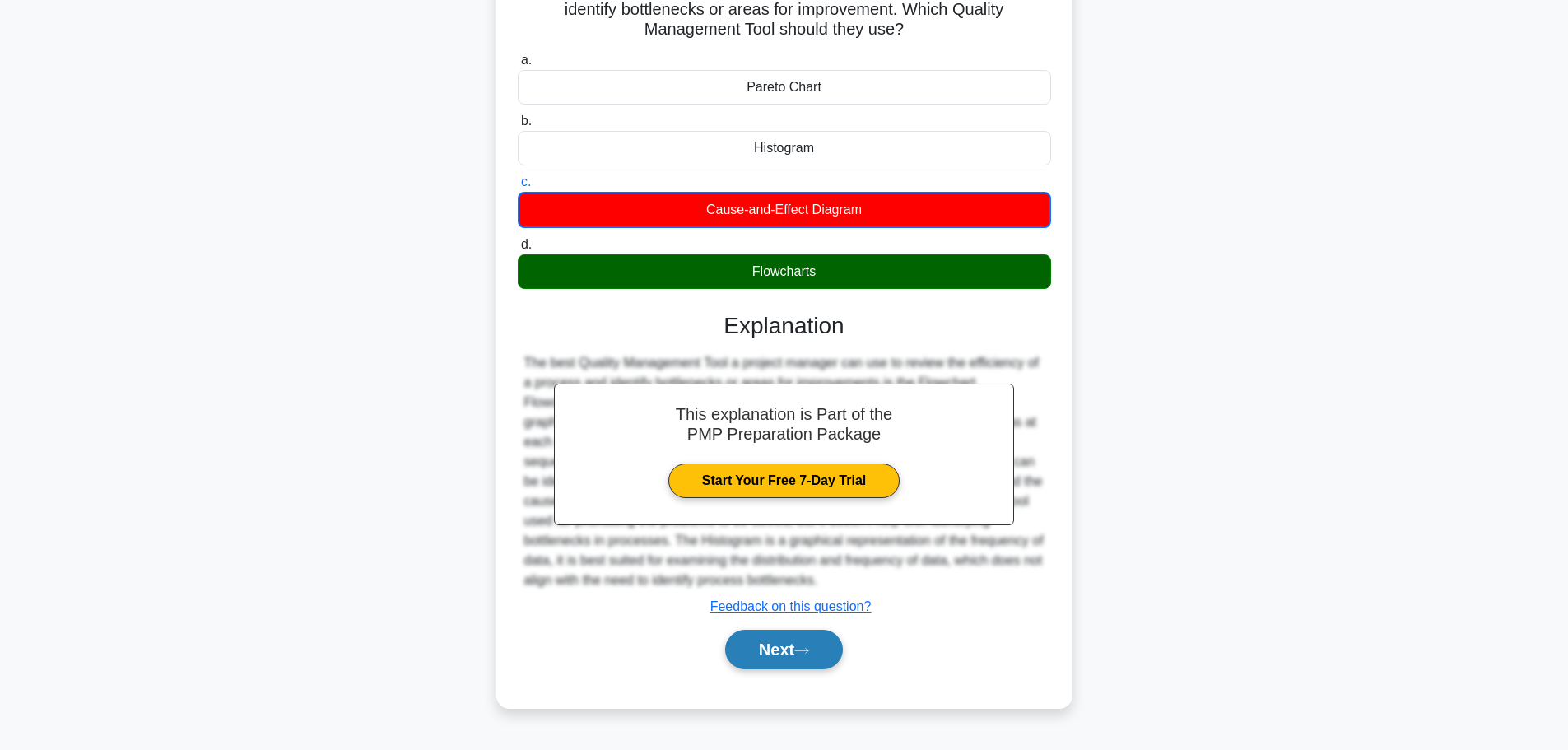
click at [781, 644] on button "Next" at bounding box center [784, 649] width 118 height 40
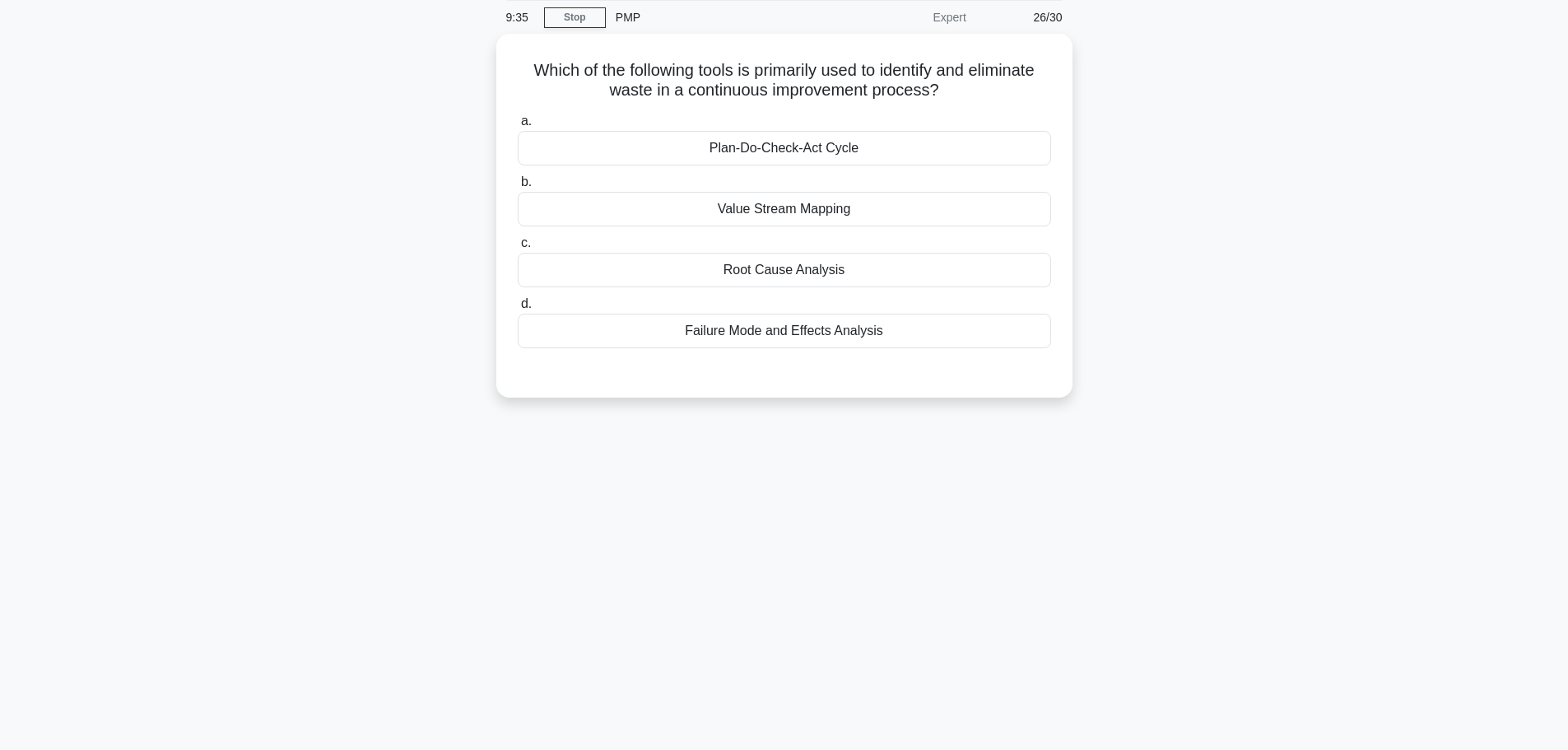
scroll to position [0, 0]
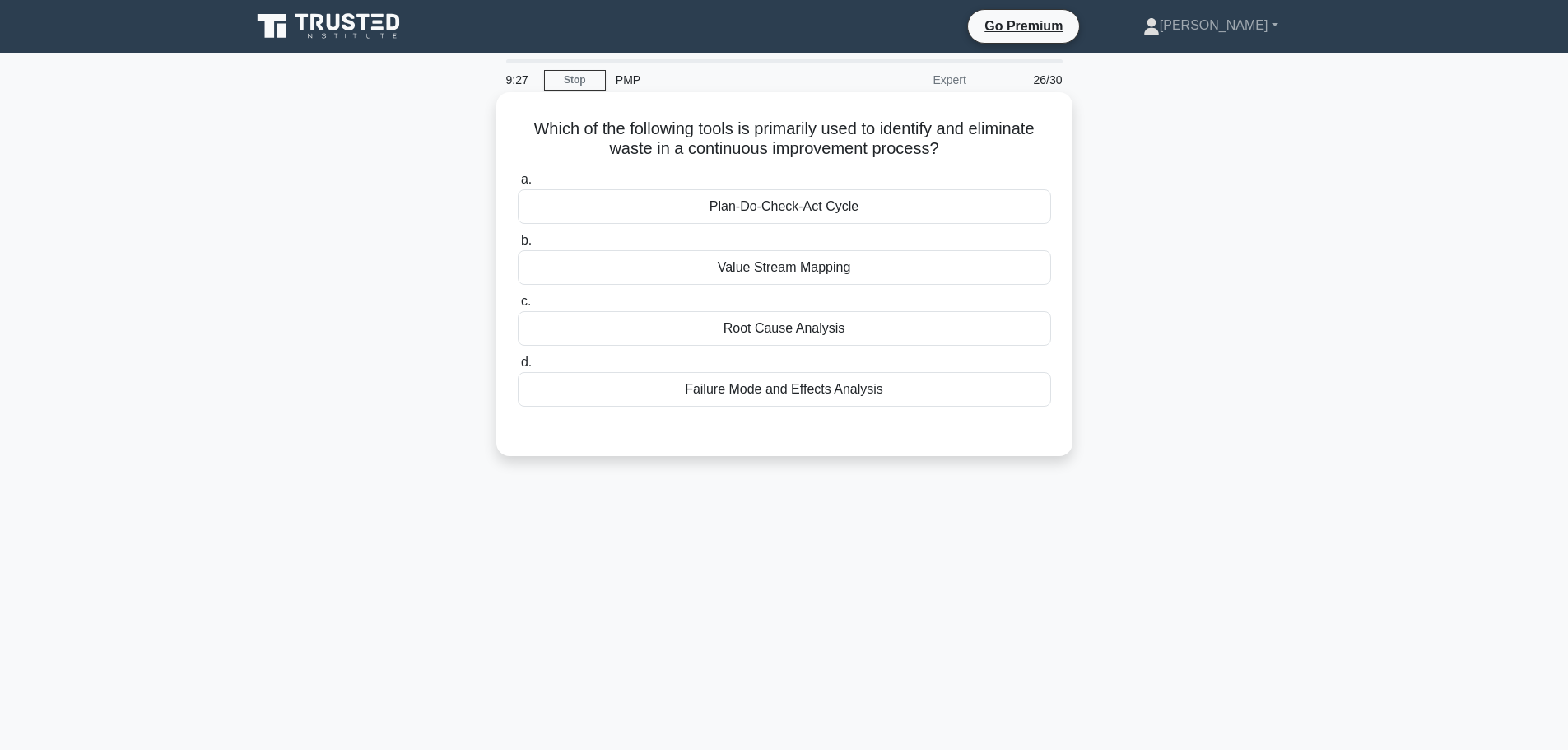
click at [818, 266] on div "Value Stream Mapping" at bounding box center [784, 267] width 533 height 35
click at [517, 246] on input "b. Value Stream Mapping" at bounding box center [517, 240] width 0 height 11
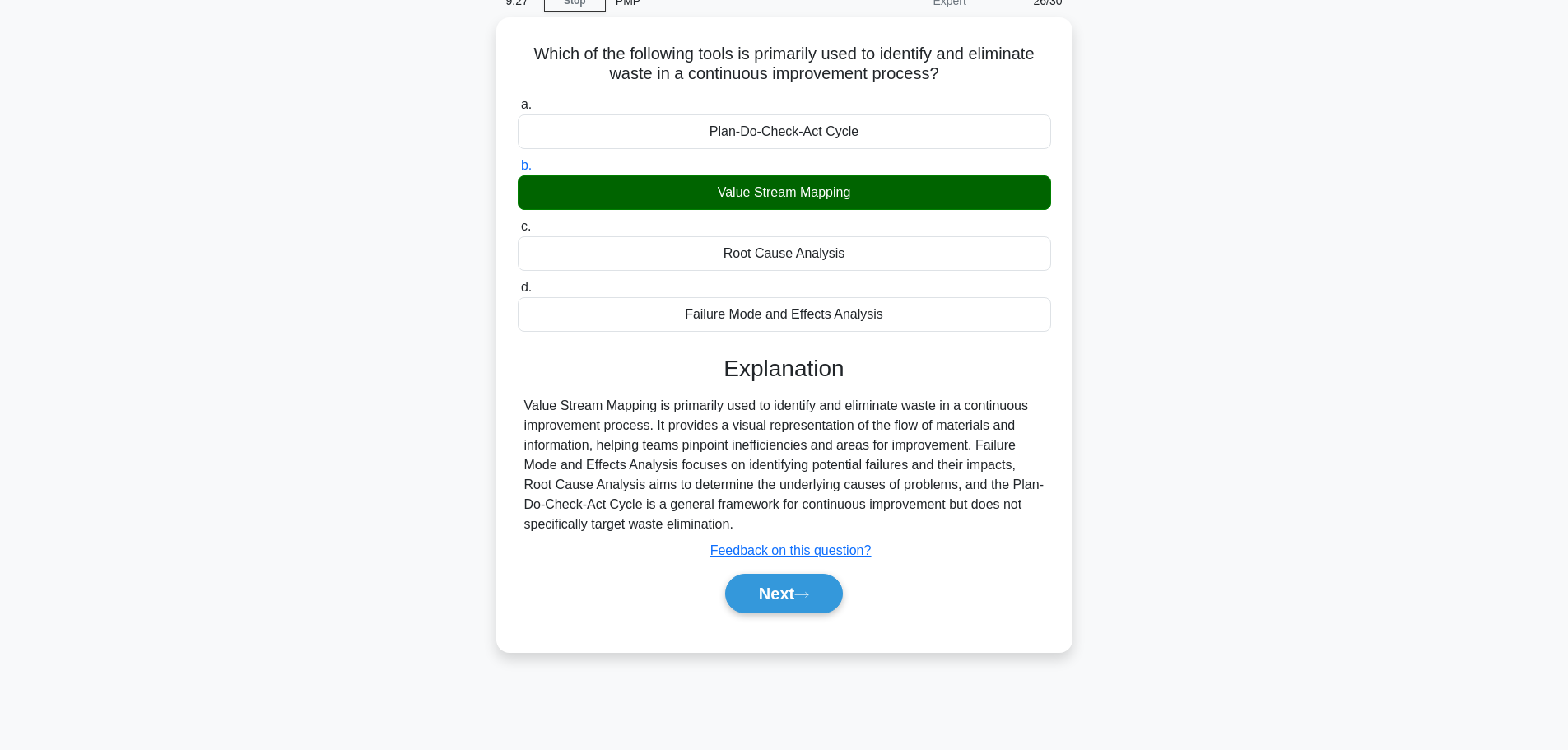
scroll to position [140, 0]
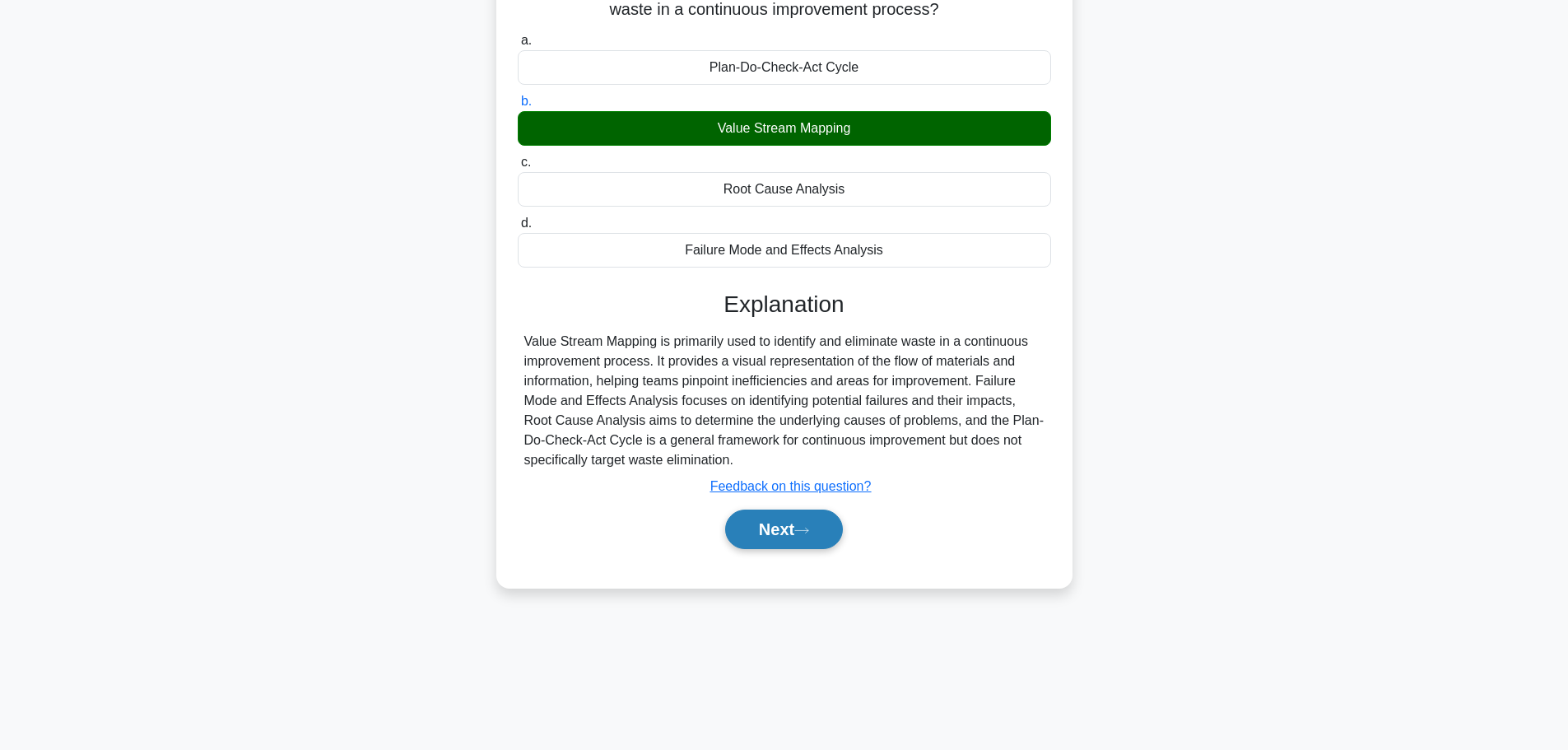
click at [777, 538] on button "Next" at bounding box center [784, 530] width 118 height 40
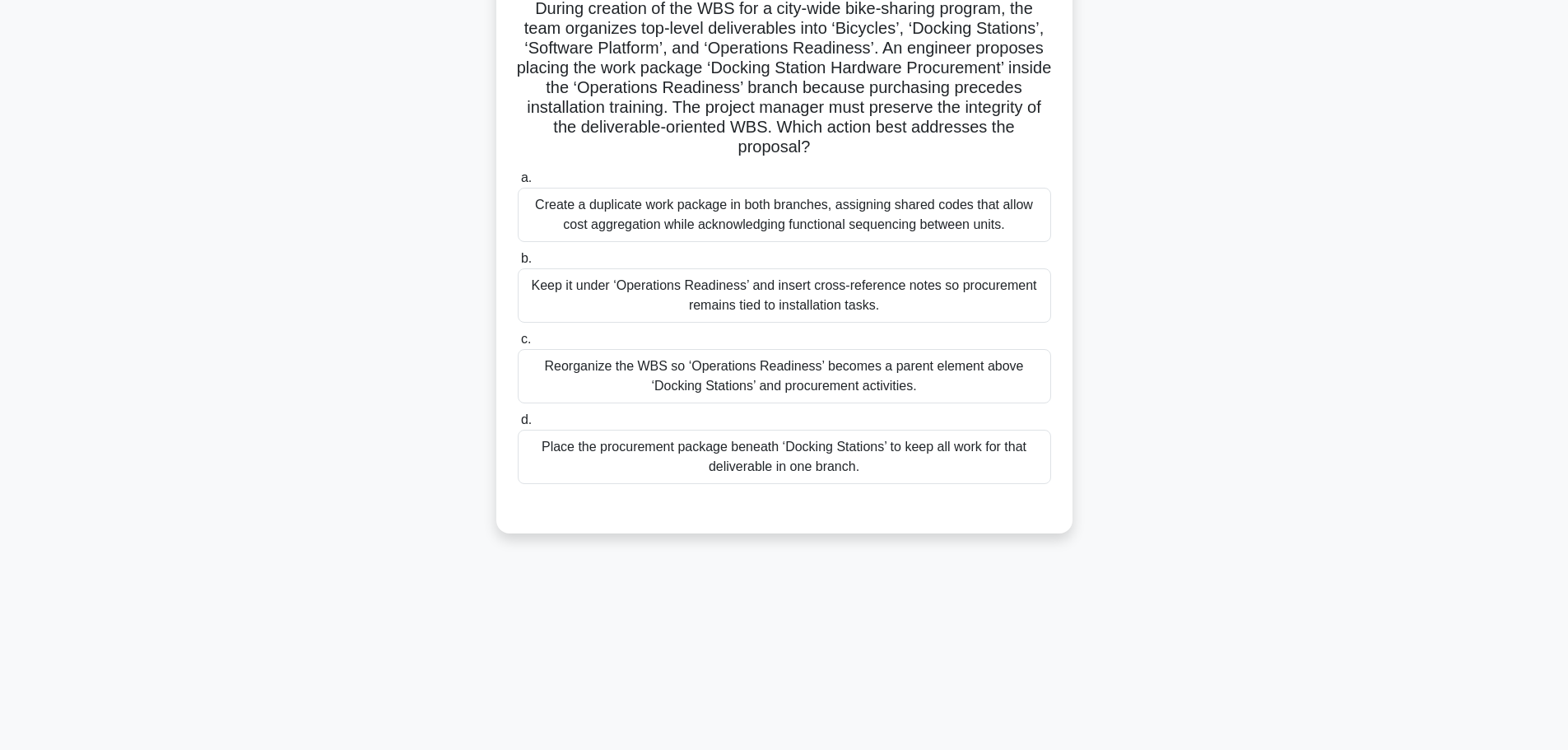
scroll to position [0, 0]
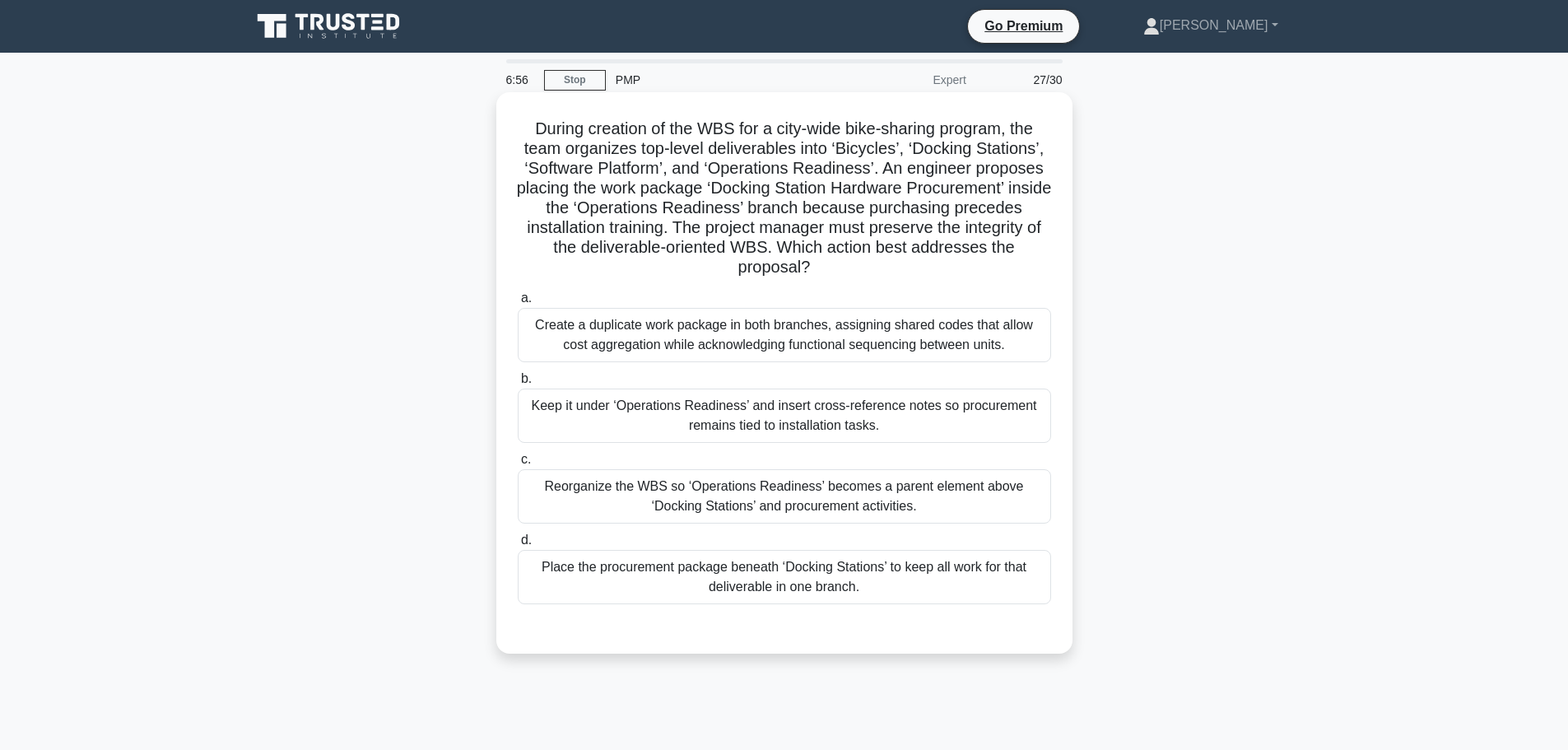
click at [632, 497] on div "Reorganize the WBS so ‘Operations Readiness’ becomes a parent element above ‘Do…" at bounding box center [784, 497] width 533 height 54
click at [517, 465] on input "c. Reorganize the WBS so ‘Operations Readiness’ becomes a parent element above …" at bounding box center [517, 460] width 0 height 11
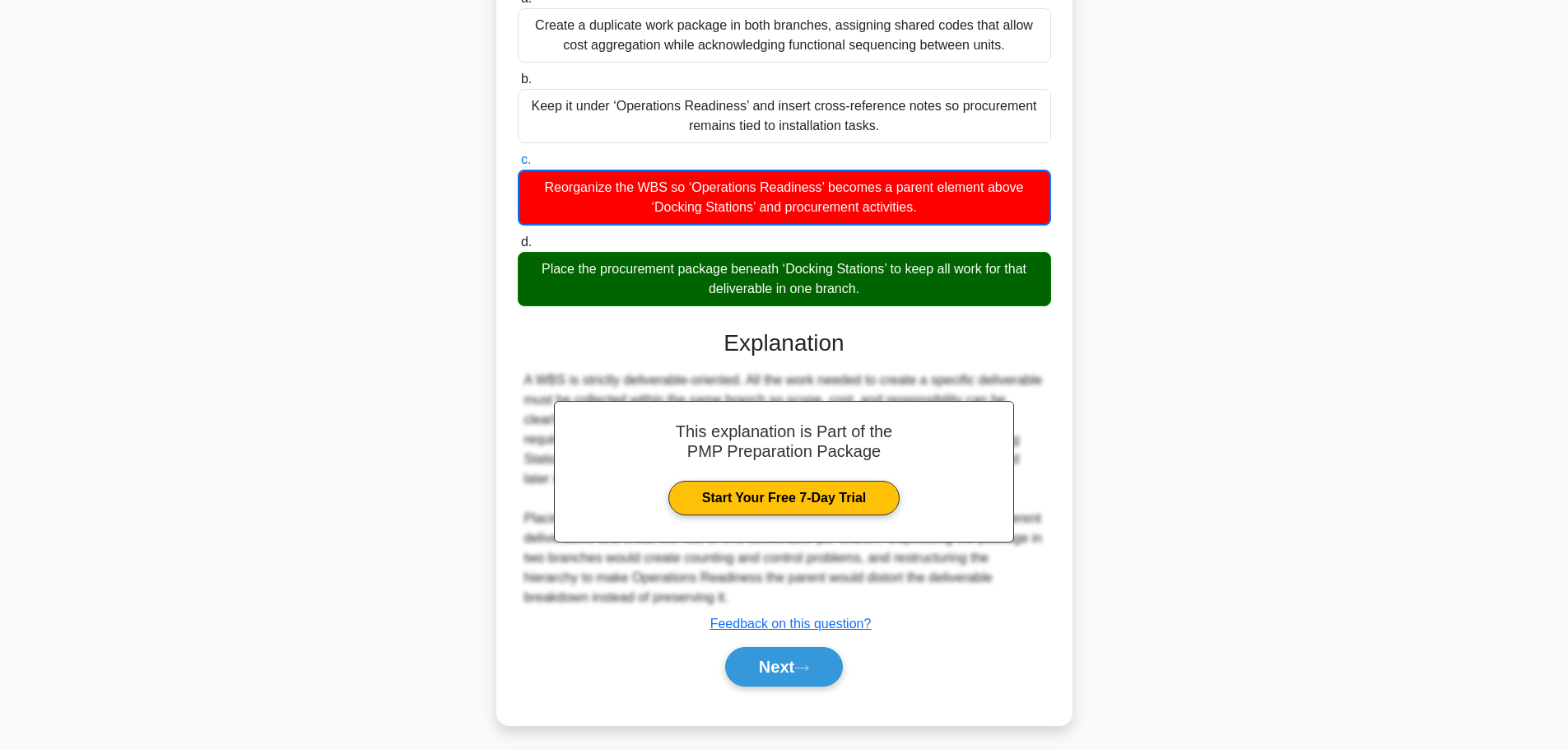
scroll to position [307, 0]
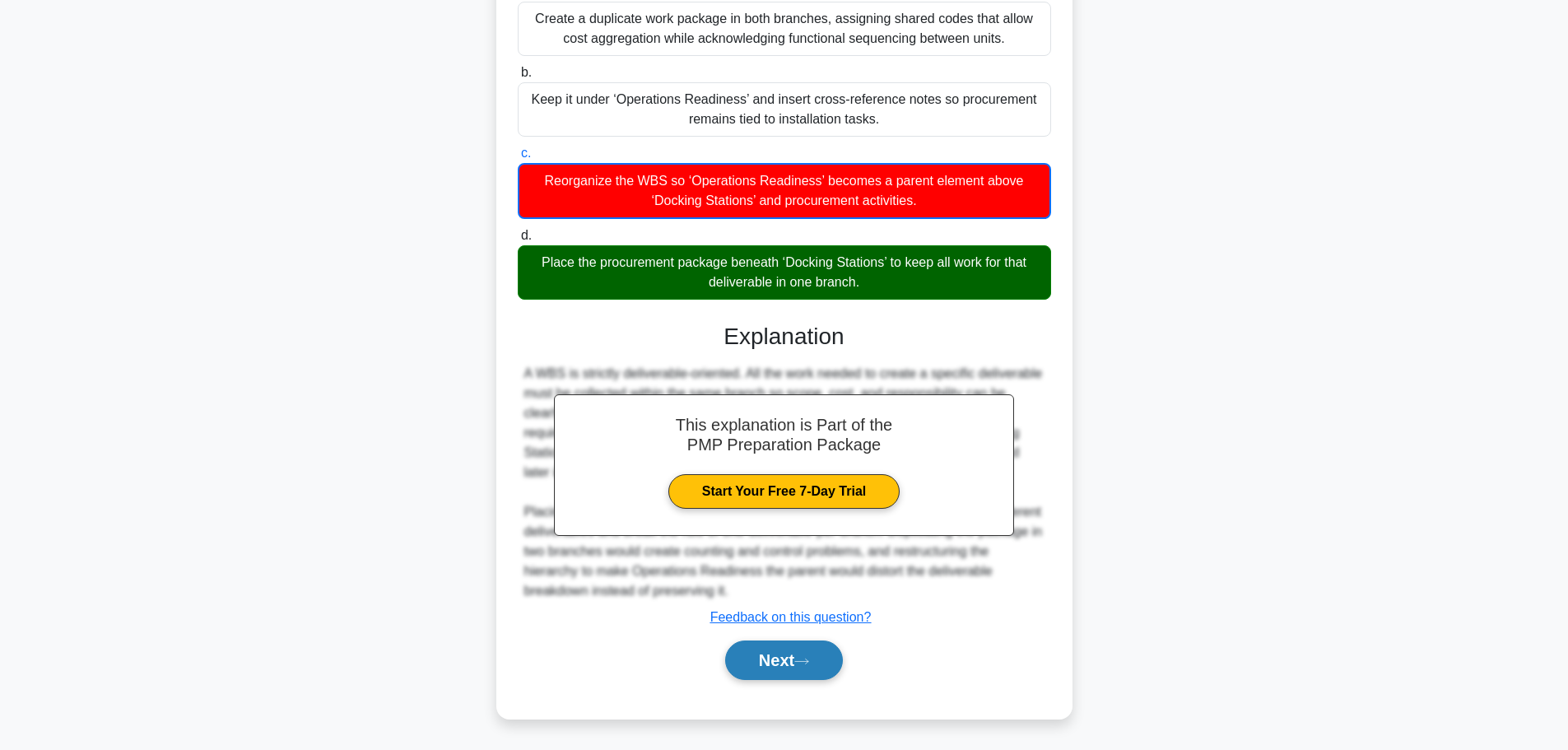
click at [743, 661] on button "Next" at bounding box center [784, 660] width 118 height 40
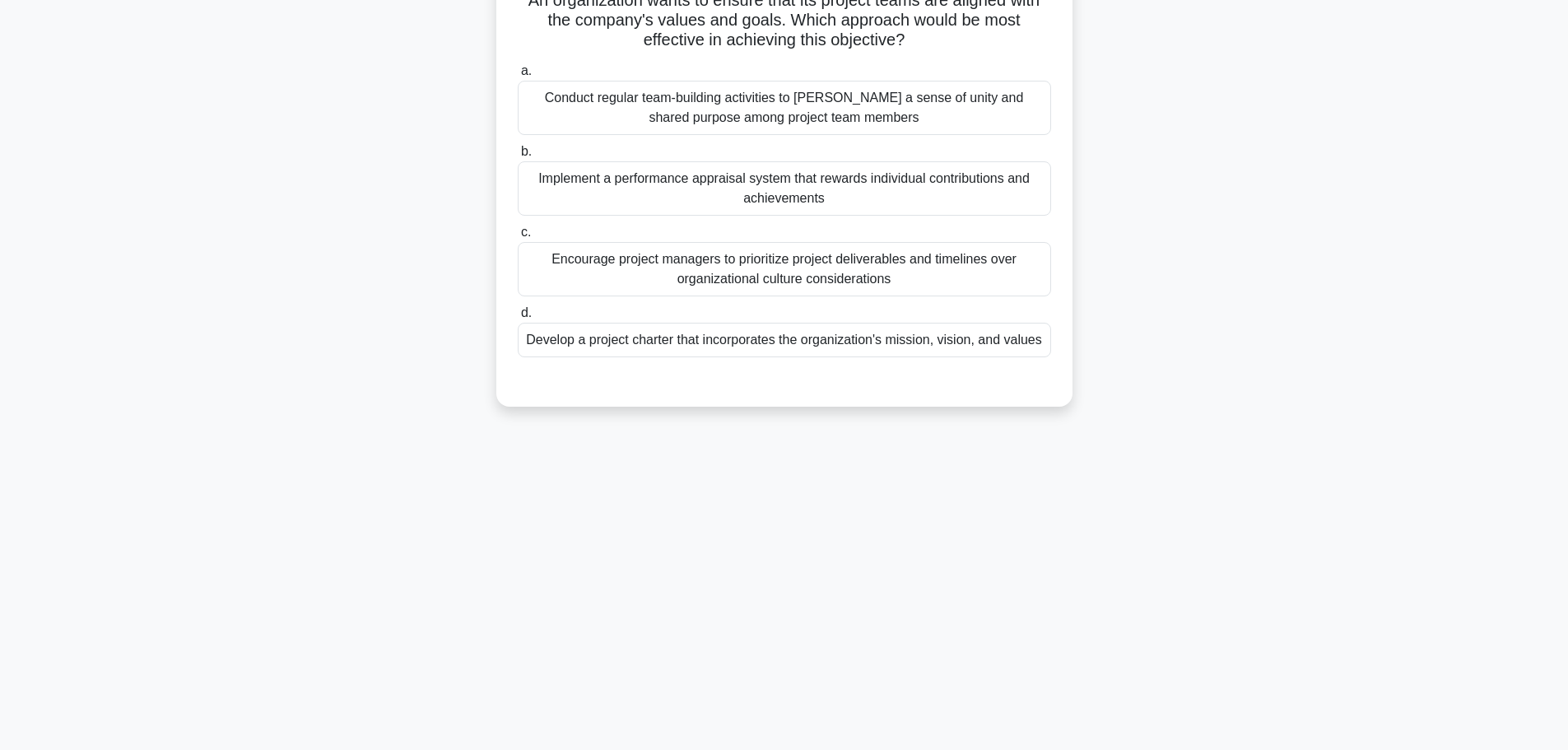
scroll to position [0, 0]
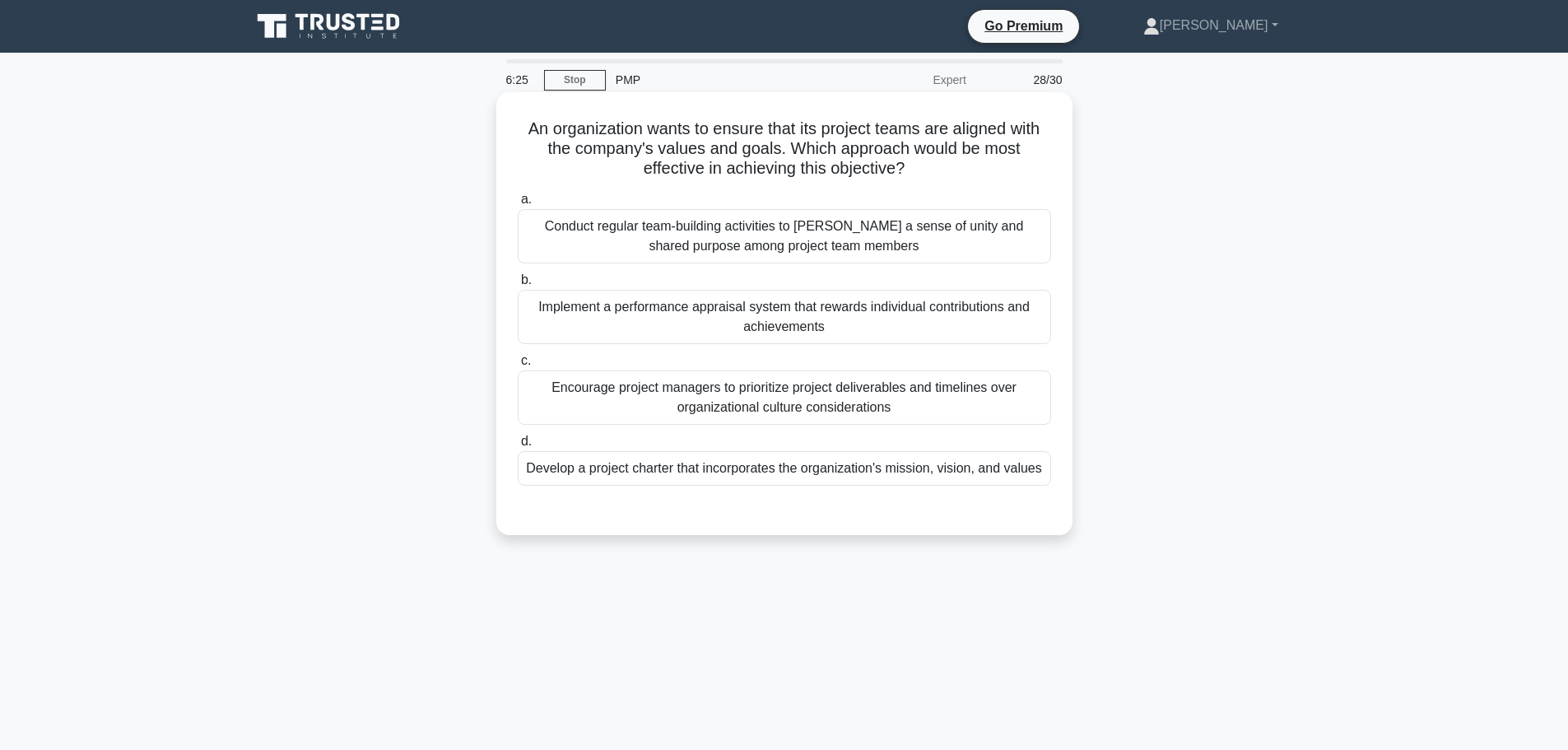
click at [703, 463] on div "Develop a project charter that incorporates the organization's mission, vision,…" at bounding box center [784, 468] width 533 height 35
click at [517, 447] on input "d. Develop a project charter that incorporates the organization's mission, visi…" at bounding box center [517, 441] width 0 height 11
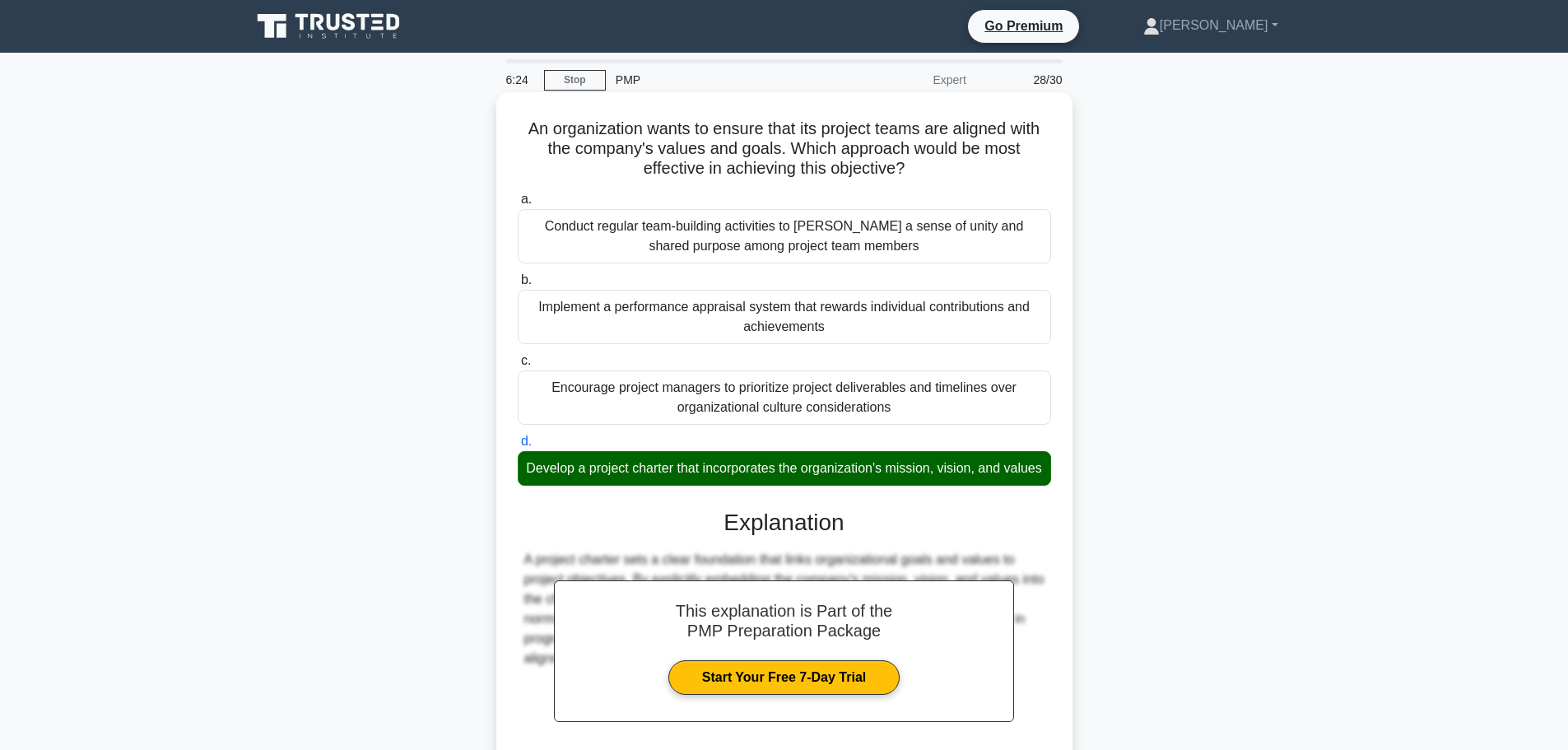
scroll to position [168, 0]
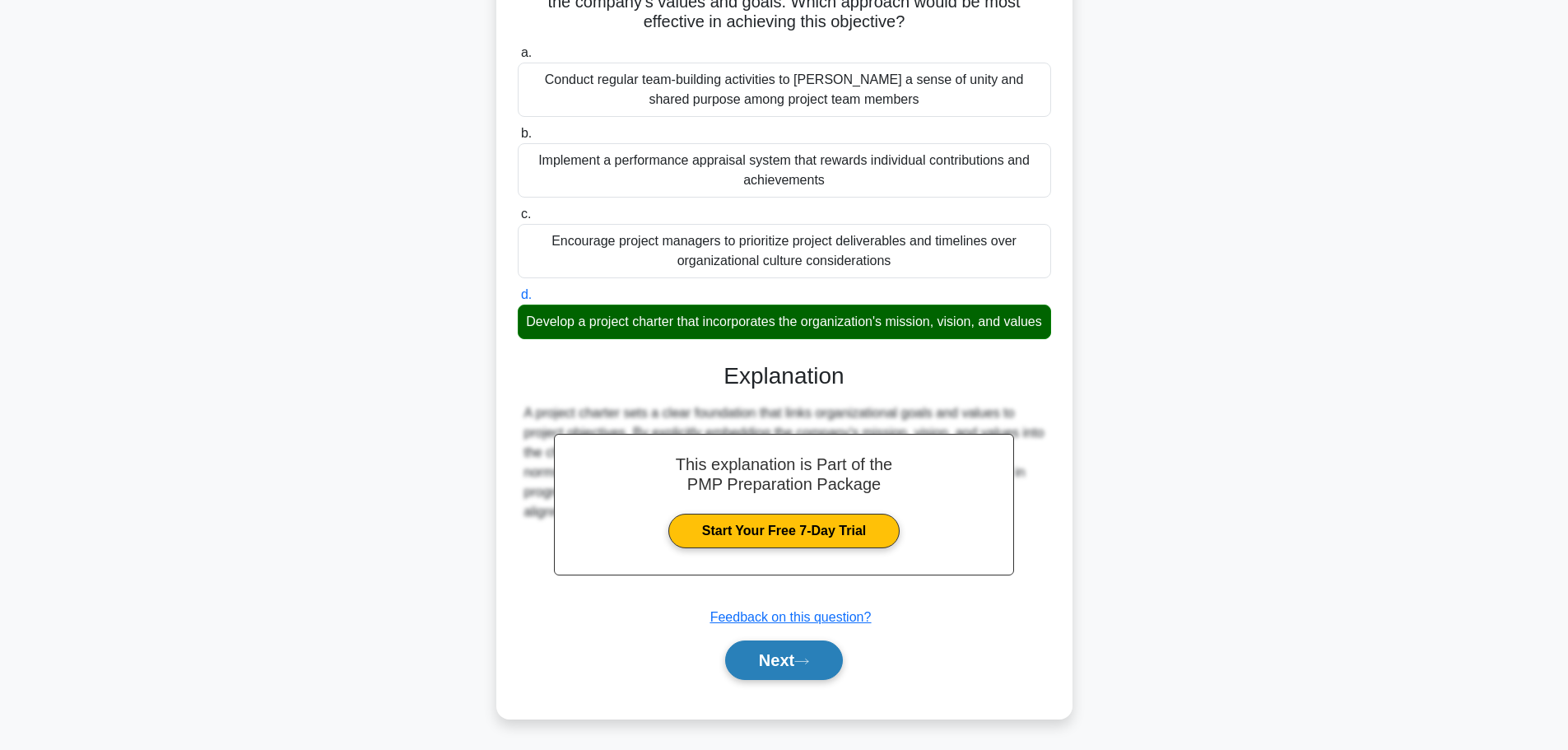
click at [799, 658] on button "Next" at bounding box center [784, 660] width 118 height 40
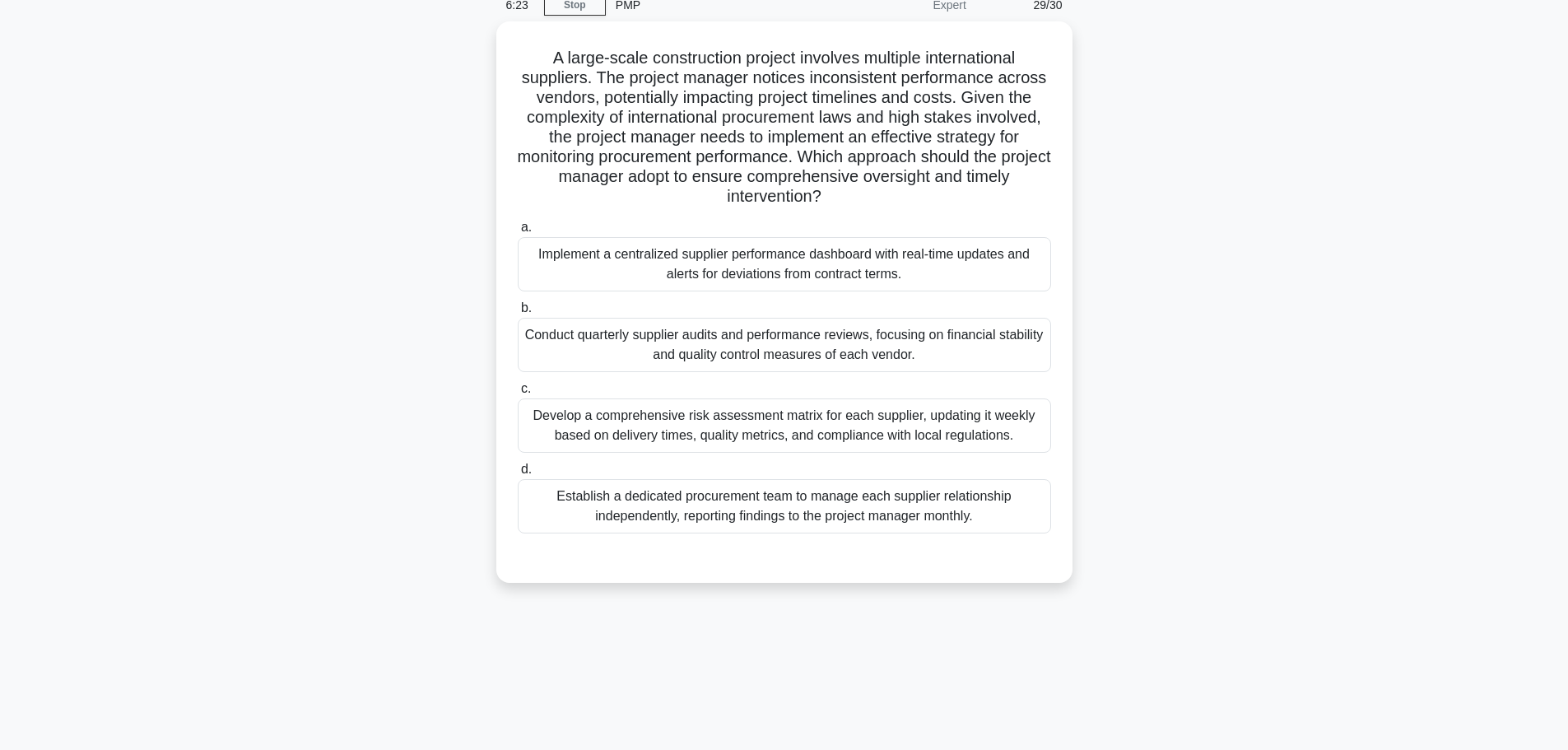
scroll to position [0, 0]
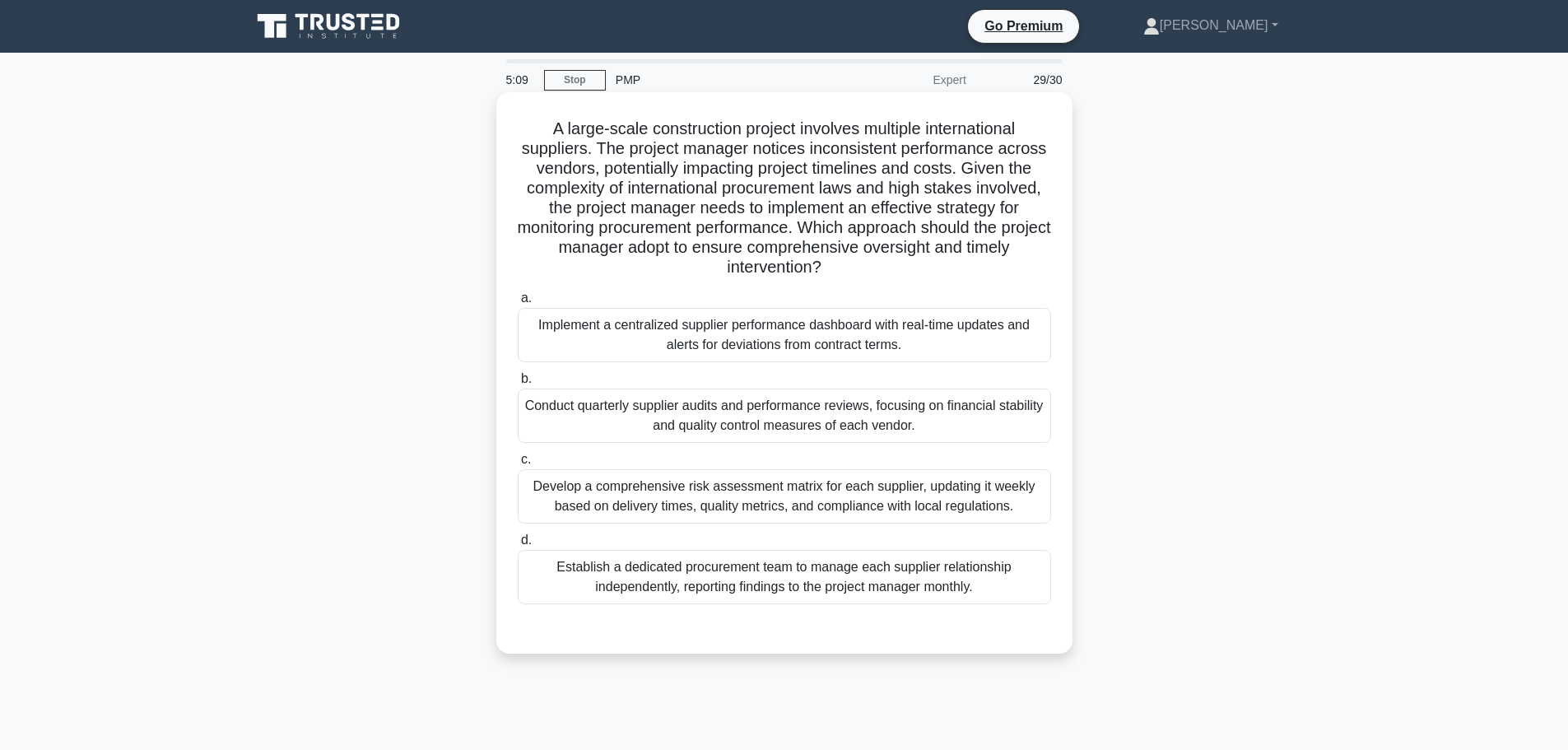
click at [722, 503] on div "Develop a comprehensive risk assessment matrix for each supplier, updating it w…" at bounding box center [784, 497] width 533 height 54
click at [517, 465] on input "c. Develop a comprehensive risk assessment matrix for each supplier, updating i…" at bounding box center [517, 460] width 0 height 11
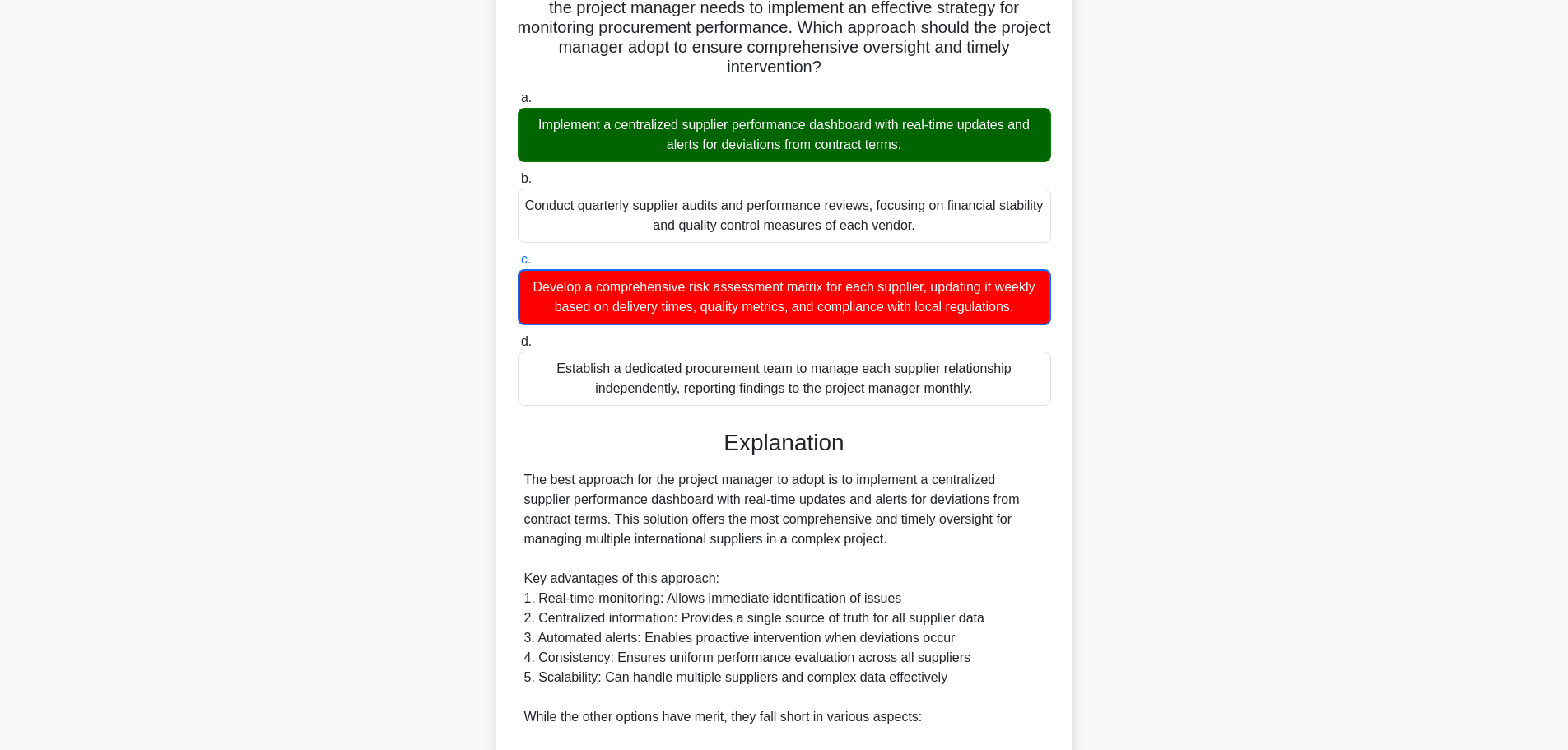
scroll to position [643, 0]
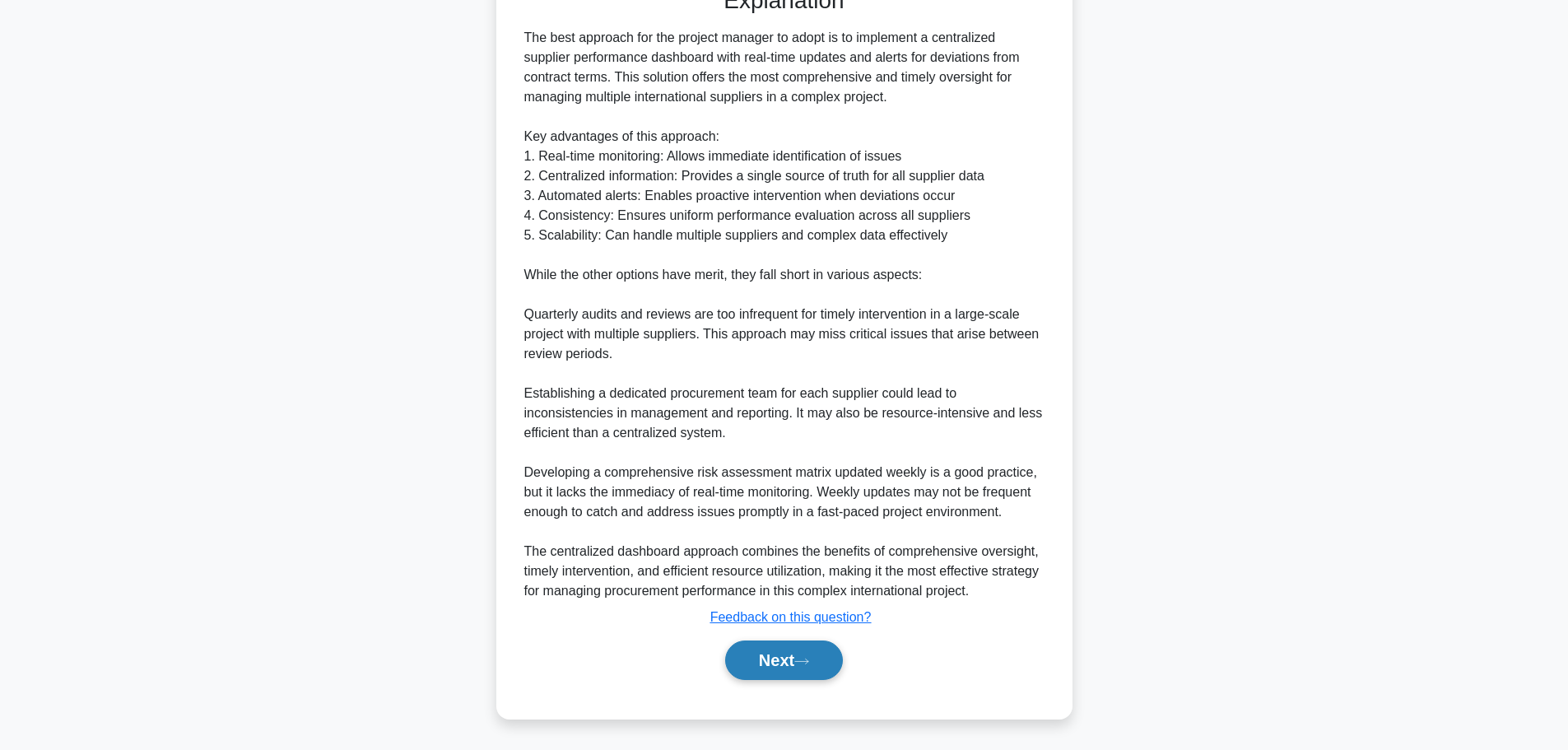
click at [764, 662] on button "Next" at bounding box center [784, 660] width 118 height 40
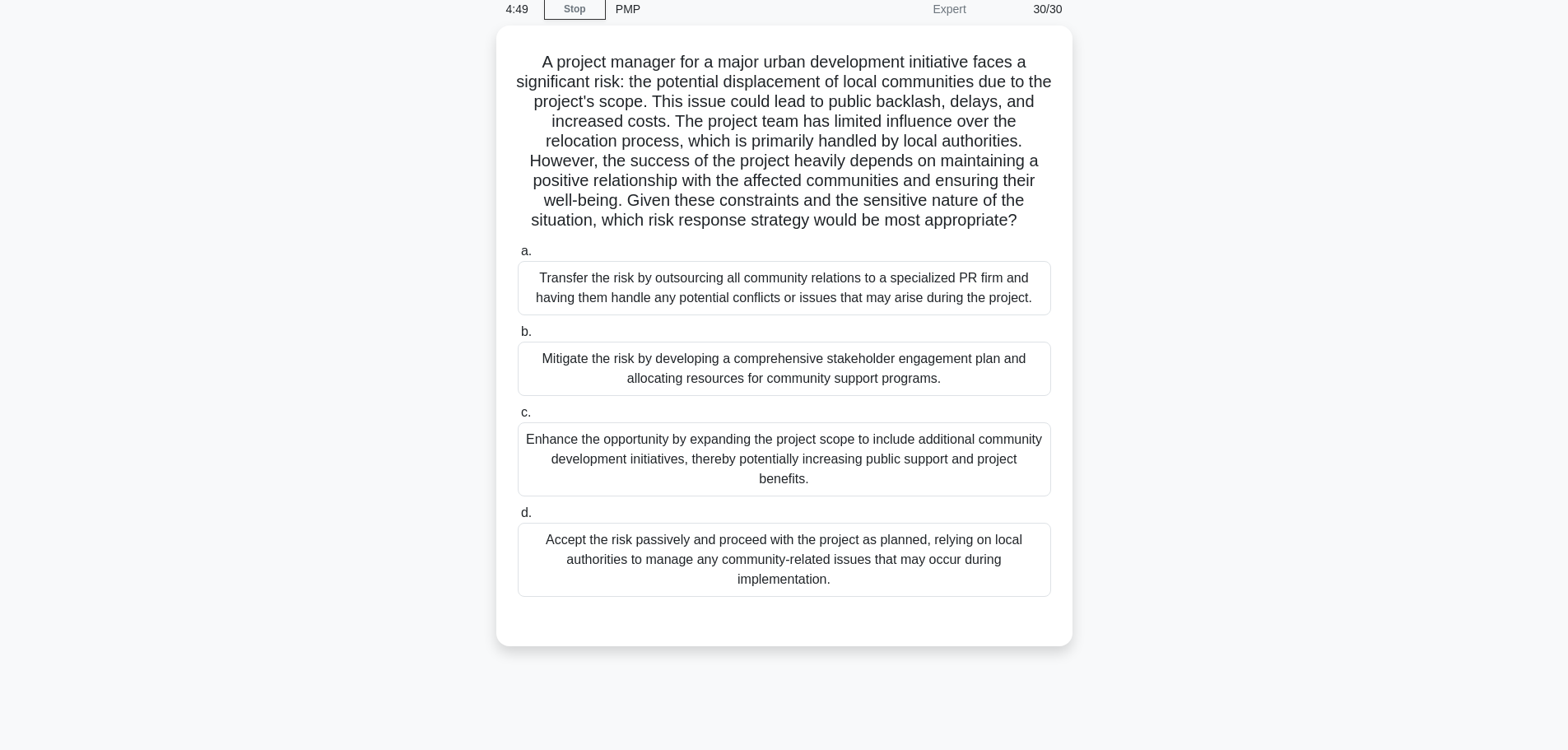
scroll to position [0, 0]
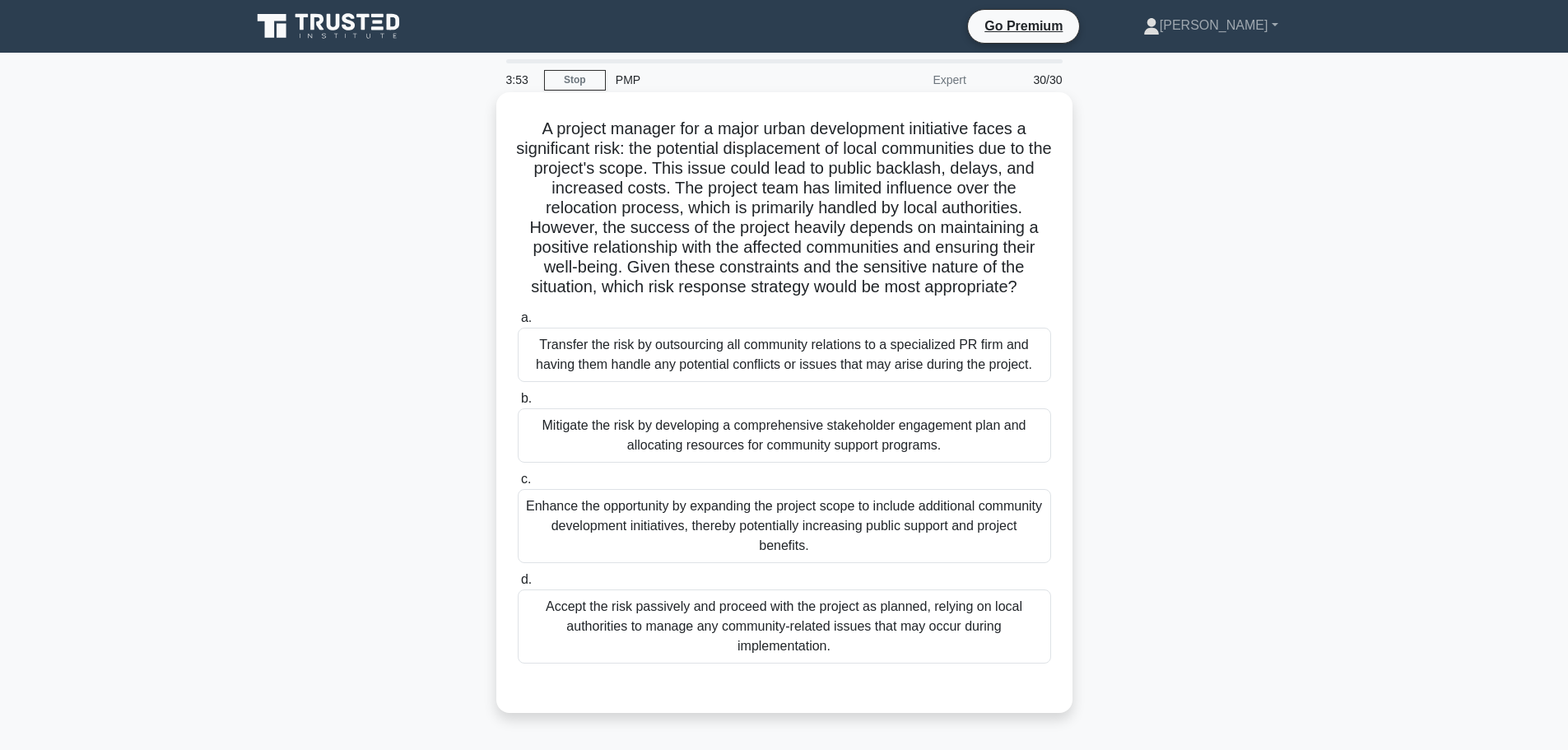
click at [579, 421] on div "Mitigate the risk by developing a comprehensive stakeholder engagement plan and…" at bounding box center [784, 435] width 533 height 54
click at [517, 404] on input "b. Mitigate the risk by developing a comprehensive stakeholder engagement plan …" at bounding box center [517, 399] width 0 height 11
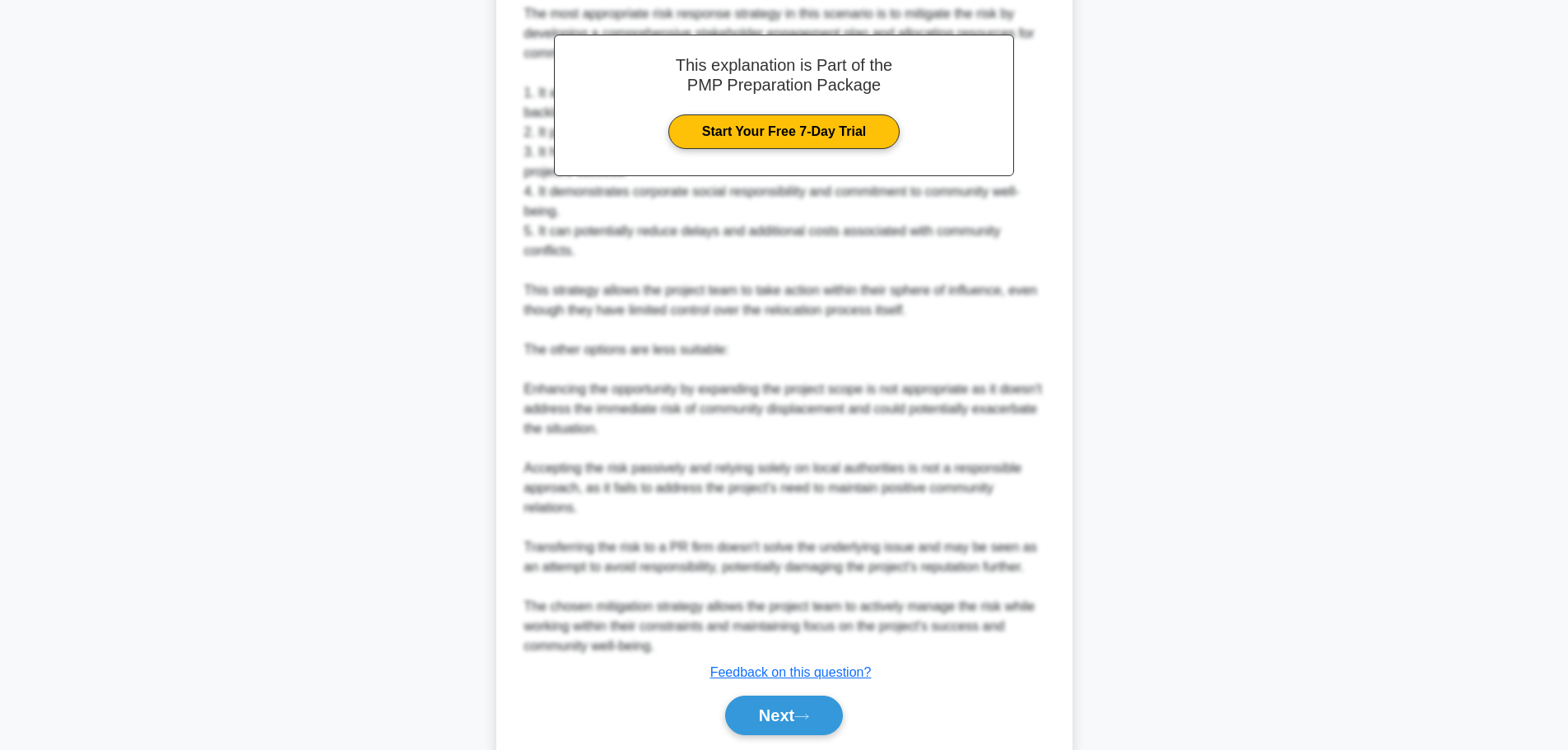
scroll to position [780, 0]
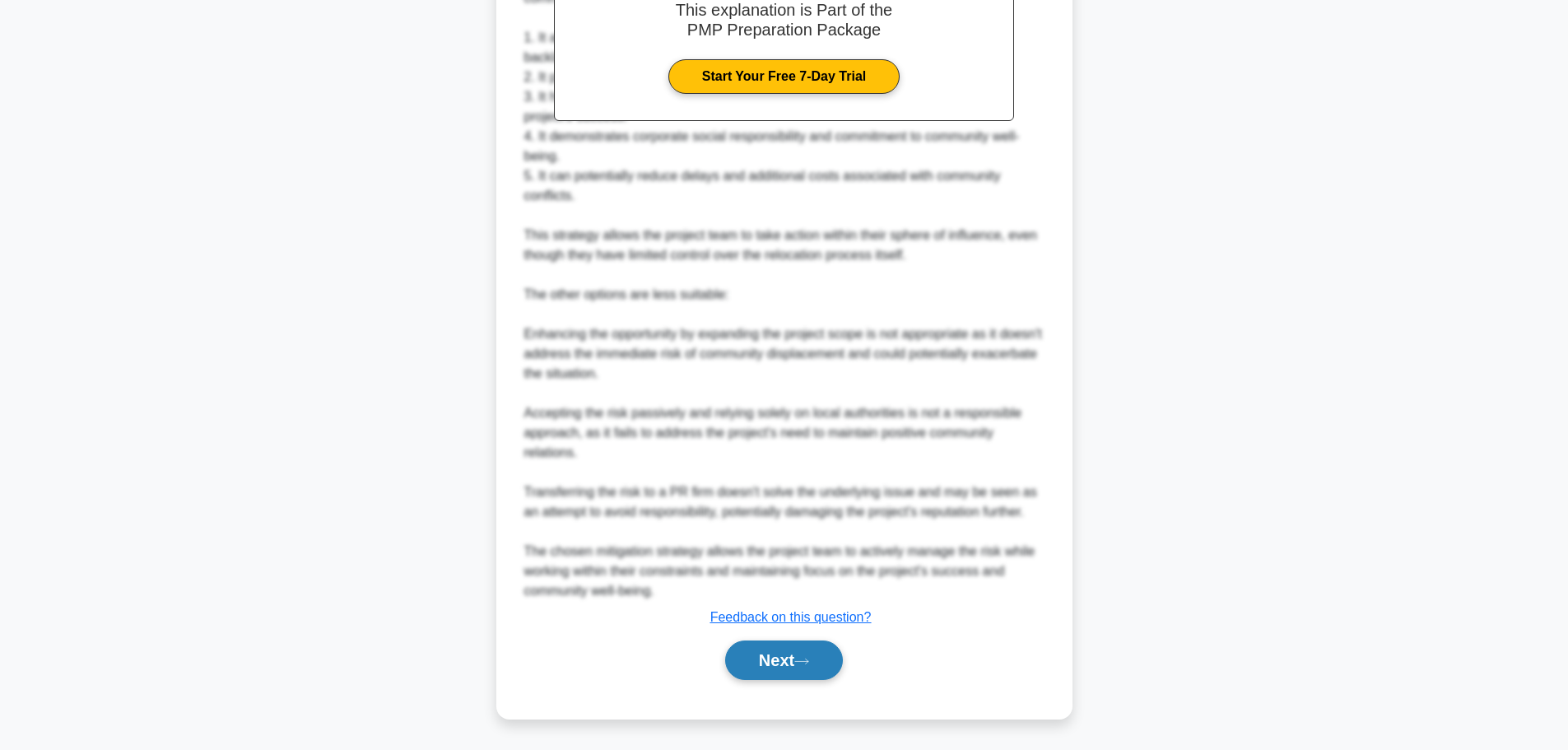
click at [799, 665] on button "Next" at bounding box center [784, 660] width 118 height 40
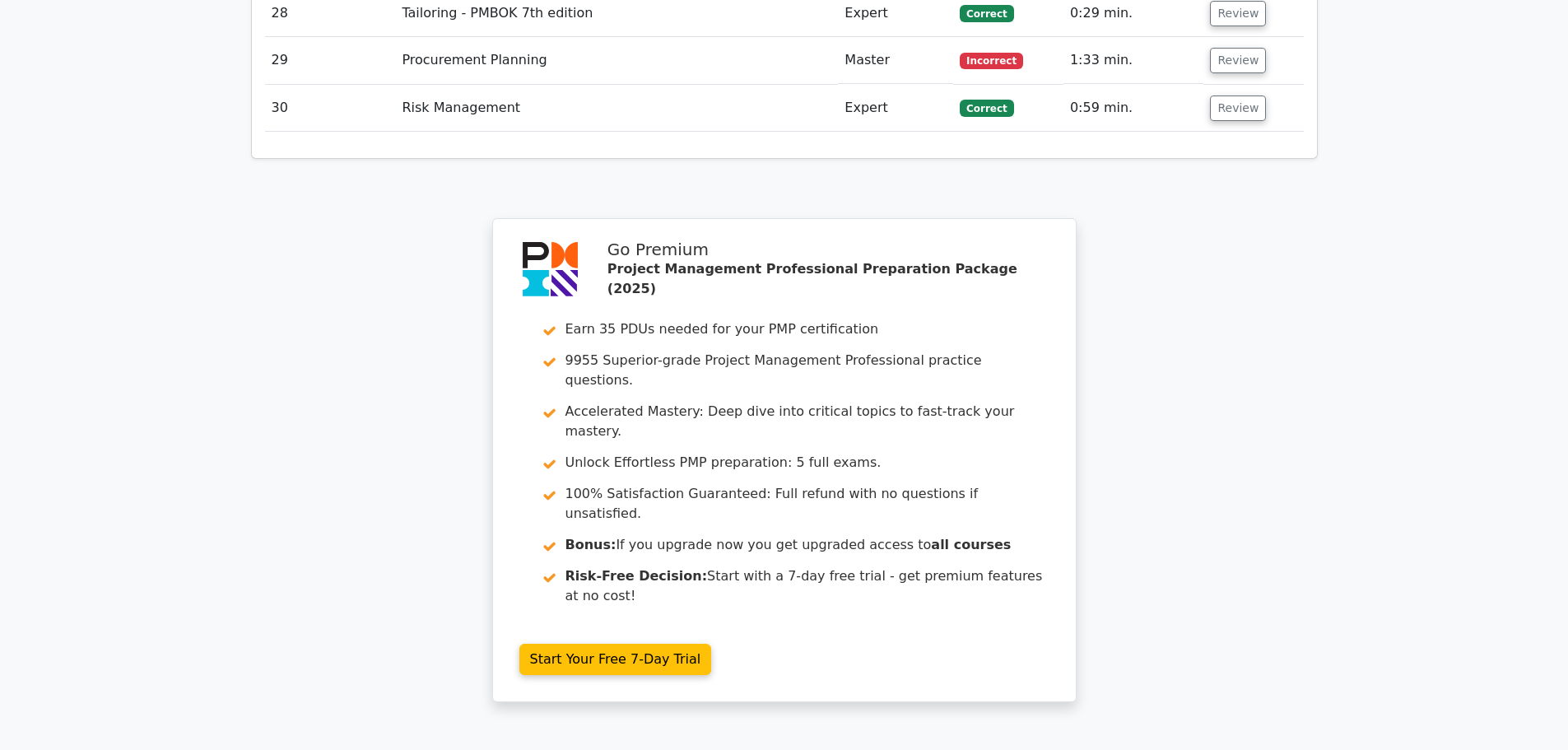
scroll to position [4525, 0]
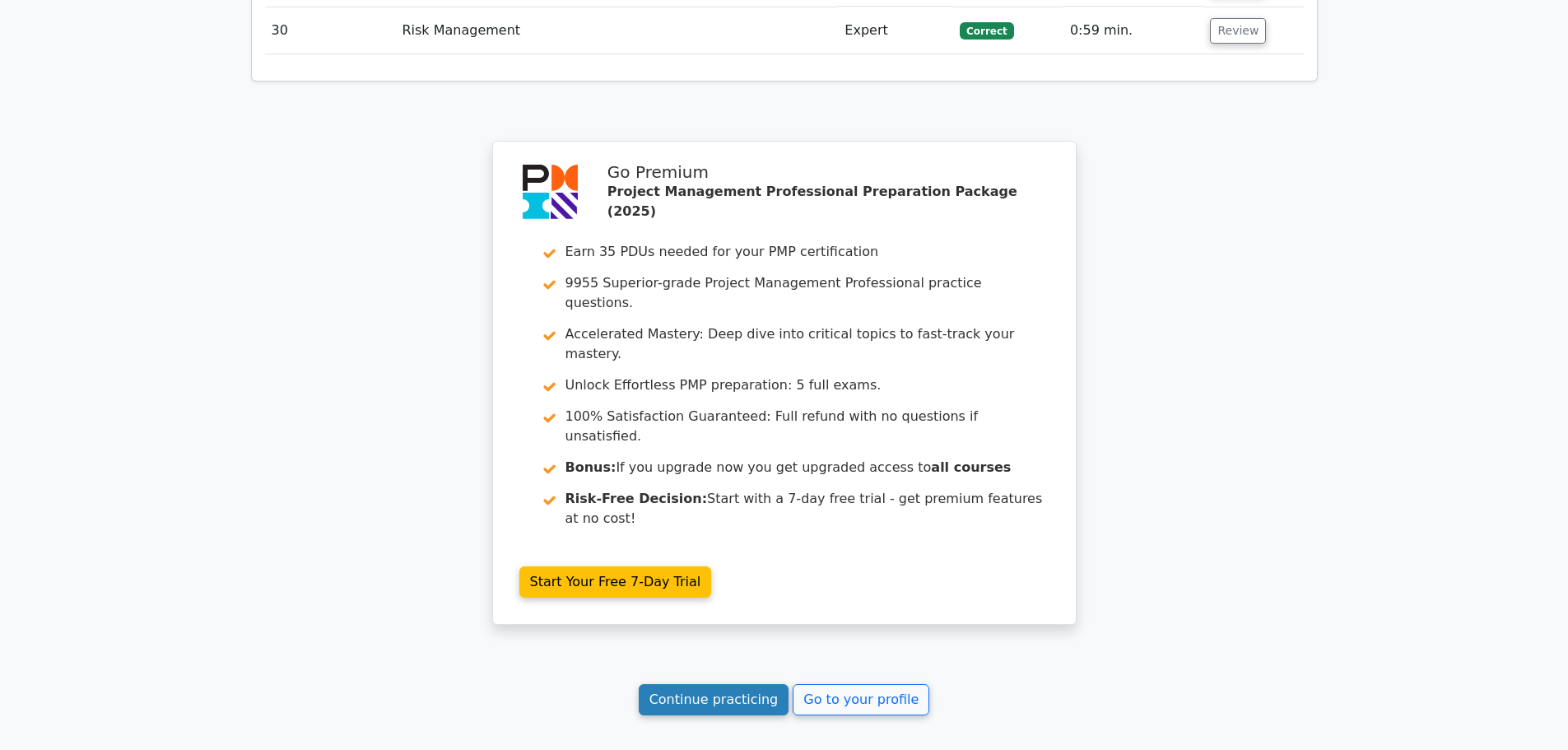
click at [746, 684] on link "Continue practicing" at bounding box center [714, 699] width 151 height 31
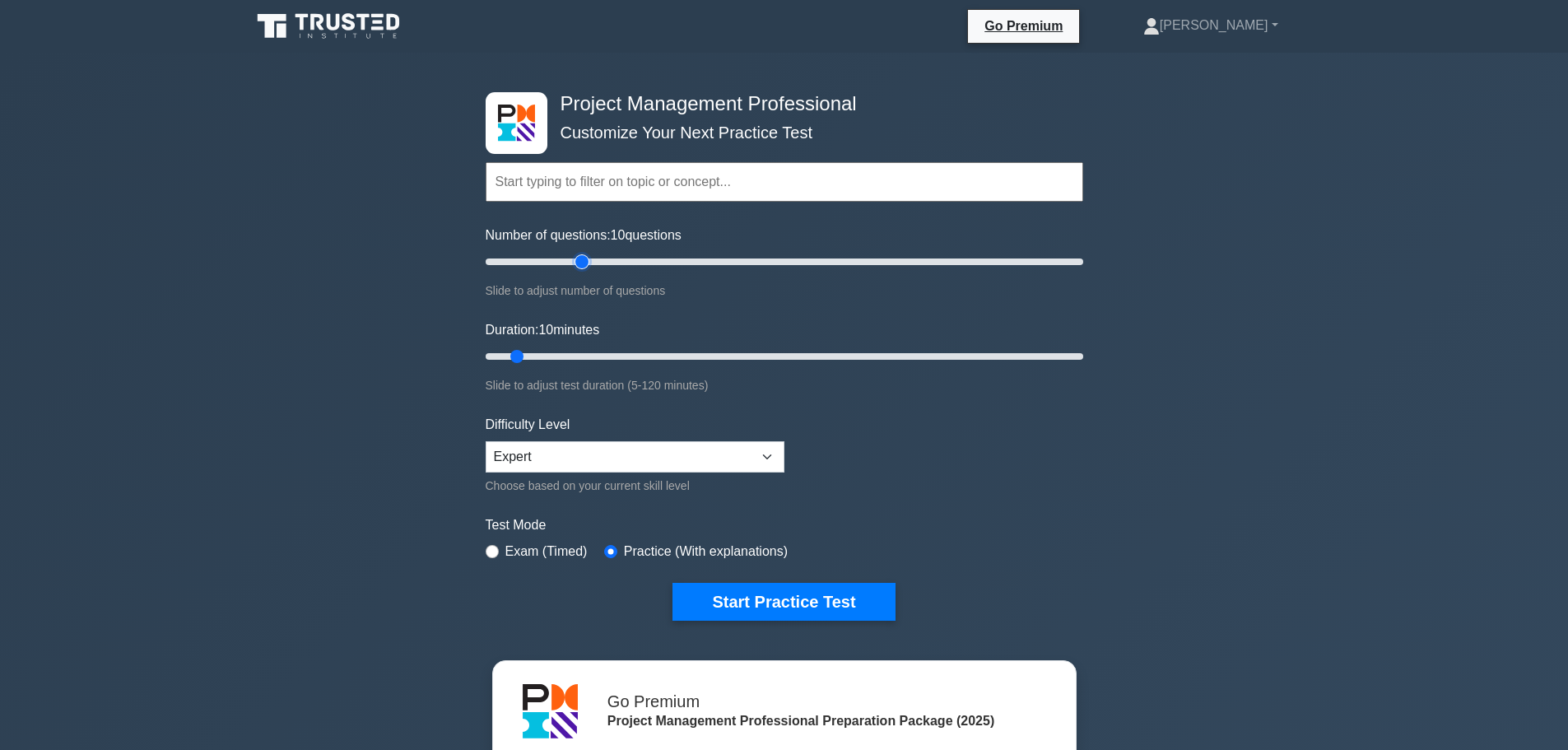
click at [585, 260] on input "Number of questions: 10 questions" at bounding box center [784, 262] width 597 height 20
click at [575, 261] on input "Number of questions: 35 questions" at bounding box center [784, 262] width 597 height 20
type input "30"
click at [569, 261] on input "Number of questions: 30 questions" at bounding box center [784, 262] width 597 height 20
click at [602, 357] on input "Duration: 25 minutes" at bounding box center [784, 357] width 597 height 20
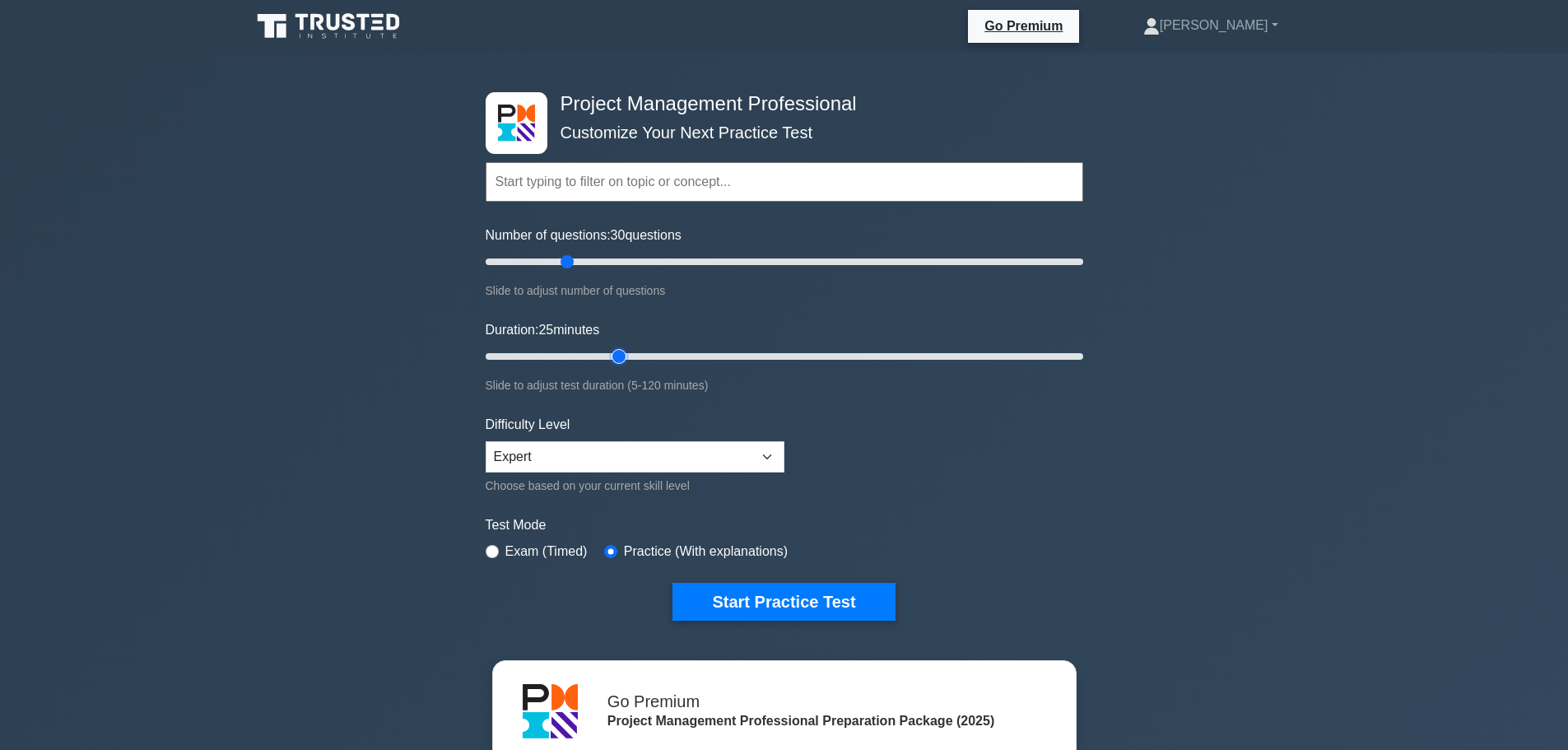
type input "30"
click at [620, 356] on input "Duration: 25 minutes" at bounding box center [784, 357] width 597 height 20
click at [536, 556] on label "Exam (Timed)" at bounding box center [546, 552] width 83 height 20
click at [531, 554] on label "Exam (Timed)" at bounding box center [546, 552] width 83 height 20
click at [490, 551] on input "radio" at bounding box center [491, 551] width 13 height 13
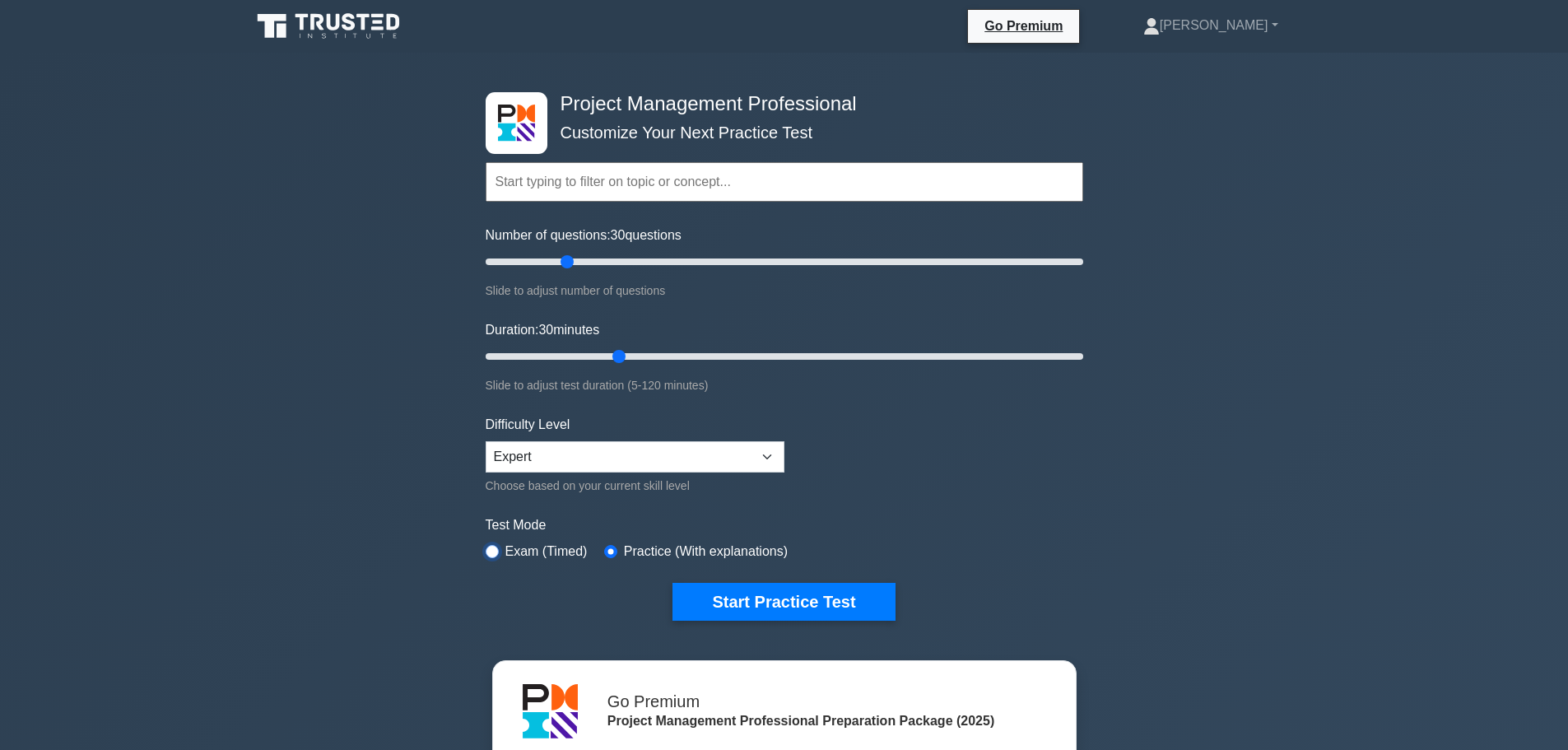
radio input "true"
click at [793, 596] on button "Start Practice Test" at bounding box center [783, 601] width 222 height 38
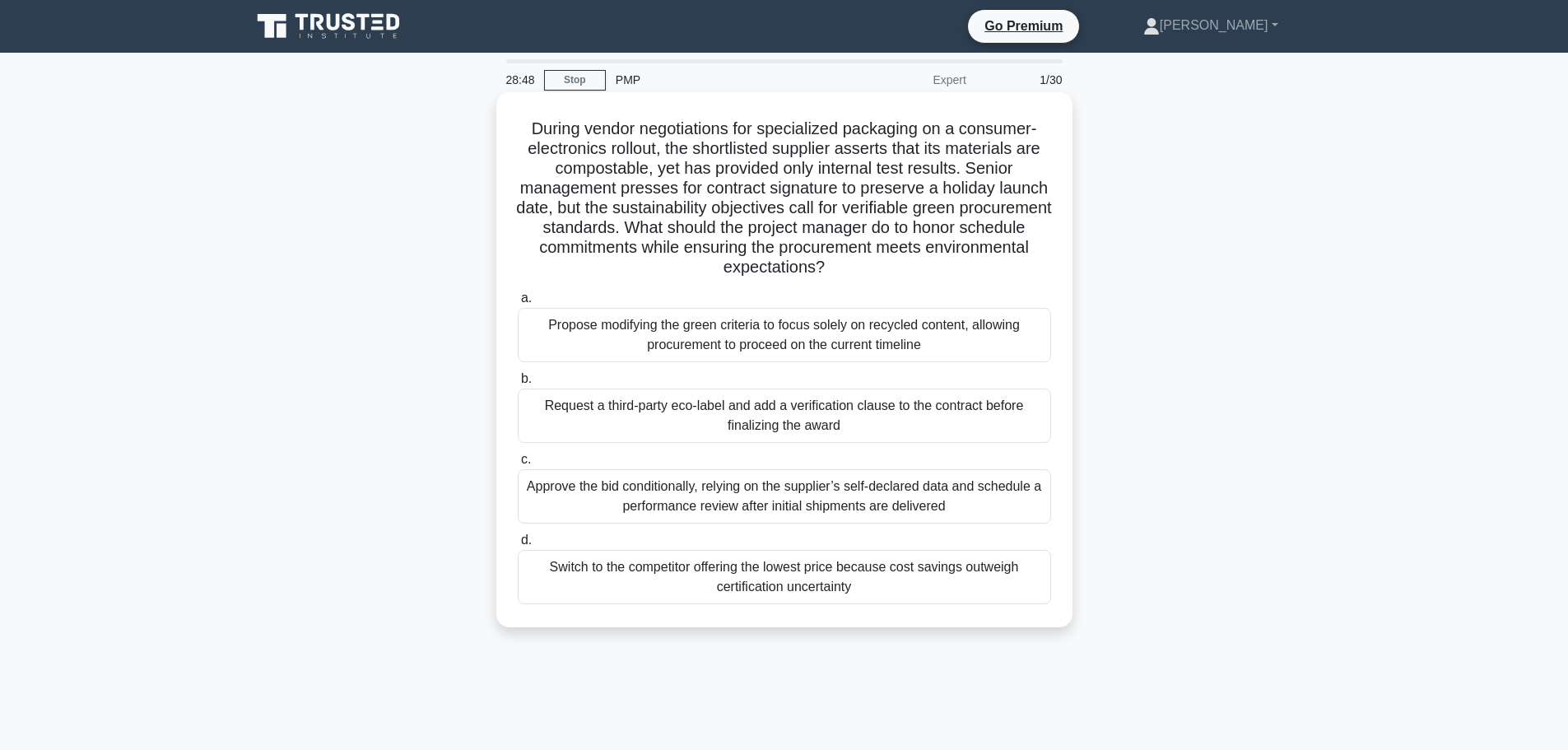
click at [662, 419] on div "Request a third-party eco-label and add a verification clause to the contract b…" at bounding box center [784, 416] width 533 height 54
click at [517, 384] on input "b. Request a third-party eco-label and add a verification clause to the contrac…" at bounding box center [517, 379] width 0 height 11
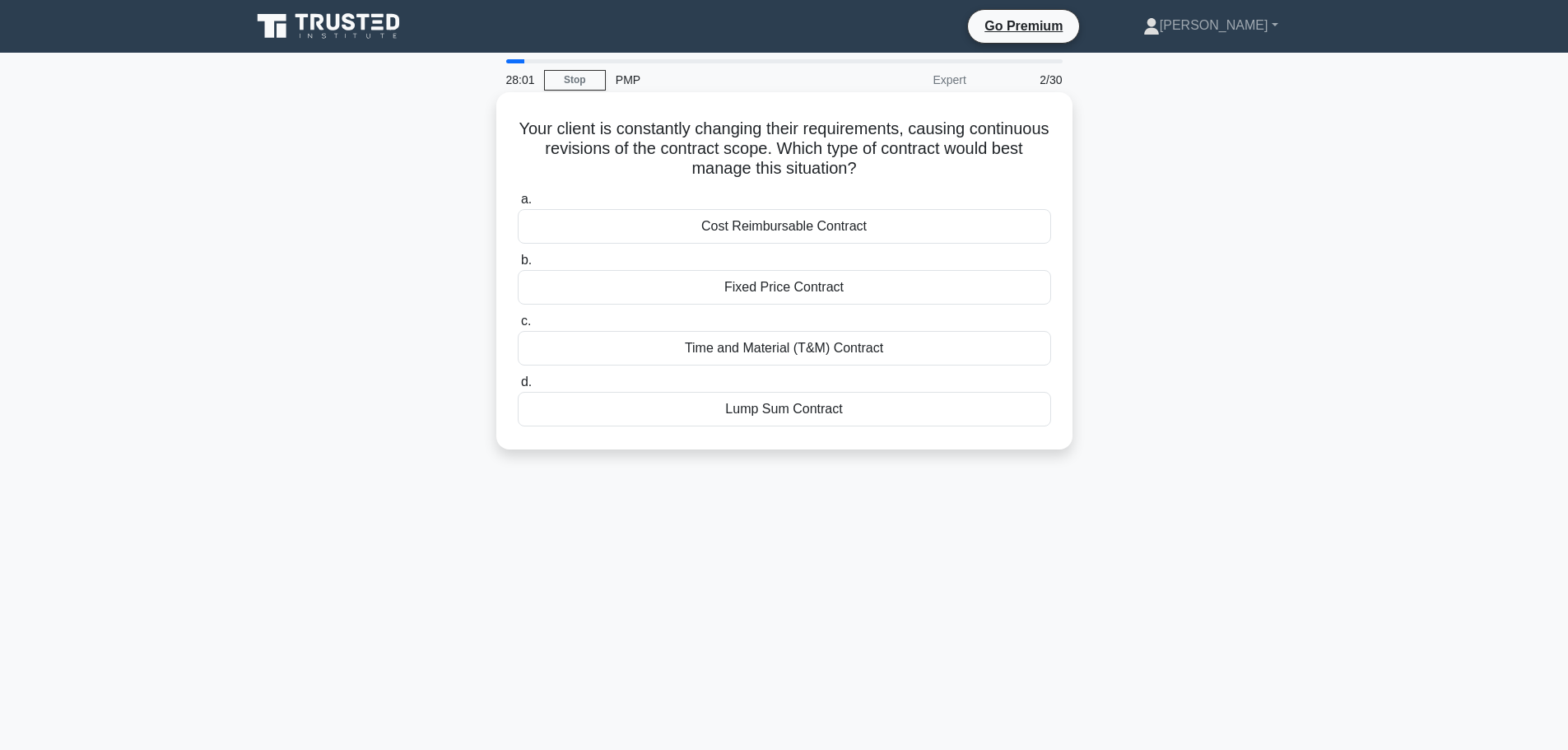
click at [719, 226] on div "Cost Reimbursable Contract" at bounding box center [784, 226] width 533 height 35
click at [517, 205] on input "a. Cost Reimbursable Contract" at bounding box center [517, 199] width 0 height 11
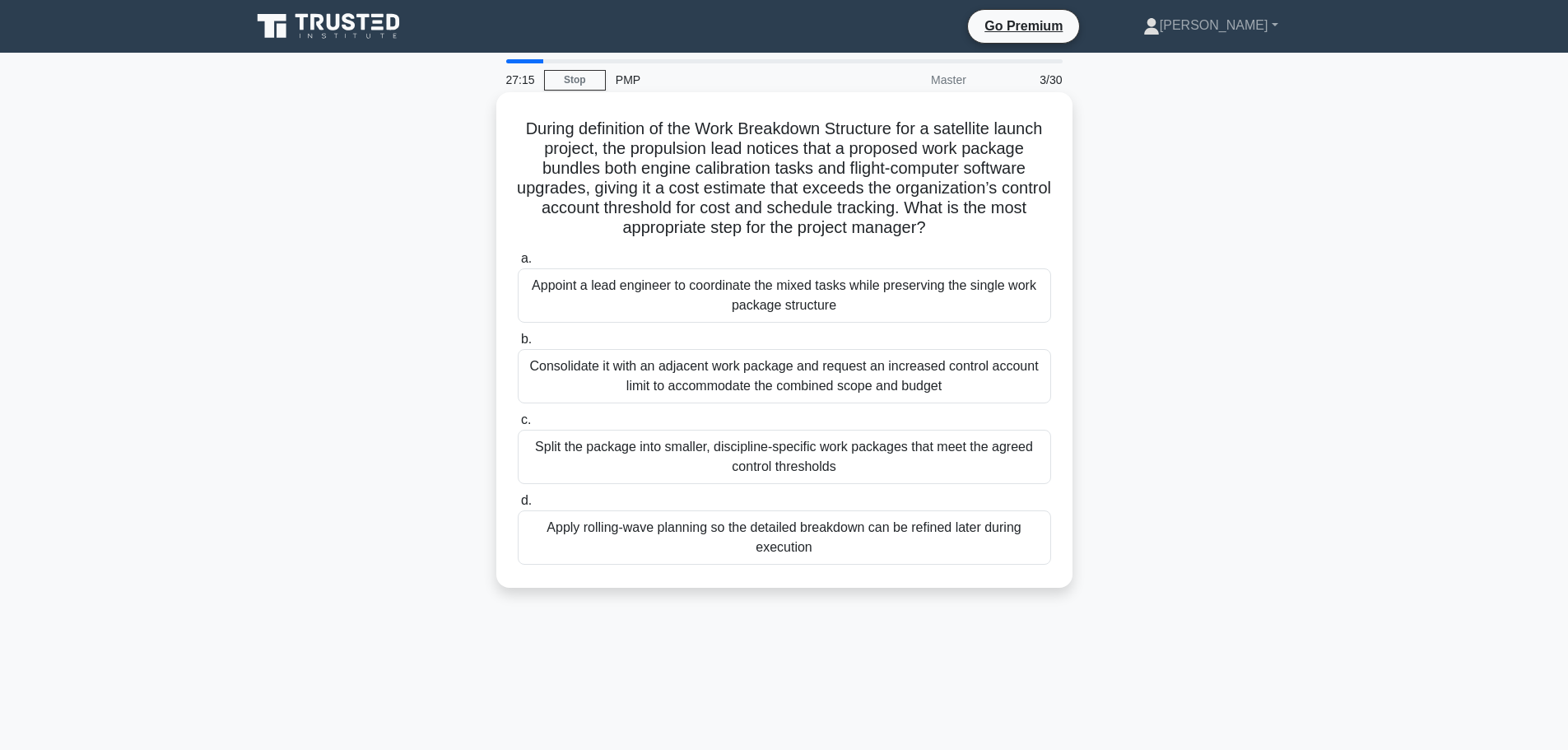
click at [561, 470] on div "Split the package into smaller, discipline-specific work packages that meet the…" at bounding box center [784, 457] width 533 height 54
click at [517, 426] on input "c. Split the package into smaller, discipline-specific work packages that meet …" at bounding box center [517, 420] width 0 height 11
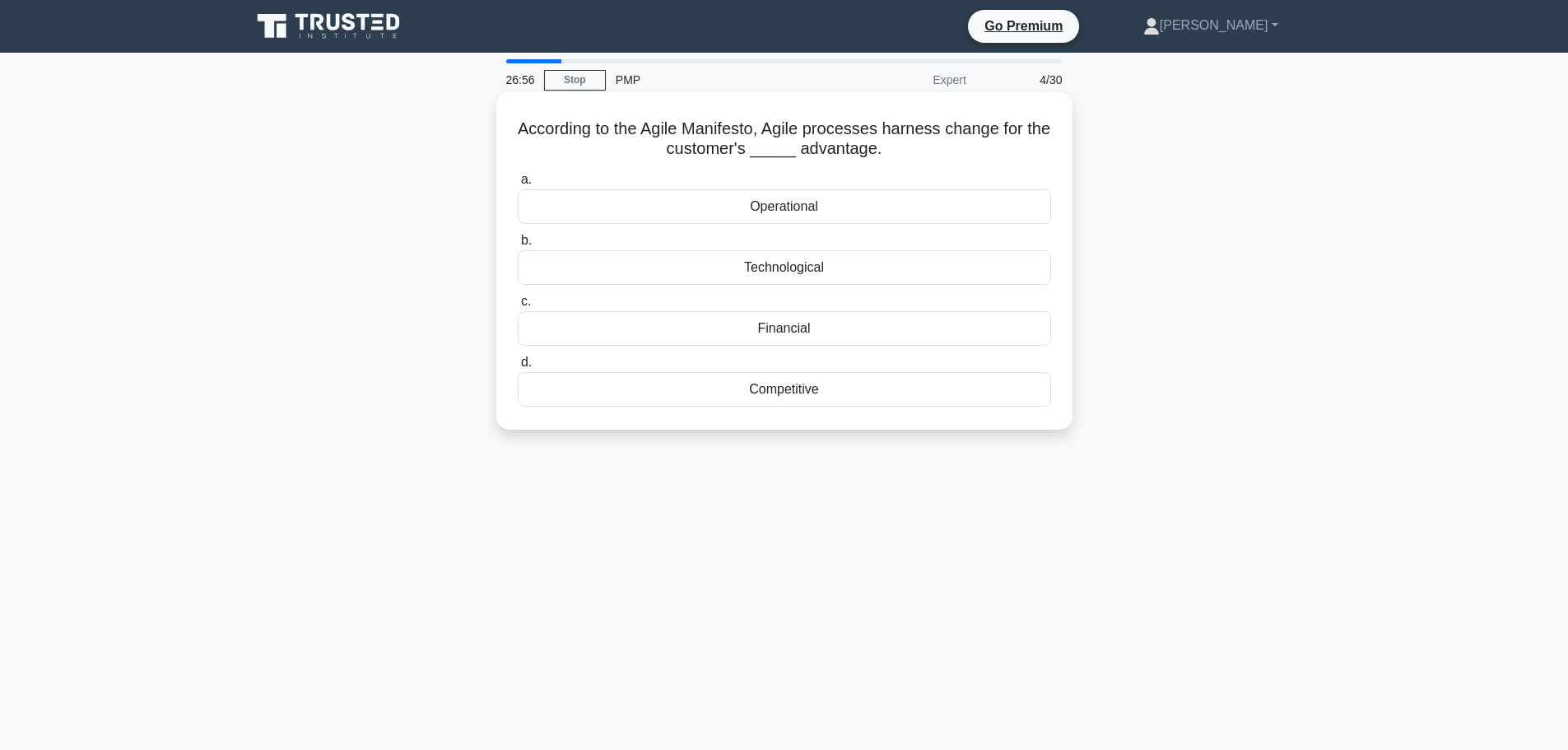
click at [704, 272] on div "Technological" at bounding box center [784, 267] width 533 height 35
click at [517, 246] on input "b. Technological" at bounding box center [517, 240] width 0 height 11
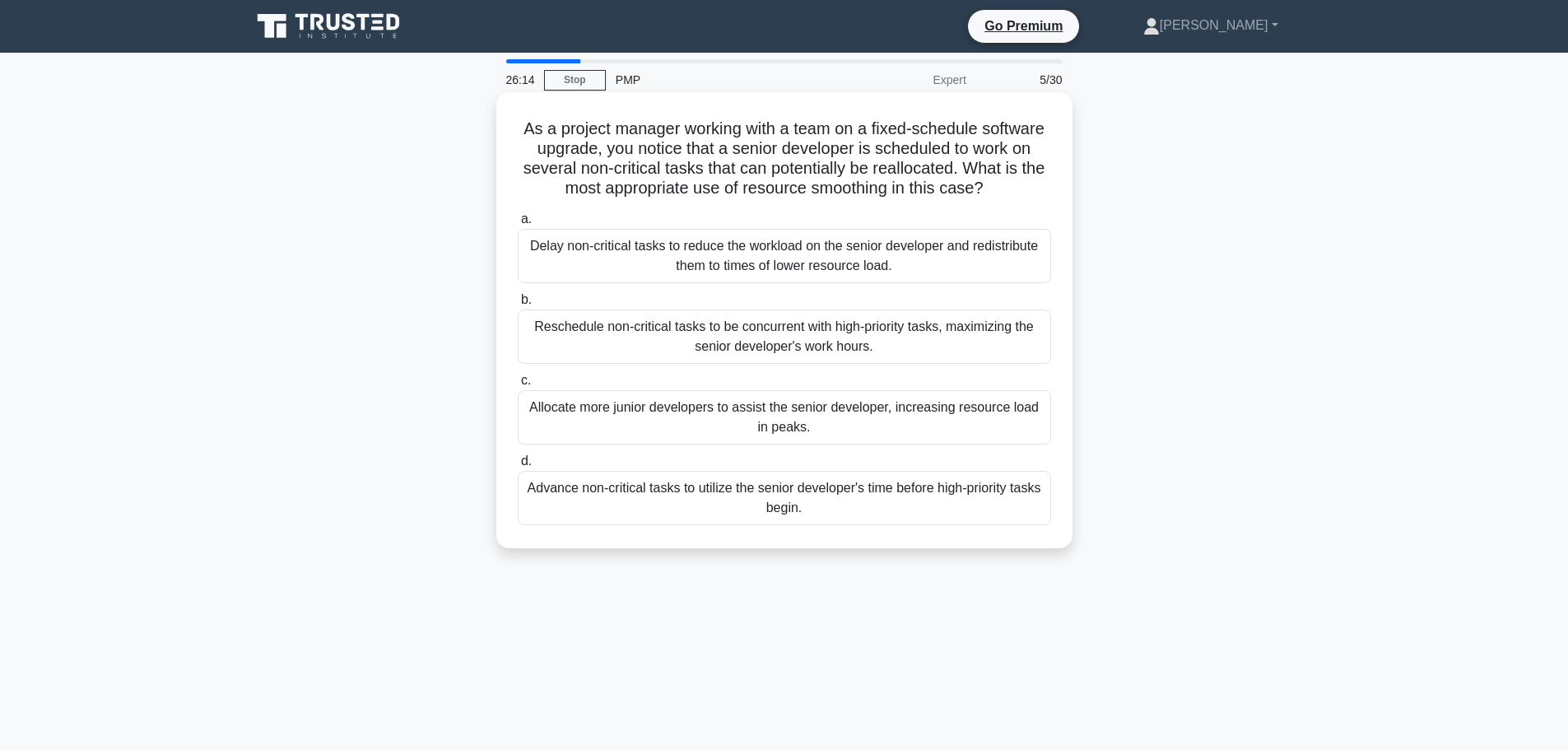
click at [566, 345] on div "Reschedule non-critical tasks to be concurrent with high-priority tasks, maximi…" at bounding box center [784, 336] width 533 height 54
click at [517, 305] on input "b. Reschedule non-critical tasks to be concurrent with high-priority tasks, max…" at bounding box center [517, 300] width 0 height 11
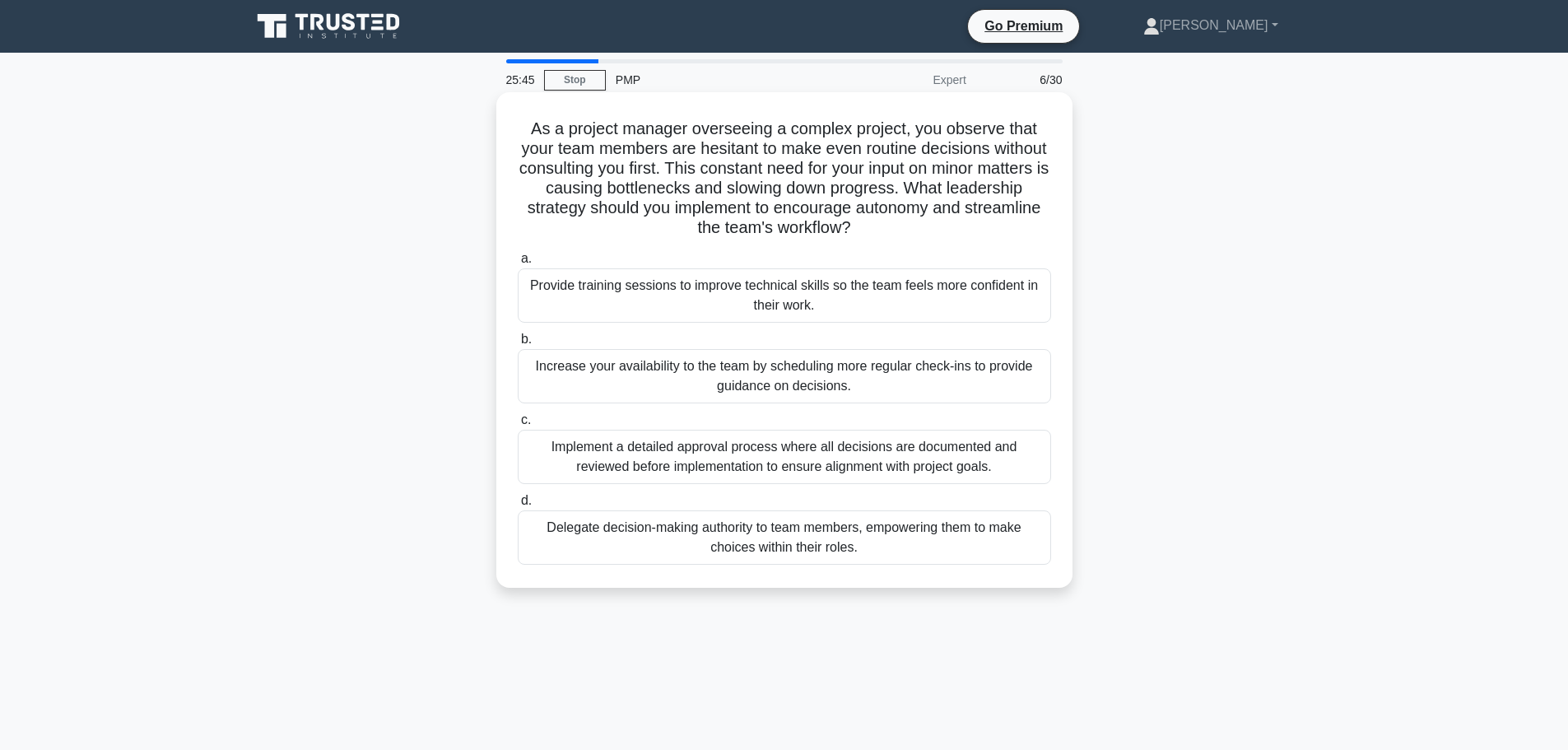
click at [644, 543] on div "Delegate decision-making authority to team members, empowering them to make cho…" at bounding box center [784, 538] width 533 height 54
click at [517, 507] on input "d. Delegate decision-making authority to team members, empowering them to make …" at bounding box center [517, 501] width 0 height 11
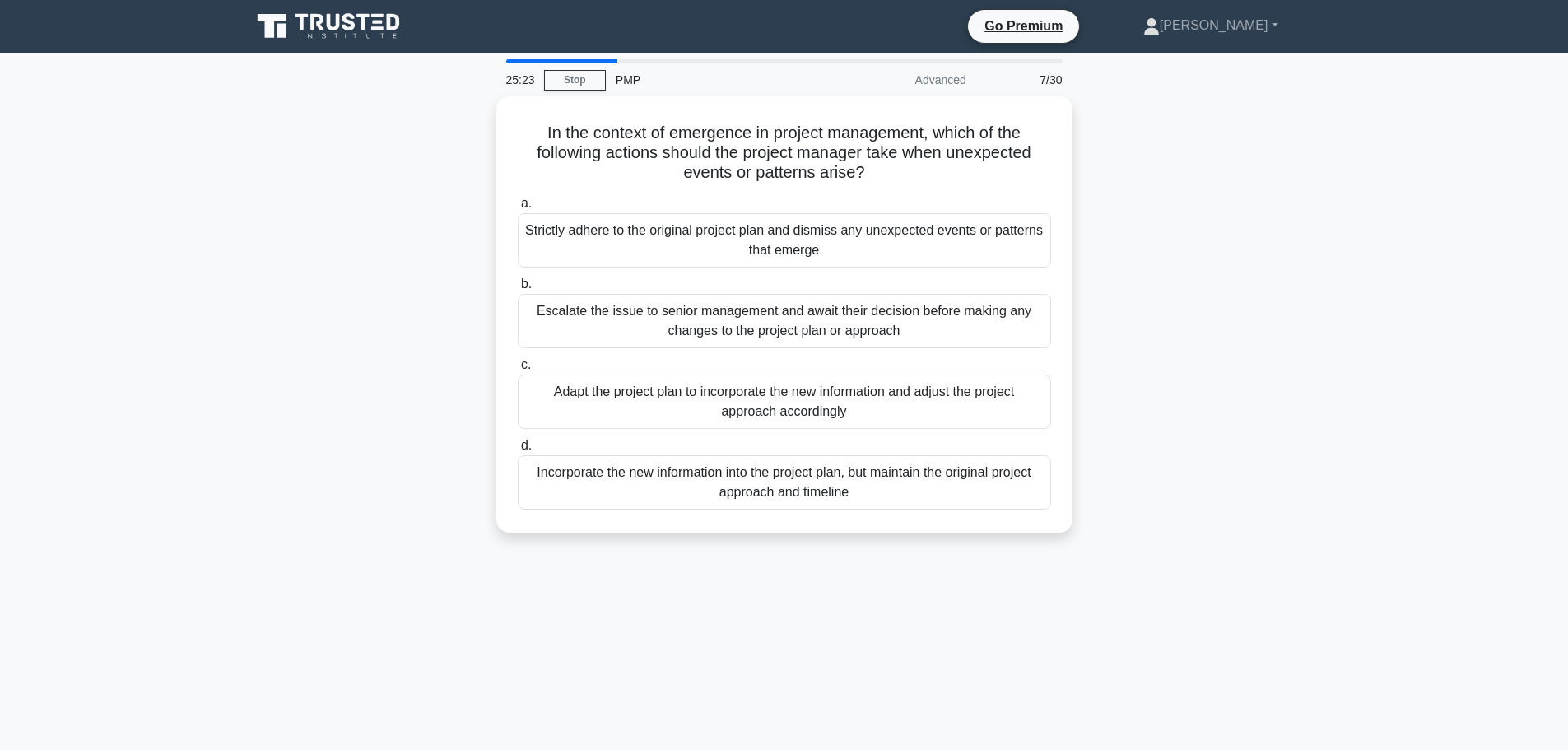
click at [410, 406] on div "In the context of emergence in project management, which of the following actio…" at bounding box center [784, 324] width 1087 height 456
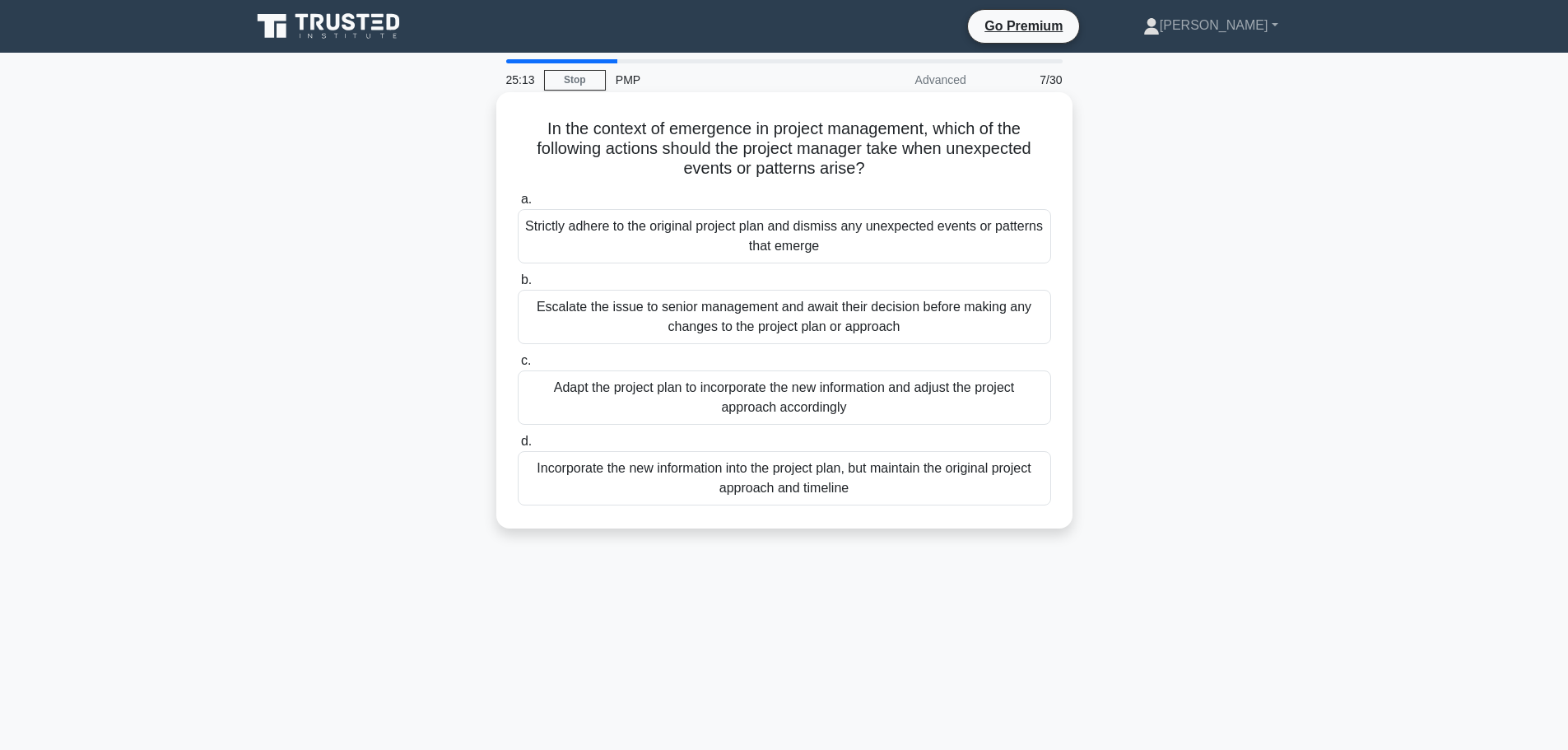
click at [638, 405] on div "Adapt the project plan to incorporate the new information and adjust the projec…" at bounding box center [784, 397] width 533 height 54
click at [517, 366] on input "c. Adapt the project plan to incorporate the new information and adjust the pro…" at bounding box center [517, 361] width 0 height 11
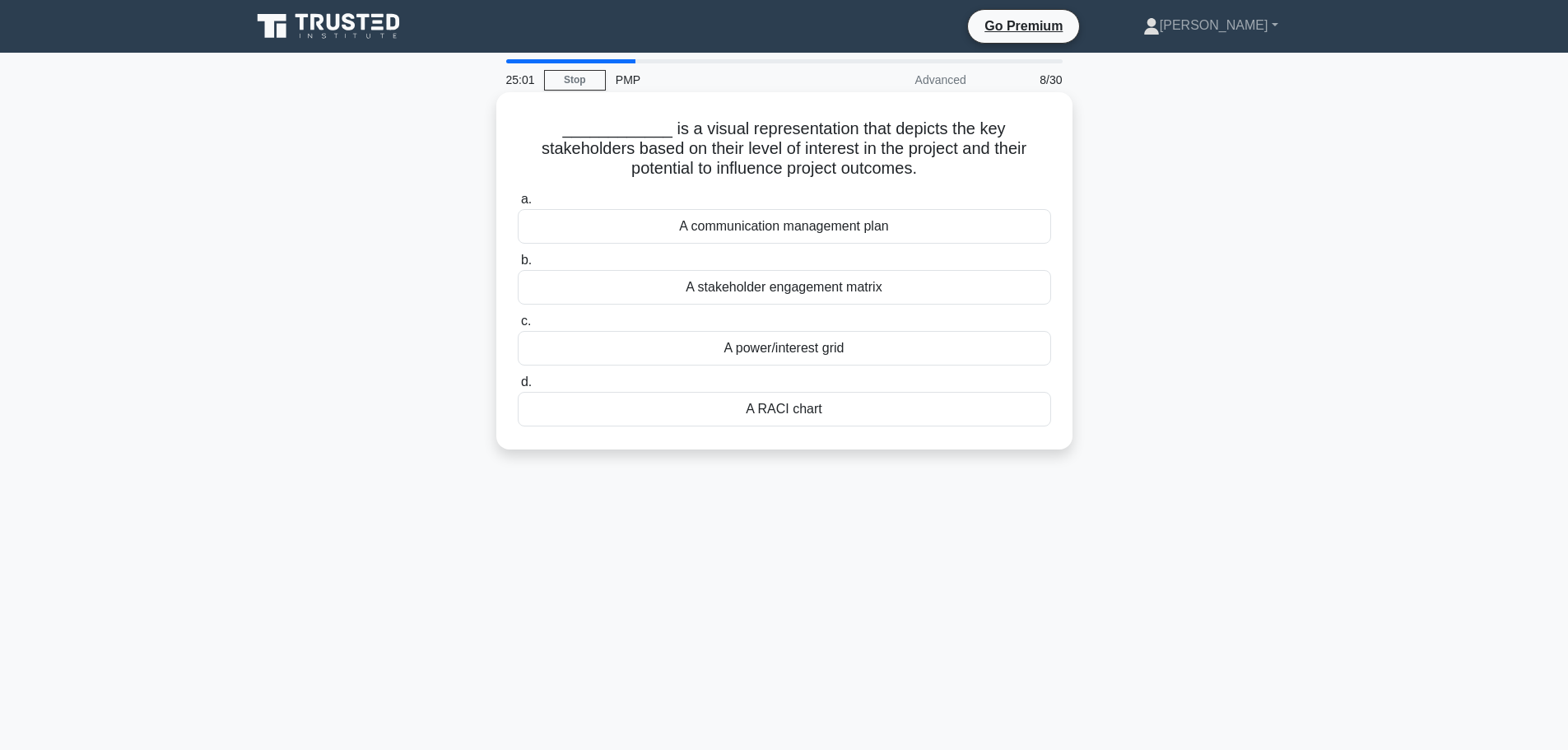
click at [648, 288] on div "A stakeholder engagement matrix" at bounding box center [784, 287] width 533 height 35
click at [517, 266] on input "b. A stakeholder engagement matrix" at bounding box center [517, 260] width 0 height 11
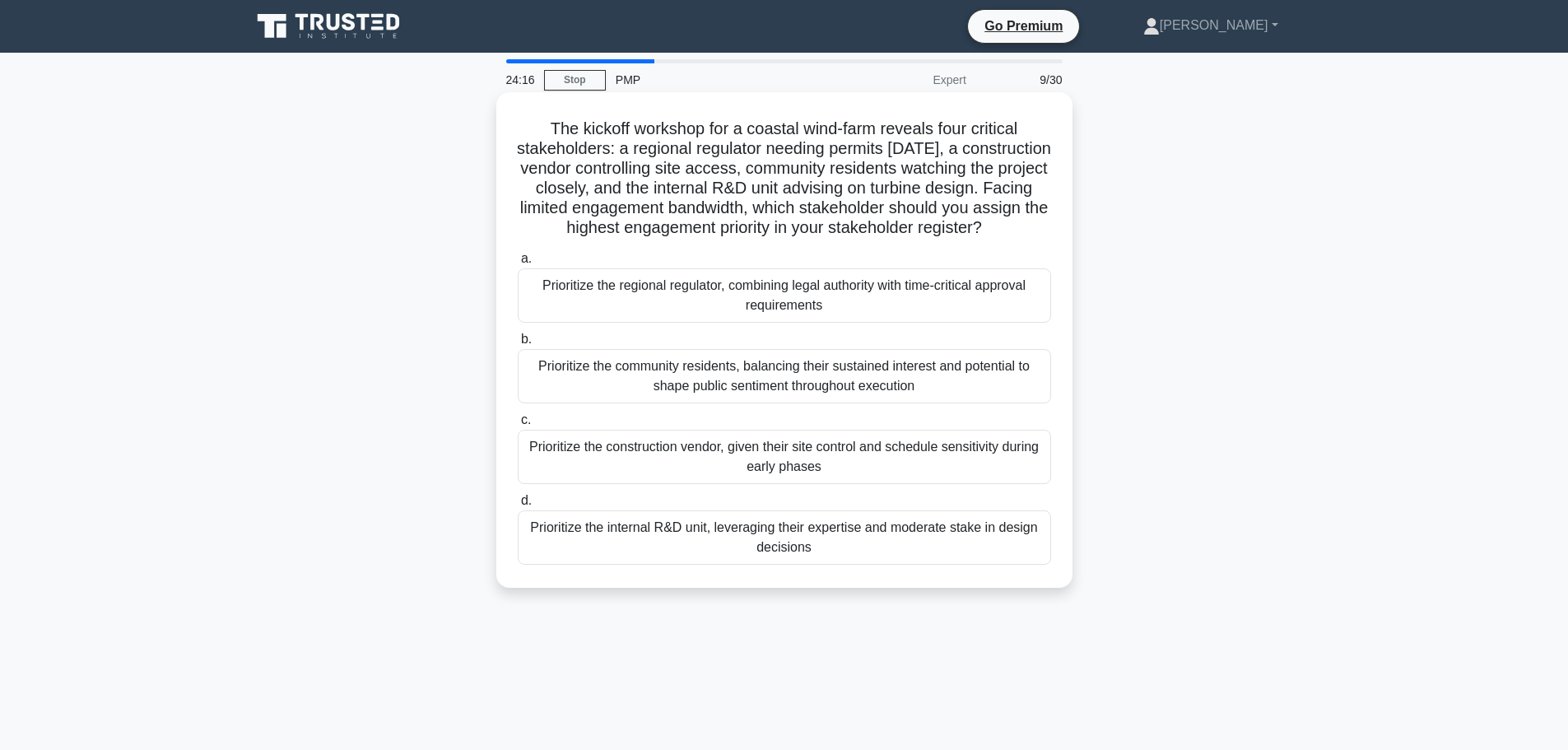
click at [634, 479] on div "Prioritize the construction vendor, given their site control and schedule sensi…" at bounding box center [784, 457] width 533 height 54
click at [517, 426] on input "c. Prioritize the construction vendor, given their site control and schedule se…" at bounding box center [517, 420] width 0 height 11
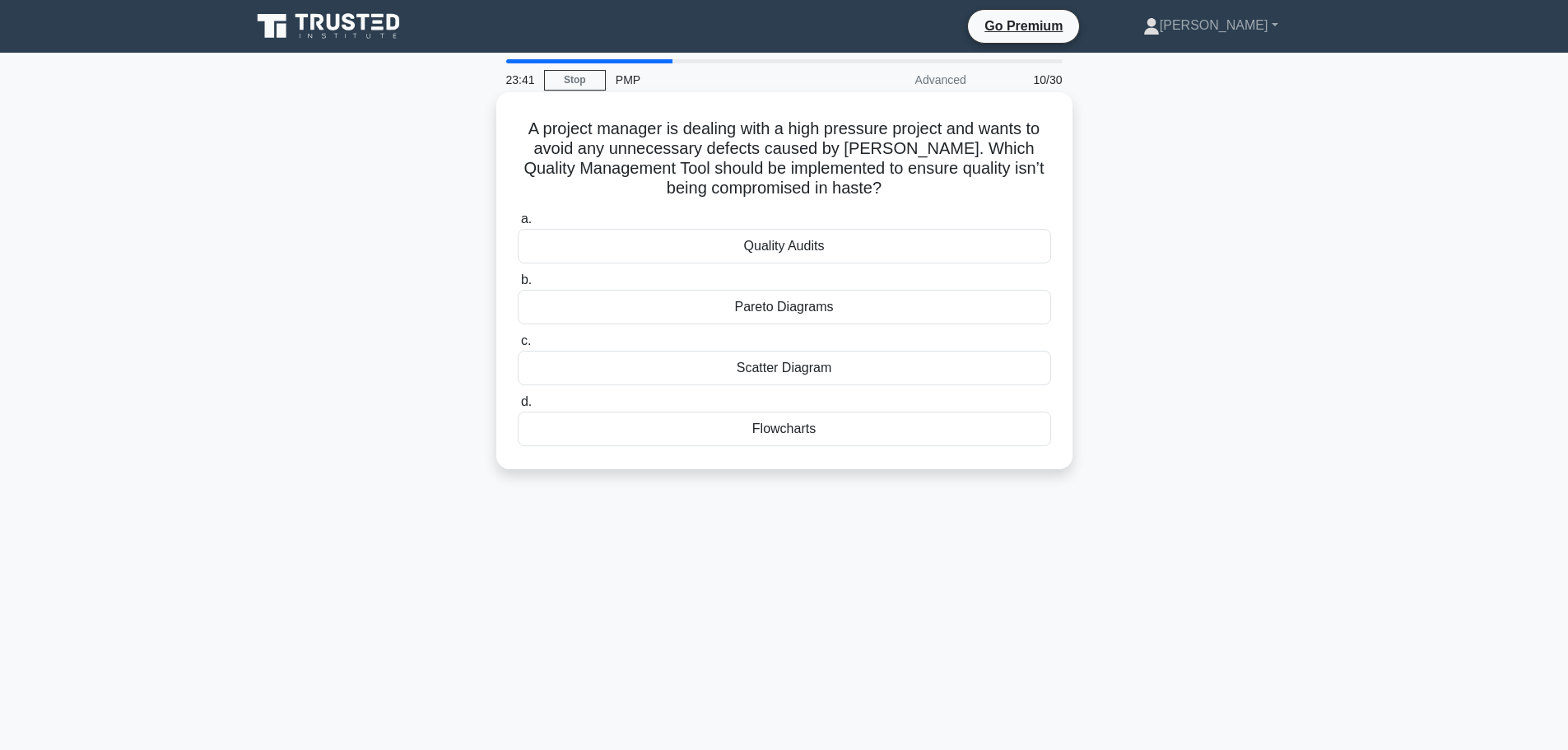
click at [624, 257] on div "Quality Audits" at bounding box center [784, 245] width 533 height 35
click at [517, 224] on input "a. Quality Audits" at bounding box center [517, 219] width 0 height 11
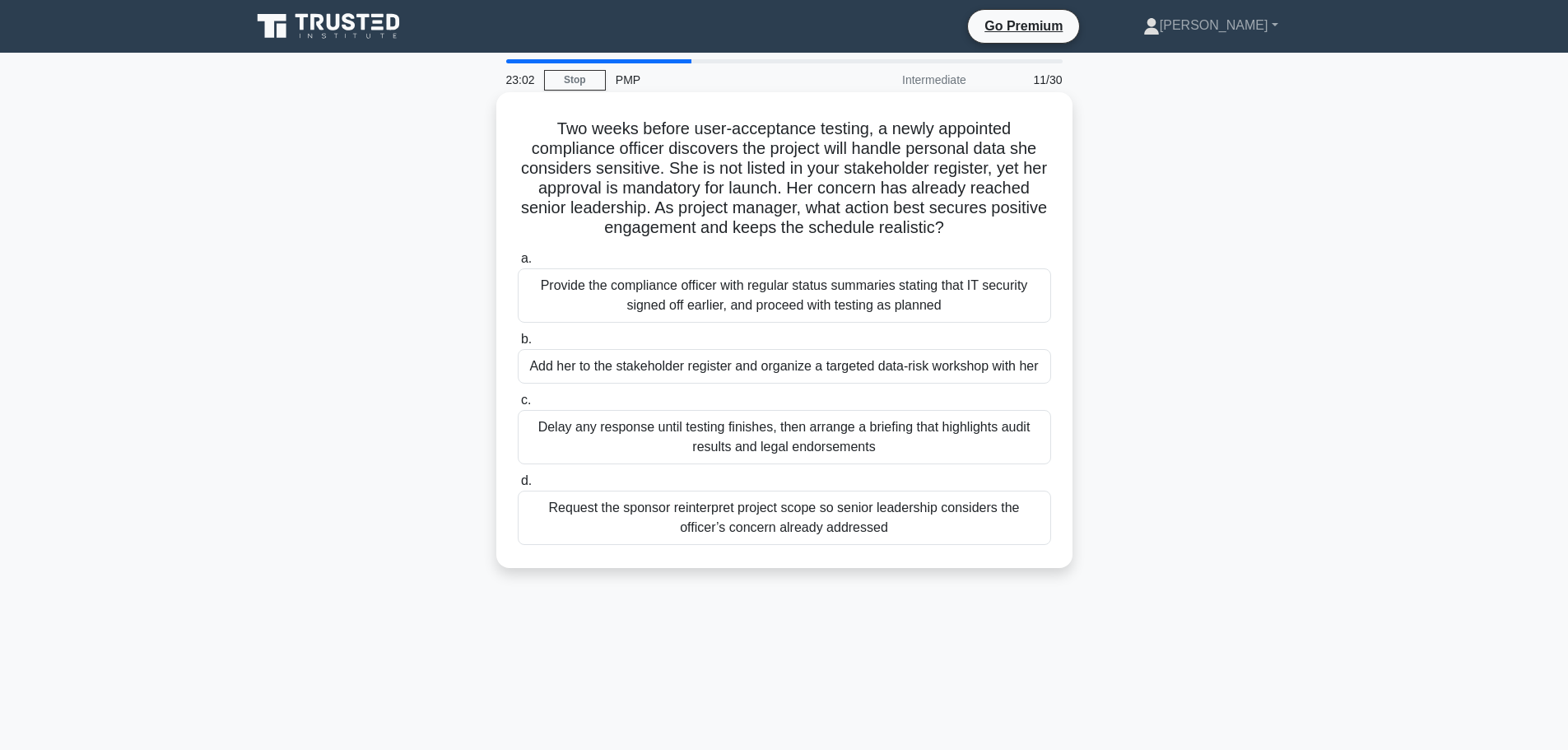
click at [680, 373] on div "Add her to the stakeholder register and organize a targeted data-risk workshop …" at bounding box center [784, 366] width 533 height 35
click at [517, 345] on input "b. Add her to the stakeholder register and organize a targeted data-risk worksh…" at bounding box center [517, 339] width 0 height 11
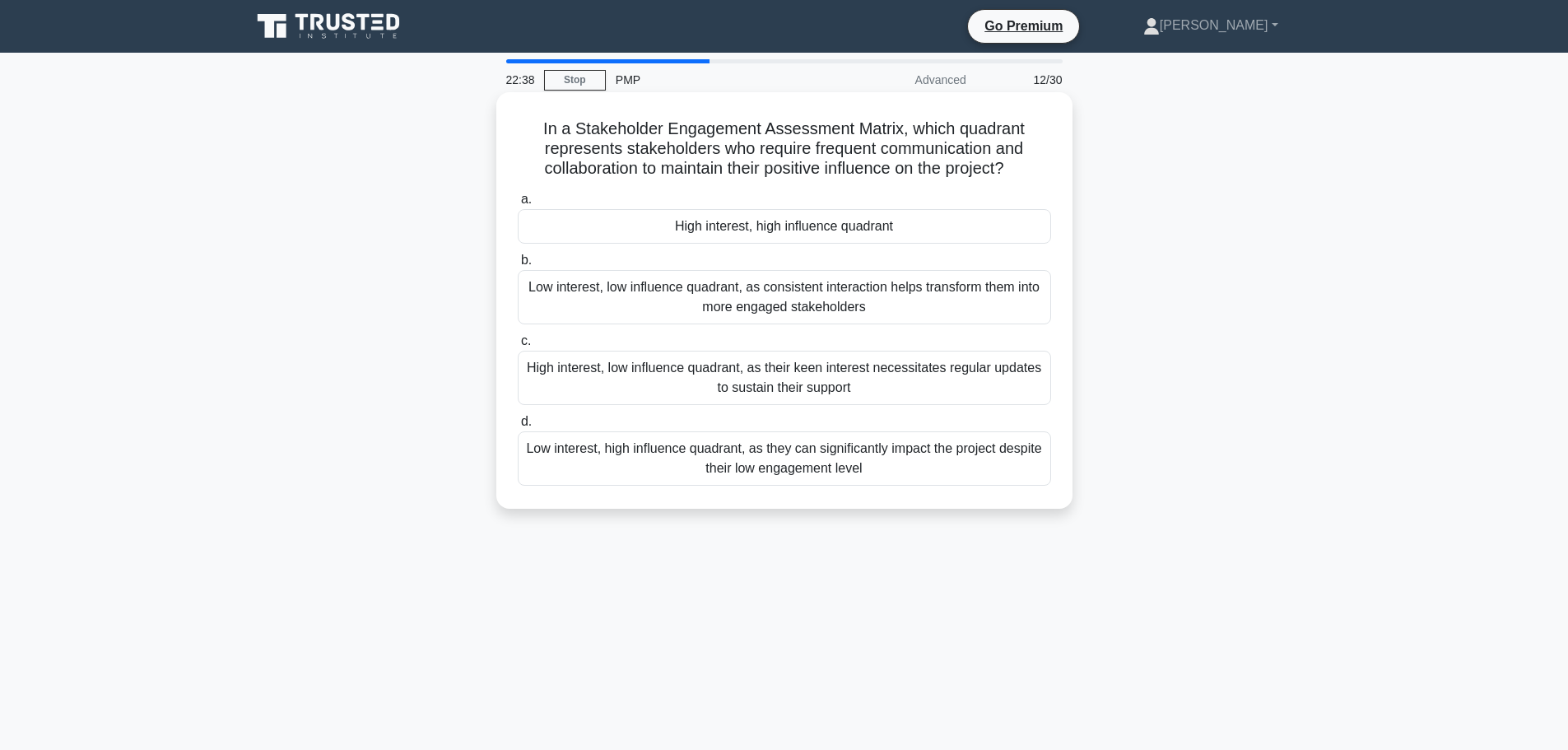
click at [741, 228] on div "High interest, high influence quadrant" at bounding box center [784, 226] width 533 height 35
click at [517, 205] on input "a. High interest, high influence quadrant" at bounding box center [517, 199] width 0 height 11
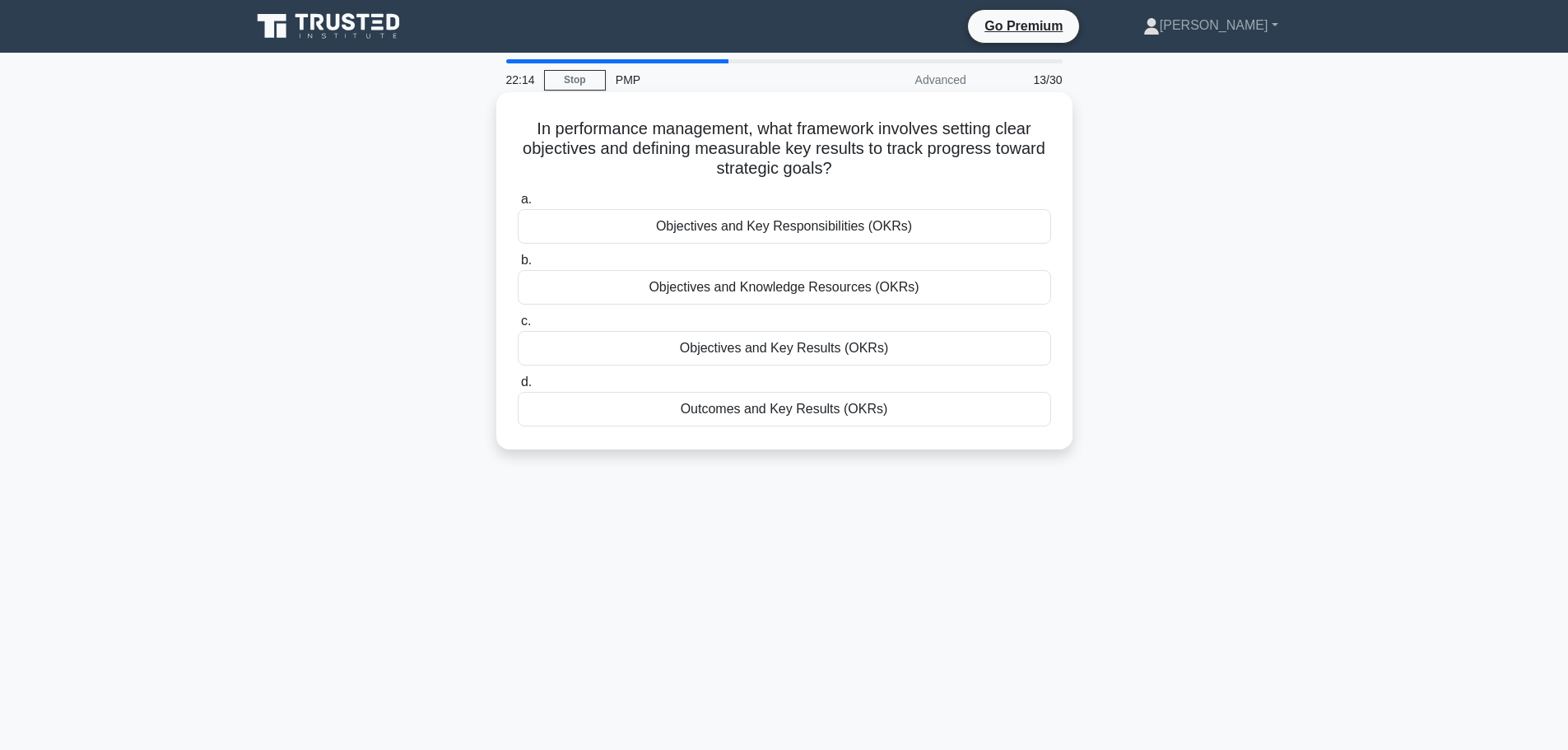
click at [715, 351] on div "Objectives and Key Results (OKRs)" at bounding box center [784, 348] width 533 height 35
click at [517, 327] on input "c. Objectives and Key Results (OKRs)" at bounding box center [517, 321] width 0 height 11
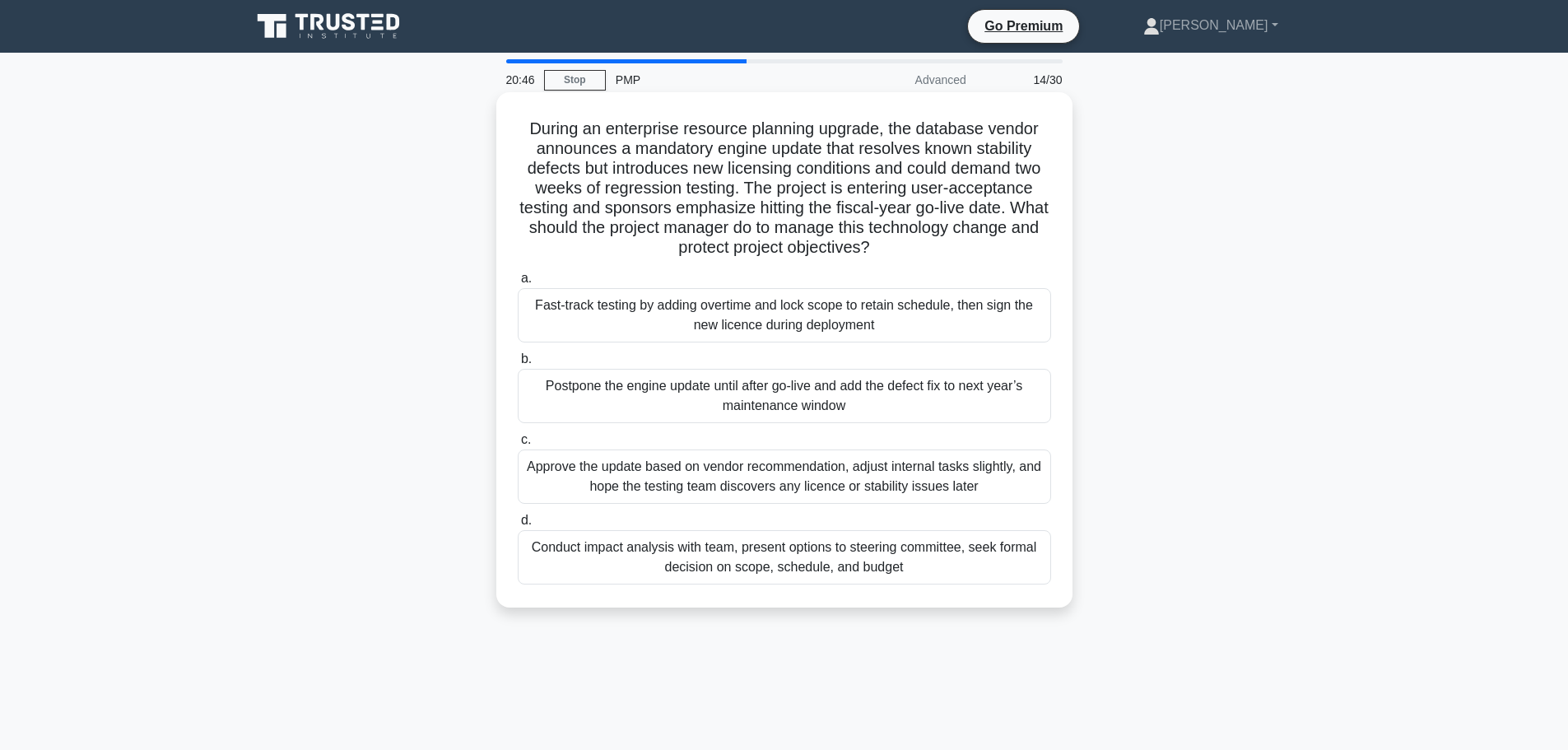
click at [701, 562] on div "Conduct impact analysis with team, present options to steering committee, seek …" at bounding box center [784, 558] width 533 height 54
click at [517, 526] on input "d. Conduct impact analysis with team, present options to steering committee, se…" at bounding box center [517, 521] width 0 height 11
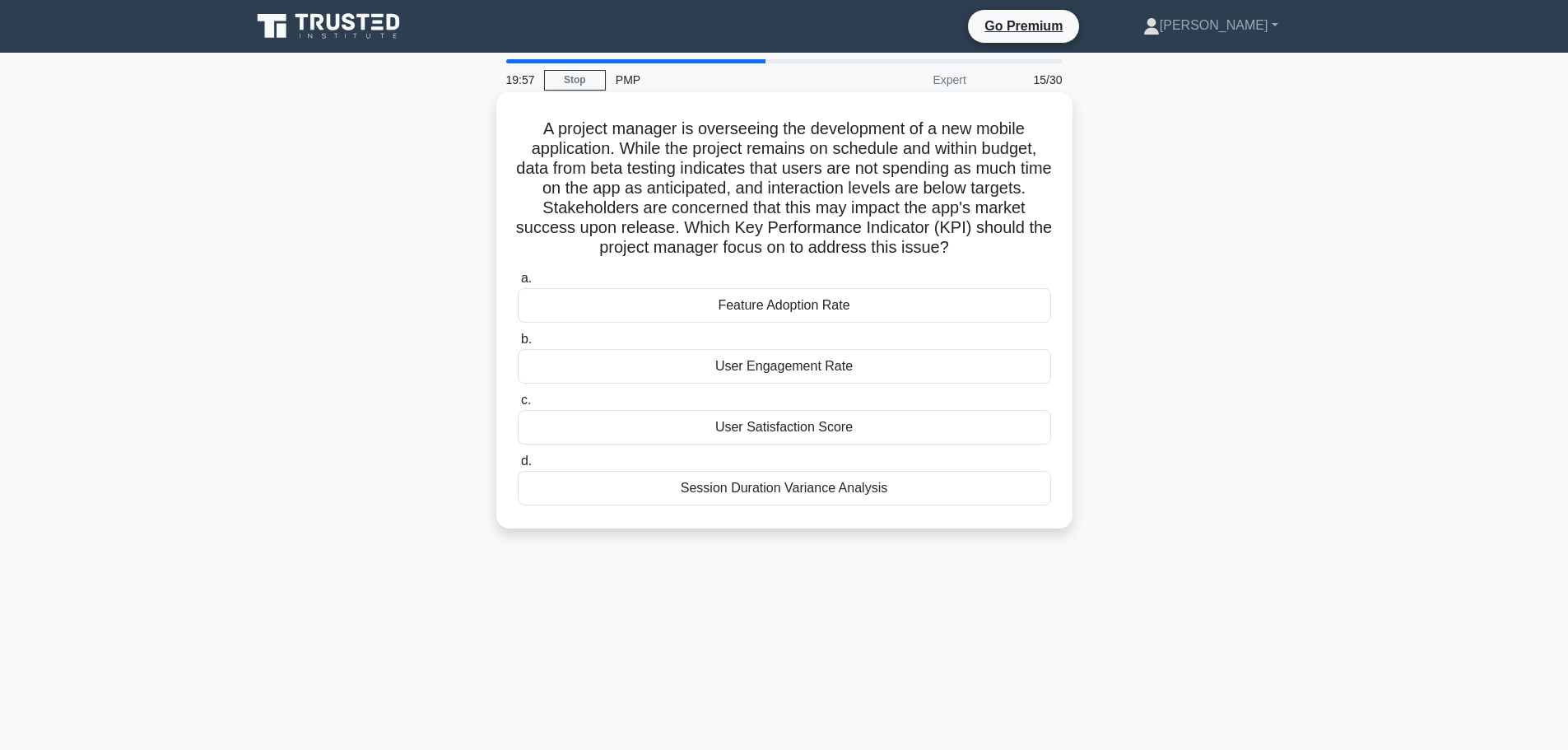
click at [755, 427] on div "User Satisfaction Score" at bounding box center [784, 427] width 533 height 35
click at [517, 406] on input "c. User Satisfaction Score" at bounding box center [517, 400] width 0 height 11
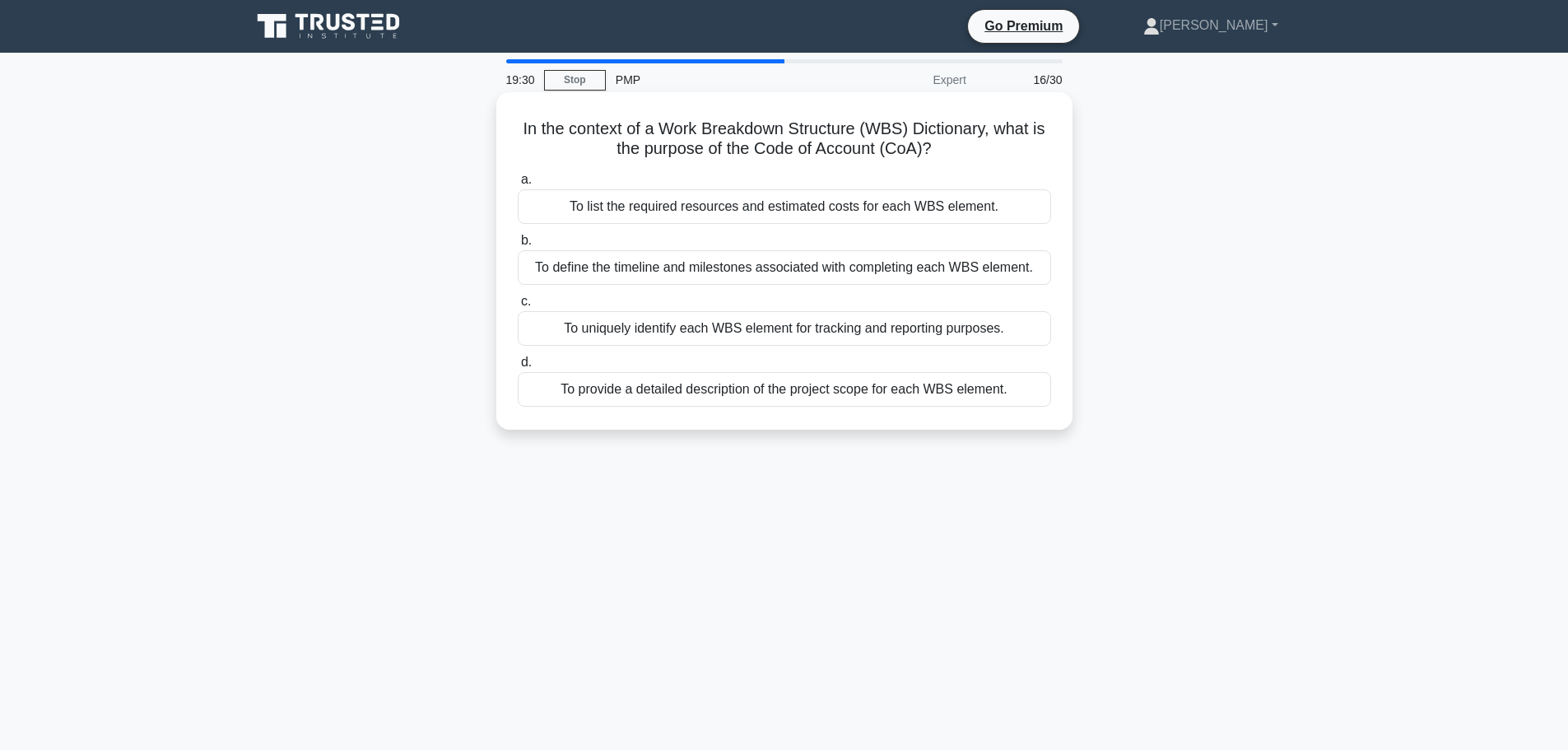
click at [598, 331] on div "To uniquely identify each WBS element for tracking and reporting purposes." at bounding box center [784, 328] width 533 height 35
click at [517, 307] on input "c. To uniquely identify each WBS element for tracking and reporting purposes." at bounding box center [517, 301] width 0 height 11
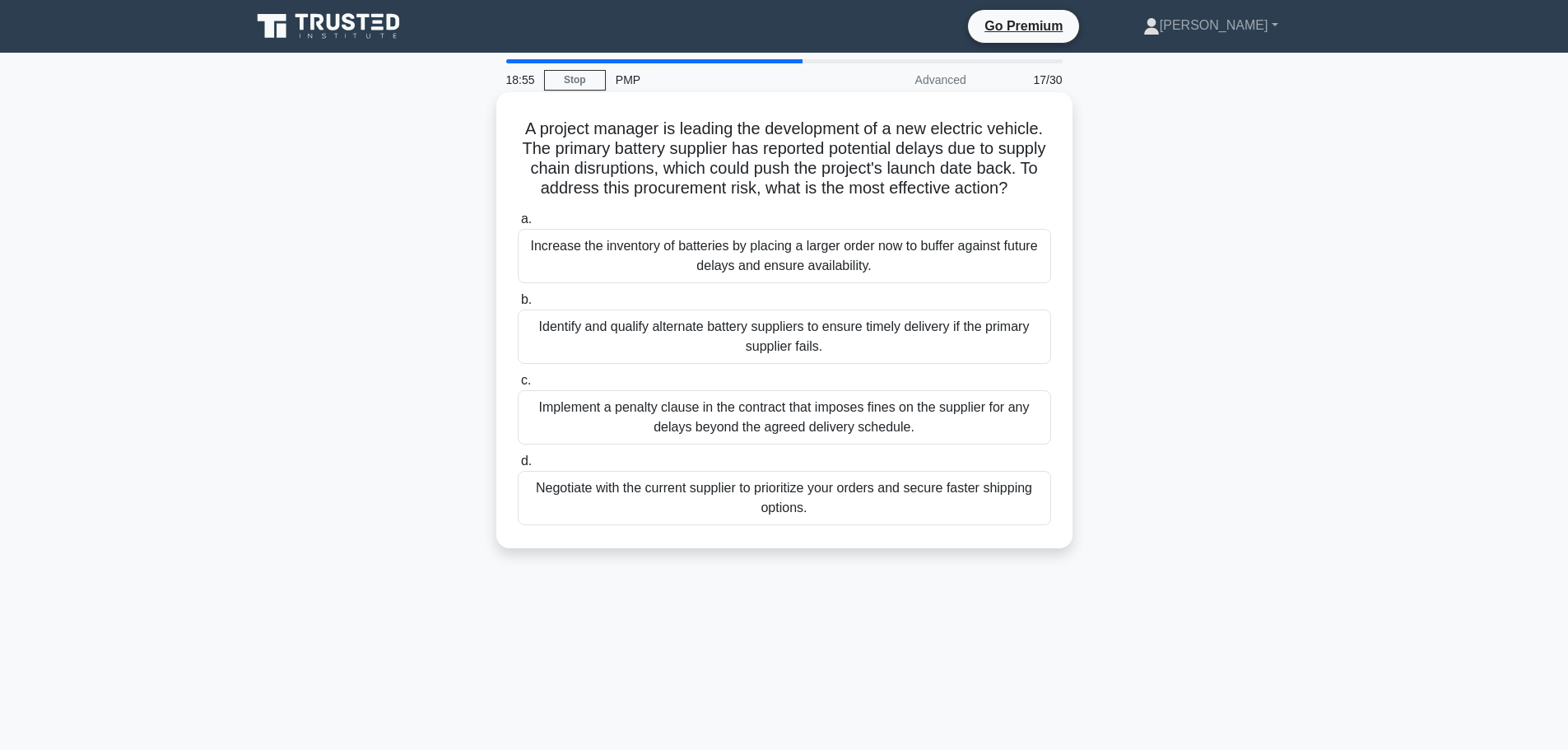
click at [658, 526] on div "Negotiate with the current supplier to prioritize your orders and secure faster…" at bounding box center [784, 498] width 533 height 54
click at [517, 467] on input "d. Negotiate with the current supplier to prioritize your orders and secure fas…" at bounding box center [517, 461] width 0 height 11
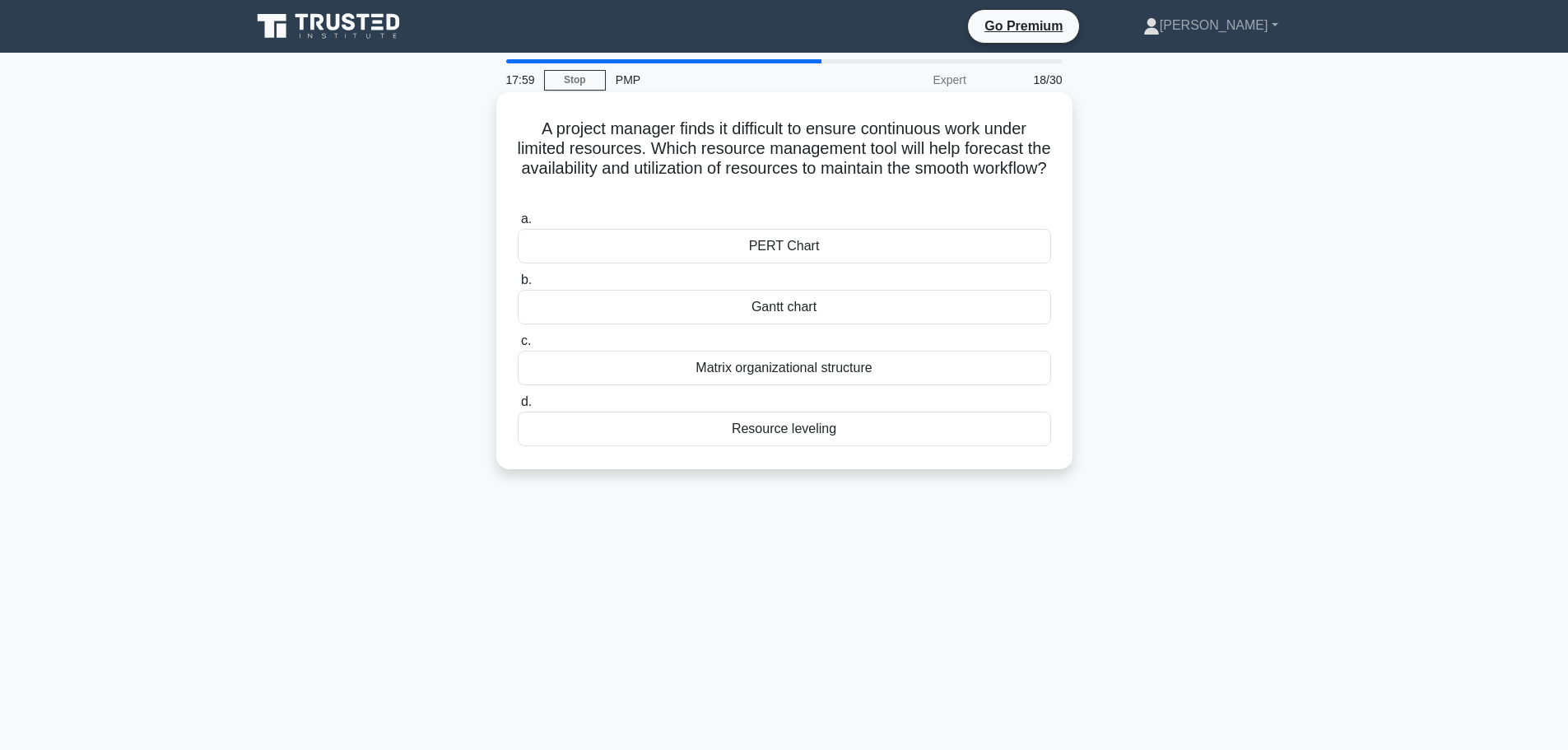
click at [759, 434] on div "Resource leveling" at bounding box center [784, 429] width 533 height 35
click at [517, 408] on input "d. Resource leveling" at bounding box center [517, 402] width 0 height 11
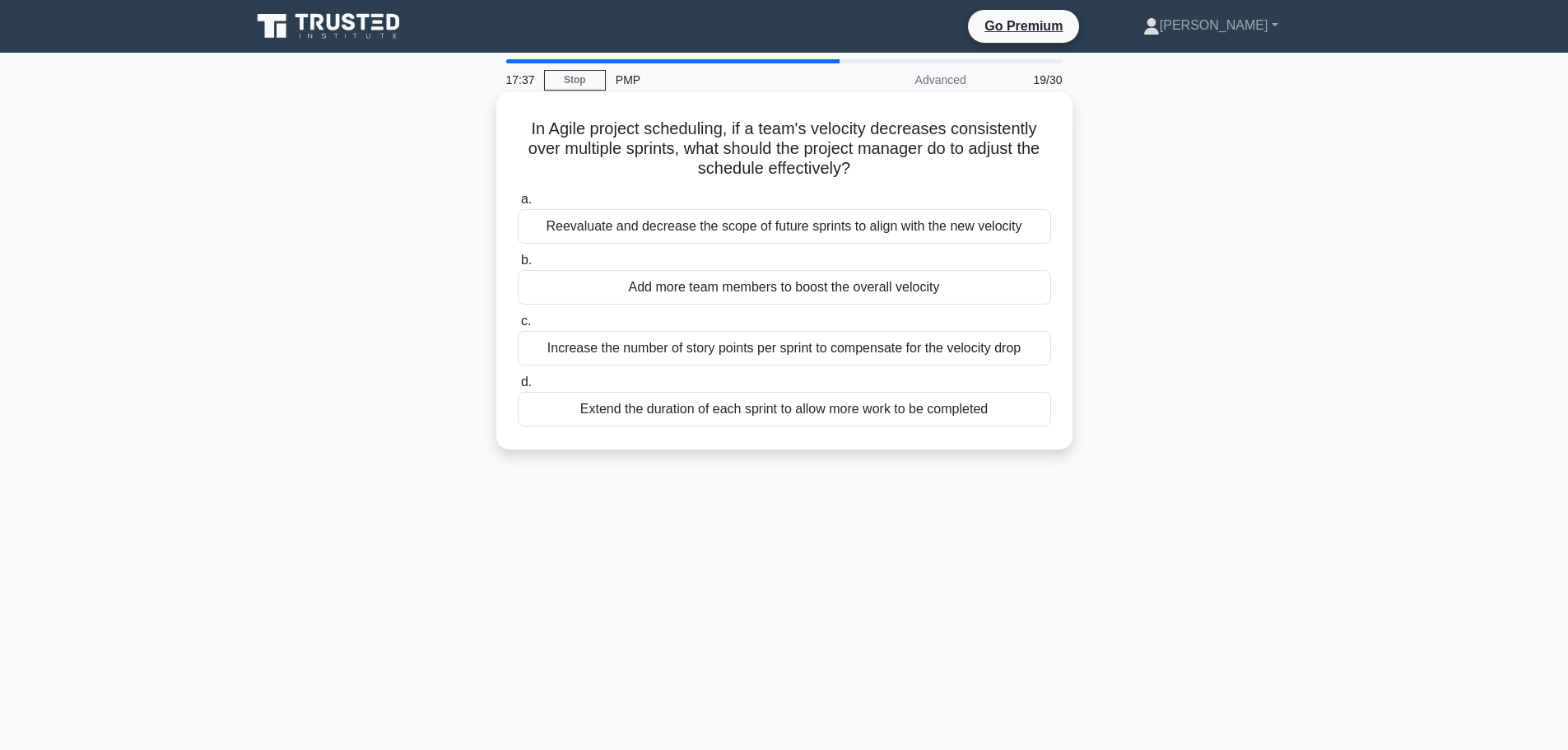
click at [770, 229] on div "Reevaluate and decrease the scope of future sprints to align with the new veloc…" at bounding box center [784, 226] width 533 height 35
click at [517, 205] on input "a. Reevaluate and decrease the scope of future sprints to align with the new ve…" at bounding box center [517, 199] width 0 height 11
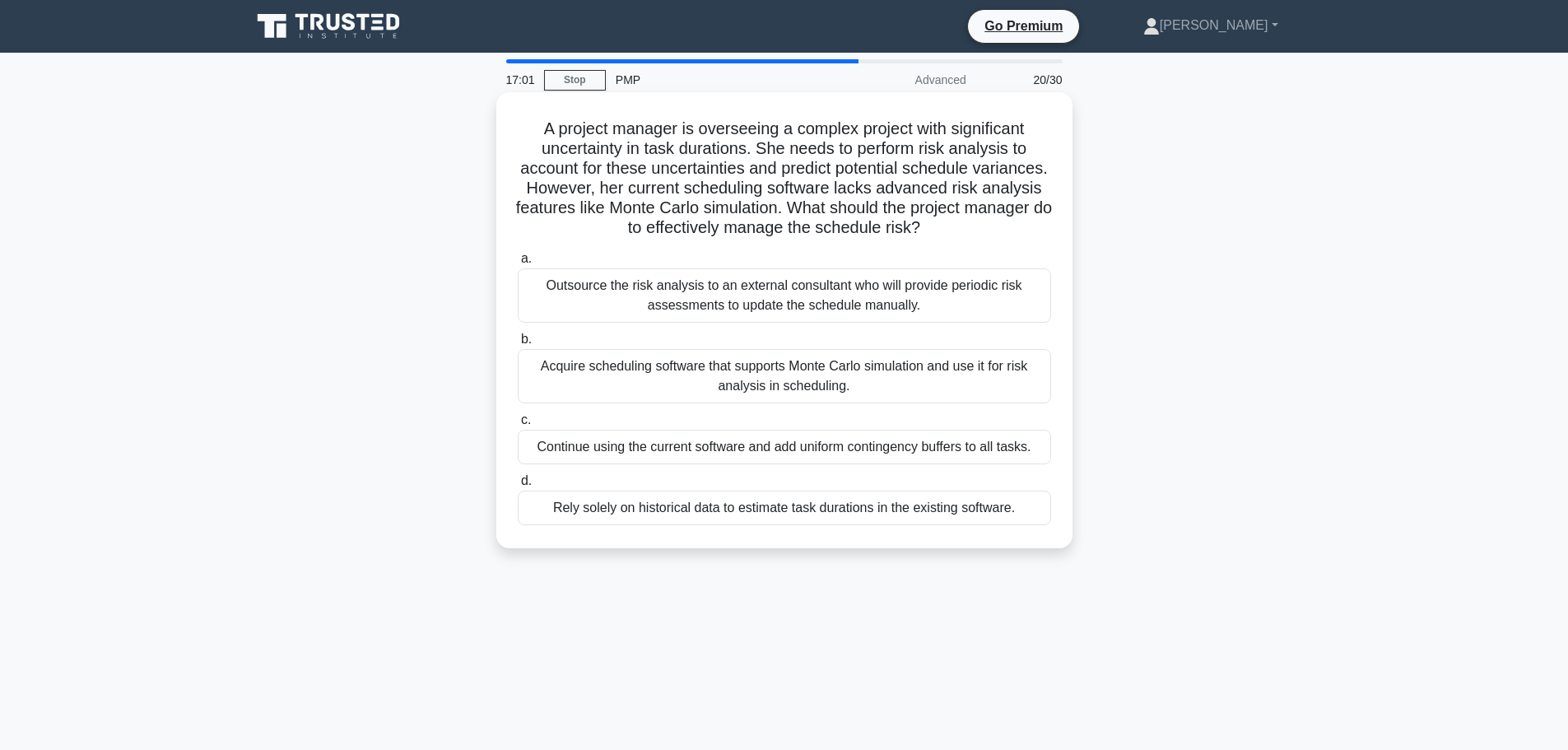
click at [601, 374] on div "Acquire scheduling software that supports Monte Carlo simulation and use it for…" at bounding box center [784, 376] width 533 height 54
click at [517, 345] on input "b. Acquire scheduling software that supports Monte Carlo simulation and use it …" at bounding box center [517, 339] width 0 height 11
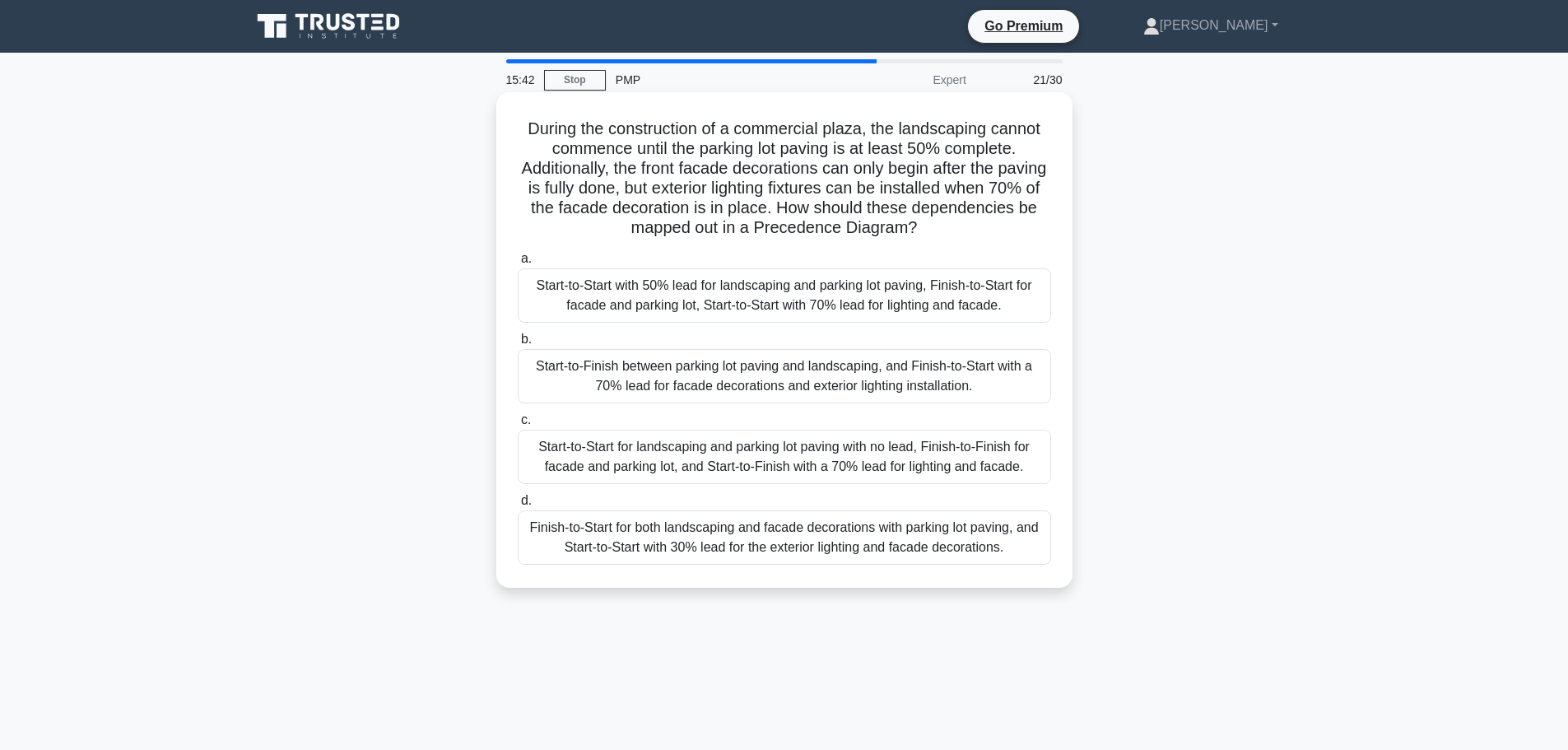
click at [726, 290] on div "Start-to-Start with 50% lead for landscaping and parking lot paving, Finish-to-…" at bounding box center [784, 295] width 533 height 54
click at [517, 264] on input "a. Start-to-Start with 50% lead for landscaping and parking lot paving, Finish-…" at bounding box center [517, 258] width 0 height 11
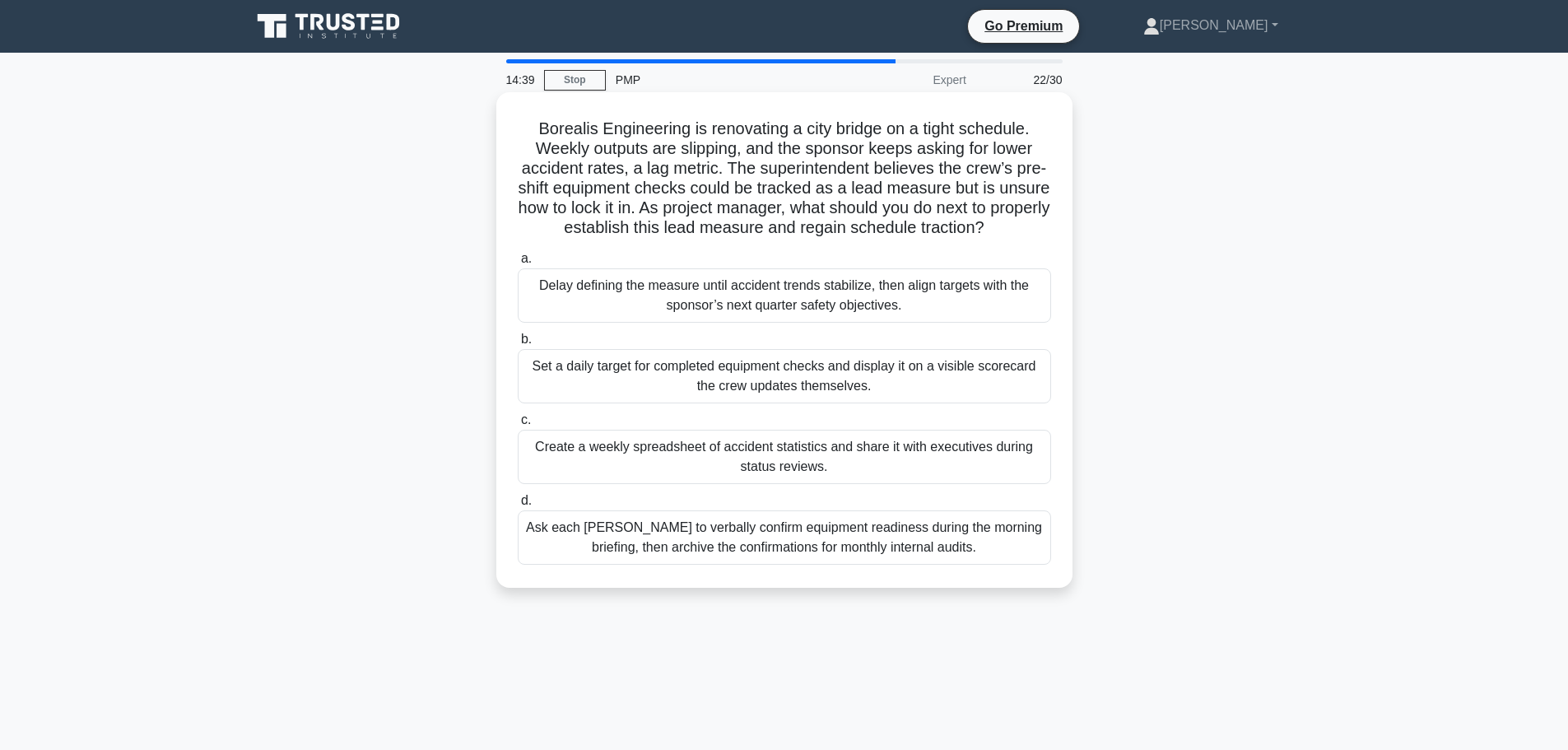
click at [647, 390] on div "Set a daily target for completed equipment checks and display it on a visible s…" at bounding box center [784, 376] width 533 height 54
click at [517, 345] on input "b. Set a daily target for completed equipment checks and display it on a visibl…" at bounding box center [517, 339] width 0 height 11
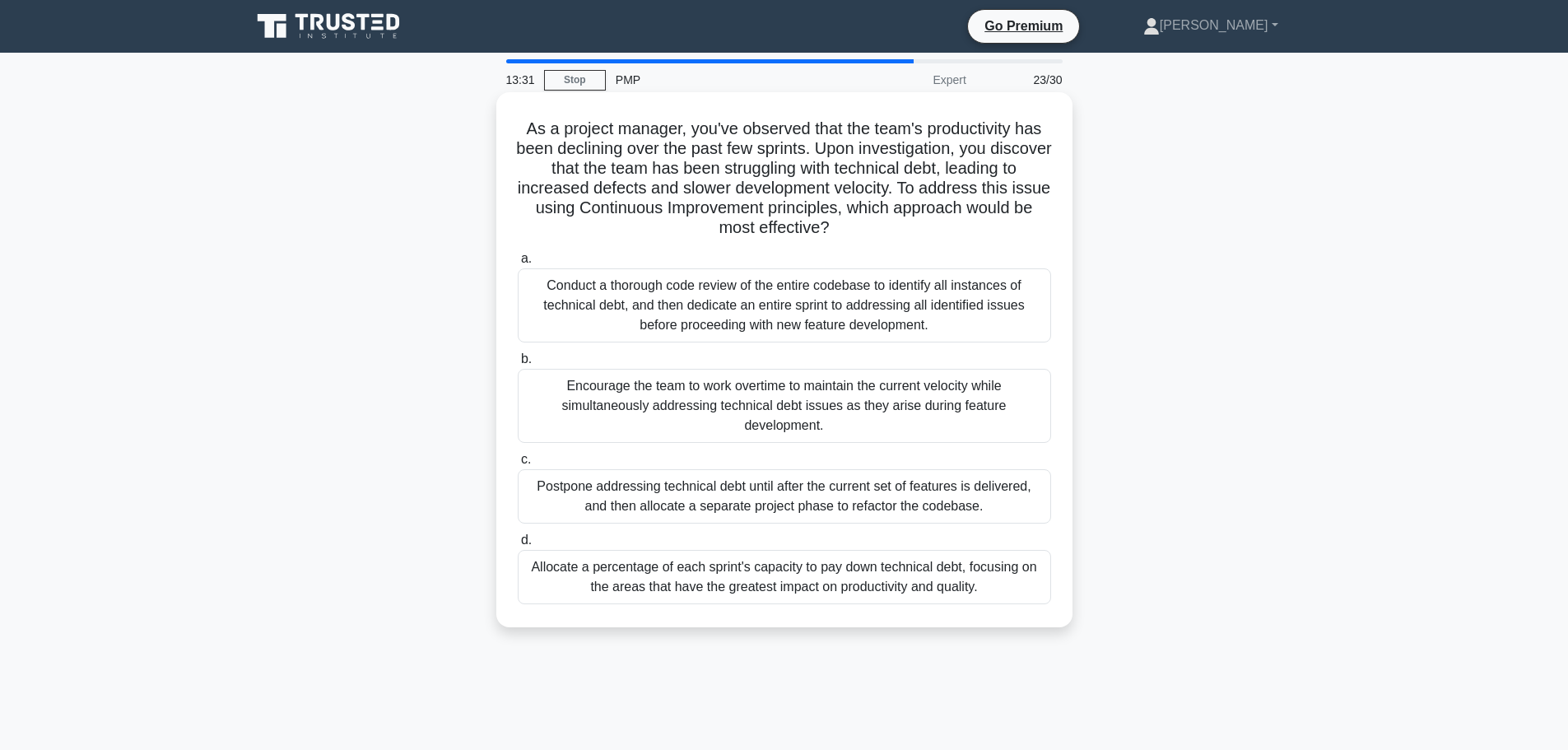
click at [666, 574] on div "Allocate a percentage of each sprint's capacity to pay down technical debt, foc…" at bounding box center [784, 576] width 533 height 54
click at [517, 546] on input "d. Allocate a percentage of each sprint's capacity to pay down technical debt, …" at bounding box center [517, 541] width 0 height 11
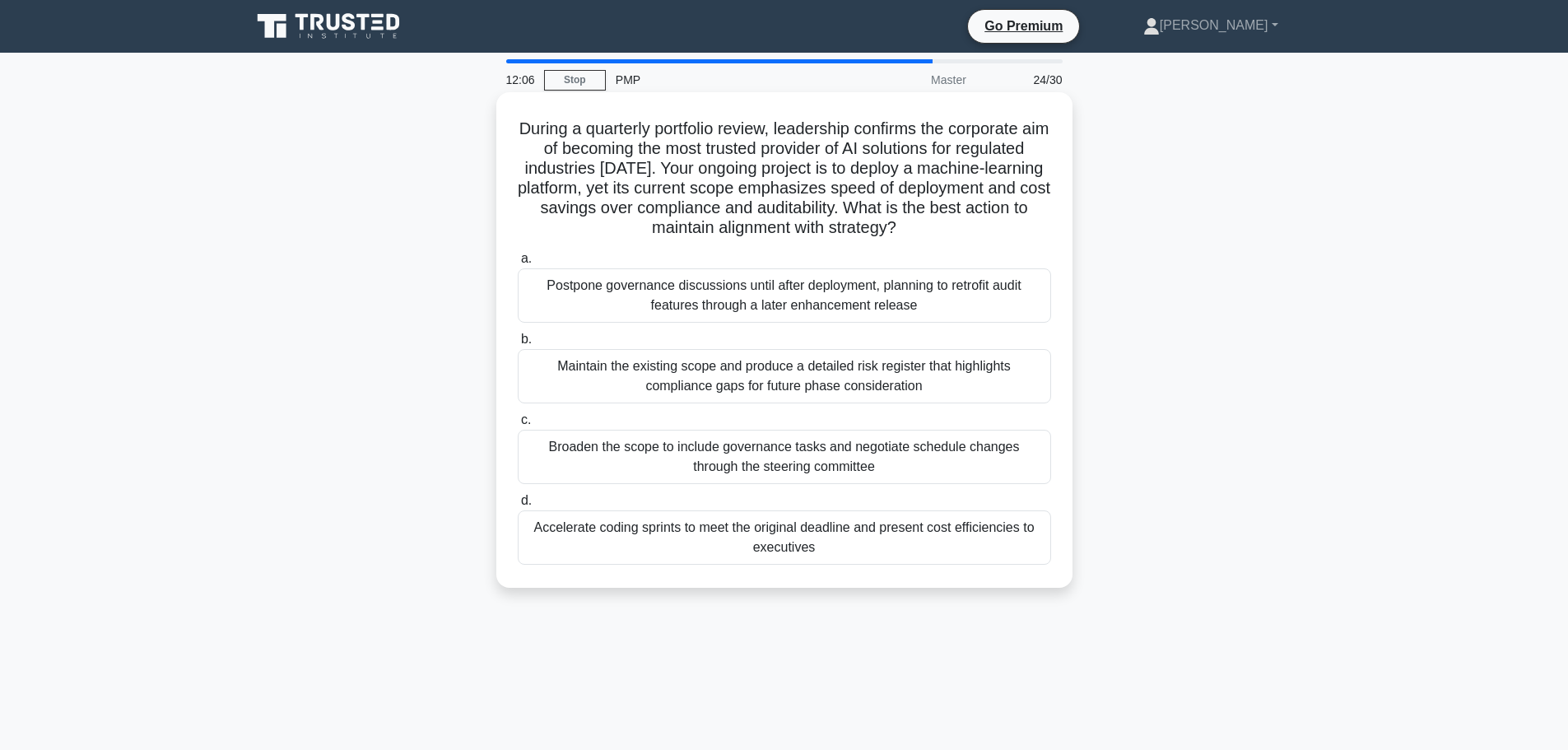
click at [744, 395] on div "Maintain the existing scope and produce a detailed risk register that highlight…" at bounding box center [784, 376] width 533 height 54
click at [517, 345] on input "b. Maintain the existing scope and produce a detailed risk register that highli…" at bounding box center [517, 339] width 0 height 11
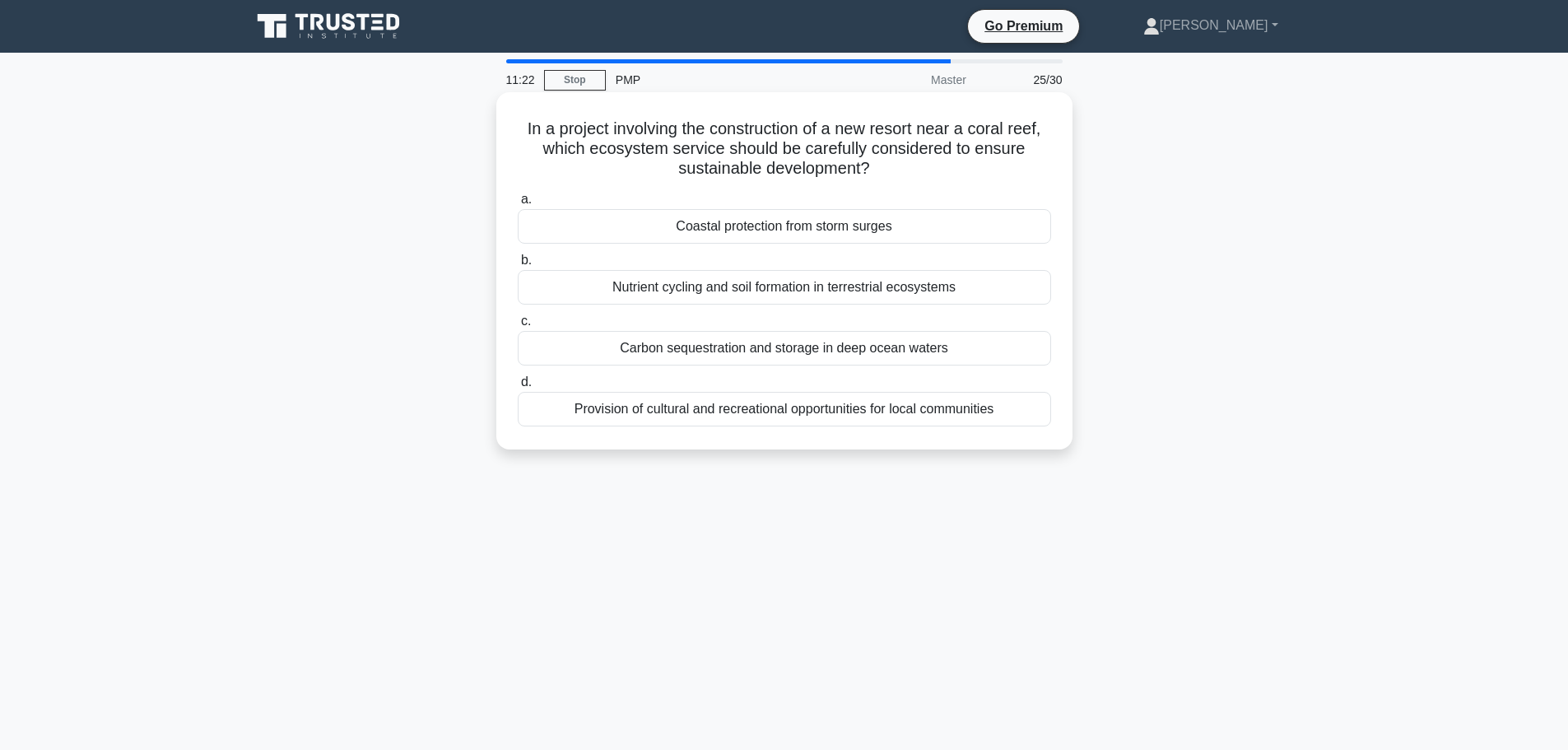
click at [885, 286] on div "Nutrient cycling and soil formation in terrestrial ecosystems" at bounding box center [784, 287] width 533 height 35
click at [517, 266] on input "b. Nutrient cycling and soil formation in terrestrial ecosystems" at bounding box center [517, 260] width 0 height 11
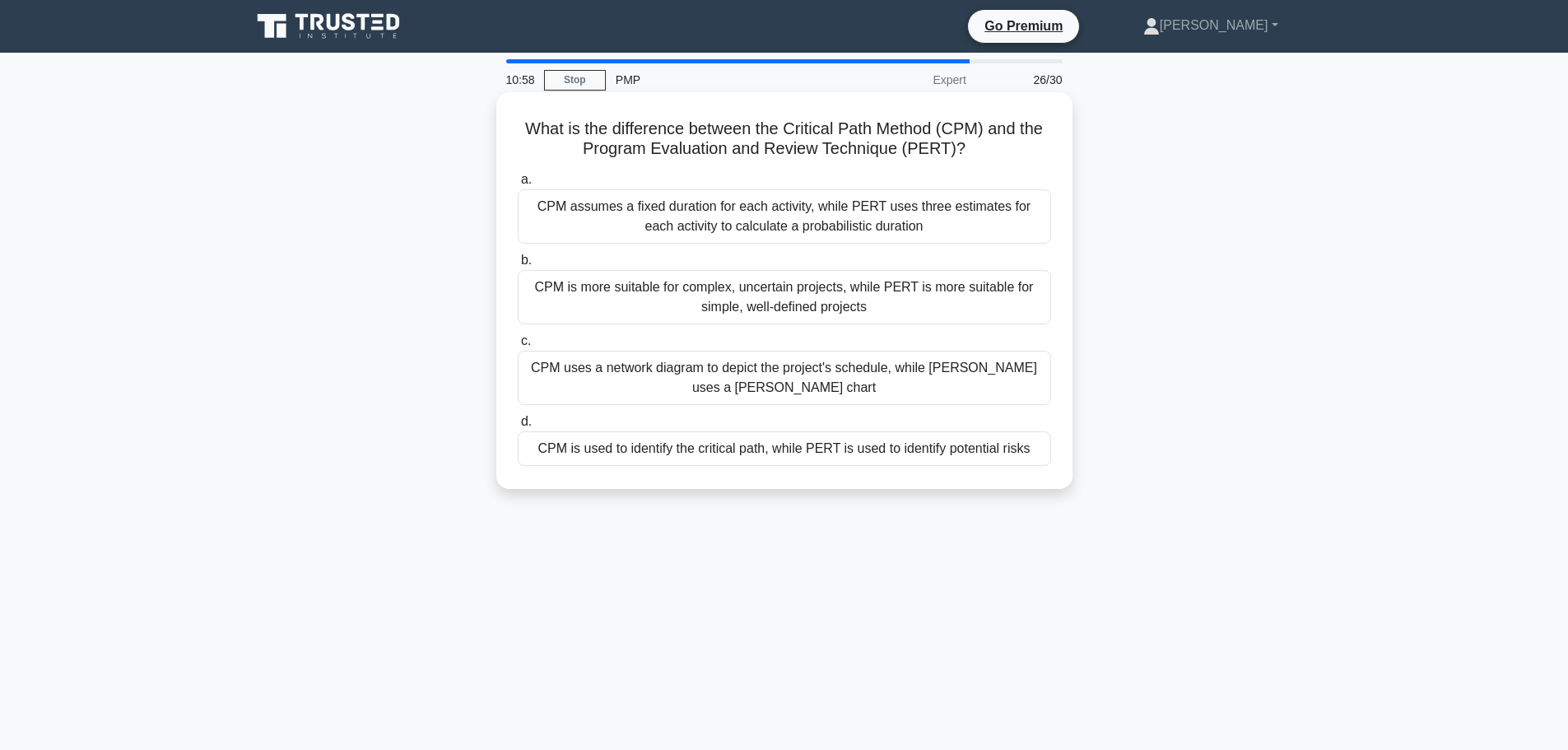
click at [733, 443] on div "CPM is used to identify the critical path, while PERT is used to identify poten…" at bounding box center [784, 449] width 533 height 35
click at [517, 427] on input "d. CPM is used to identify the critical path, while PERT is used to identify po…" at bounding box center [517, 422] width 0 height 11
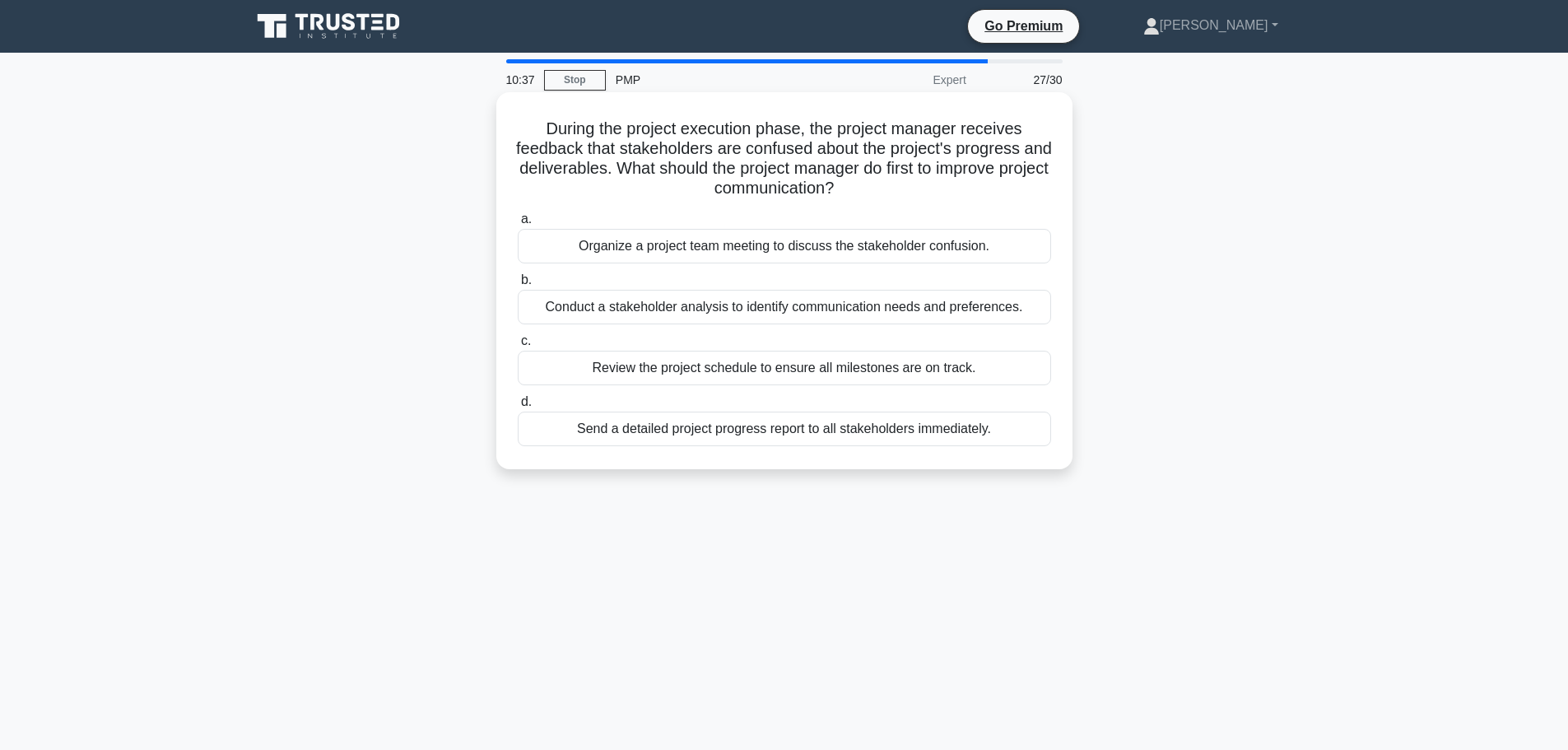
click at [792, 311] on div "Conduct a stakeholder analysis to identify communication needs and preferences." at bounding box center [784, 307] width 533 height 35
click at [517, 285] on input "b. Conduct a stakeholder analysis to identify communication needs and preferenc…" at bounding box center [517, 280] width 0 height 11
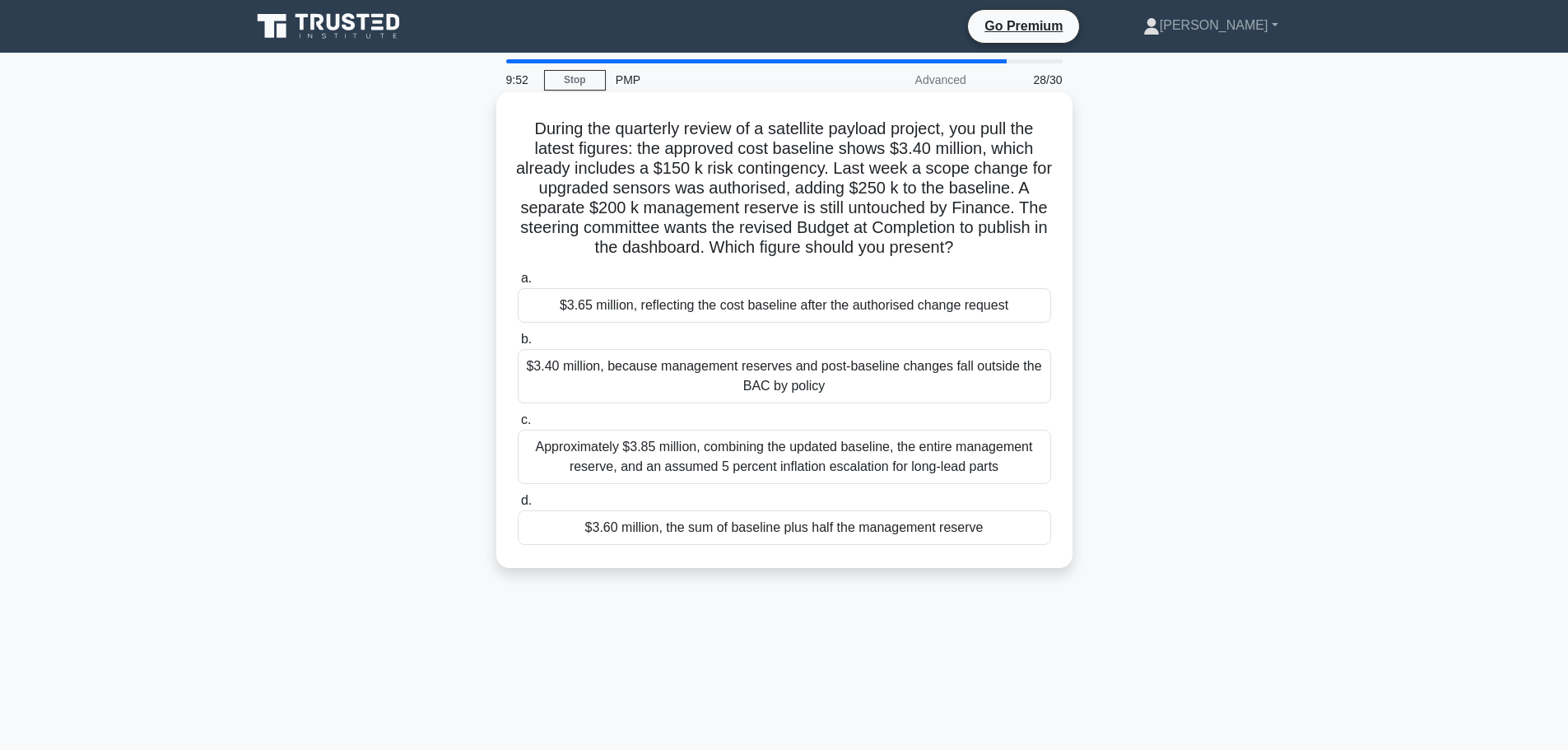
click at [655, 314] on div "$3.65 million, reflecting the cost baseline after the authorised change request" at bounding box center [784, 305] width 533 height 35
click at [517, 284] on input "a. $3.65 million, reflecting the cost baseline after the authorised change requ…" at bounding box center [517, 278] width 0 height 11
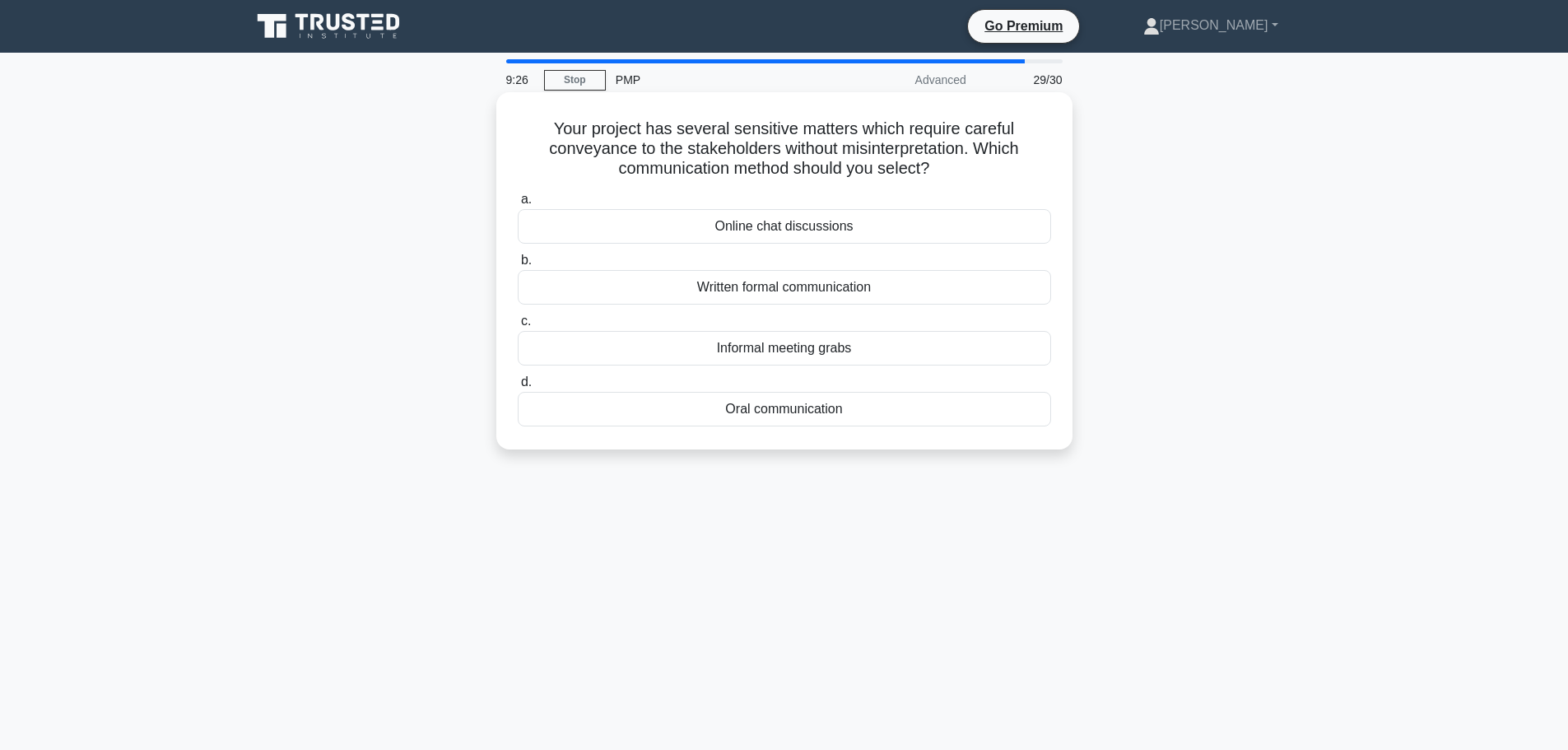
click at [763, 409] on div "Oral communication" at bounding box center [784, 409] width 533 height 35
click at [517, 388] on input "d. Oral communication" at bounding box center [517, 382] width 0 height 11
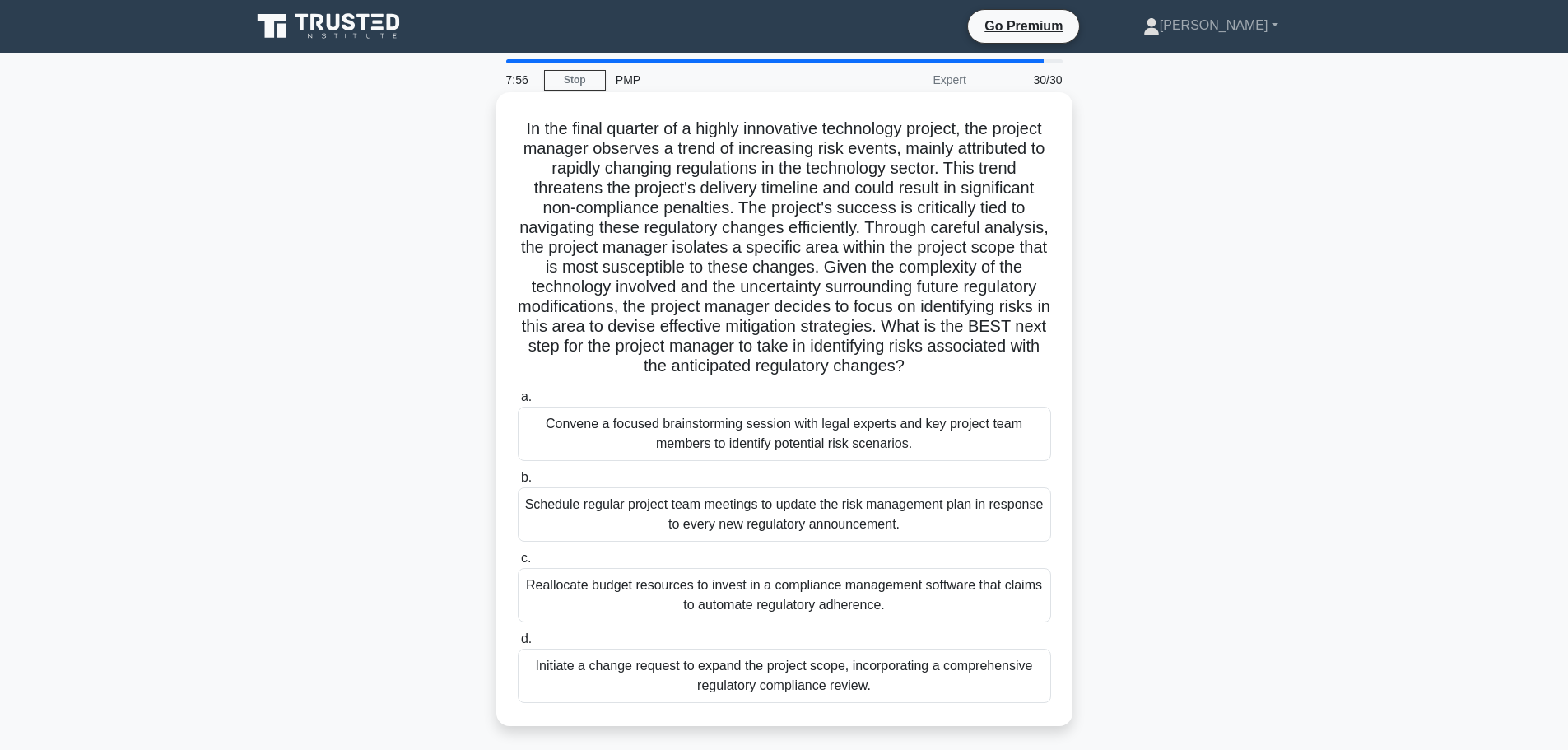
click at [749, 522] on div "Schedule regular project team meetings to update the risk management plan in re…" at bounding box center [784, 515] width 533 height 54
click at [517, 484] on input "b. Schedule regular project team meetings to update the risk management plan in…" at bounding box center [517, 478] width 0 height 11
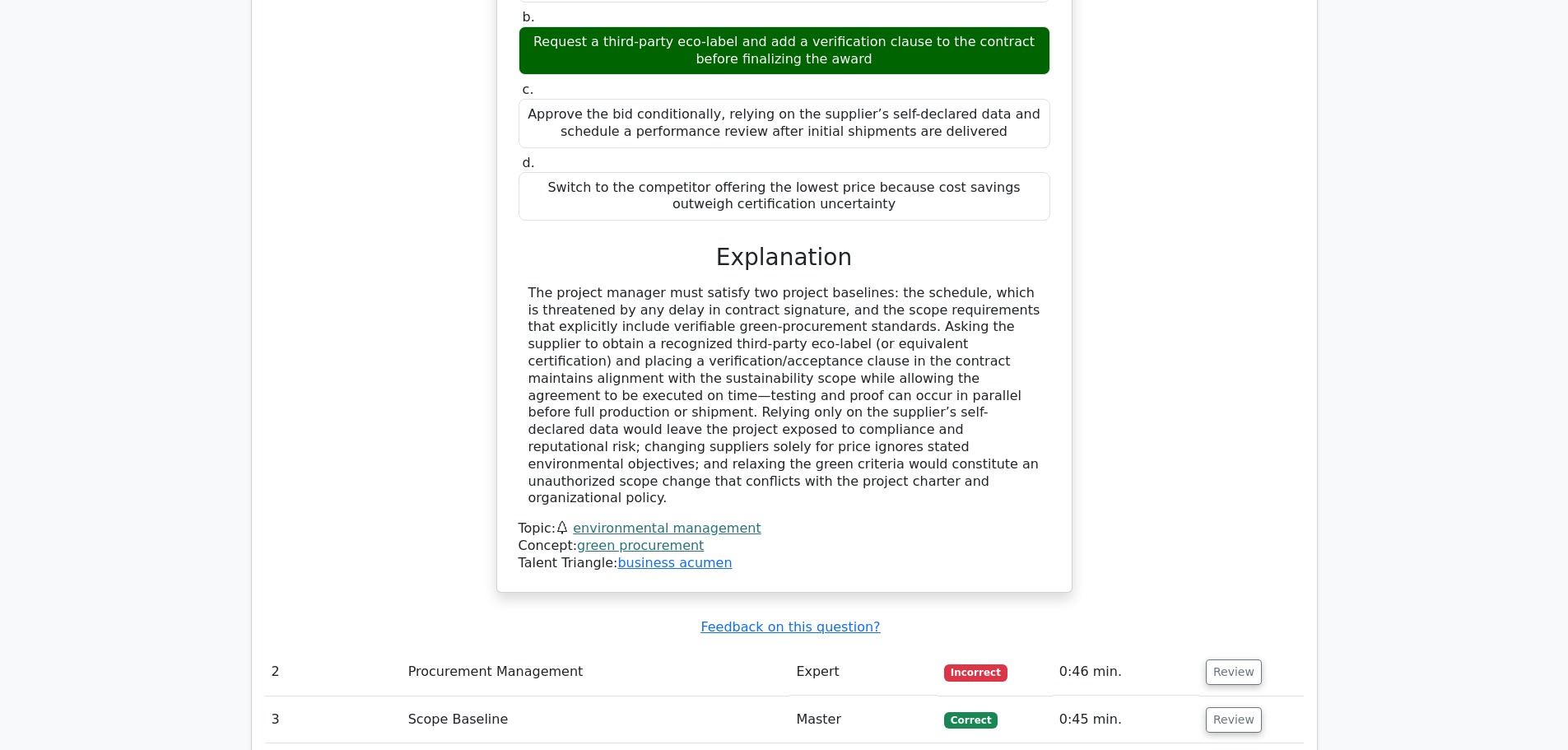
scroll to position [2525, 0]
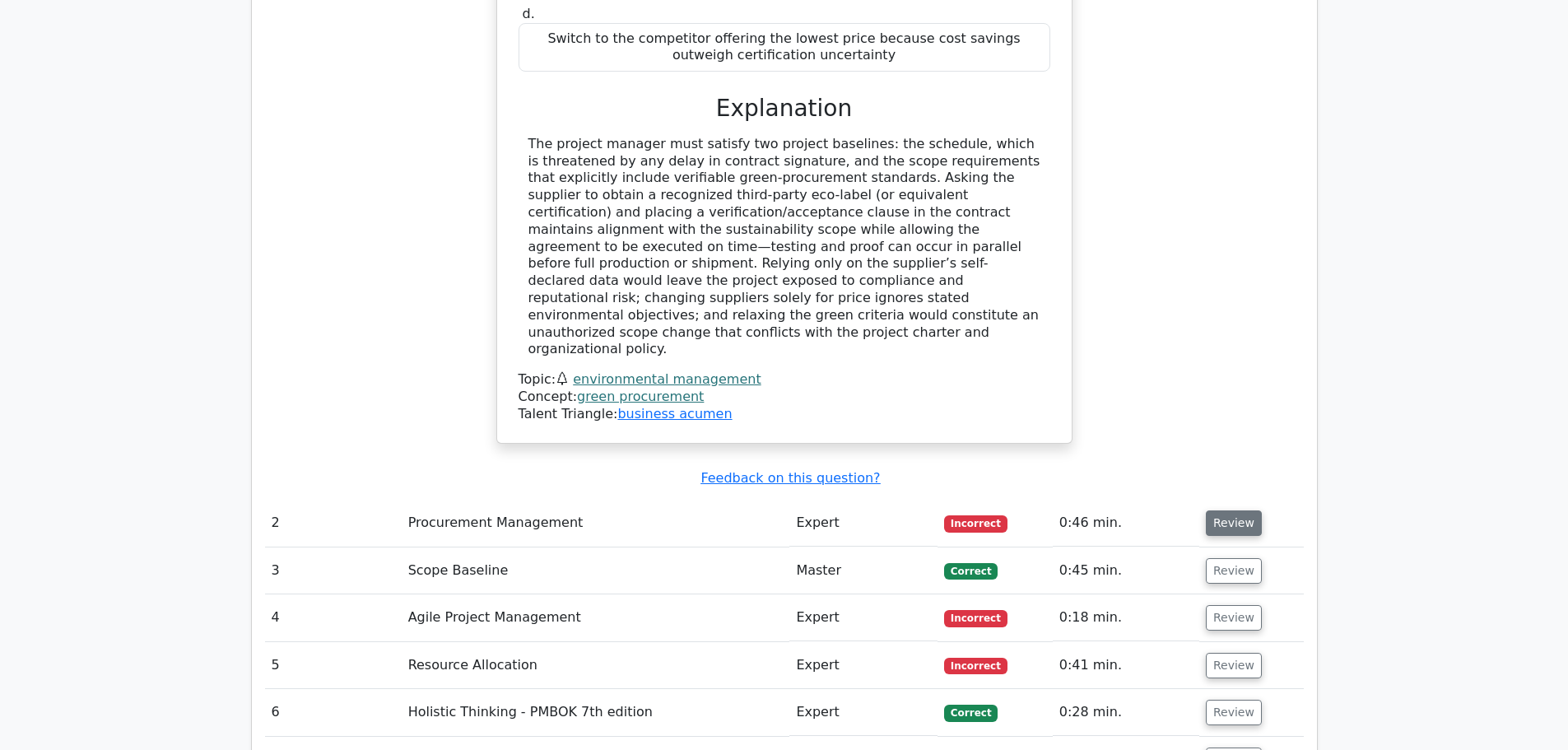
click at [1236, 511] on button "Review" at bounding box center [1233, 524] width 56 height 26
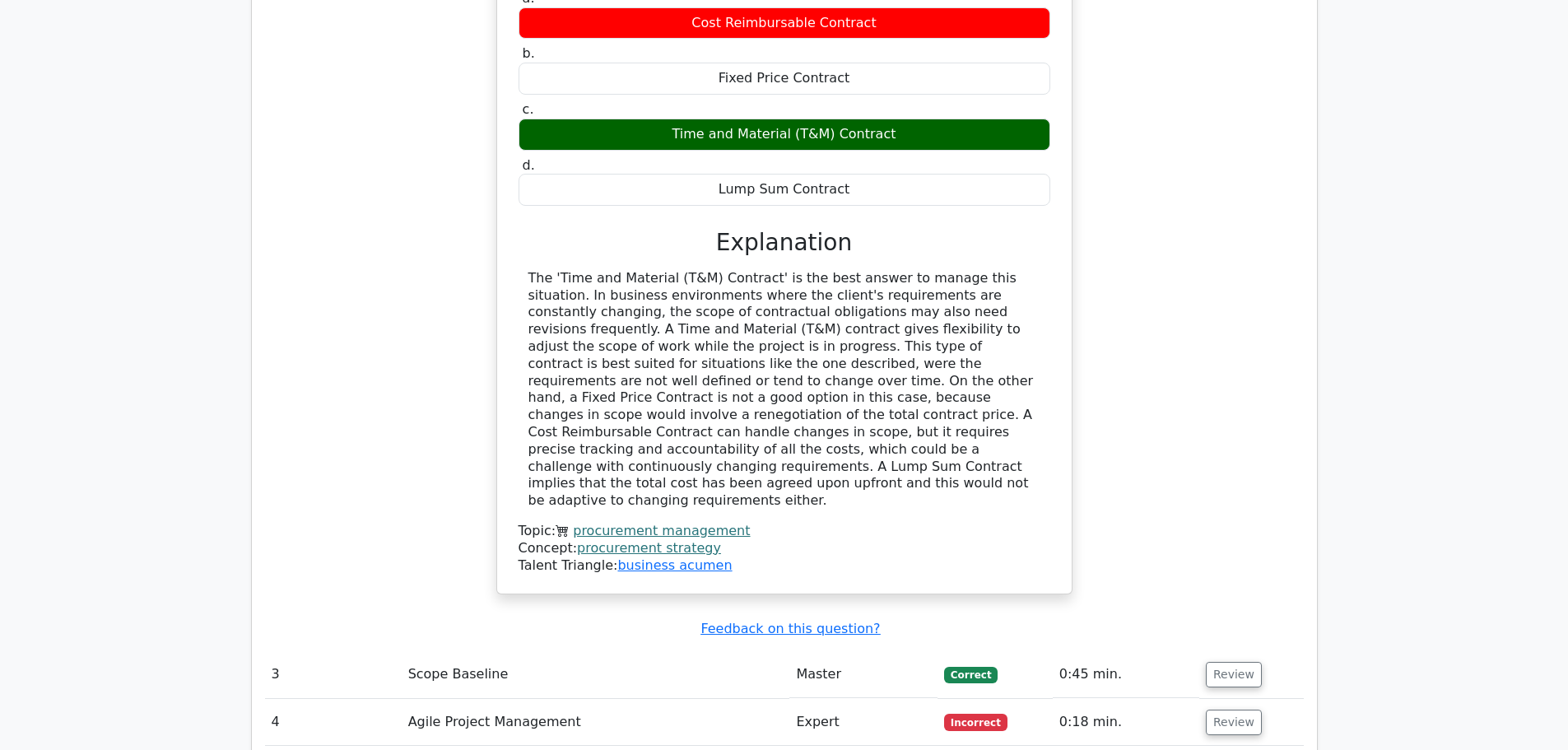
scroll to position [3184, 0]
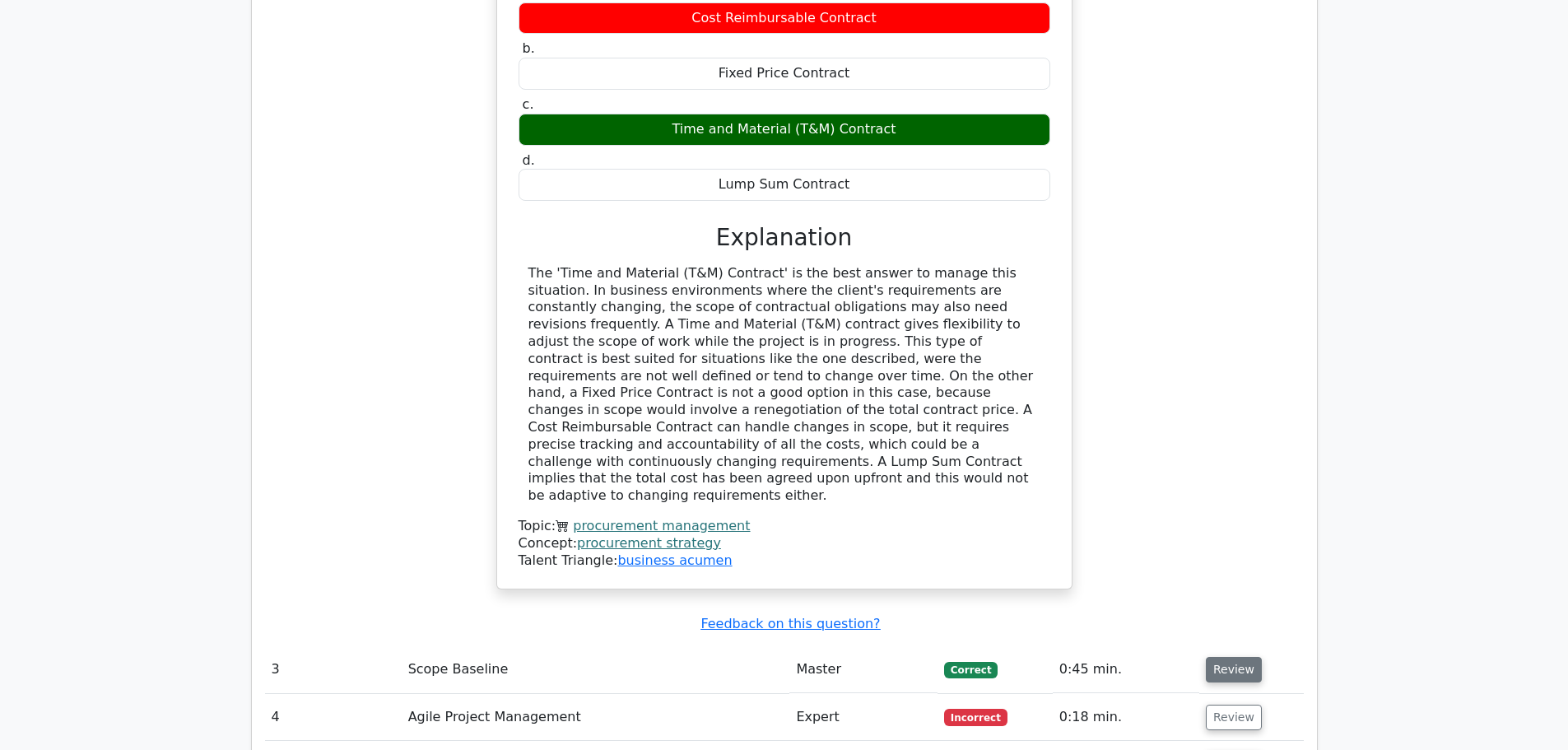
click at [1239, 657] on button "Review" at bounding box center [1233, 670] width 56 height 26
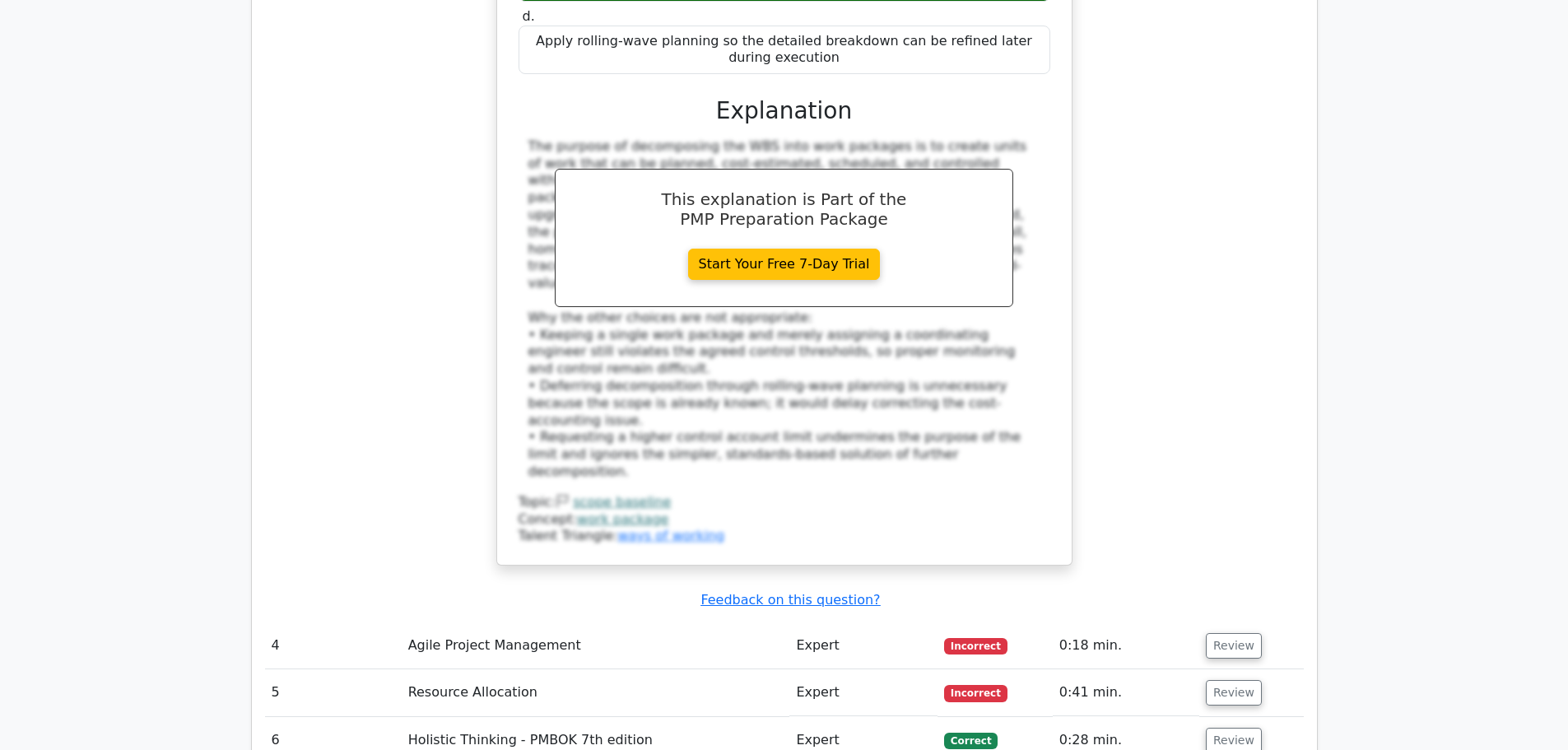
scroll to position [4281, 0]
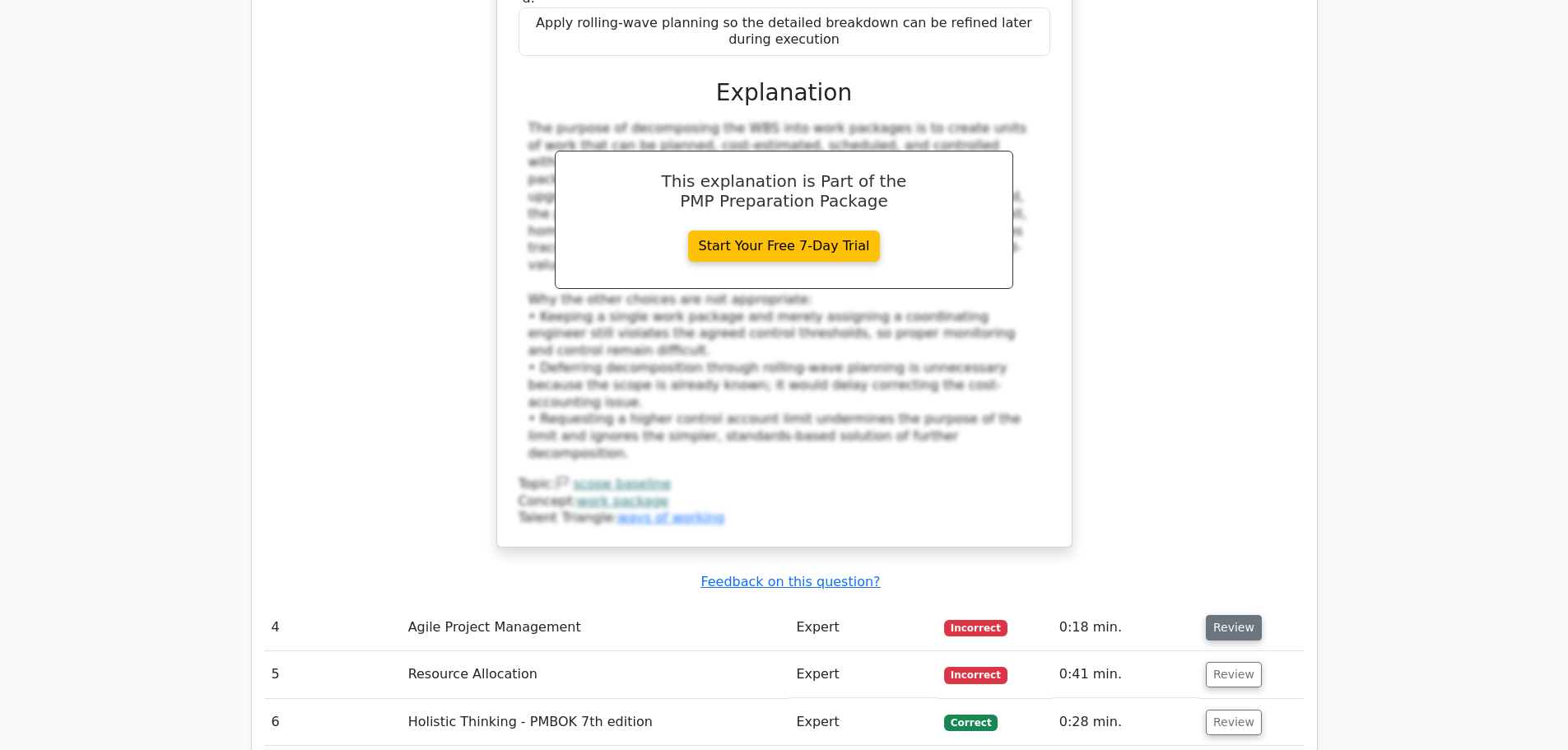
click at [1228, 615] on button "Review" at bounding box center [1233, 628] width 56 height 26
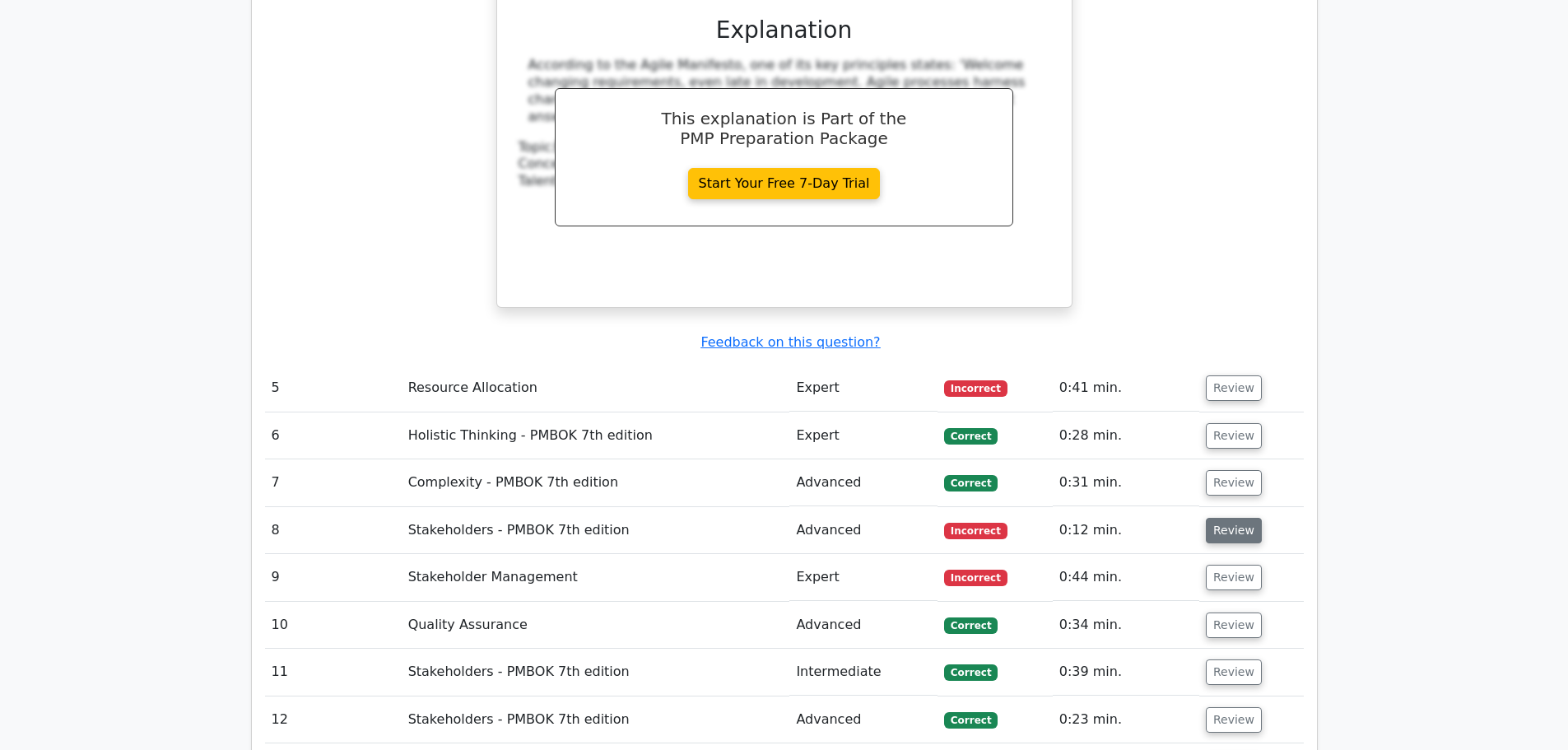
scroll to position [5269, 0]
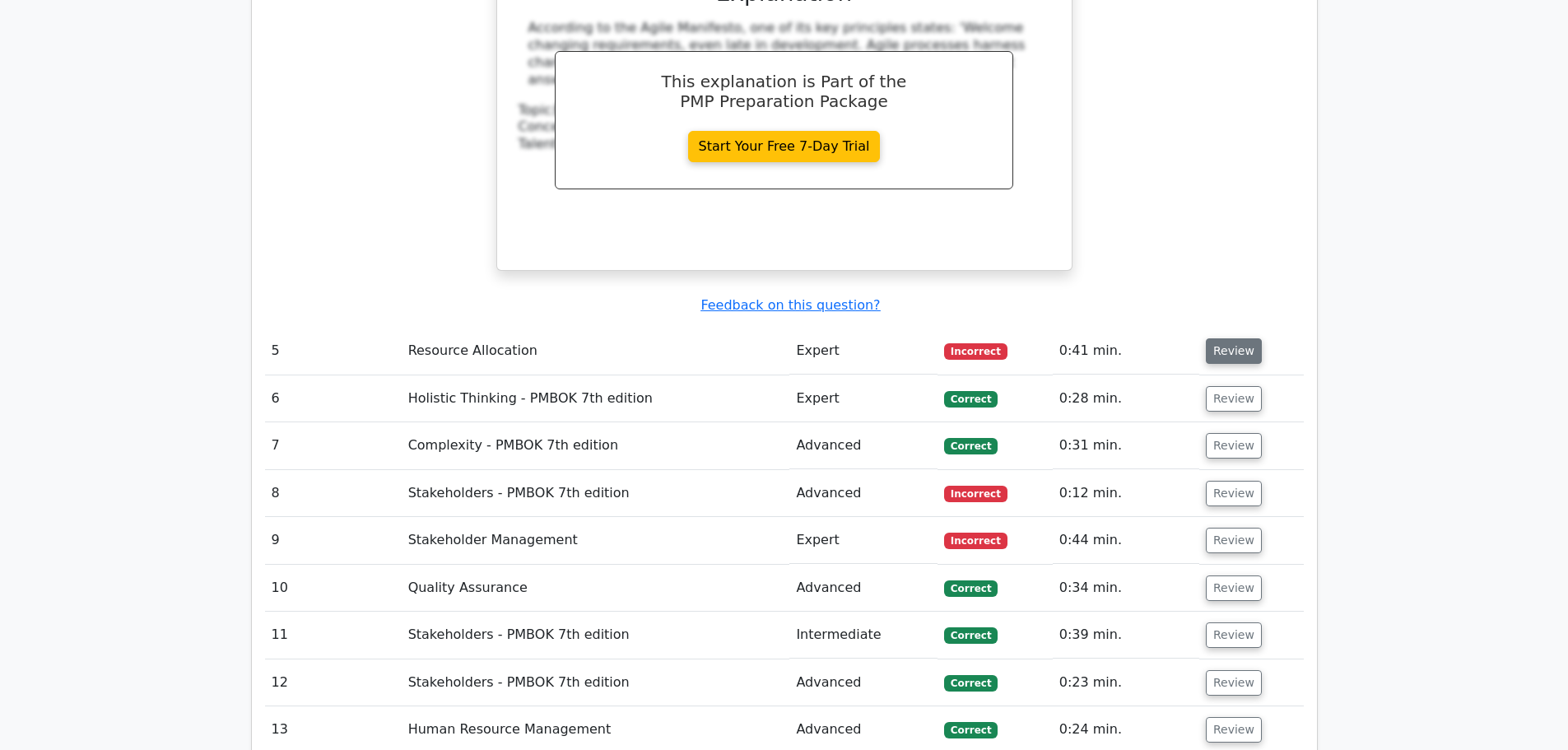
click at [1230, 338] on button "Review" at bounding box center [1233, 351] width 56 height 26
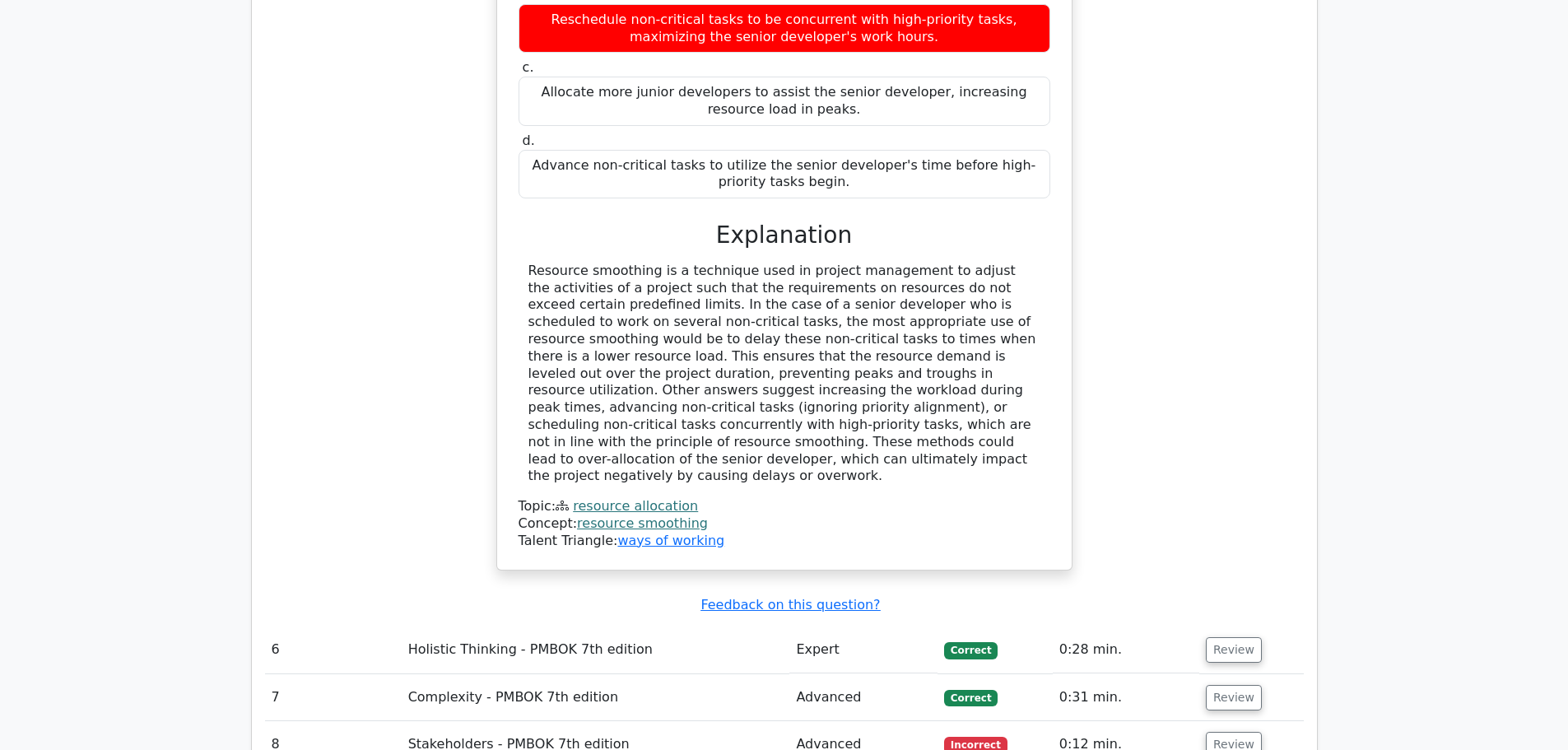
scroll to position [5927, 0]
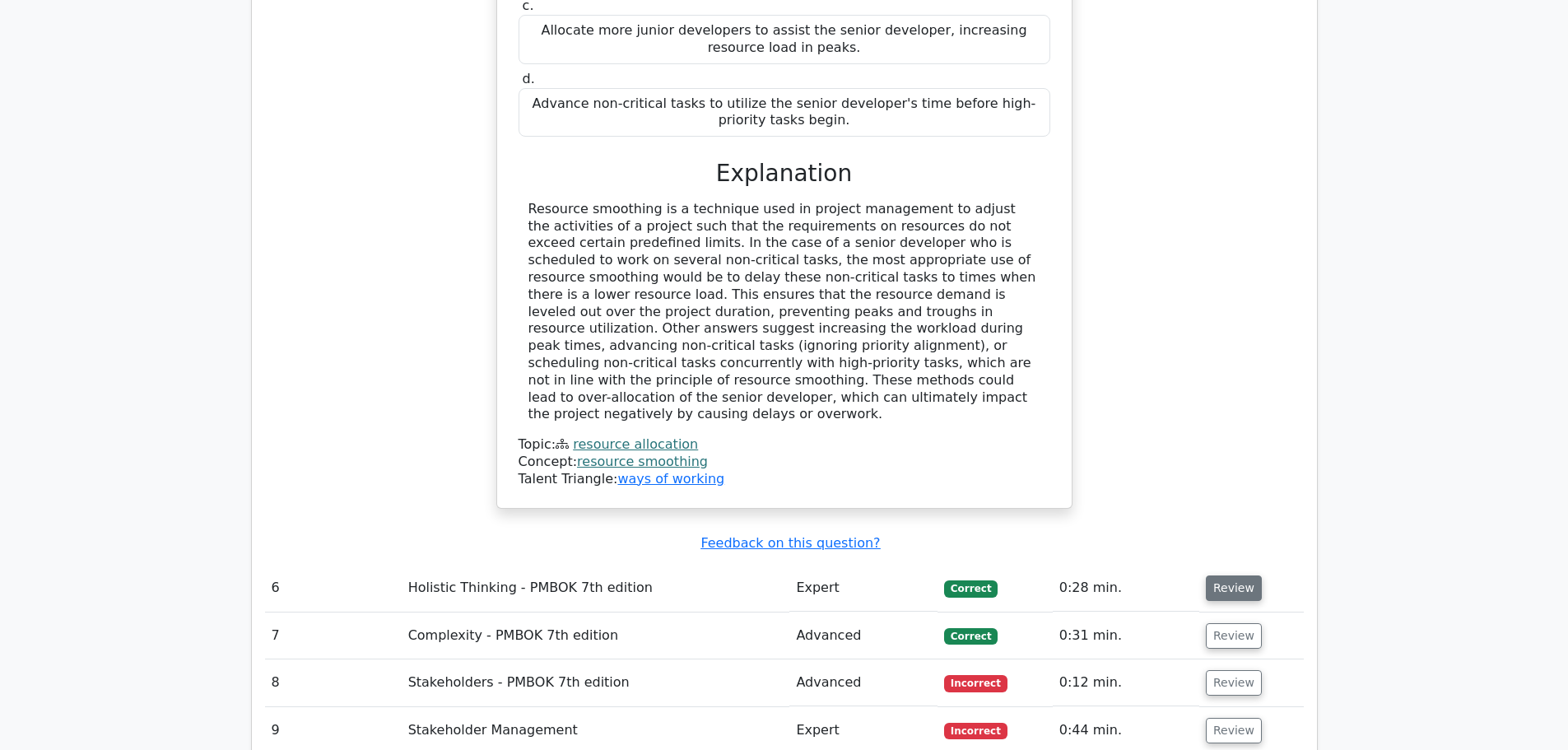
click at [1223, 575] on button "Review" at bounding box center [1233, 588] width 56 height 26
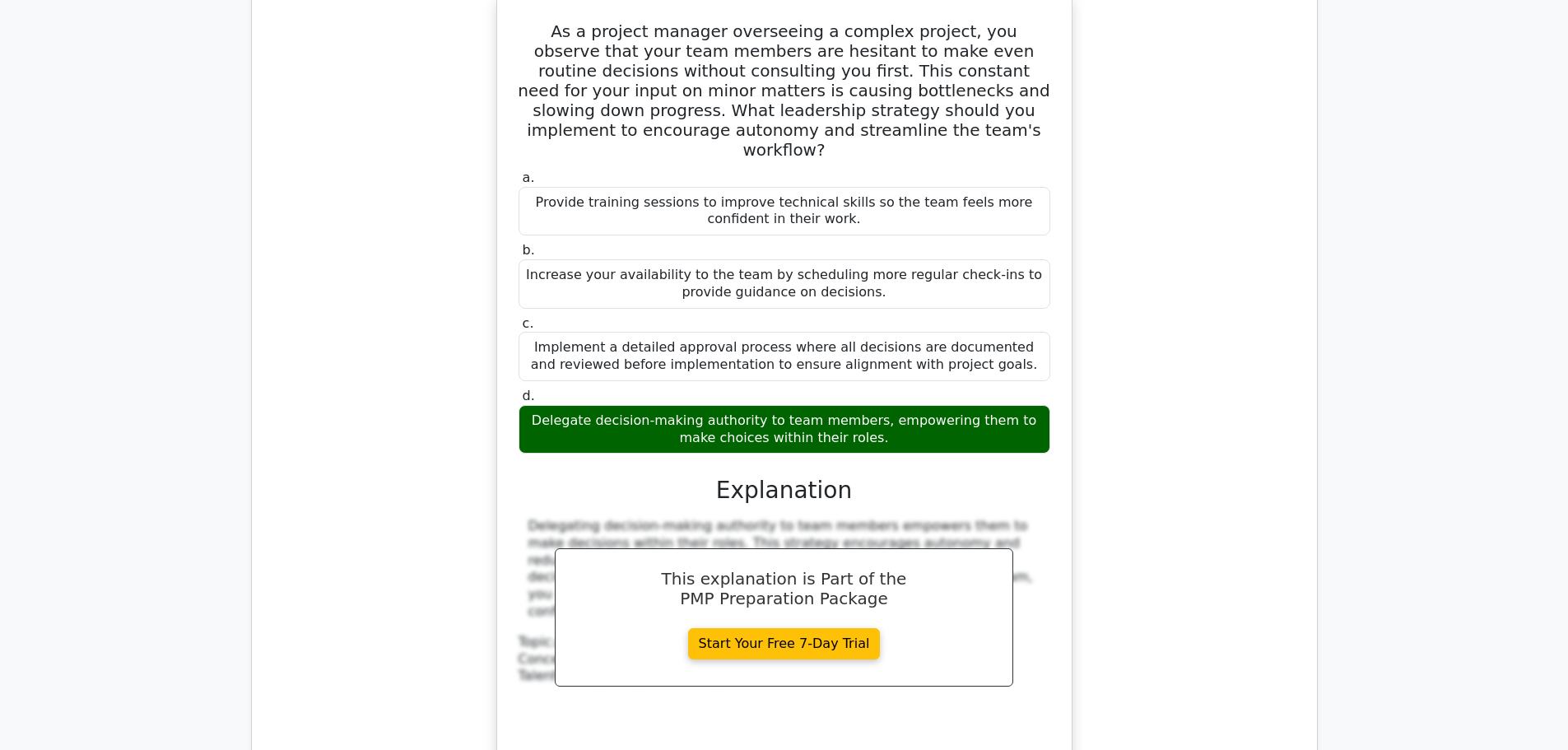
scroll to position [6916, 0]
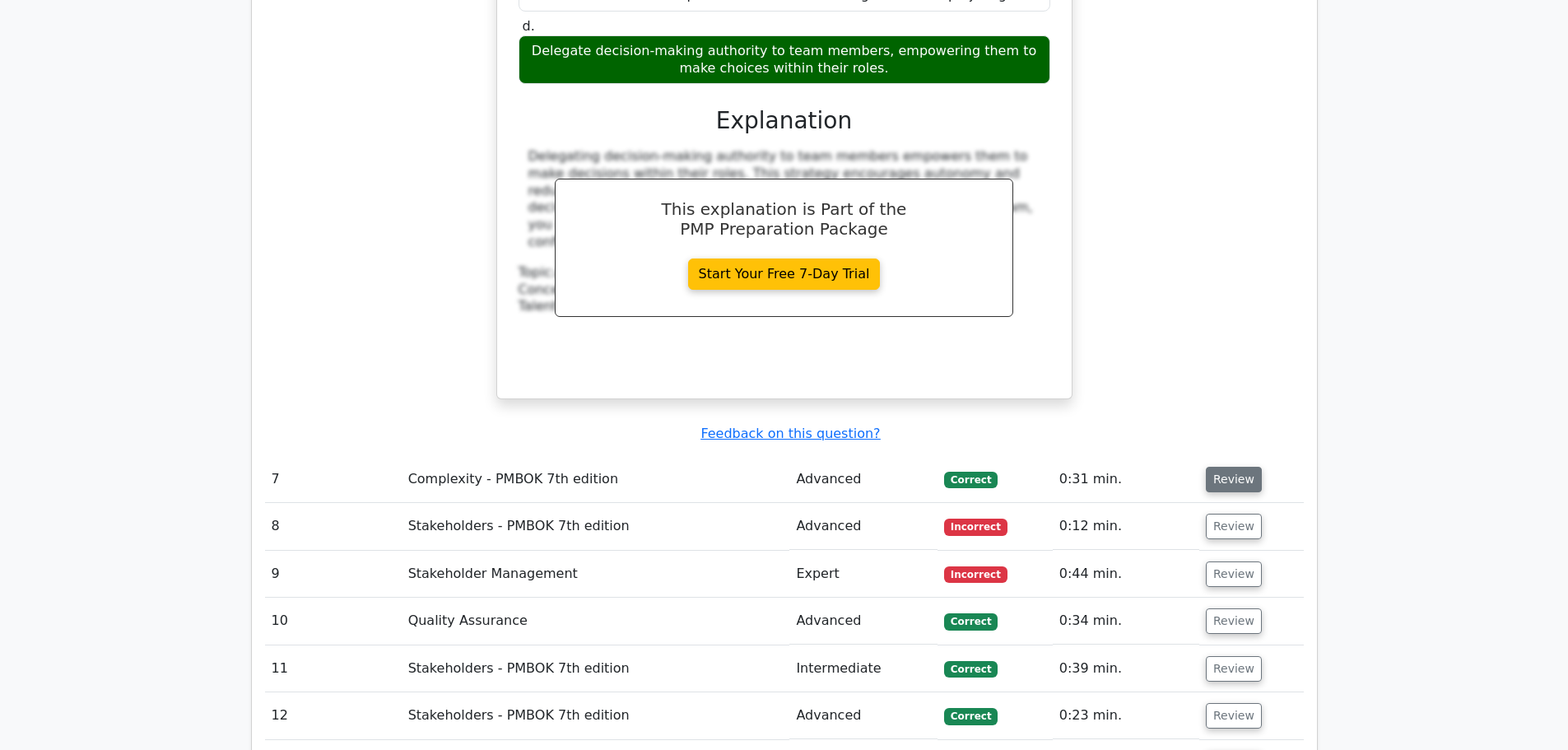
click at [1244, 467] on button "Review" at bounding box center [1233, 480] width 56 height 26
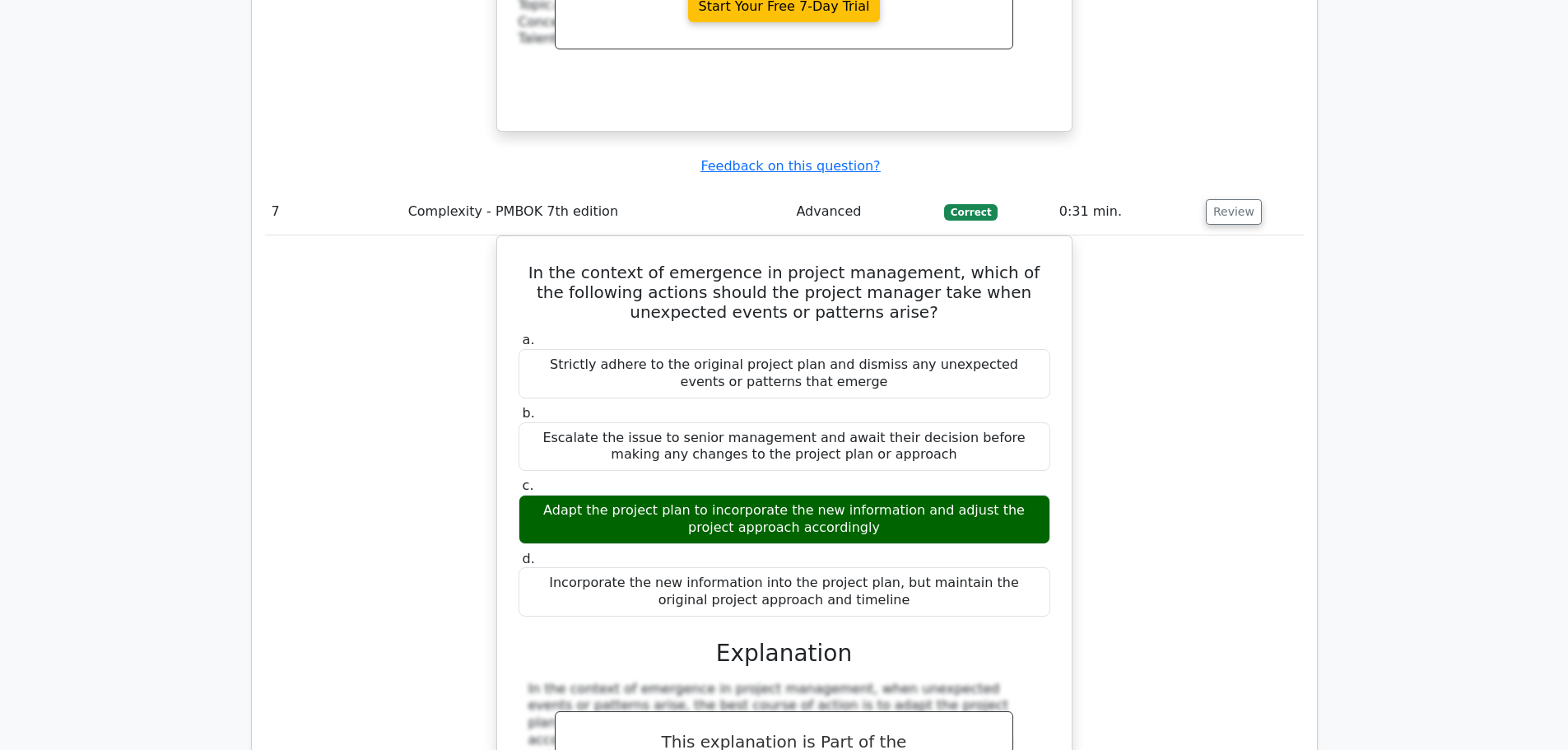
scroll to position [7684, 0]
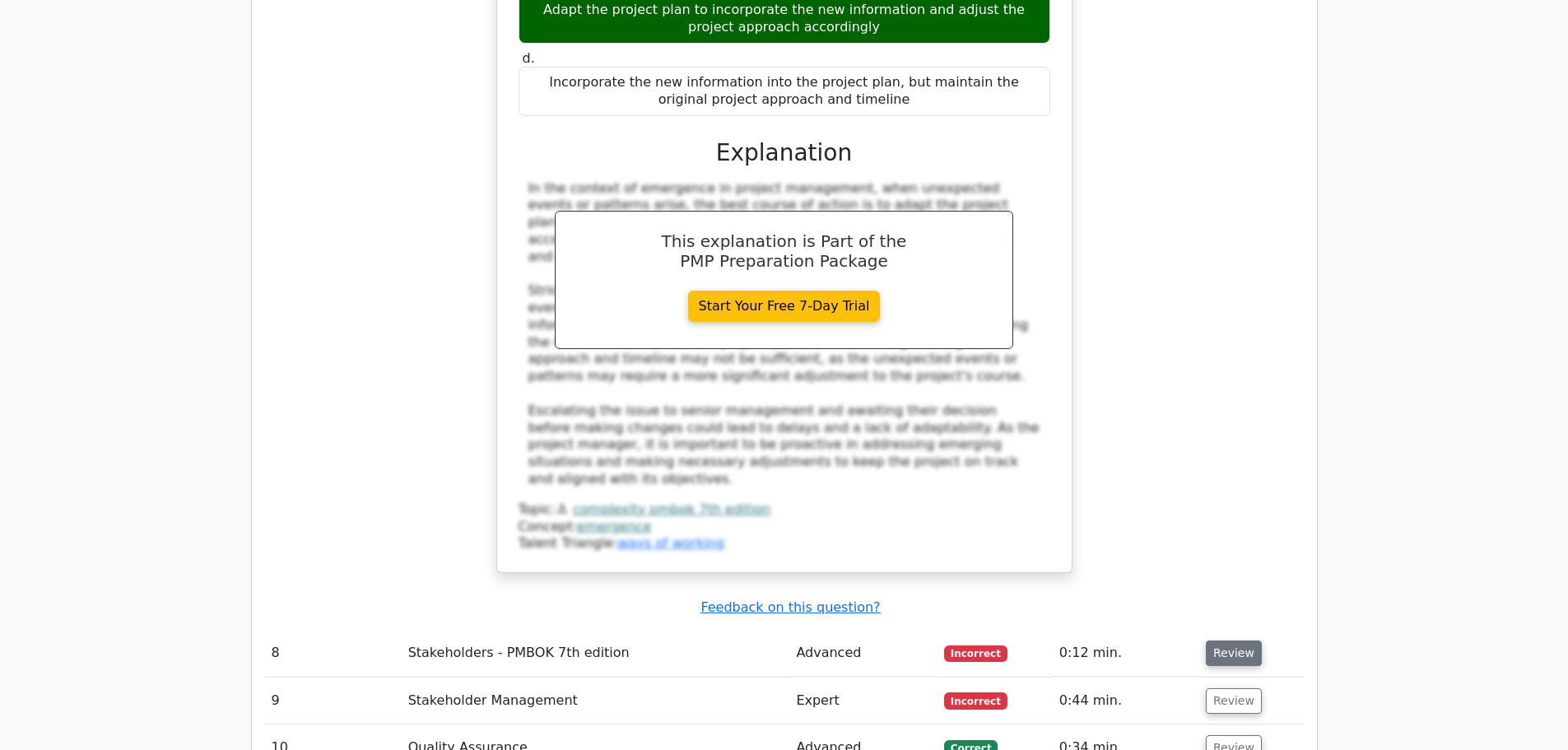
click at [1238, 640] on button "Review" at bounding box center [1233, 653] width 56 height 26
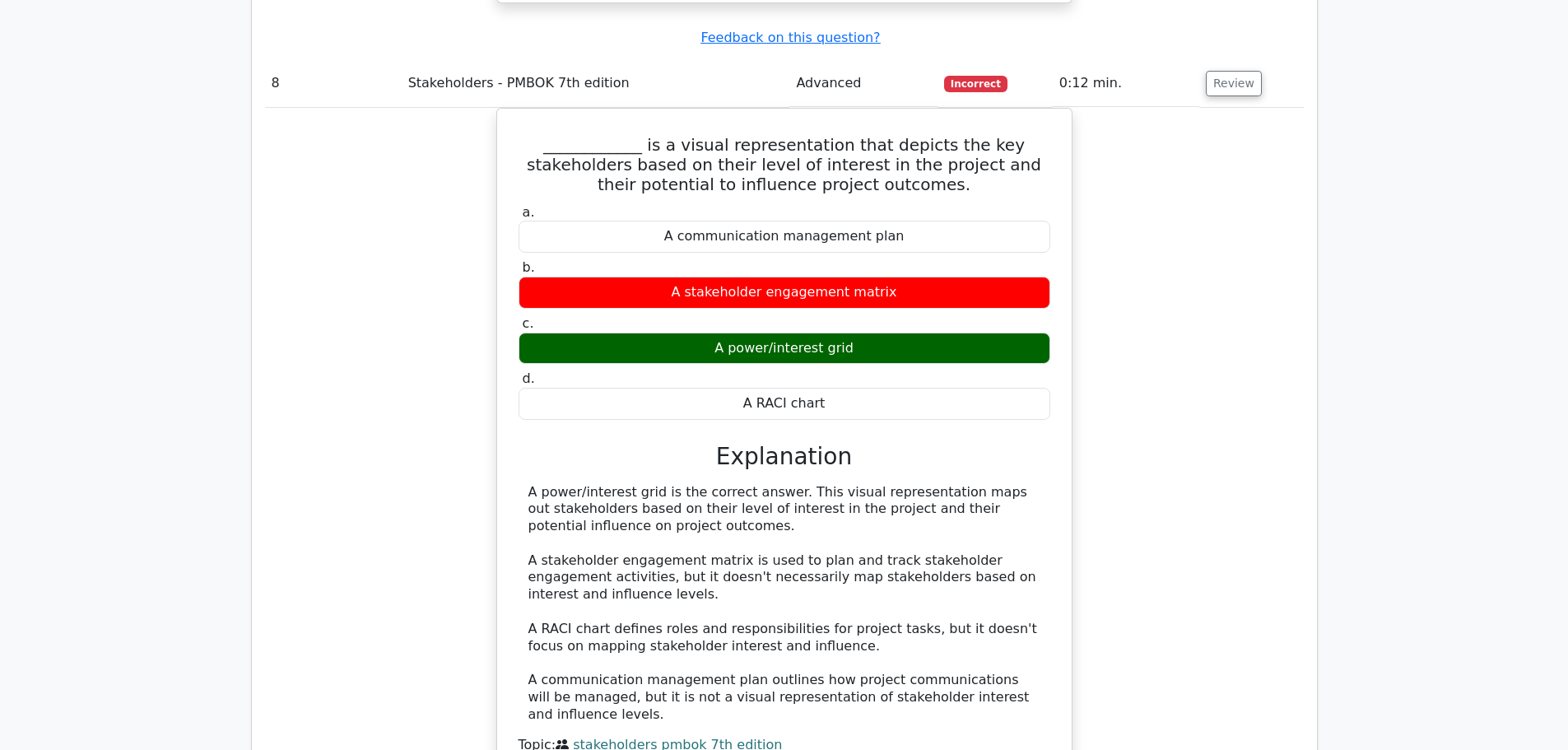
scroll to position [8452, 0]
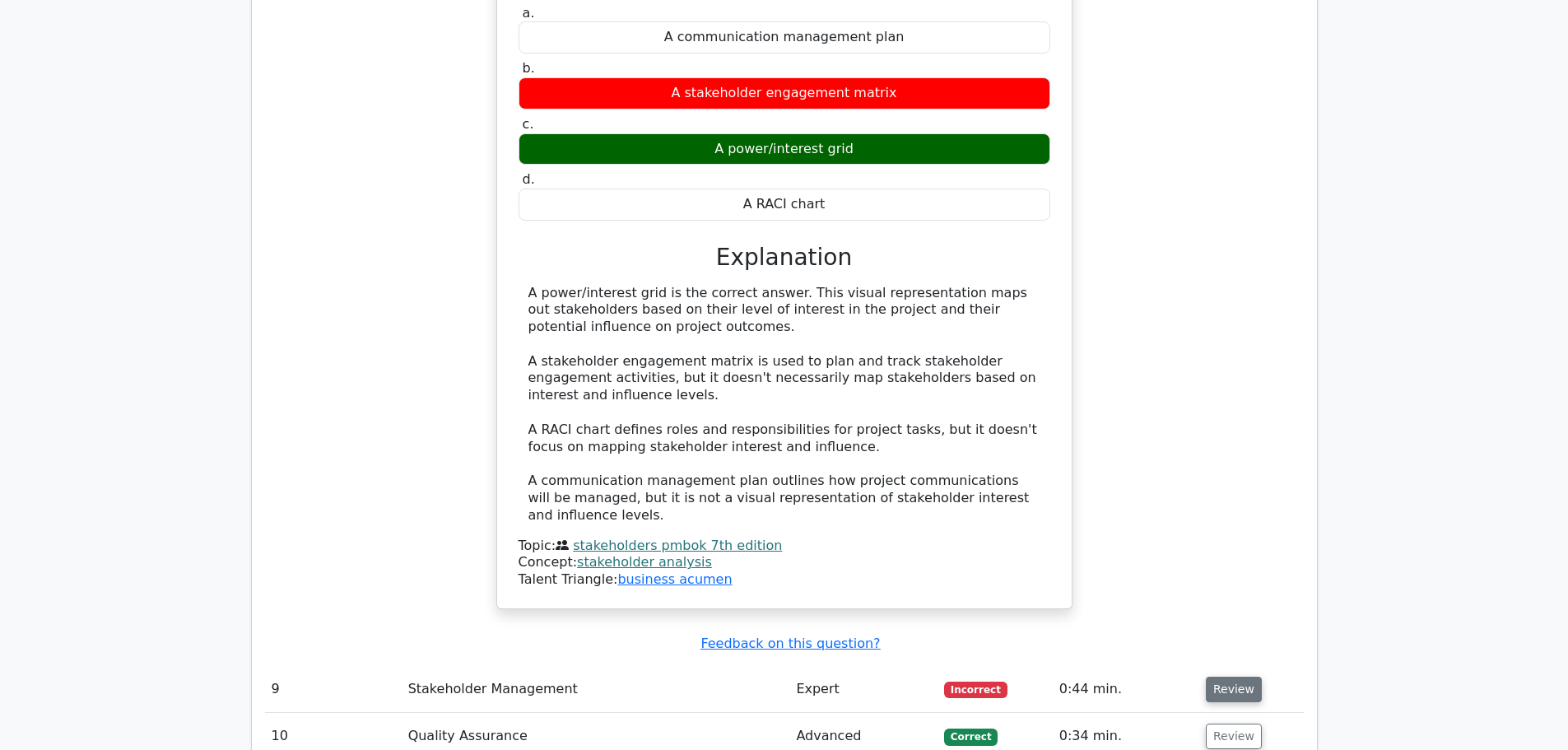
click at [1231, 677] on button "Review" at bounding box center [1233, 690] width 56 height 26
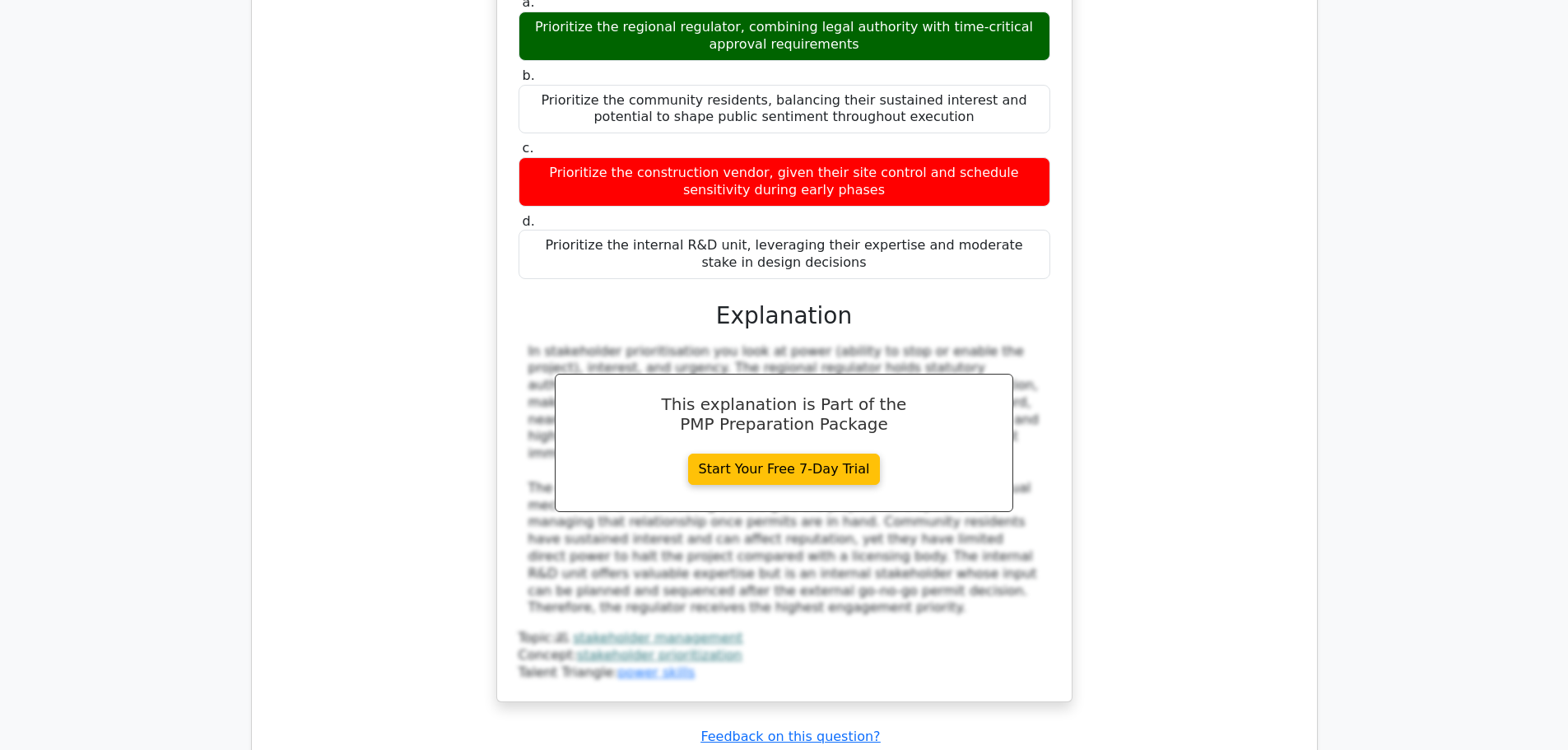
scroll to position [9550, 0]
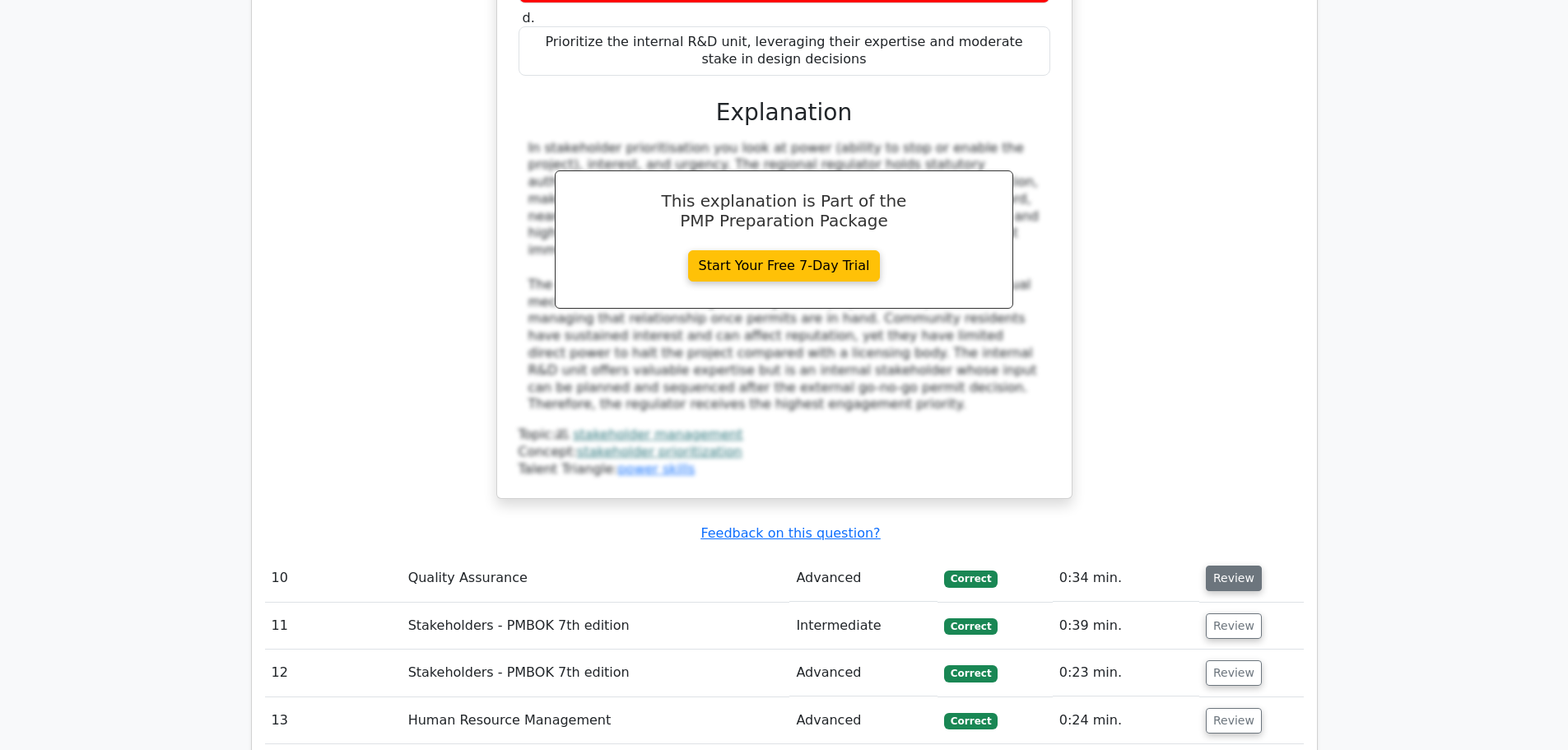
click at [1214, 565] on button "Review" at bounding box center [1233, 578] width 56 height 26
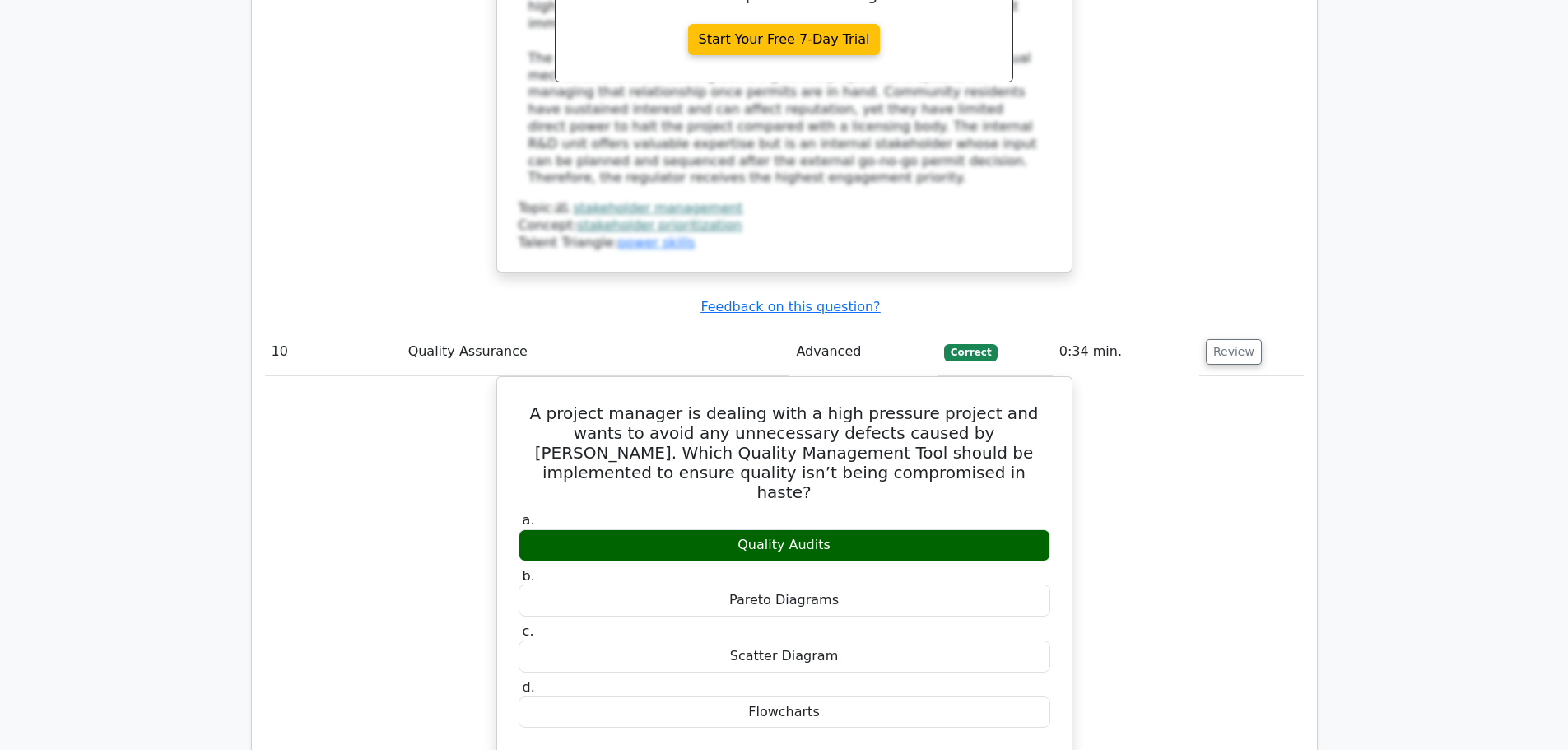
scroll to position [10099, 0]
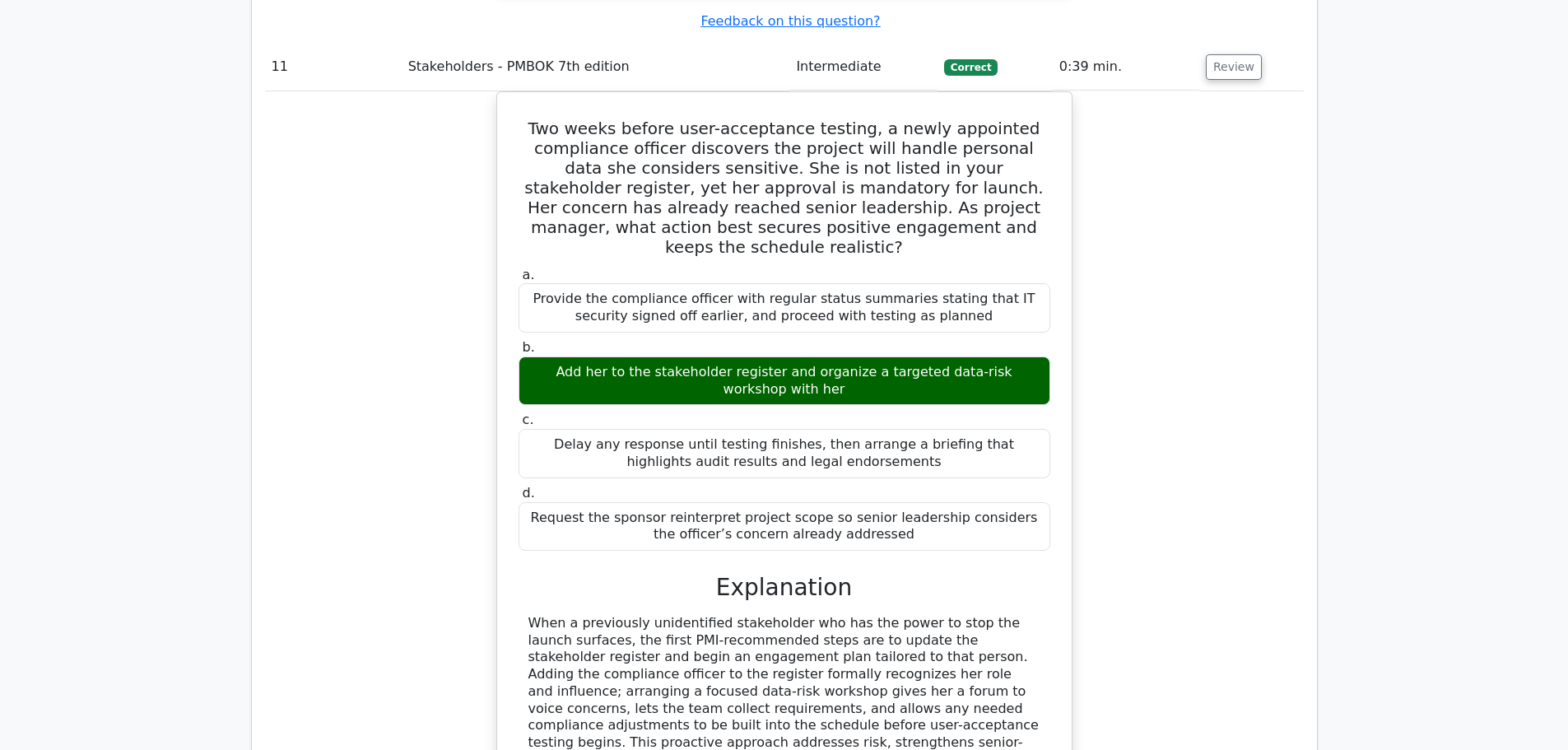
scroll to position [11306, 0]
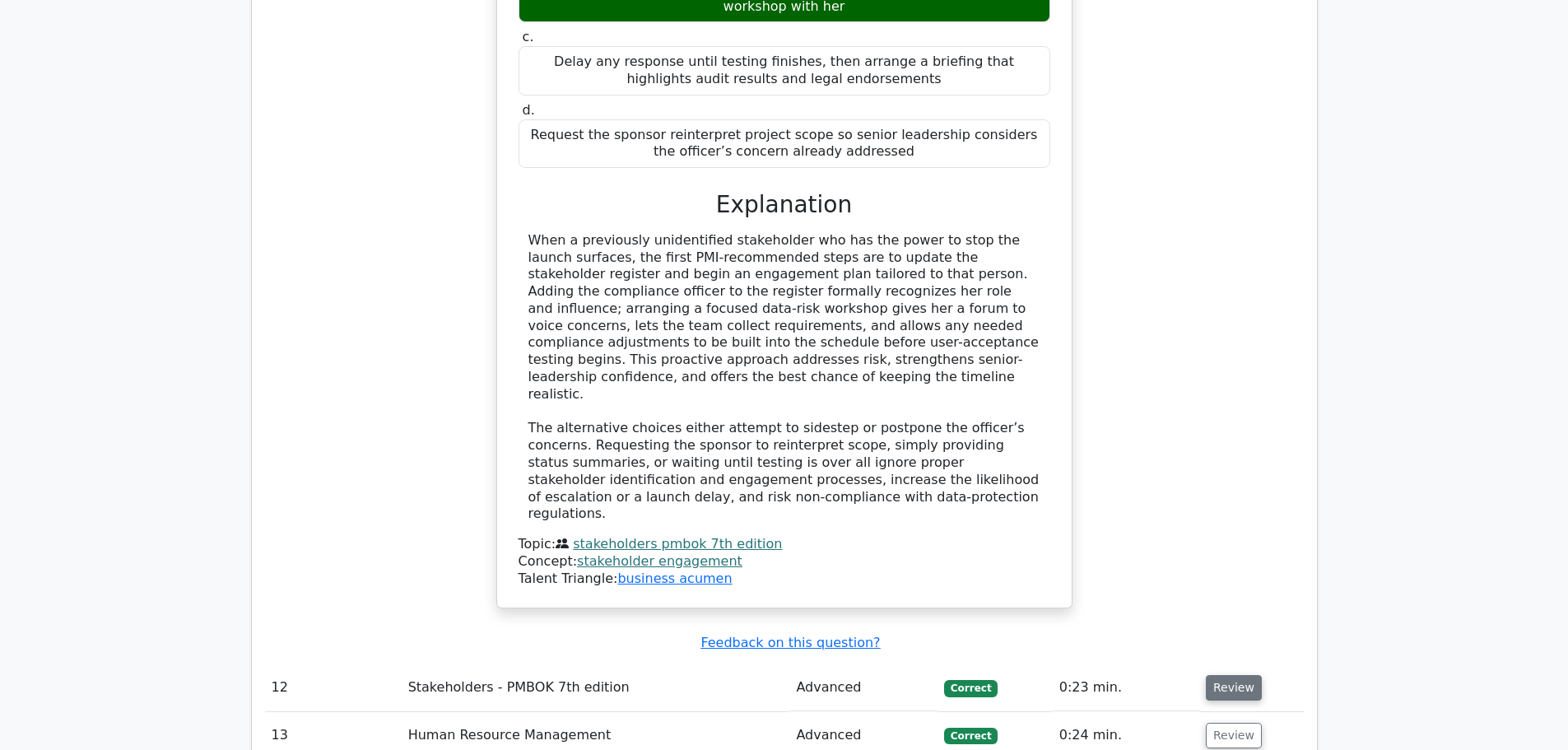
click at [1223, 675] on button "Review" at bounding box center [1233, 688] width 56 height 26
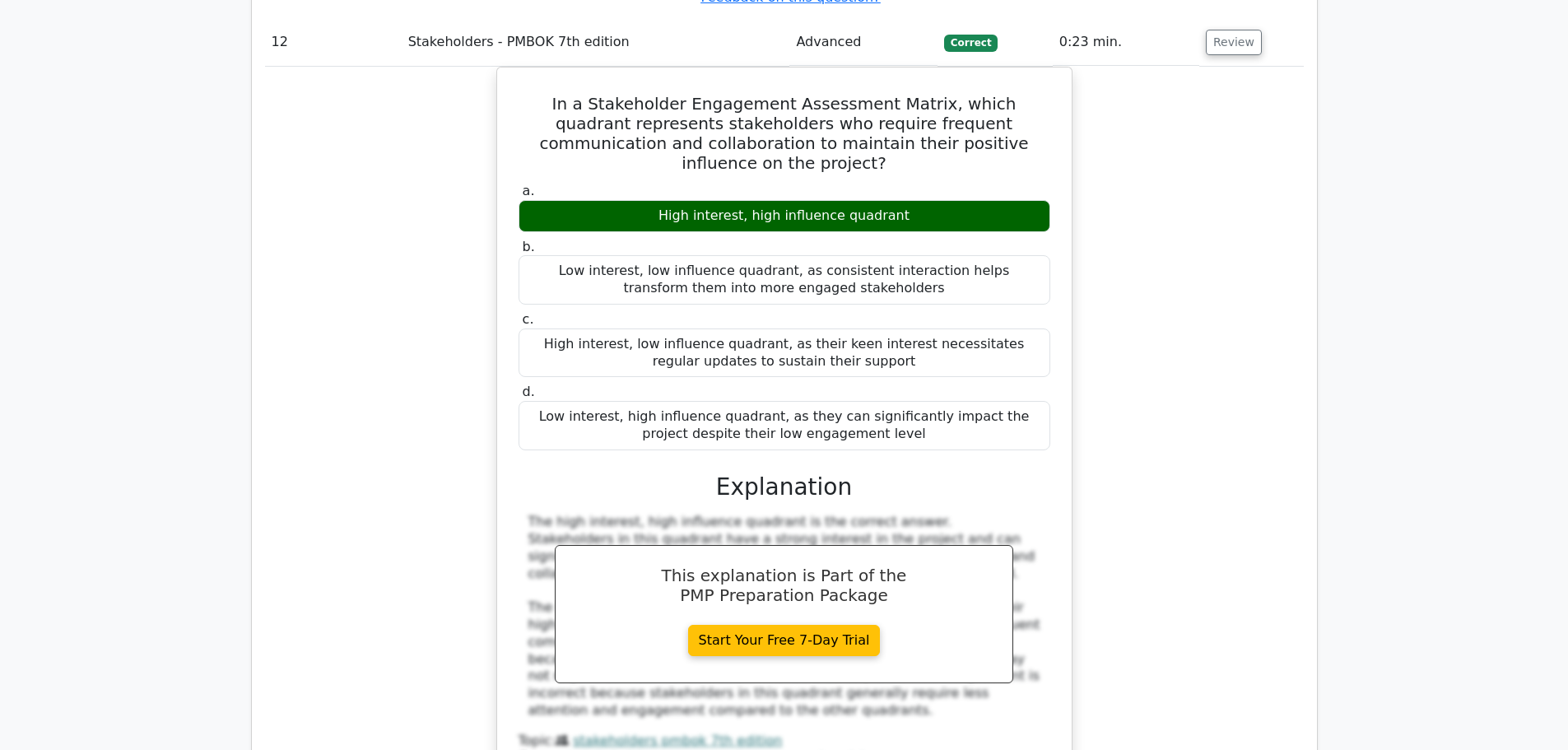
scroll to position [11964, 0]
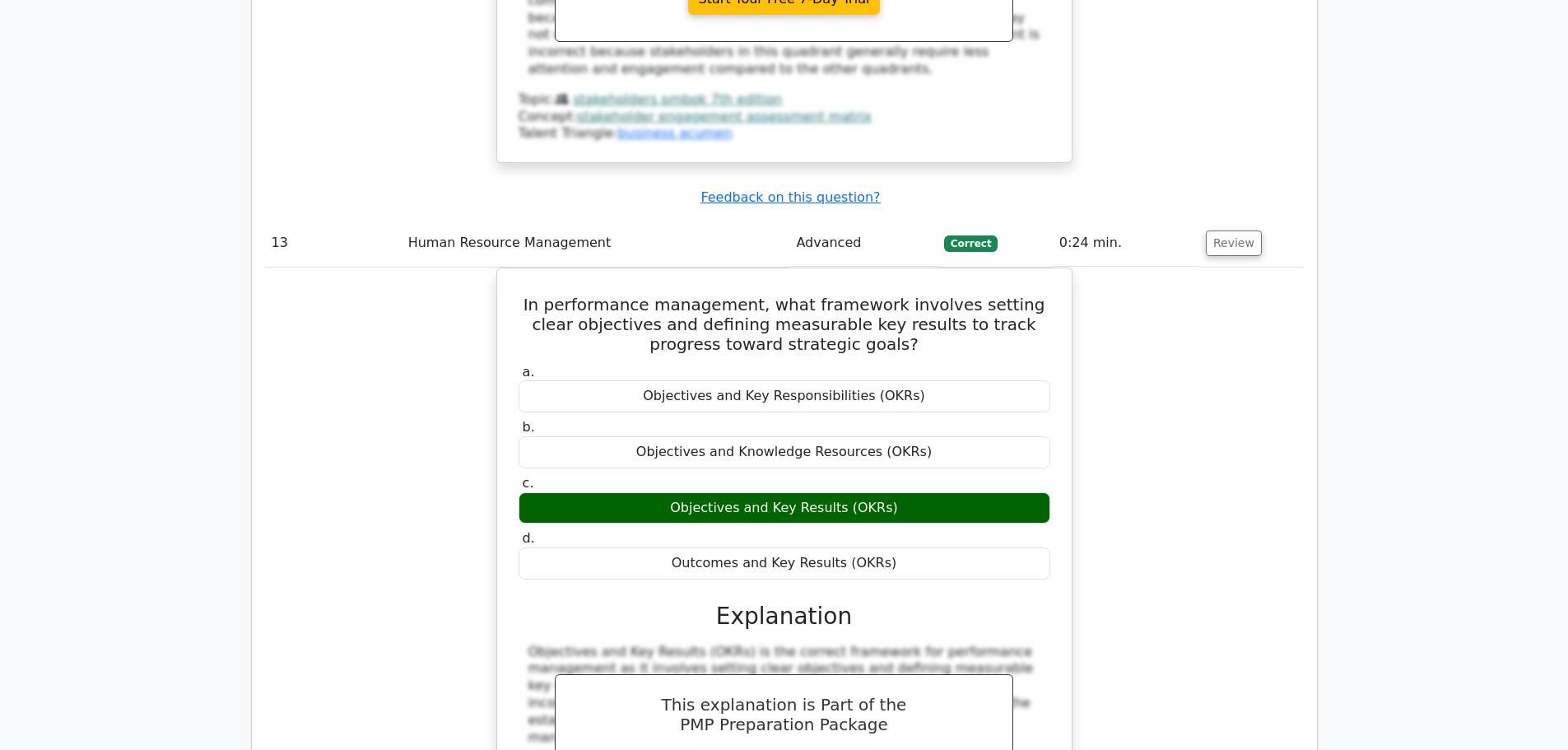
scroll to position [12733, 0]
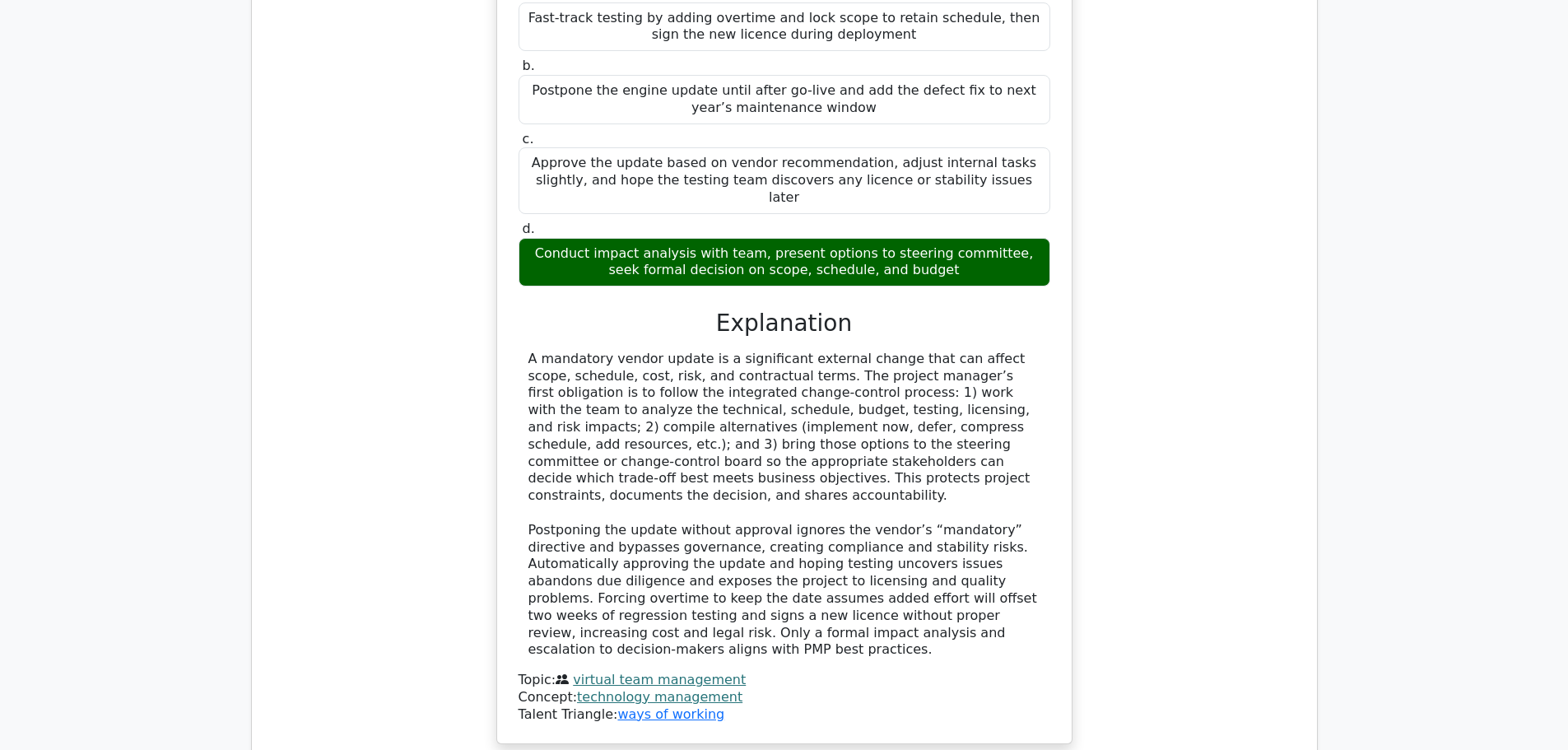
scroll to position [13831, 0]
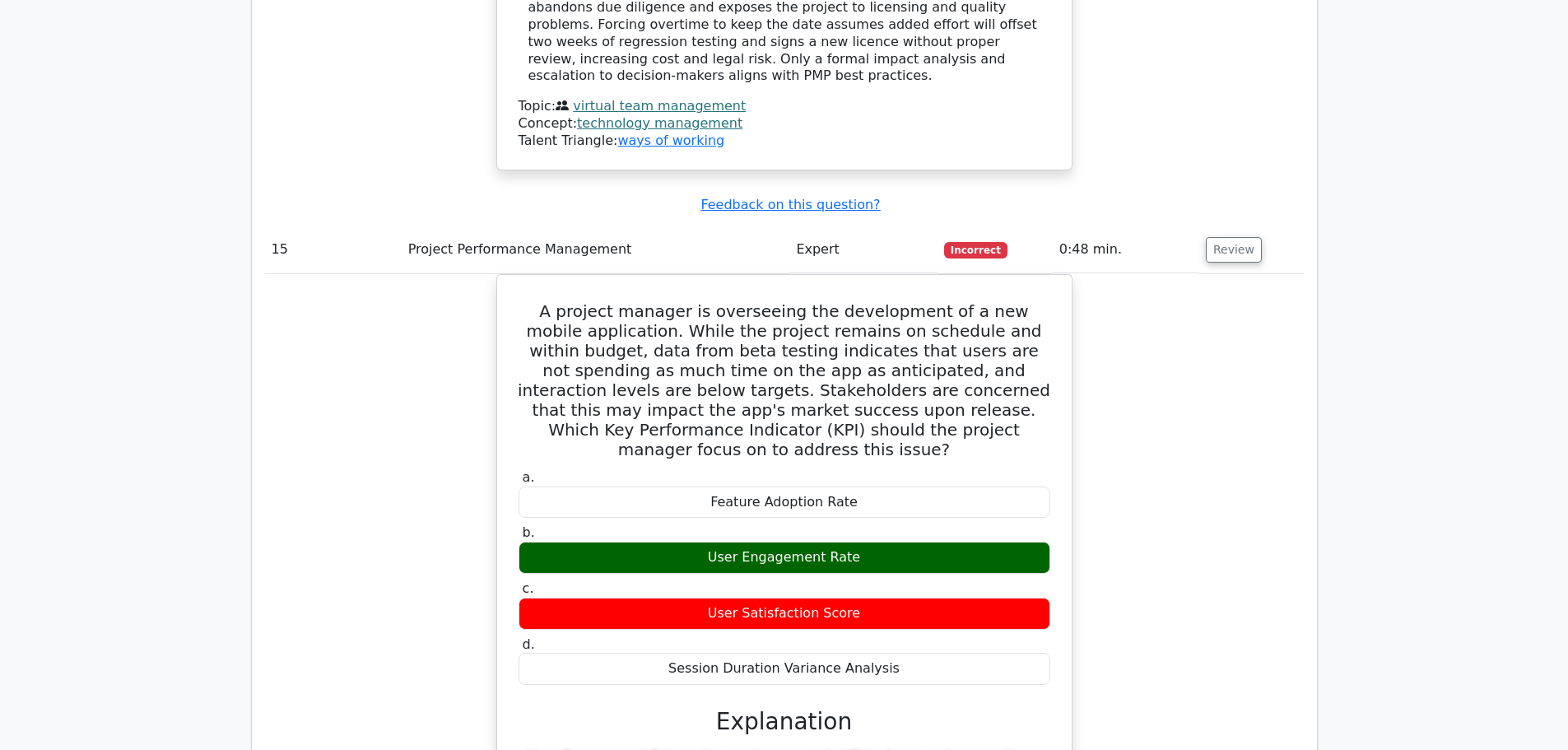
scroll to position [14599, 0]
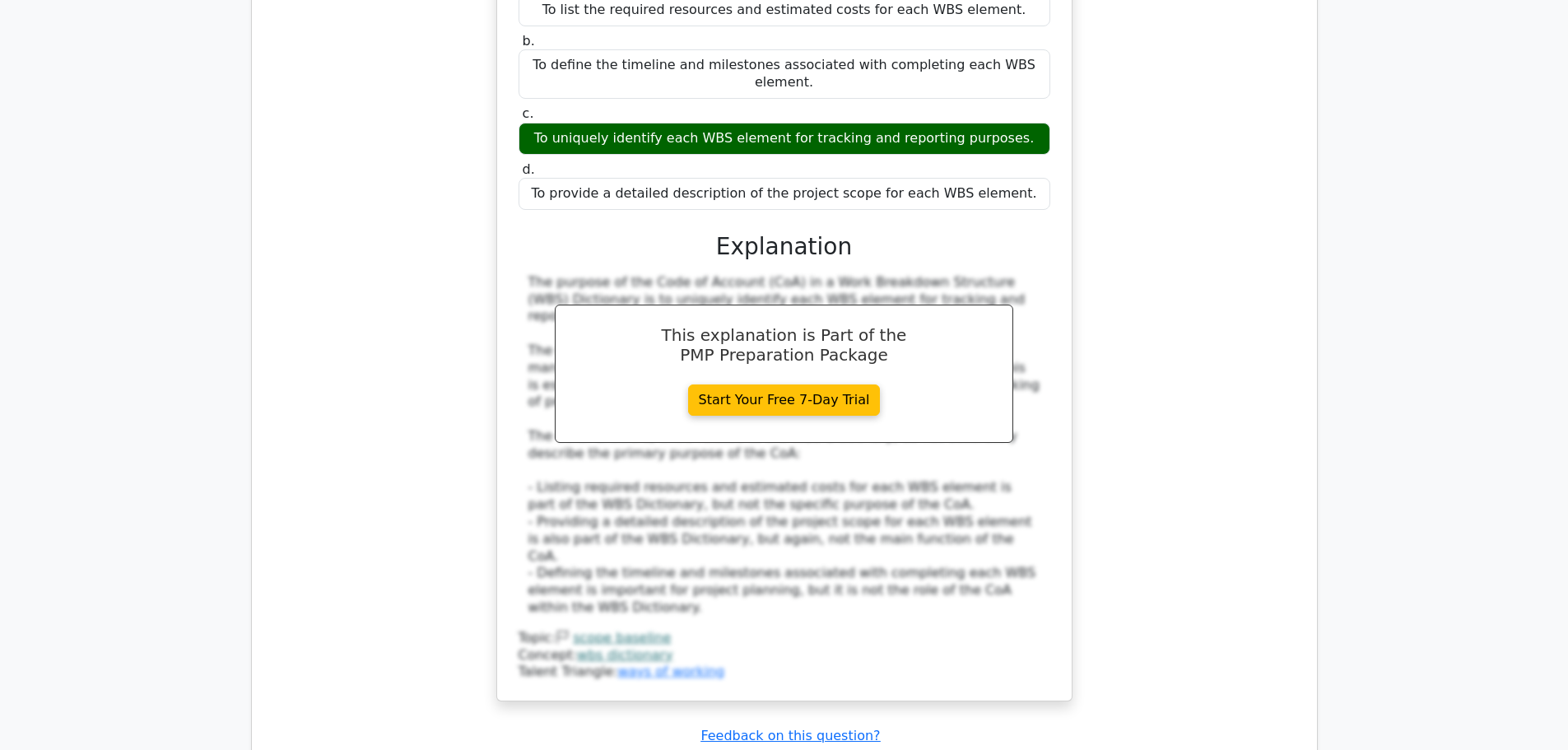
scroll to position [15587, 0]
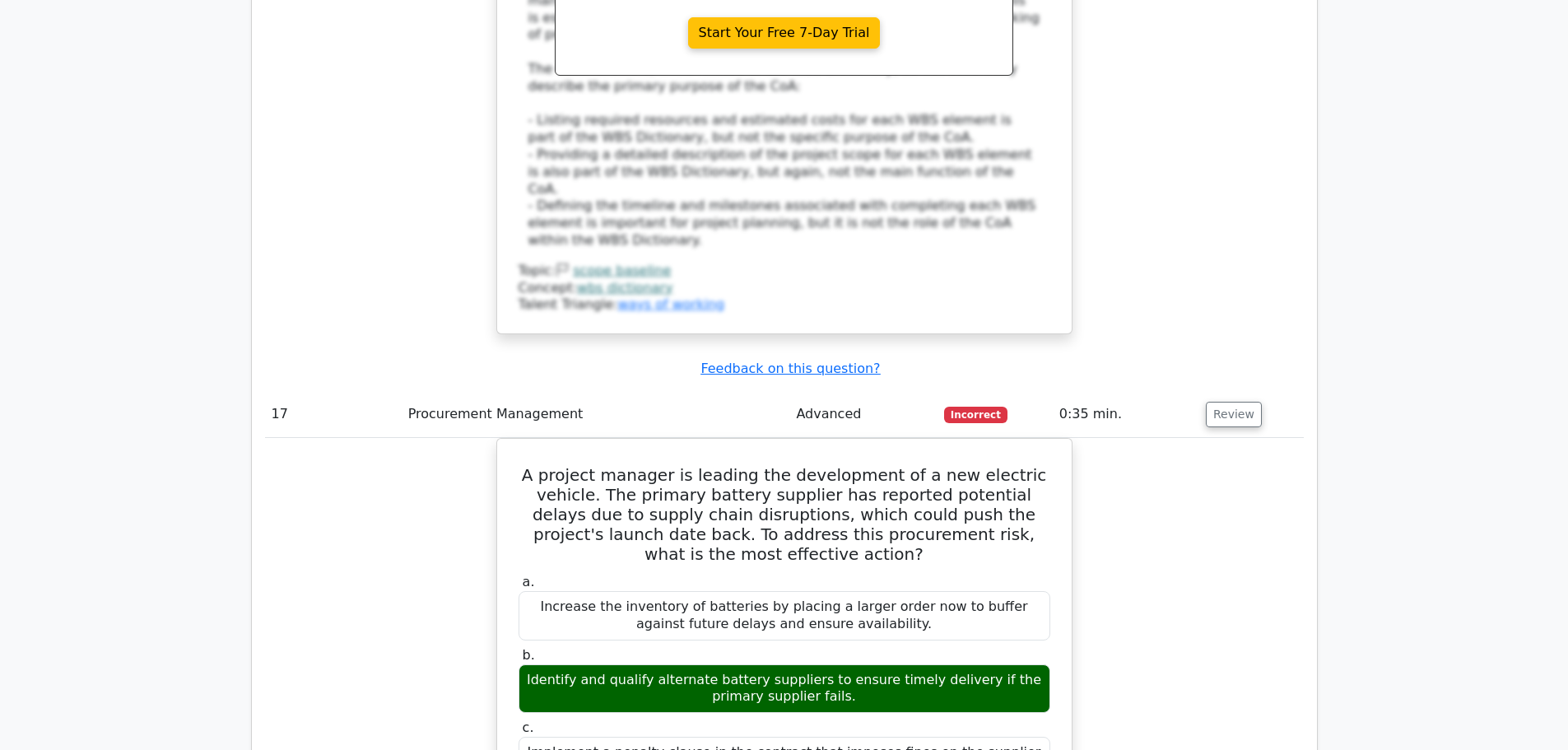
scroll to position [16355, 0]
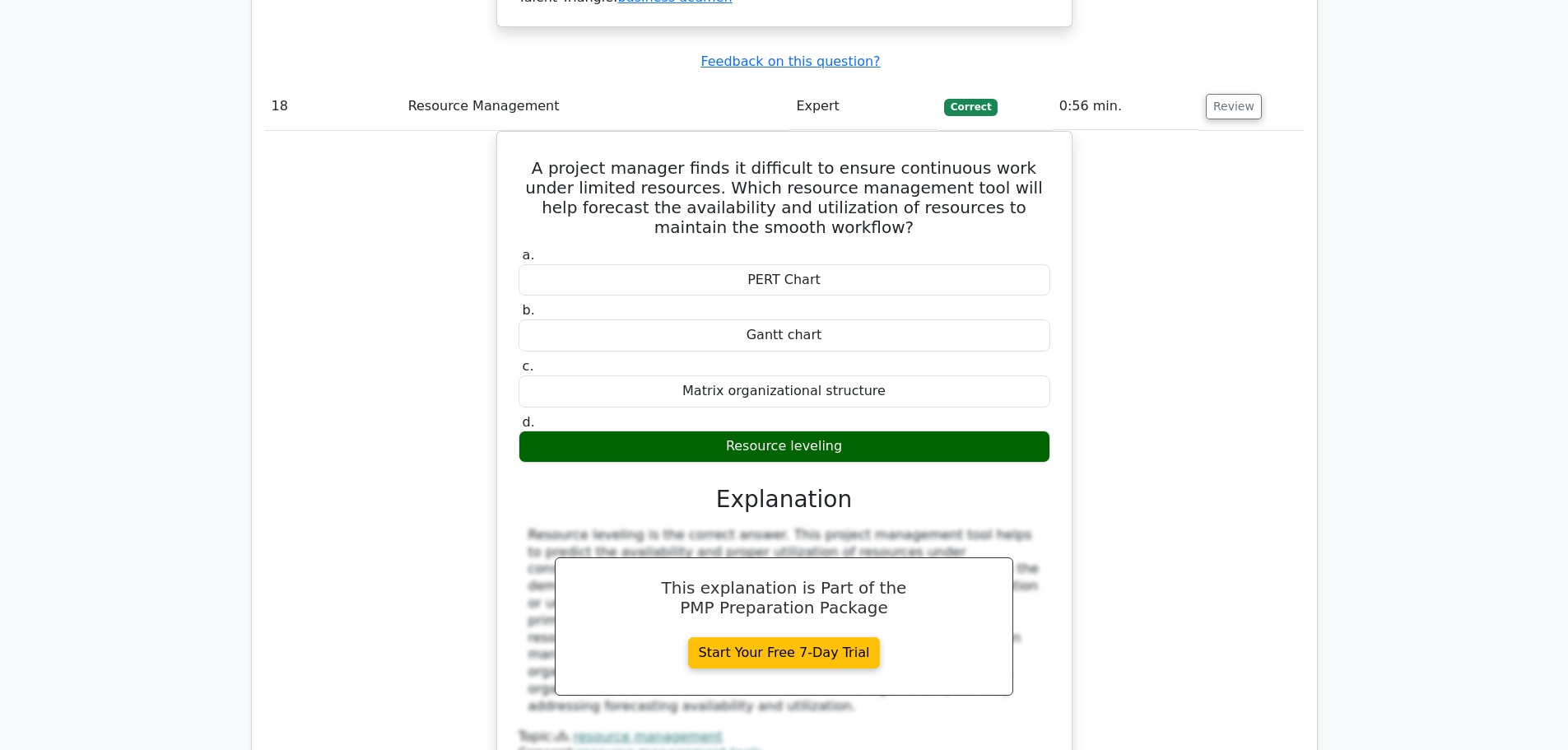
scroll to position [17233, 0]
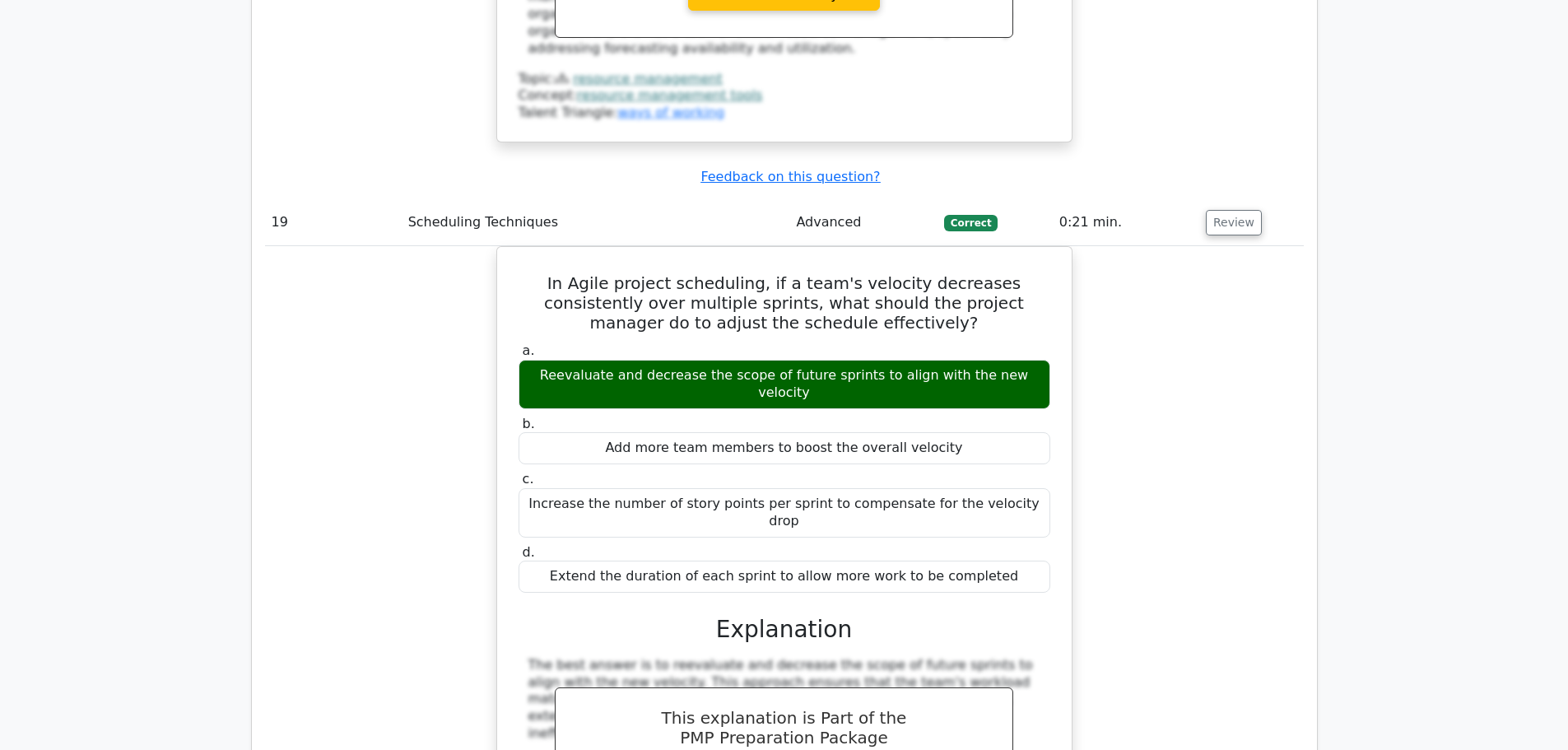
scroll to position [18002, 0]
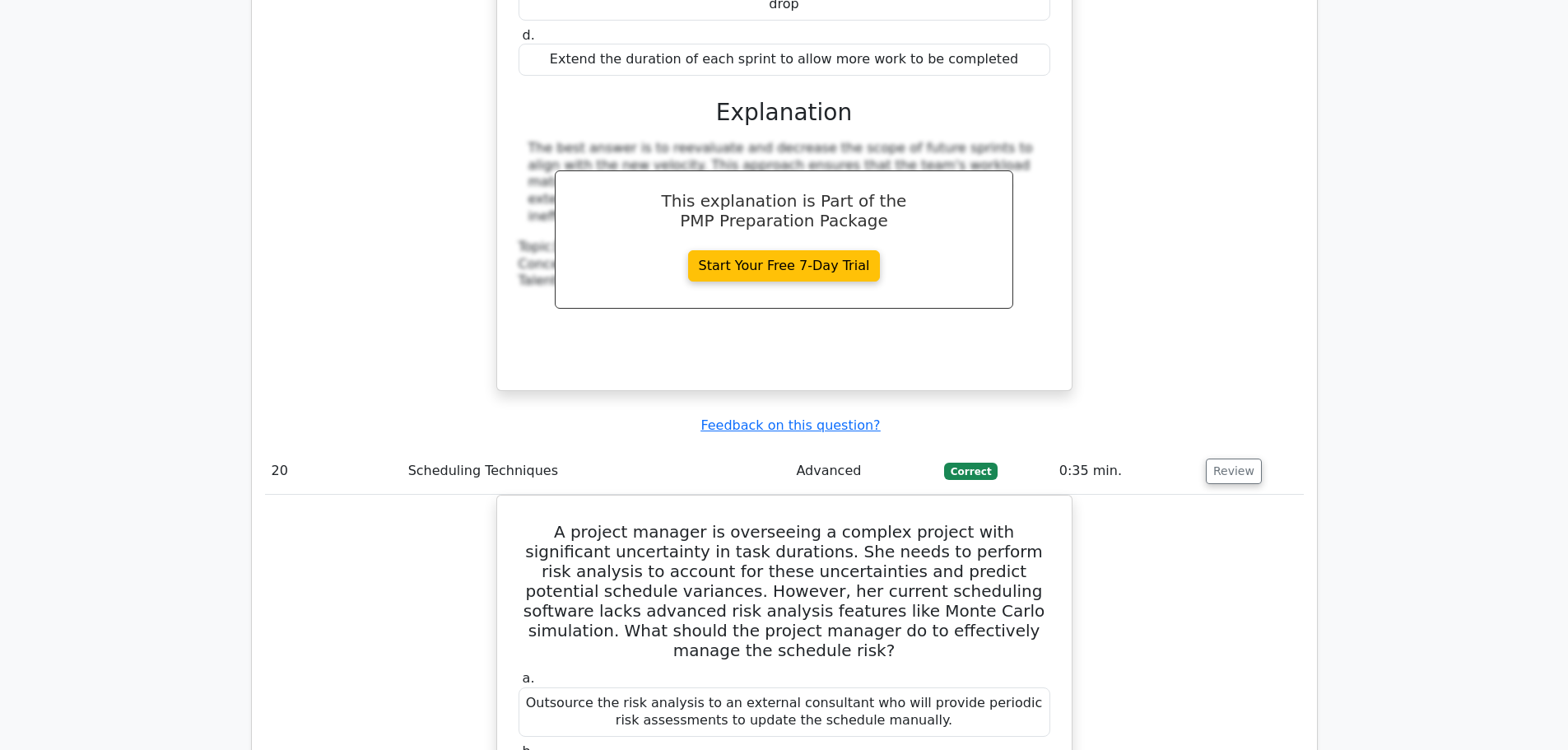
scroll to position [18771, 0]
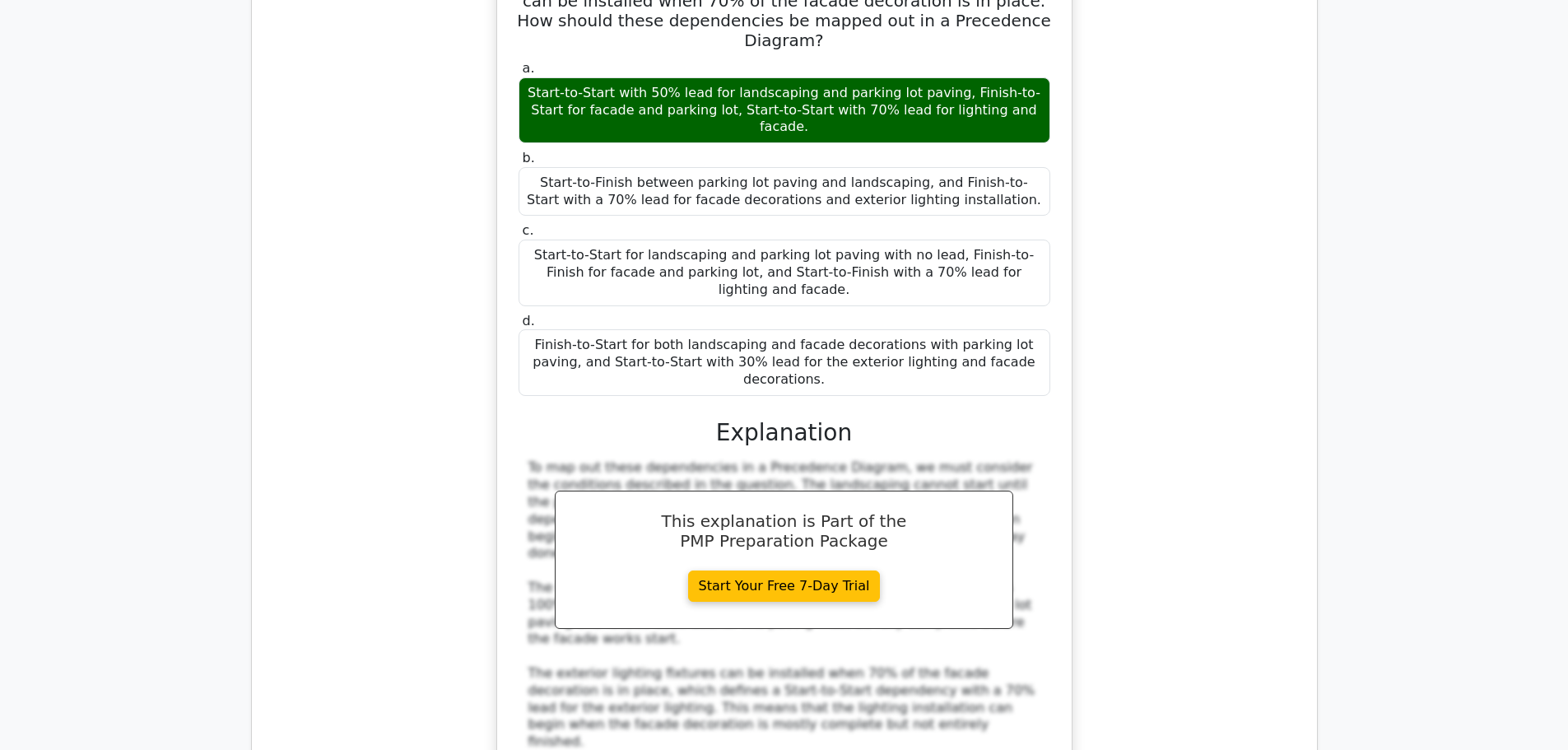
scroll to position [19758, 0]
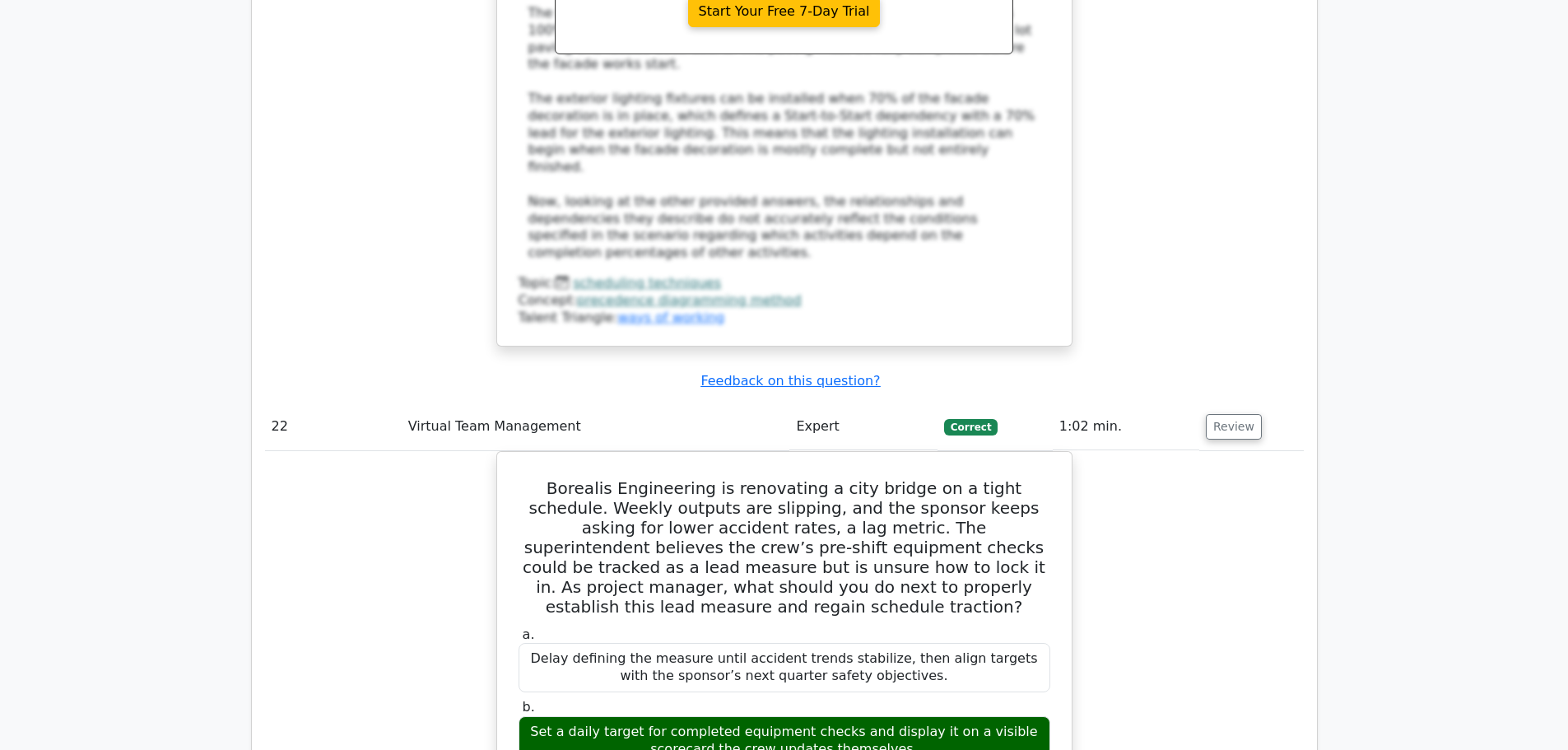
scroll to position [20747, 0]
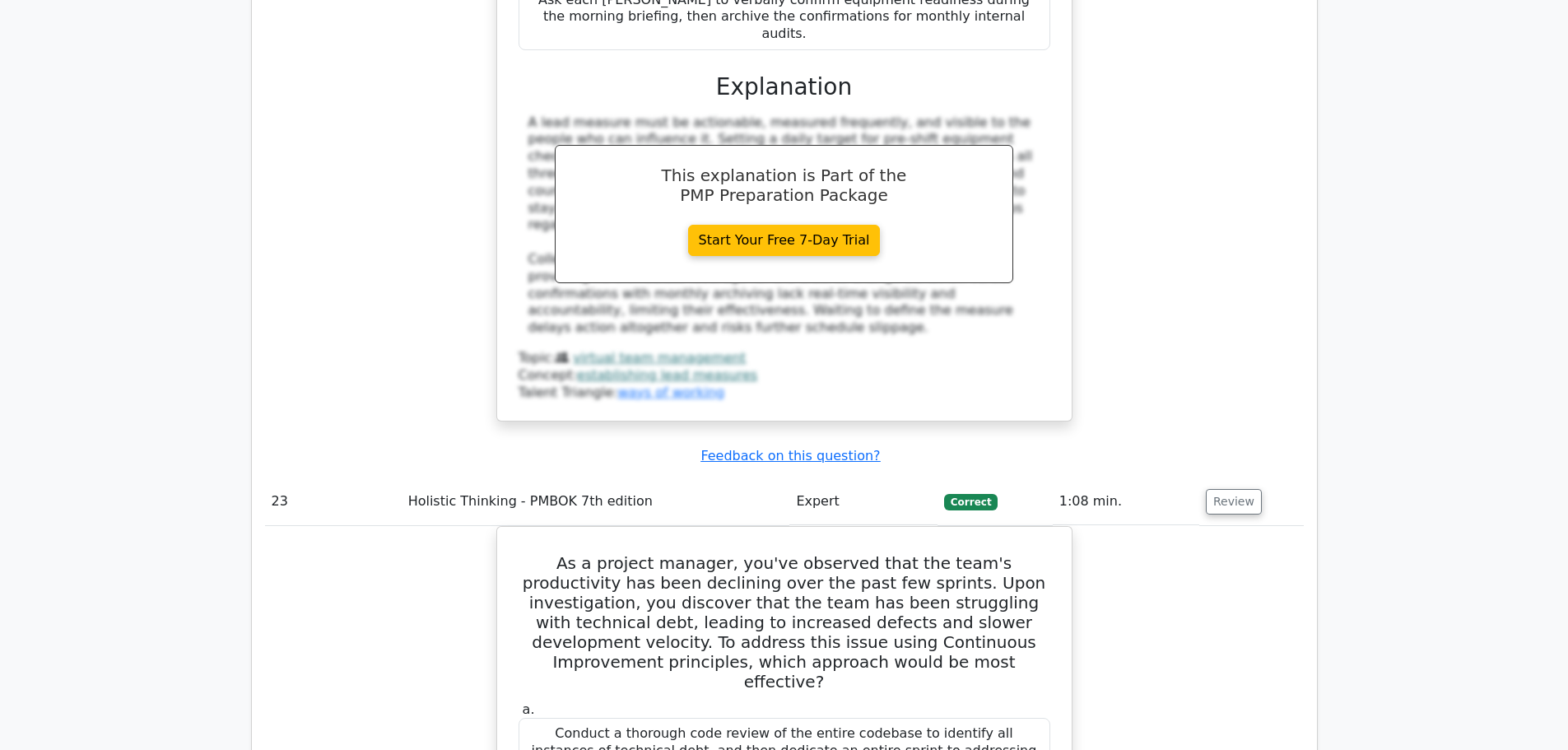
scroll to position [21844, 0]
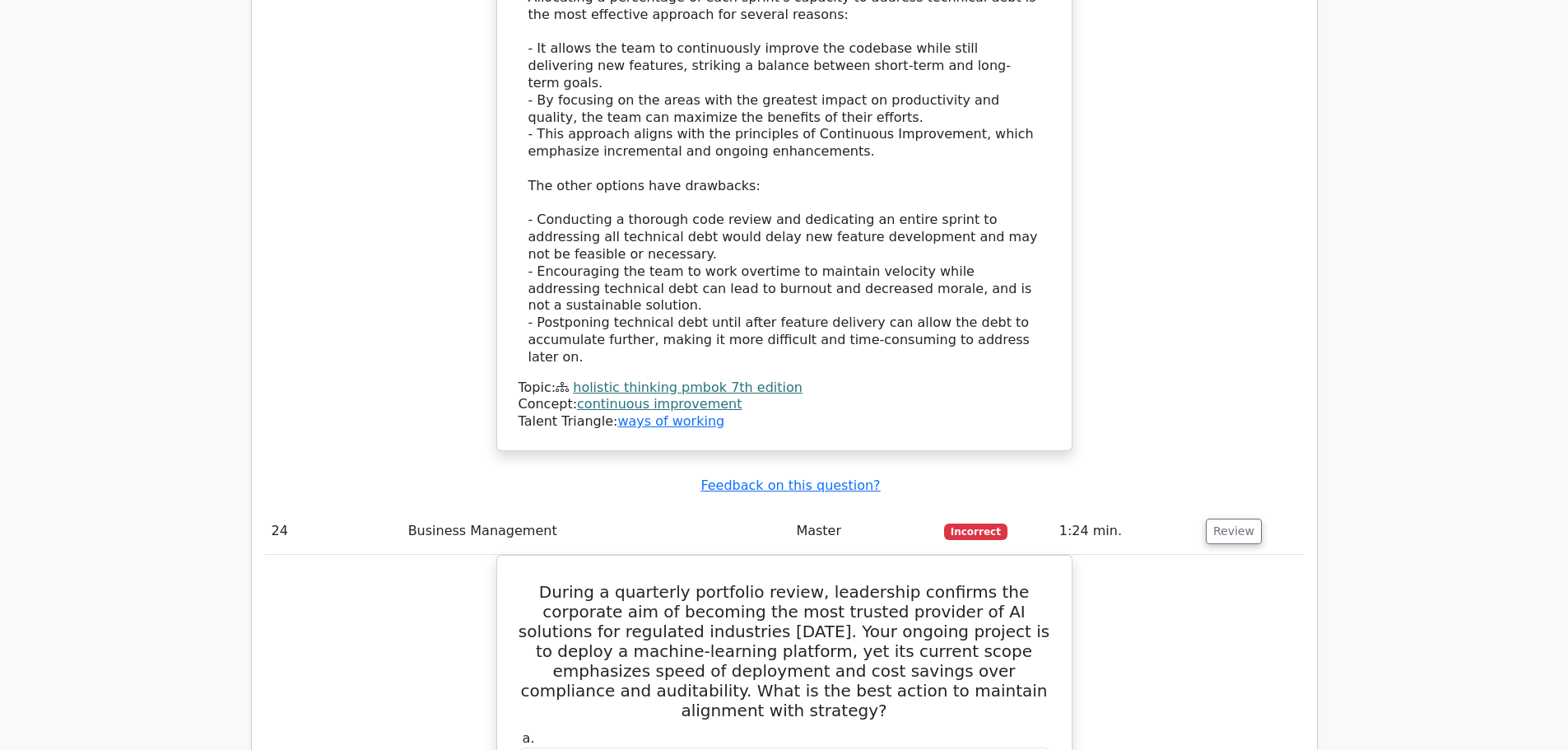
scroll to position [22722, 0]
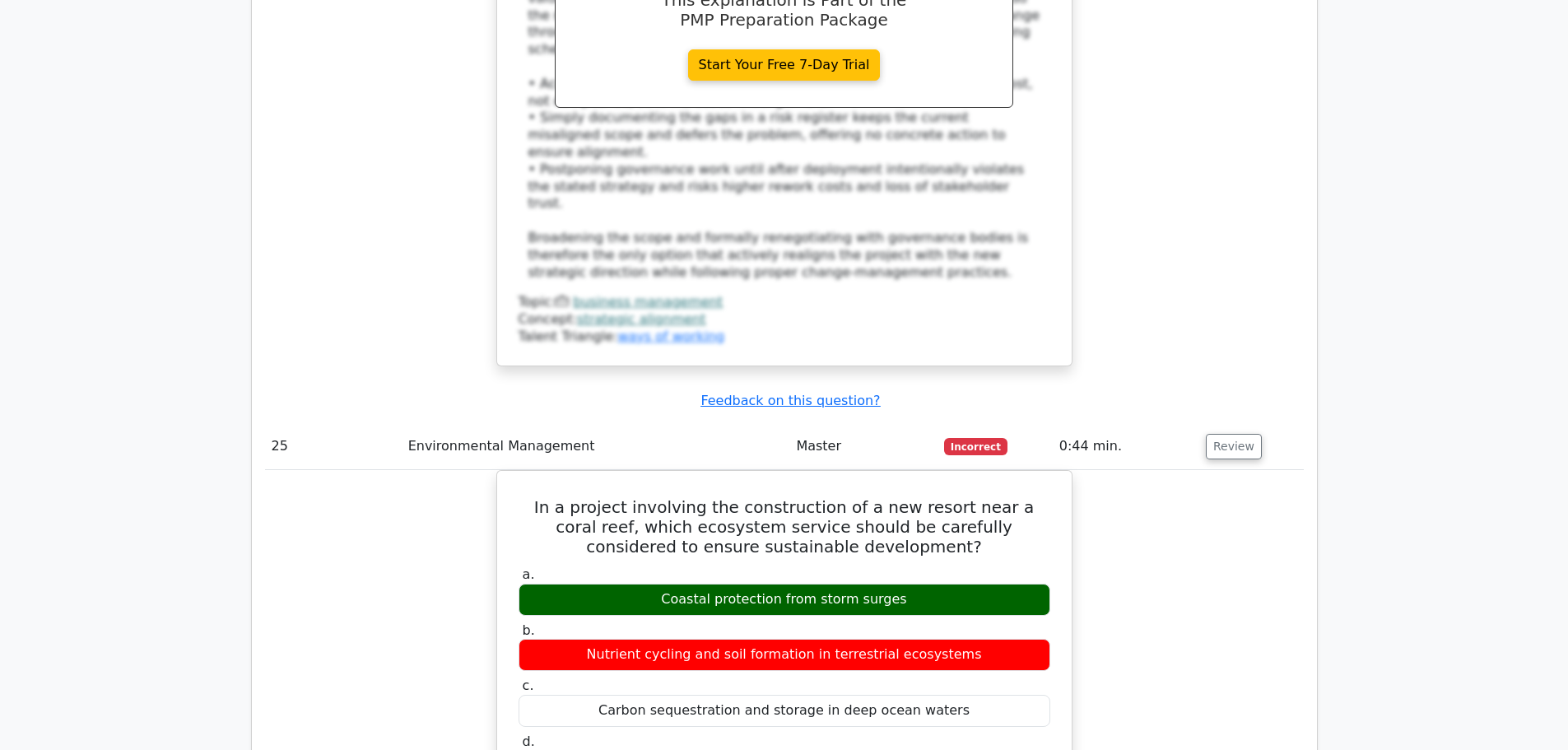
scroll to position [23819, 0]
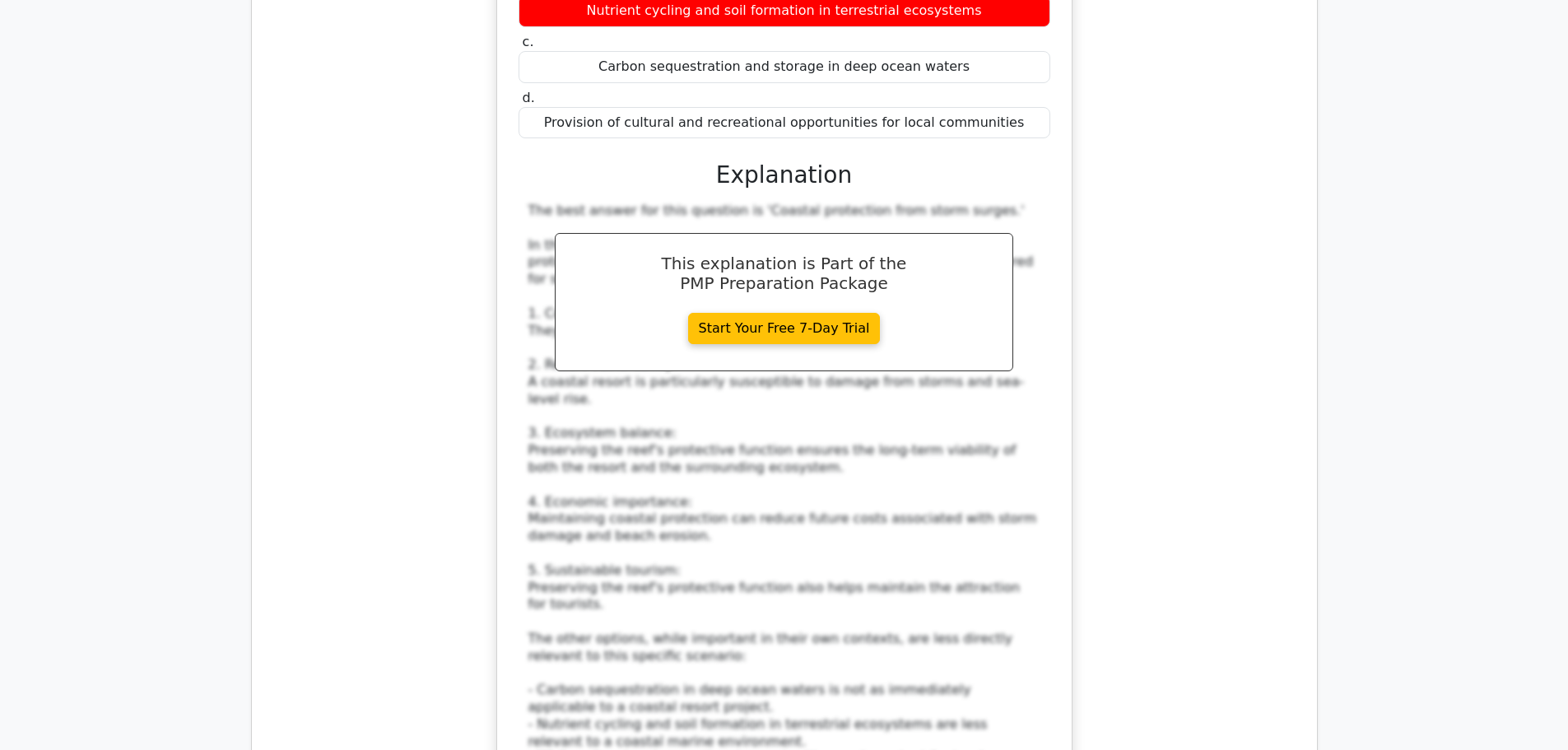
scroll to position [24698, 0]
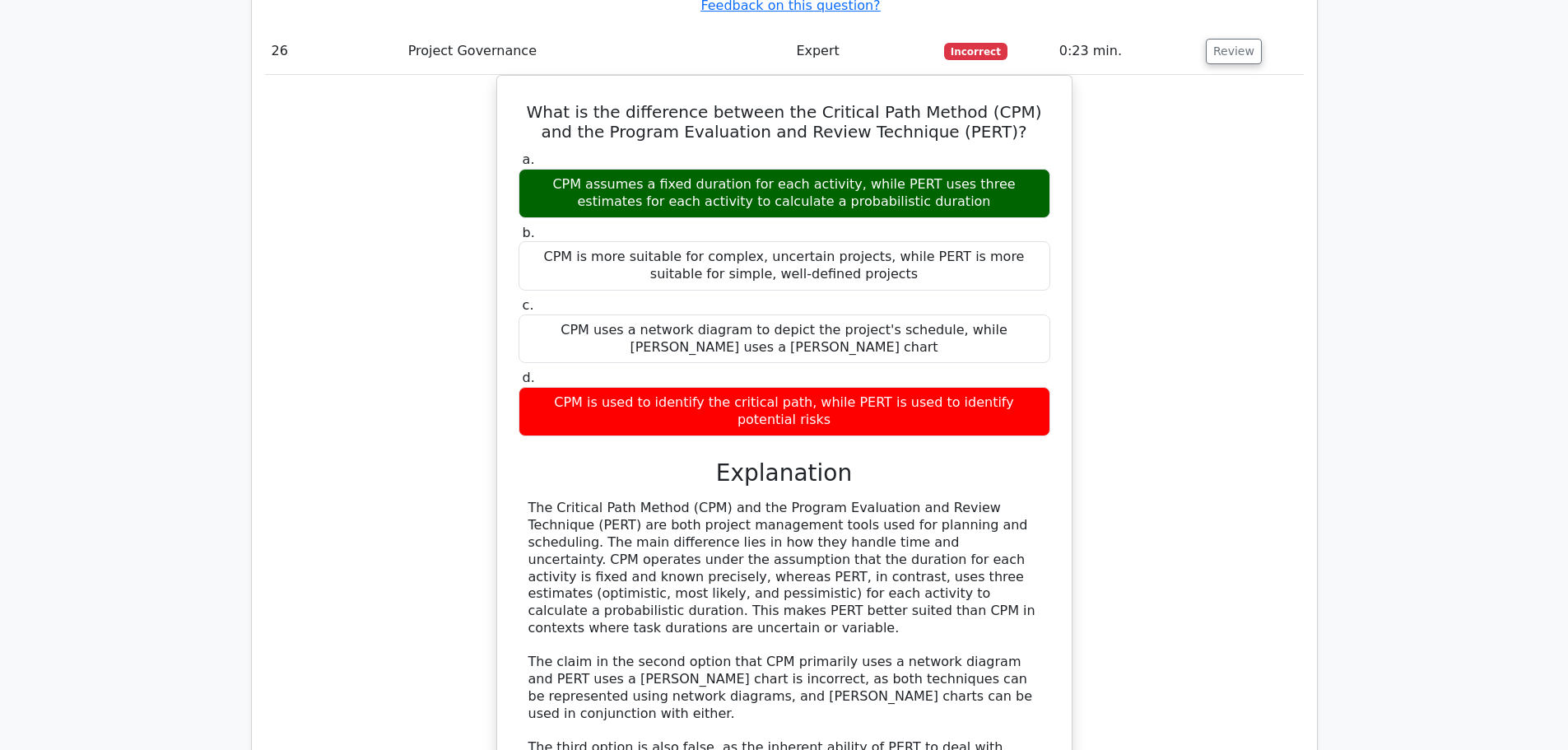
scroll to position [25795, 0]
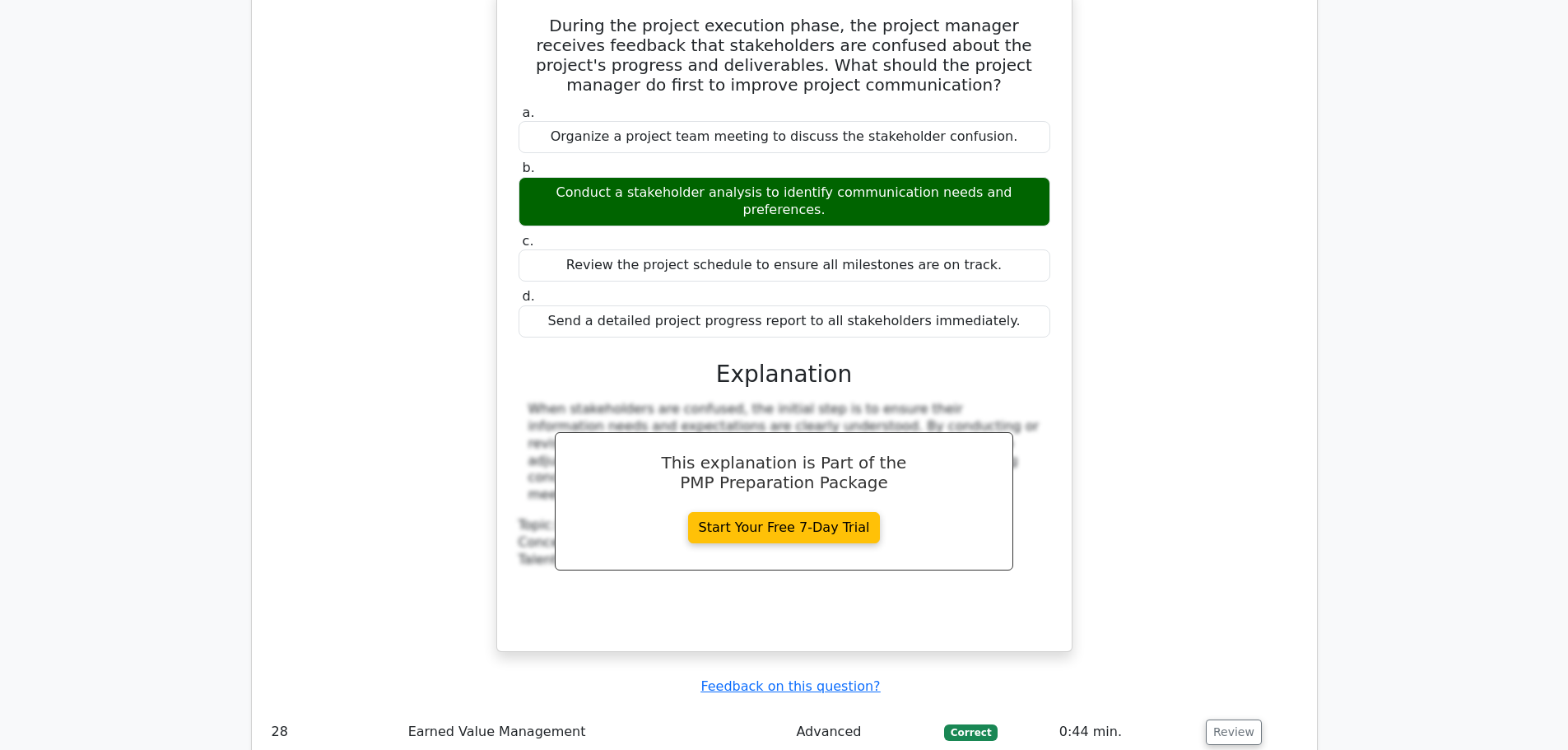
scroll to position [26454, 0]
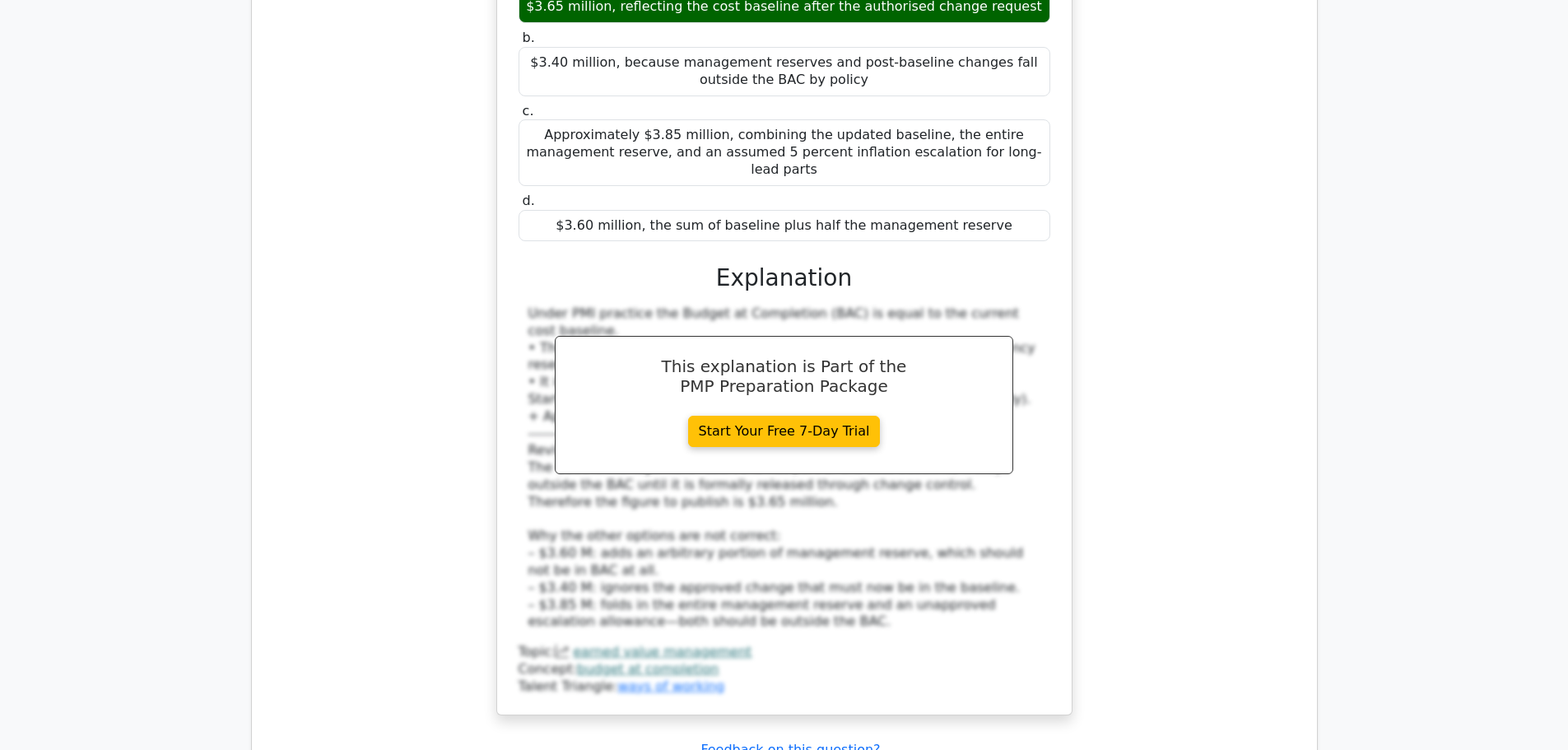
scroll to position [27442, 0]
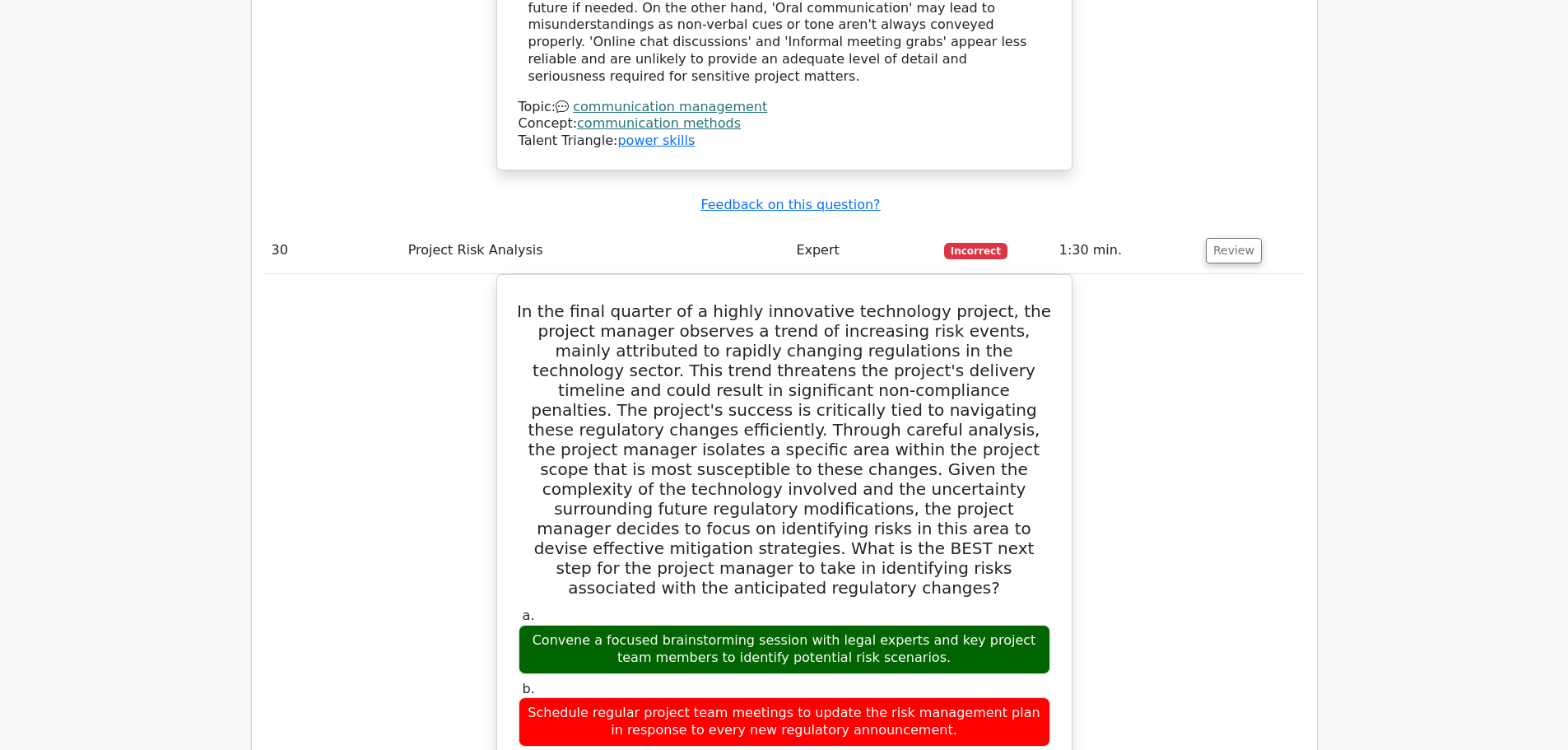
scroll to position [28811, 0]
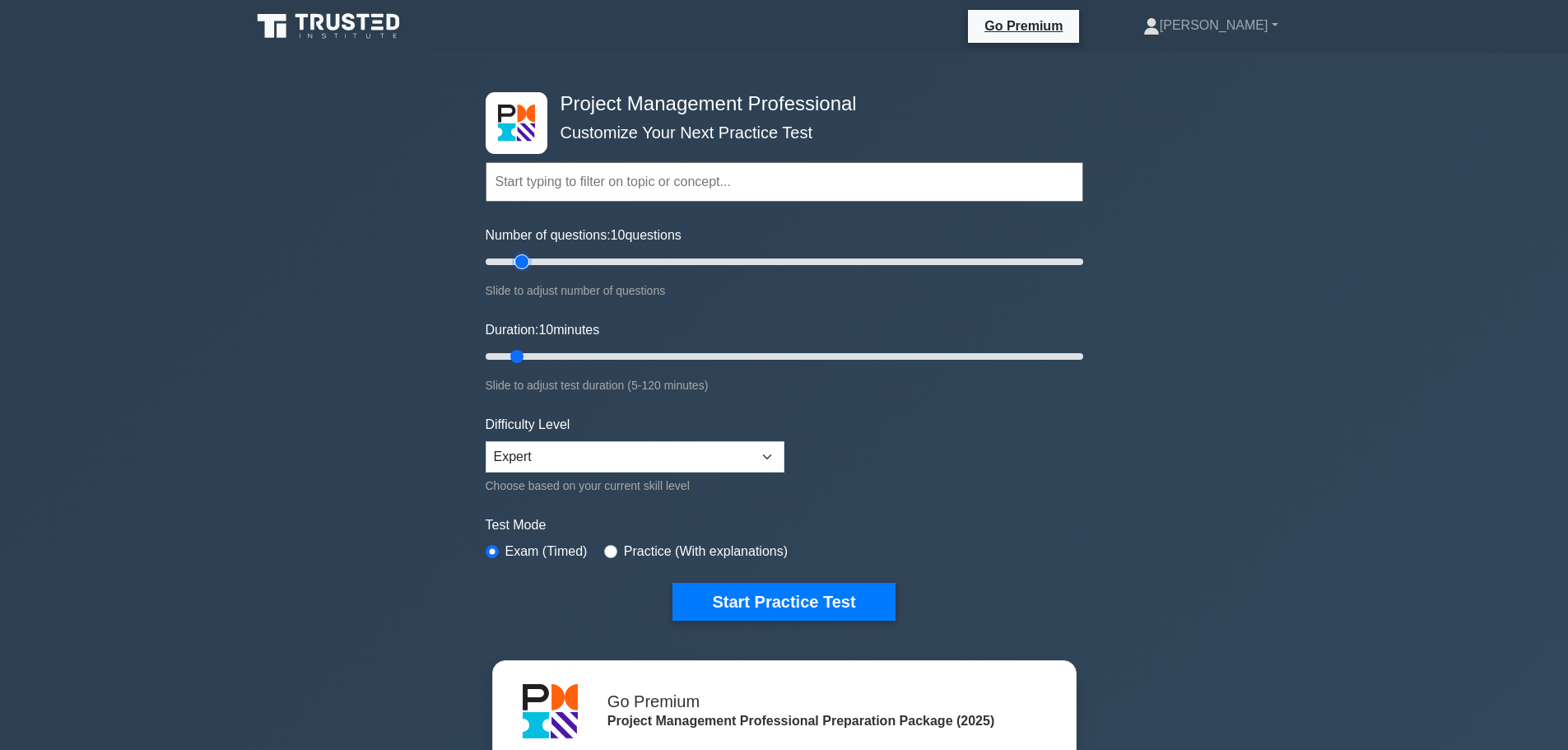
type input "15"
click at [525, 260] on input "Number of questions: 10 questions" at bounding box center [784, 262] width 597 height 20
type input "15"
click at [532, 351] on input "Duration: 10 minutes" at bounding box center [784, 357] width 597 height 20
click at [726, 606] on button "Start Practice Test" at bounding box center [783, 601] width 222 height 38
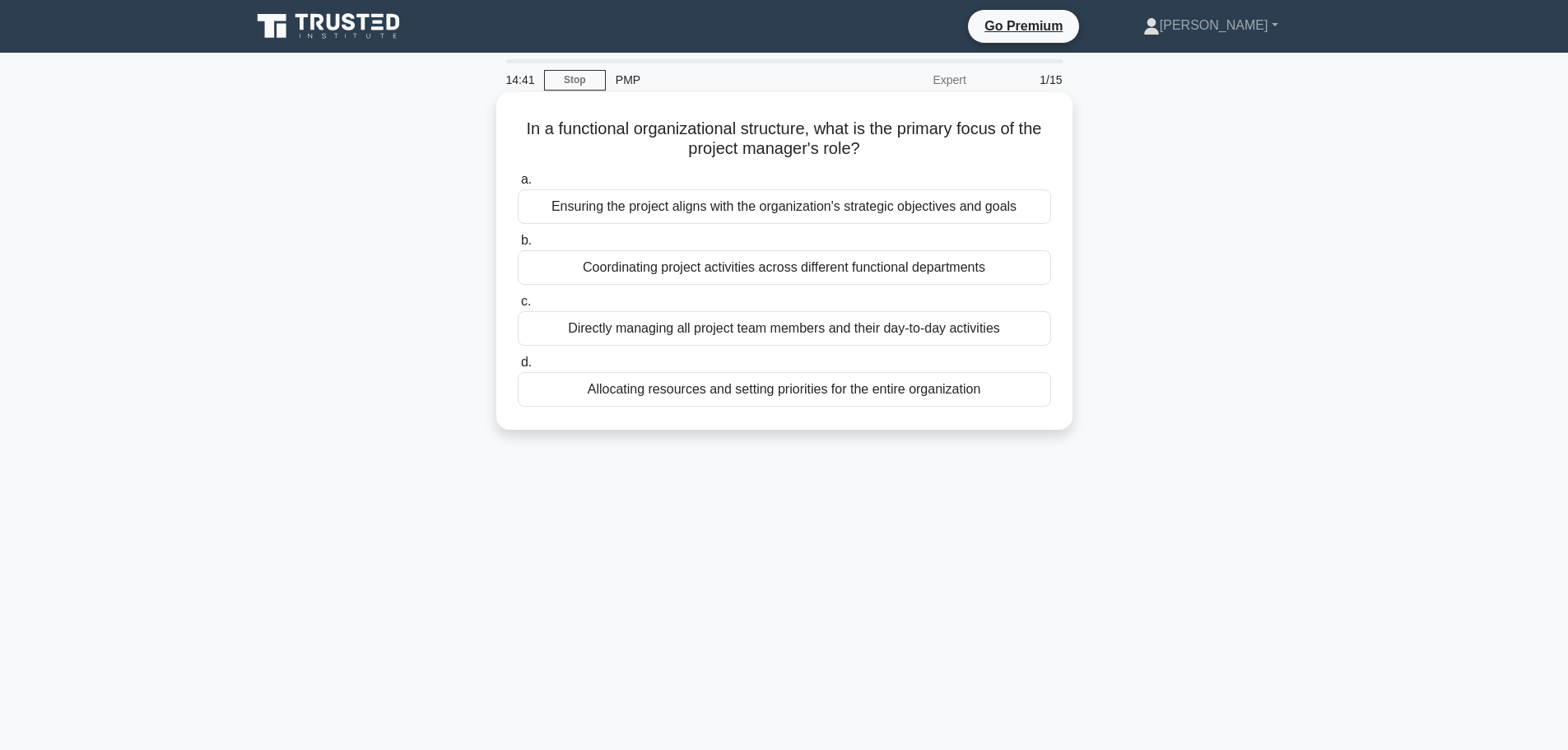
click at [597, 329] on div "Directly managing all project team members and their day-to-day activities" at bounding box center [784, 328] width 533 height 35
click at [517, 307] on input "c. Directly managing all project team members and their day-to-day activities" at bounding box center [517, 301] width 0 height 11
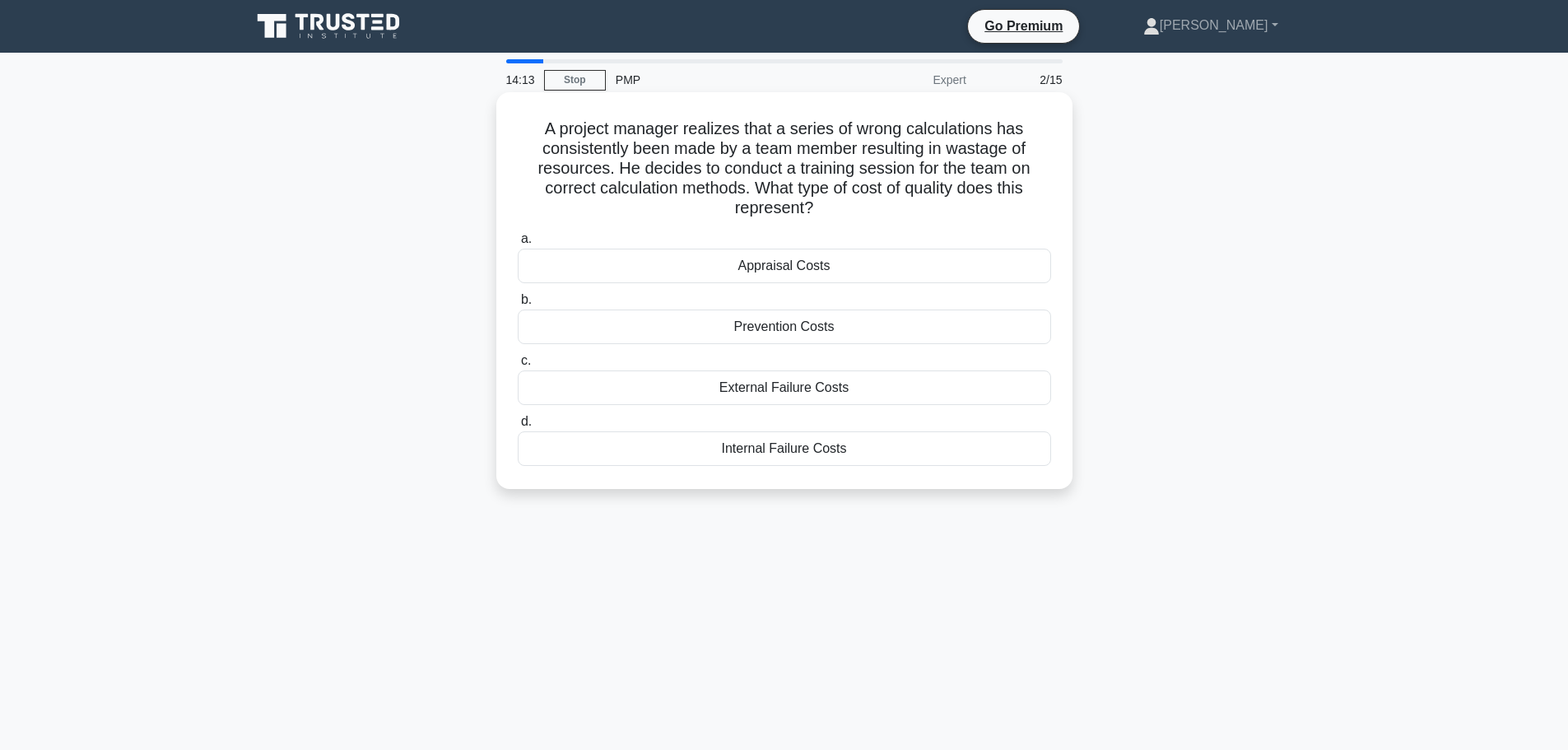
click at [736, 451] on div "Internal Failure Costs" at bounding box center [784, 449] width 533 height 35
click at [517, 427] on input "d. Internal Failure Costs" at bounding box center [517, 422] width 0 height 11
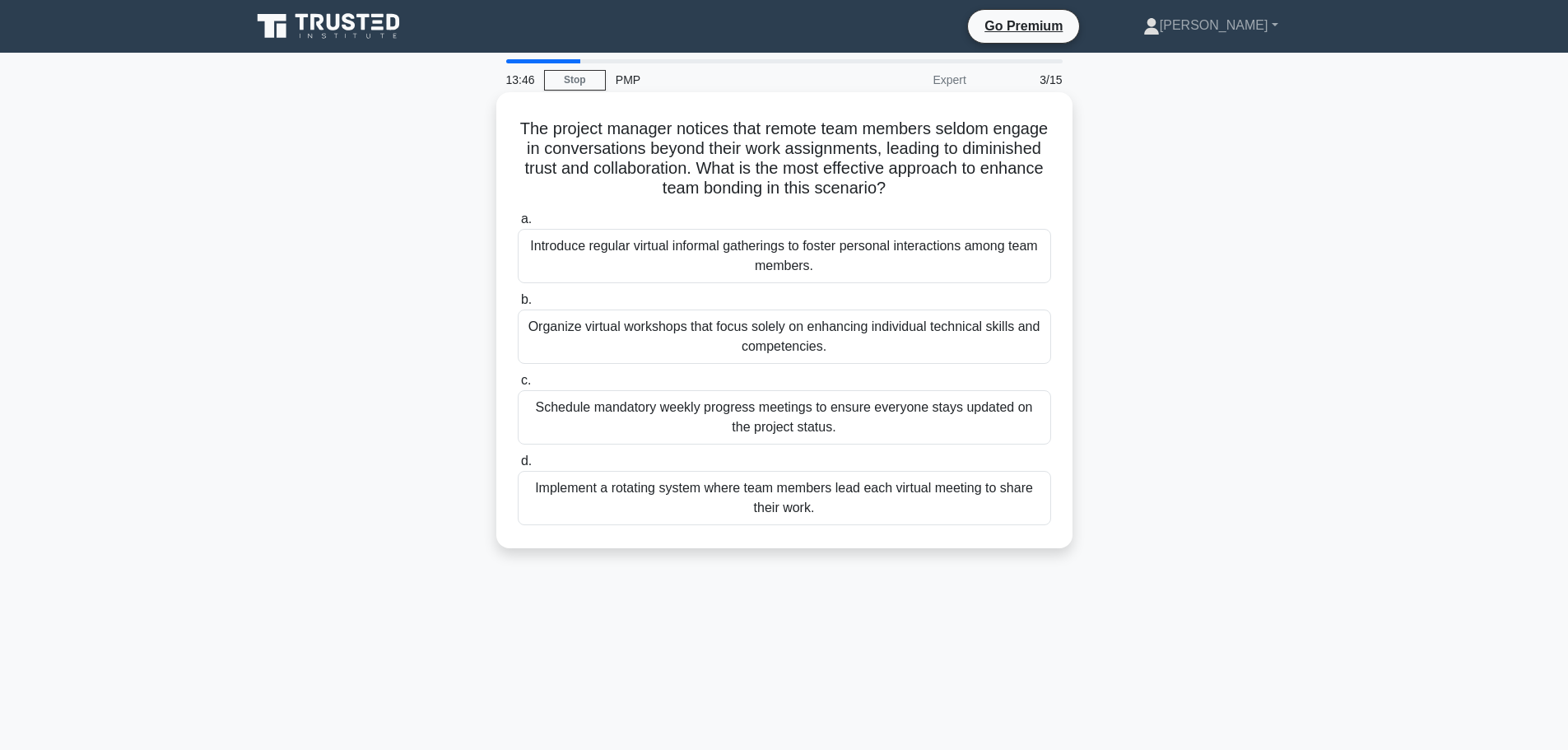
click at [609, 260] on div "Introduce regular virtual informal gatherings to foster personal interactions a…" at bounding box center [784, 255] width 533 height 54
click at [517, 224] on input "a. Introduce regular virtual informal gatherings to foster personal interaction…" at bounding box center [517, 219] width 0 height 11
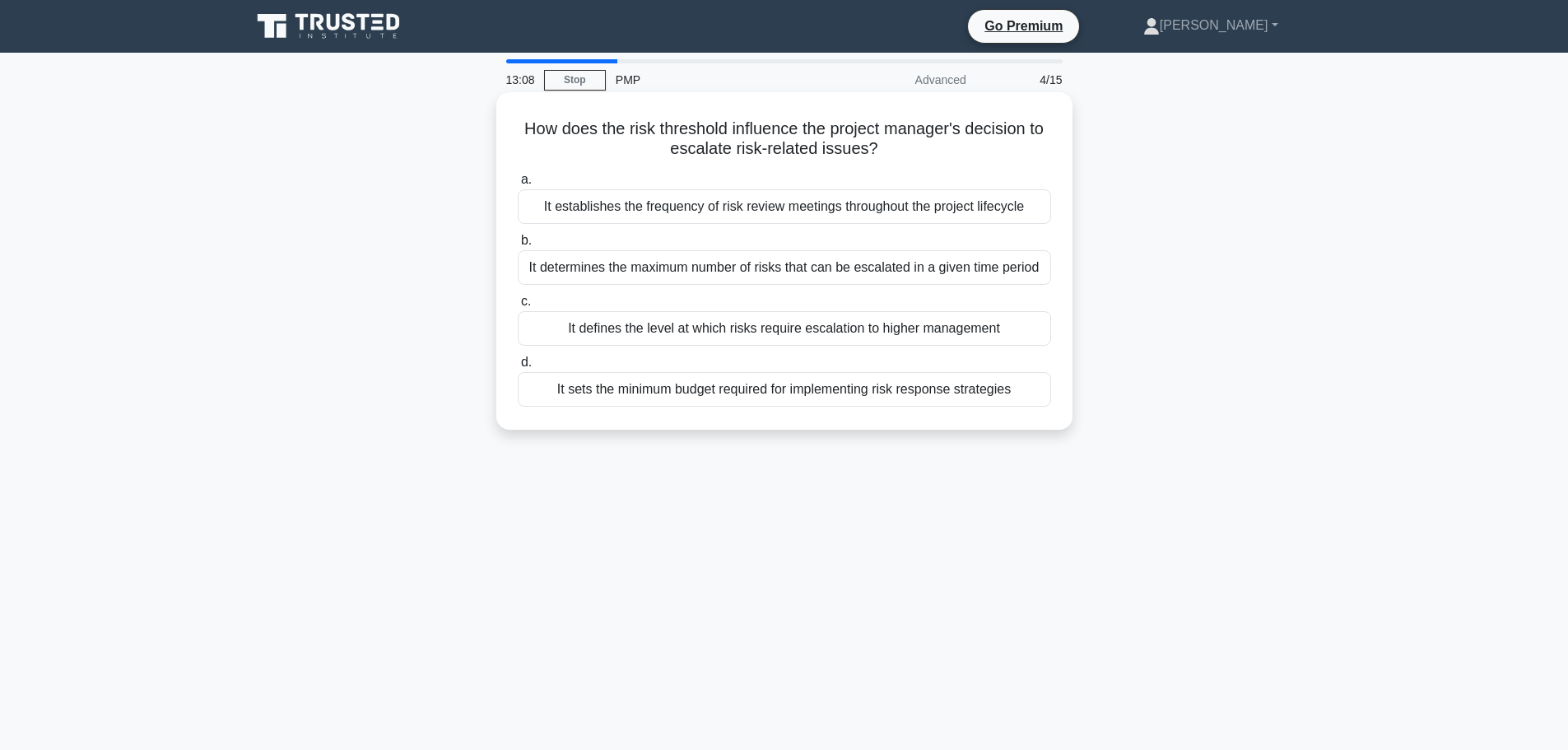
click at [703, 330] on div "It defines the level at which risks require escalation to higher management" at bounding box center [784, 328] width 533 height 35
click at [517, 307] on input "c. It defines the level at which risks require escalation to higher management" at bounding box center [517, 301] width 0 height 11
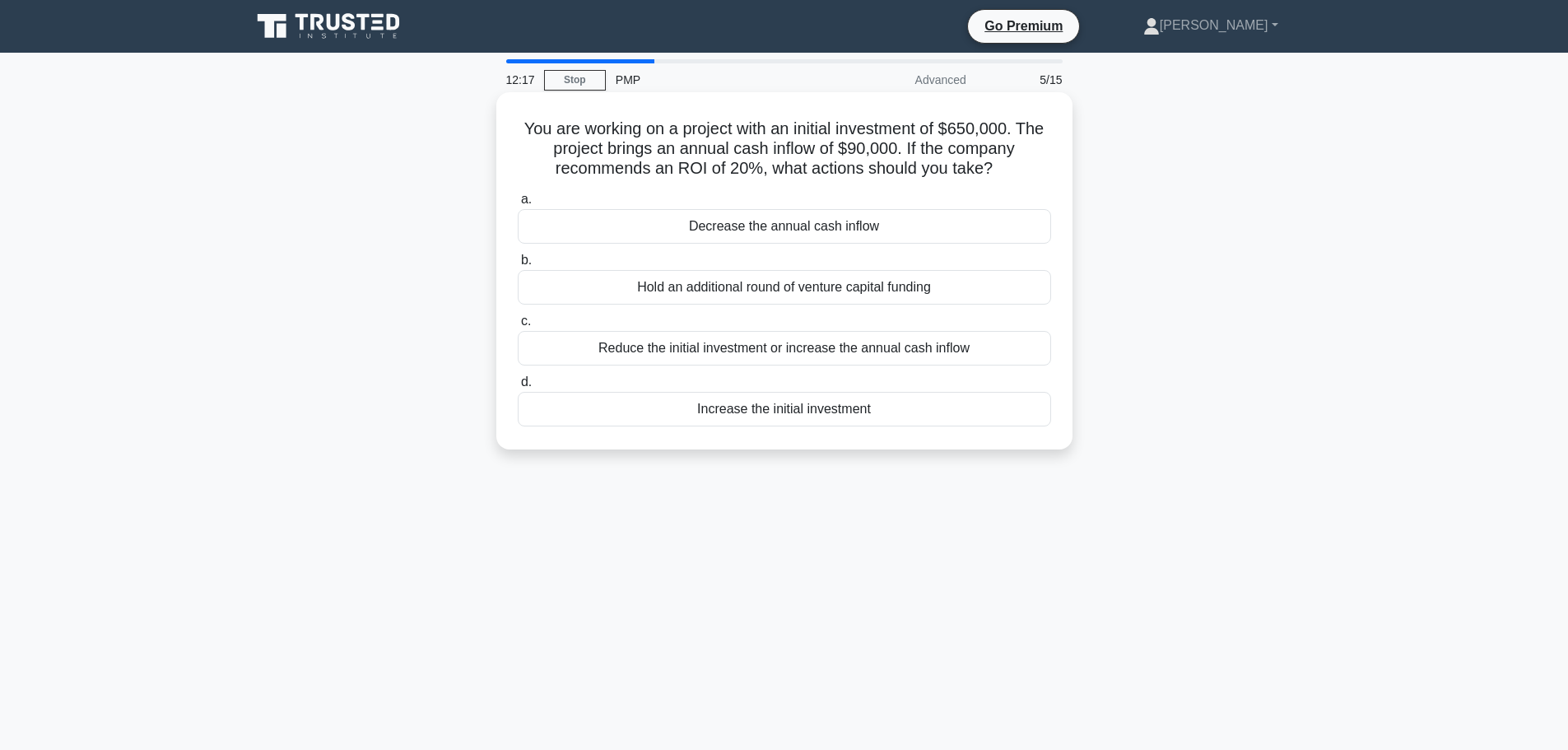
click at [682, 349] on div "Reduce the initial investment or increase the annual cash inflow" at bounding box center [784, 348] width 533 height 35
click at [247, 359] on div "You are working on a project with an initial investment of $650,000. The projec…" at bounding box center [784, 285] width 1087 height 377
click at [577, 354] on div "Reduce the initial investment or increase the annual cash inflow" at bounding box center [784, 348] width 533 height 35
click at [517, 327] on input "c. Reduce the initial investment or increase the annual cash inflow" at bounding box center [517, 321] width 0 height 11
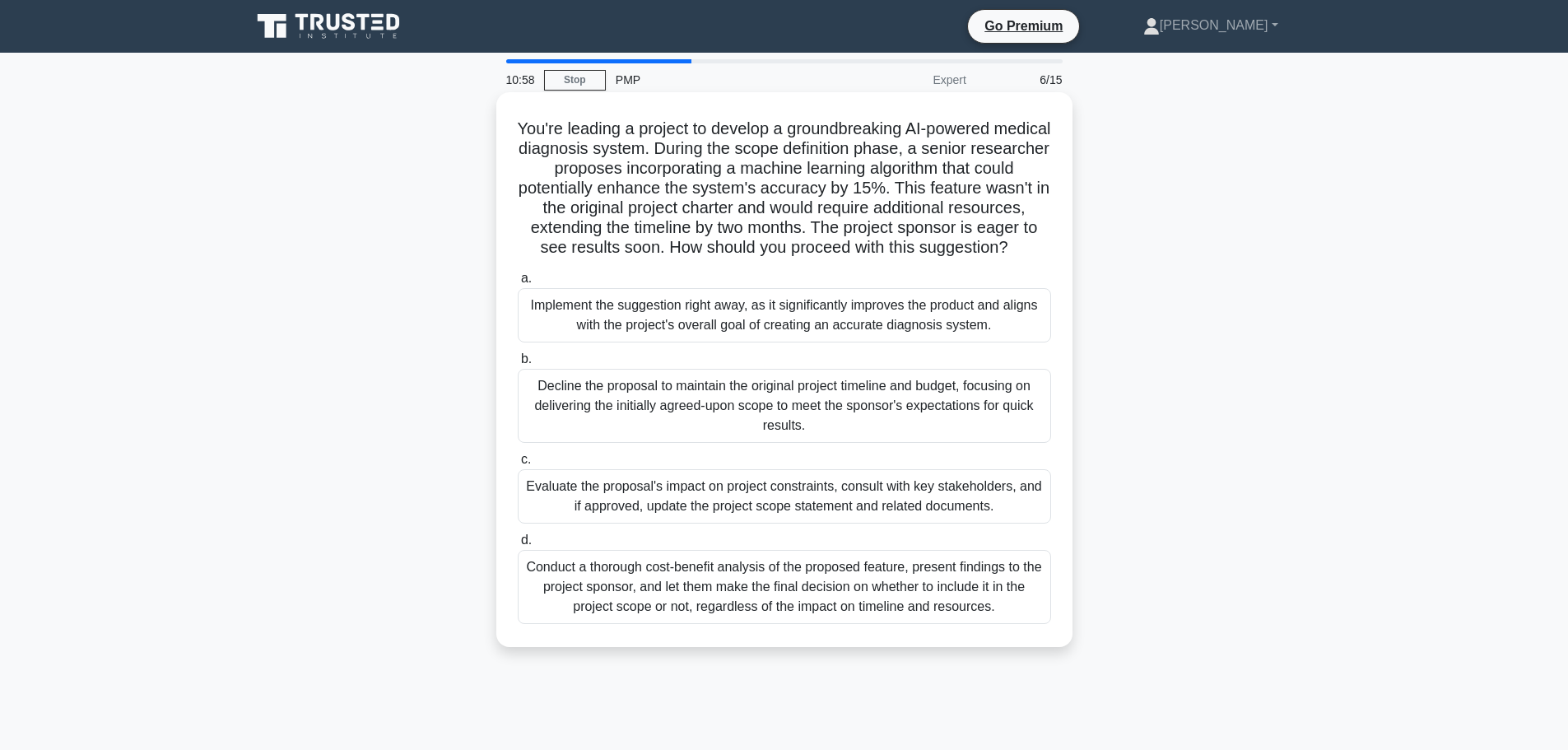
click at [715, 420] on div "Decline the proposal to maintain the original project timeline and budget, focu…" at bounding box center [784, 406] width 533 height 74
click at [517, 365] on input "b. Decline the proposal to maintain the original project timeline and budget, f…" at bounding box center [517, 359] width 0 height 11
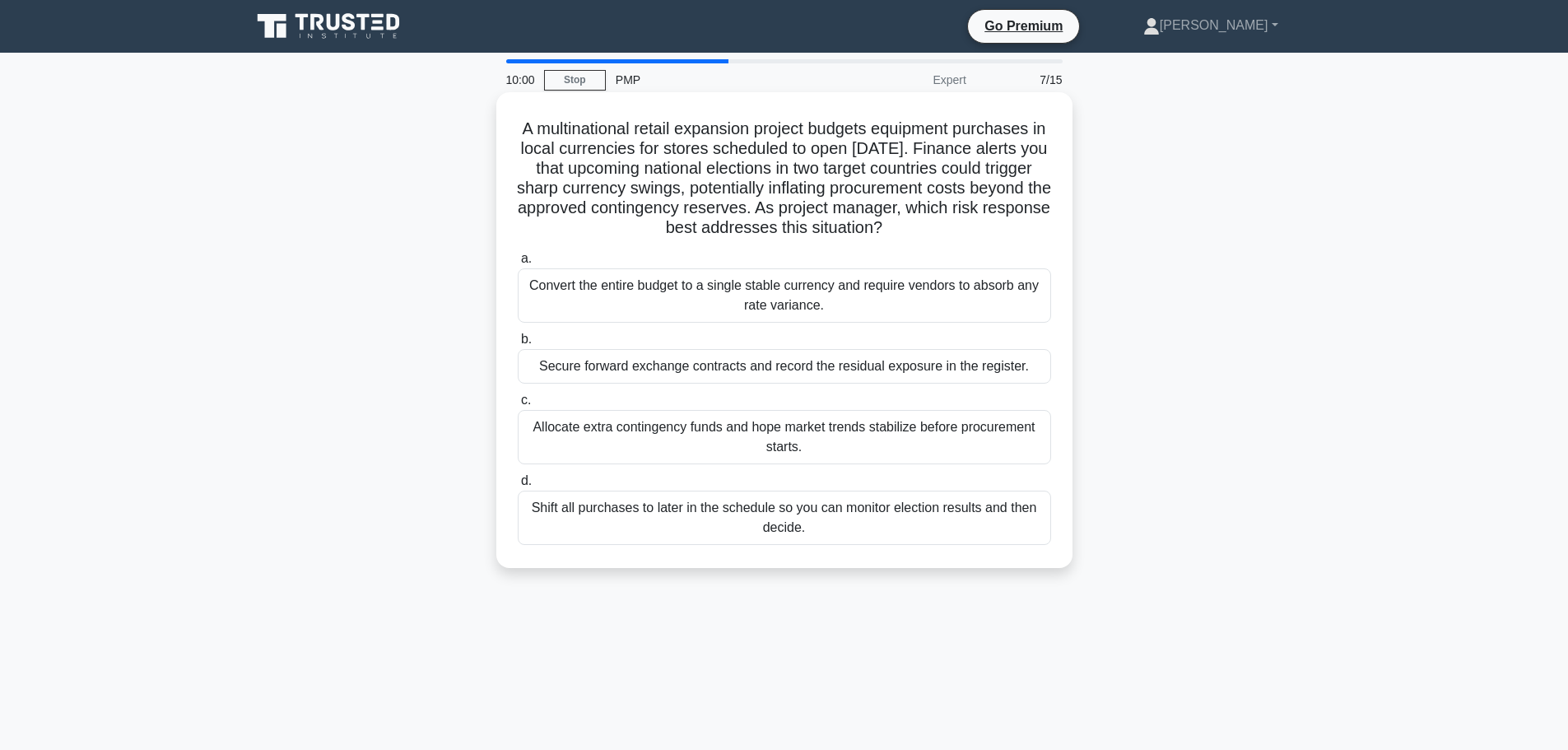
click at [626, 362] on div "Secure forward exchange contracts and record the residual exposure in the regis…" at bounding box center [784, 366] width 533 height 35
click at [517, 345] on input "b. Secure forward exchange contracts and record the residual exposure in the re…" at bounding box center [517, 339] width 0 height 11
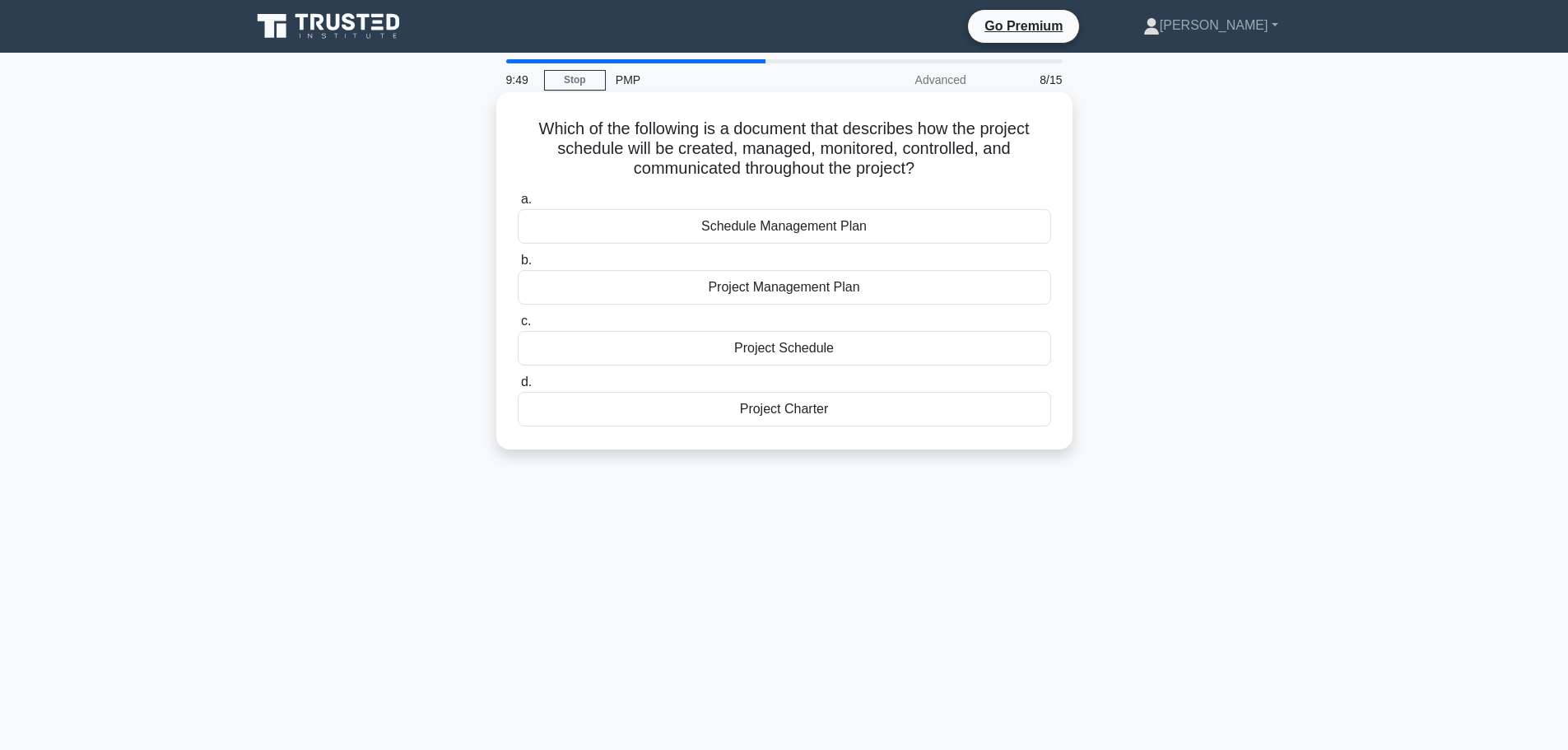
click at [677, 224] on div "Schedule Management Plan" at bounding box center [784, 226] width 533 height 35
click at [517, 205] on input "a. Schedule Management Plan" at bounding box center [517, 199] width 0 height 11
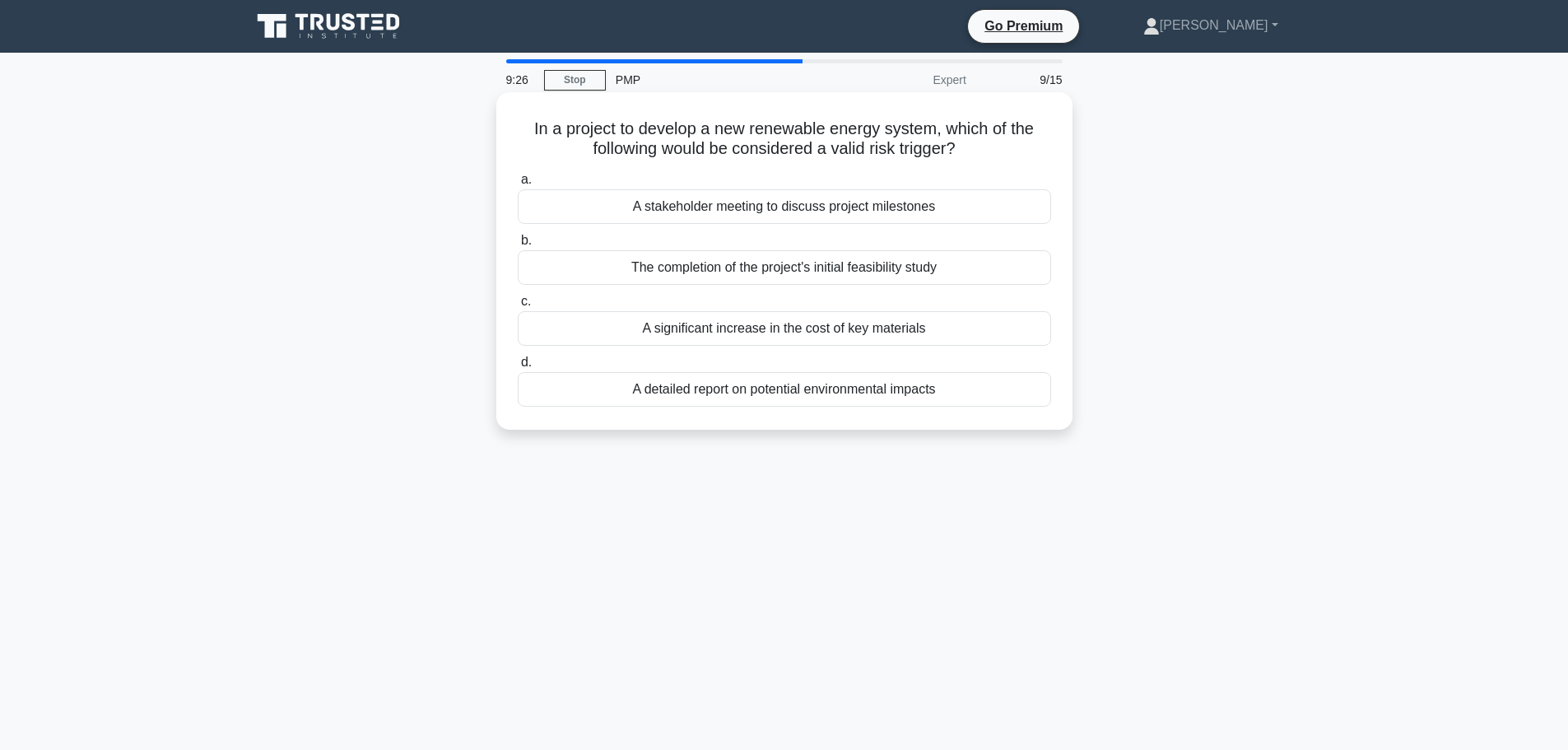
click at [705, 329] on div "A significant increase in the cost of key materials" at bounding box center [784, 328] width 533 height 35
click at [517, 307] on input "c. A significant increase in the cost of key materials" at bounding box center [517, 301] width 0 height 11
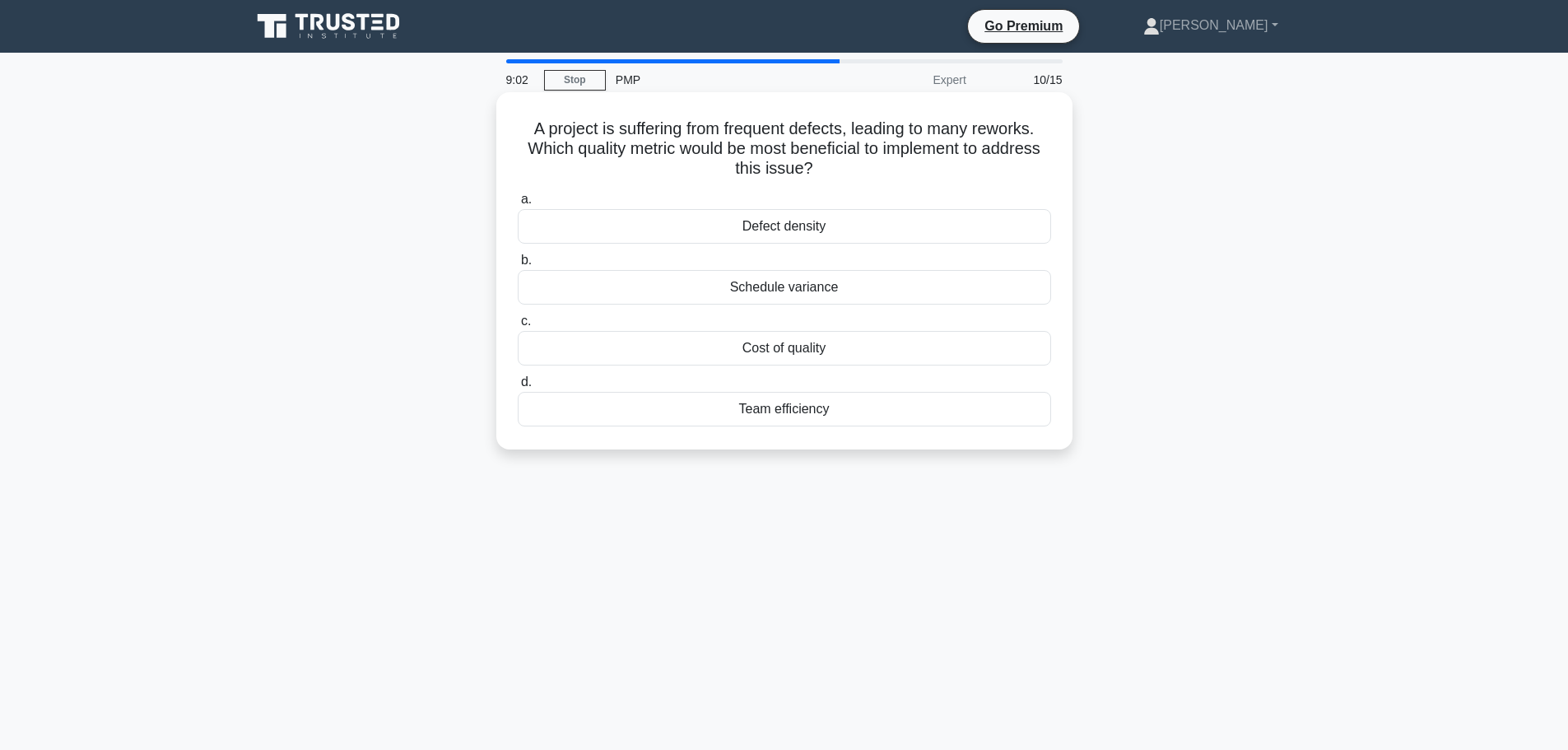
click at [701, 232] on div "Defect density" at bounding box center [784, 226] width 533 height 35
click at [517, 205] on input "a. Defect density" at bounding box center [517, 199] width 0 height 11
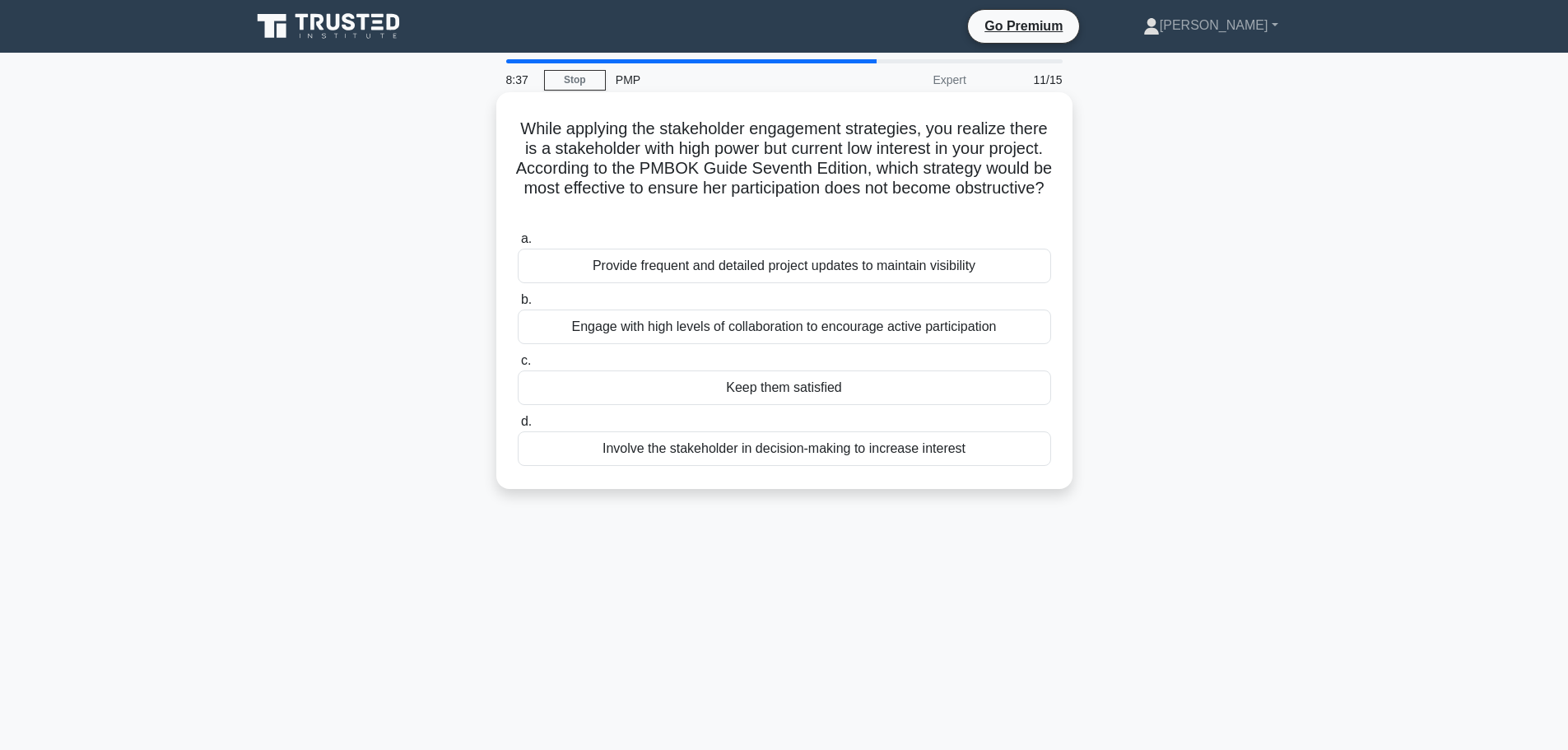
click at [802, 385] on div "Keep them satisfied" at bounding box center [784, 387] width 533 height 35
click at [517, 366] on input "c. Keep them satisfied" at bounding box center [517, 361] width 0 height 11
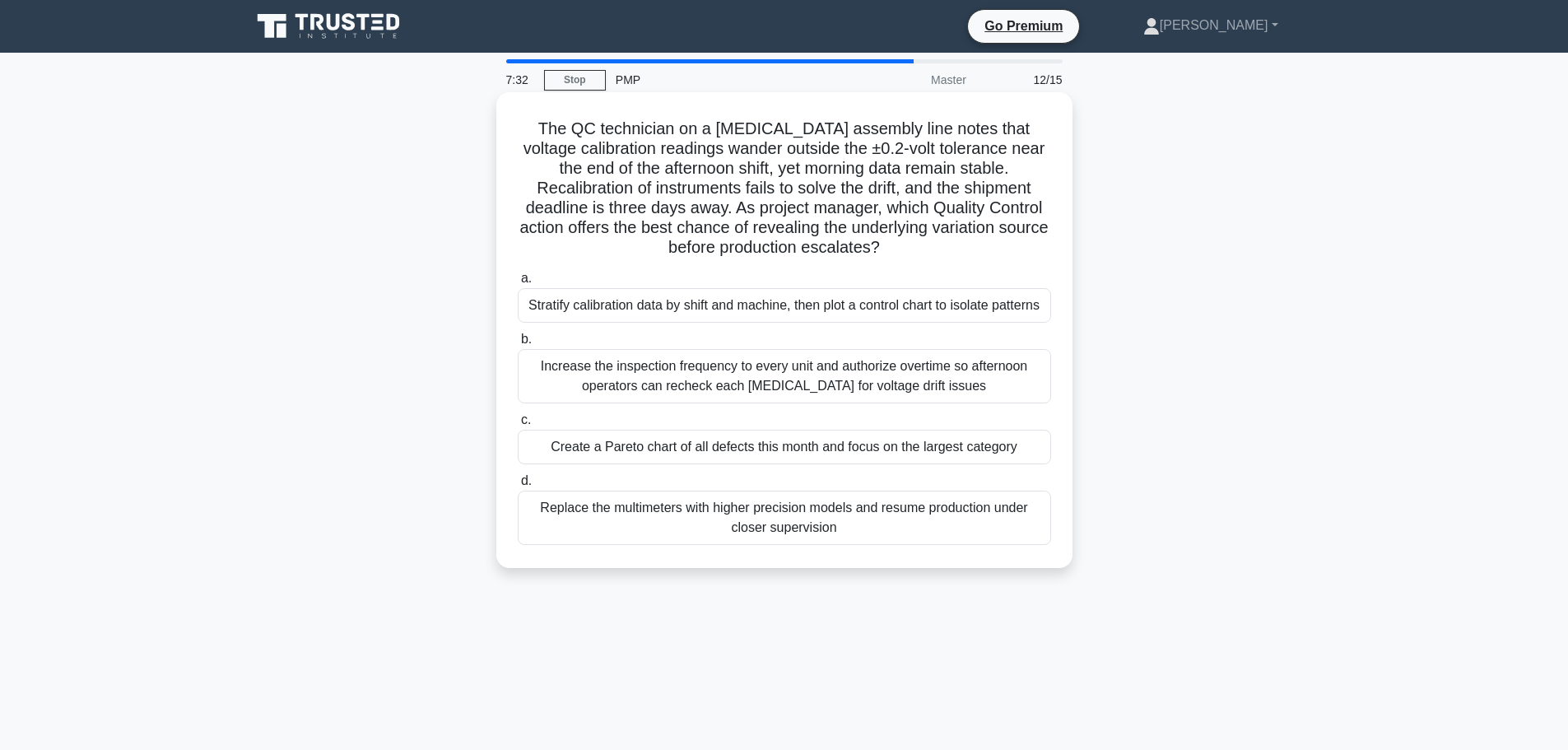
click at [676, 308] on div "Stratify calibration data by shift and machine, then plot a control chart to is…" at bounding box center [784, 305] width 533 height 35
click at [517, 284] on input "a. Stratify calibration data by shift and machine, then plot a control chart to…" at bounding box center [517, 278] width 0 height 11
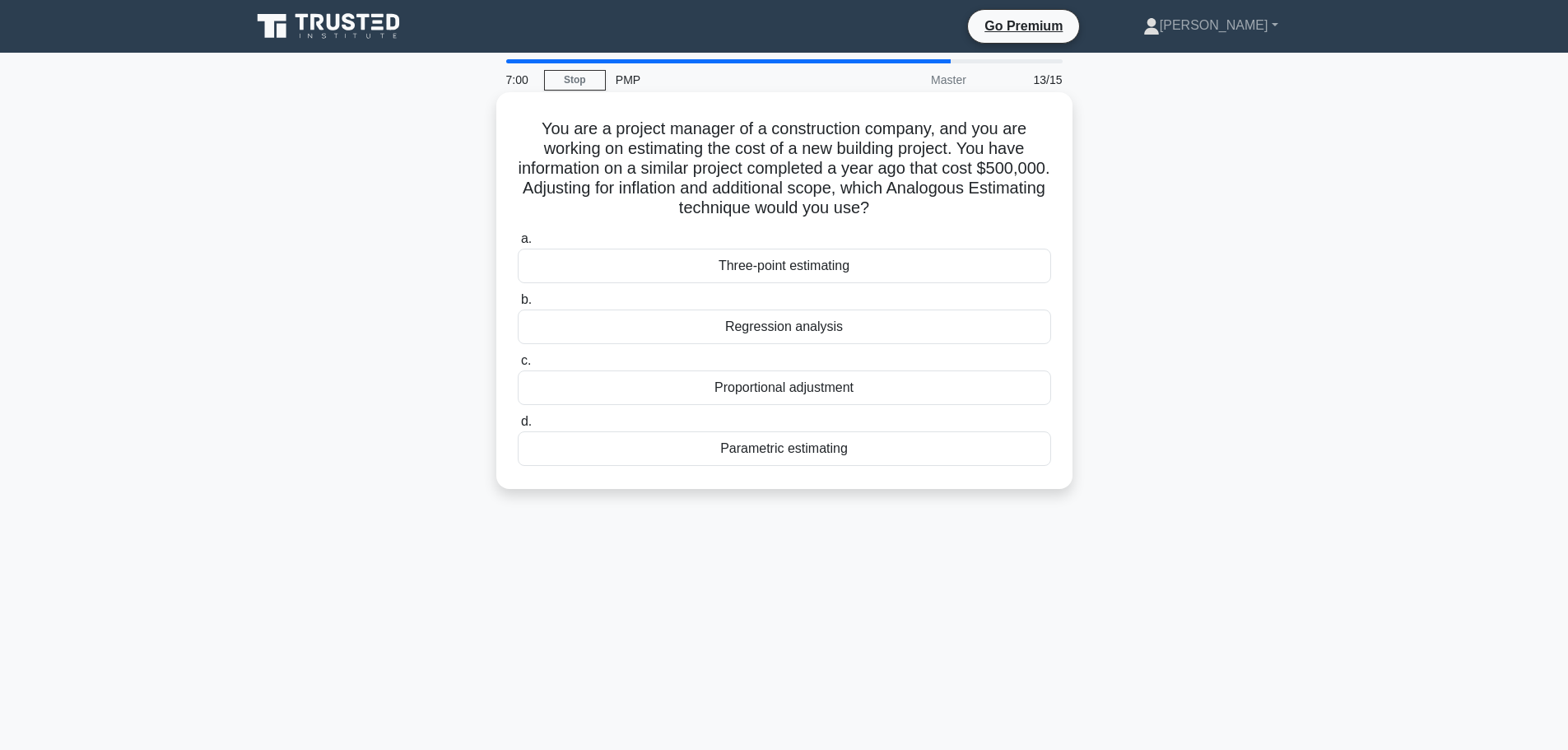
click at [630, 454] on div "Parametric estimating" at bounding box center [784, 449] width 533 height 35
click at [517, 427] on input "d. Parametric estimating" at bounding box center [517, 422] width 0 height 11
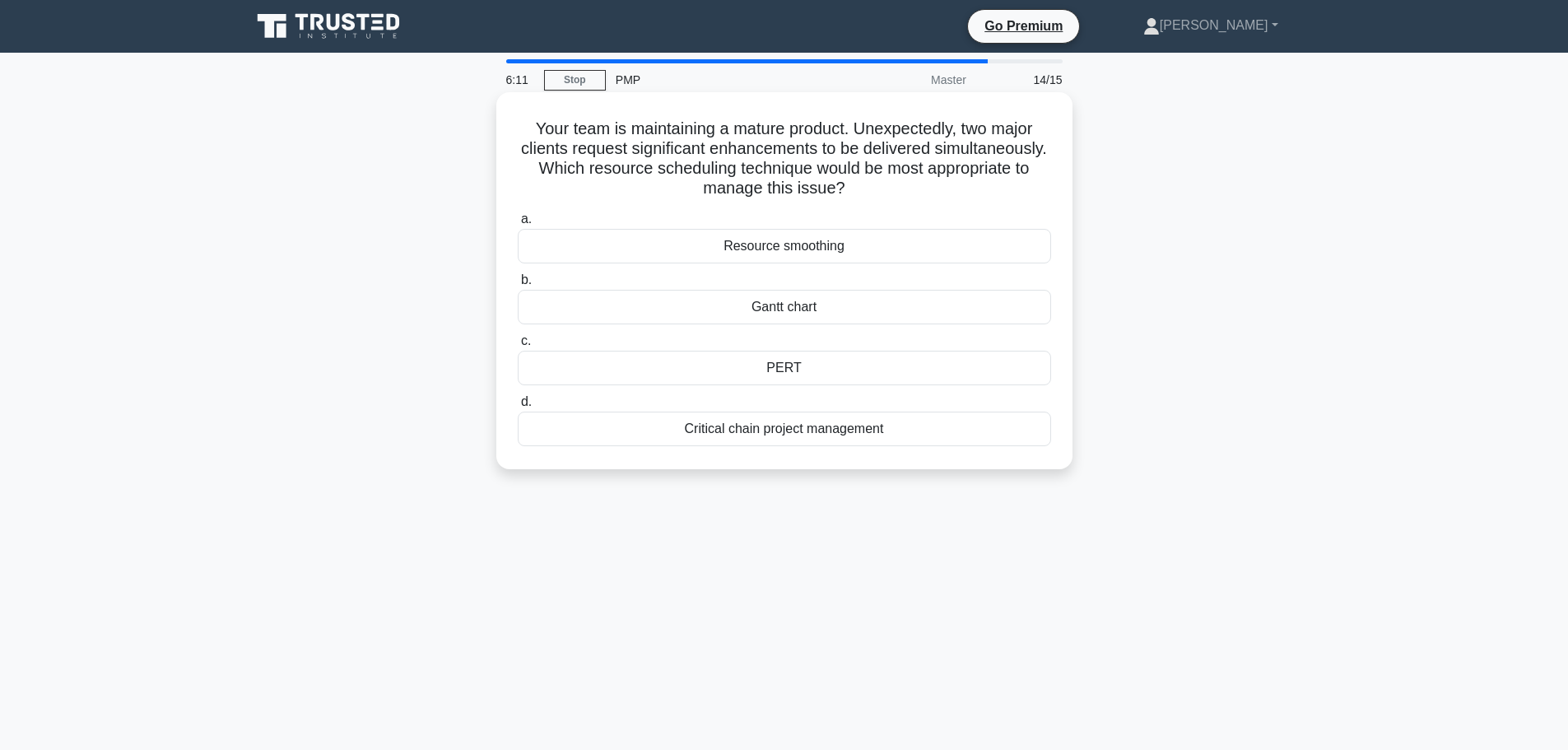
click at [713, 382] on div "PERT" at bounding box center [784, 368] width 533 height 35
click at [517, 347] on input "c. PERT" at bounding box center [517, 341] width 0 height 11
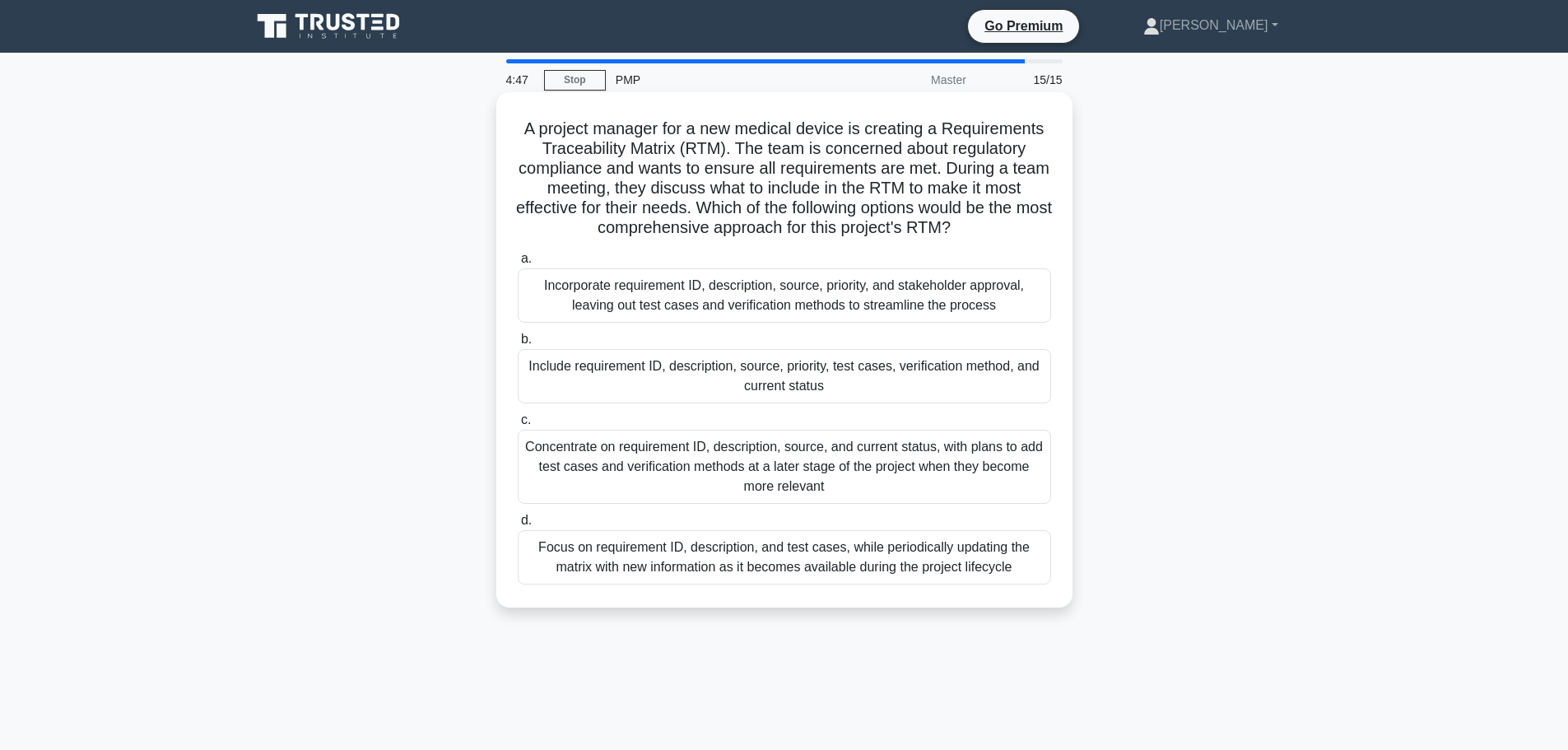
click at [632, 370] on div "Include requirement ID, description, source, priority, test cases, verification…" at bounding box center [784, 376] width 533 height 54
click at [517, 345] on input "b. Include requirement ID, description, source, priority, test cases, verificat…" at bounding box center [517, 339] width 0 height 11
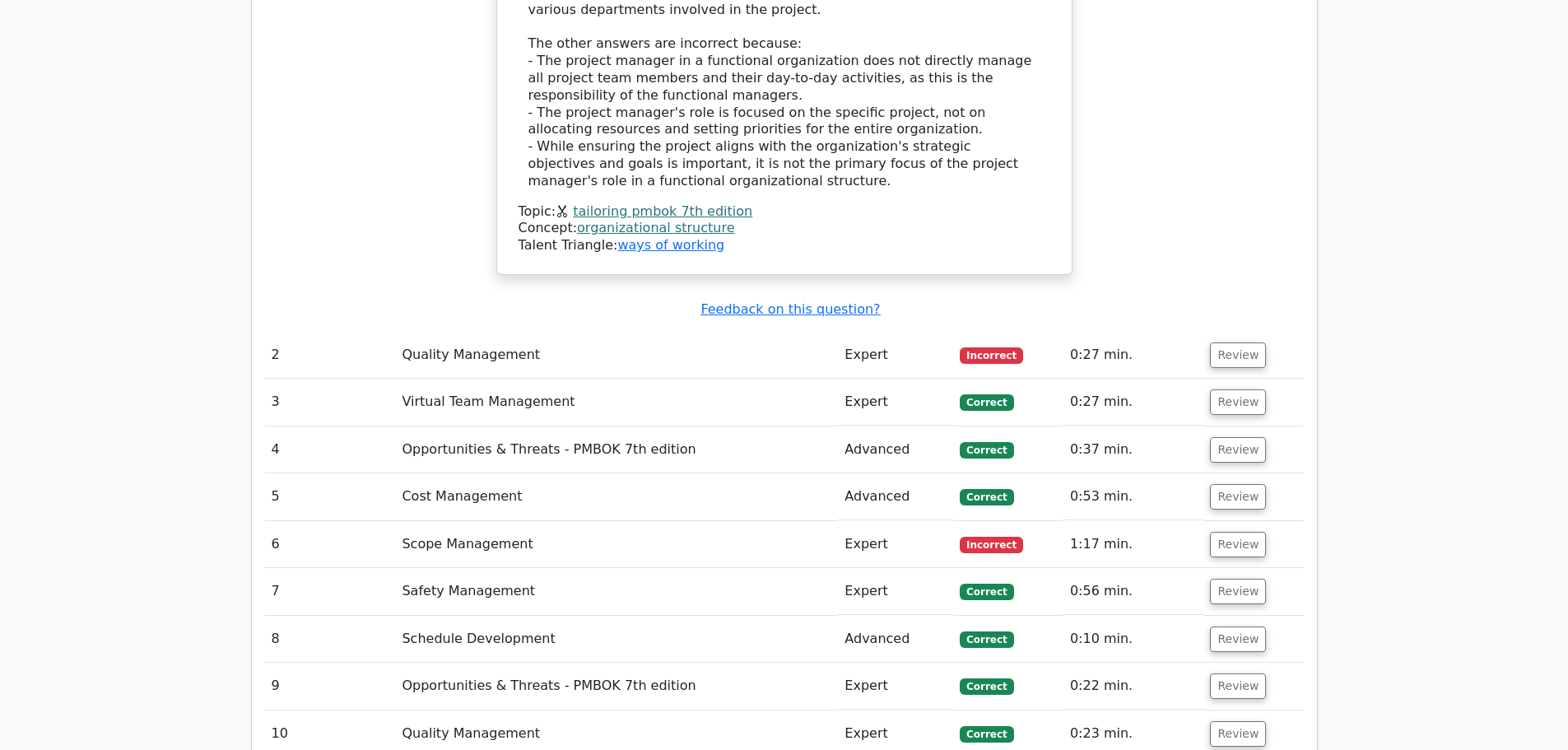
scroll to position [2305, 0]
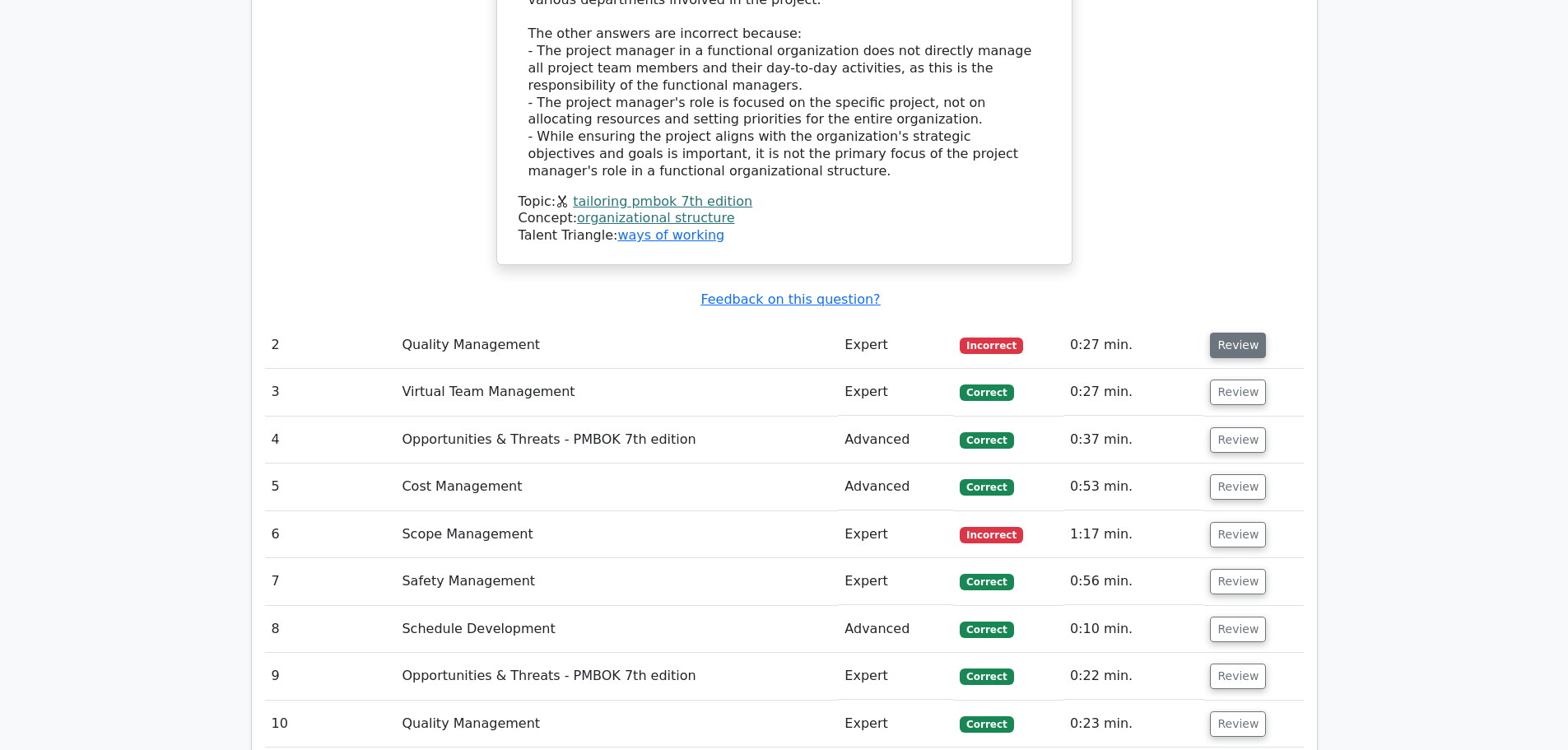
click at [1238, 332] on button "Review" at bounding box center [1237, 345] width 56 height 26
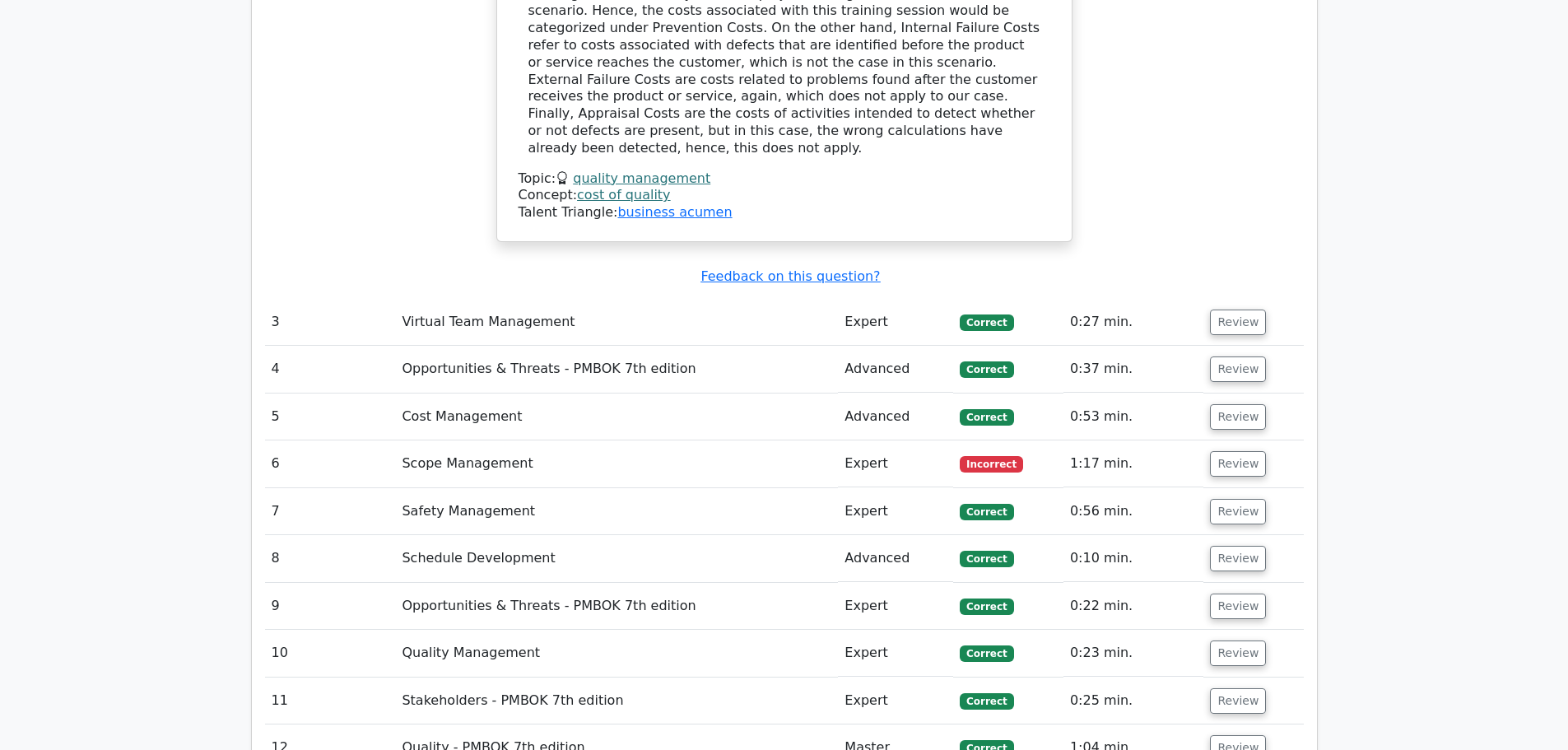
scroll to position [3184, 0]
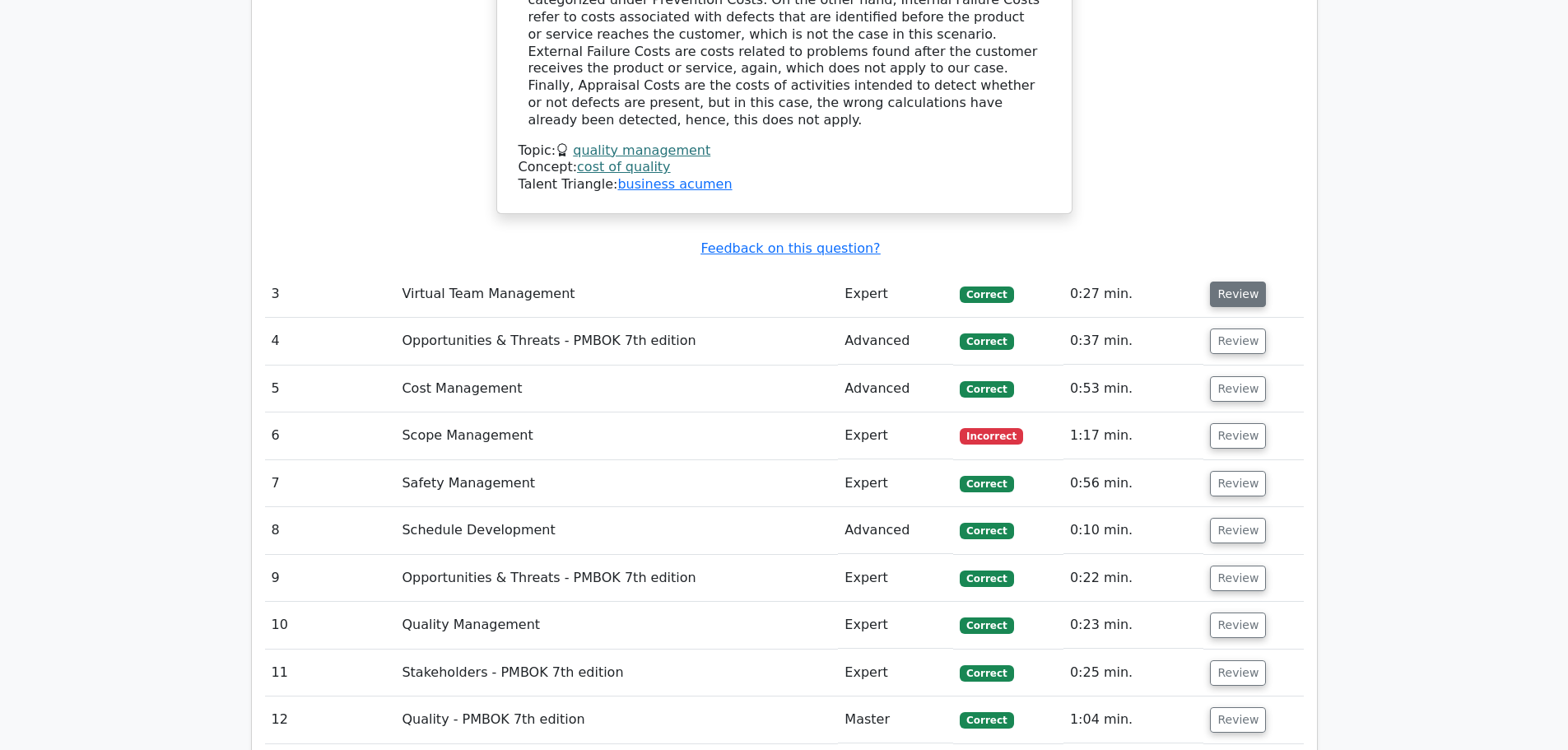
click at [1235, 281] on button "Review" at bounding box center [1237, 294] width 56 height 26
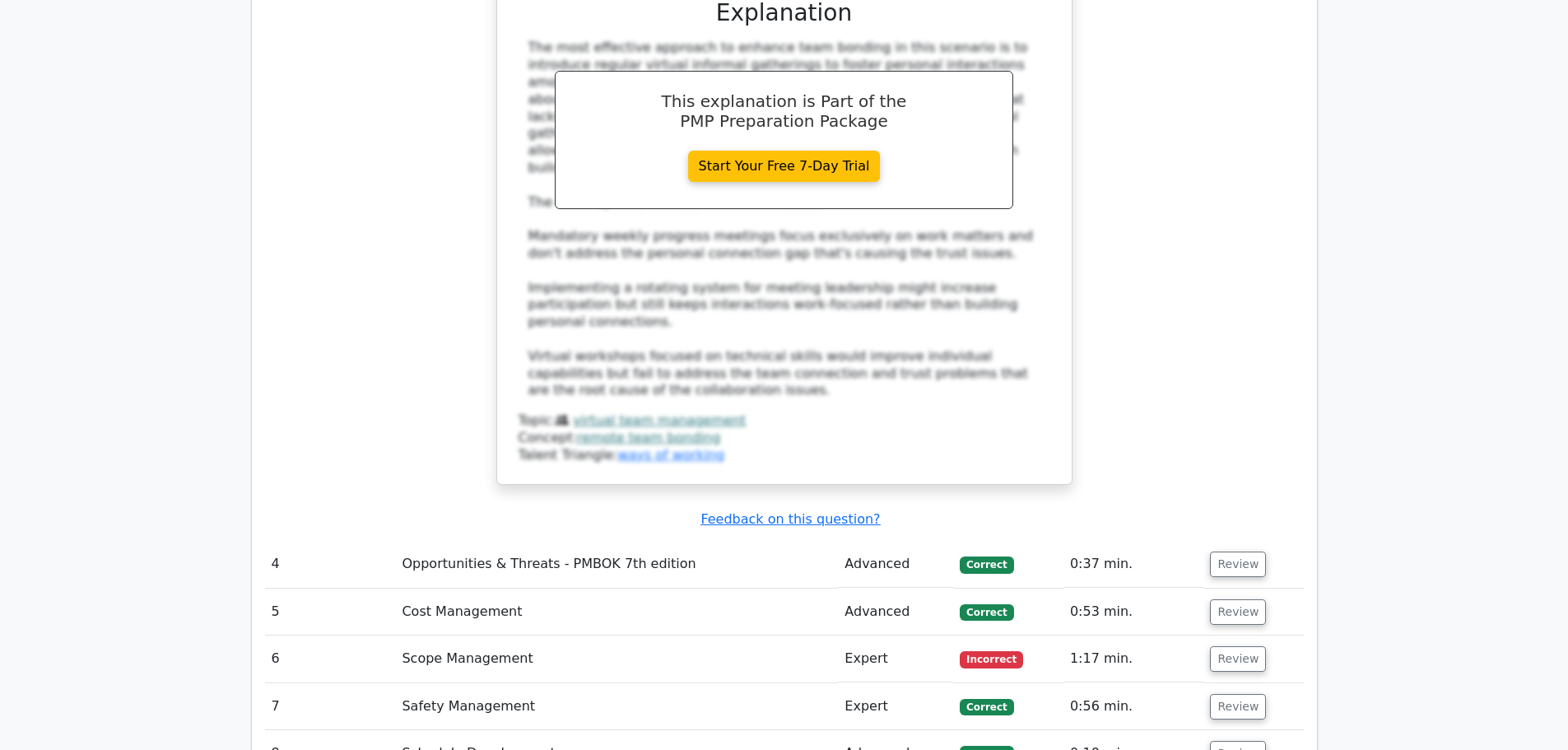
scroll to position [3951, 0]
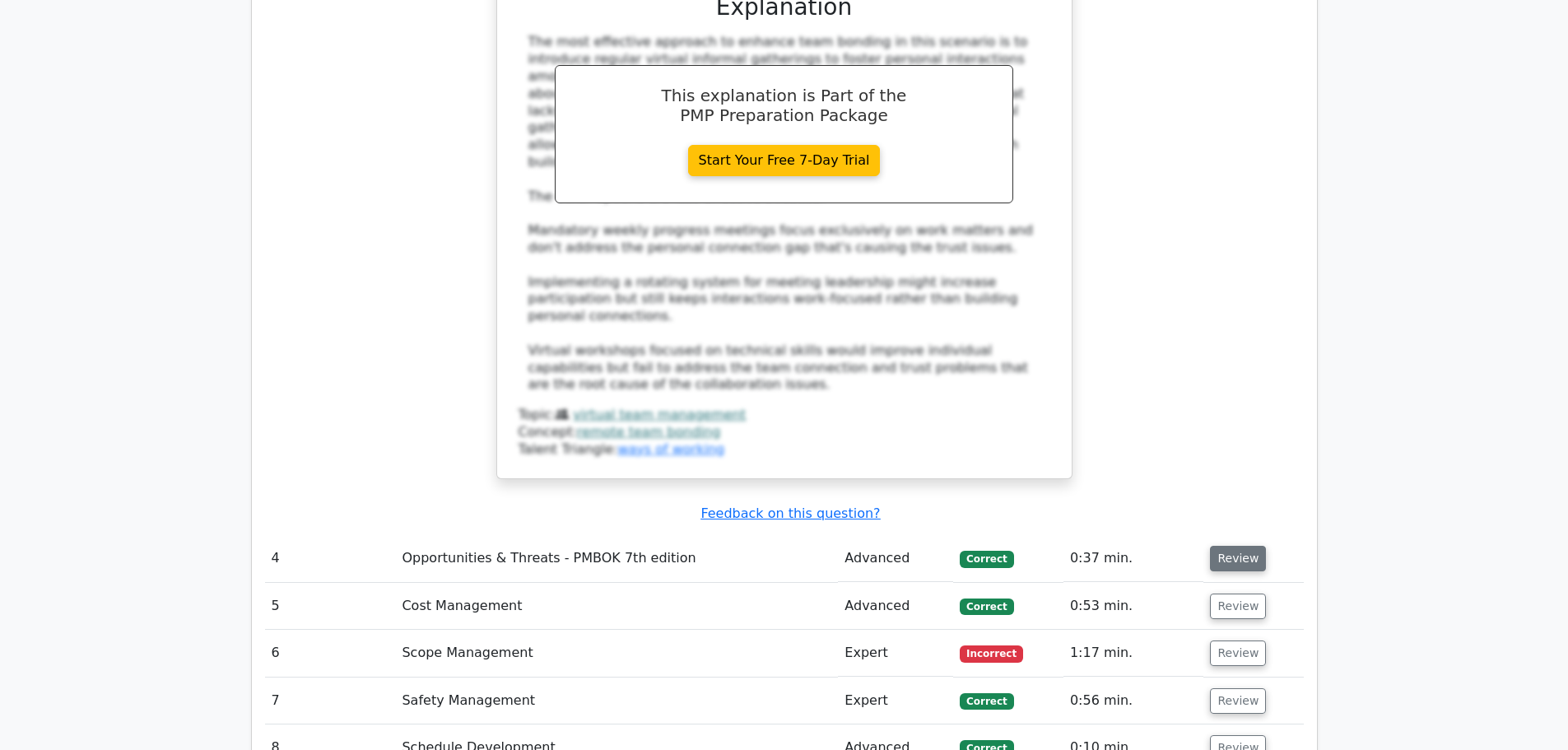
click at [1241, 546] on button "Review" at bounding box center [1237, 559] width 56 height 26
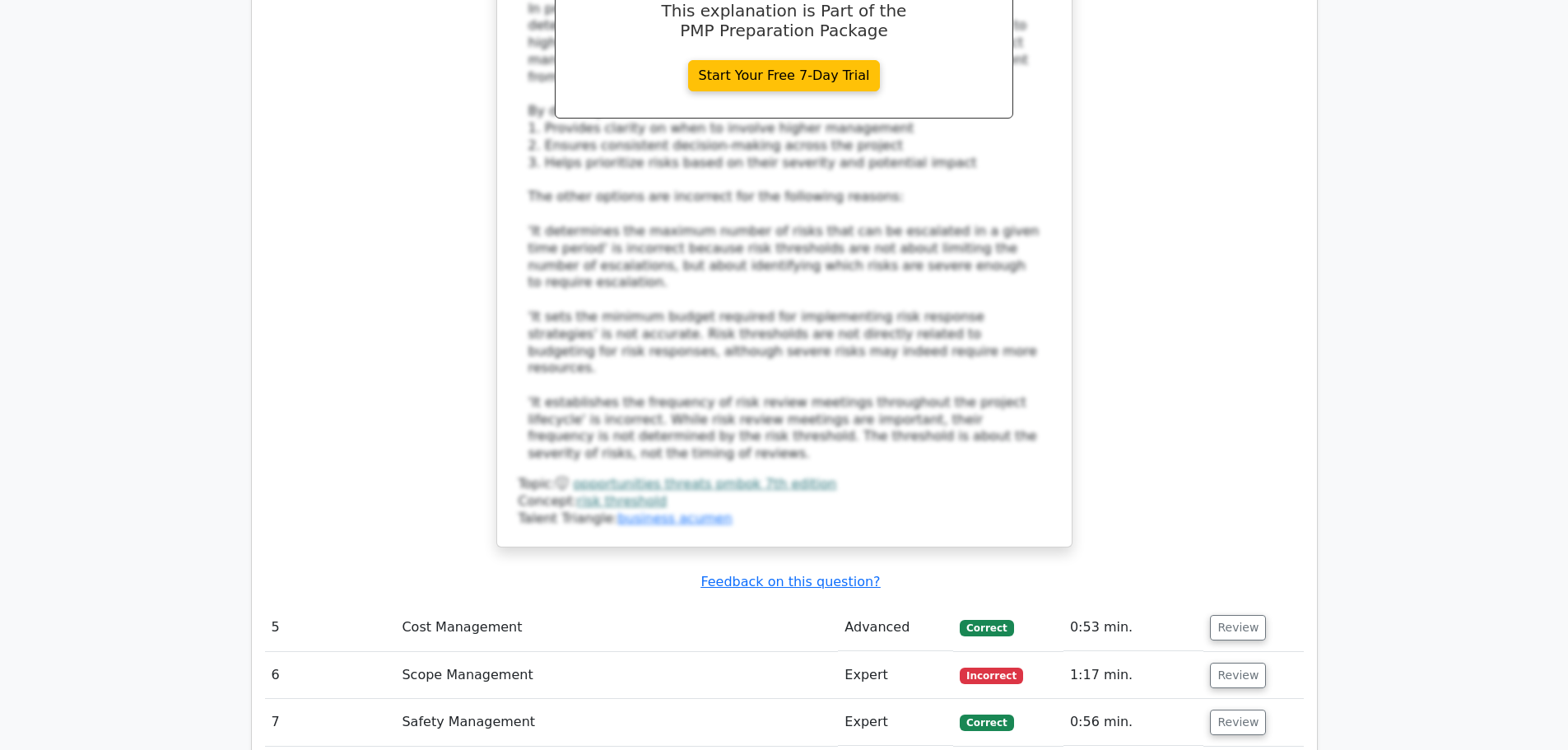
scroll to position [5050, 0]
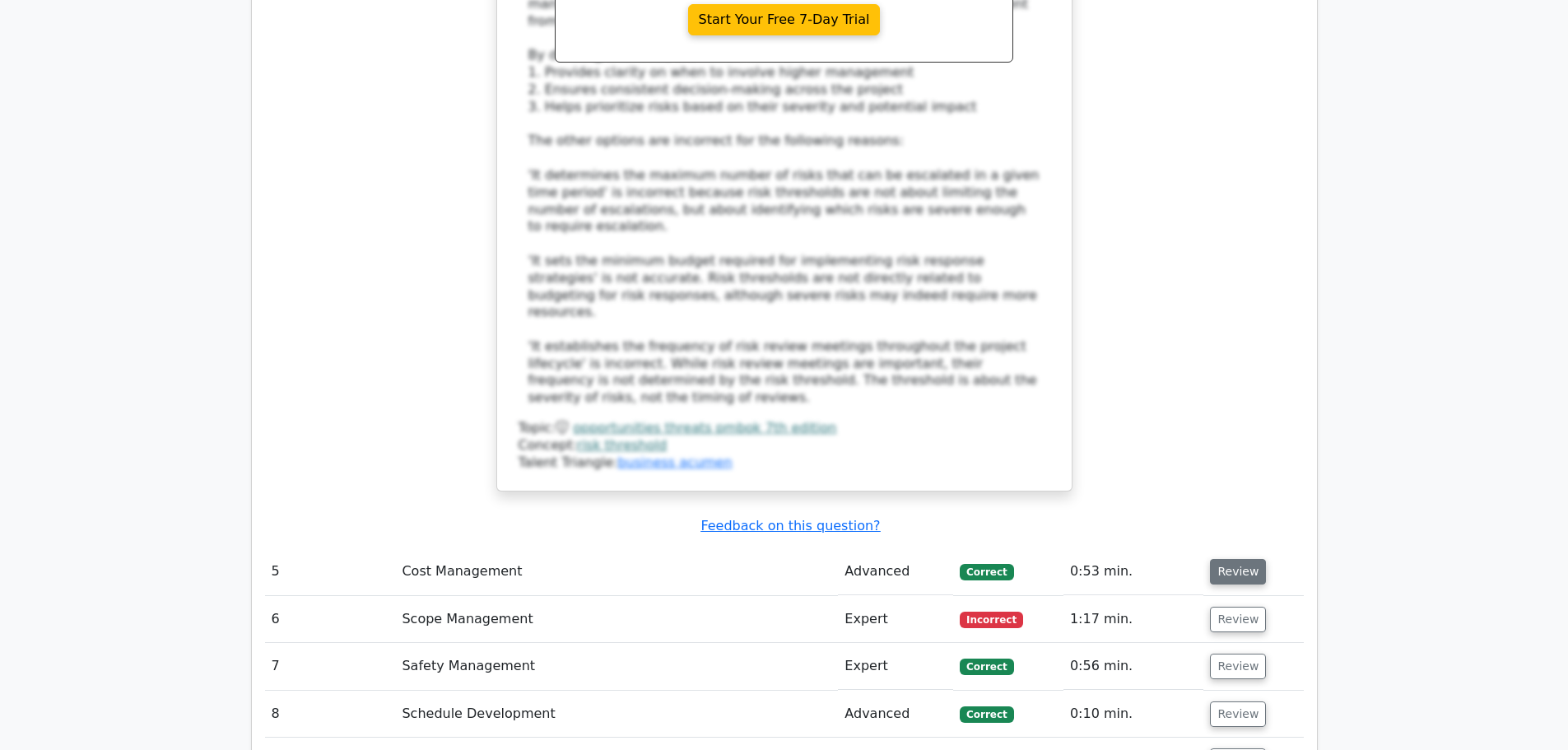
click at [1225, 559] on button "Review" at bounding box center [1237, 571] width 56 height 26
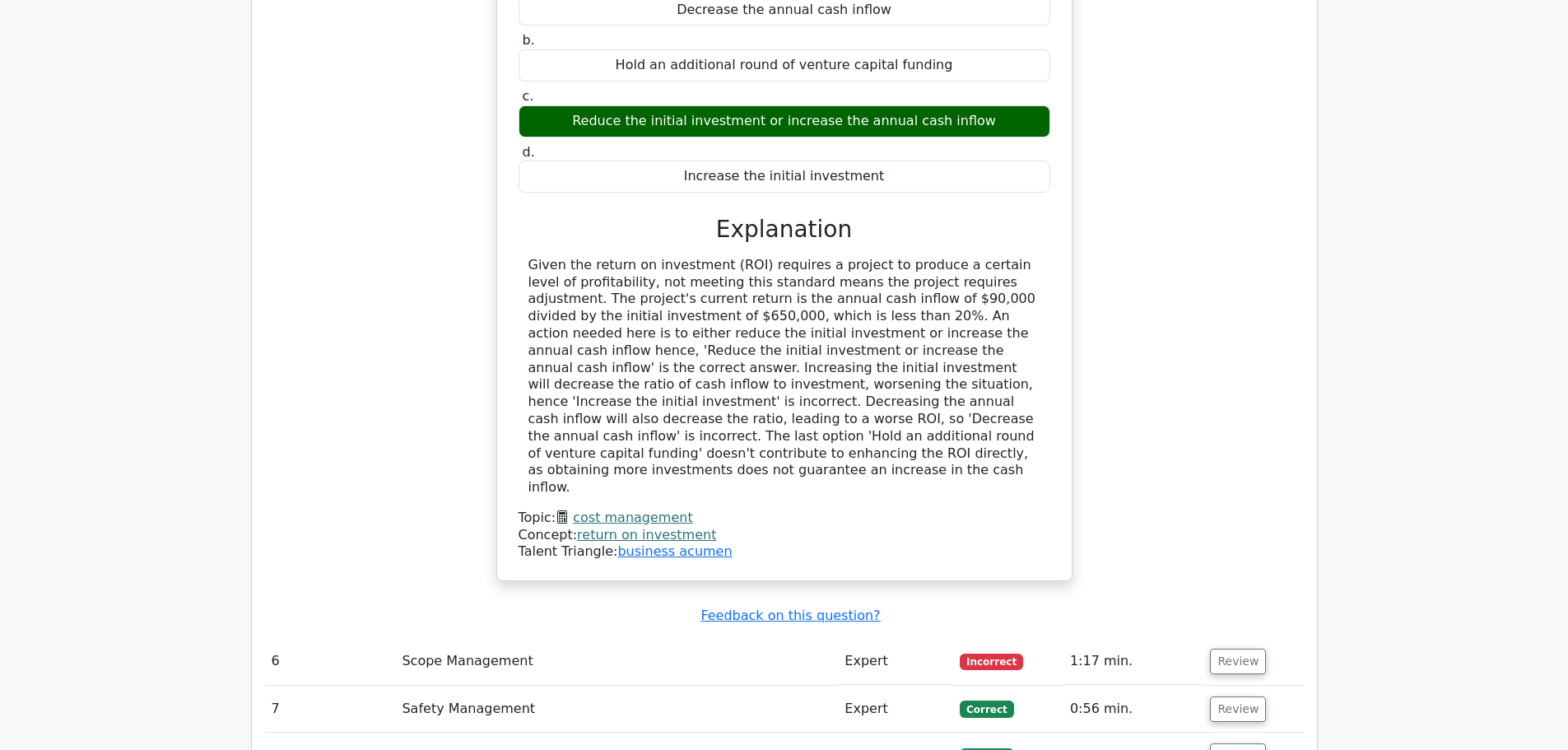
scroll to position [5818, 0]
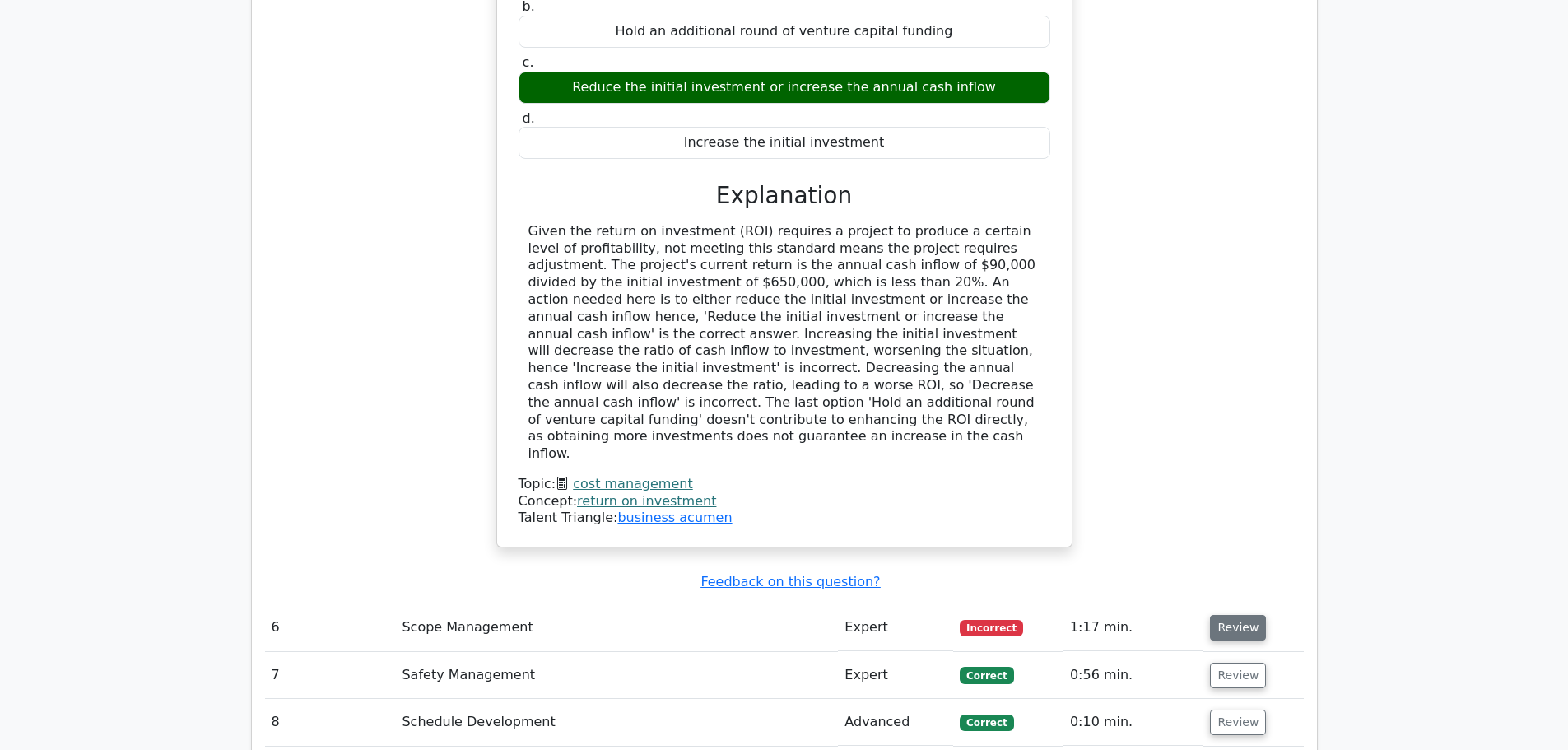
click at [1240, 615] on button "Review" at bounding box center [1237, 628] width 56 height 26
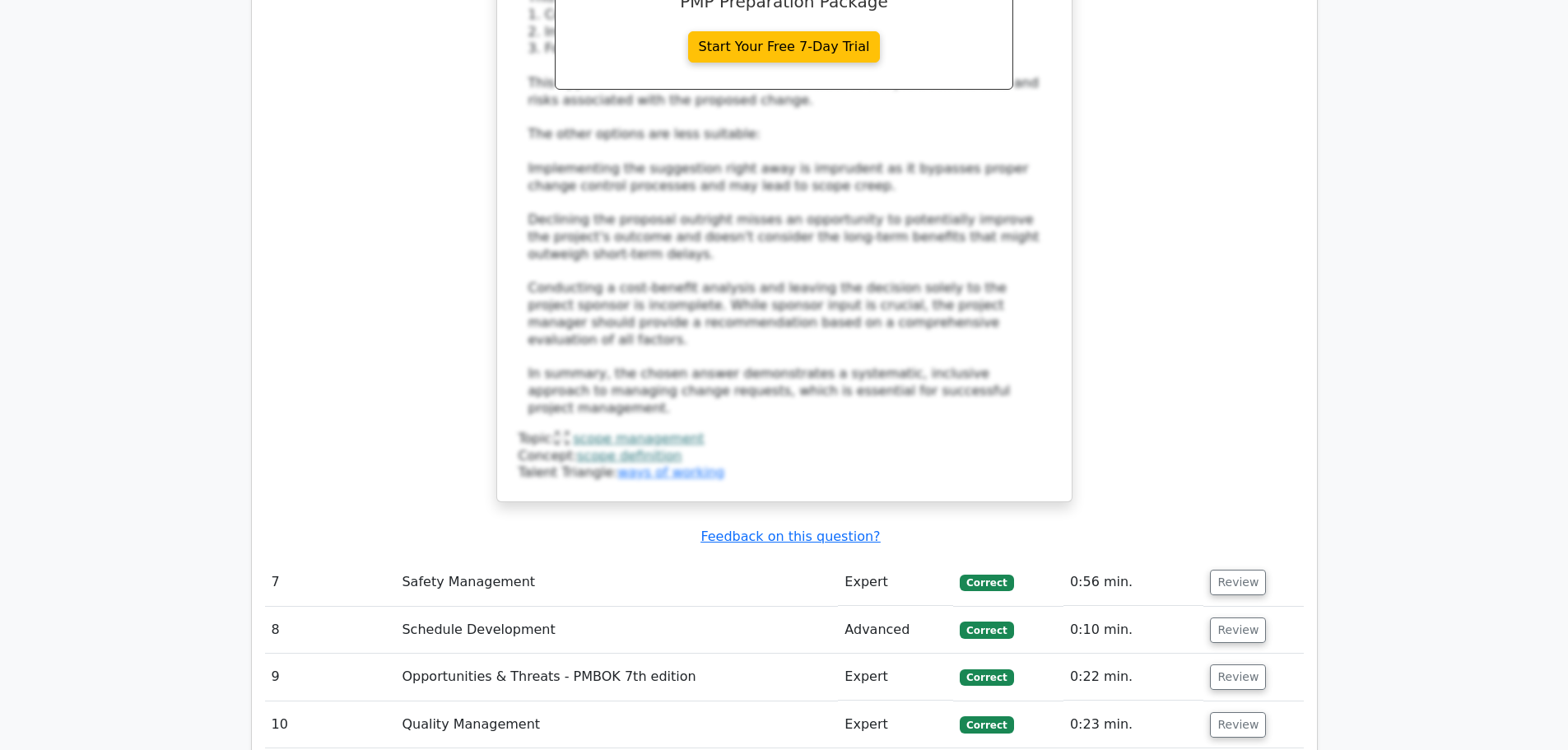
scroll to position [7245, 0]
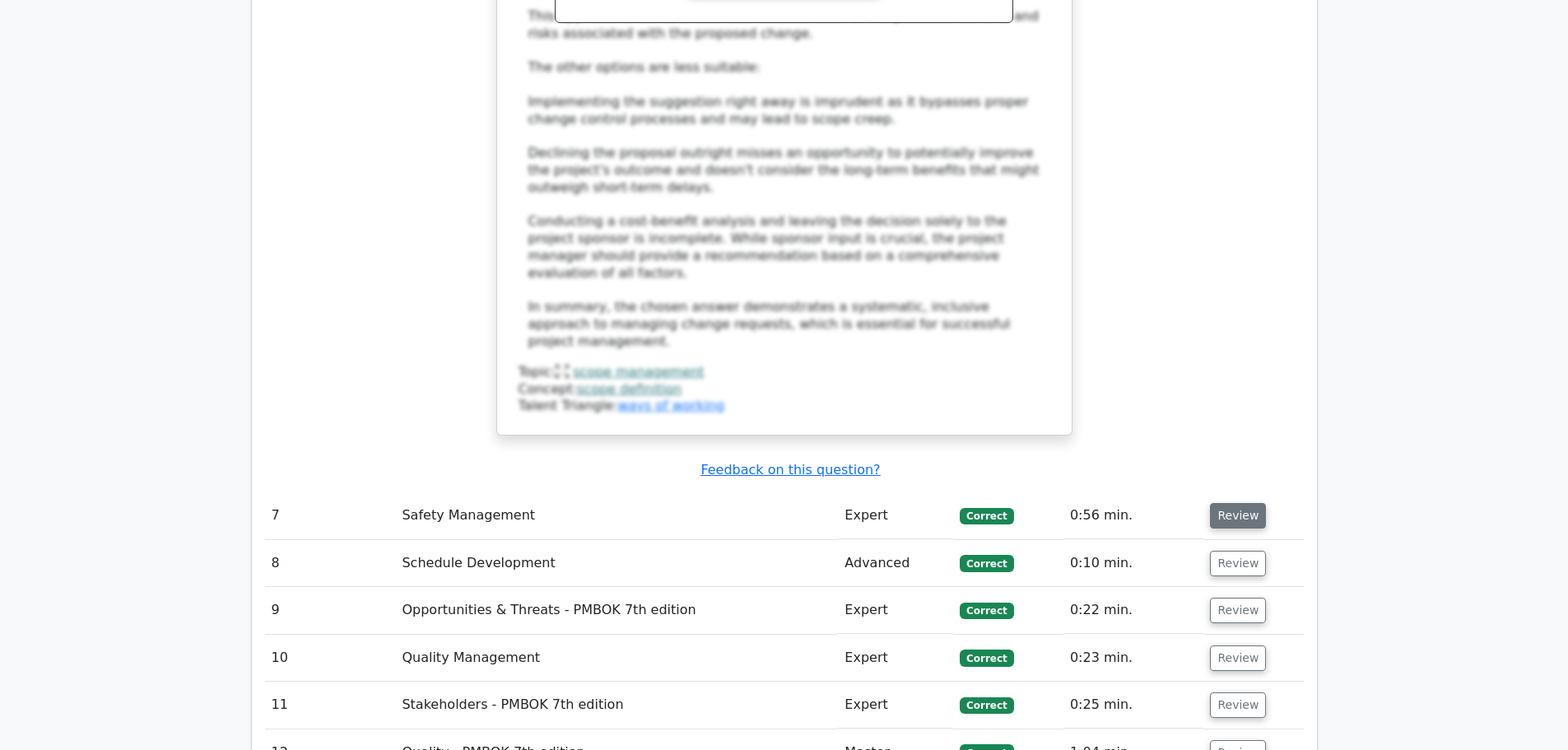
click at [1235, 503] on button "Review" at bounding box center [1237, 516] width 56 height 26
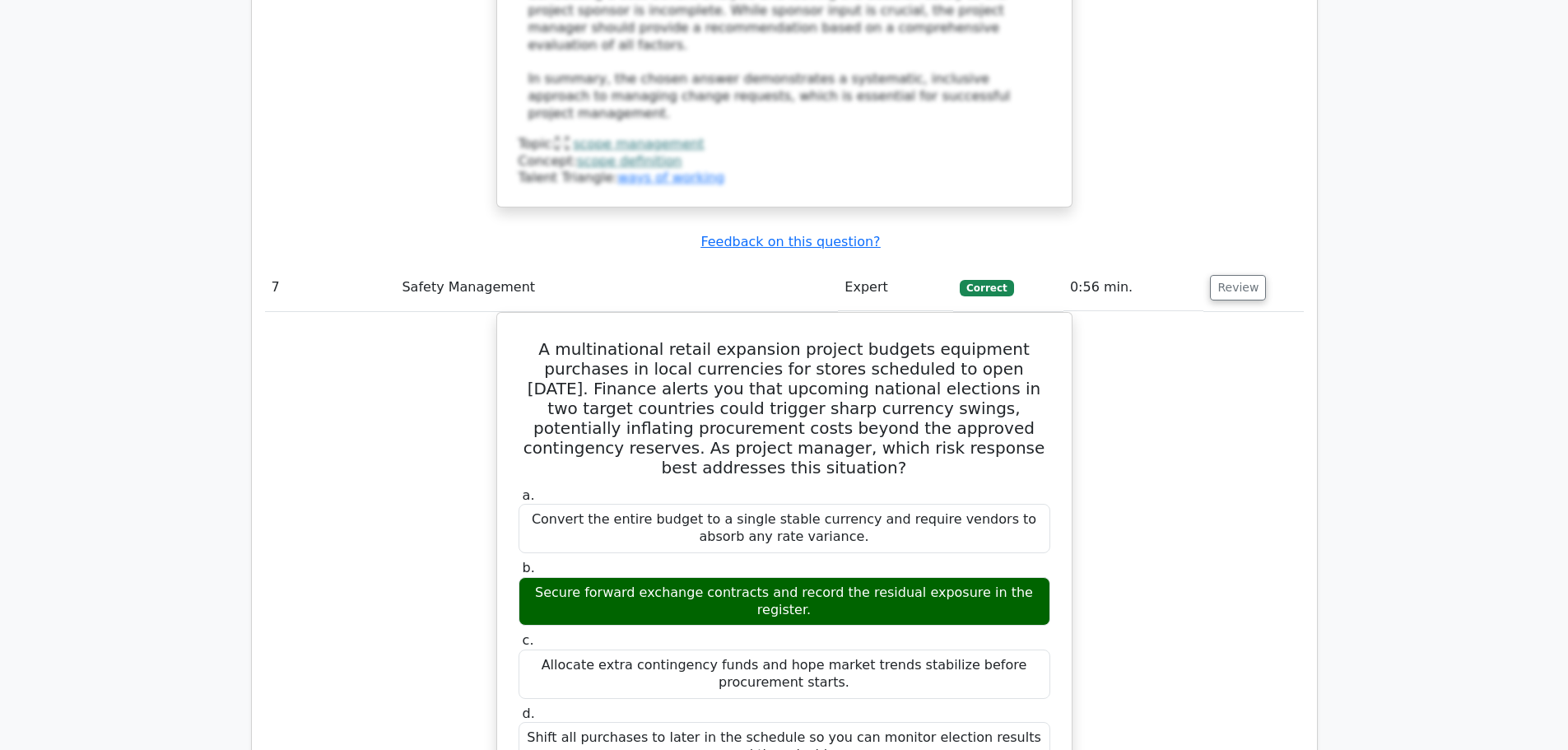
scroll to position [7903, 0]
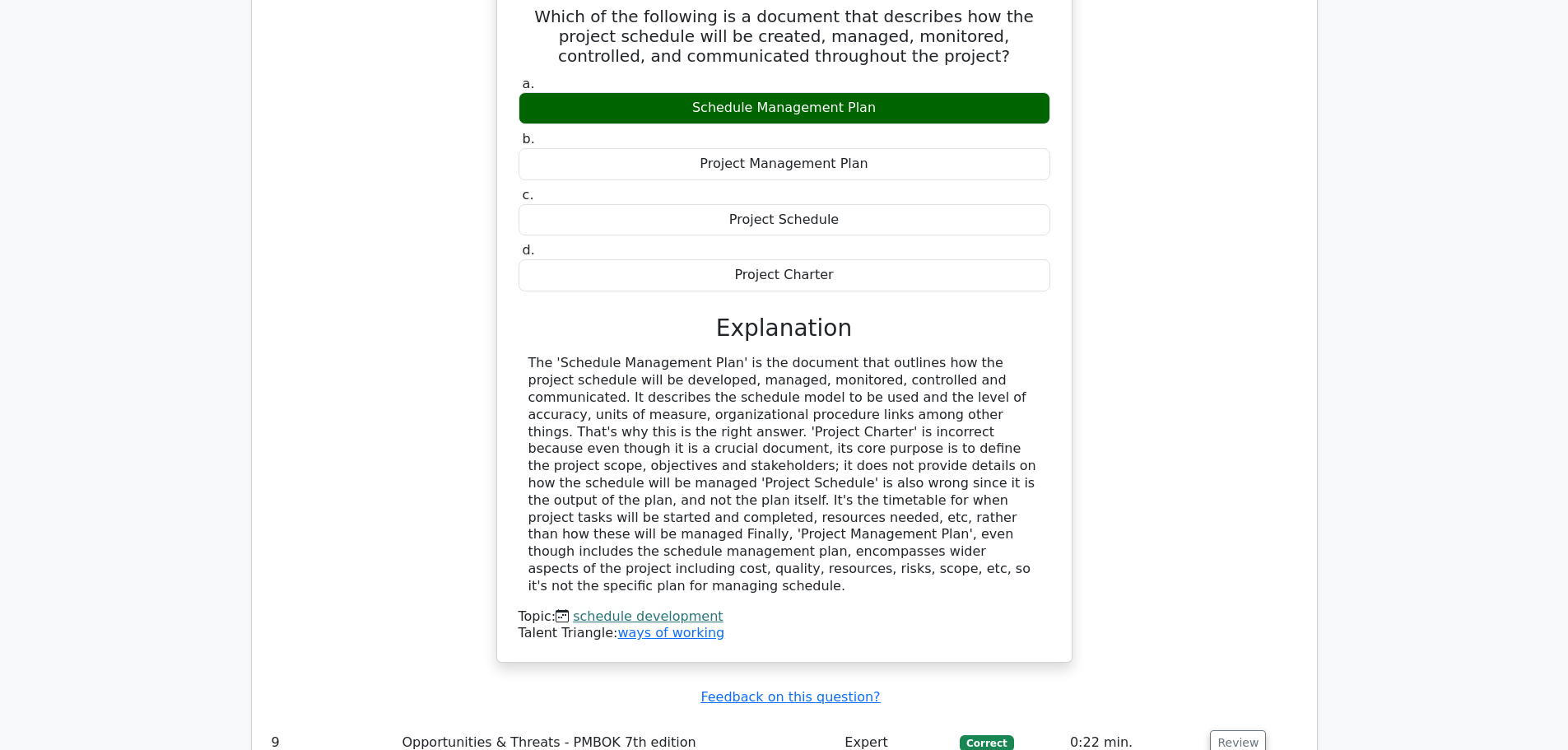
scroll to position [8782, 0]
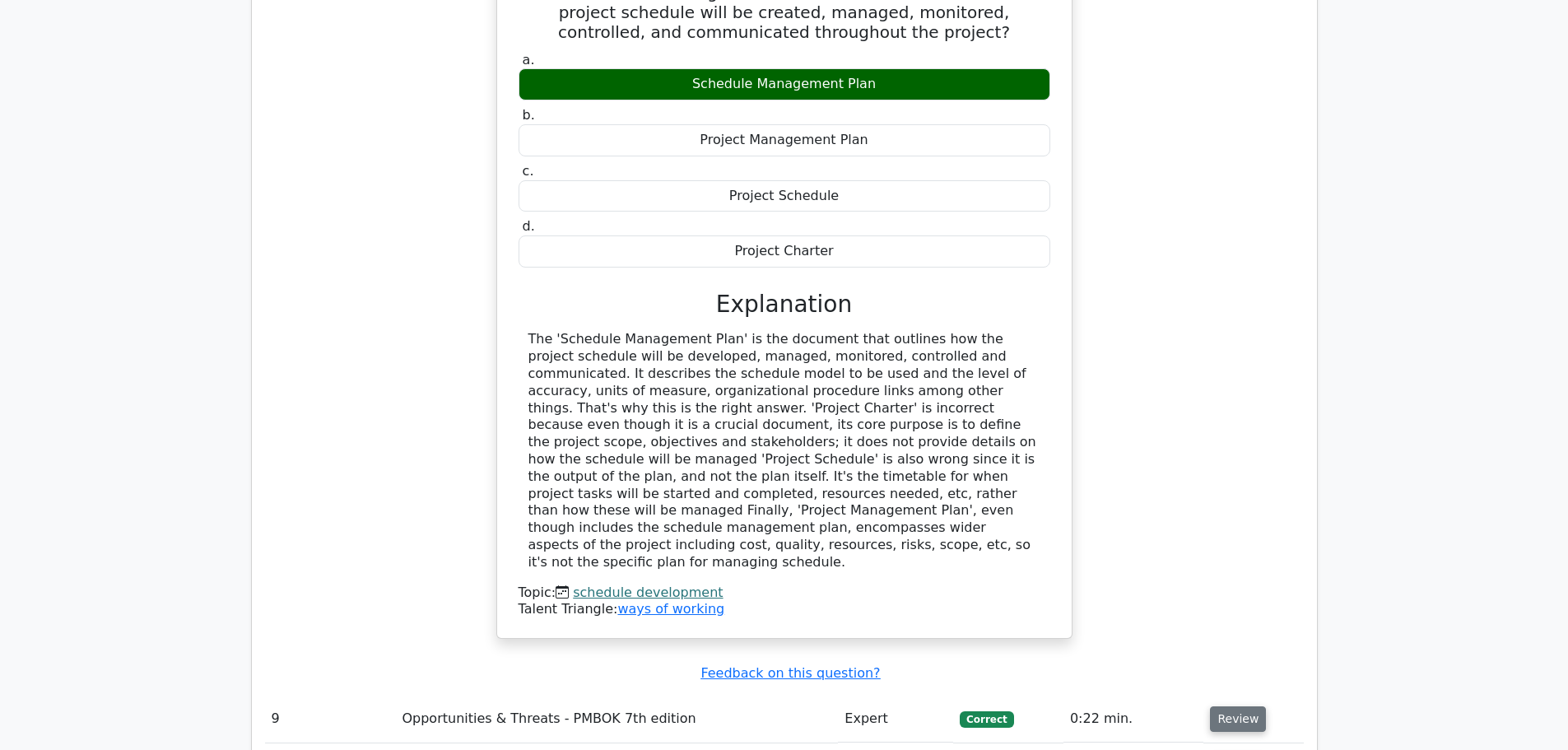
click at [1237, 706] on button "Review" at bounding box center [1237, 719] width 56 height 26
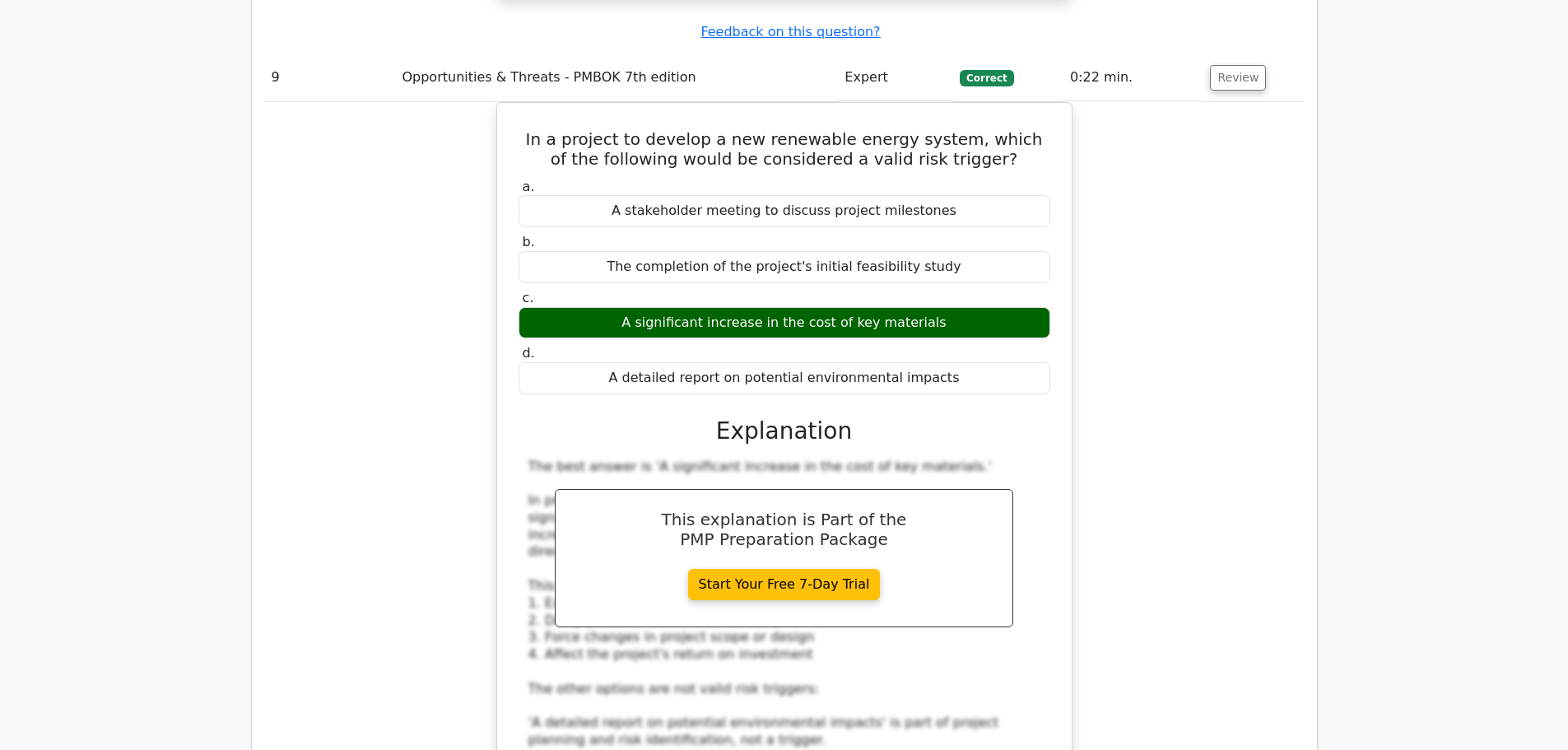
scroll to position [9441, 0]
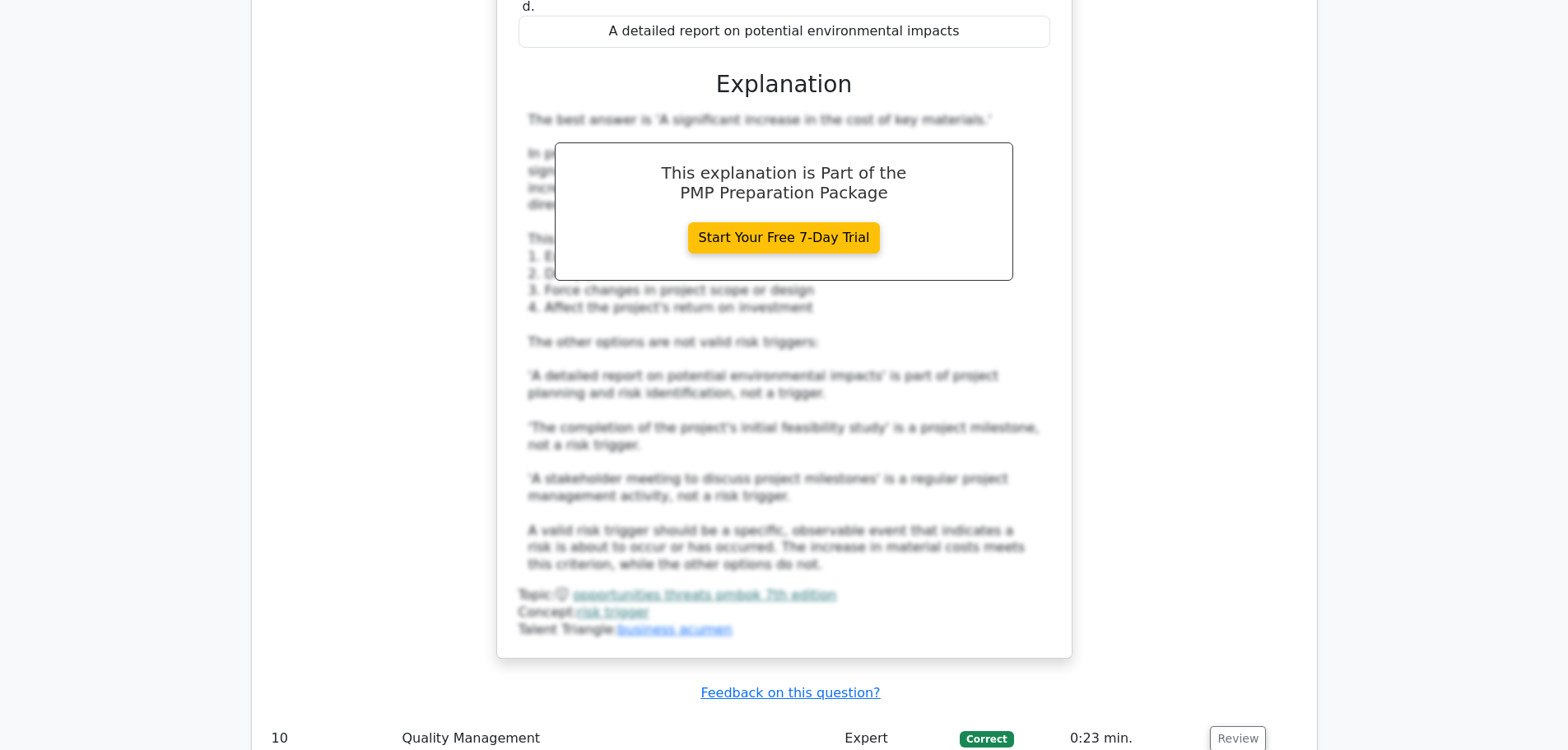
scroll to position [10428, 0]
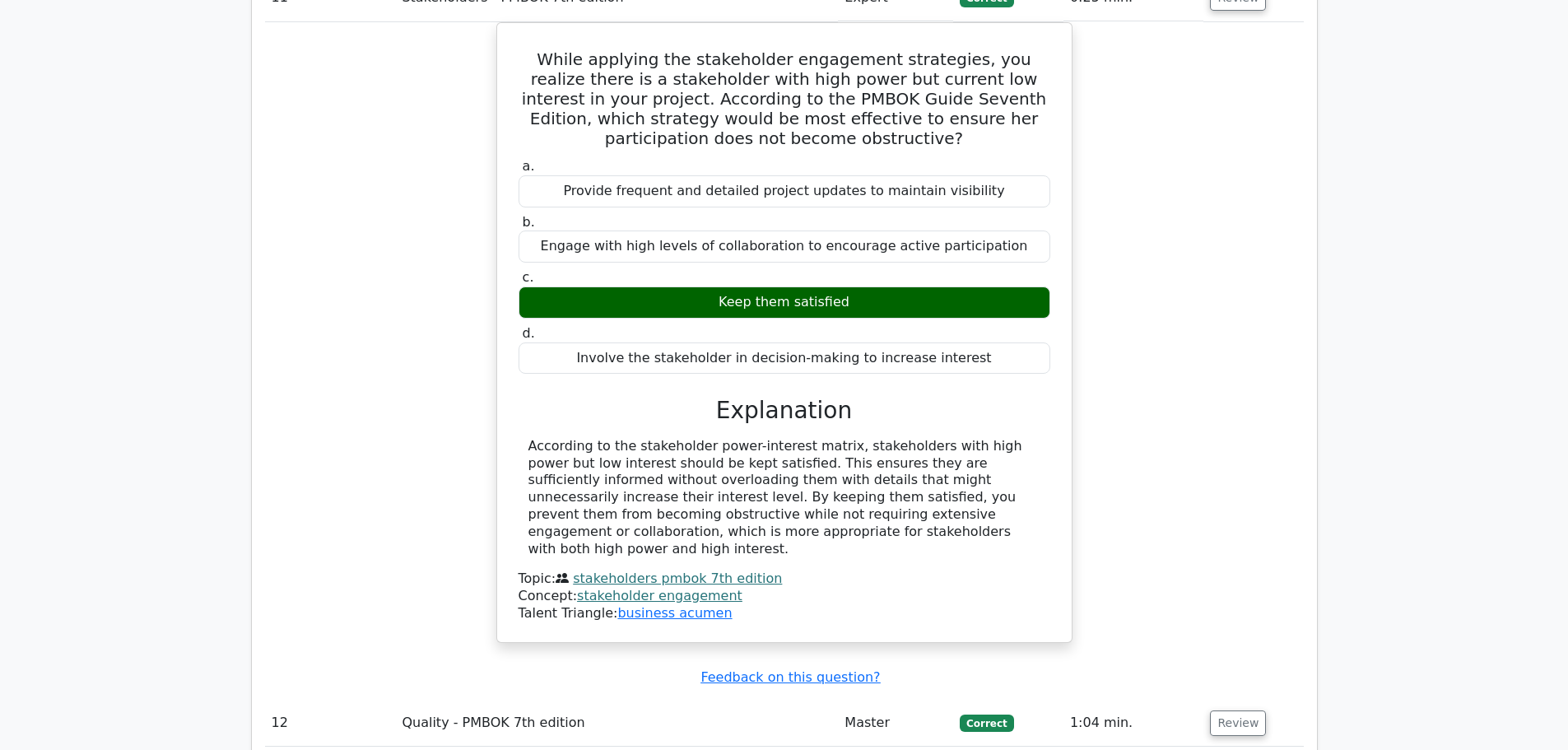
scroll to position [11306, 0]
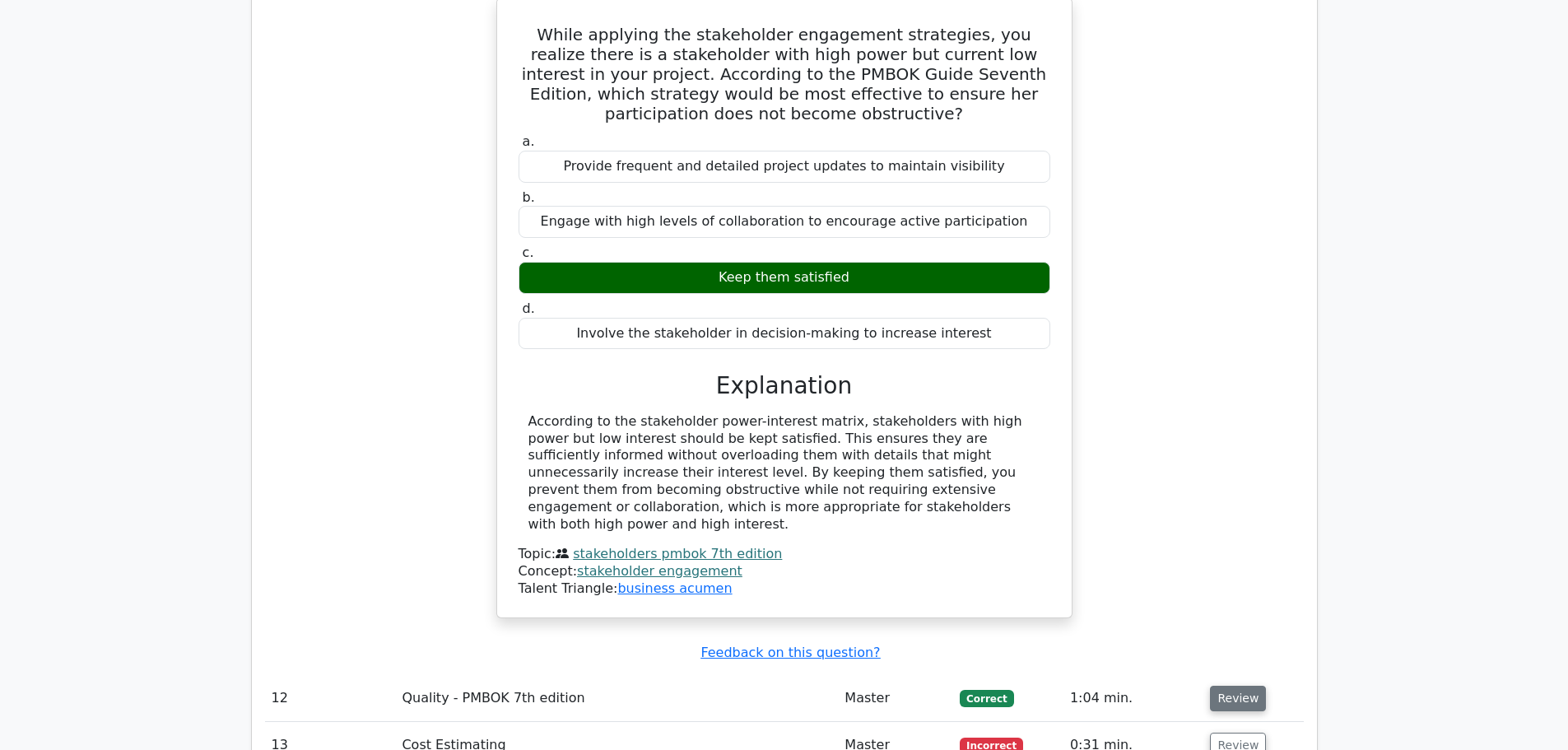
click at [1246, 686] on button "Review" at bounding box center [1237, 699] width 56 height 26
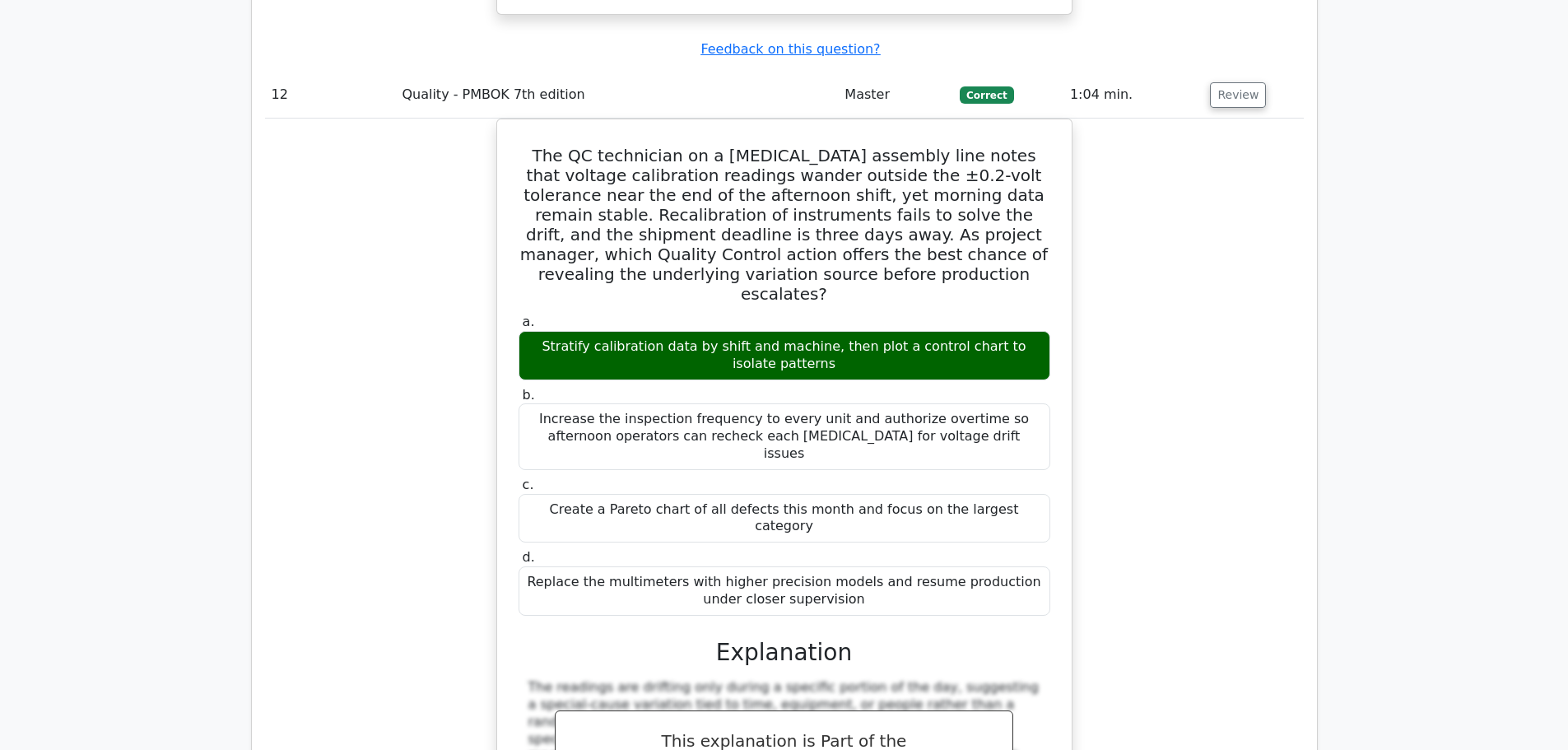
scroll to position [12075, 0]
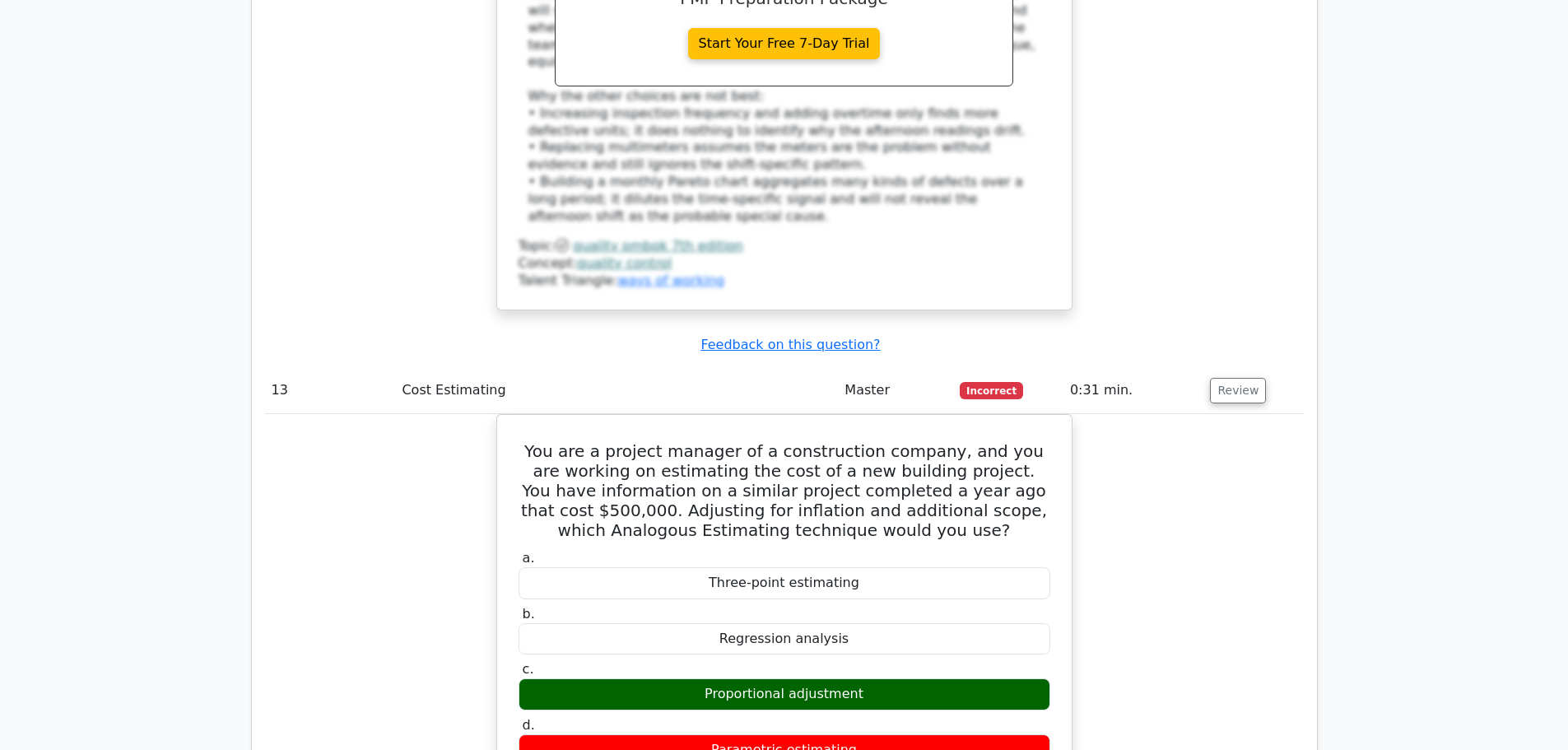
scroll to position [12952, 0]
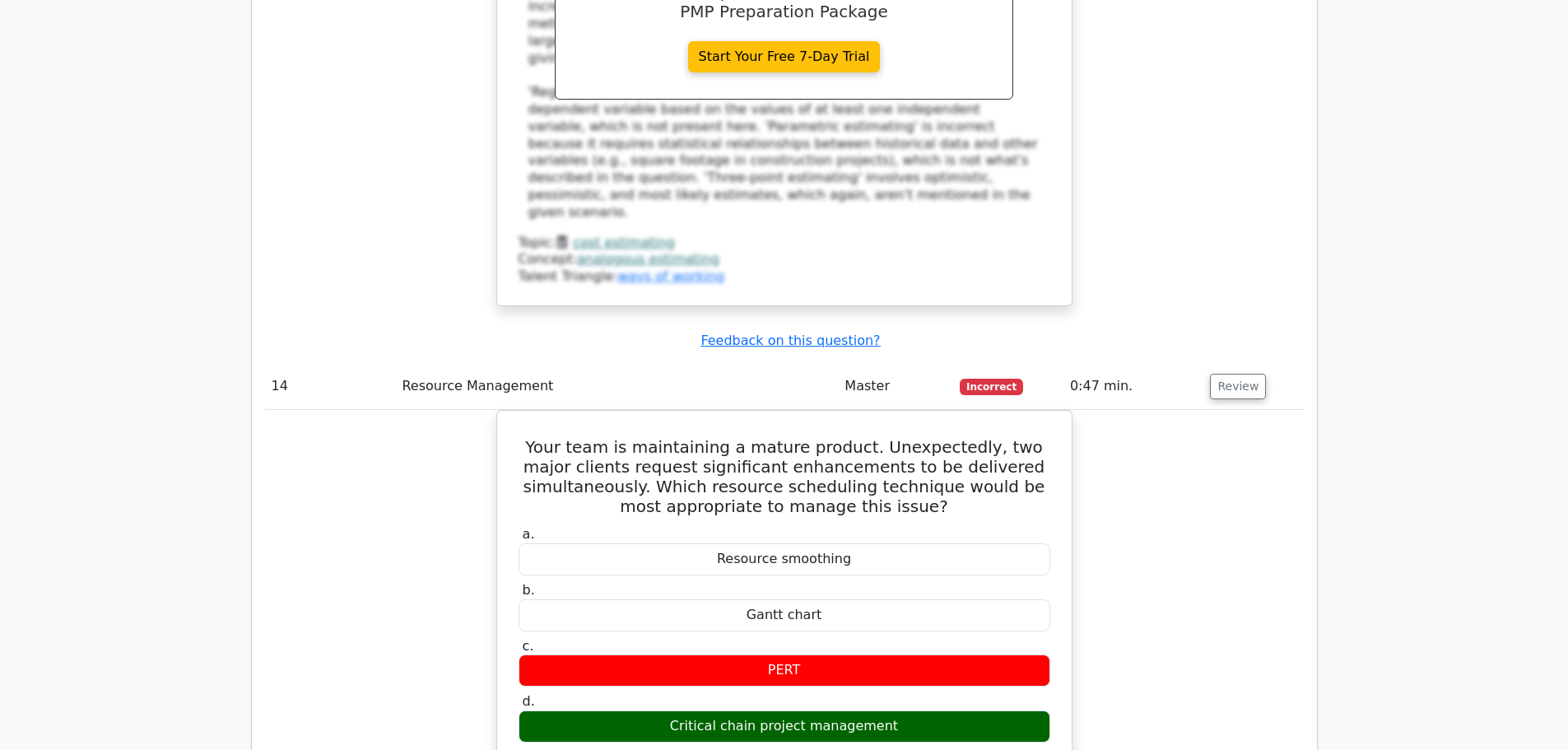
scroll to position [13831, 0]
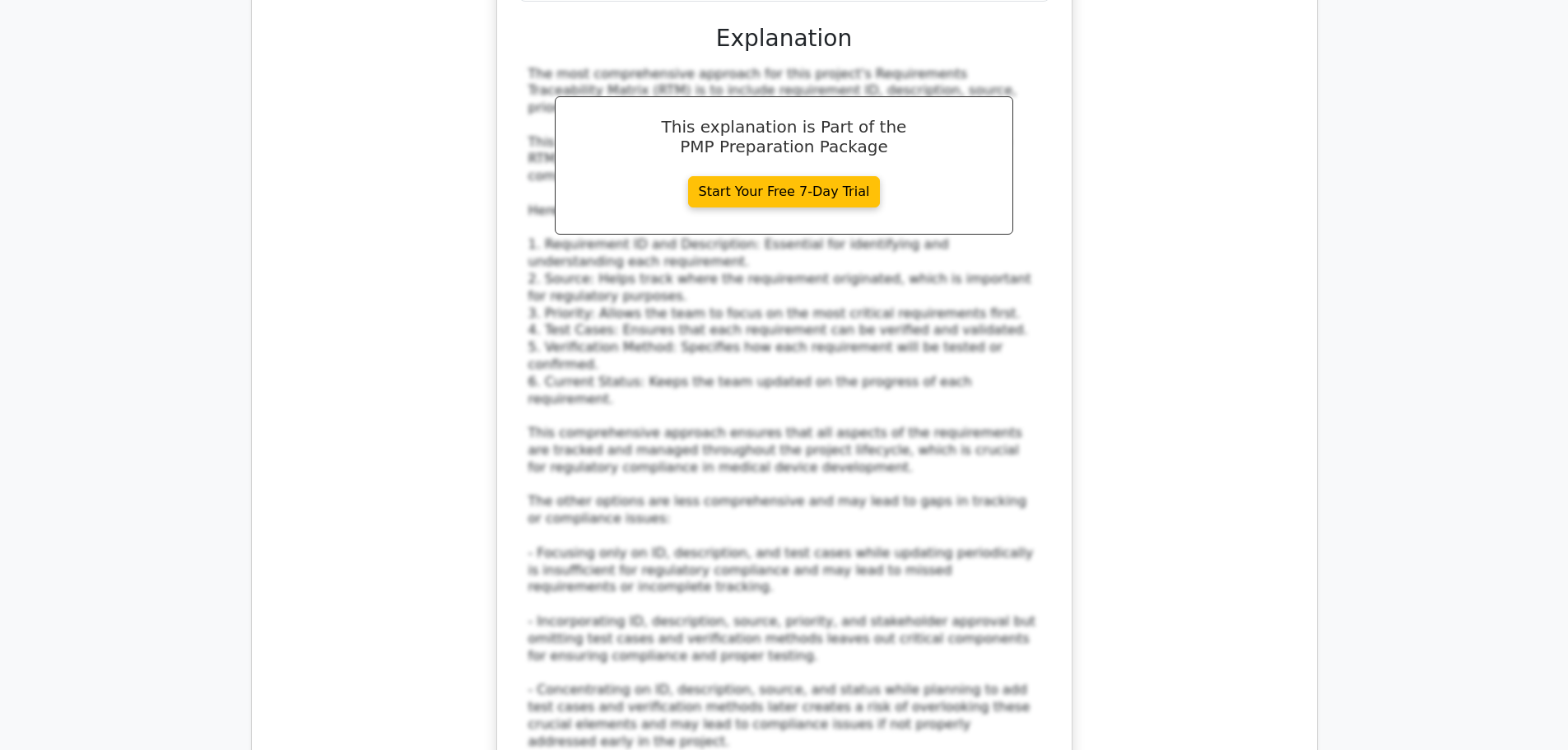
scroll to position [15429, 0]
